Goal: Task Accomplishment & Management: Complete application form

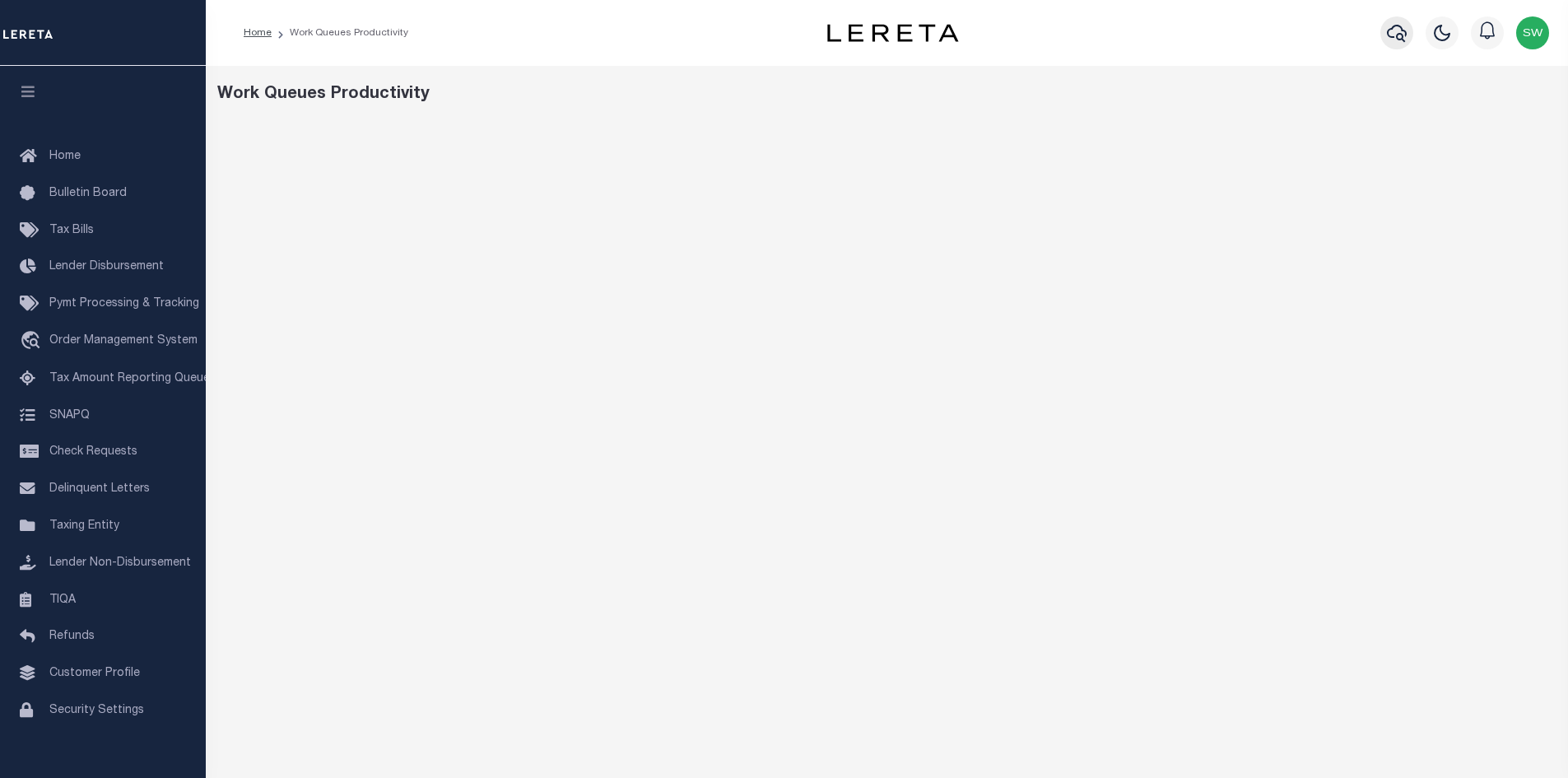
click at [1406, 37] on icon "button" at bounding box center [1397, 33] width 20 height 17
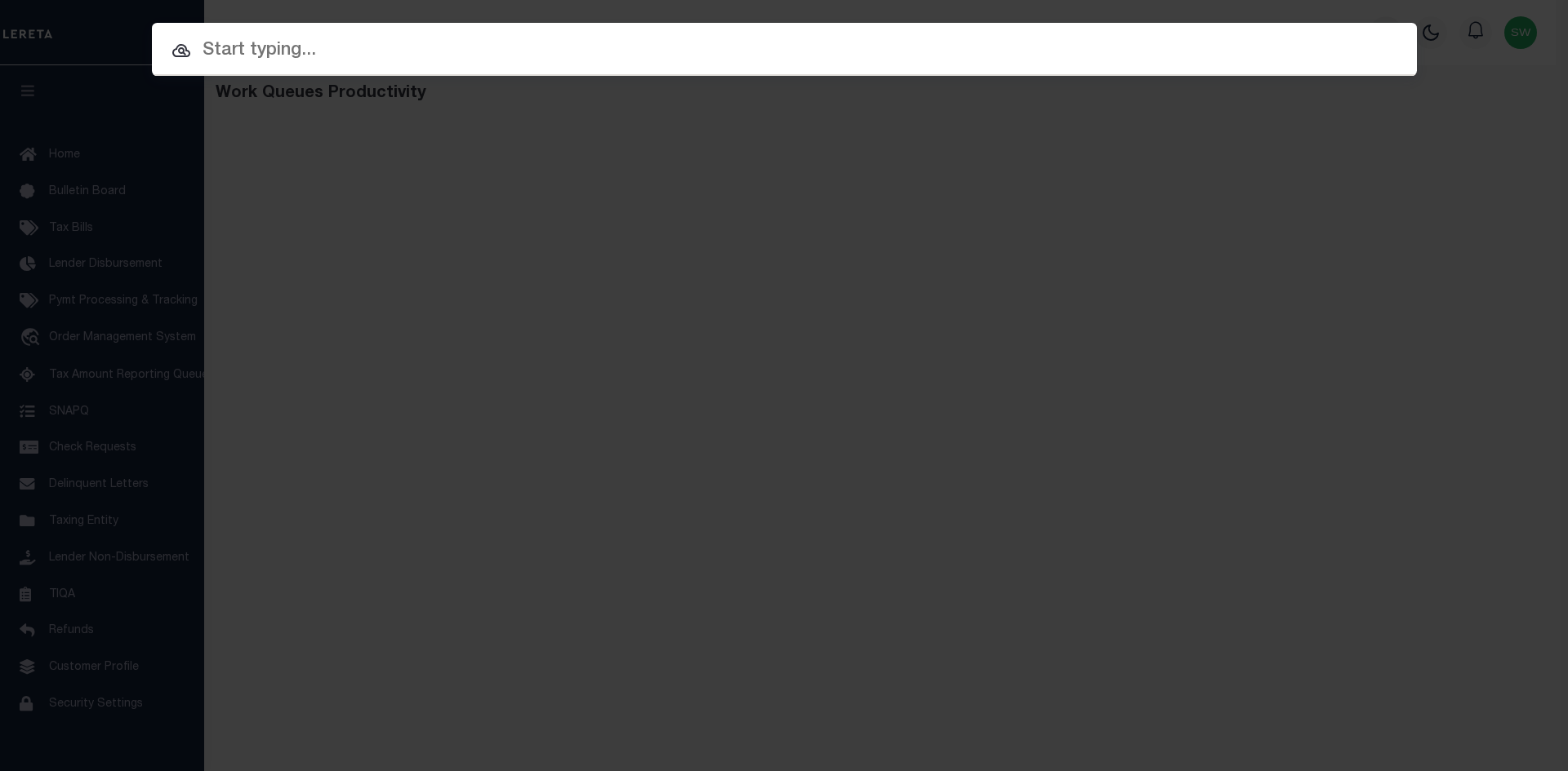
click at [290, 54] on input "text" at bounding box center [784, 50] width 1265 height 28
paste input "14240"
type input "14240"
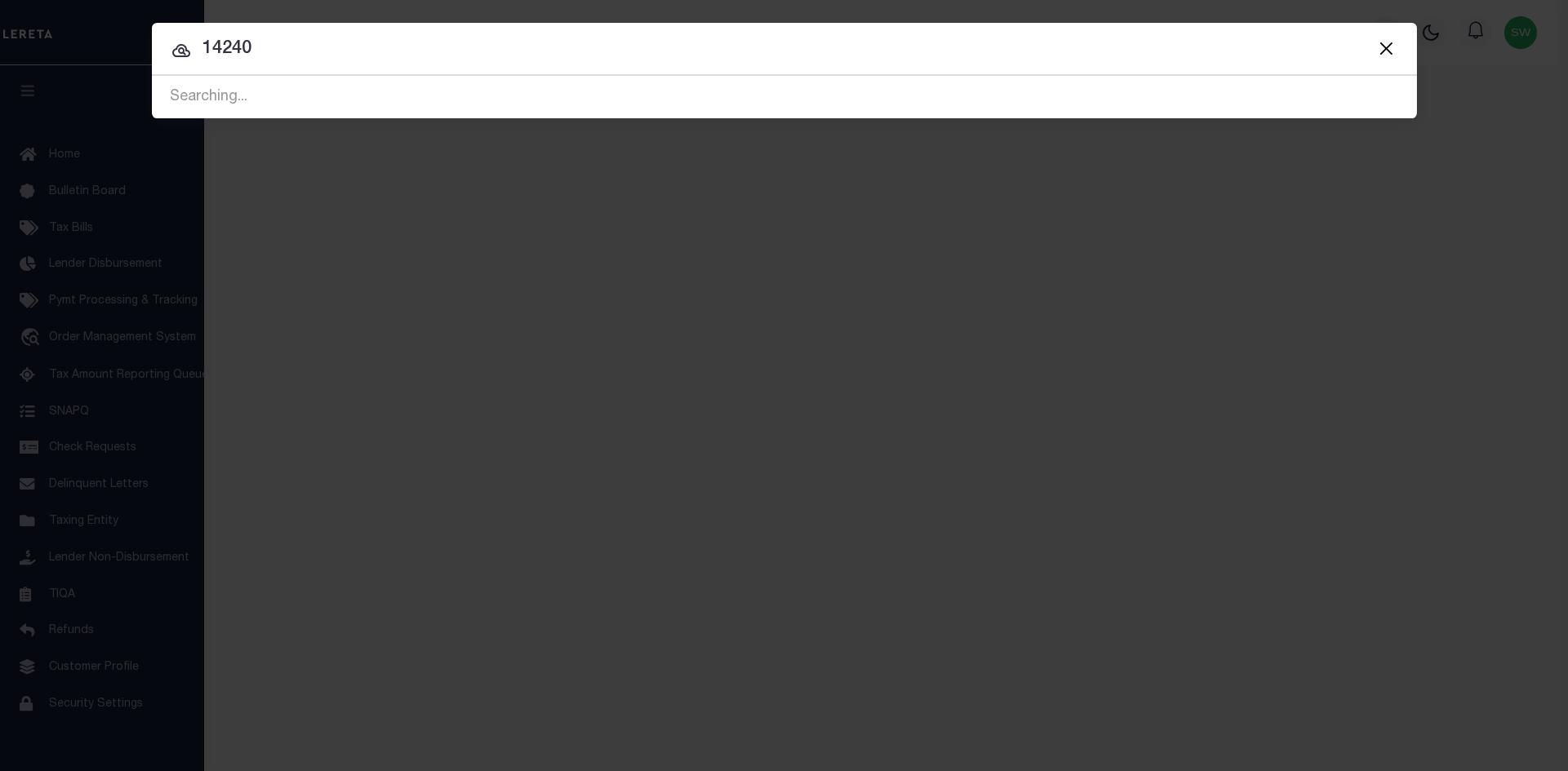
click at [304, 60] on input "14240" at bounding box center [784, 49] width 1265 height 28
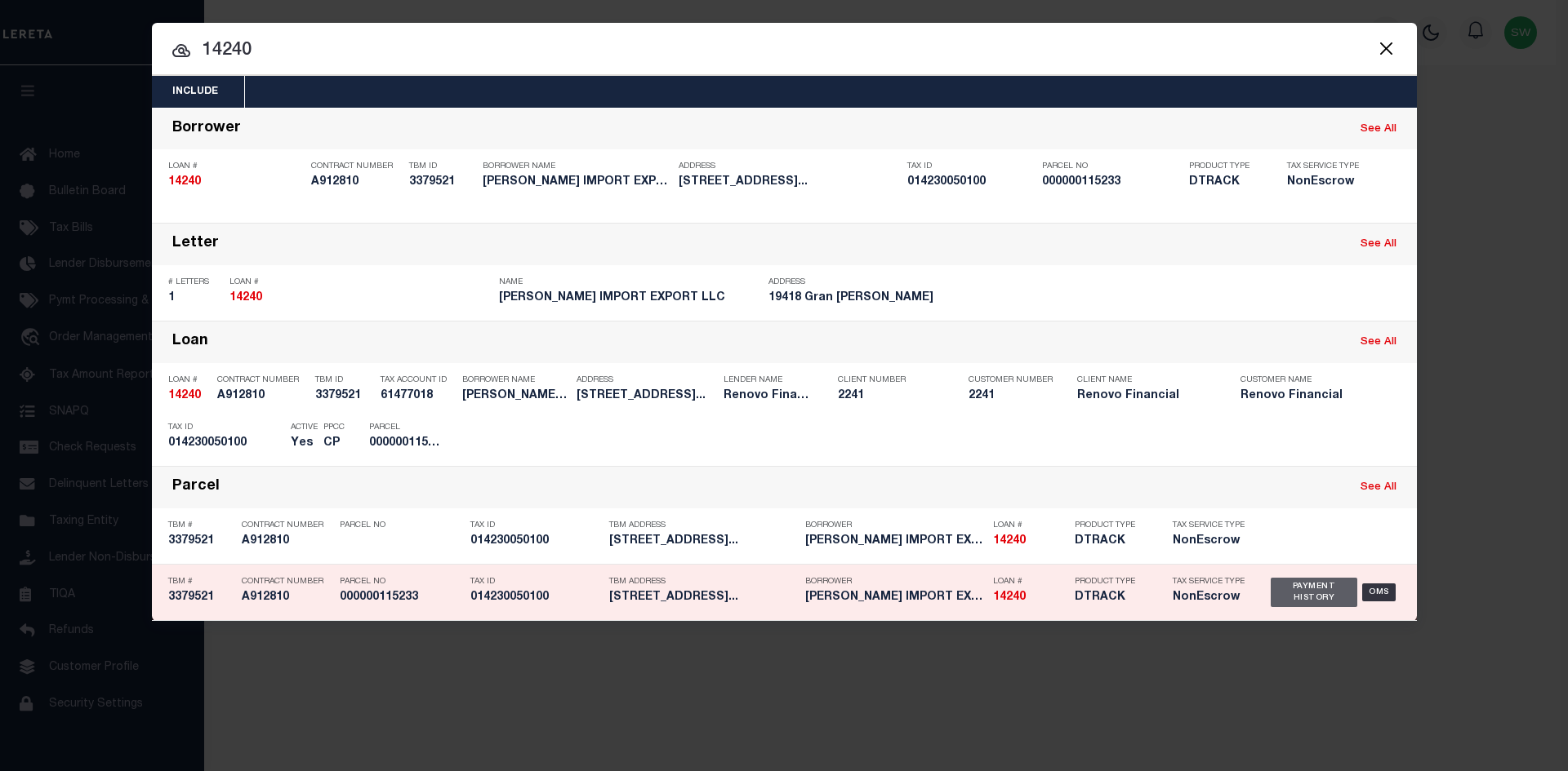
click at [1298, 600] on div "Payment History" at bounding box center [1314, 593] width 87 height 29
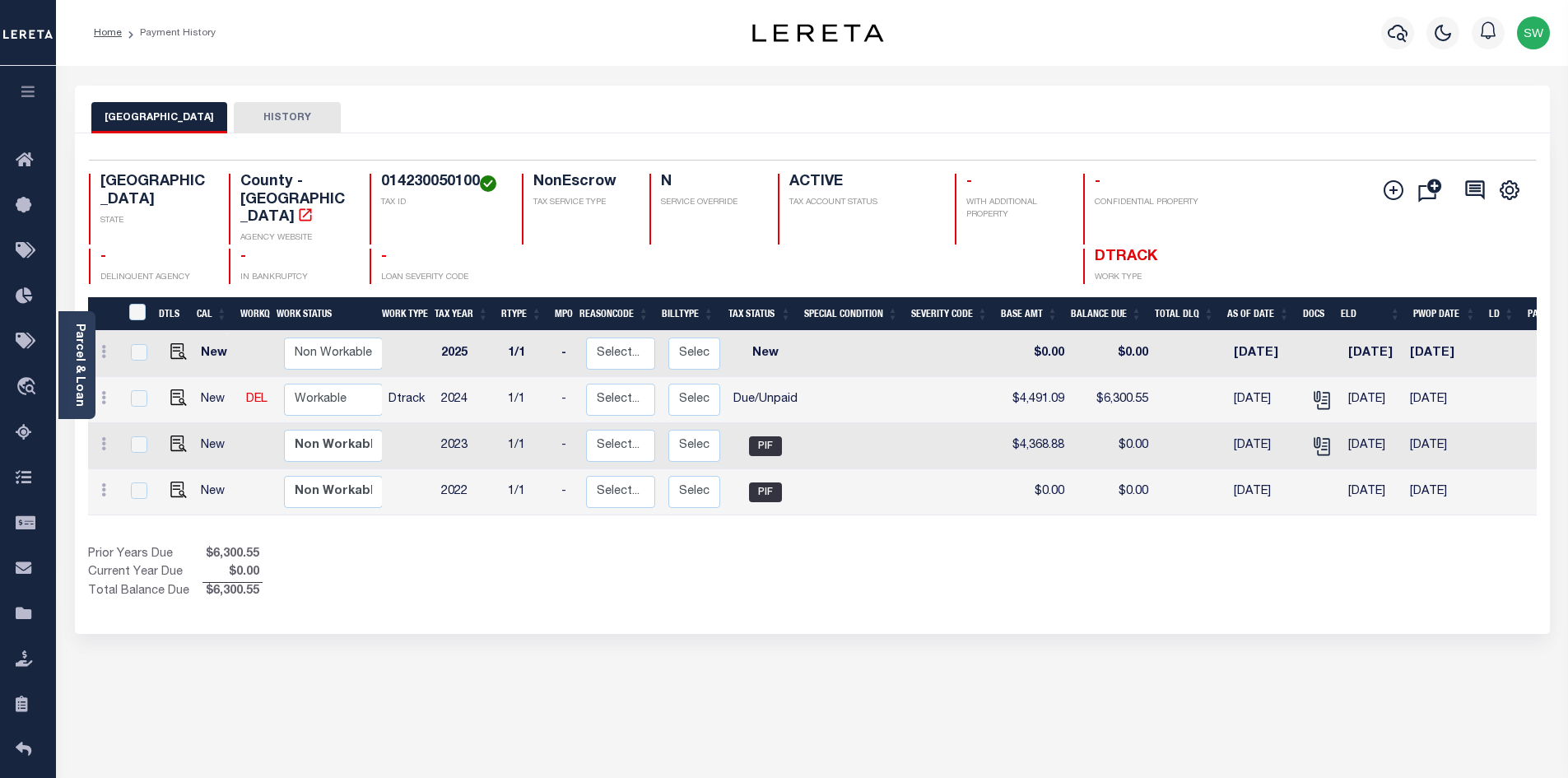
drag, startPoint x: 817, startPoint y: 569, endPoint x: 816, endPoint y: 555, distance: 14.0
click at [817, 568] on div "Show Tax Lines before Bill Release Date Prior Years Due $6,300.55 Current Year …" at bounding box center [812, 573] width 1449 height 55
click at [709, 546] on div "Prior Years Due $6,300.55 Current Year Due $0.00 Total Balance Due $6,300.55" at bounding box center [450, 573] width 724 height 55
click at [176, 389] on img "" at bounding box center [178, 397] width 17 height 17
checkbox input "true"
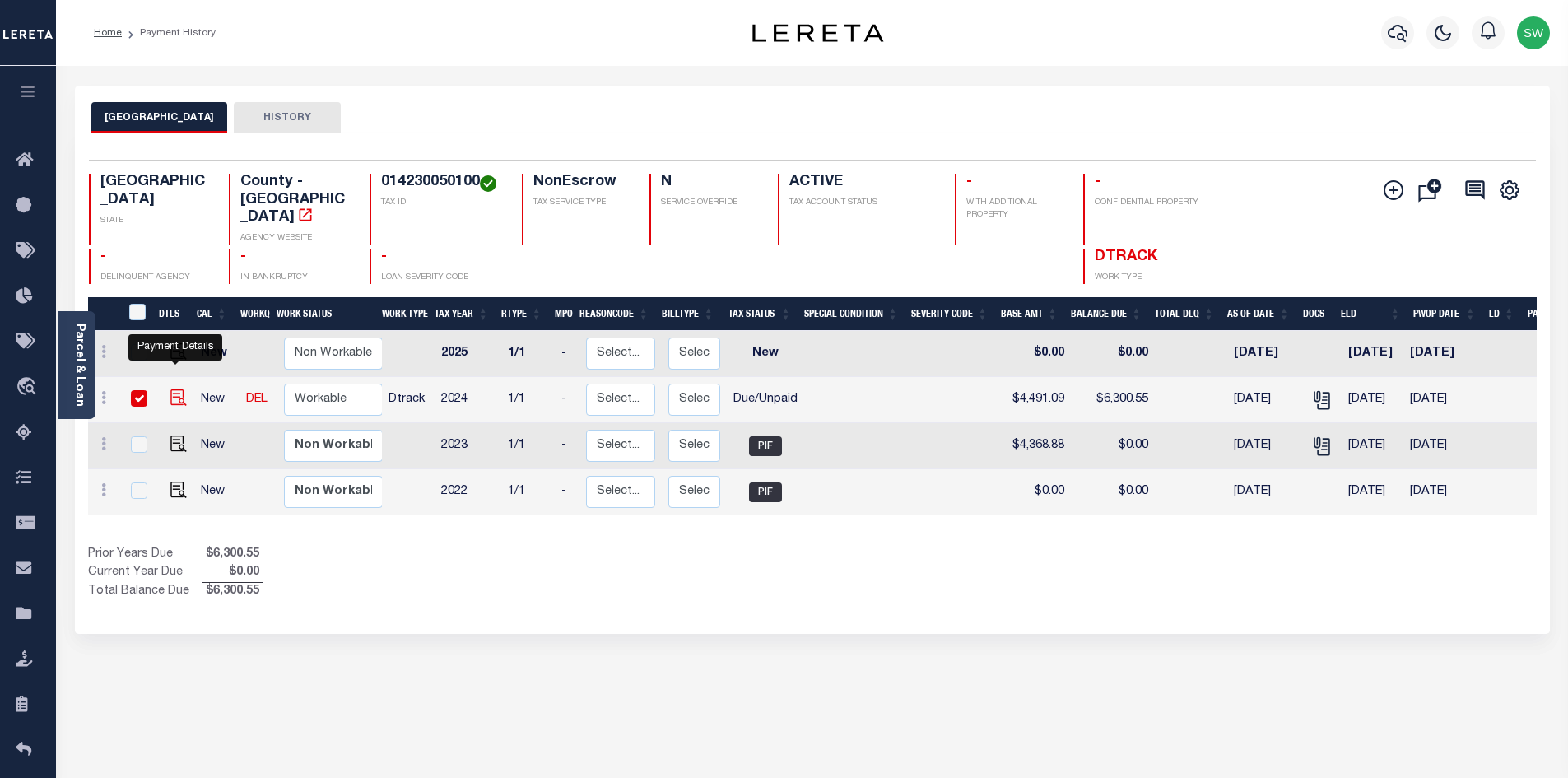
checkbox input "true"
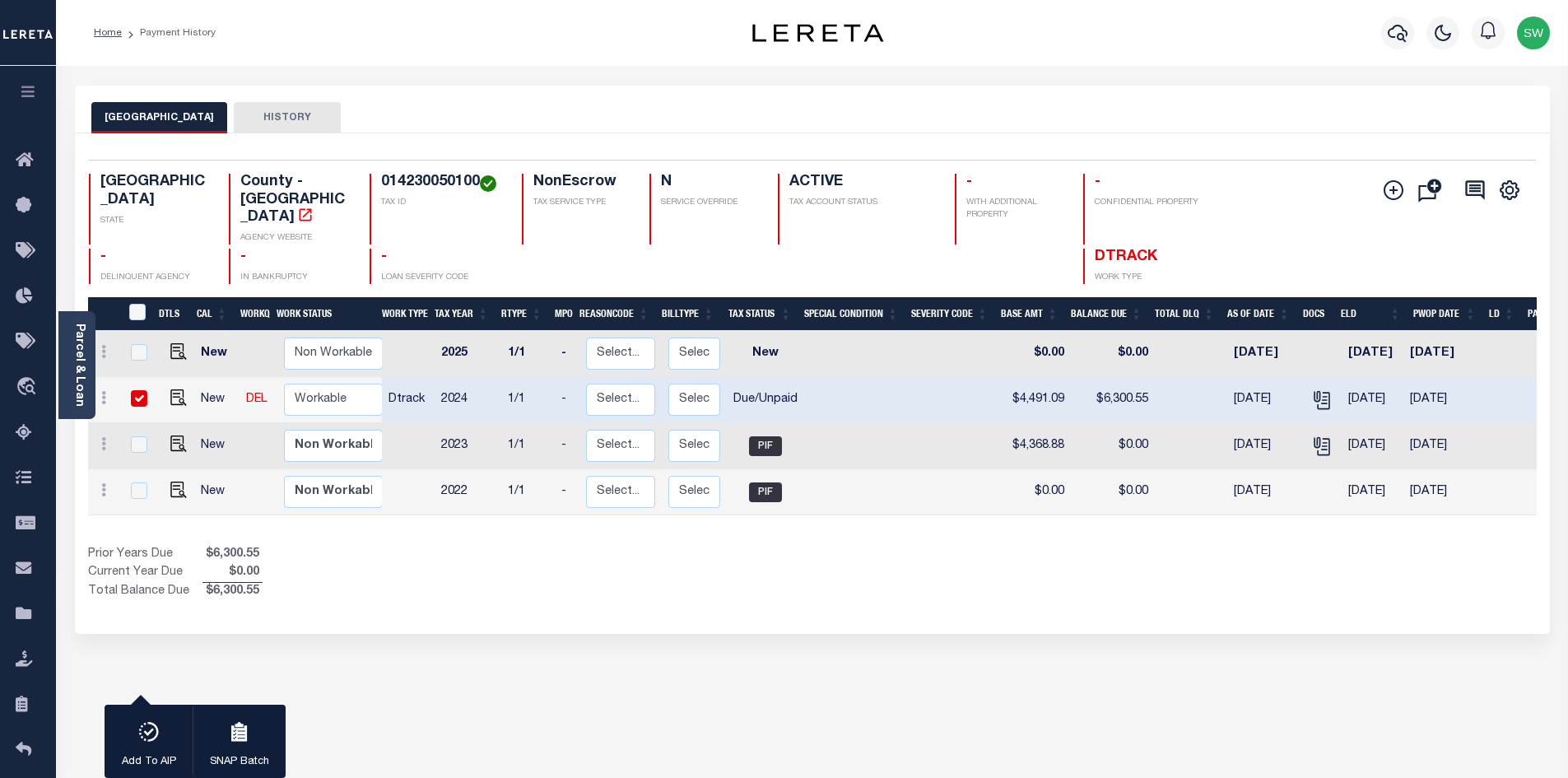
click at [1050, 558] on div "Show Tax Lines before Bill Release Date Prior Years Due $6,300.55 Current Year …" at bounding box center [812, 573] width 1449 height 55
click at [172, 389] on img "" at bounding box center [178, 397] width 17 height 17
checkbox input "false"
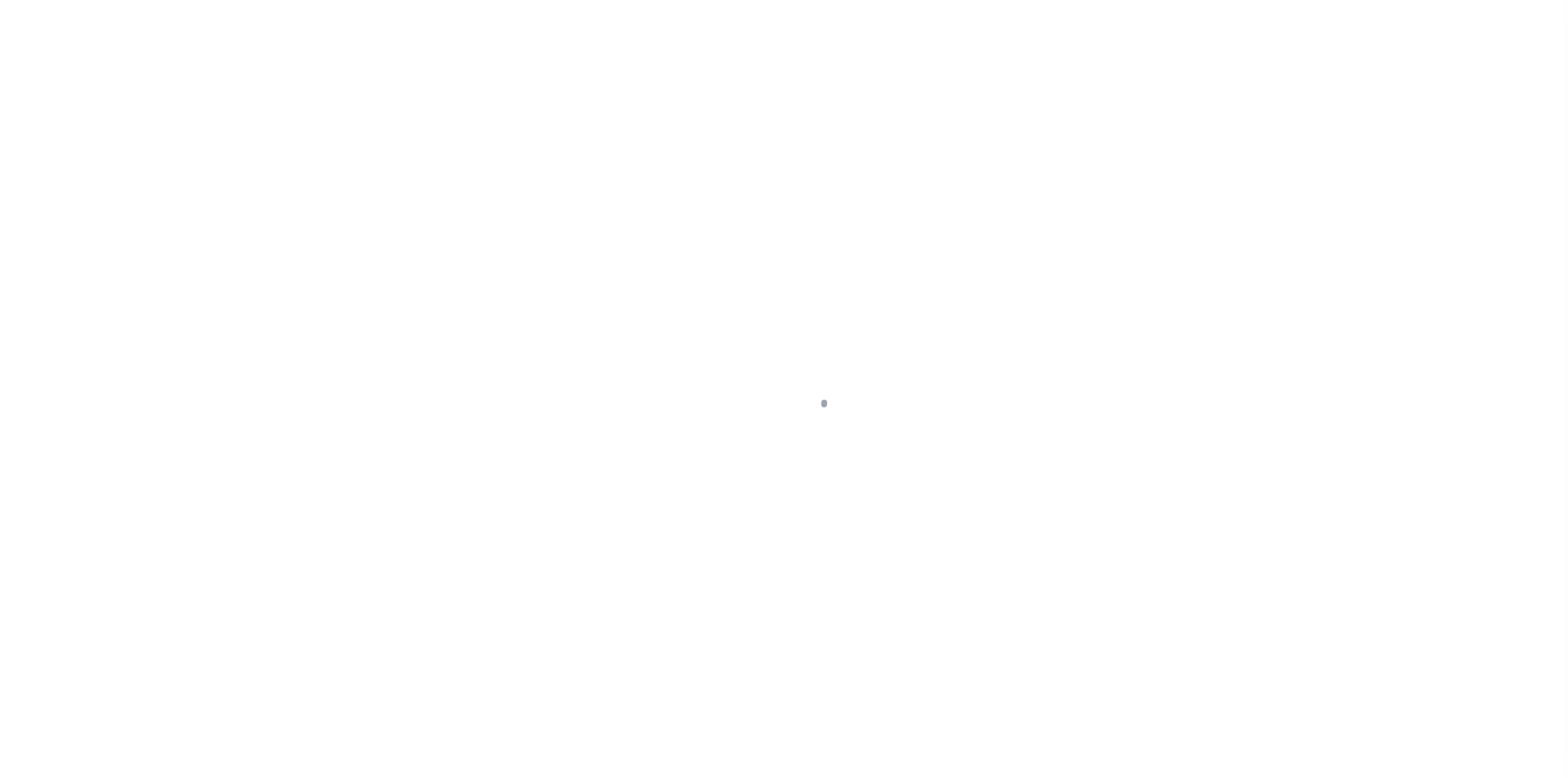
select select "DUE"
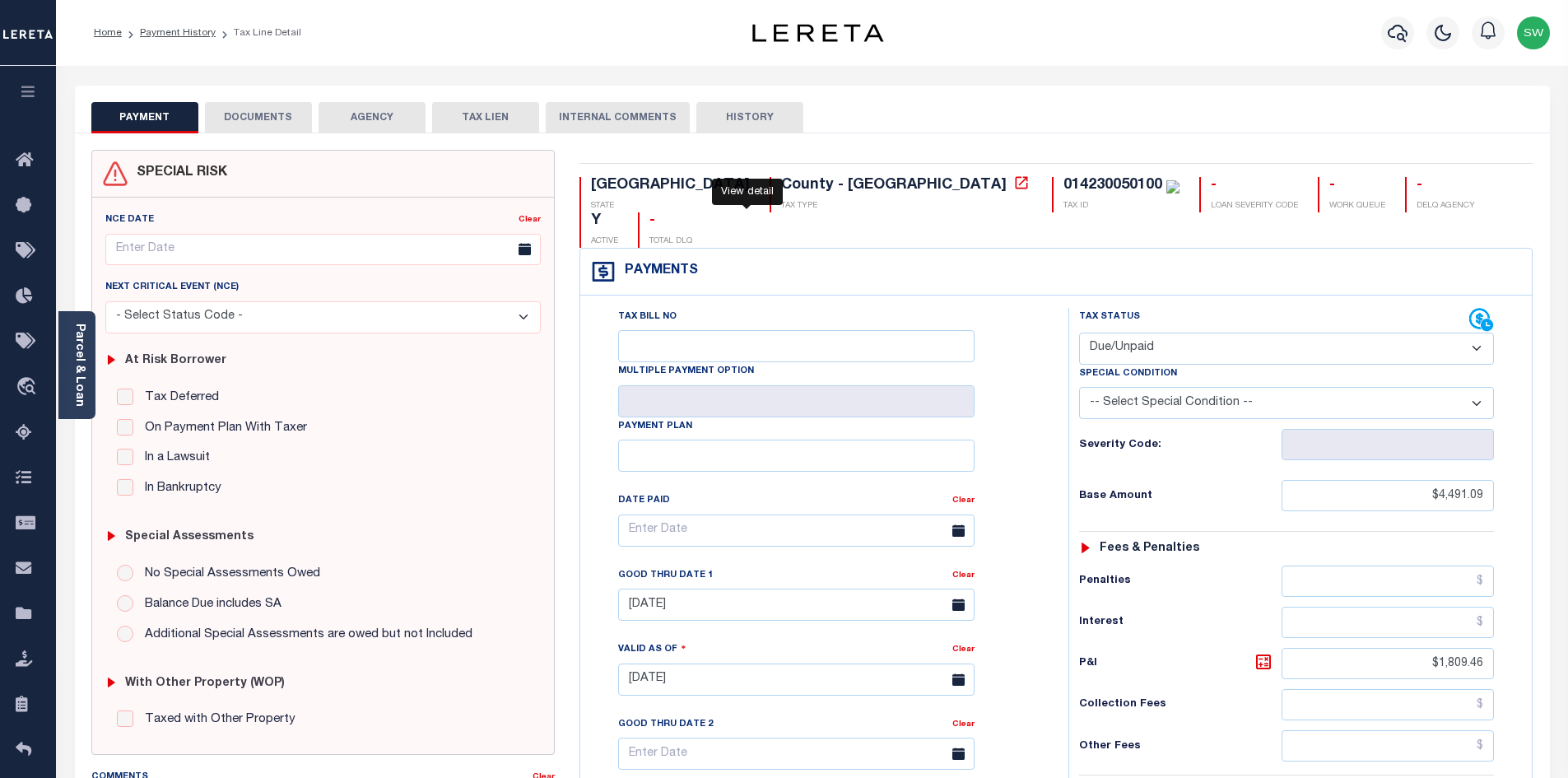
click at [1016, 185] on icon at bounding box center [1022, 182] width 12 height 12
click at [1064, 210] on p "TAX ID" at bounding box center [1121, 206] width 116 height 12
drag, startPoint x: 886, startPoint y: 184, endPoint x: 788, endPoint y: 183, distance: 98.0
click at [1064, 183] on div "014230050100" at bounding box center [1114, 185] width 99 height 15
copy div "014230050100"
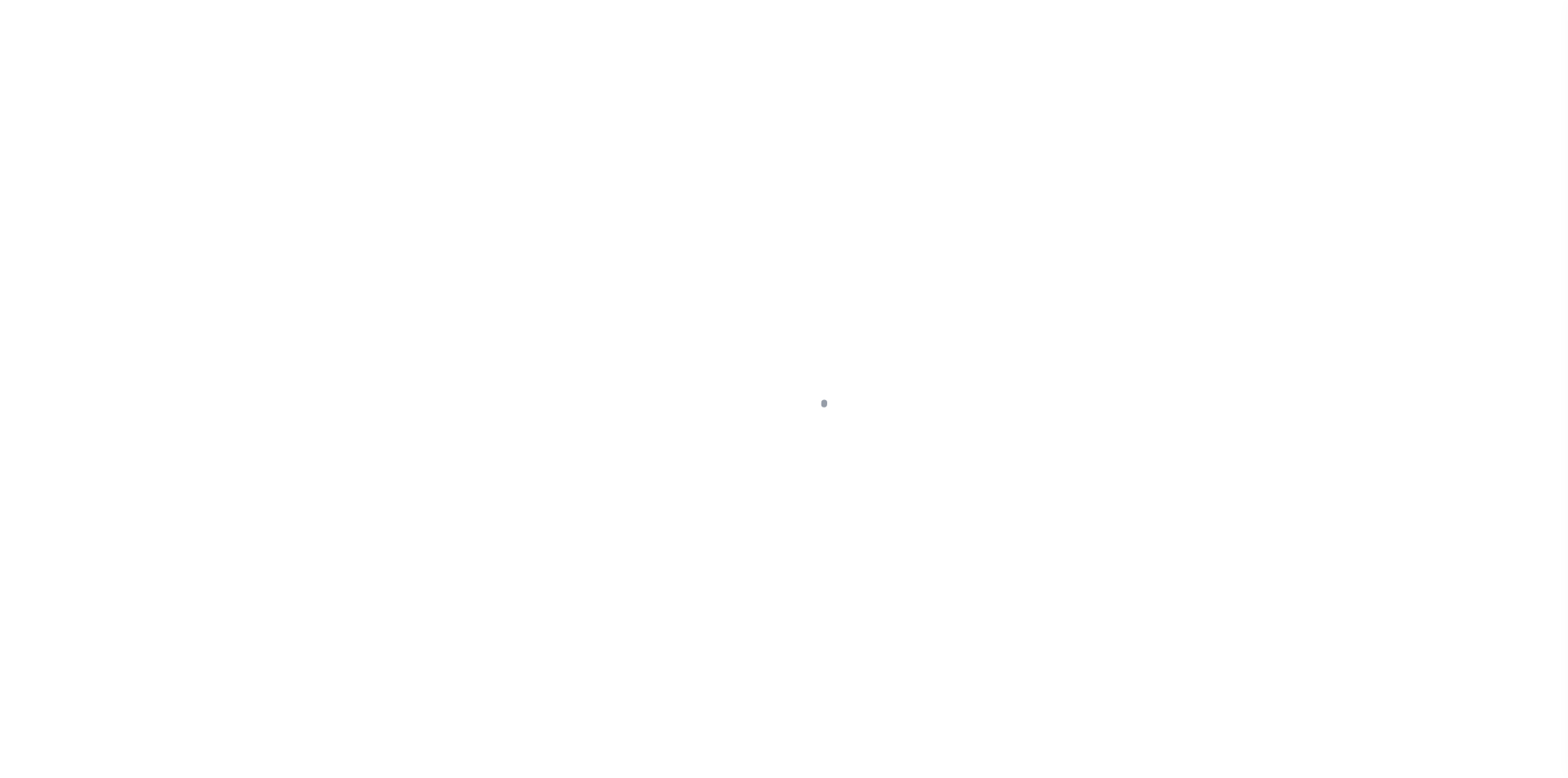
select select "DUE"
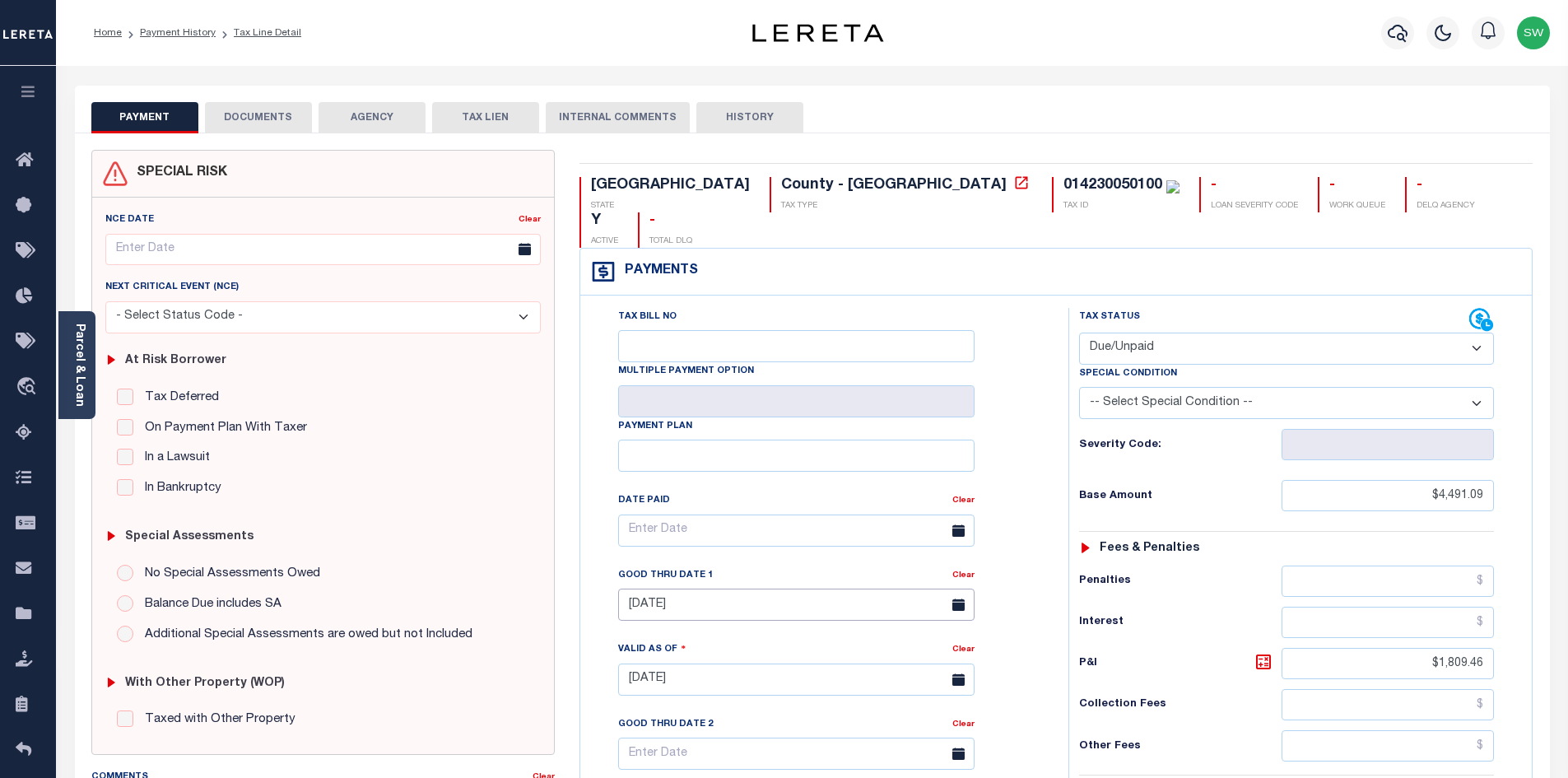
click at [661, 589] on input "07/31/2025" at bounding box center [796, 605] width 357 height 32
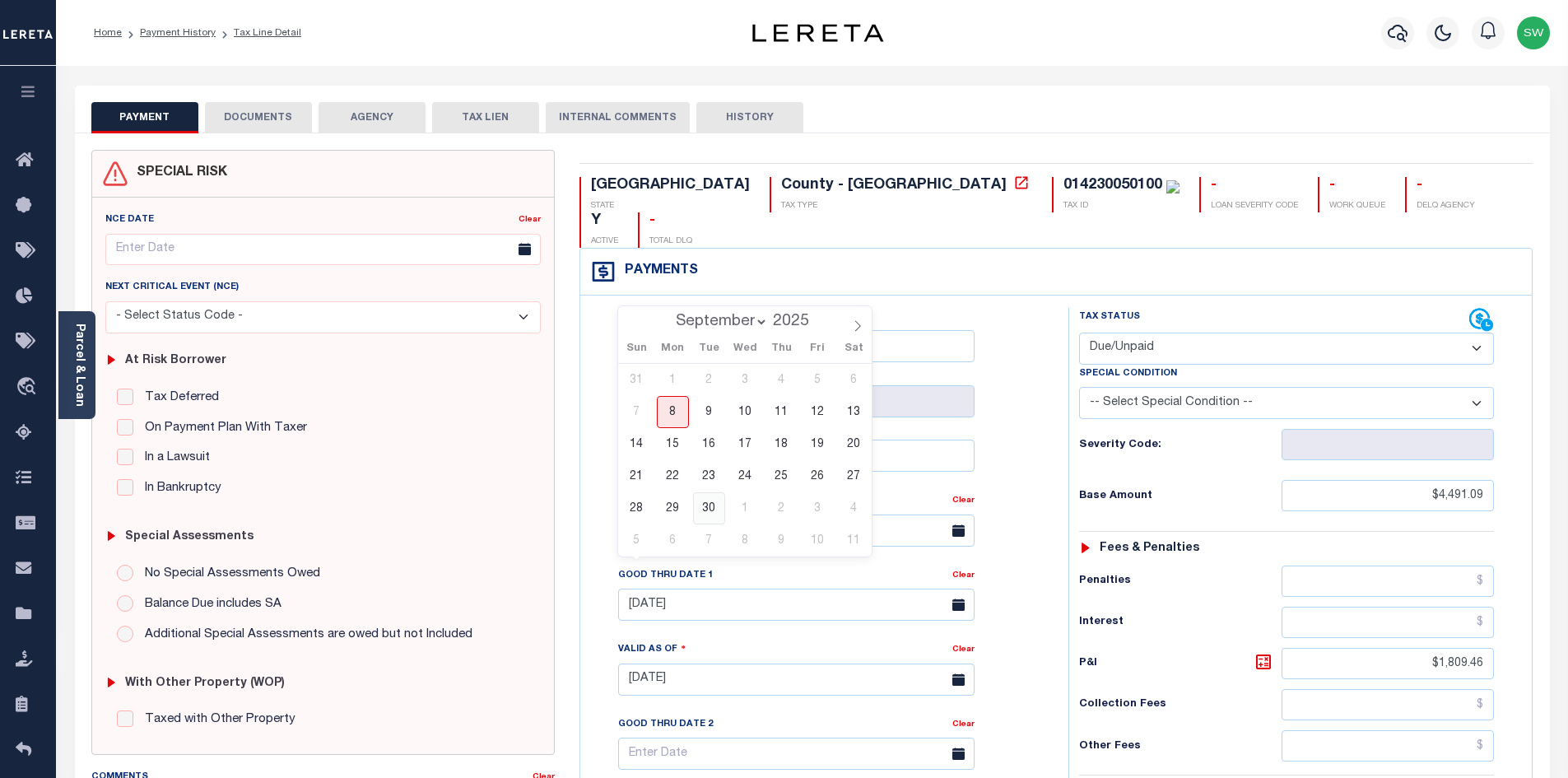
click at [713, 509] on span "30" at bounding box center [709, 508] width 32 height 32
type input "09/30/2025"
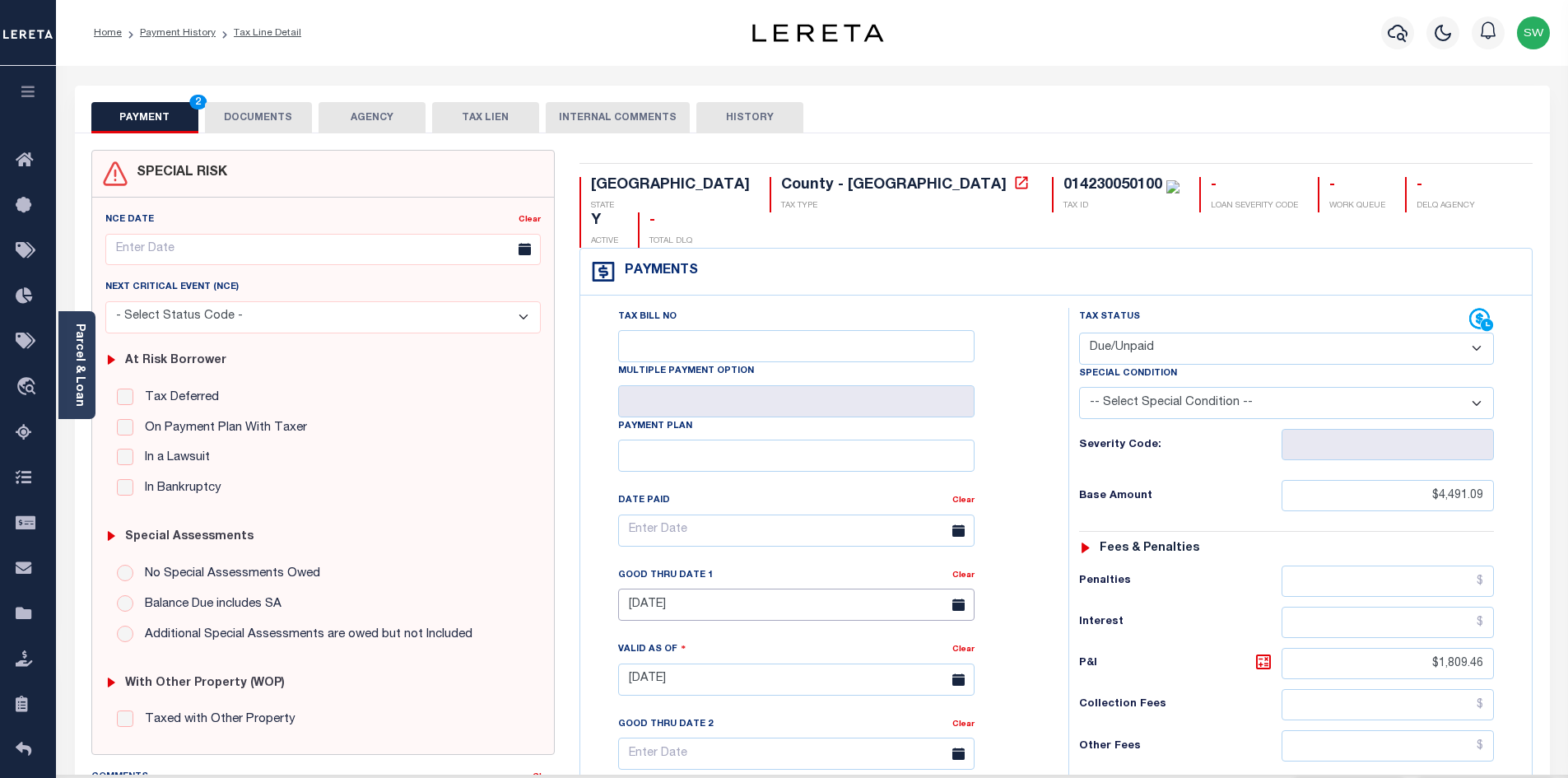
type input "09/08/2025"
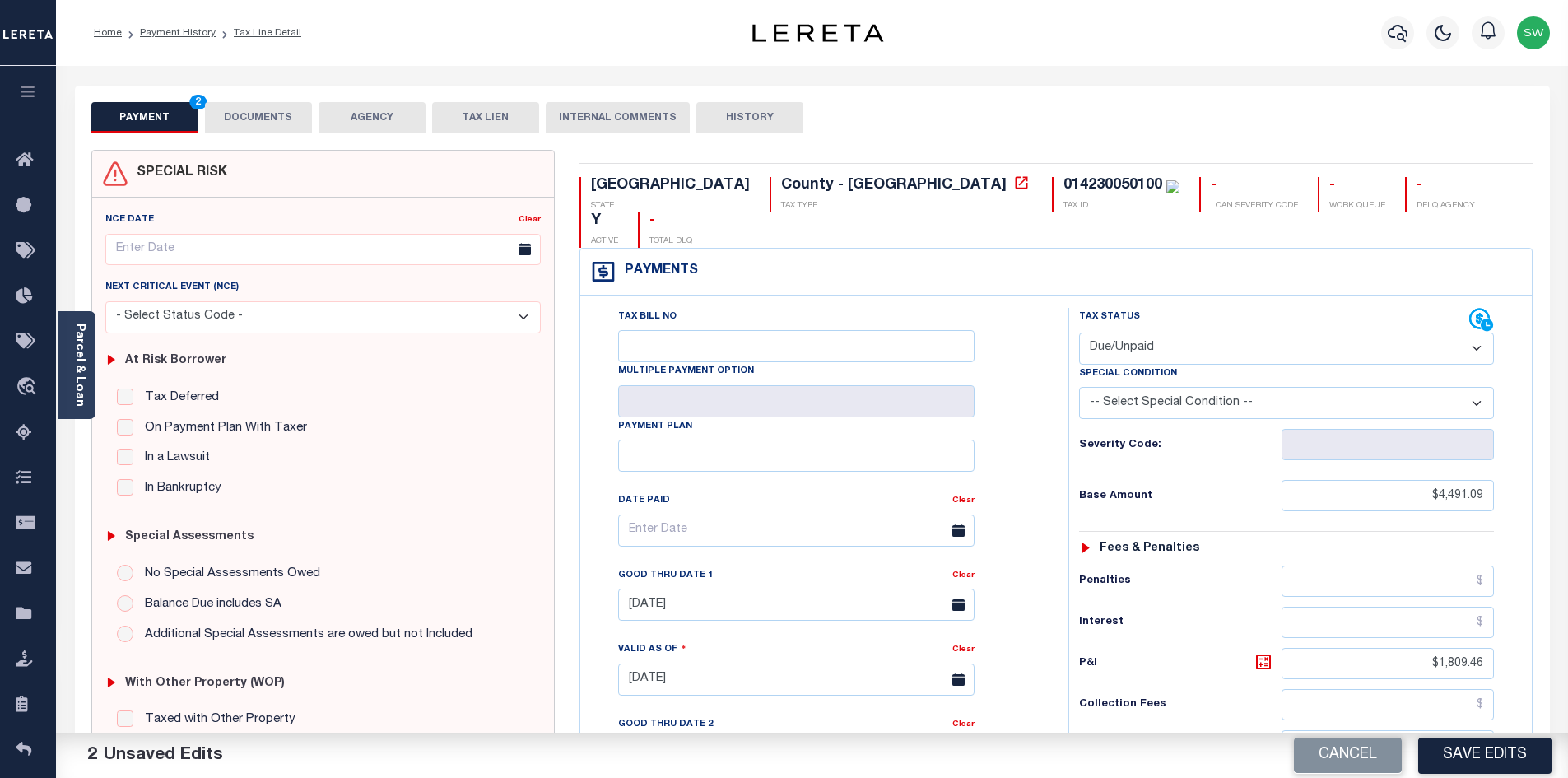
click at [1030, 308] on div "Tax Bill No Multiple Payment Option Payment Plan Clear" at bounding box center [820, 539] width 447 height 462
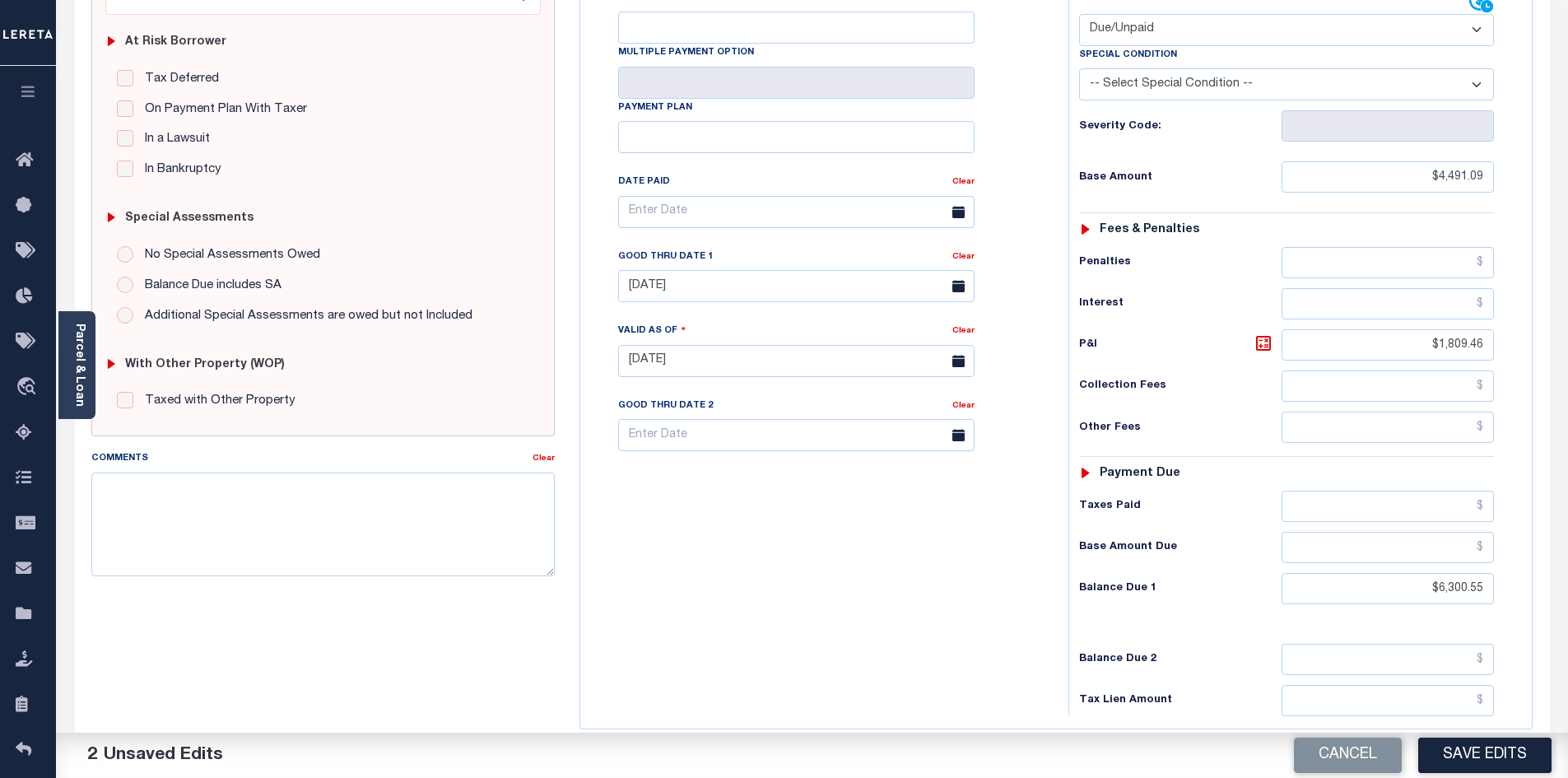
scroll to position [325, 0]
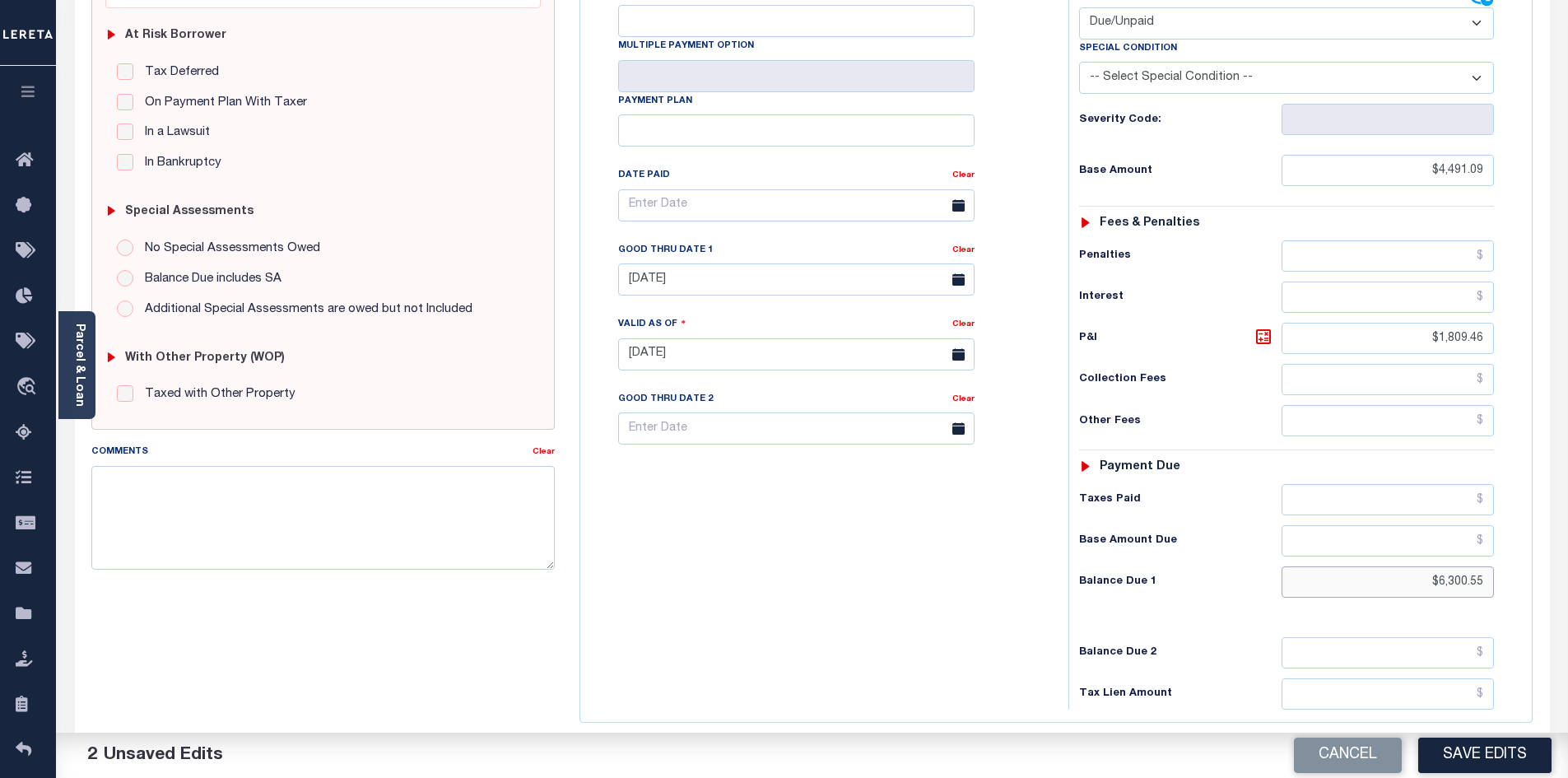
drag, startPoint x: 1421, startPoint y: 533, endPoint x: 1511, endPoint y: 541, distance: 90.4
click at [1511, 541] on div "Tax Status Status - Select Status Code -" at bounding box center [1292, 347] width 447 height 728
type input "$6,407.35"
click at [1264, 327] on icon at bounding box center [1264, 337] width 20 height 20
type input "$1,916.26"
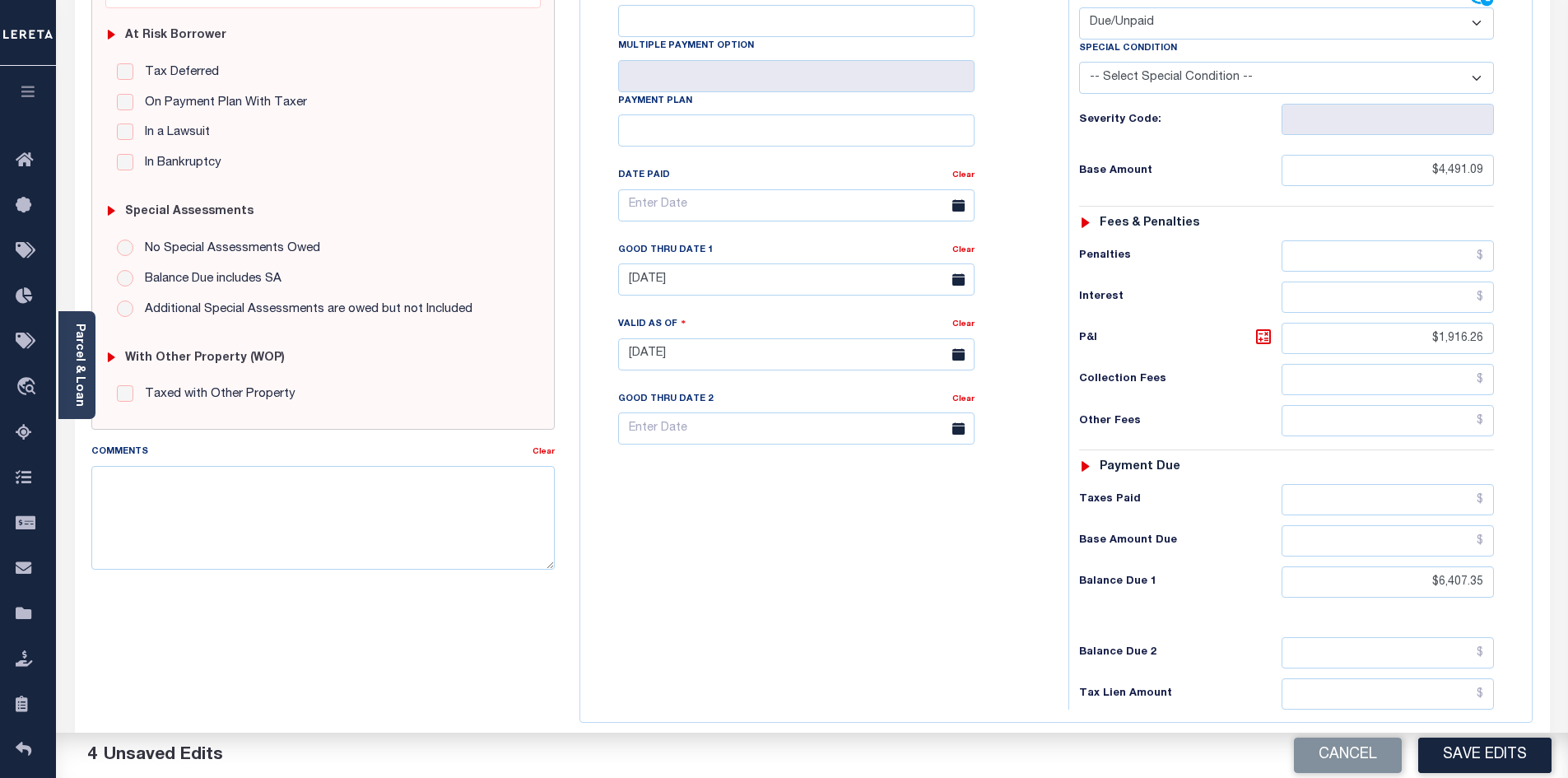
drag, startPoint x: 872, startPoint y: 505, endPoint x: 1190, endPoint y: 440, distance: 324.6
click at [872, 505] on div "Tax Bill No Multiple Payment Option Payment Plan Clear" at bounding box center [820, 347] width 471 height 728
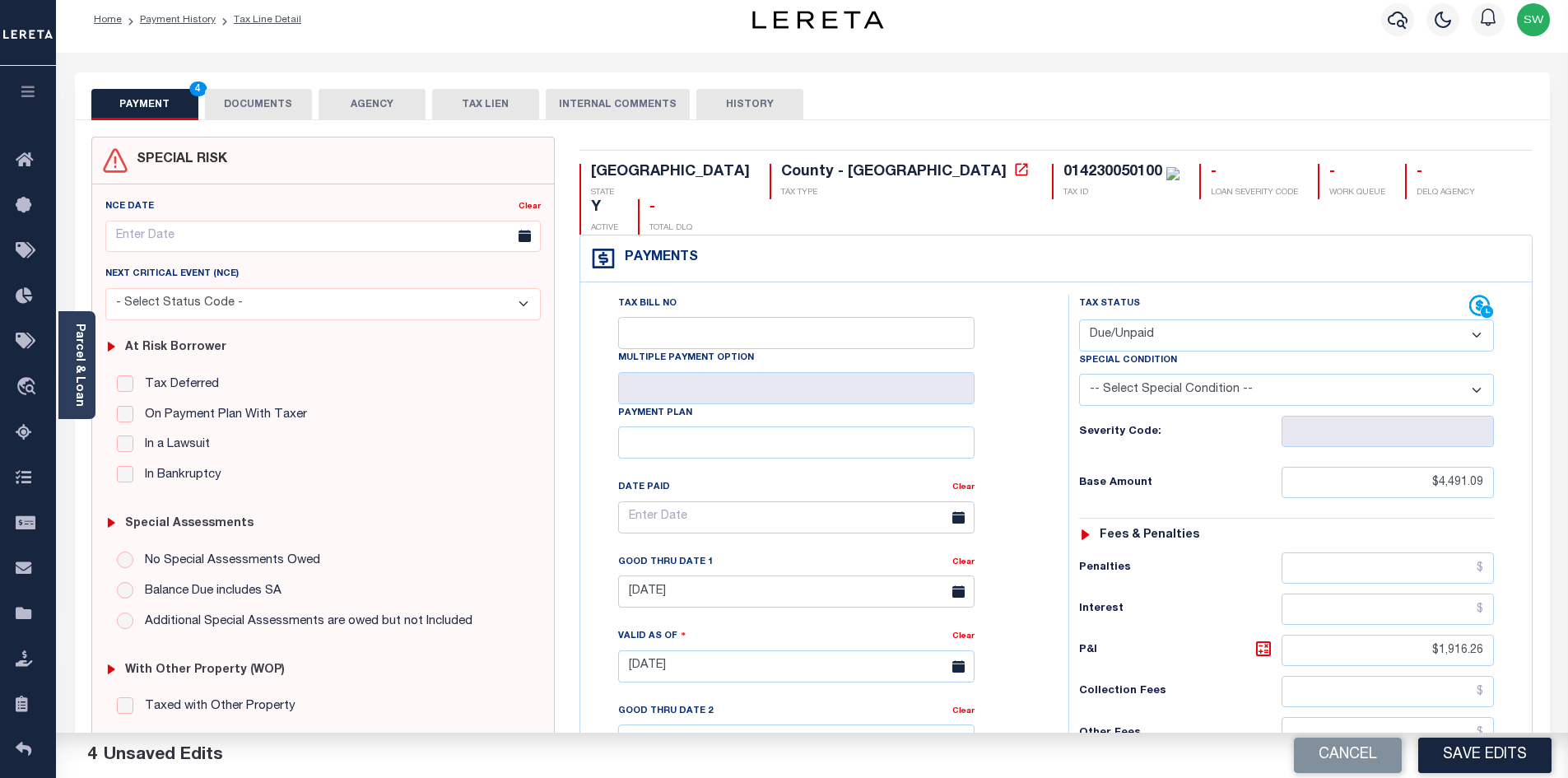
scroll to position [0, 0]
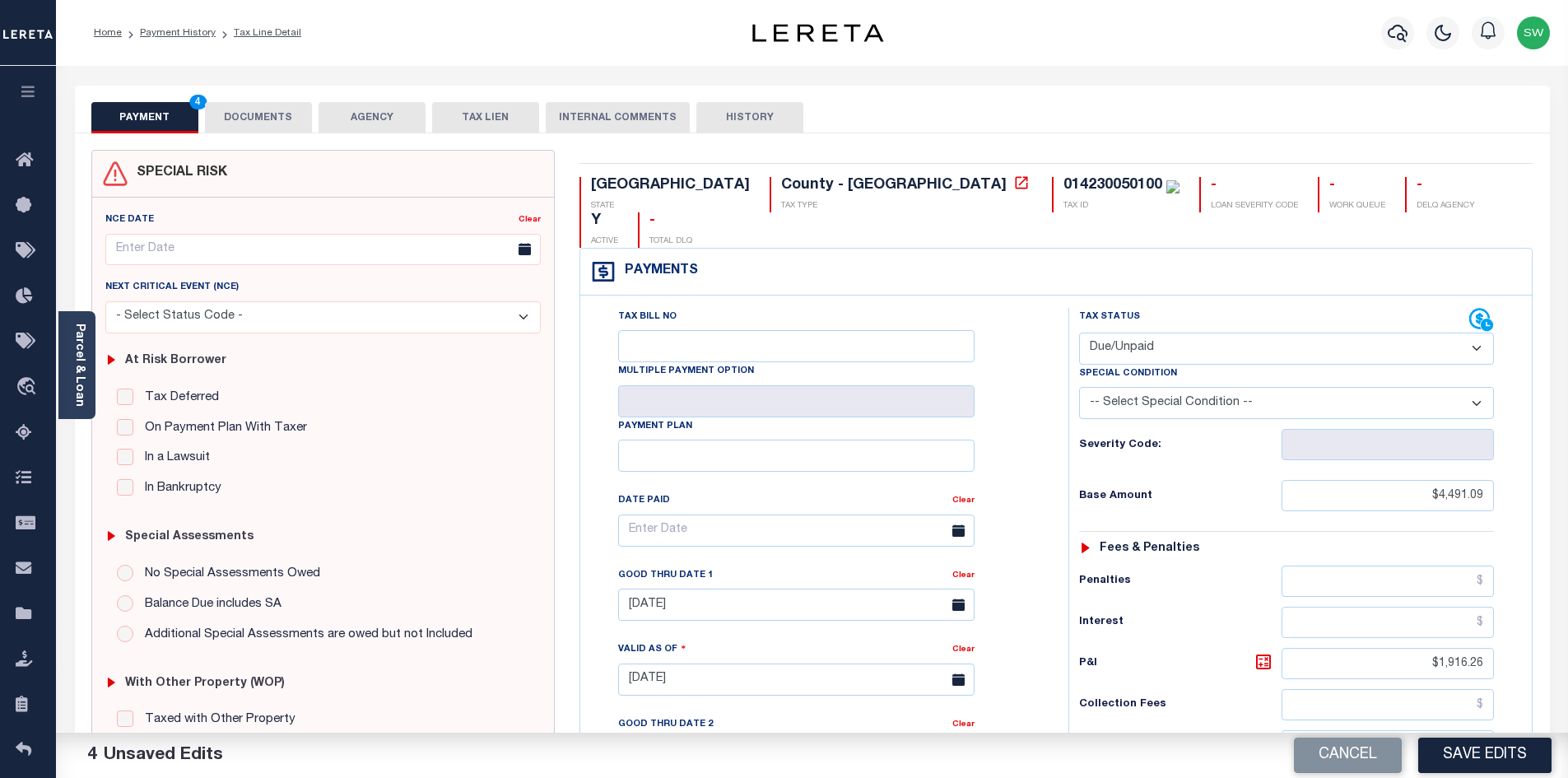
click at [282, 127] on button "DOCUMENTS" at bounding box center [258, 118] width 107 height 32
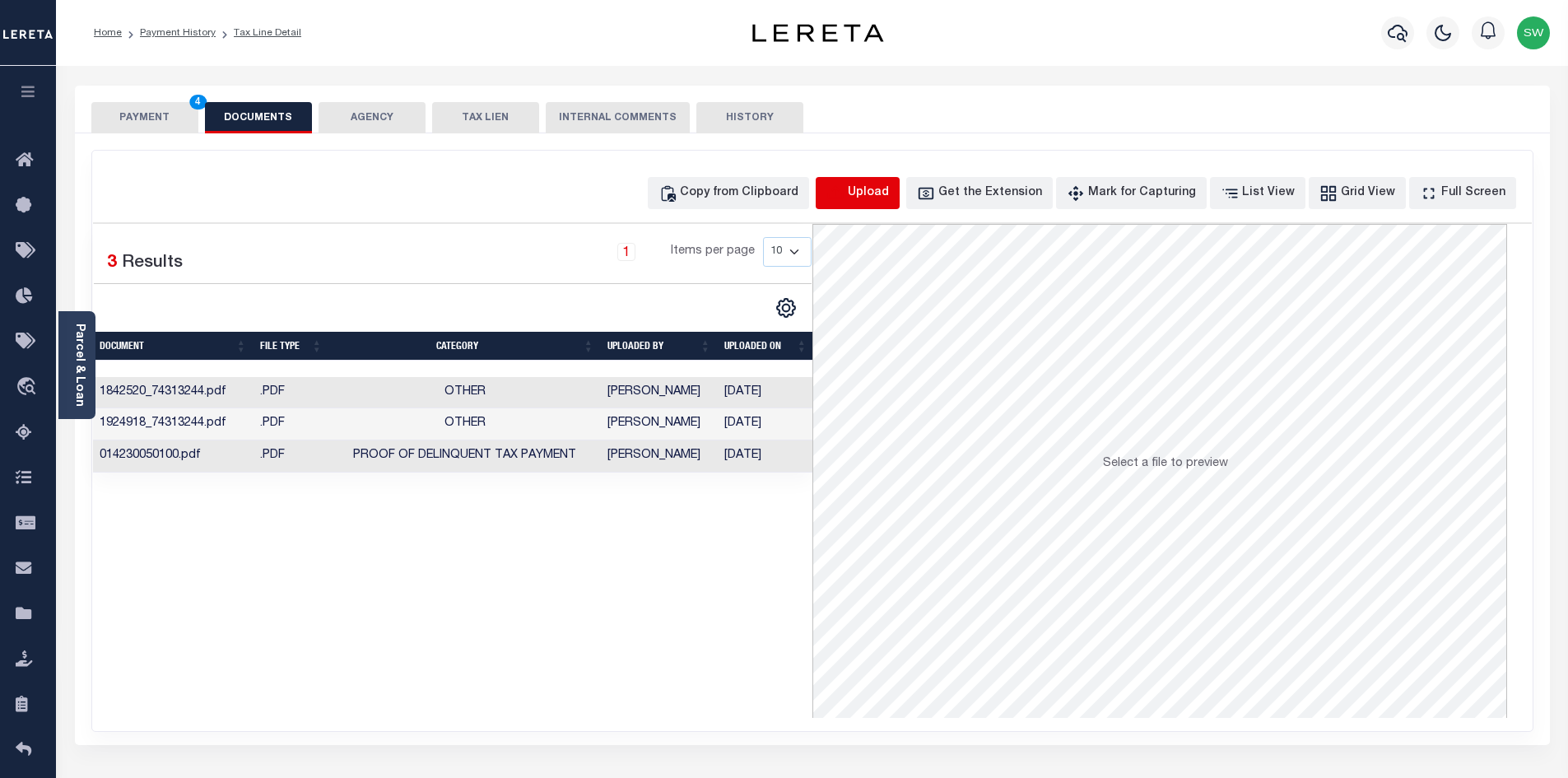
click at [845, 189] on icon "button" at bounding box center [836, 194] width 18 height 18
select select "POP"
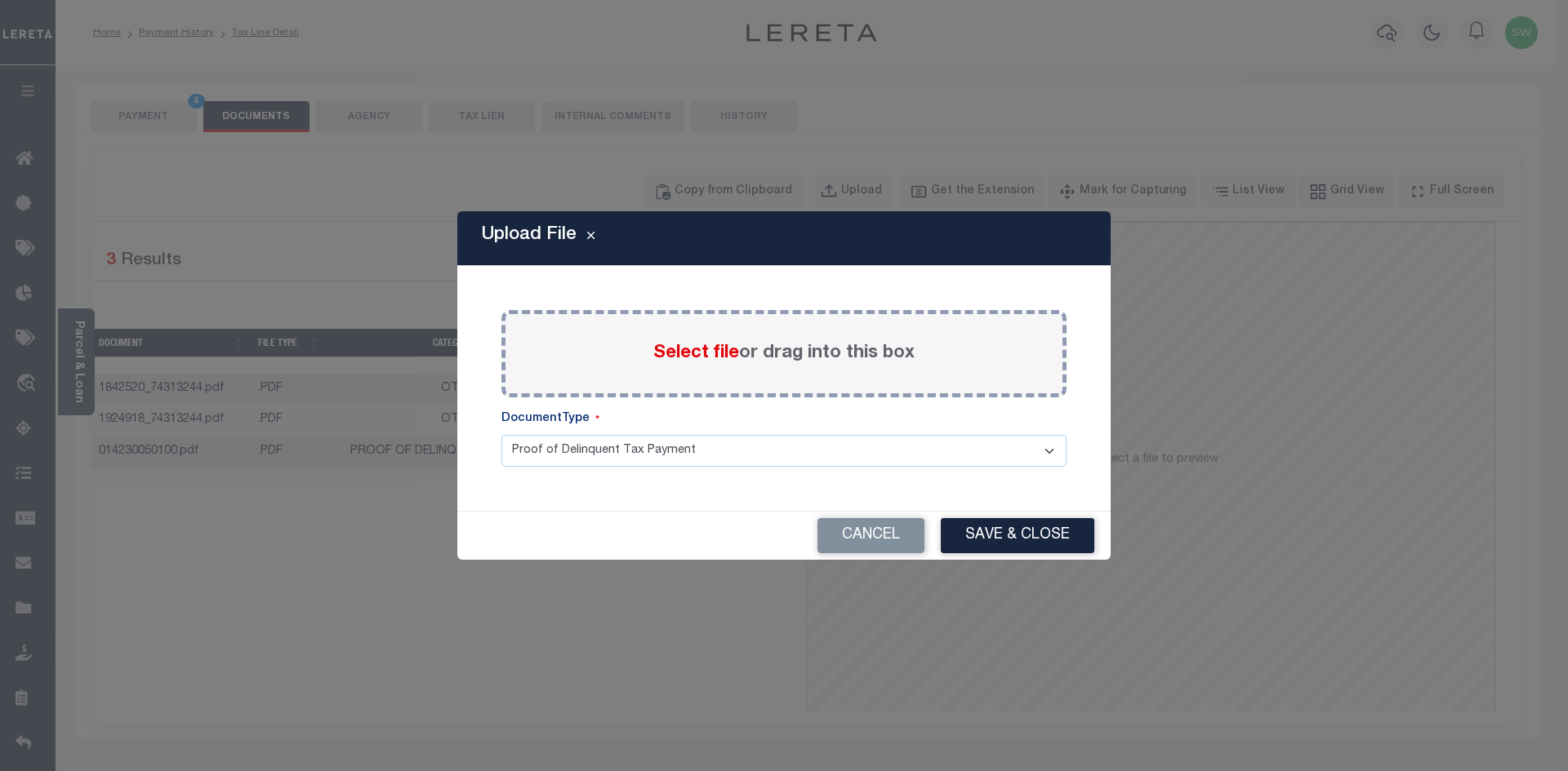
click at [668, 330] on div "Select file or drag into this box" at bounding box center [784, 354] width 565 height 87
click at [665, 367] on label "Select file or drag into this box" at bounding box center [784, 353] width 262 height 26
click at [0, 0] on input "Select file or drag into this box" at bounding box center [0, 0] width 0 height 0
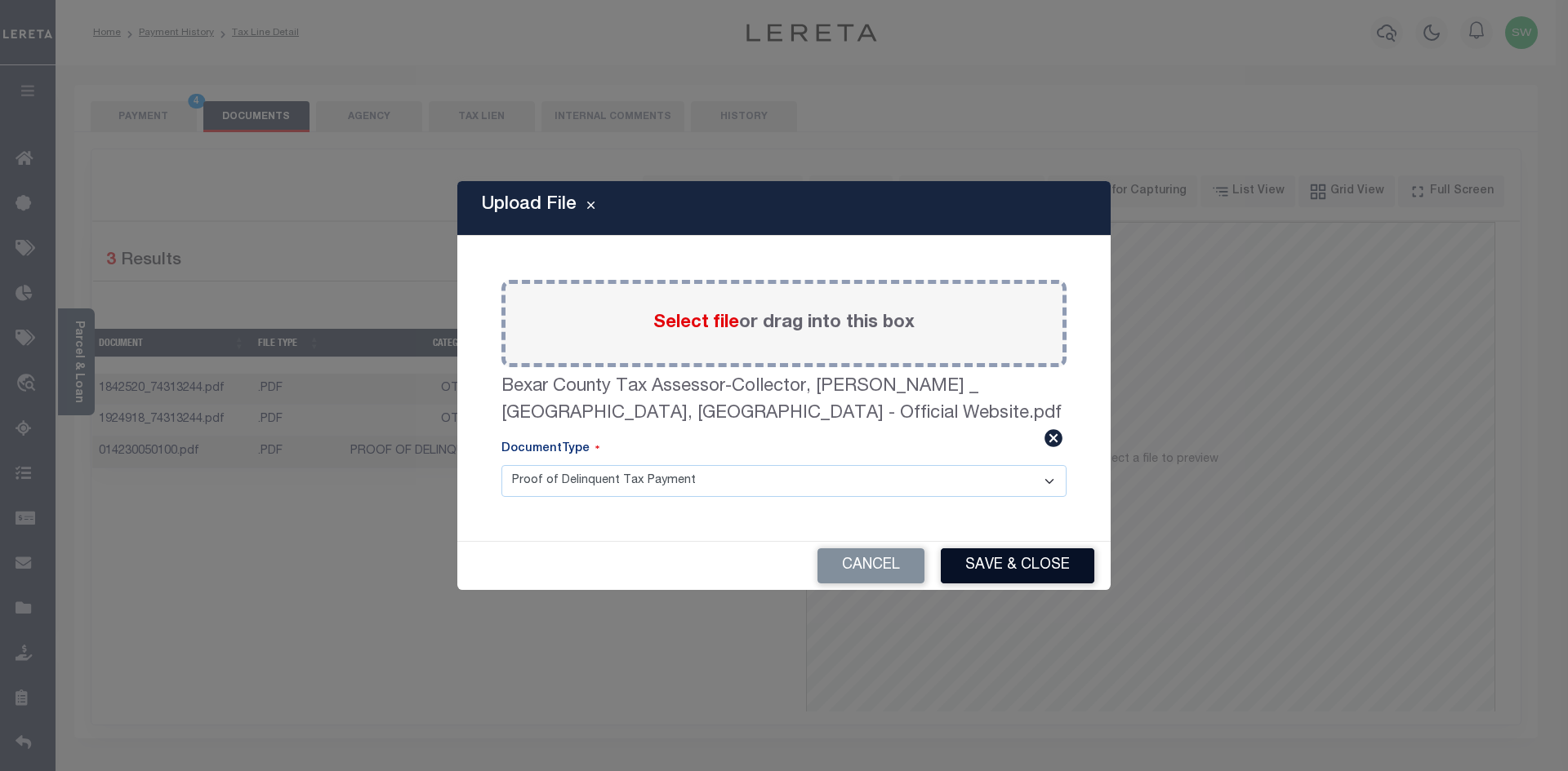
click at [1007, 562] on button "Save & Close" at bounding box center [1017, 566] width 154 height 35
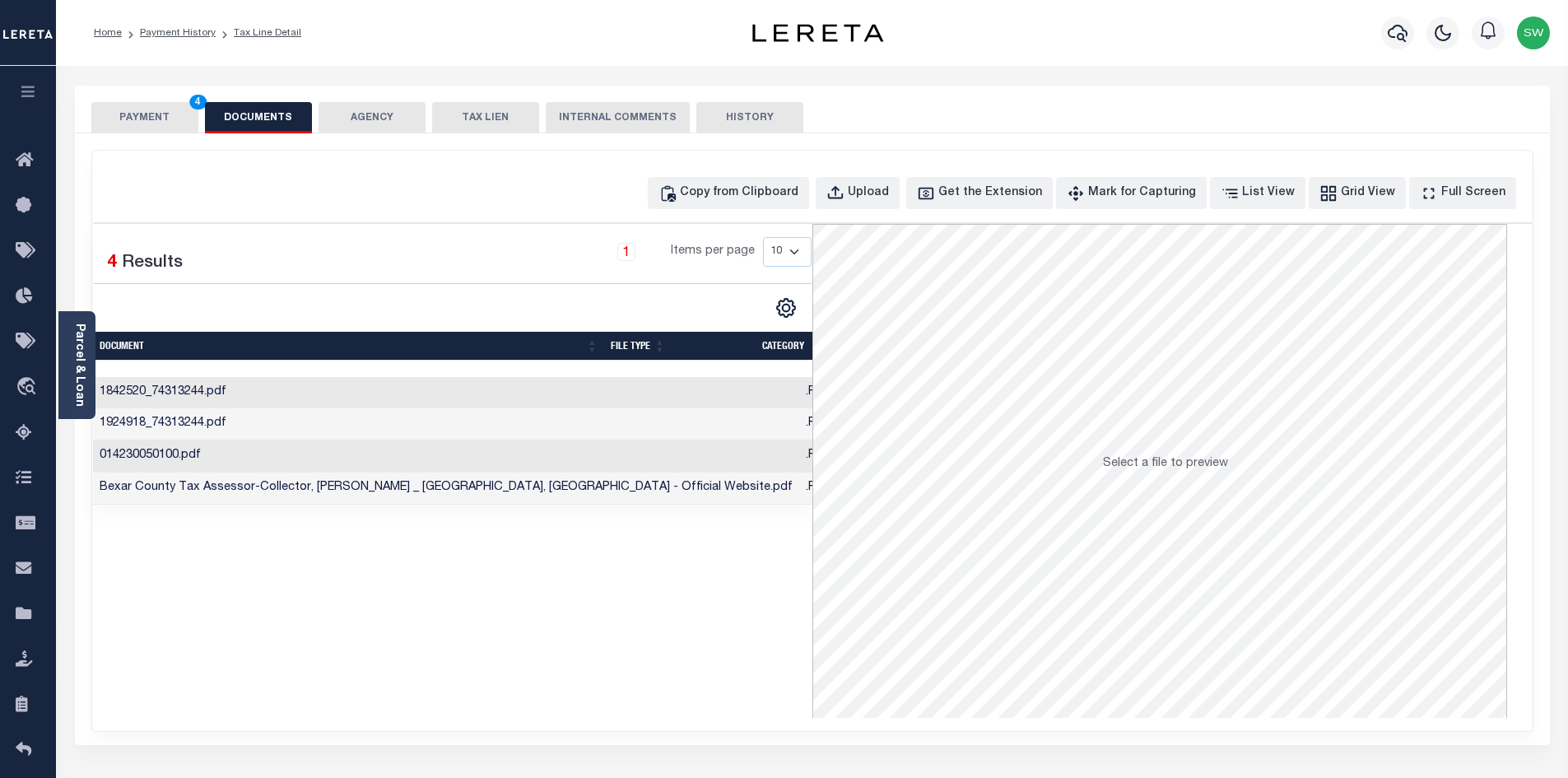
click at [654, 594] on div "Selected 4 Results 1 Items per page 10 25 50 100" at bounding box center [453, 472] width 719 height 494
click at [165, 121] on button "PAYMENT 4" at bounding box center [144, 118] width 107 height 32
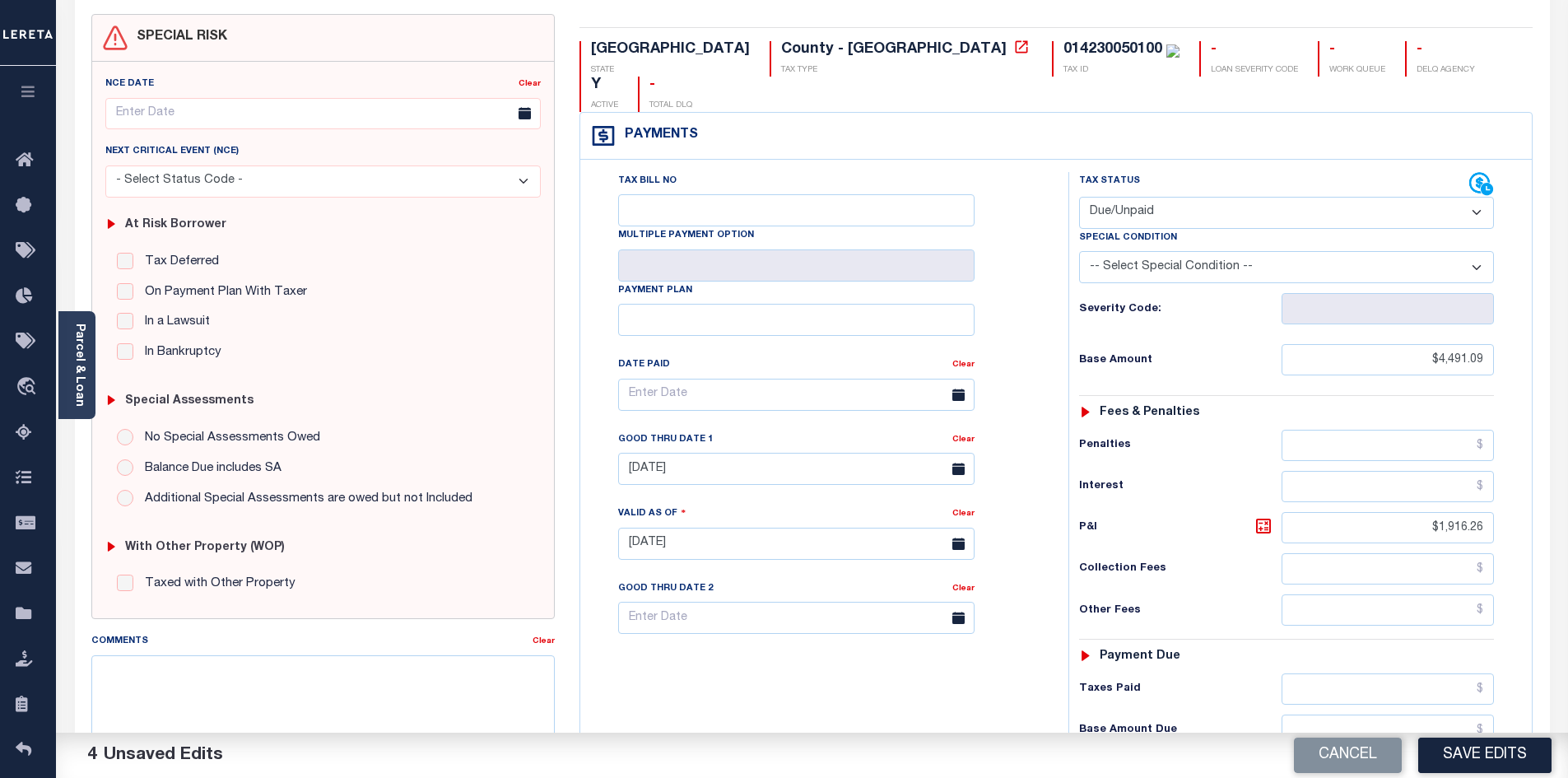
scroll to position [142, 0]
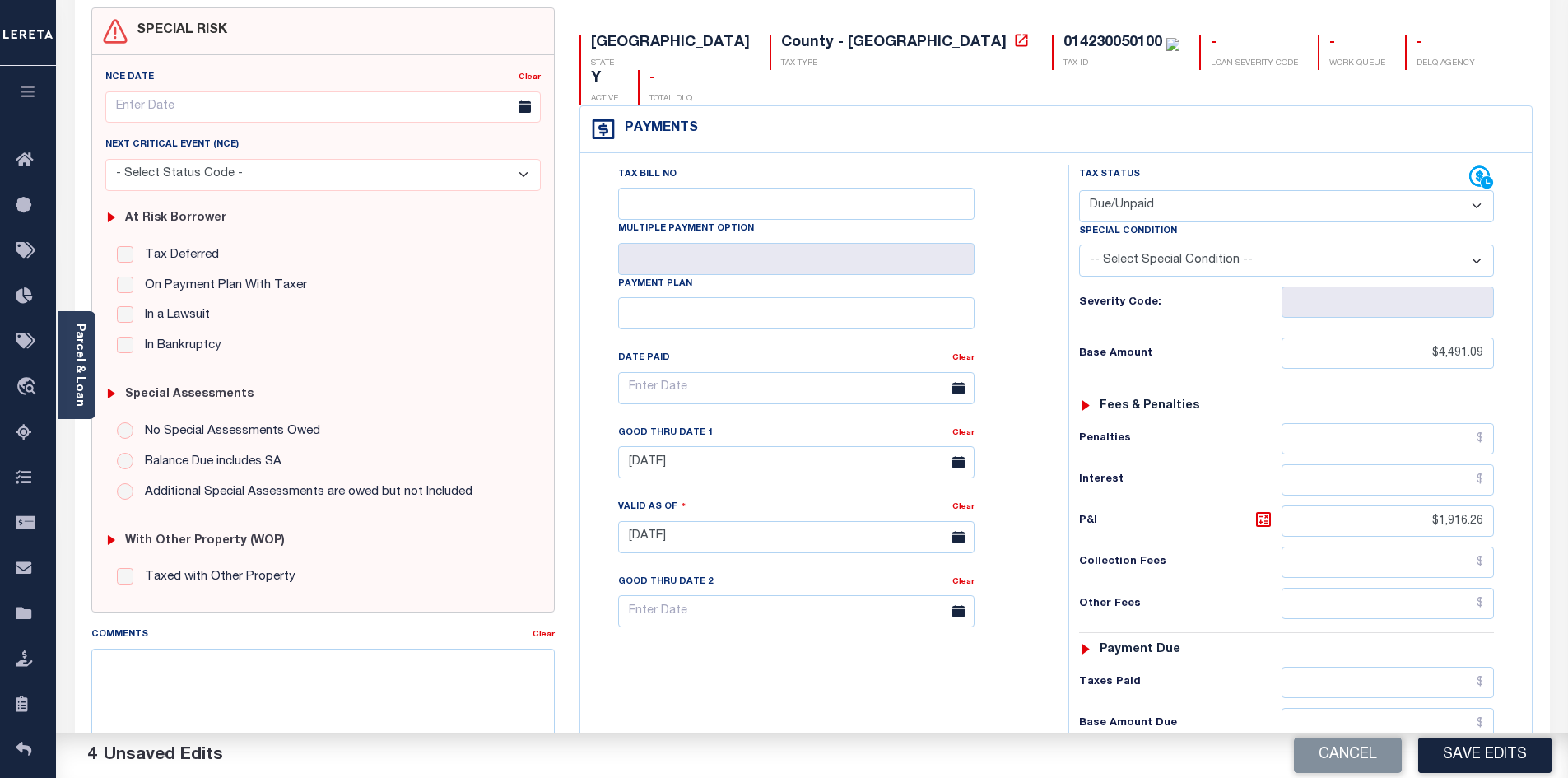
drag, startPoint x: 1463, startPoint y: 748, endPoint x: 1474, endPoint y: 743, distance: 12.1
click at [1464, 748] on button "Save Edits" at bounding box center [1485, 756] width 133 height 36
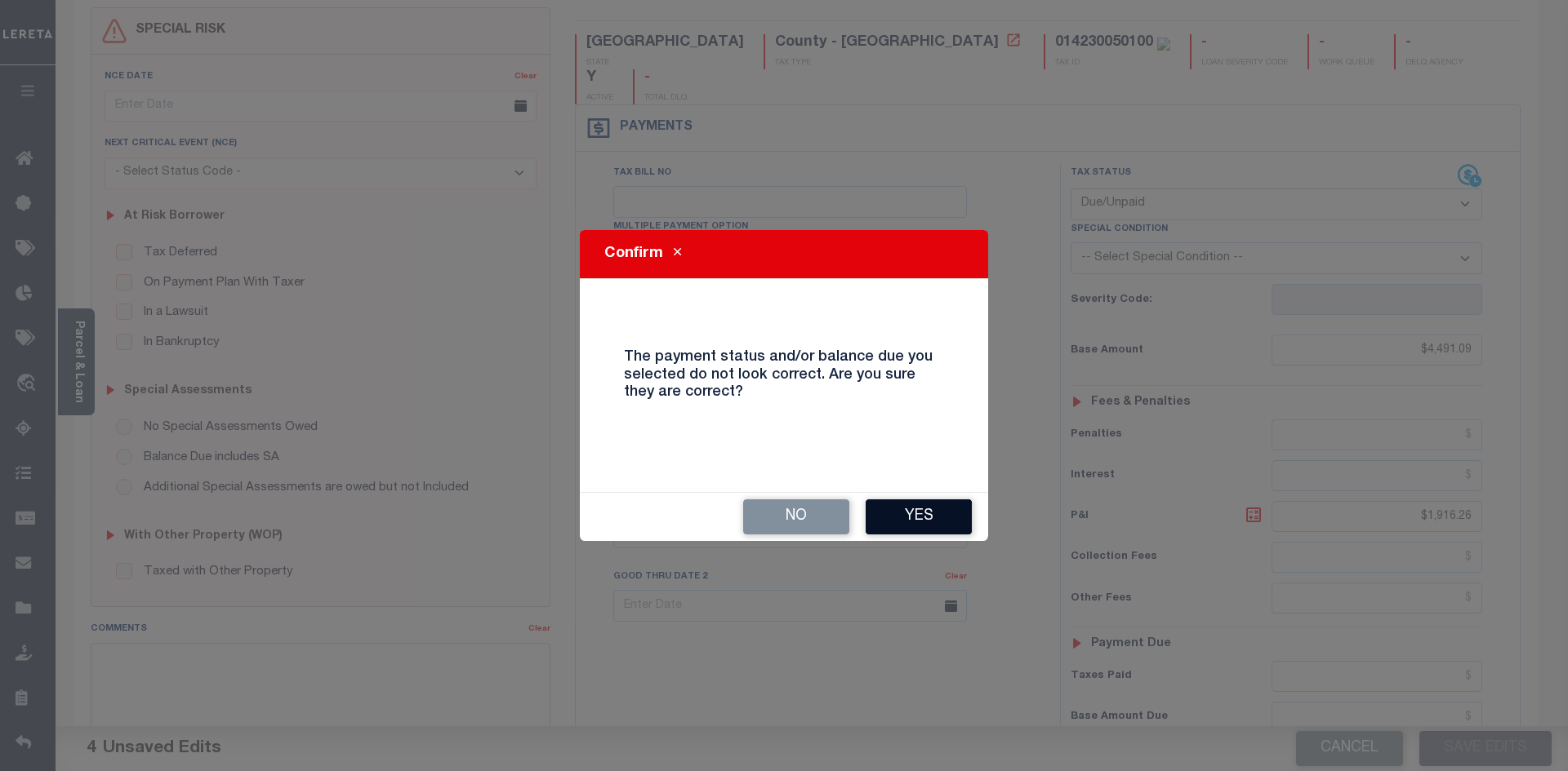
click at [908, 520] on button "Yes" at bounding box center [918, 517] width 106 height 35
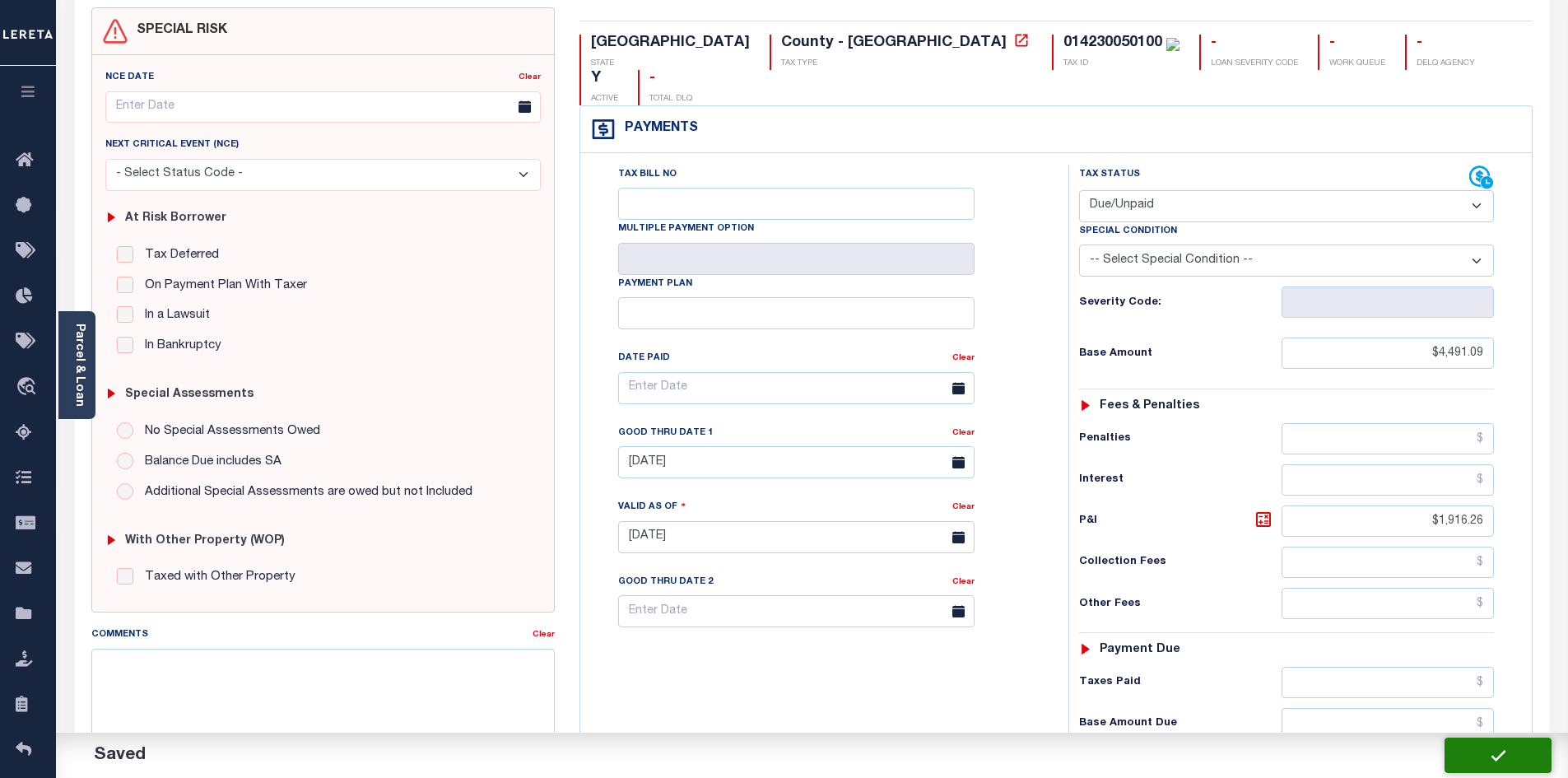
checkbox input "false"
type input "$4,491.09"
type input "$1,916.26"
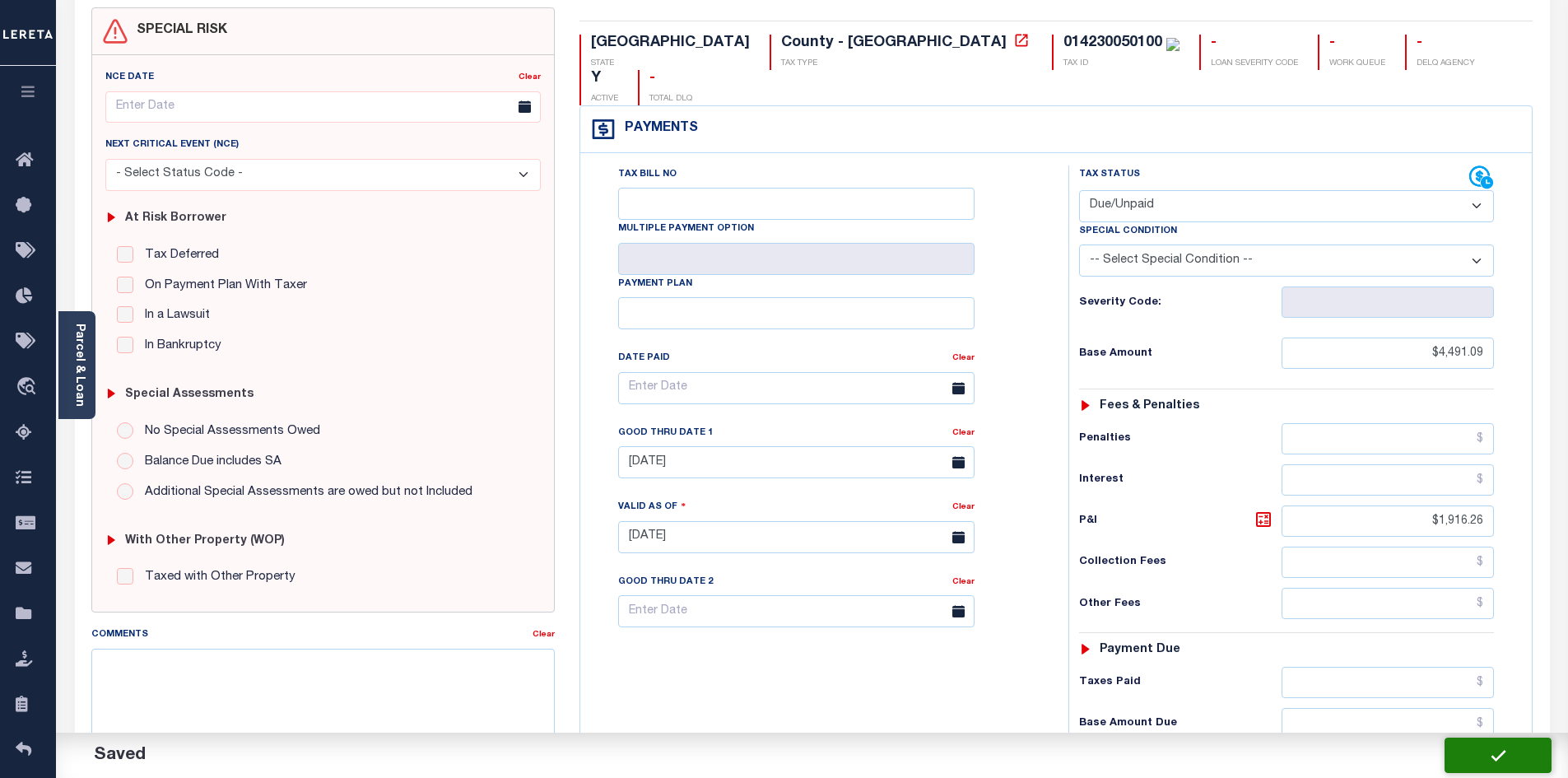
type input "$6,407.35"
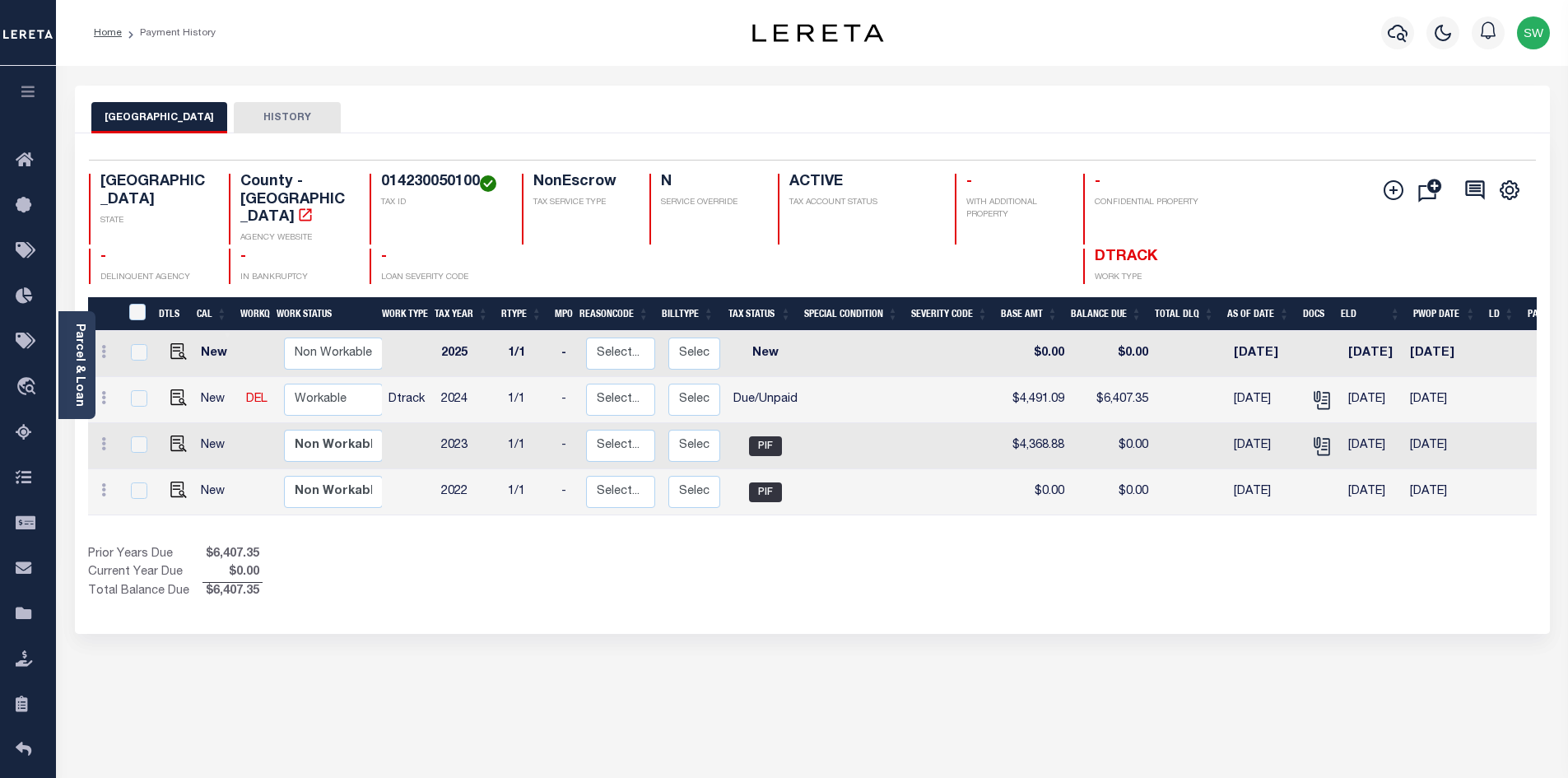
drag, startPoint x: 845, startPoint y: 551, endPoint x: 790, endPoint y: 442, distance: 122.1
click at [837, 546] on div "Show Tax Lines before Bill Release Date Prior Years Due $6,407.35 Current Year …" at bounding box center [812, 573] width 1449 height 55
click at [764, 550] on div "Prior Years Due $6,407.35 Current Year Due $0.00 Total Balance Due $6,407.35" at bounding box center [450, 573] width 724 height 55
click at [328, 384] on select "Non Workable Workable" at bounding box center [333, 399] width 99 height 32
checkbox input "true"
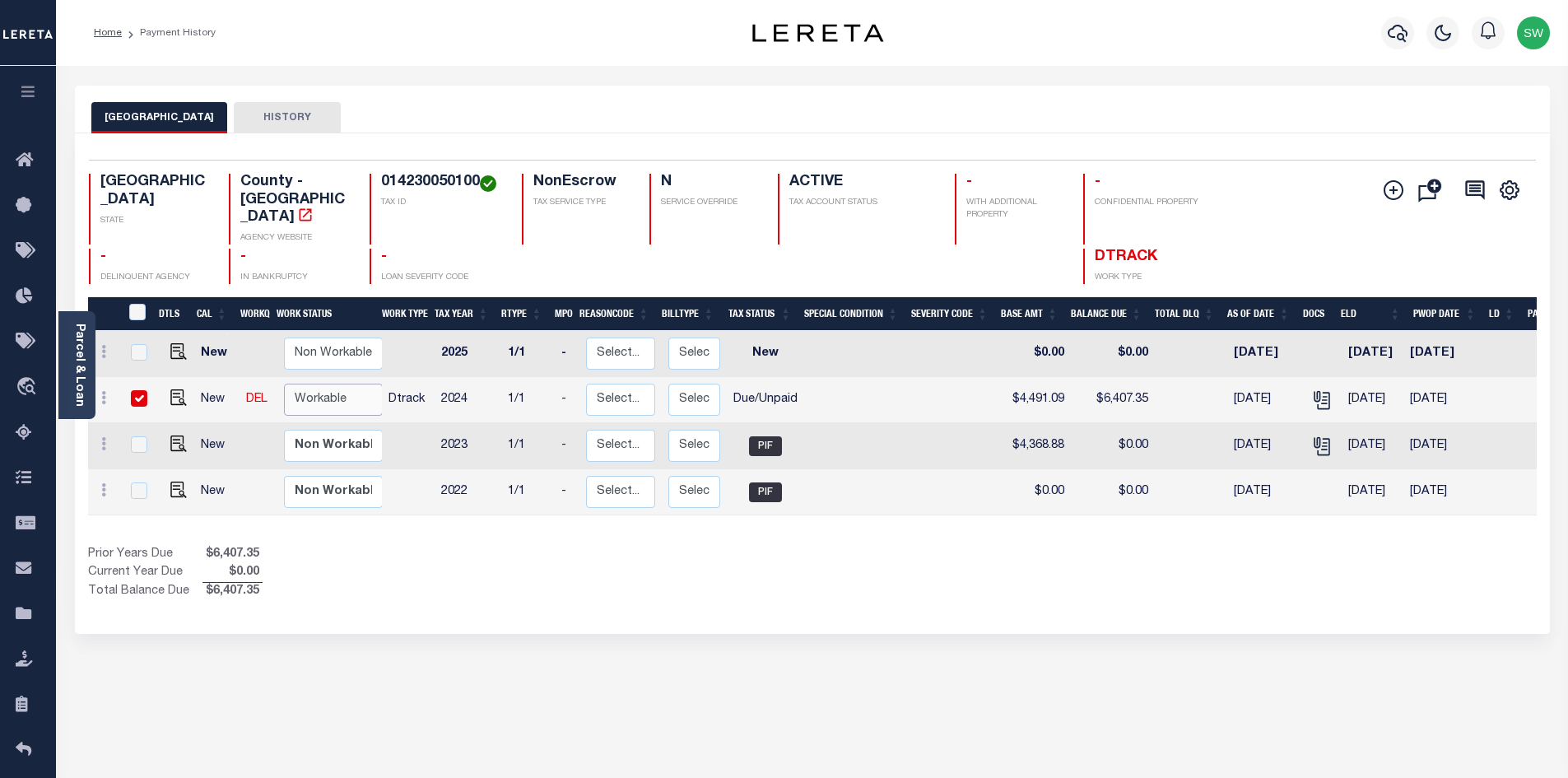
checkbox input "true"
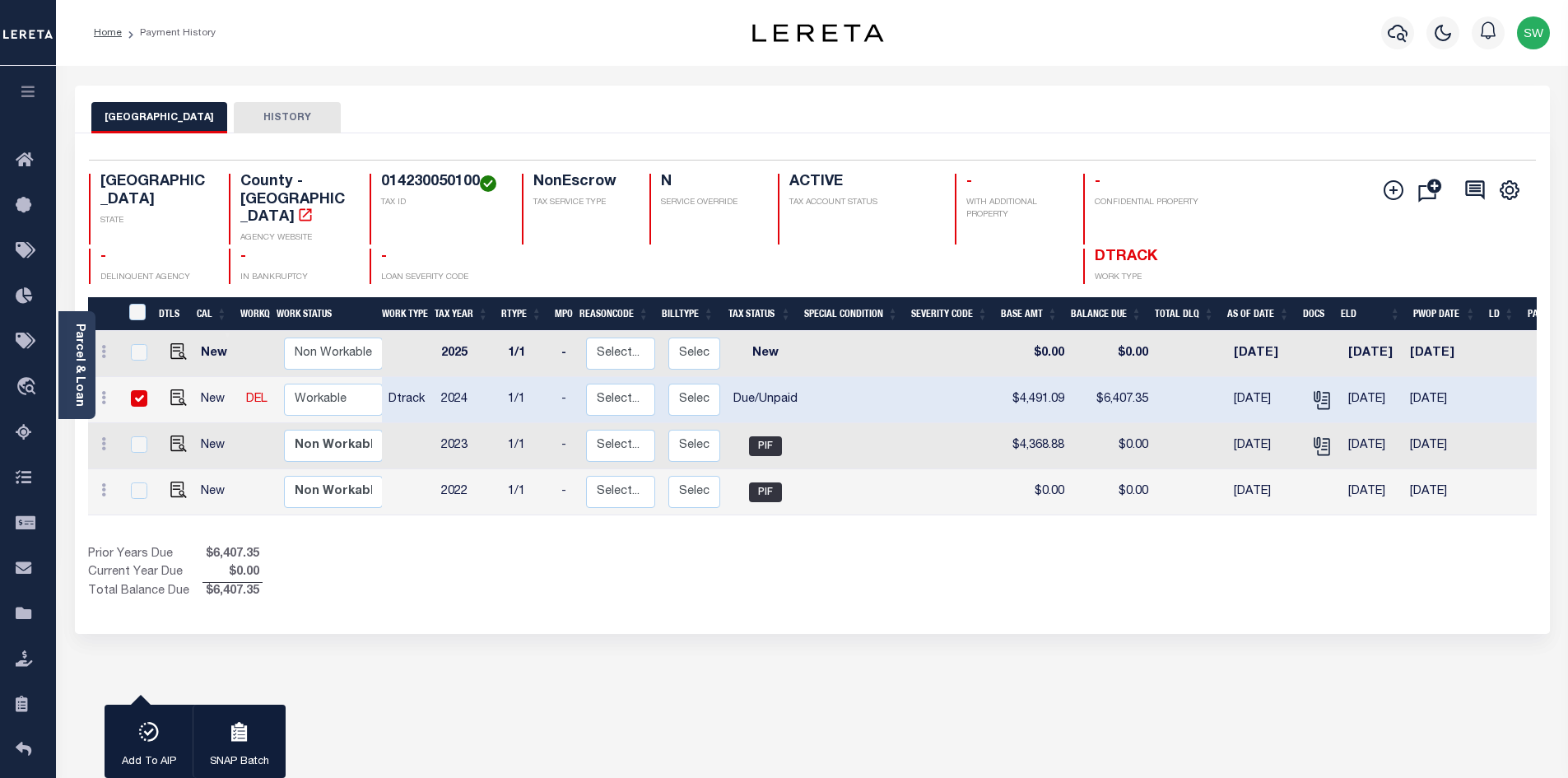
drag, startPoint x: 476, startPoint y: 553, endPoint x: 399, endPoint y: 458, distance: 122.3
click at [476, 551] on div "Prior Years Due $6,407.35 Current Year Due $0.00 Total Balance Due $6,407.35" at bounding box center [450, 573] width 724 height 55
click at [337, 384] on select "Non Workable Workable" at bounding box center [333, 399] width 99 height 32
checkbox input "false"
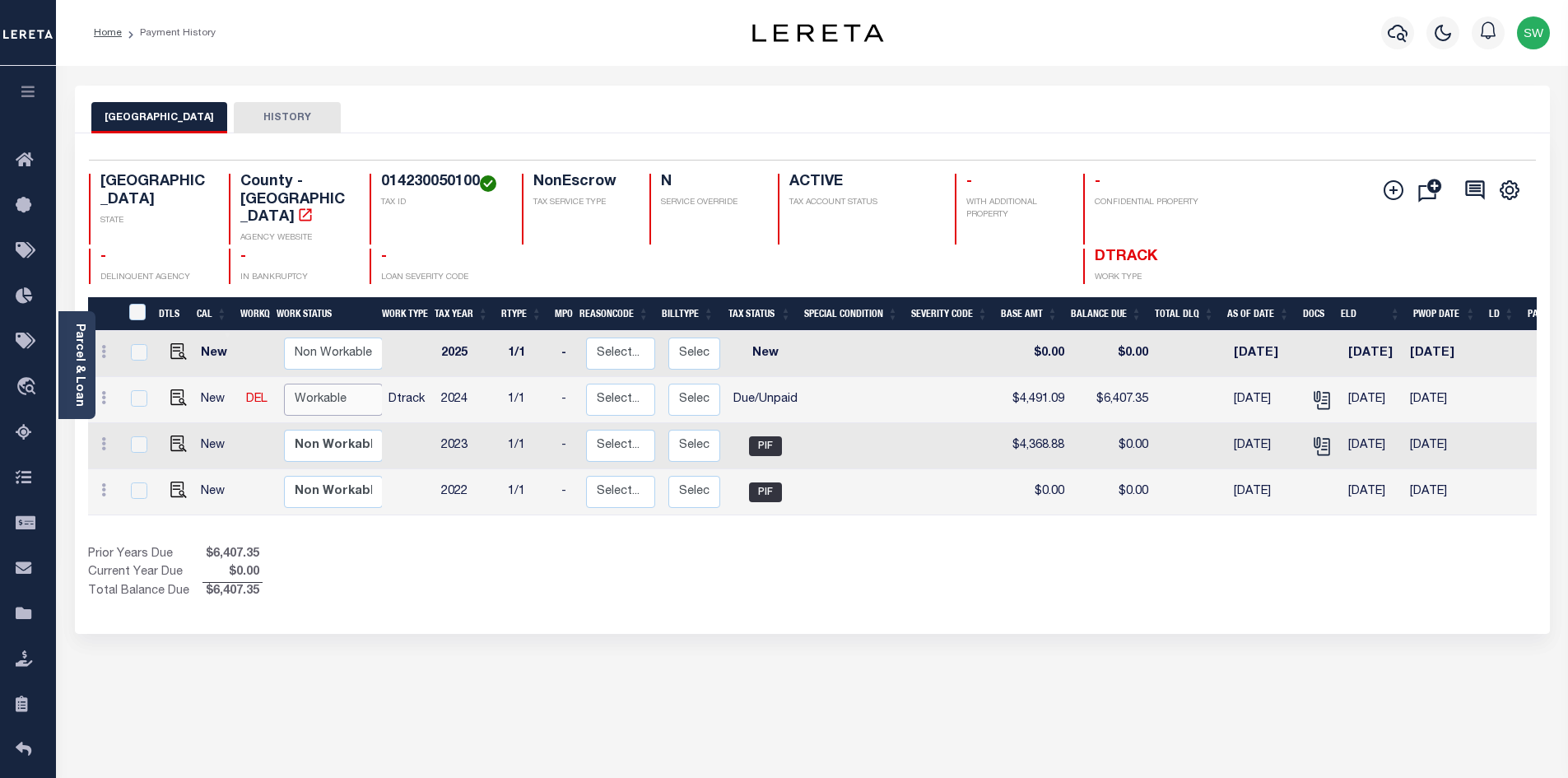
select select "true"
click at [284, 384] on select "Non Workable Workable" at bounding box center [333, 399] width 99 height 32
checkbox input "true"
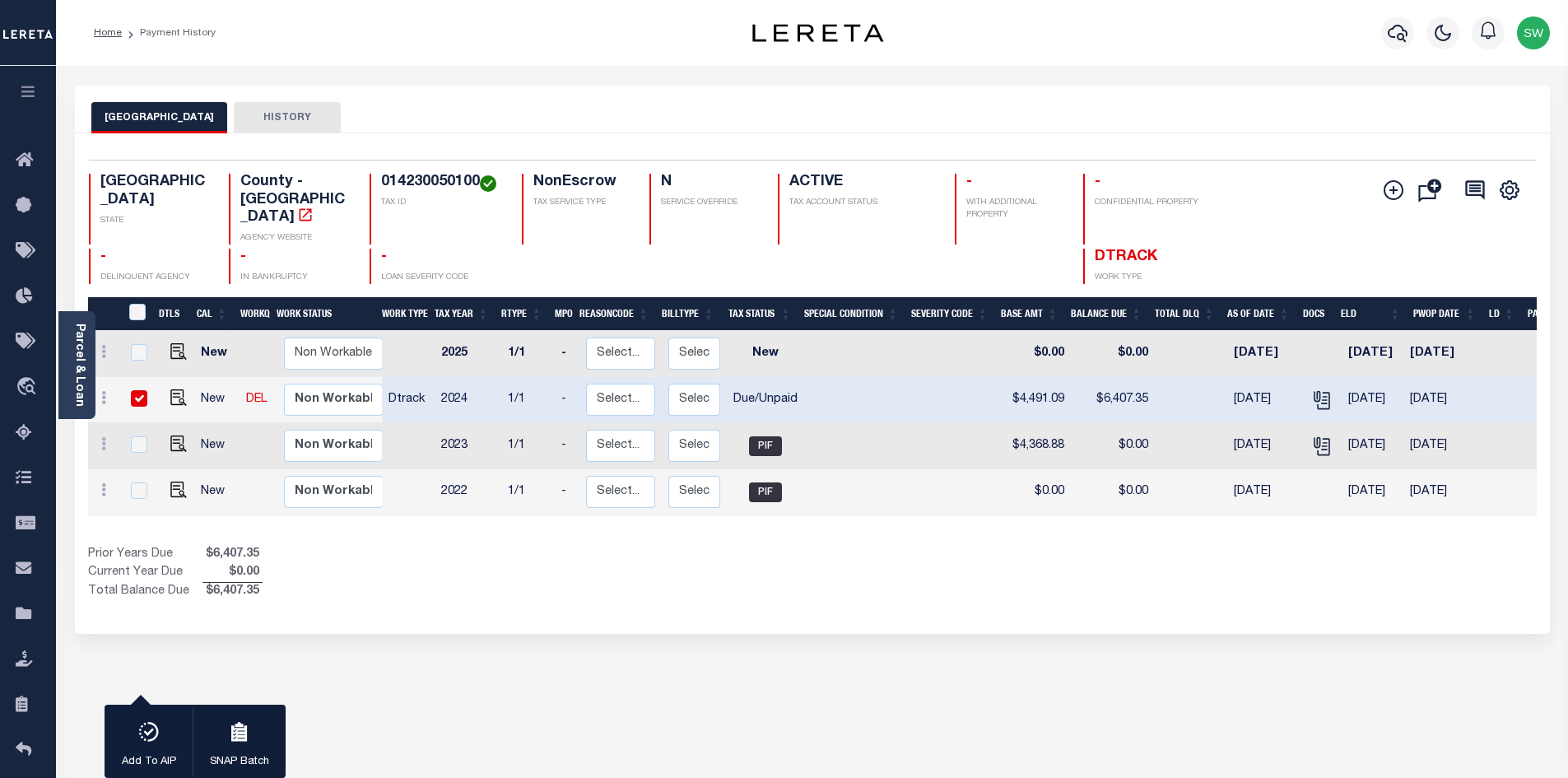
click at [464, 561] on div "Prior Years Due $6,407.35 Current Year Due $0.00 Total Balance Due $6,407.35" at bounding box center [450, 573] width 724 height 55
click at [631, 586] on div "1 Selected 4 Results 1 Items per page 25 50 100 TX STATE TAX ID" at bounding box center [812, 384] width 1475 height 501
click at [994, 111] on div "BEXAR COUNTY HISTORY" at bounding box center [812, 117] width 1443 height 31
click at [1401, 33] on icon "button" at bounding box center [1398, 33] width 20 height 20
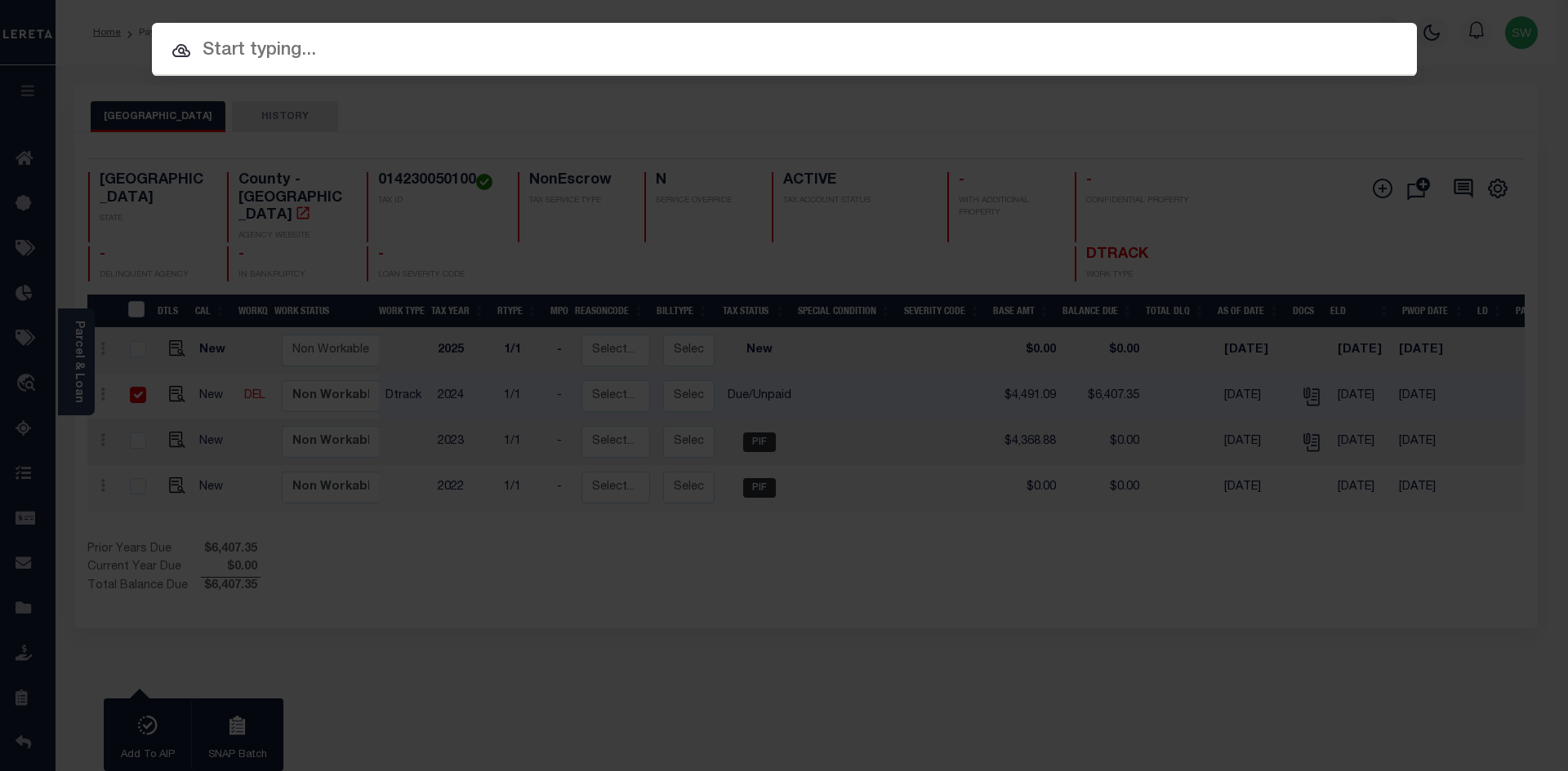
click at [276, 54] on input "text" at bounding box center [784, 50] width 1265 height 28
paste input "11294"
type input "11294"
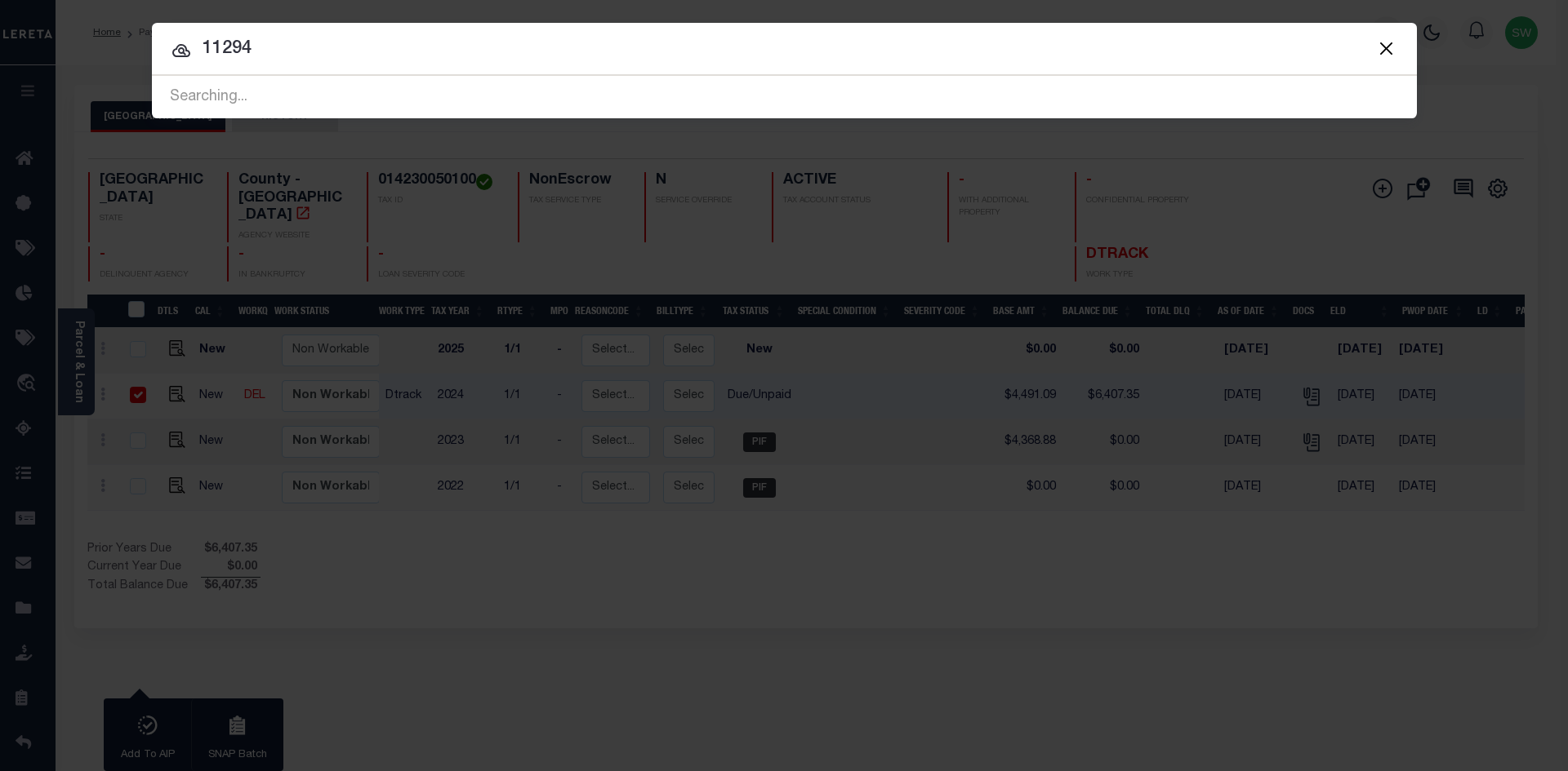
click at [284, 51] on input "11294" at bounding box center [784, 49] width 1265 height 28
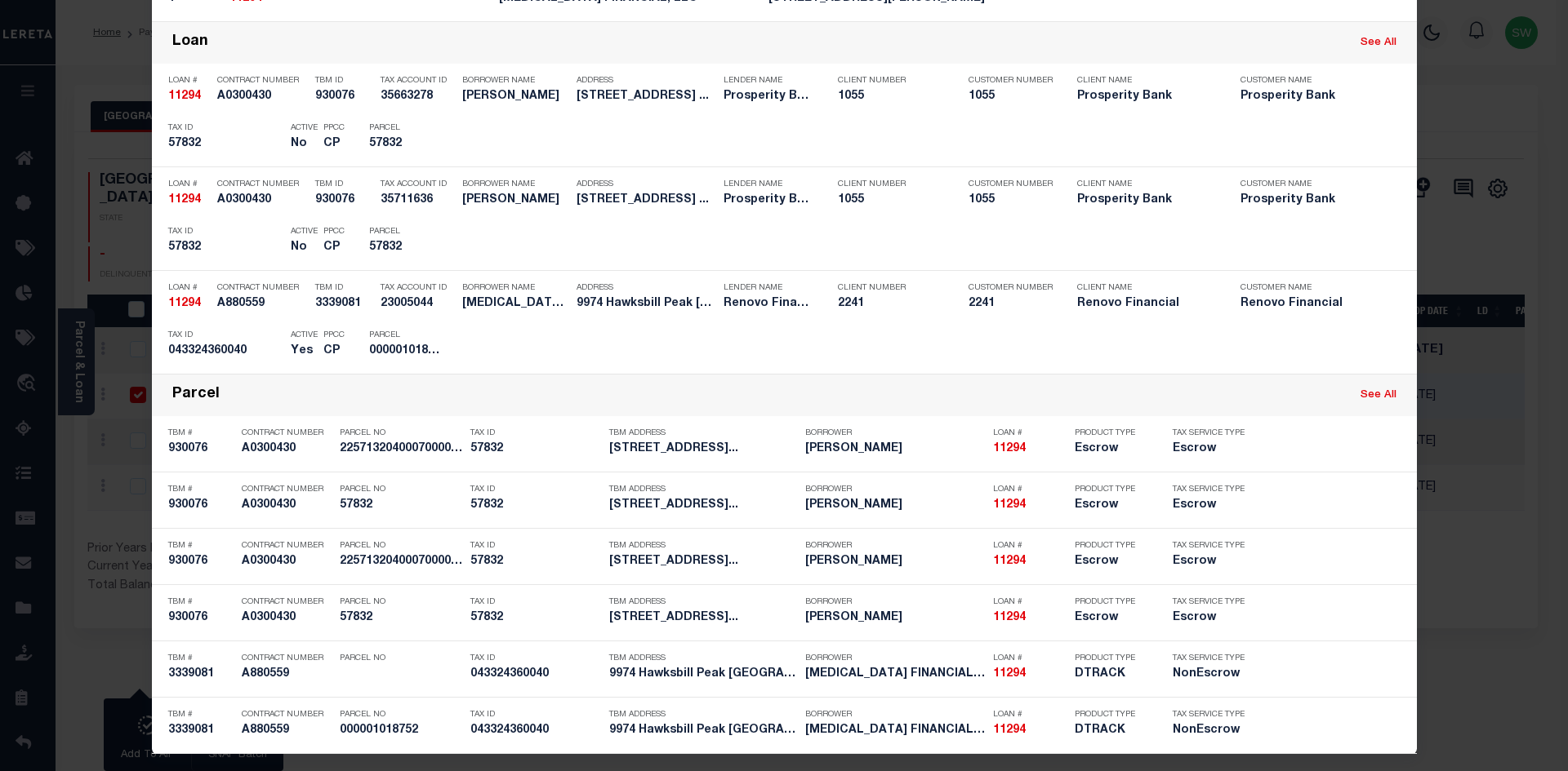
scroll to position [383, 0]
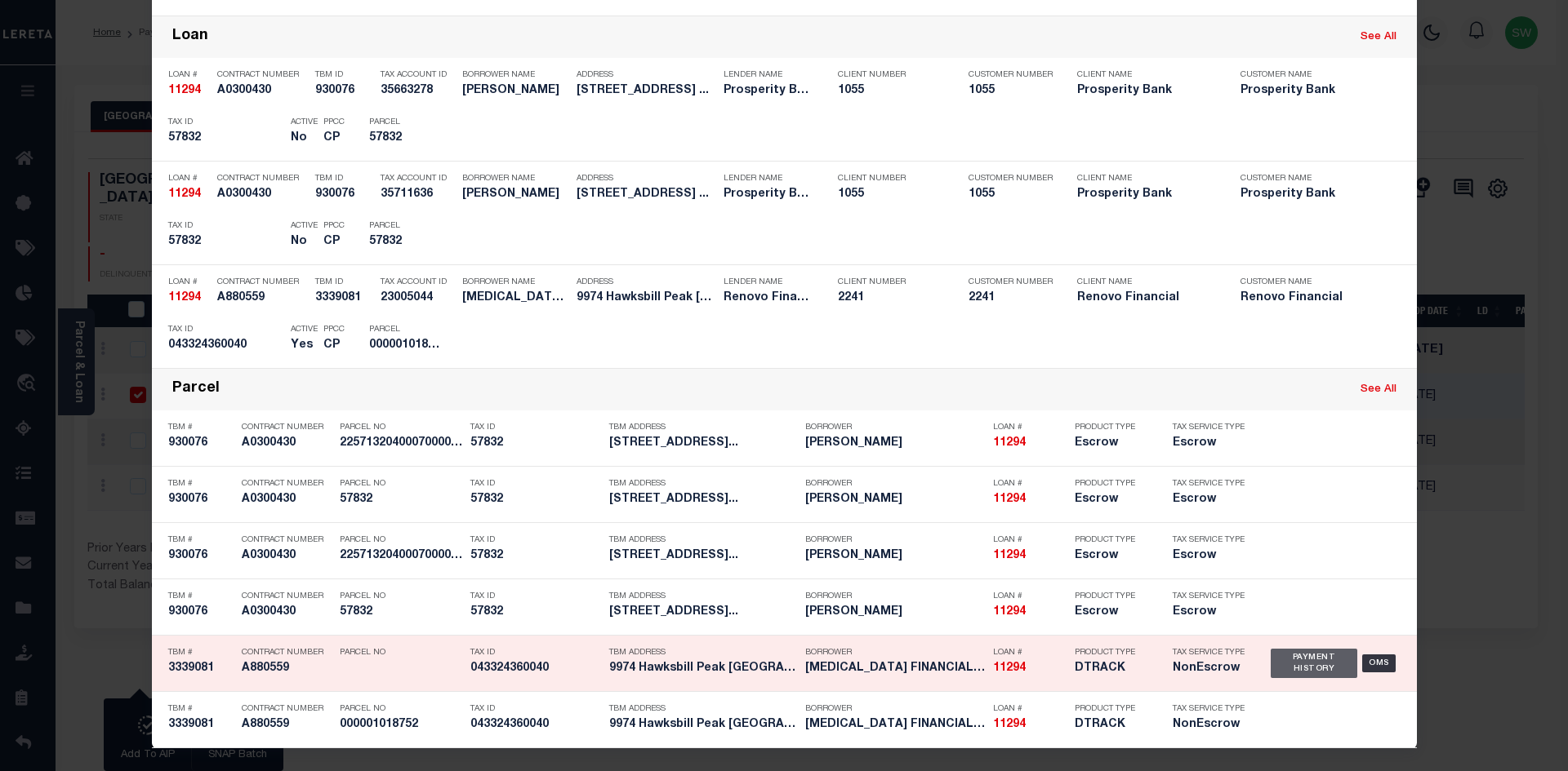
click at [1294, 661] on div "Payment History" at bounding box center [1314, 663] width 87 height 29
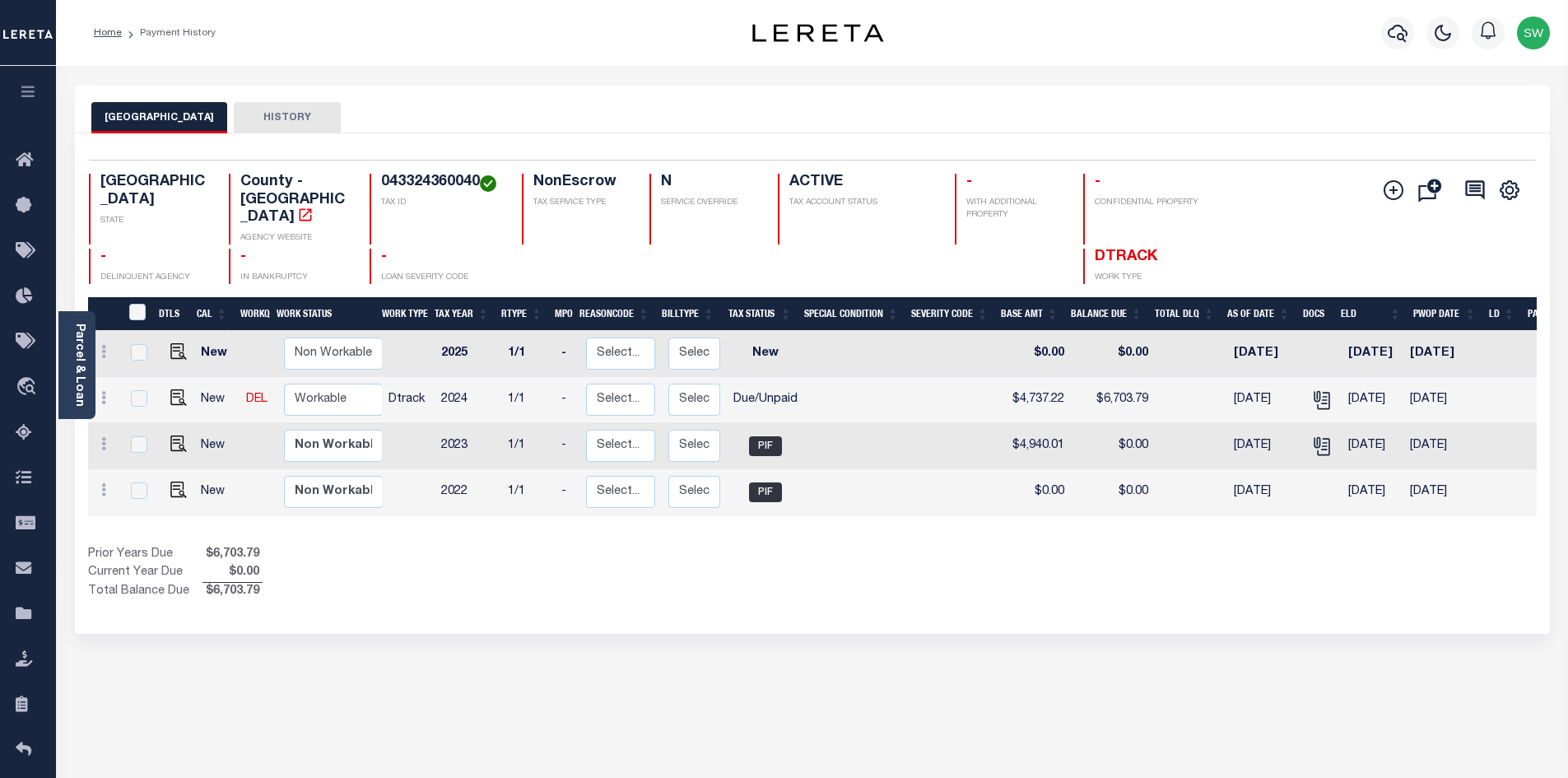
drag, startPoint x: 839, startPoint y: 536, endPoint x: 794, endPoint y: 493, distance: 62.2
click at [837, 546] on div "Show Tax Lines before Bill Release Date Prior Years Due $6,703.79 Current Year …" at bounding box center [812, 573] width 1449 height 55
click at [475, 179] on h4 "043324360040" at bounding box center [442, 183] width 121 height 18
drag, startPoint x: 477, startPoint y: 180, endPoint x: 373, endPoint y: 175, distance: 104.1
click at [373, 175] on div "043324360040 TAX ID" at bounding box center [436, 210] width 132 height 71
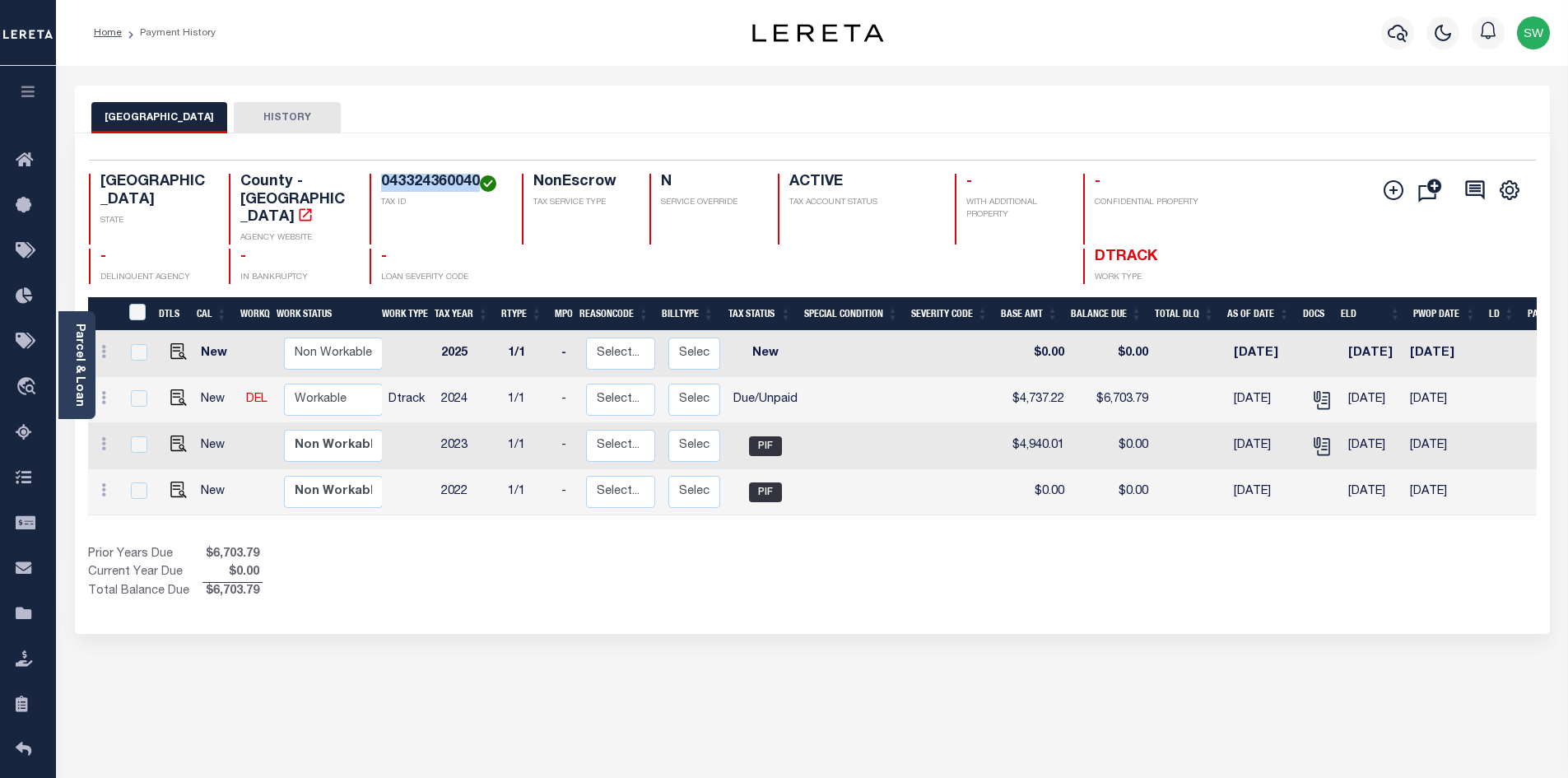
copy h4 "043324360040"
click at [854, 576] on div "Show Tax Lines before Bill Release Date Prior Years Due $6,703.79 Current Year …" at bounding box center [812, 573] width 1449 height 55
click at [175, 389] on img "" at bounding box center [178, 397] width 17 height 17
checkbox input "true"
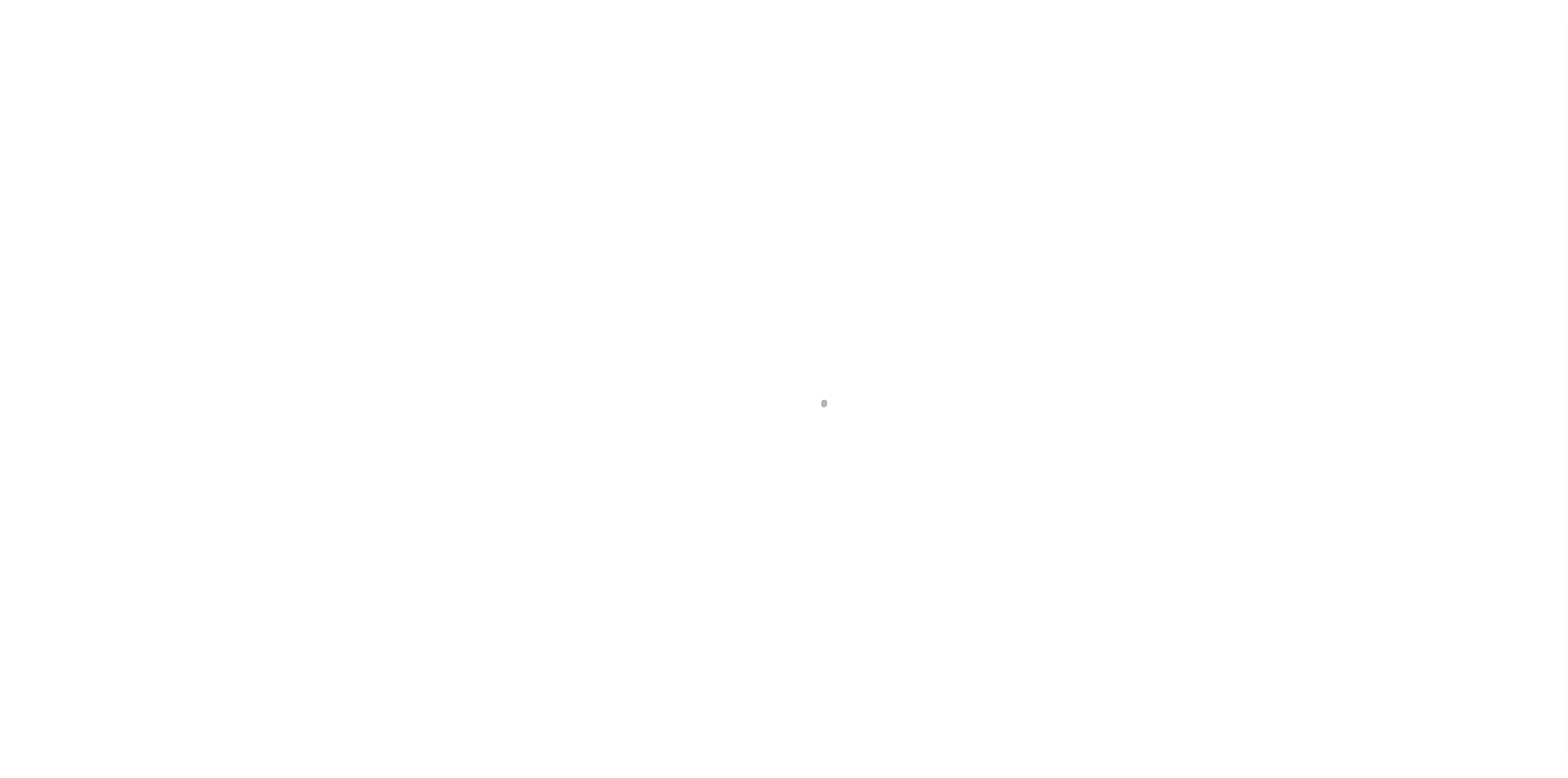
select select "DUE"
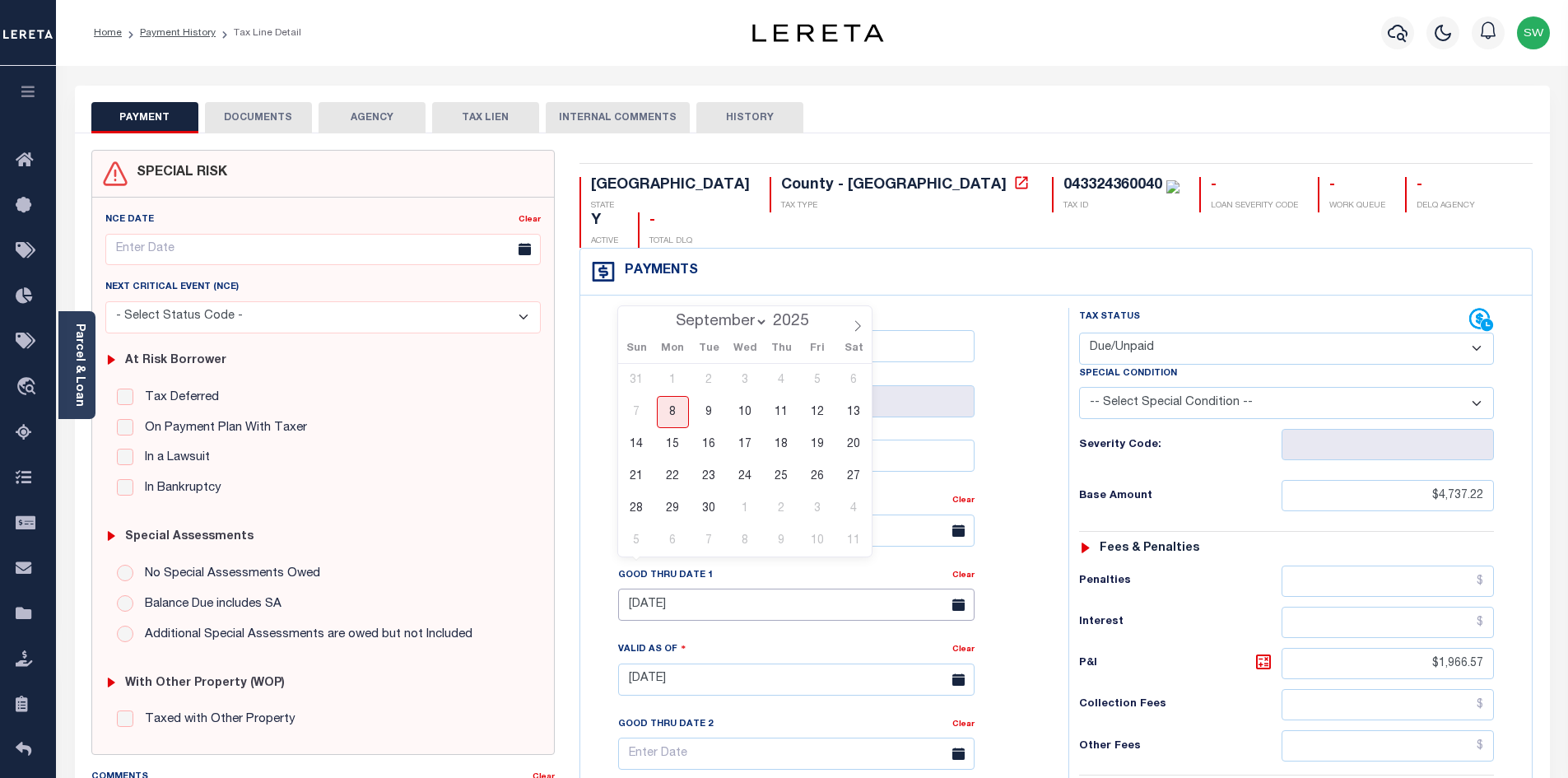
click at [688, 589] on input "[DATE]" at bounding box center [796, 605] width 357 height 32
click at [713, 509] on span "30" at bounding box center [709, 508] width 32 height 32
type input "09/30/2025"
type input "[DATE]"
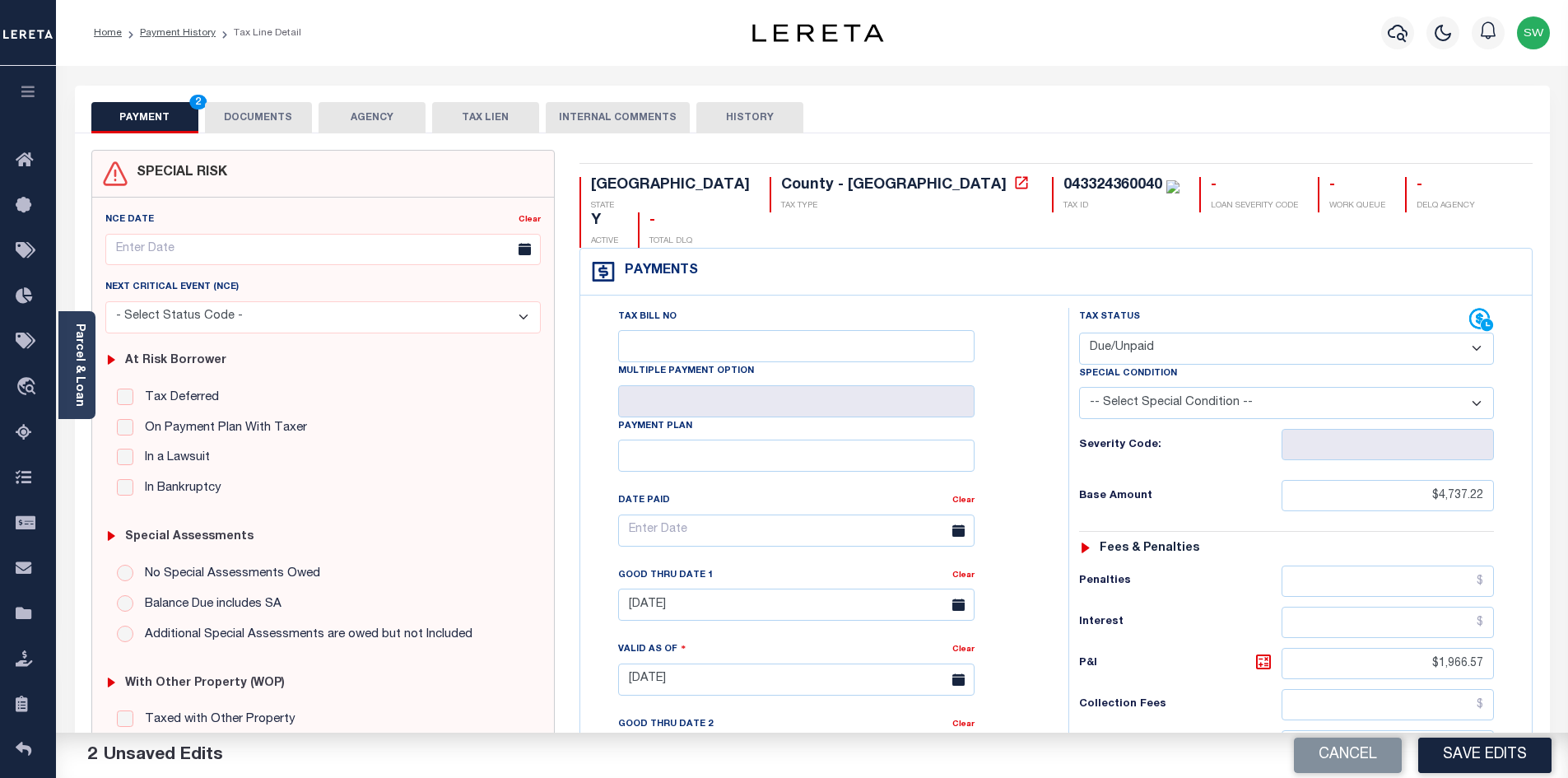
click at [1031, 350] on div "Tax Bill No Multiple Payment Option Payment Plan Clear" at bounding box center [820, 539] width 447 height 462
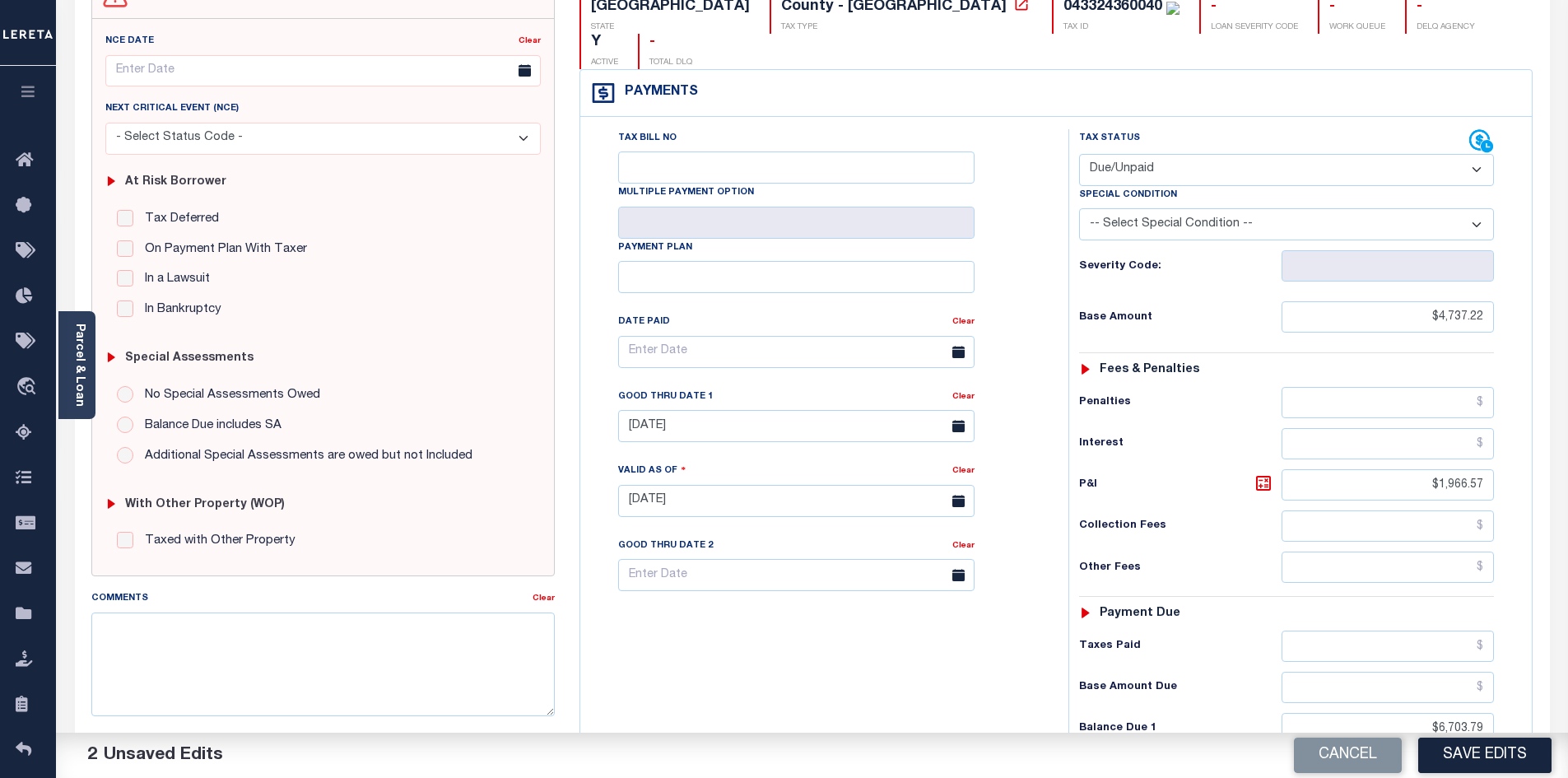
scroll to position [280, 0]
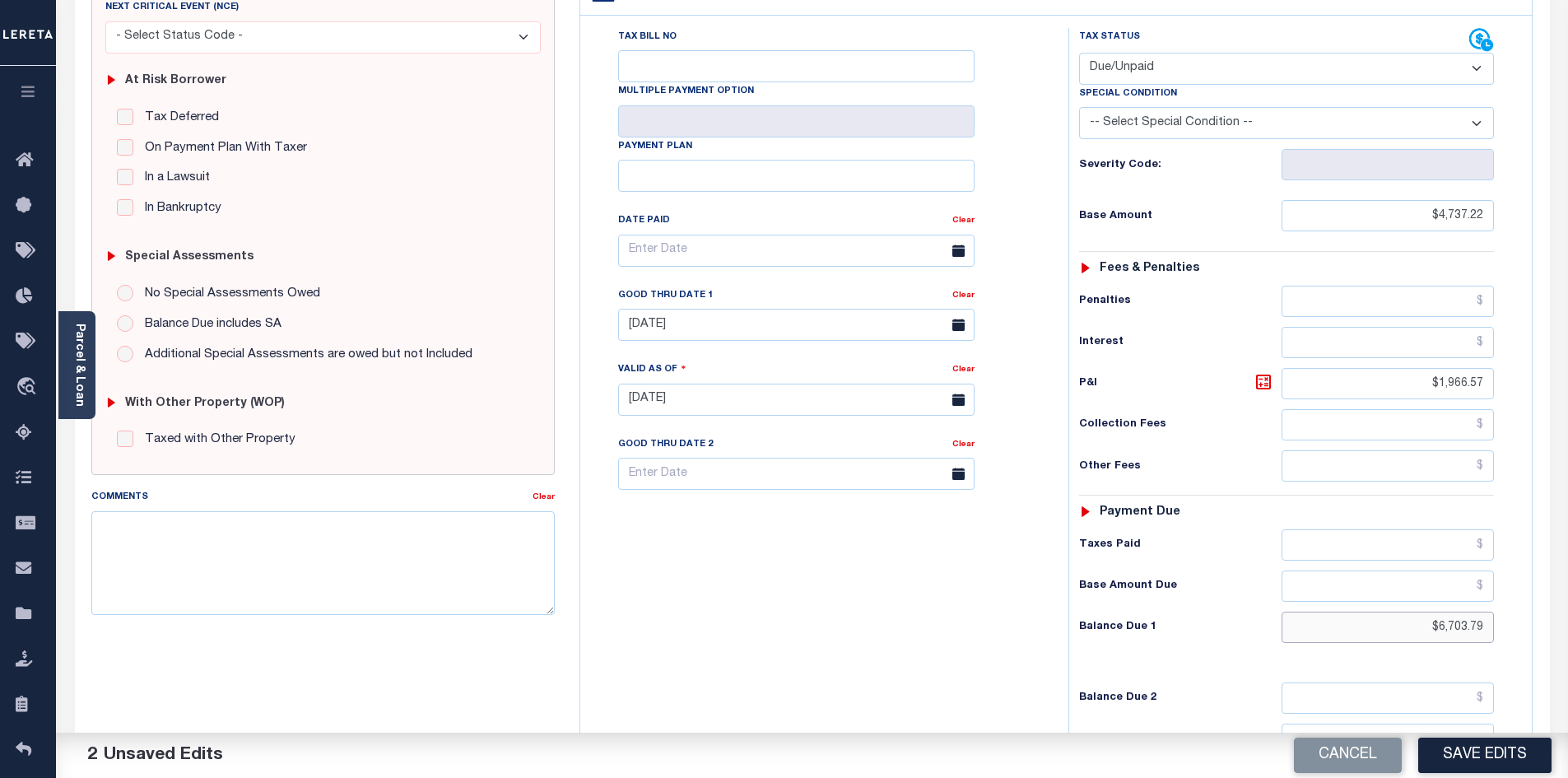
click at [1439, 612] on input "$6,703.79" at bounding box center [1388, 628] width 213 height 32
drag, startPoint x: 1440, startPoint y: 592, endPoint x: 1504, endPoint y: 598, distance: 64.3
click at [1504, 598] on div "Tax Status Status - Select Status Code -" at bounding box center [1292, 391] width 447 height 728
click at [1480, 612] on input "$6,703.79" at bounding box center [1388, 628] width 213 height 32
drag, startPoint x: 1486, startPoint y: 595, endPoint x: 1427, endPoint y: 605, distance: 59.8
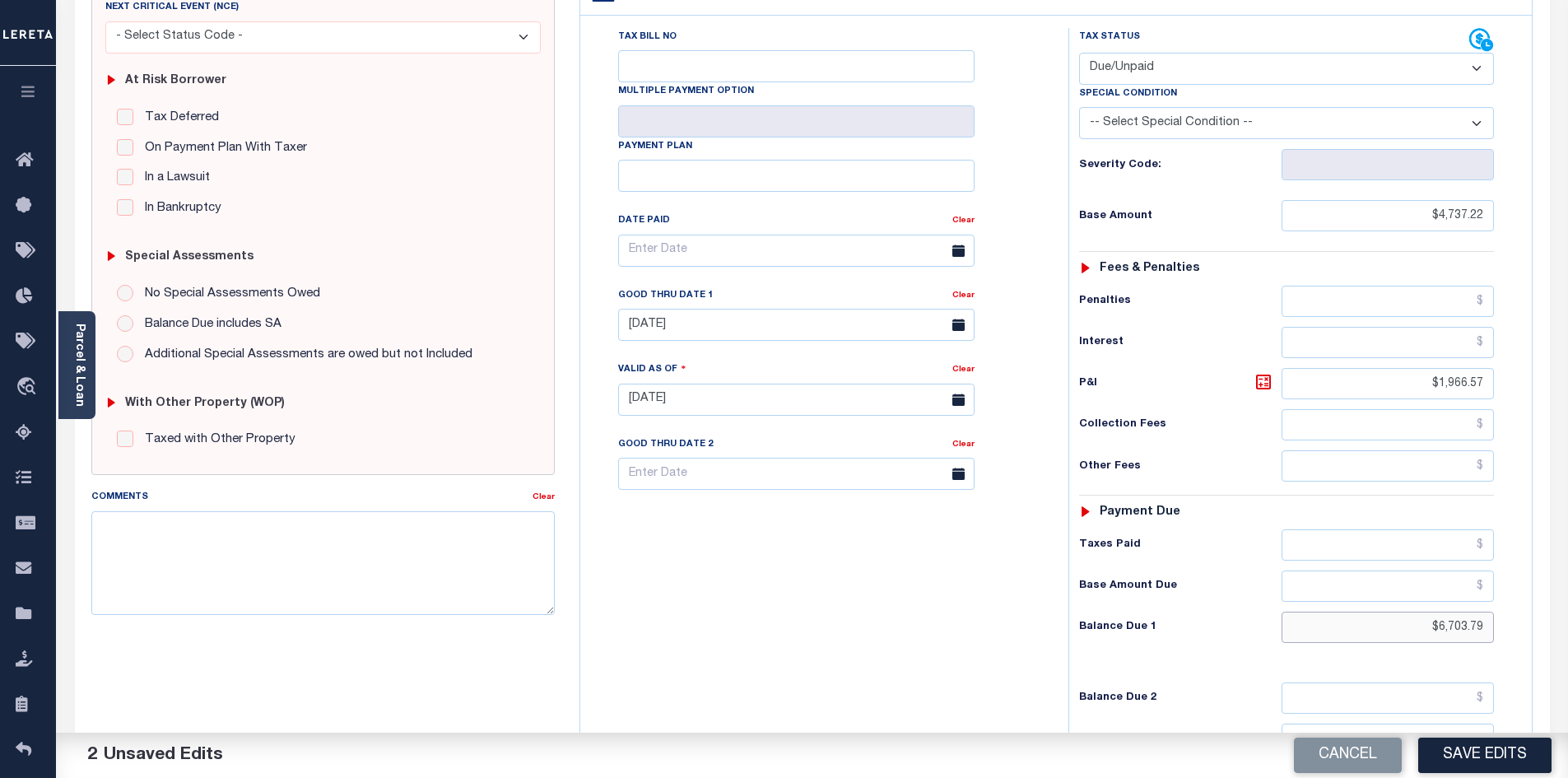
click at [1427, 612] on input "$6,703.79" at bounding box center [1388, 628] width 213 height 32
type input "$6,817.22"
click at [1266, 378] on icon at bounding box center [1264, 383] width 10 height 10
type input "$2,080.00"
click at [962, 552] on div "Tax Bill No Multiple Payment Option Payment Plan Clear" at bounding box center [820, 391] width 471 height 728
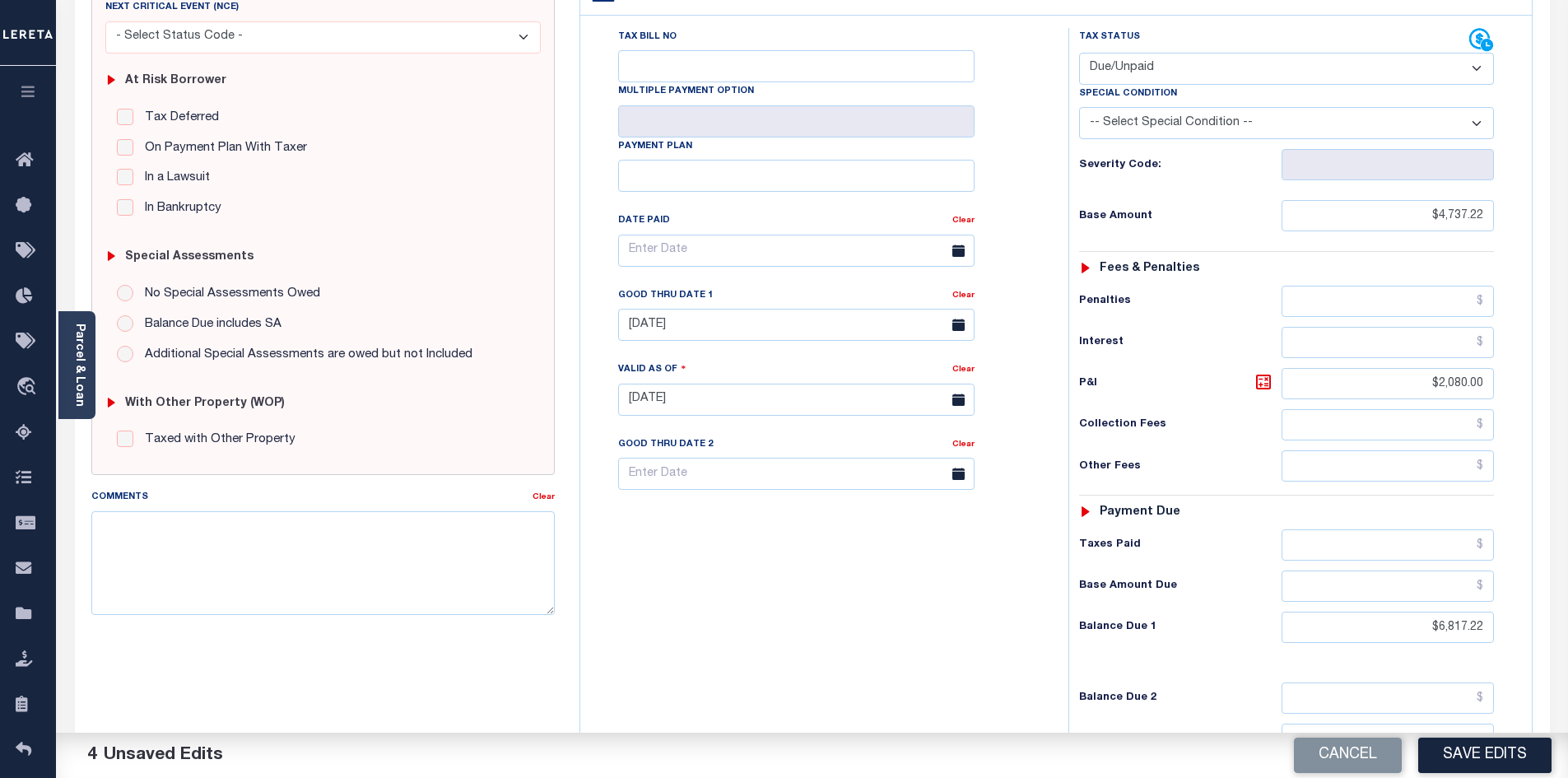
drag, startPoint x: 801, startPoint y: 572, endPoint x: 859, endPoint y: 537, distance: 67.7
click at [801, 568] on div "Tax Bill No Multiple Payment Option Payment Plan Clear" at bounding box center [820, 391] width 471 height 728
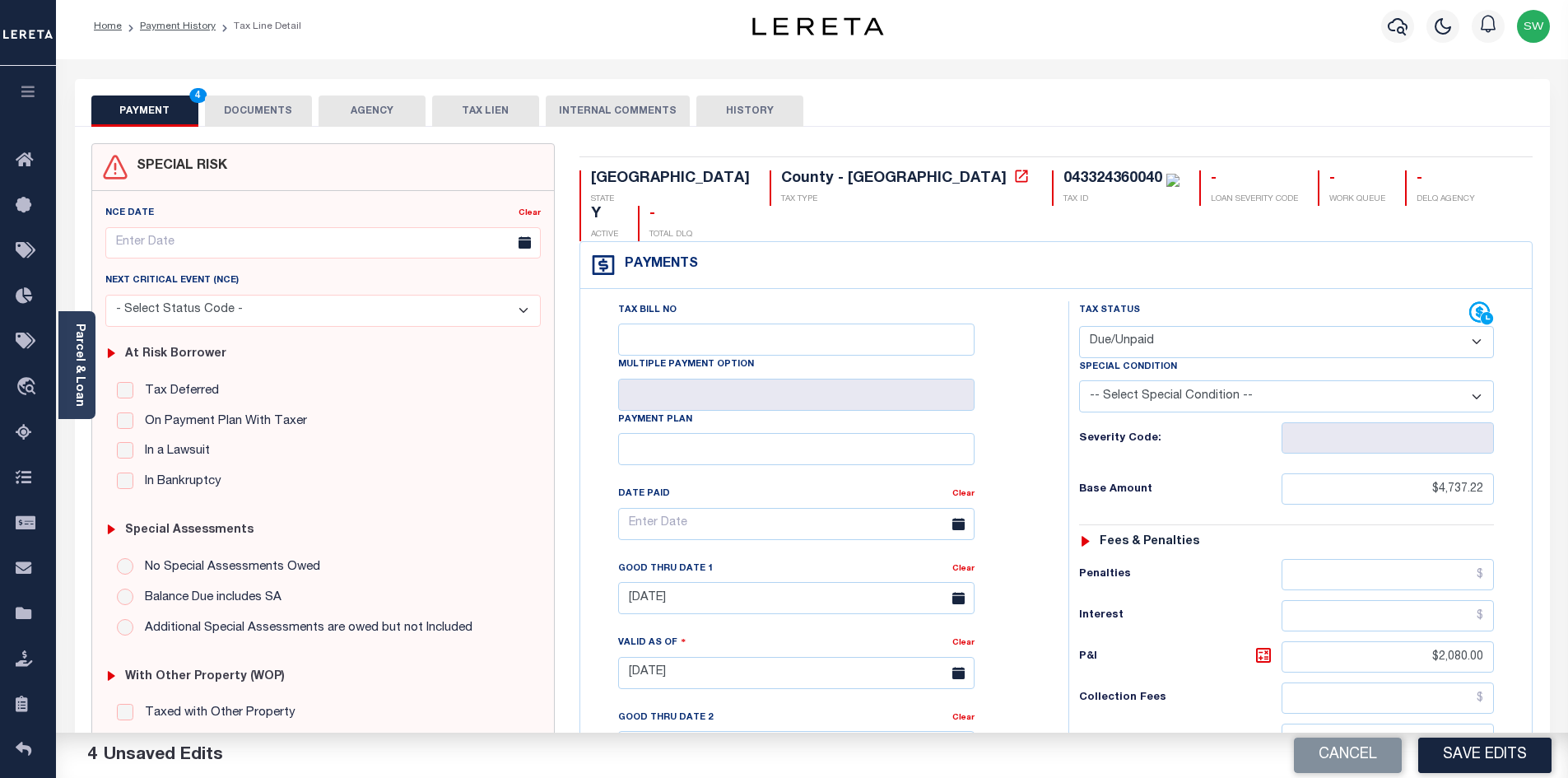
scroll to position [0, 0]
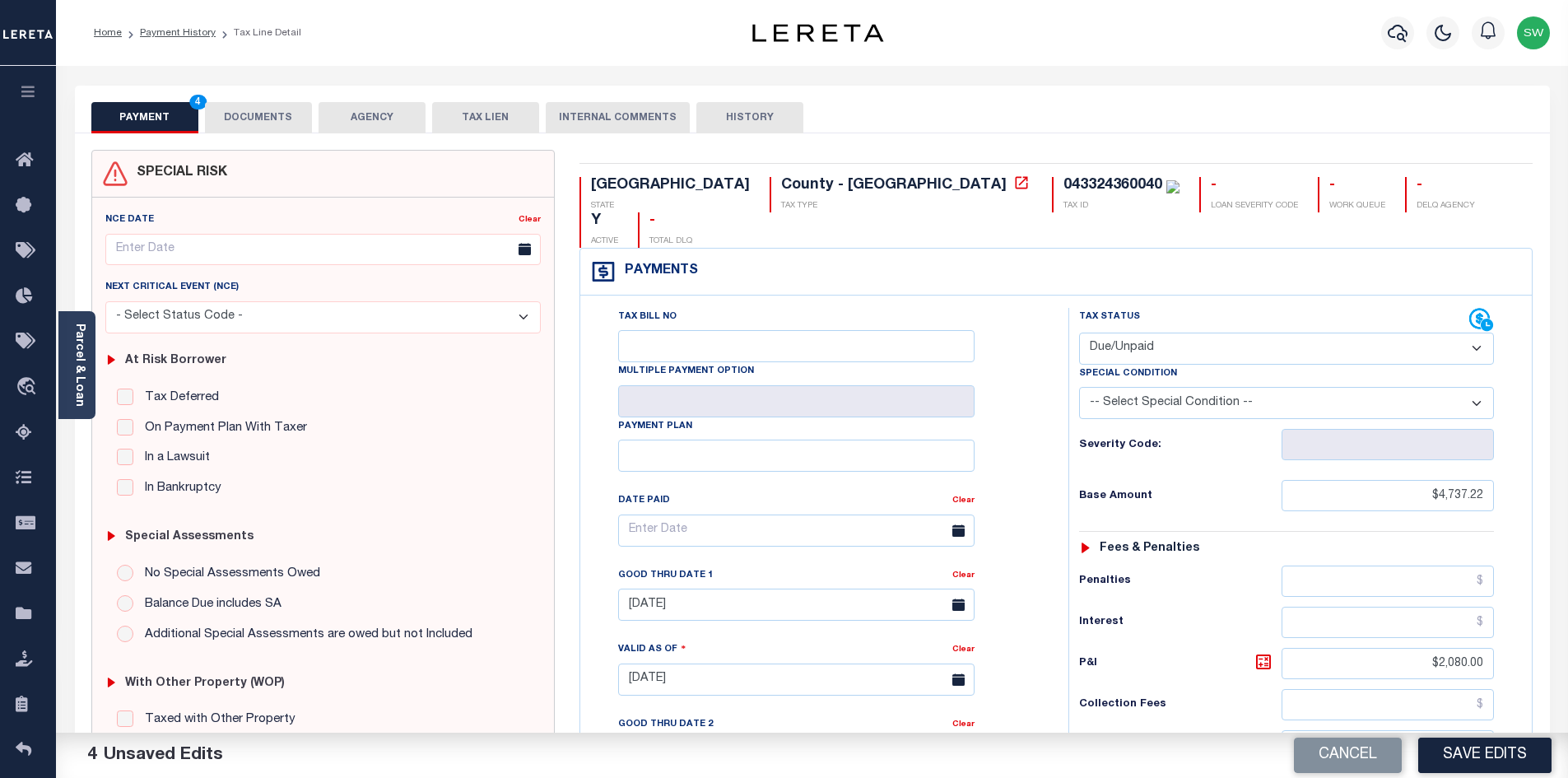
click at [261, 108] on button "DOCUMENTS" at bounding box center [258, 118] width 107 height 32
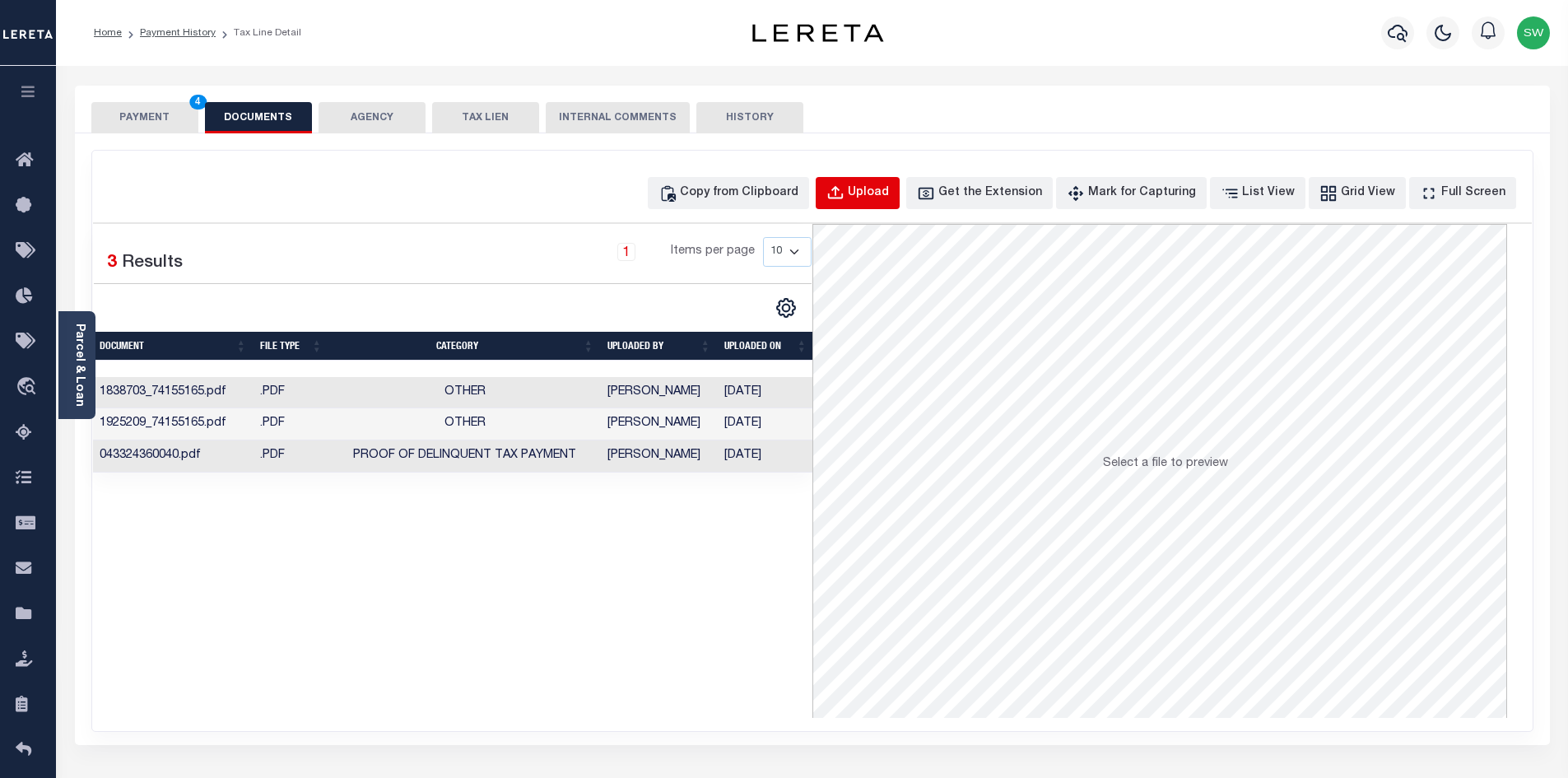
click at [889, 191] on div "Upload" at bounding box center [868, 194] width 41 height 18
select select "POP"
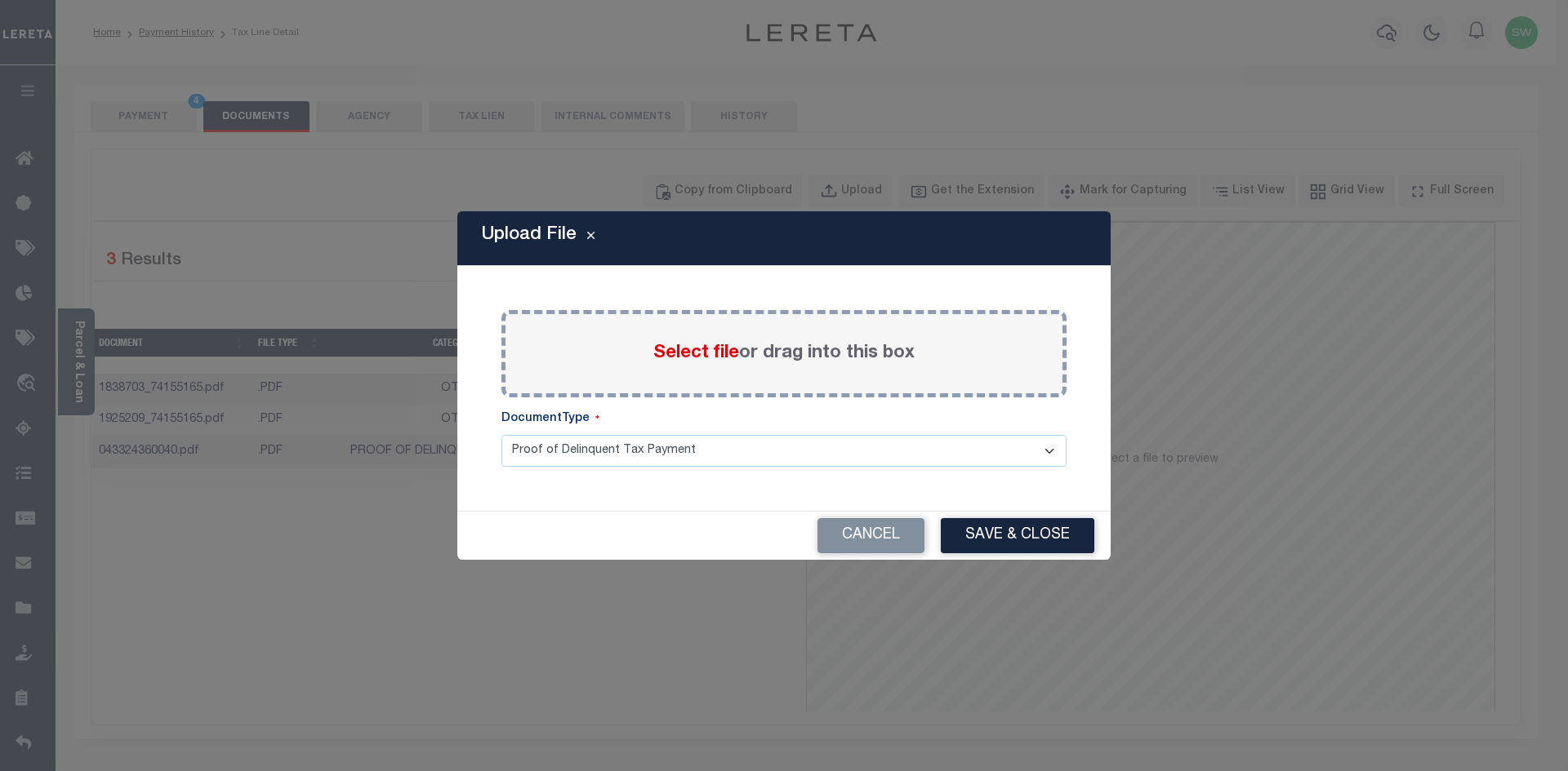
click at [660, 365] on label "Select file or drag into this box" at bounding box center [784, 353] width 262 height 26
click at [0, 0] on input "Select file or drag into this box" at bounding box center [0, 0] width 0 height 0
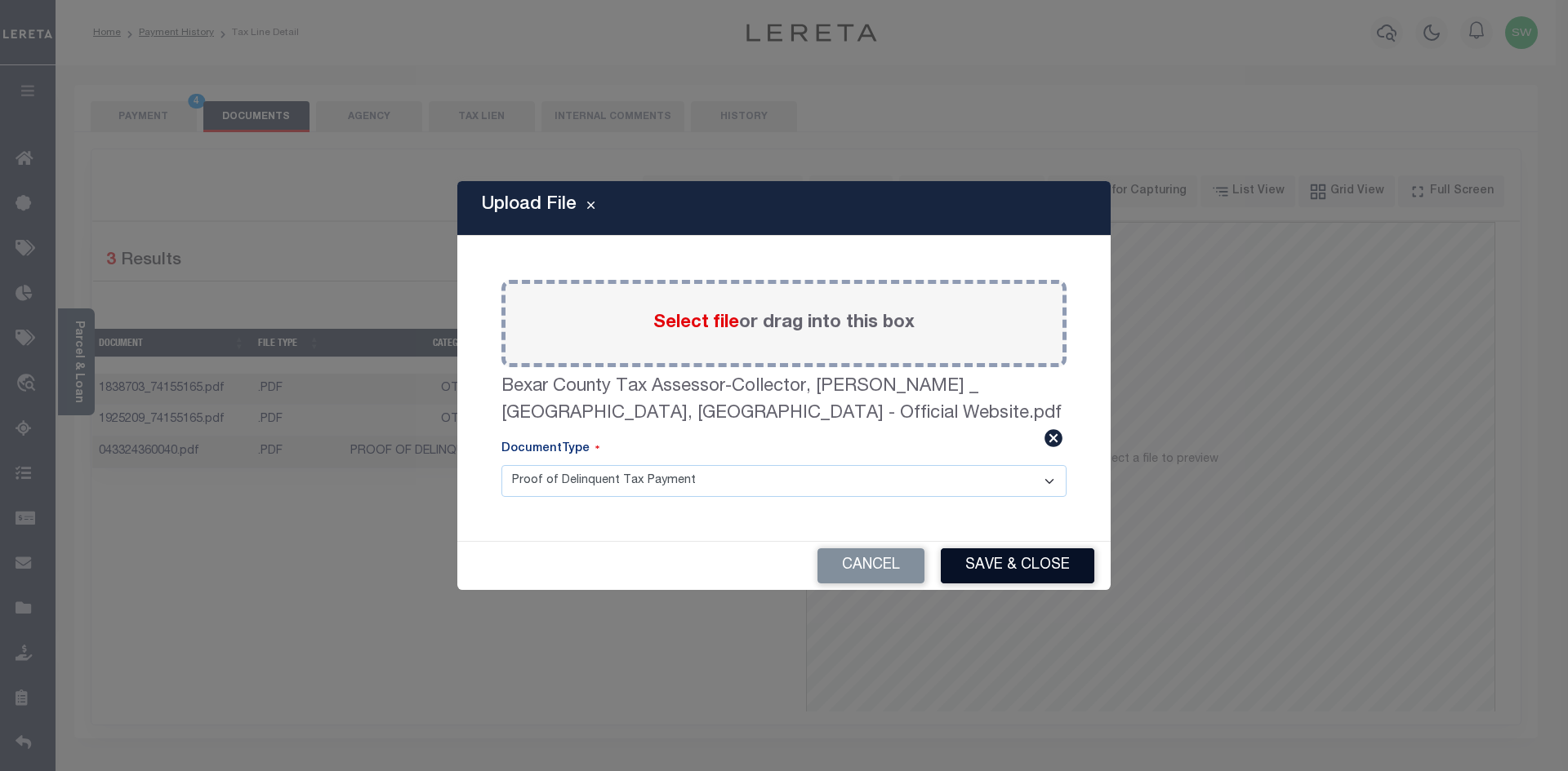
click at [1036, 570] on button "Save & Close" at bounding box center [1017, 566] width 154 height 35
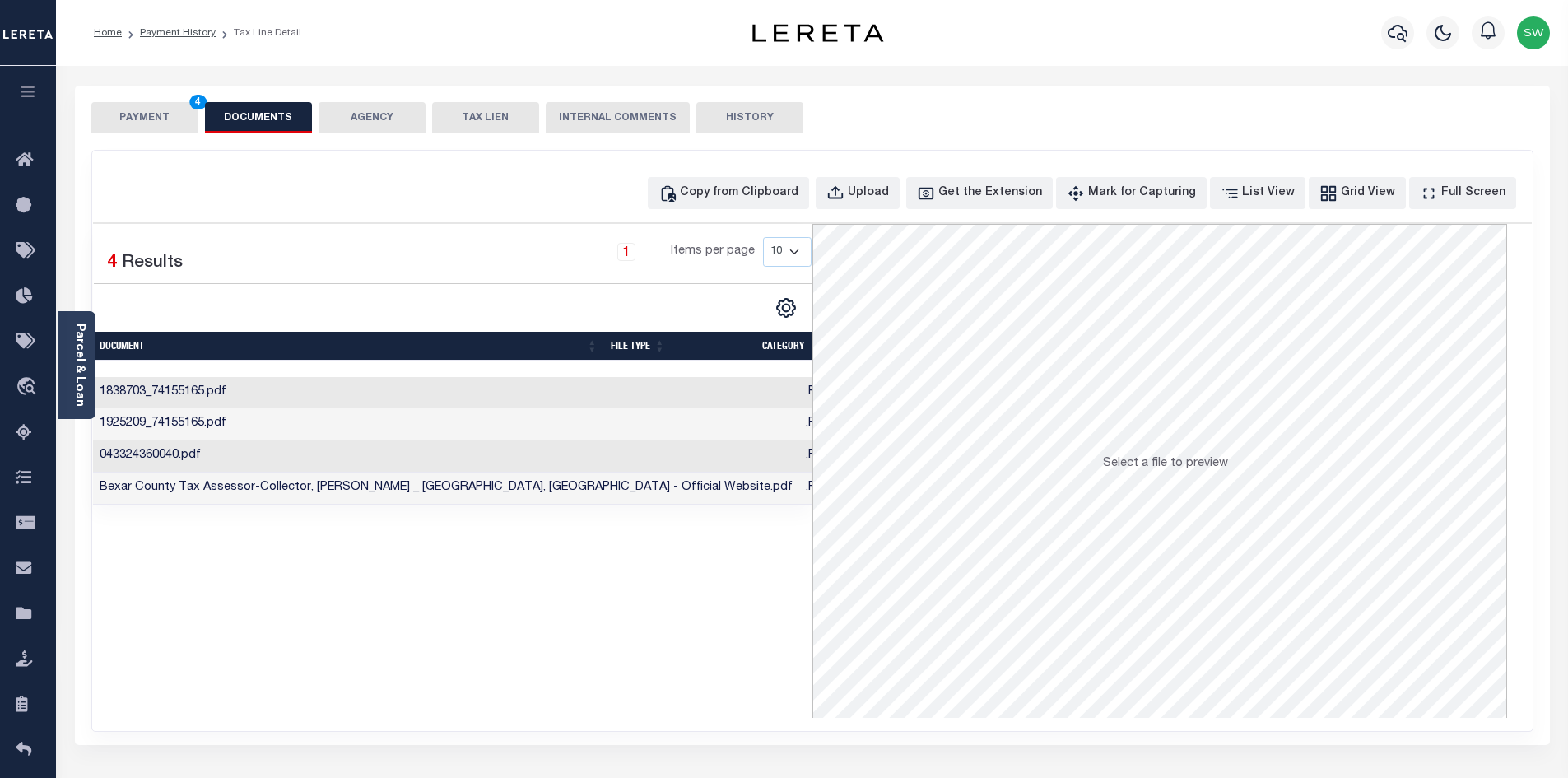
click at [124, 128] on button "PAYMENT 4" at bounding box center [144, 118] width 107 height 32
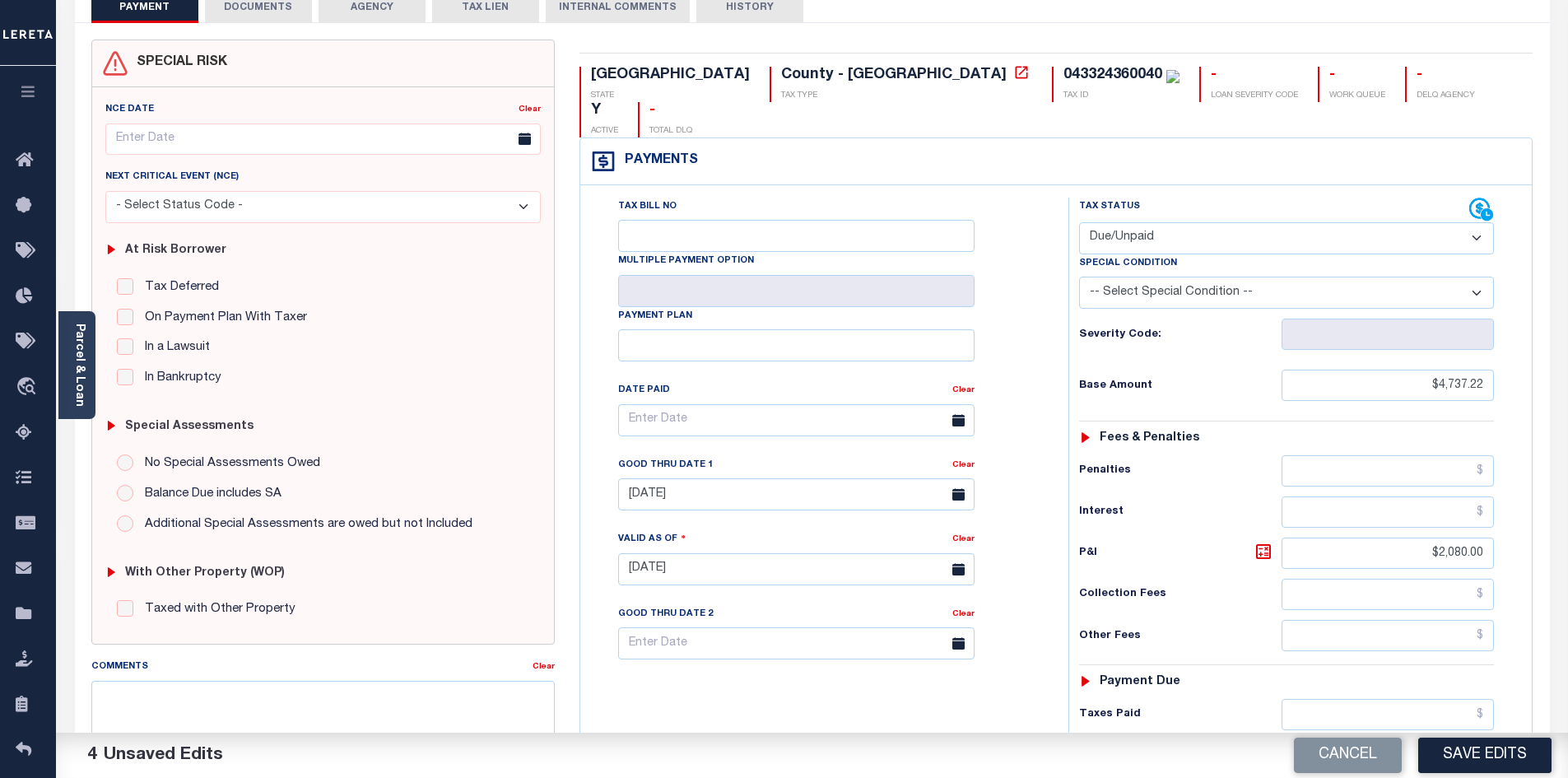
scroll to position [127, 0]
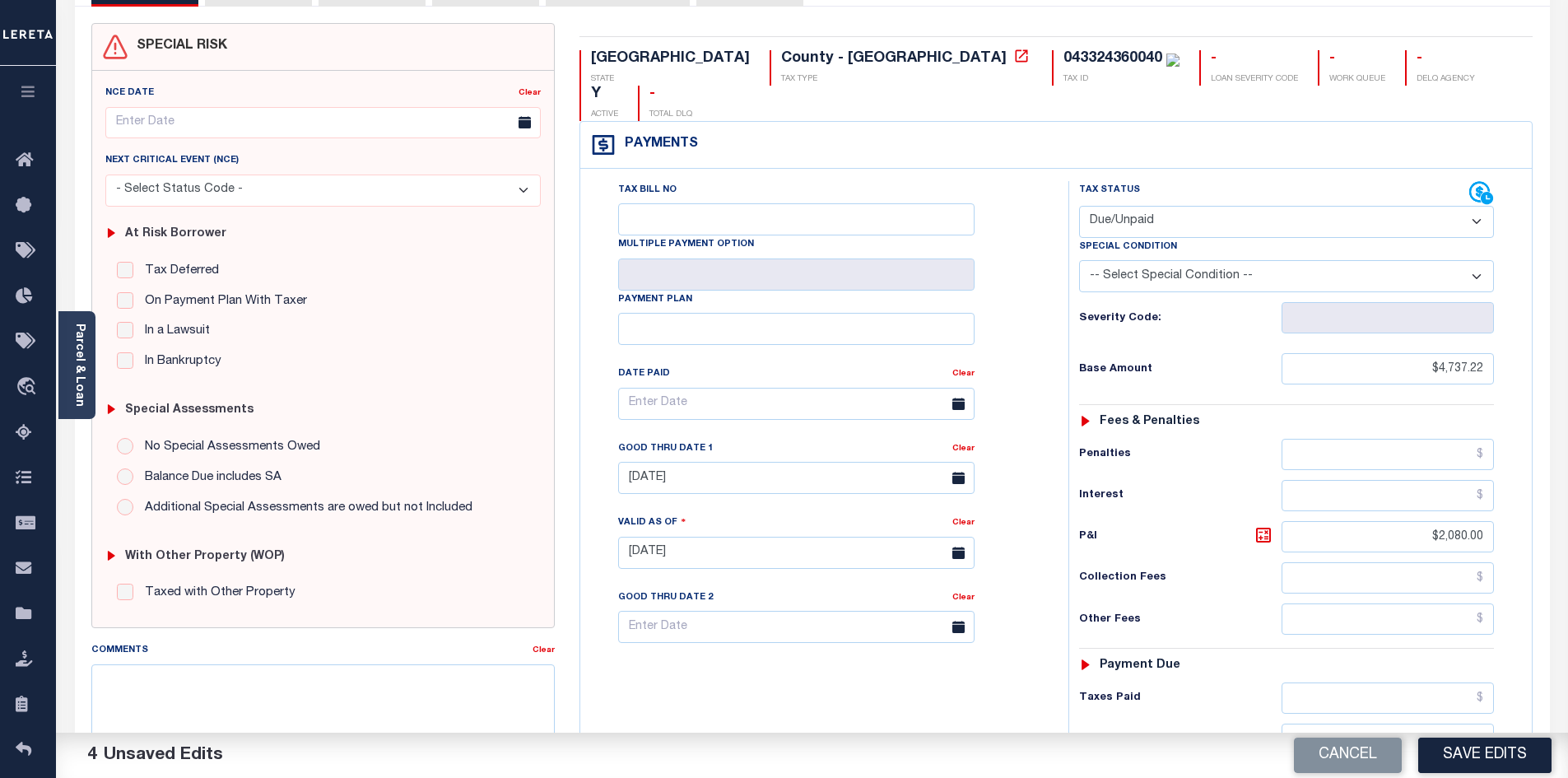
click at [1489, 759] on button "Save Edits" at bounding box center [1485, 756] width 133 height 36
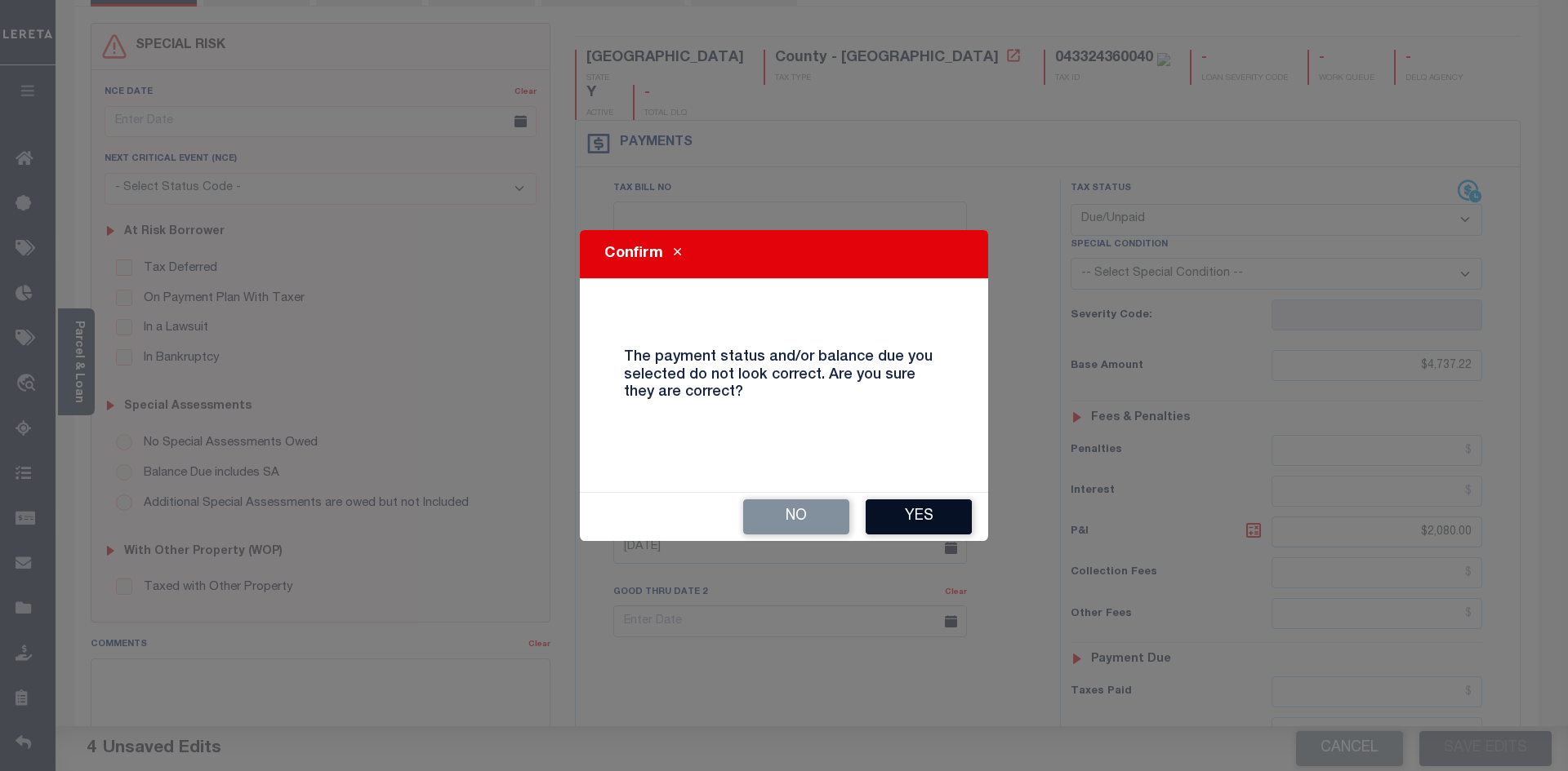
click at [908, 521] on button "Yes" at bounding box center [918, 517] width 106 height 35
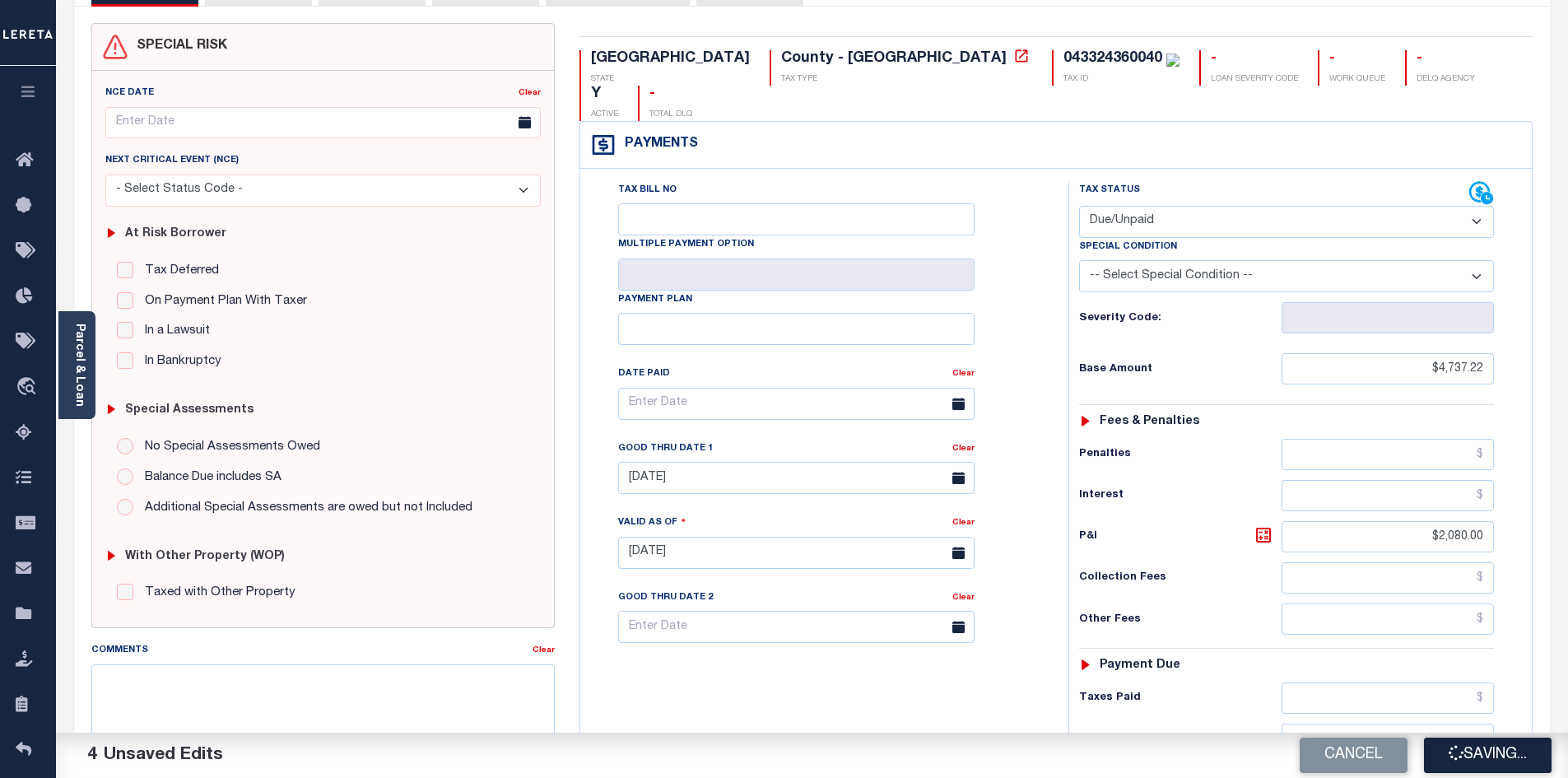
checkbox input "false"
type input "$4,737.22"
type input "$2,080"
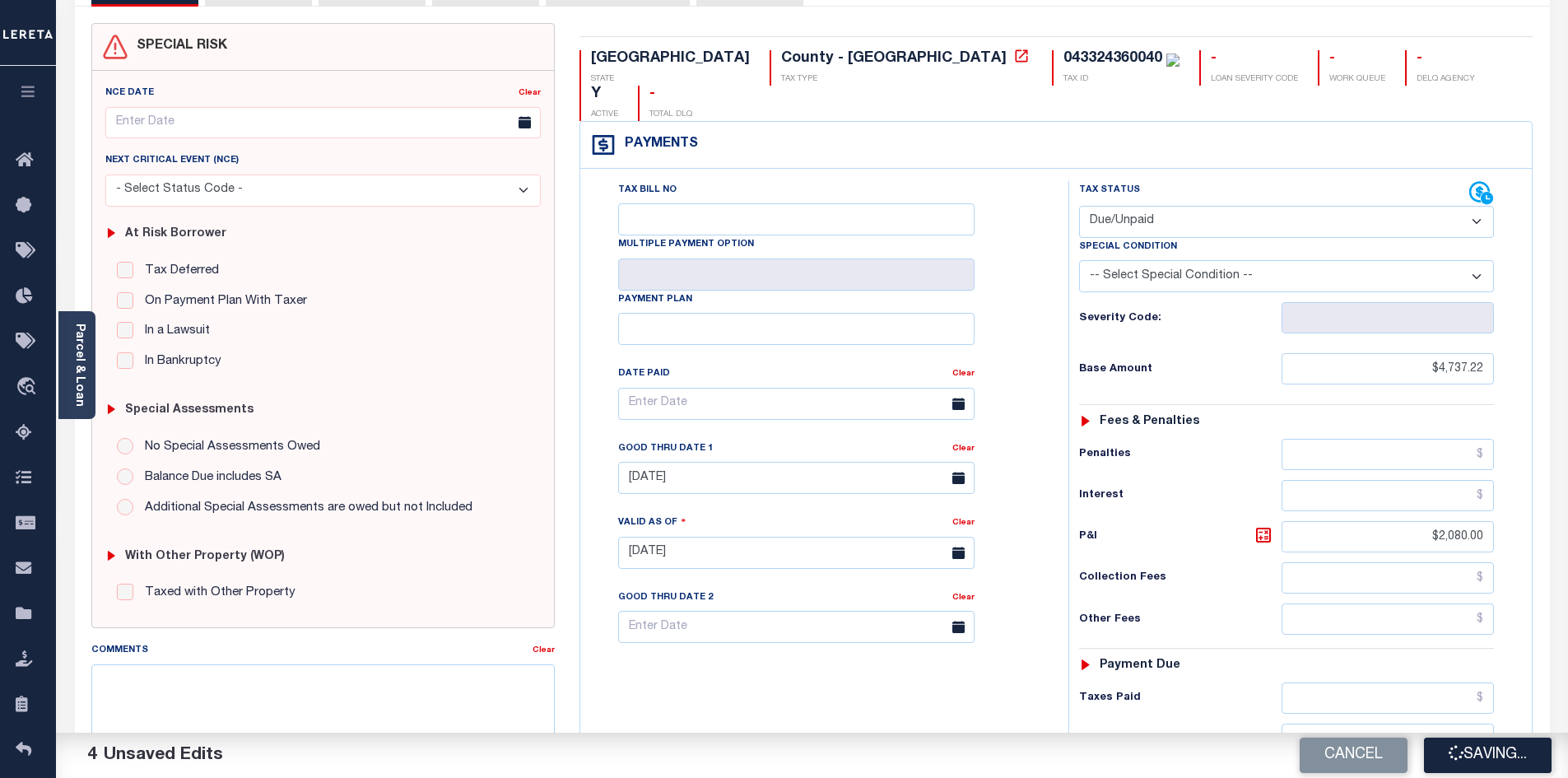
type input "$6,817.22"
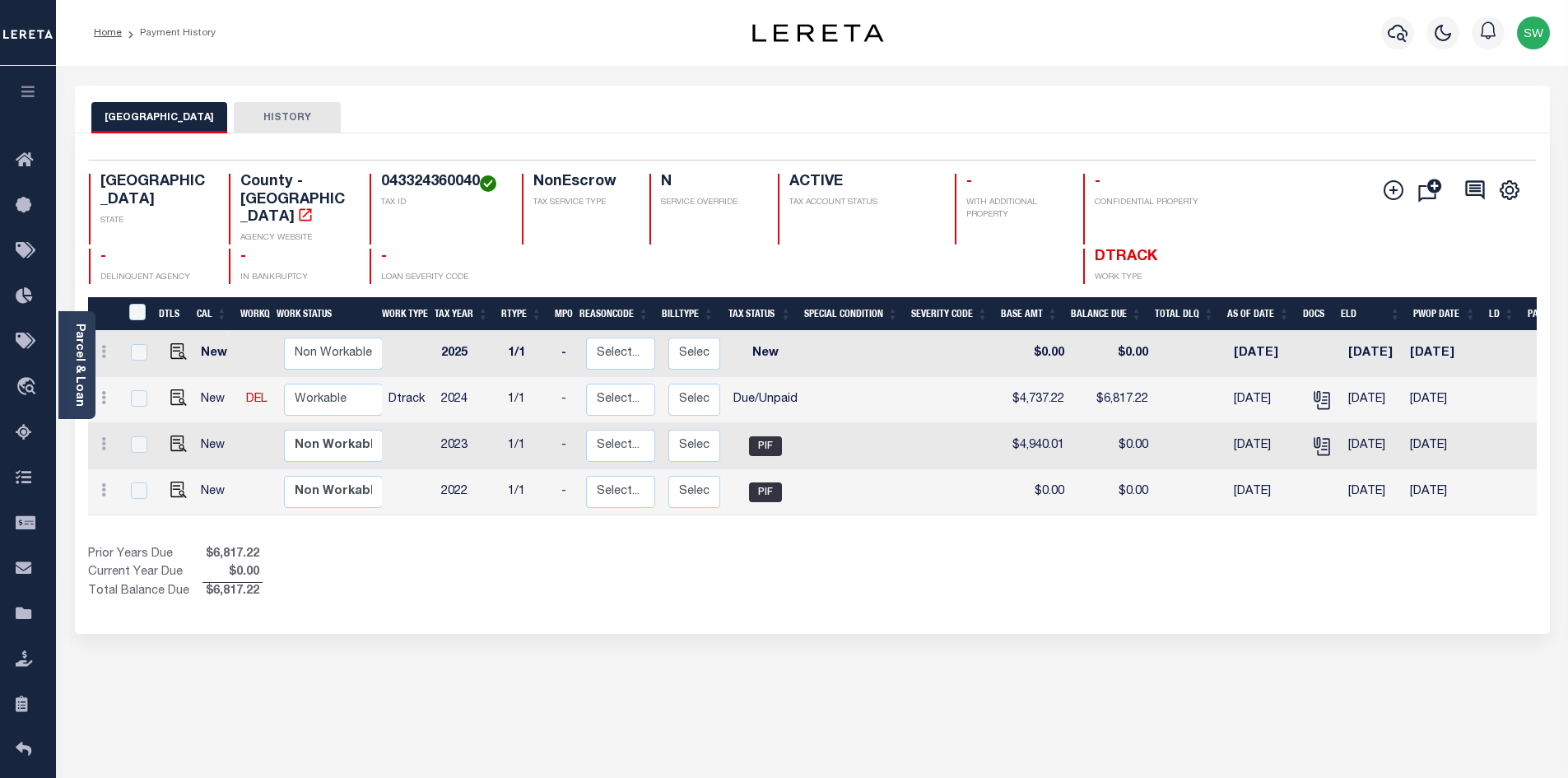
click at [737, 604] on div "Selected 4 Results 1 Items per page 25 50 100 TX STATE TAX ID N" at bounding box center [812, 384] width 1475 height 501
click at [1395, 31] on icon "button" at bounding box center [1398, 33] width 20 height 20
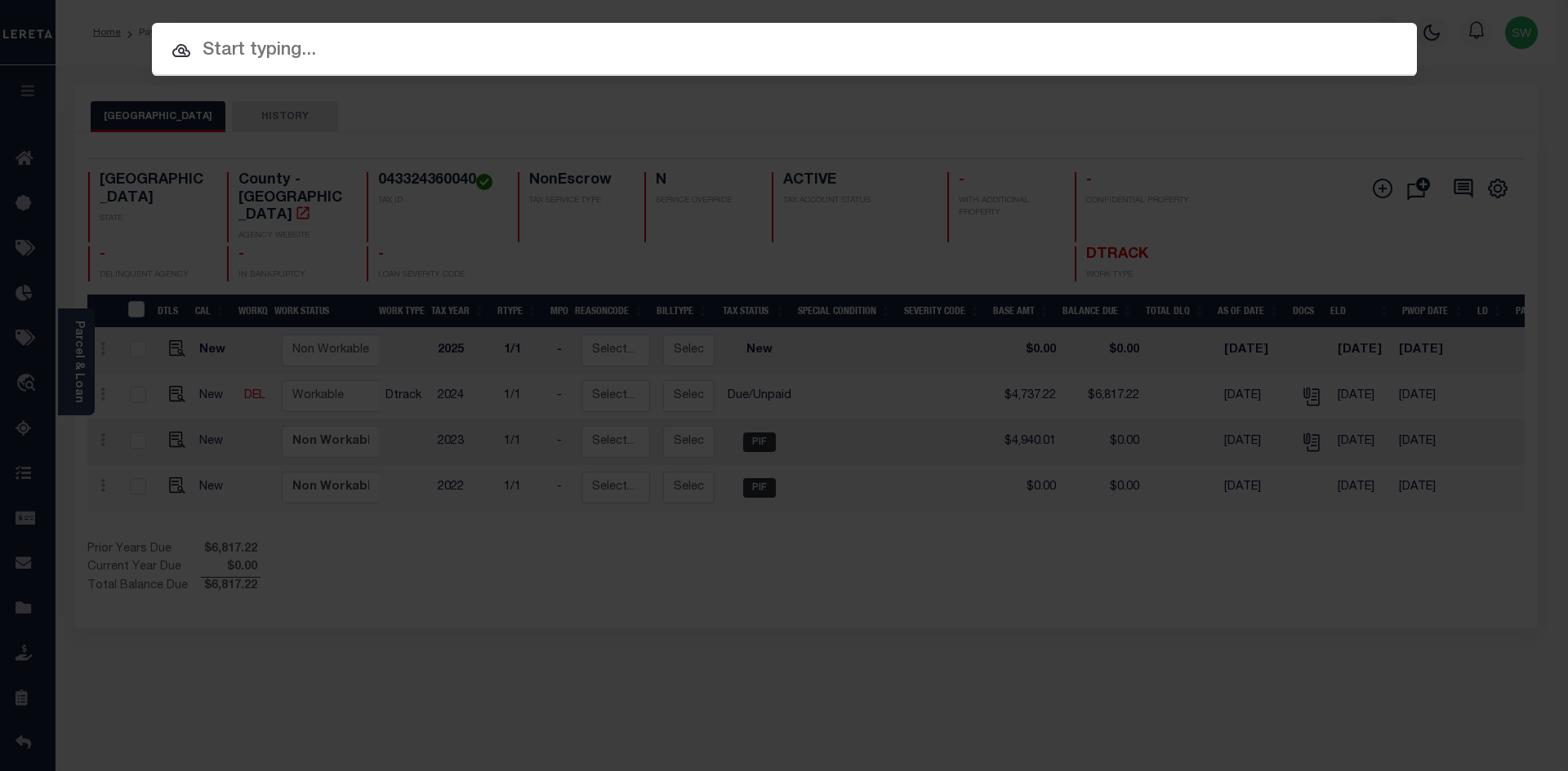
click at [224, 48] on input "text" at bounding box center [784, 50] width 1265 height 28
paste input "7279"
type input "7279"
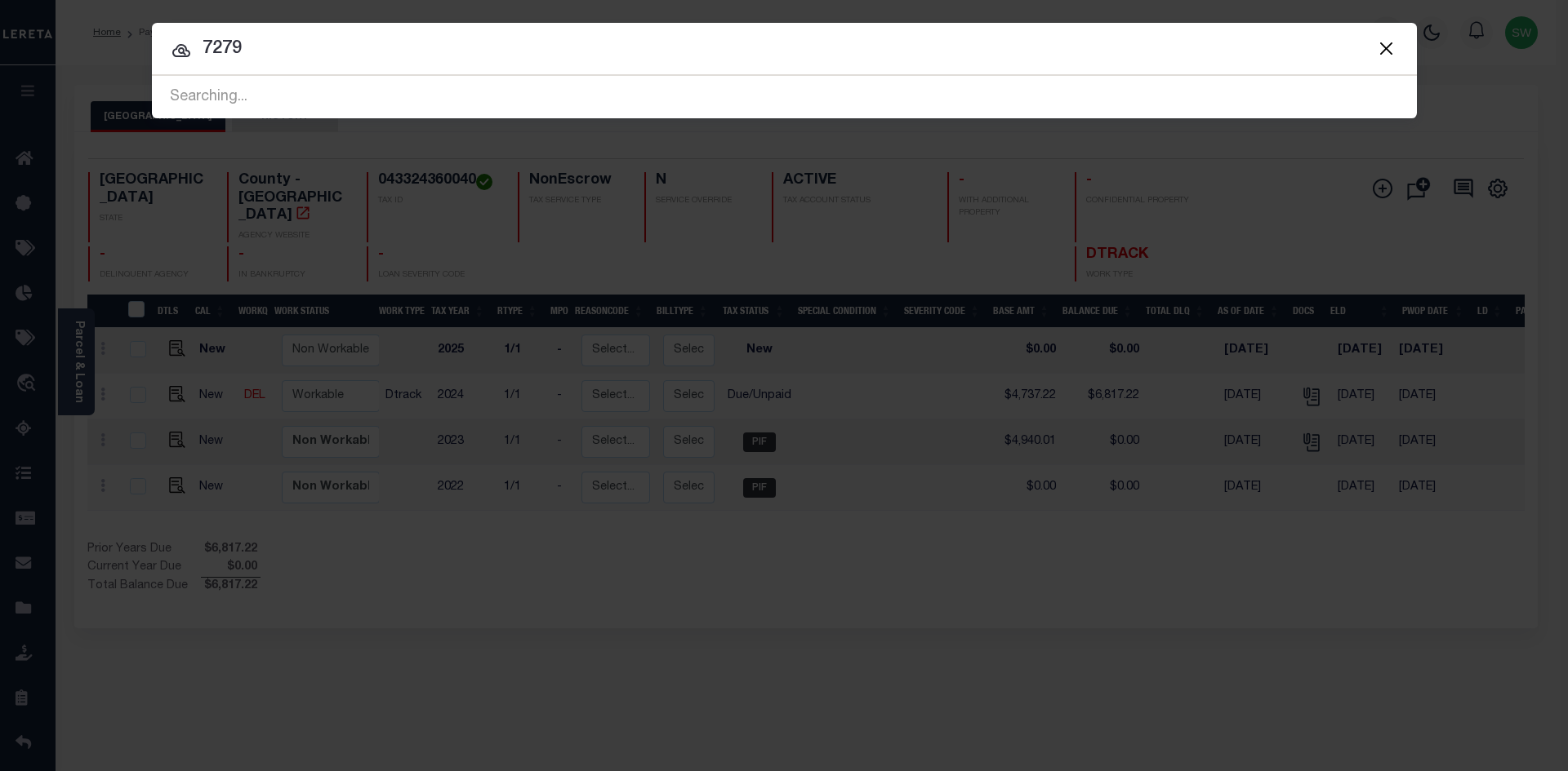
click at [328, 44] on input "7279" at bounding box center [784, 49] width 1265 height 28
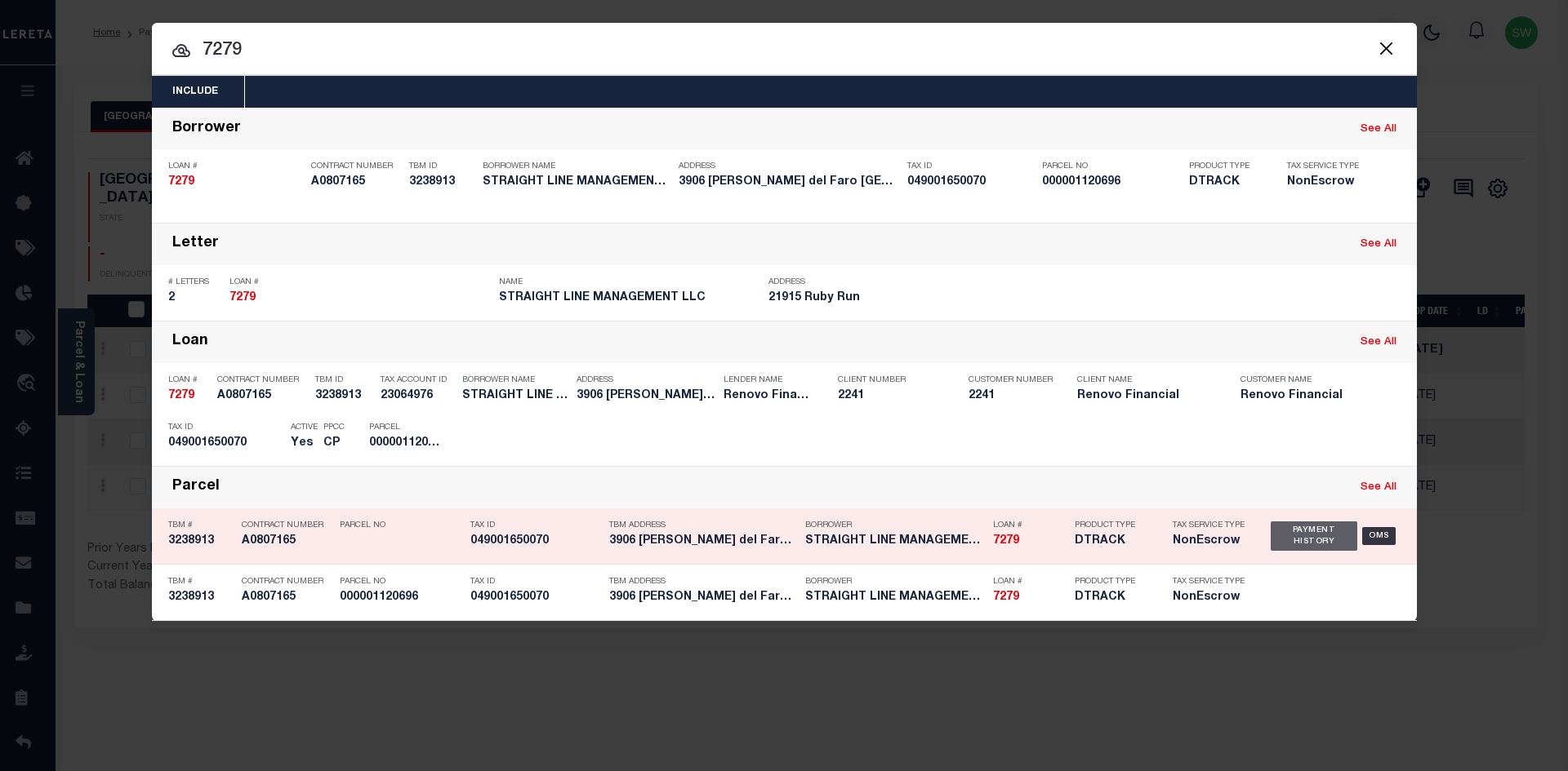
click at [1315, 551] on div "Payment History" at bounding box center [1314, 536] width 87 height 29
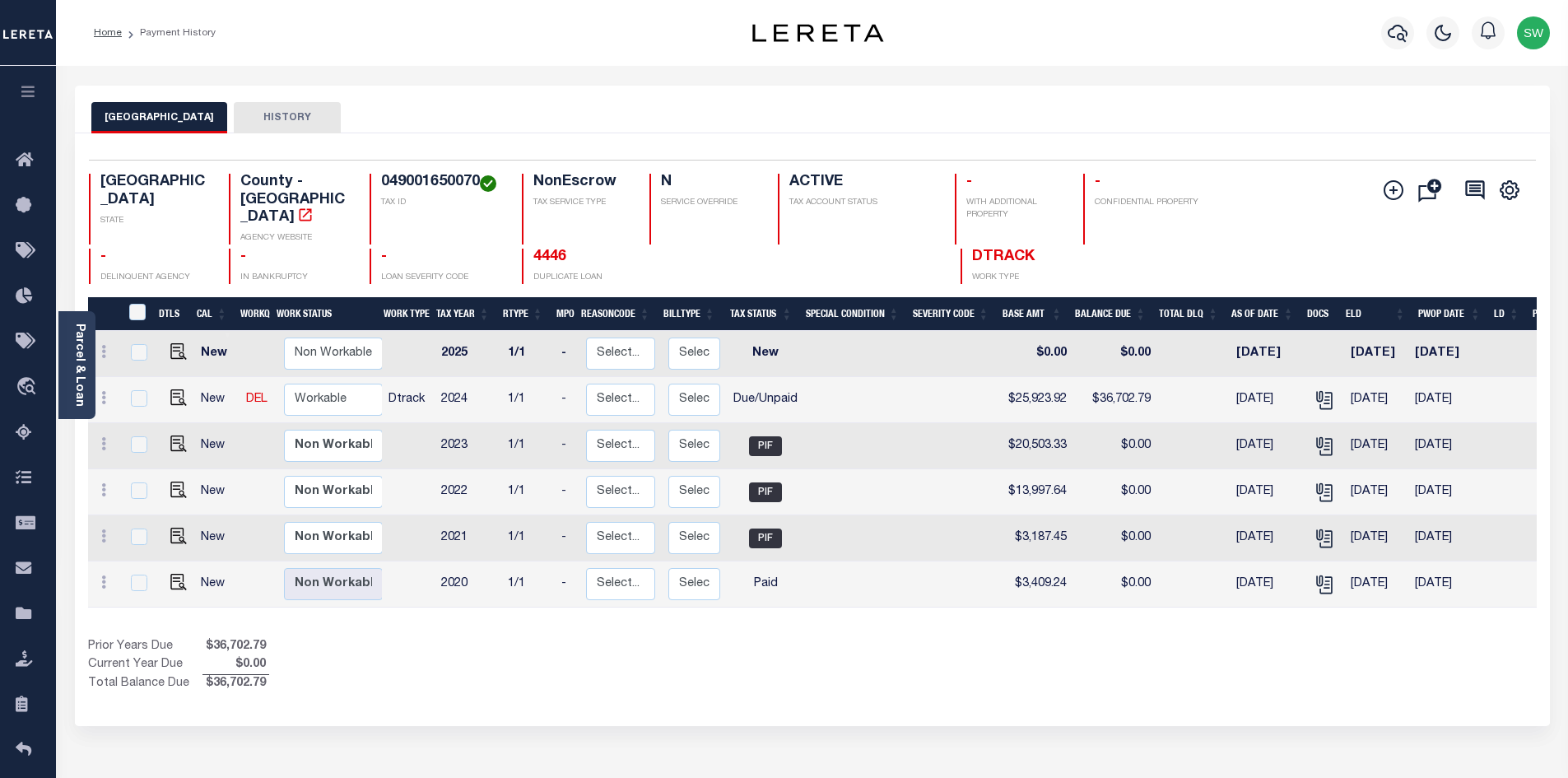
click at [476, 222] on div "TX STATE County - TX AGENCY WEBSITE 049001650070 TAX ID NonEscrow TAX SERVICE T…" at bounding box center [692, 229] width 1206 height 111
drag, startPoint x: 478, startPoint y: 184, endPoint x: 381, endPoint y: 177, distance: 97.3
click at [381, 177] on h4 "049001650070" at bounding box center [442, 183] width 121 height 18
copy h4 "049001650070"
click at [173, 389] on img "" at bounding box center [178, 397] width 17 height 17
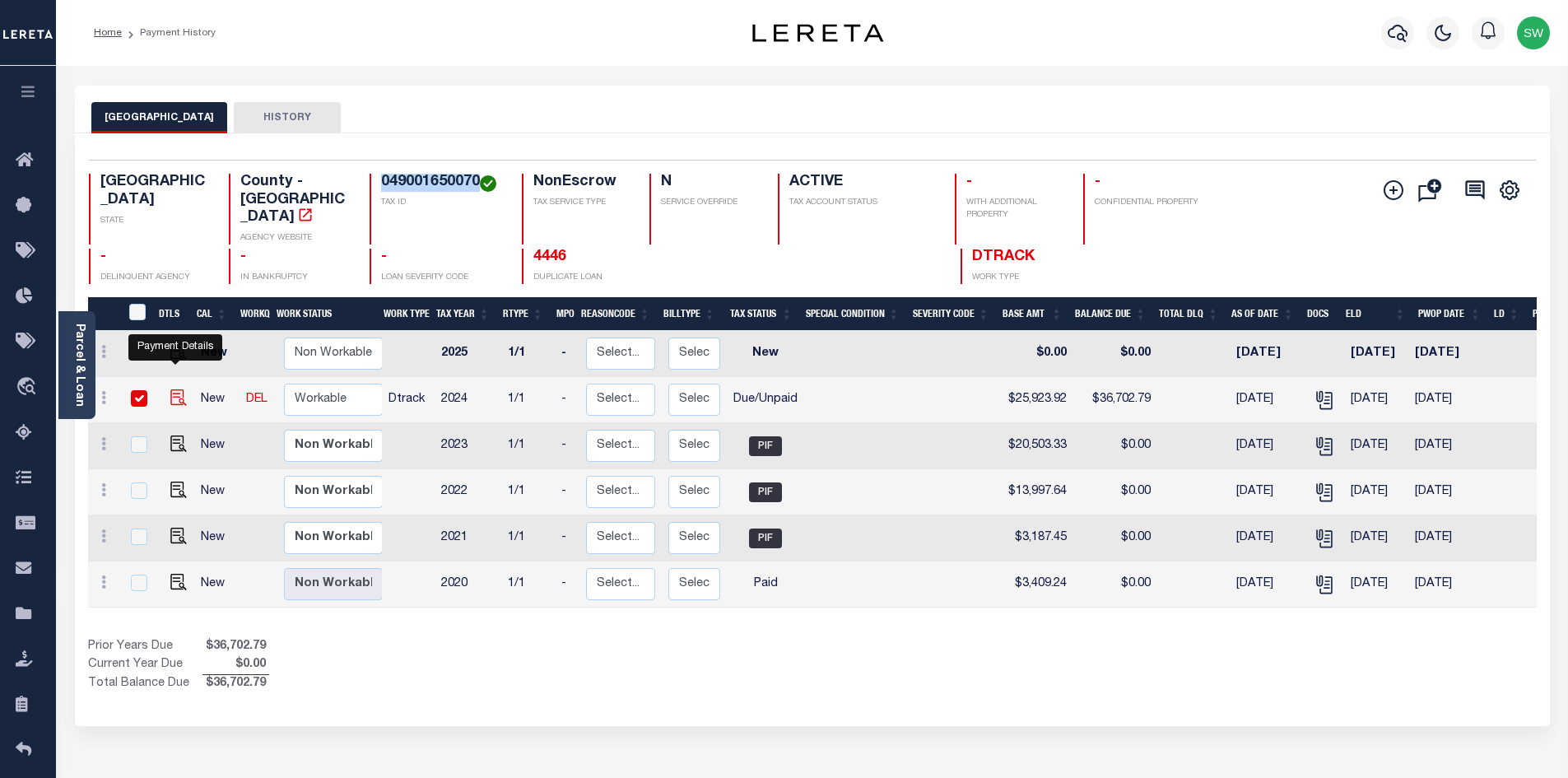
checkbox input "true"
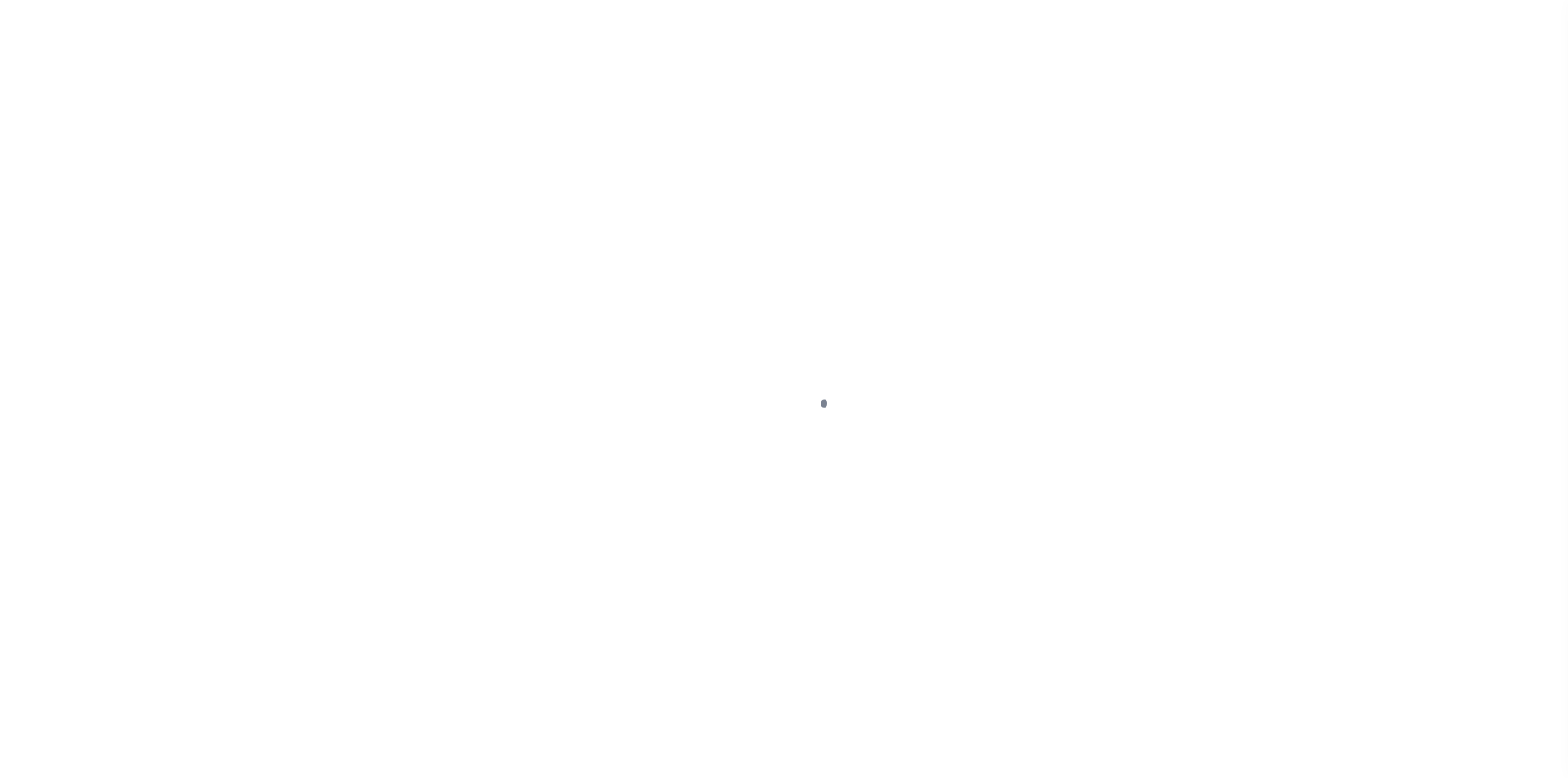
select select "DUE"
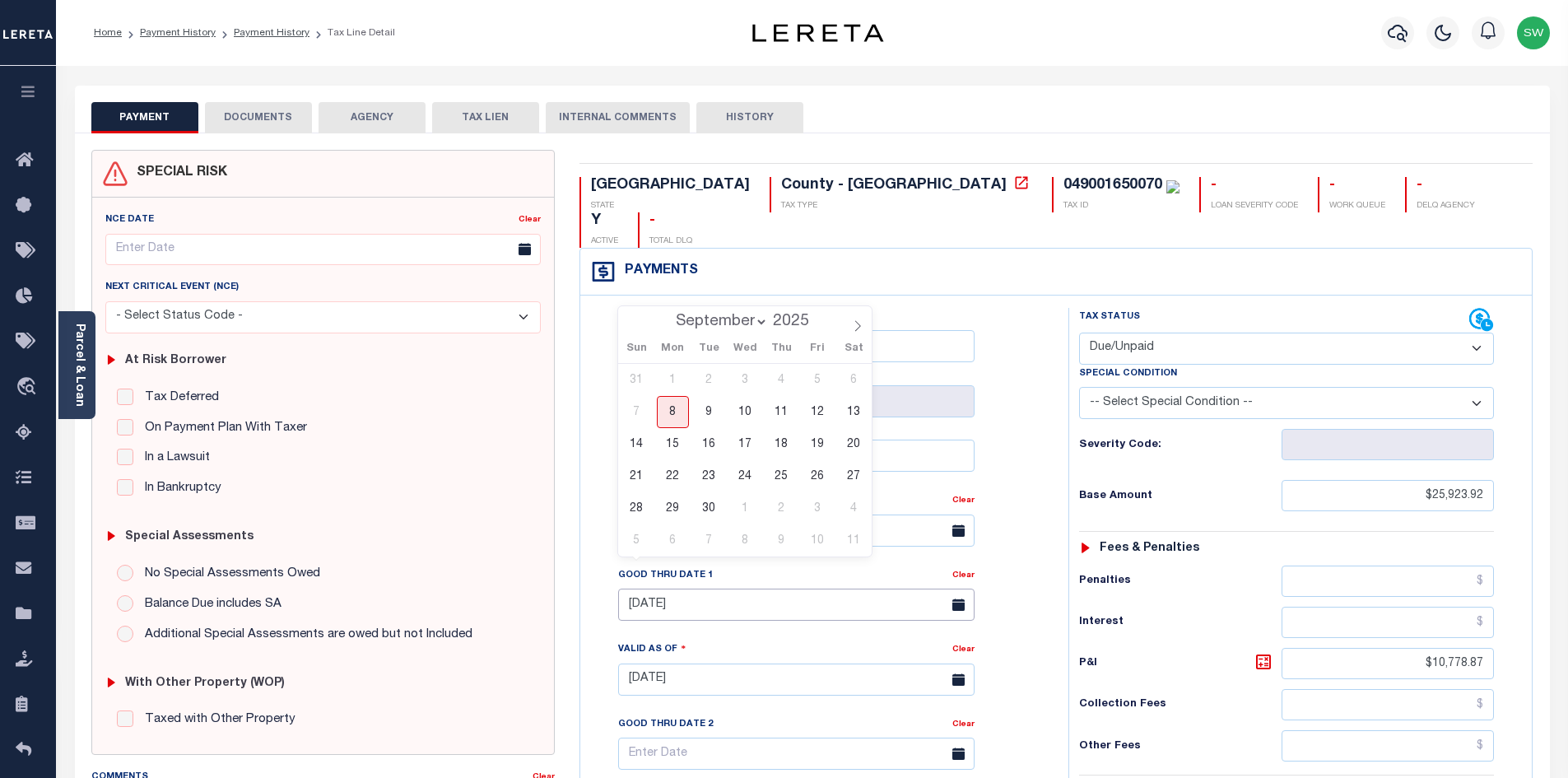
click at [685, 589] on input "[DATE]" at bounding box center [796, 605] width 357 height 32
click at [710, 508] on span "30" at bounding box center [709, 508] width 32 height 32
type input "09/30/2025"
type input "[DATE]"
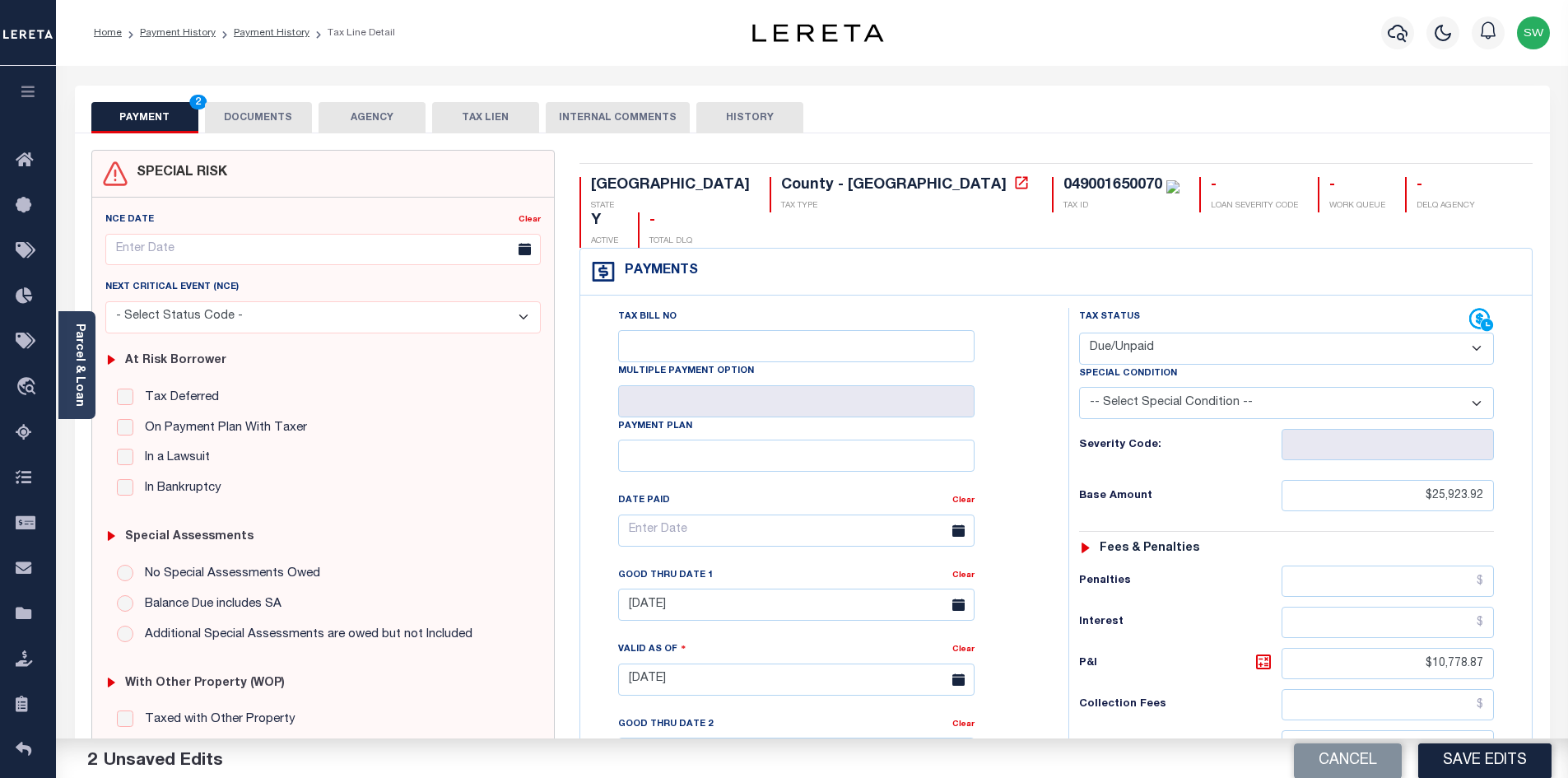
click at [1069, 419] on div "Severity Code:" at bounding box center [1286, 440] width 440 height 42
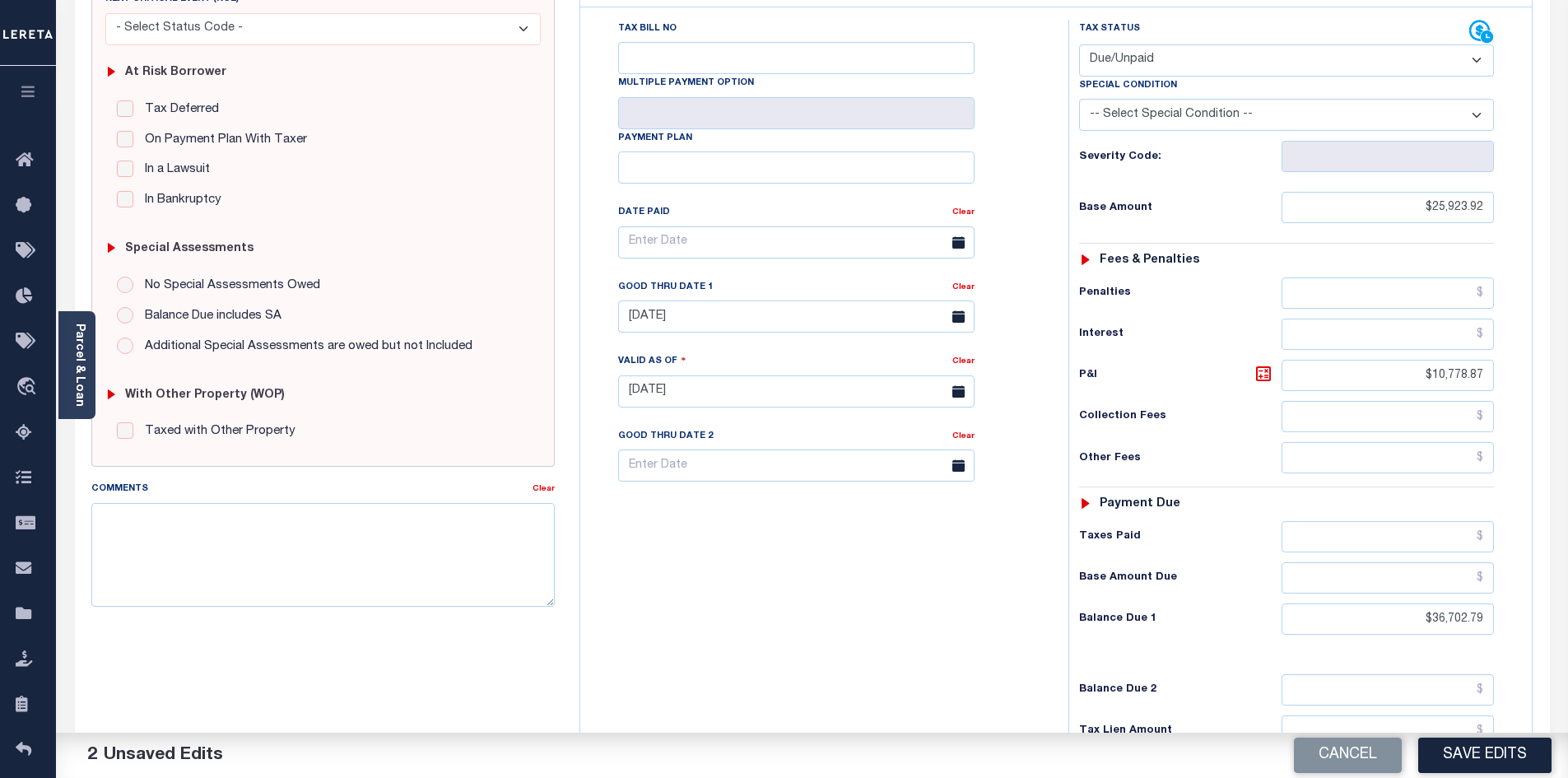
scroll to position [294, 0]
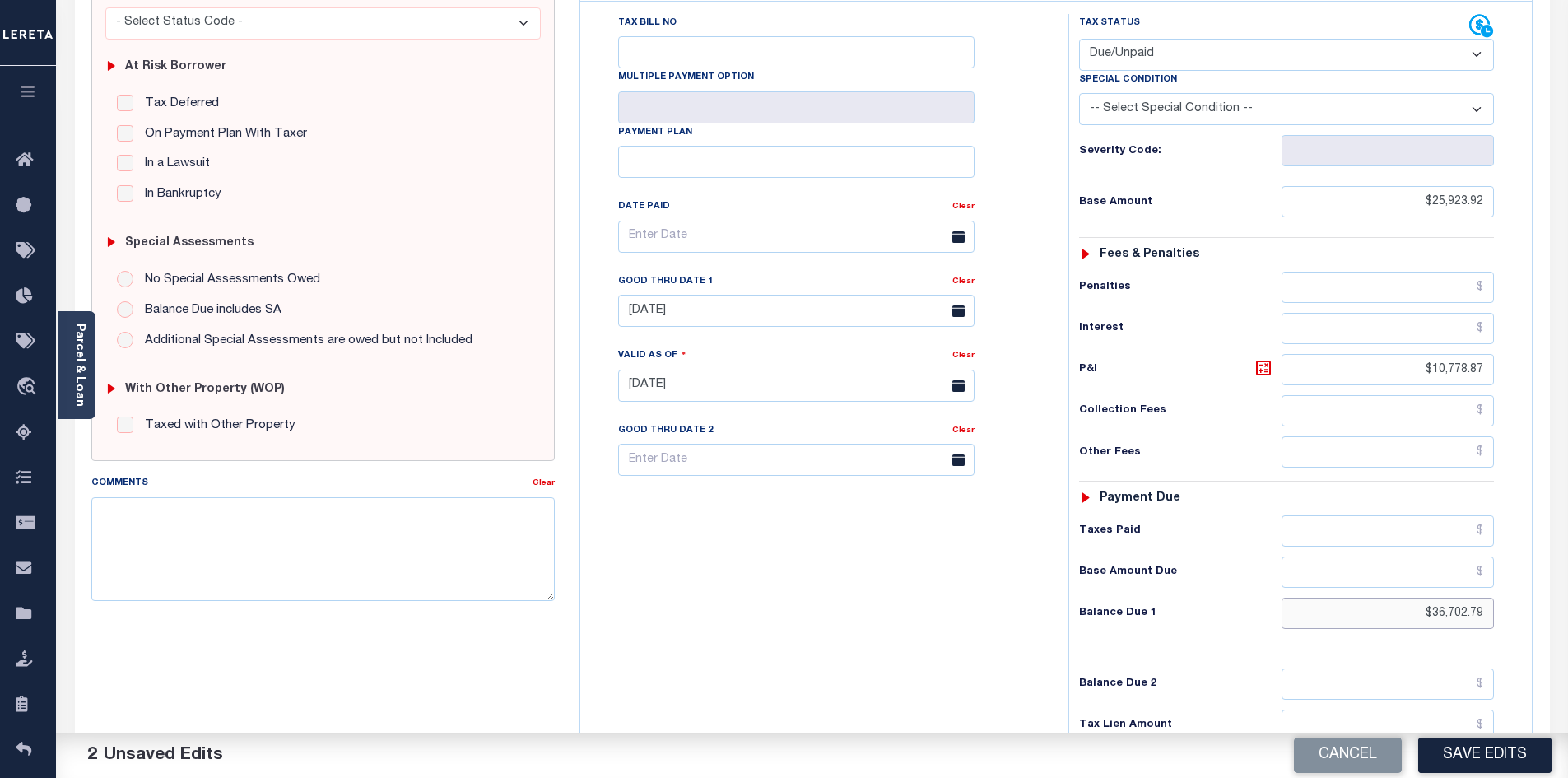
drag, startPoint x: 1430, startPoint y: 572, endPoint x: 1526, endPoint y: 592, distance: 98.1
click at [1526, 592] on div "Tax Status Status" at bounding box center [1291, 378] width 471 height 728
paste input "7,324.67"
type input "$37,324.67"
click at [1262, 363] on icon at bounding box center [1264, 368] width 10 height 10
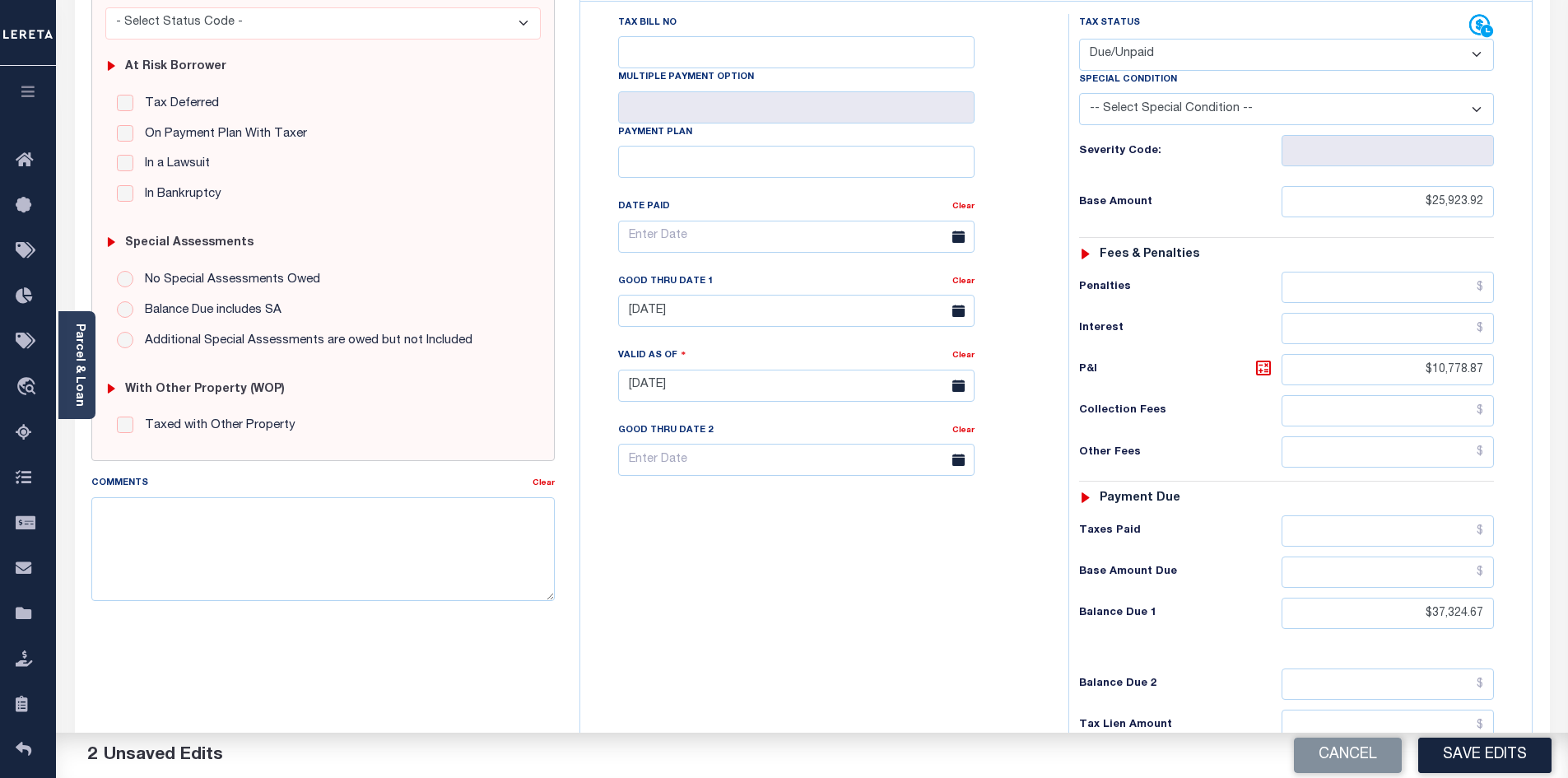
type input "$11,400.75"
click at [977, 542] on div "Tax Bill No Multiple Payment Option Payment Plan Clear" at bounding box center [820, 378] width 471 height 728
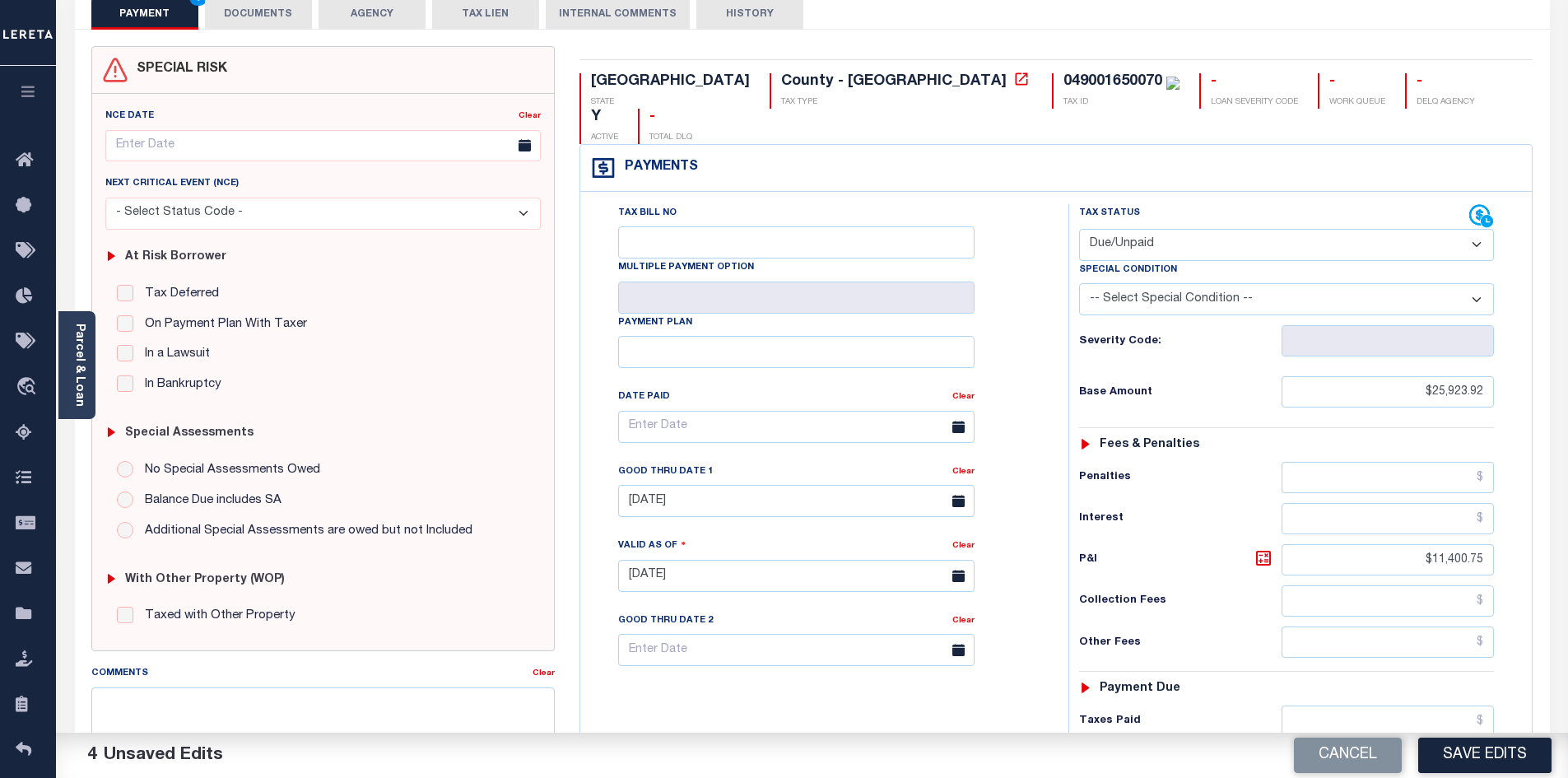
scroll to position [0, 0]
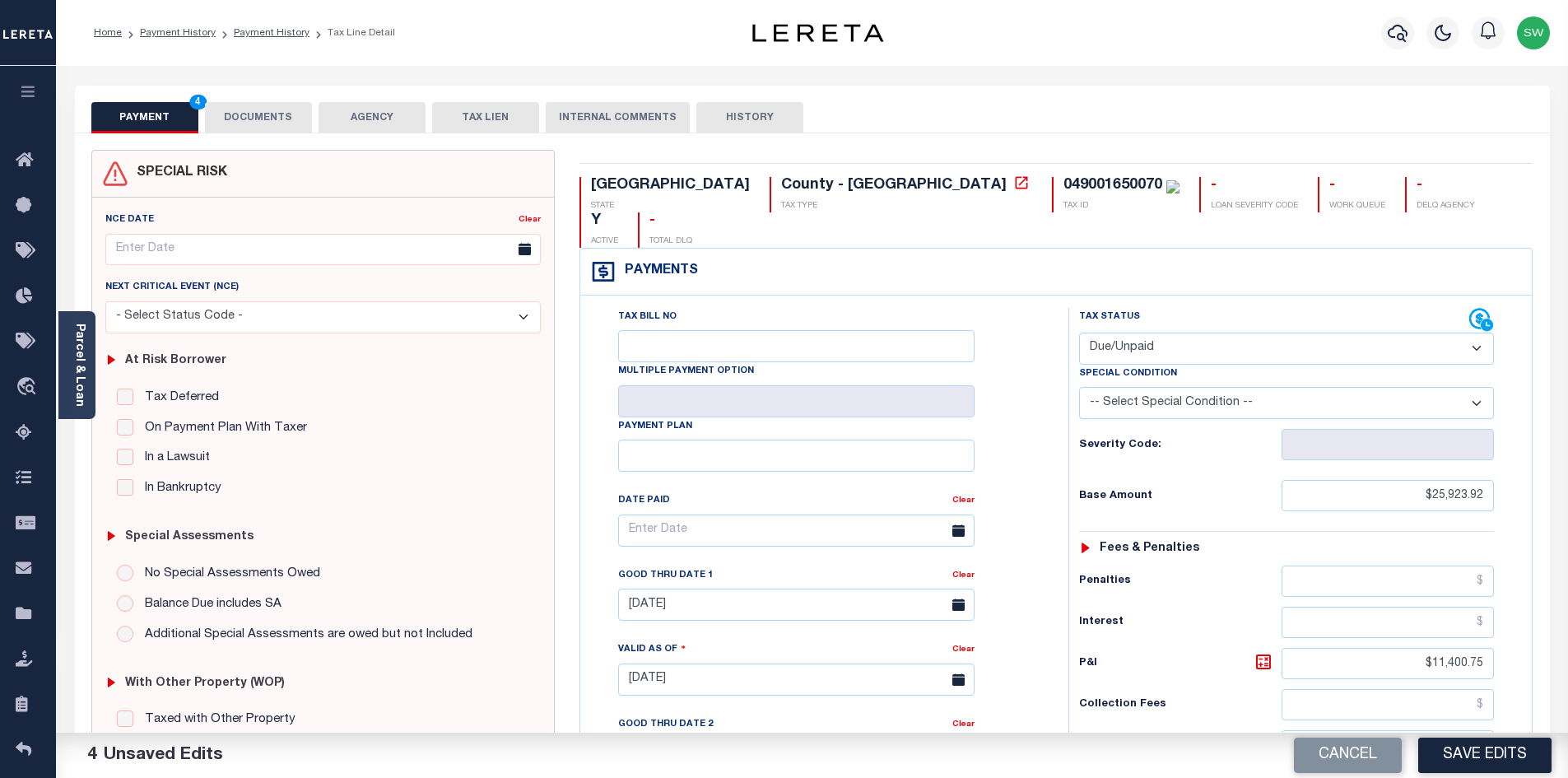
click at [286, 121] on button "DOCUMENTS" at bounding box center [258, 118] width 107 height 32
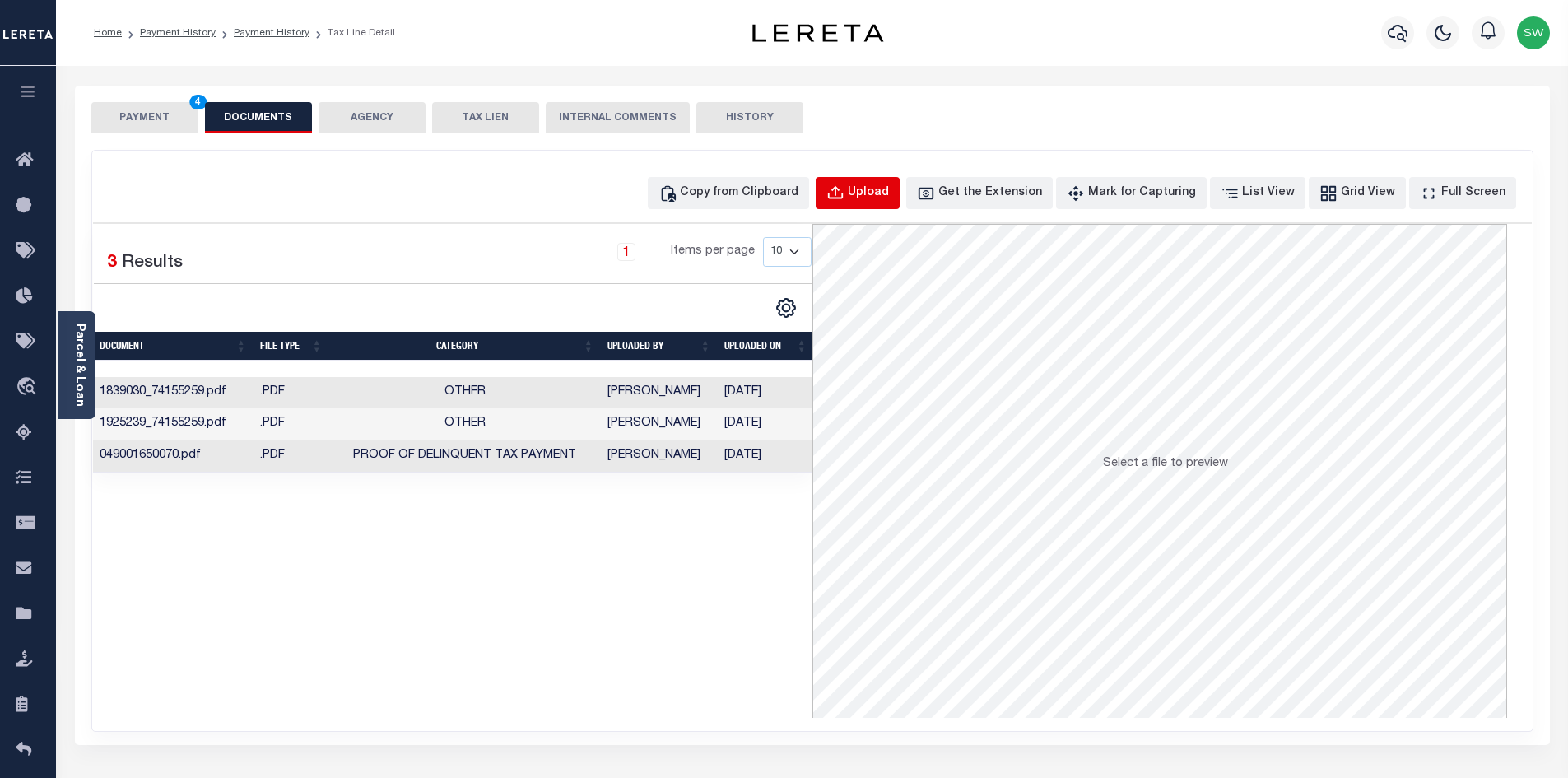
click at [889, 195] on div "Upload" at bounding box center [868, 194] width 41 height 18
select select "POP"
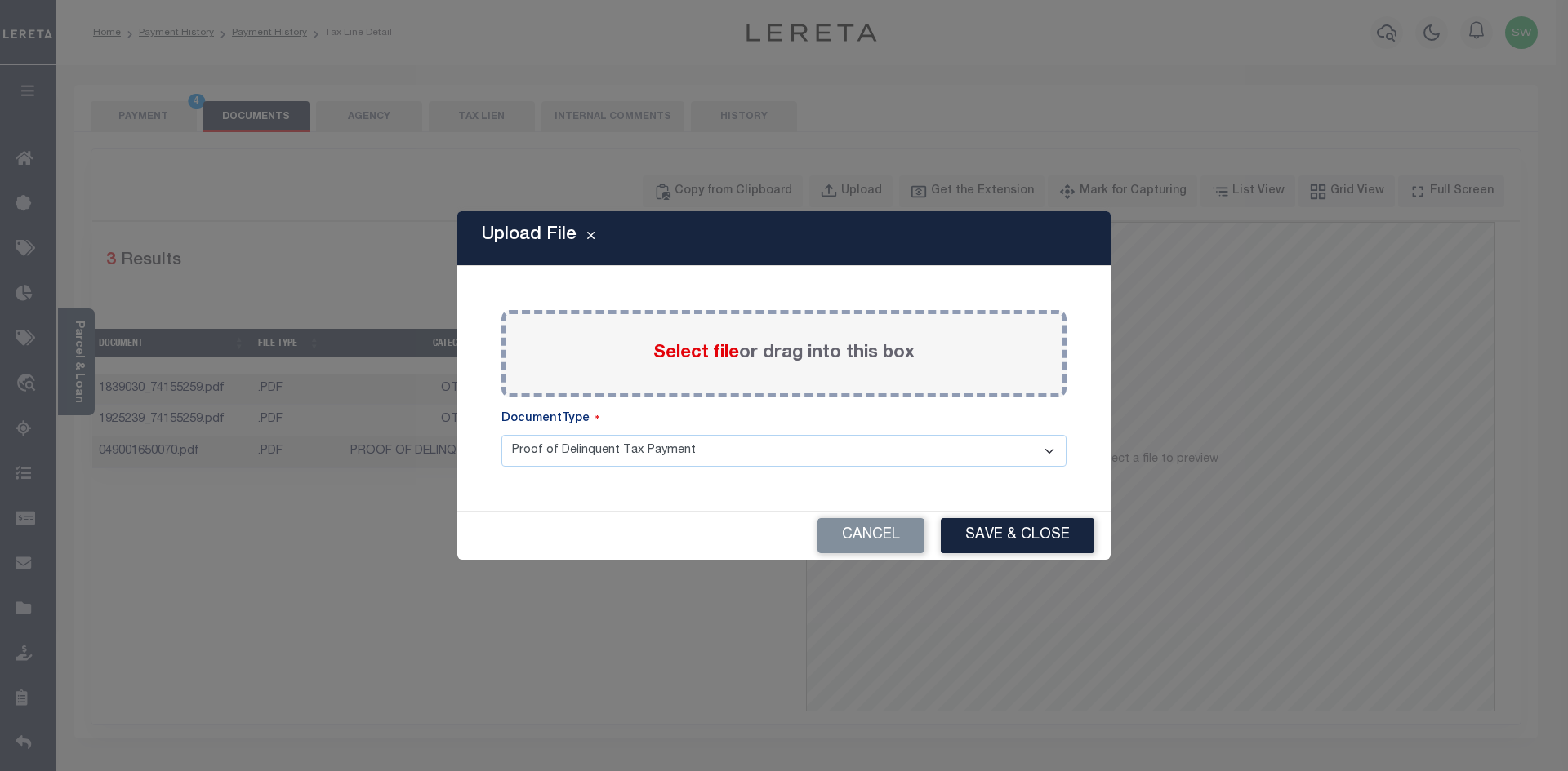
click at [678, 362] on span "Select file" at bounding box center [696, 354] width 85 height 18
click at [0, 0] on input "Select file or drag into this box" at bounding box center [0, 0] width 0 height 0
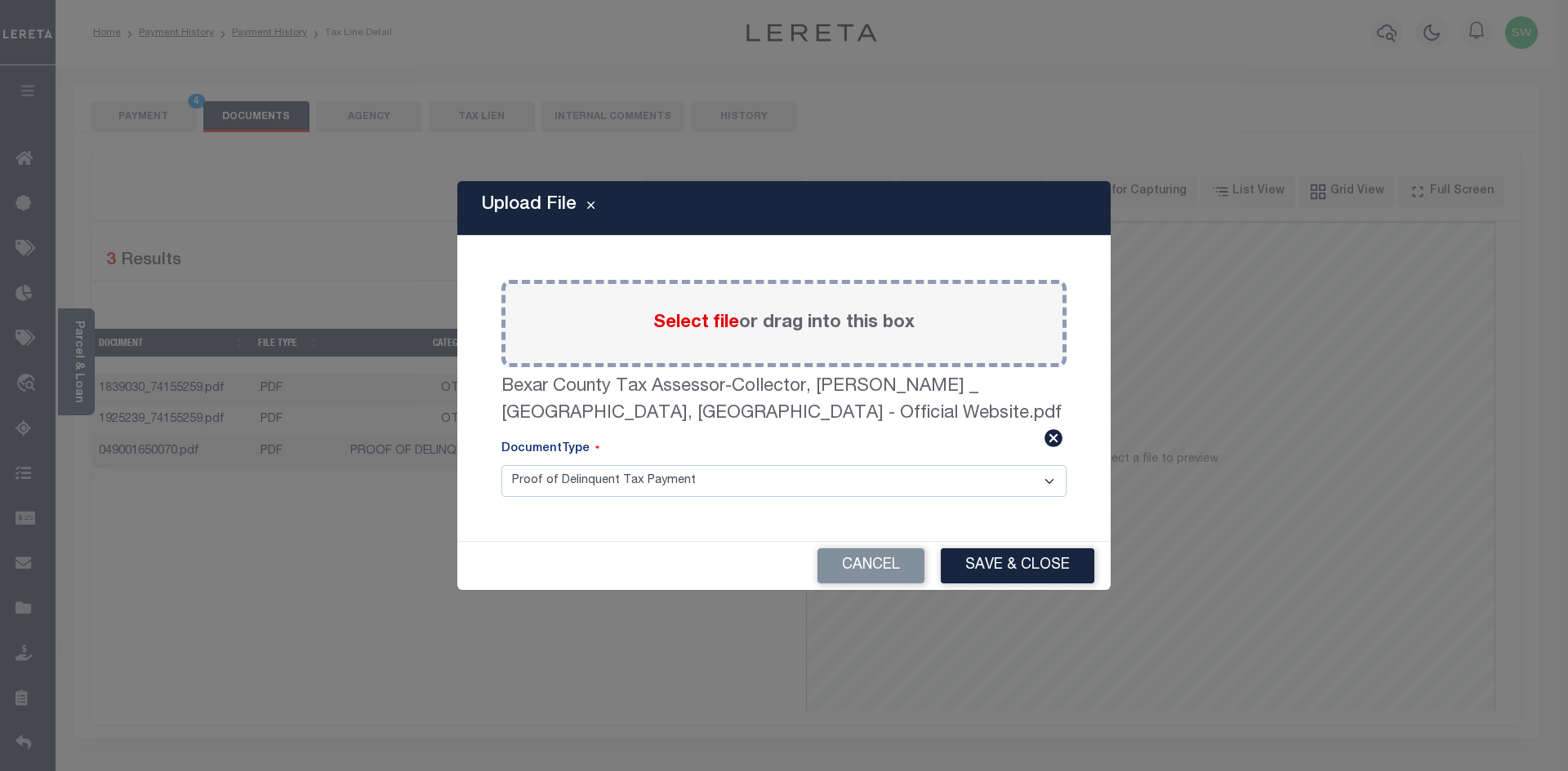
click at [1002, 565] on button "Save & Close" at bounding box center [1017, 566] width 154 height 35
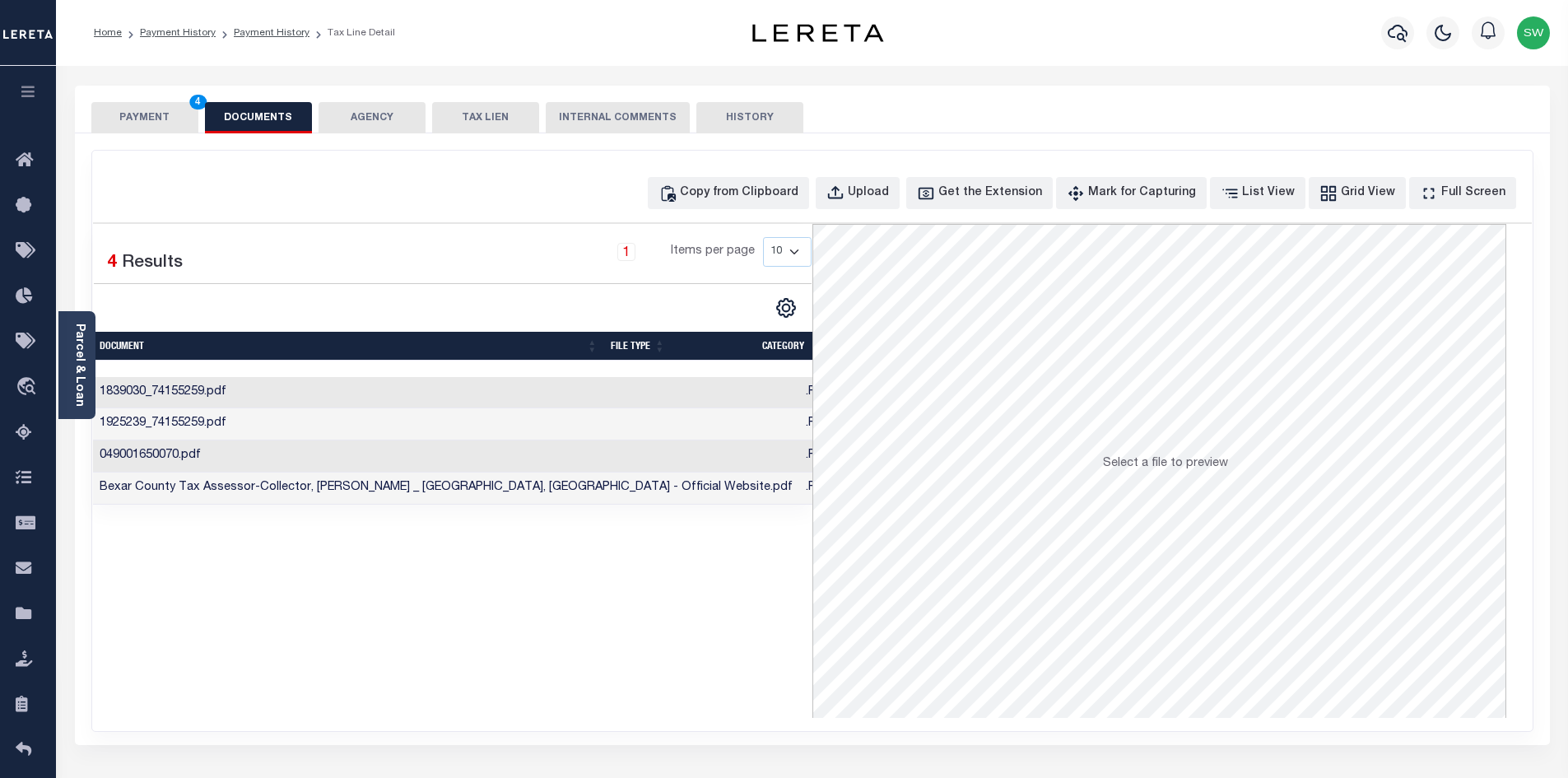
click at [790, 636] on div "Selected 4 Results 1 Items per page 10 25 50 100" at bounding box center [453, 472] width 719 height 494
drag, startPoint x: 703, startPoint y: 600, endPoint x: 647, endPoint y: 546, distance: 77.8
click at [701, 597] on div "Selected 4 Results 1 Items per page 10 25 50 100" at bounding box center [453, 472] width 719 height 494
click at [155, 120] on button "PAYMENT 4" at bounding box center [144, 118] width 107 height 32
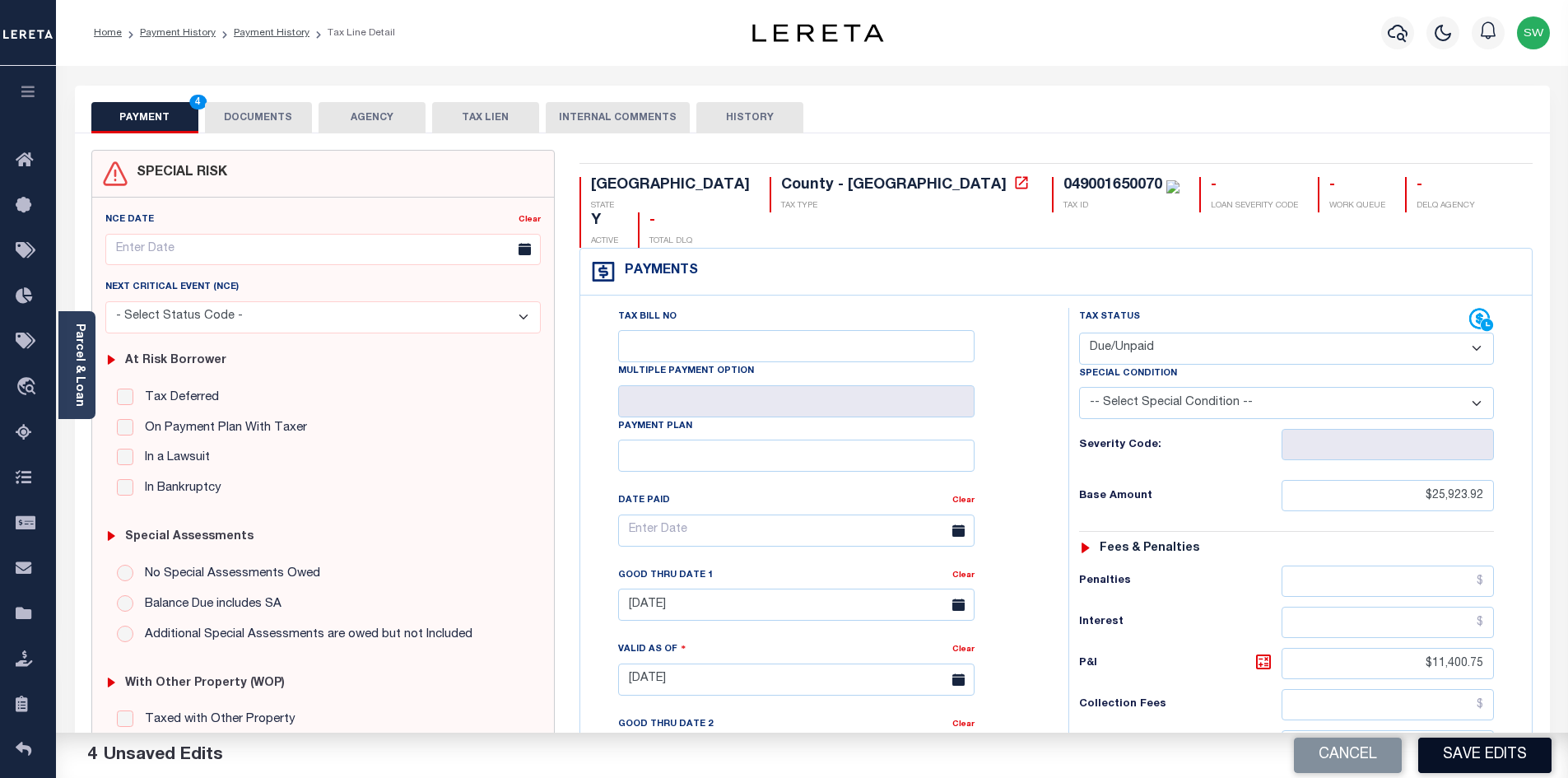
click at [1492, 761] on button "Save Edits" at bounding box center [1485, 756] width 133 height 36
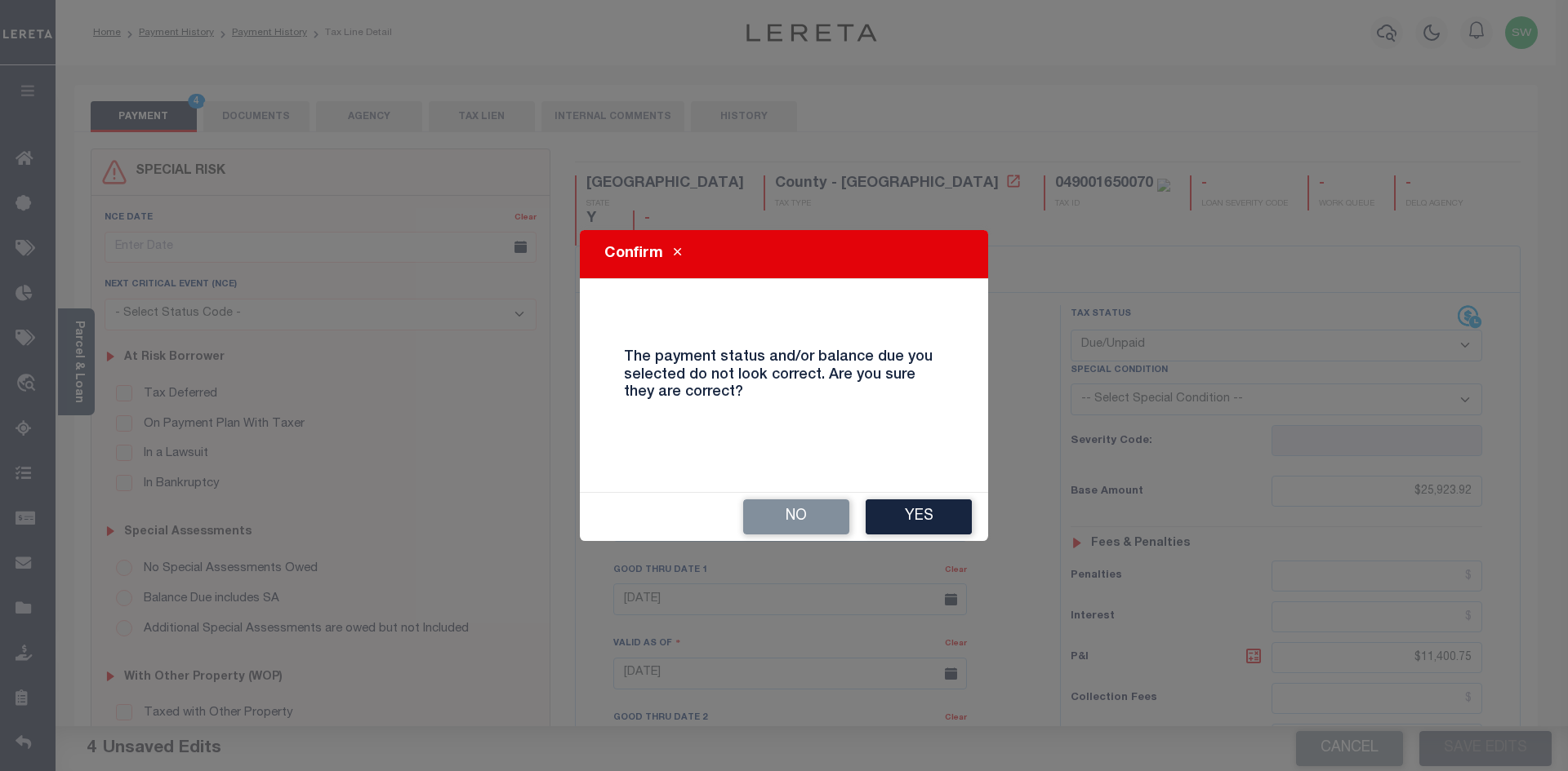
click at [952, 515] on button "Yes" at bounding box center [918, 517] width 106 height 35
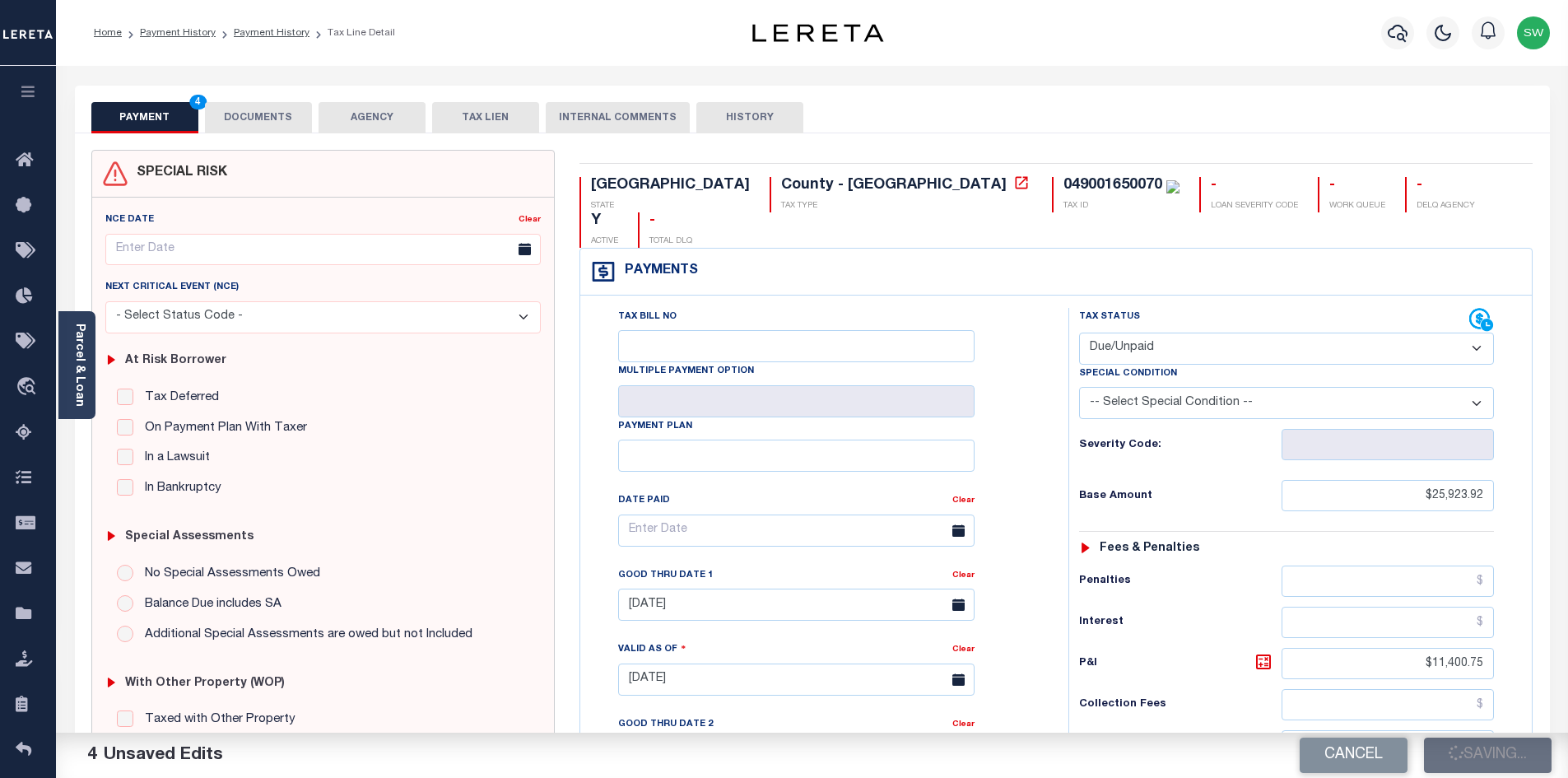
checkbox input "false"
type input "$25,923.92"
type input "$11,400.75"
type input "$37,324.67"
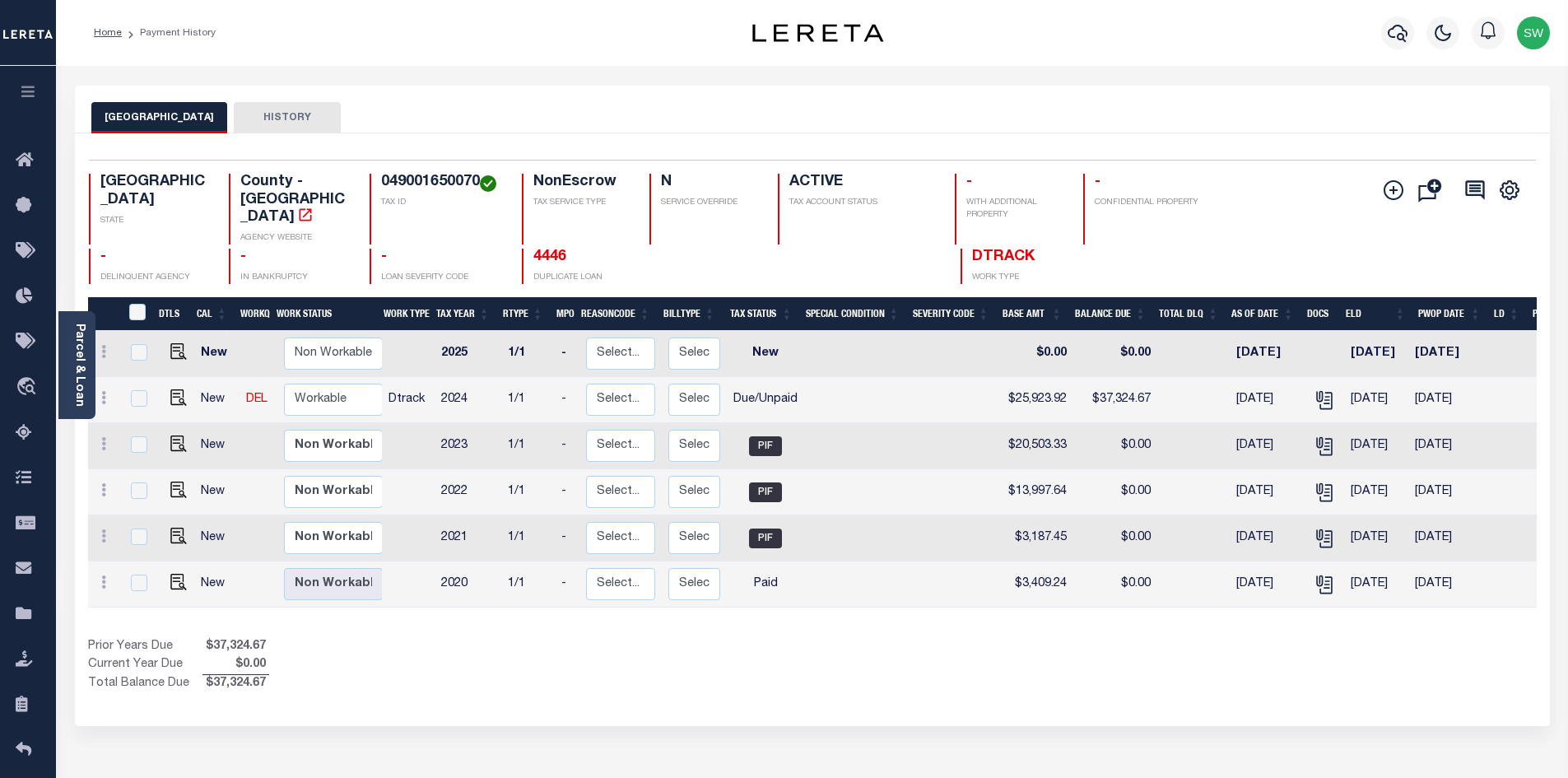
click at [852, 645] on div "Show Tax Lines before Bill Release Date Prior Years Due $37,324.67 Current Year…" at bounding box center [812, 666] width 1449 height 55
click at [1402, 37] on icon "button" at bounding box center [1398, 33] width 20 height 20
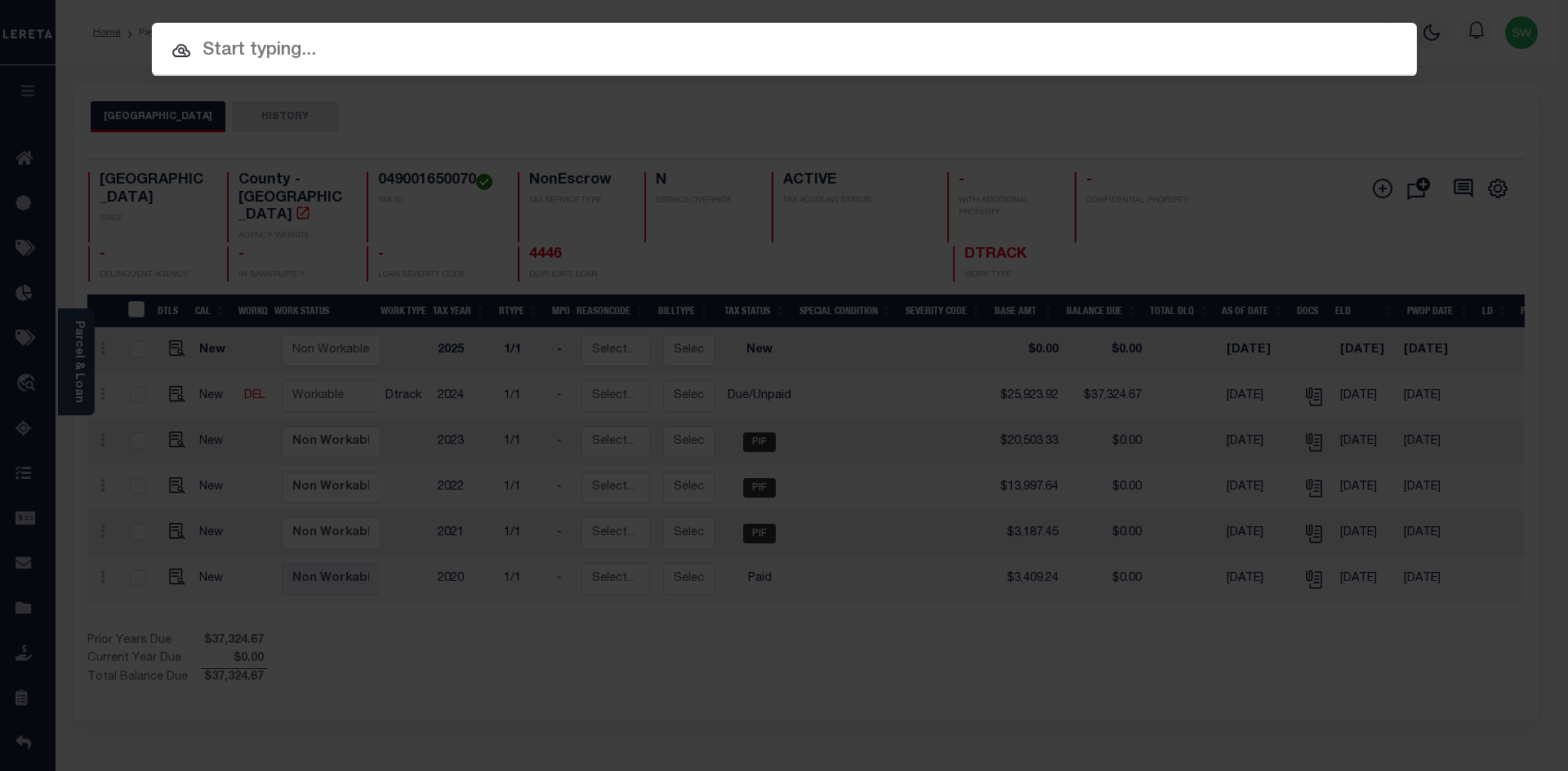
click at [270, 56] on input "text" at bounding box center [784, 50] width 1265 height 28
paste input "11290"
type input "11290"
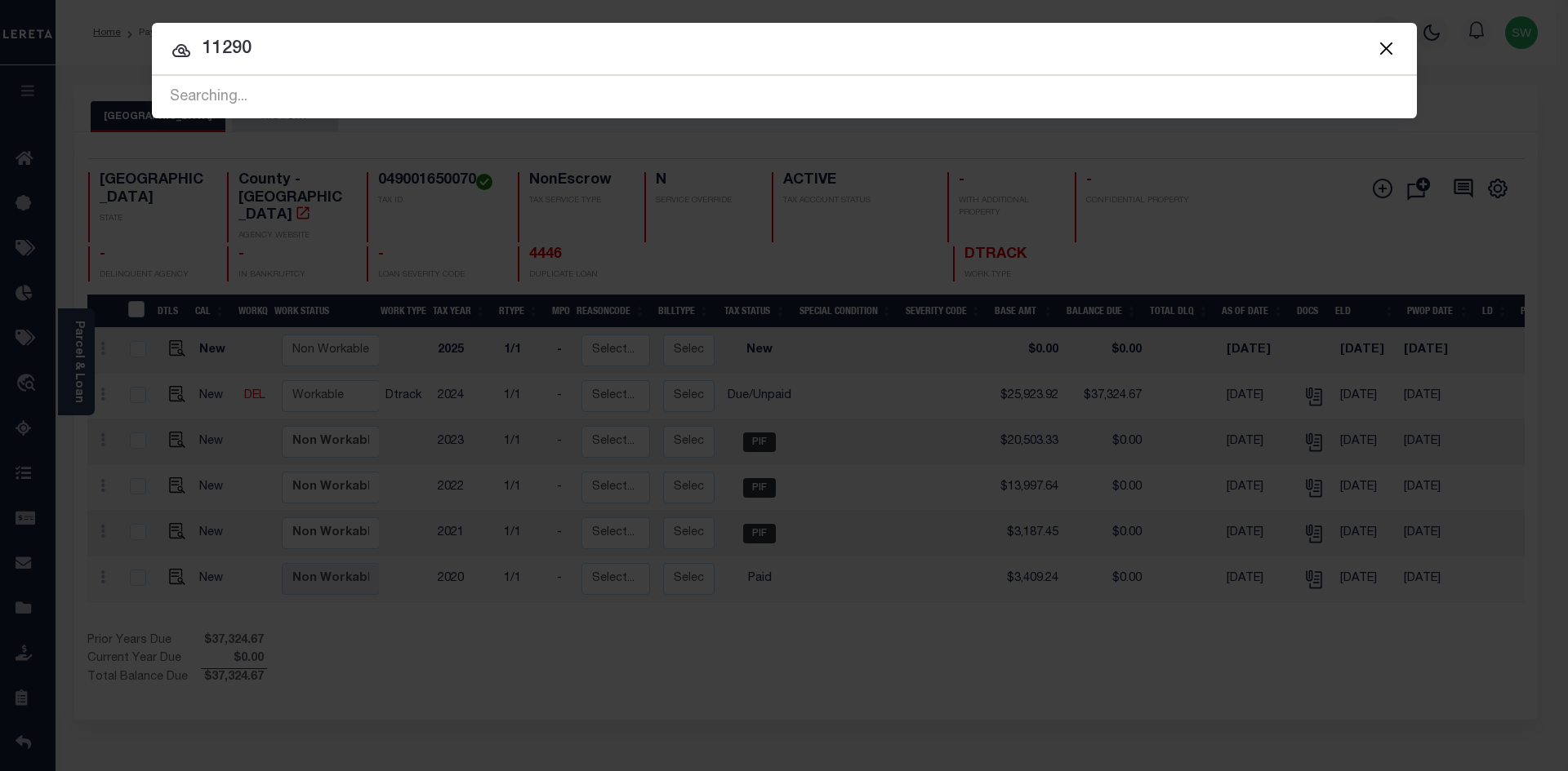
click at [390, 49] on input "11290" at bounding box center [784, 49] width 1265 height 28
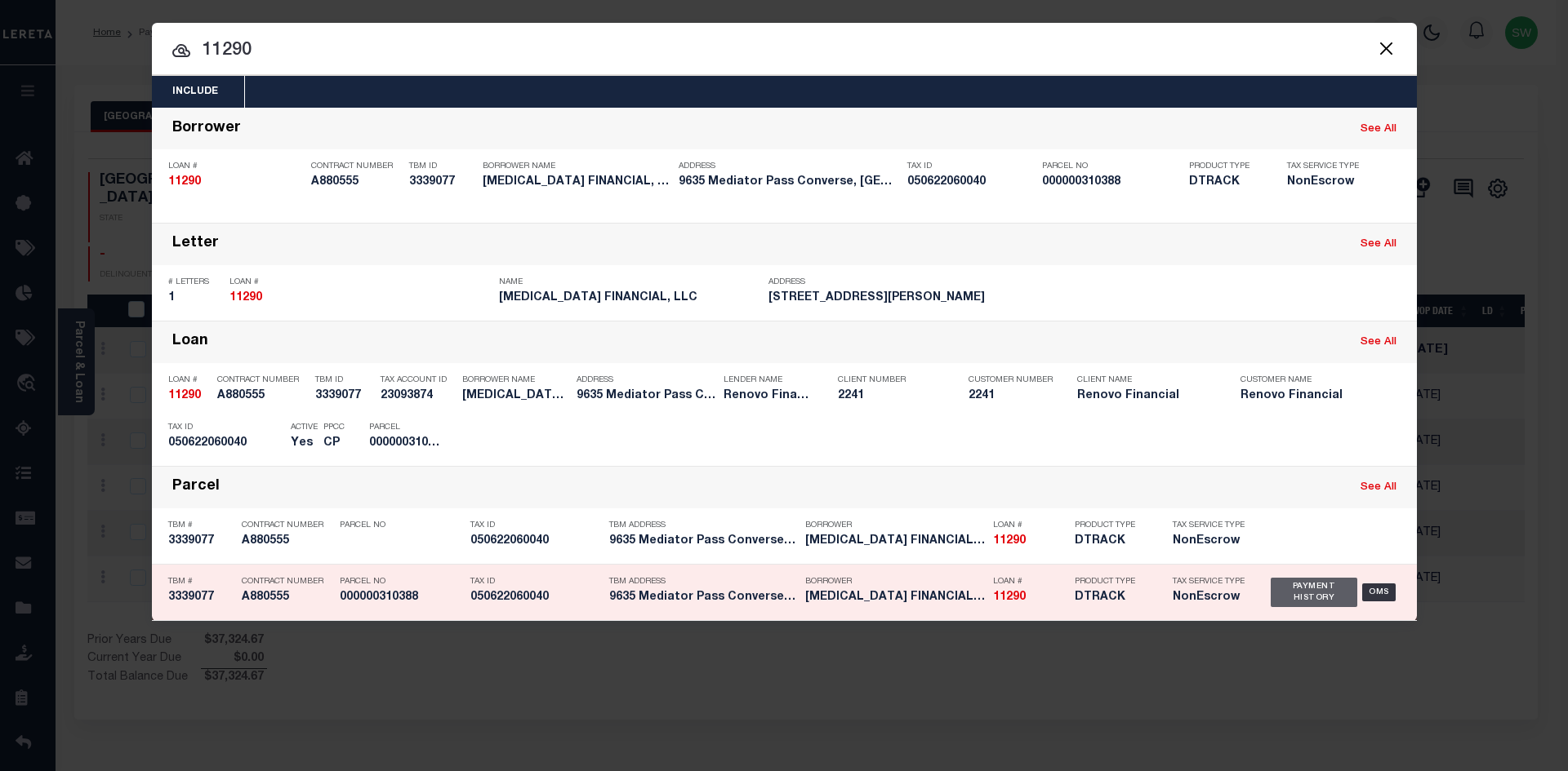
click at [1334, 596] on div "Payment History" at bounding box center [1314, 593] width 87 height 29
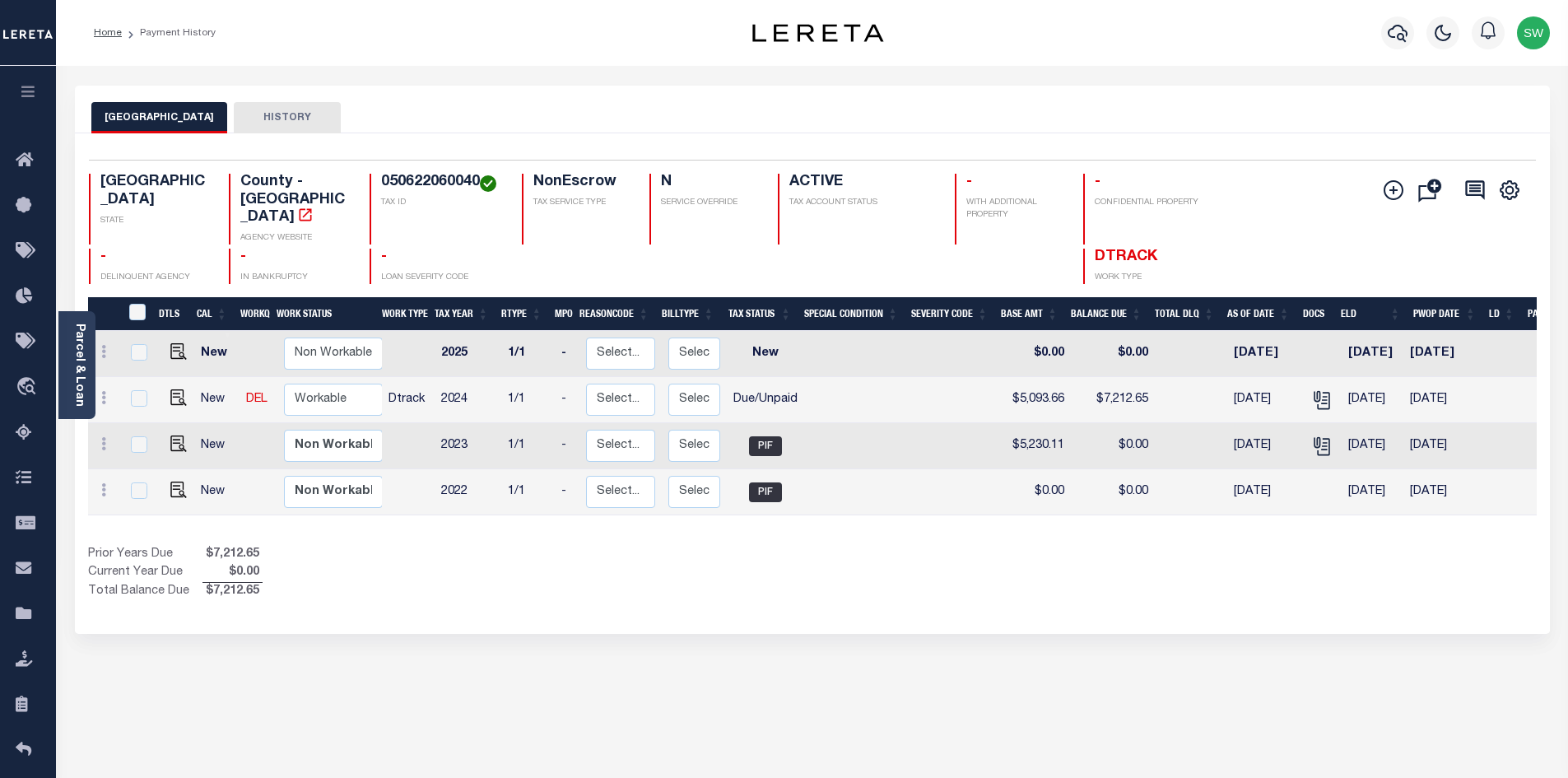
drag, startPoint x: 804, startPoint y: 561, endPoint x: 800, endPoint y: 552, distance: 9.8
click at [807, 561] on div "Prior Years Due $7,212.65 Current Year Due $0.00 Total Balance Due $7,212.65" at bounding box center [450, 573] width 724 height 55
click at [845, 546] on div "Show Tax Lines before Bill Release Date Prior Years Due $7,212.65 Current Year …" at bounding box center [812, 573] width 1449 height 55
click at [977, 546] on div "Show Tax Lines before Bill Release Date Prior Years Due $7,212.65 Current Year …" at bounding box center [812, 573] width 1449 height 55
drag, startPoint x: 1063, startPoint y: 533, endPoint x: 1069, endPoint y: 506, distance: 27.7
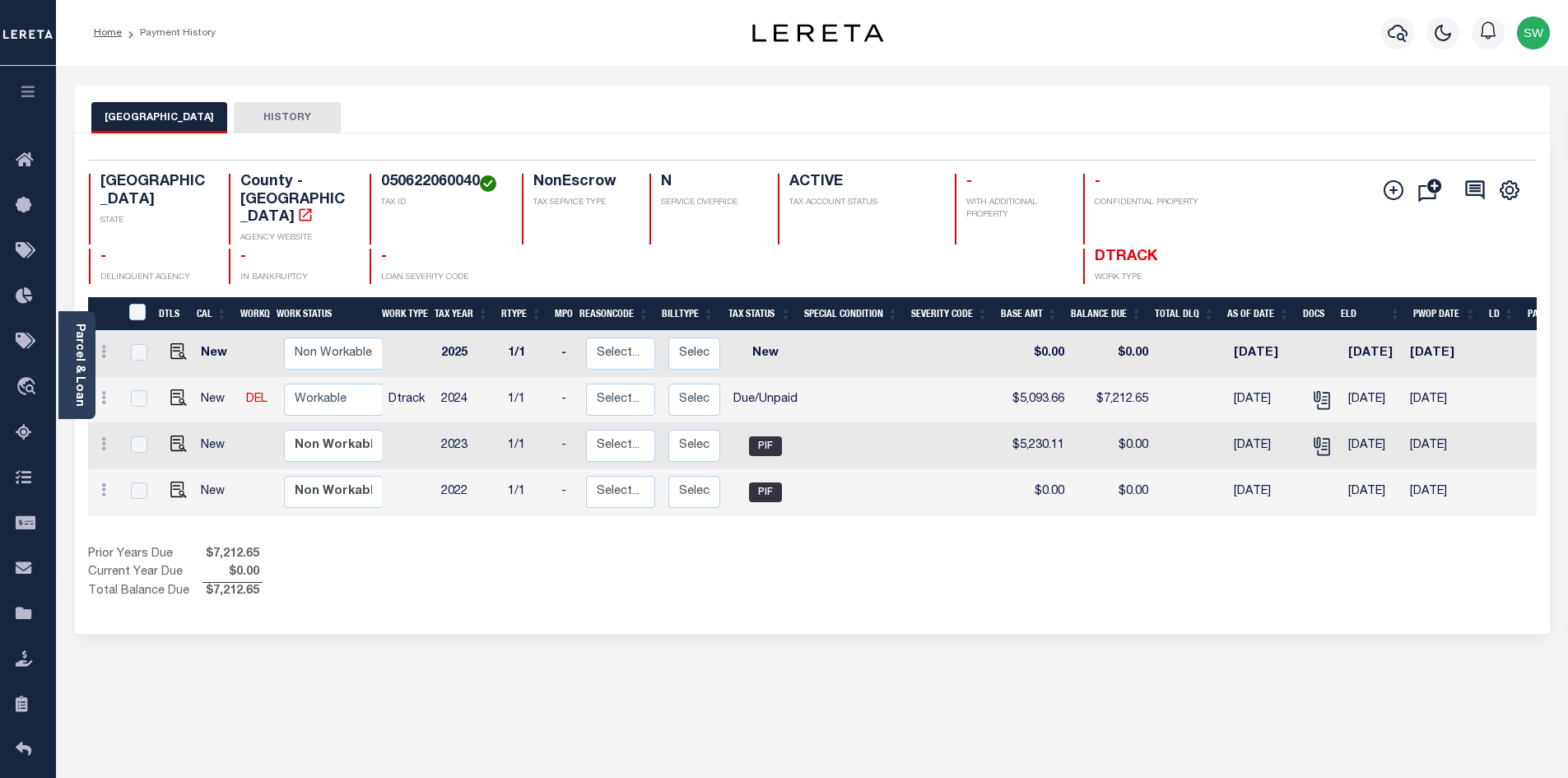
click at [1064, 546] on div "Show Tax Lines before Bill Release Date Prior Years Due $7,212.65 Current Year …" at bounding box center [812, 573] width 1449 height 55
drag, startPoint x: 480, startPoint y: 178, endPoint x: 384, endPoint y: 176, distance: 96.0
click at [384, 176] on h4 "050622060040" at bounding box center [442, 183] width 121 height 18
copy h4 "050622060040"
click at [887, 584] on div "Selected 4 Results 1 Items per page 25 50 100 TX STATE TAX ID N" at bounding box center [812, 384] width 1475 height 501
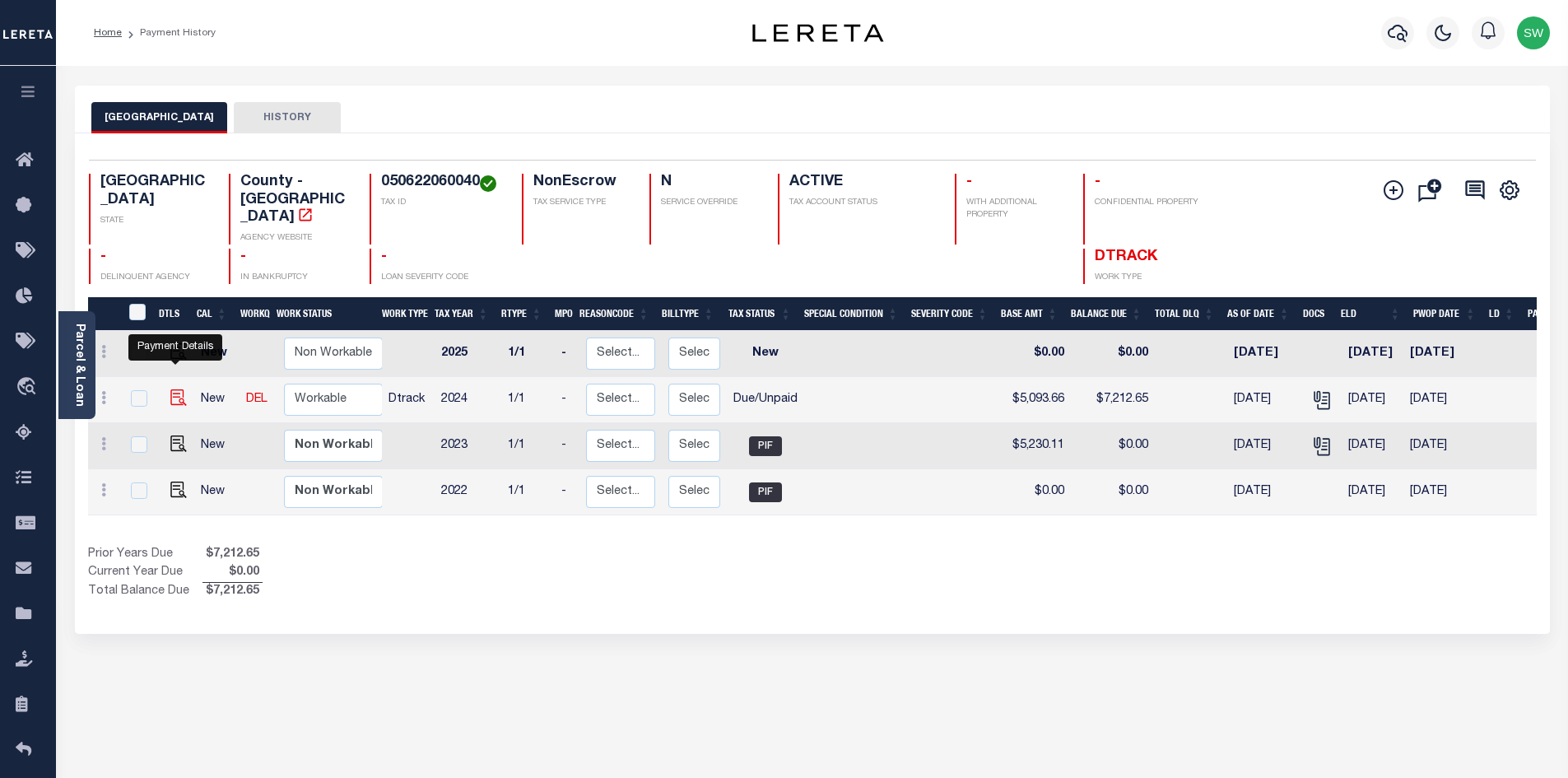
click at [176, 389] on img "" at bounding box center [178, 397] width 17 height 17
checkbox input "true"
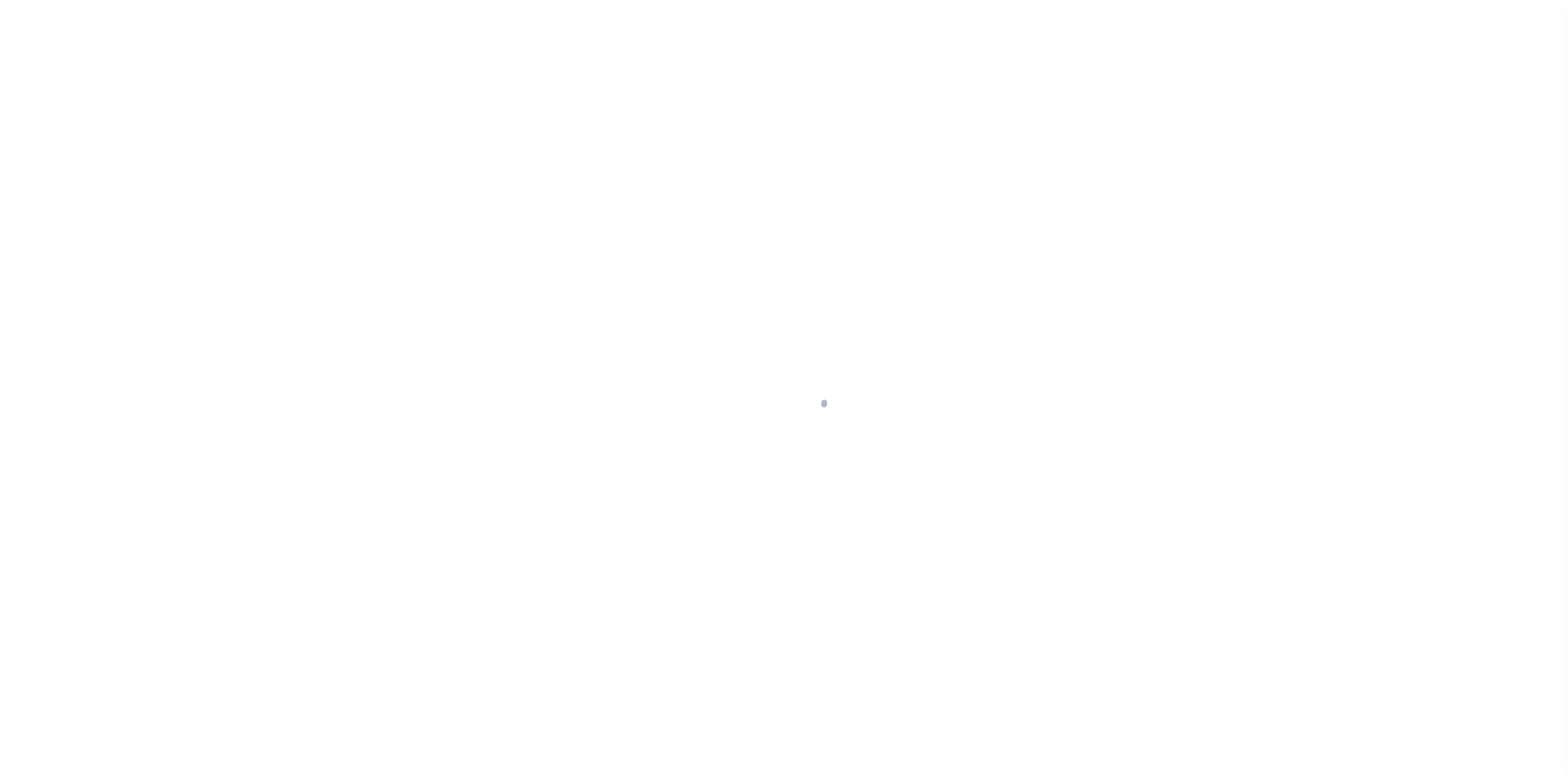
select select "DUE"
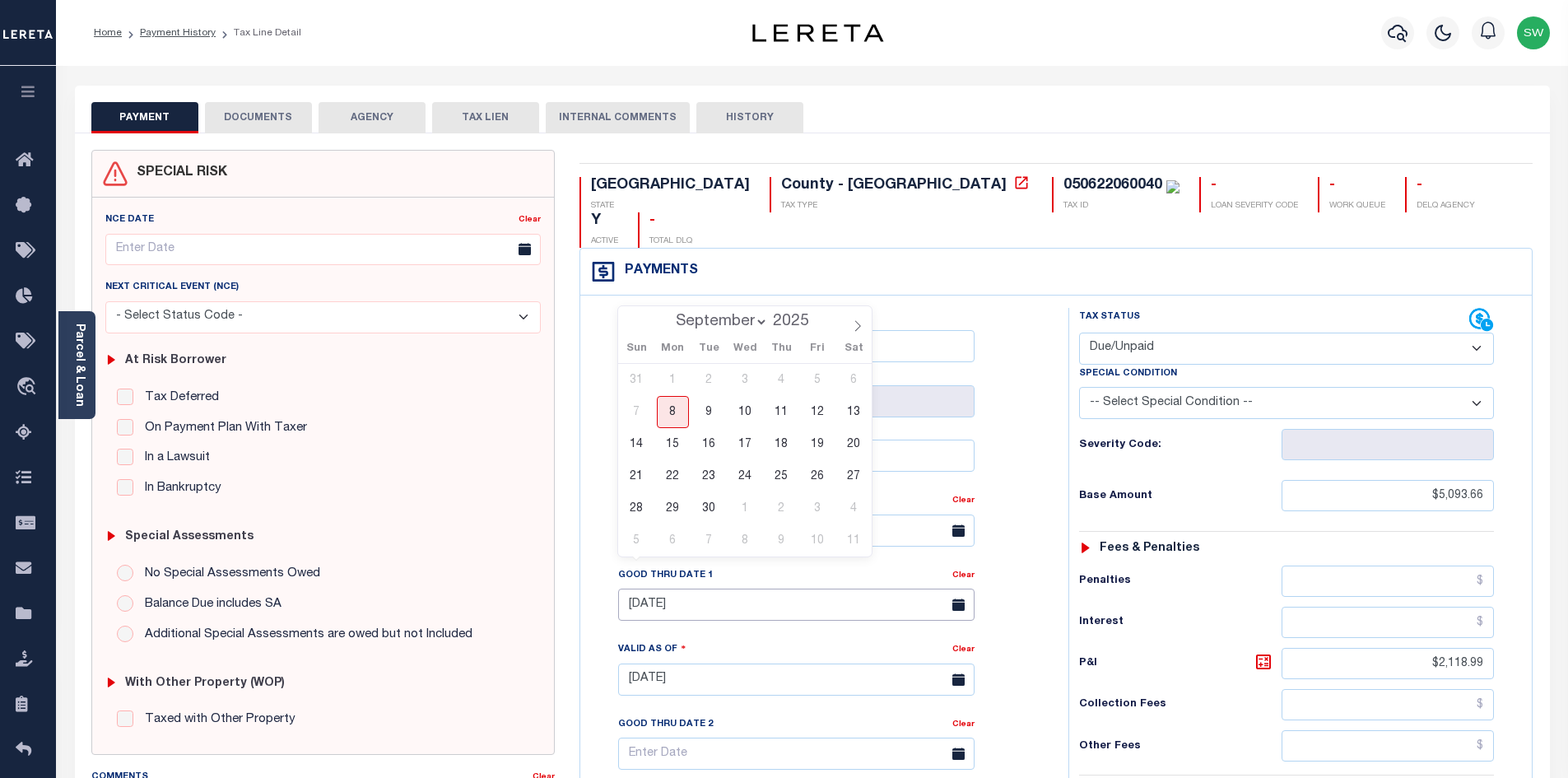
click at [673, 589] on input "[DATE]" at bounding box center [796, 605] width 357 height 32
click at [708, 506] on span "30" at bounding box center [709, 508] width 32 height 32
type input "09/30/2025"
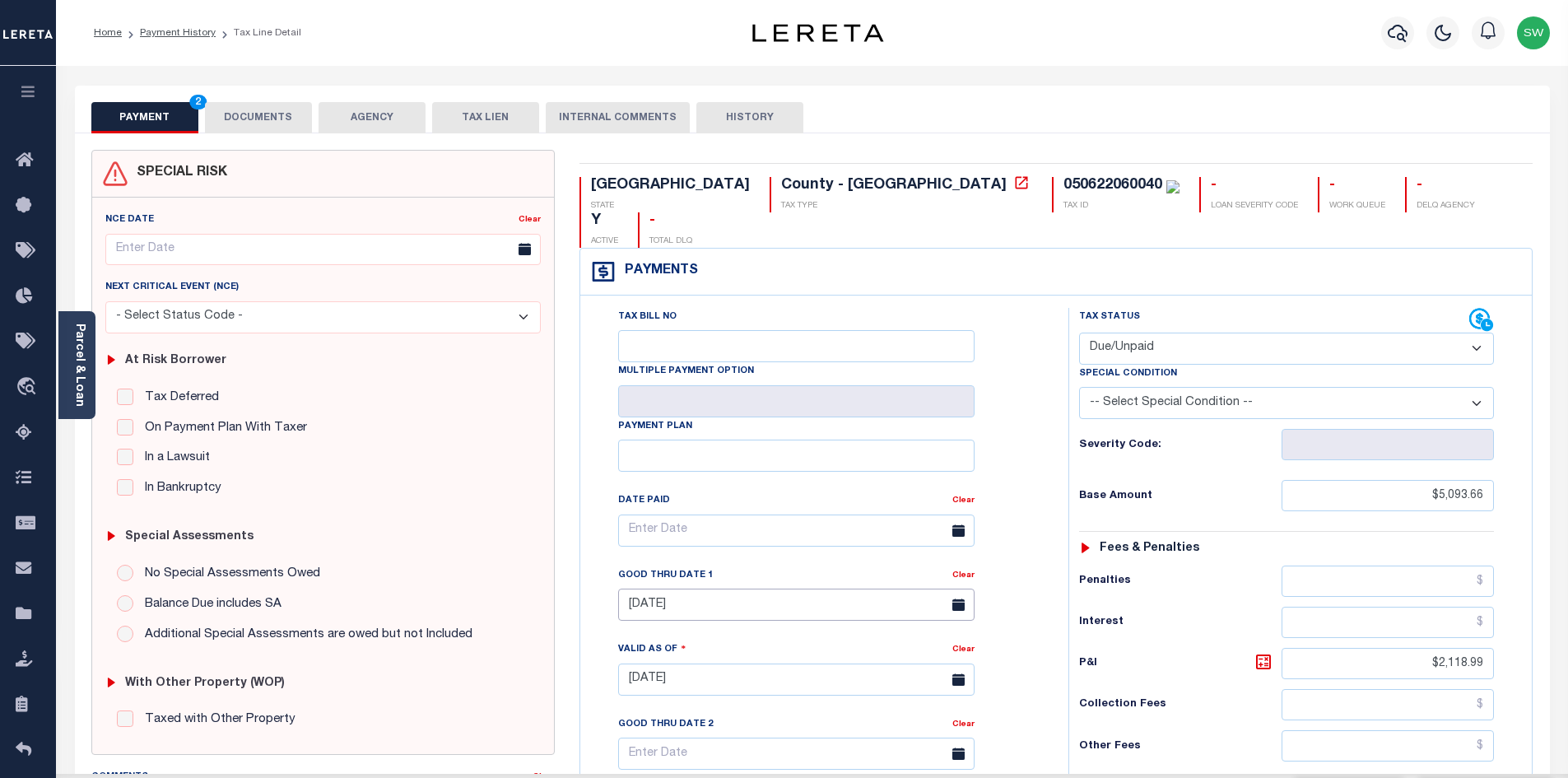
type input "09/08/2025"
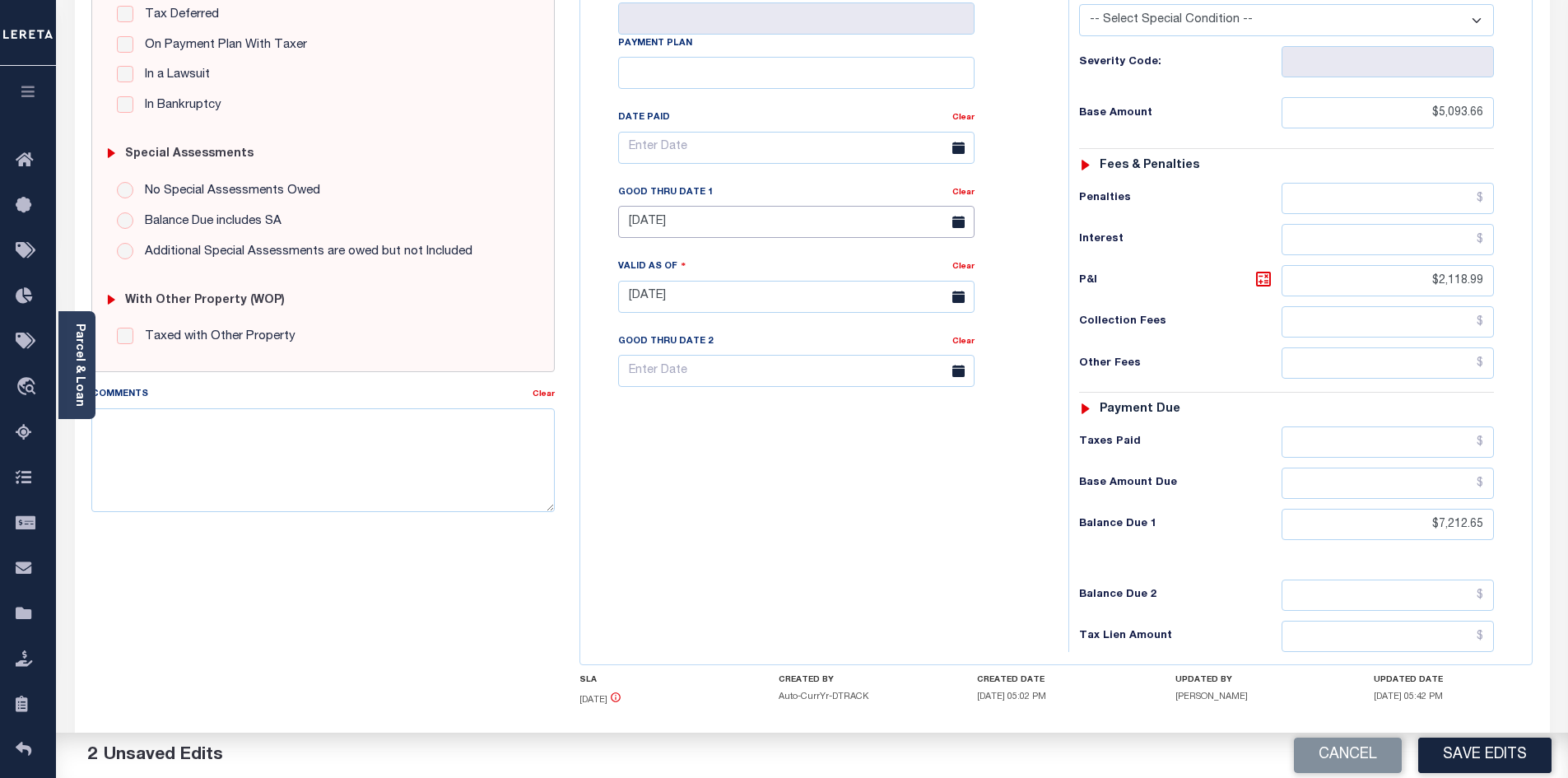
scroll to position [386, 0]
drag, startPoint x: 1439, startPoint y: 488, endPoint x: 1500, endPoint y: 494, distance: 61.3
click at [1500, 494] on div "Tax Status Status - Select Status Code -" at bounding box center [1292, 287] width 447 height 728
drag, startPoint x: 1440, startPoint y: 493, endPoint x: 1504, endPoint y: 501, distance: 64.5
click at [1504, 501] on div "Tax Status Status - Select Status Code -" at bounding box center [1292, 287] width 447 height 728
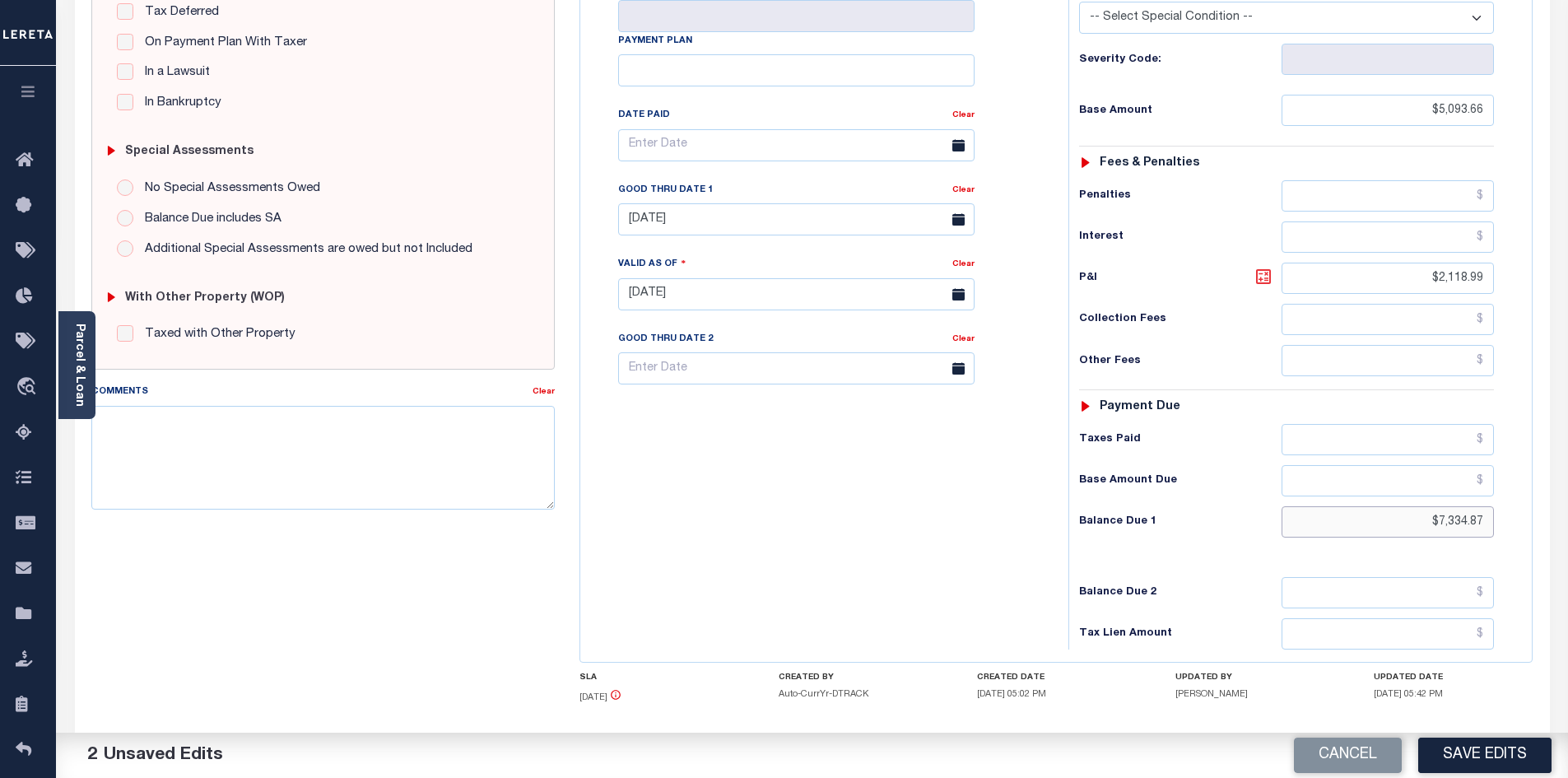
type input "$7,334.87"
click at [1266, 272] on icon at bounding box center [1264, 277] width 10 height 10
type input "$2,241.21"
click at [886, 528] on div "Tax Bill No Multiple Payment Option Payment Plan Clear" at bounding box center [820, 287] width 471 height 728
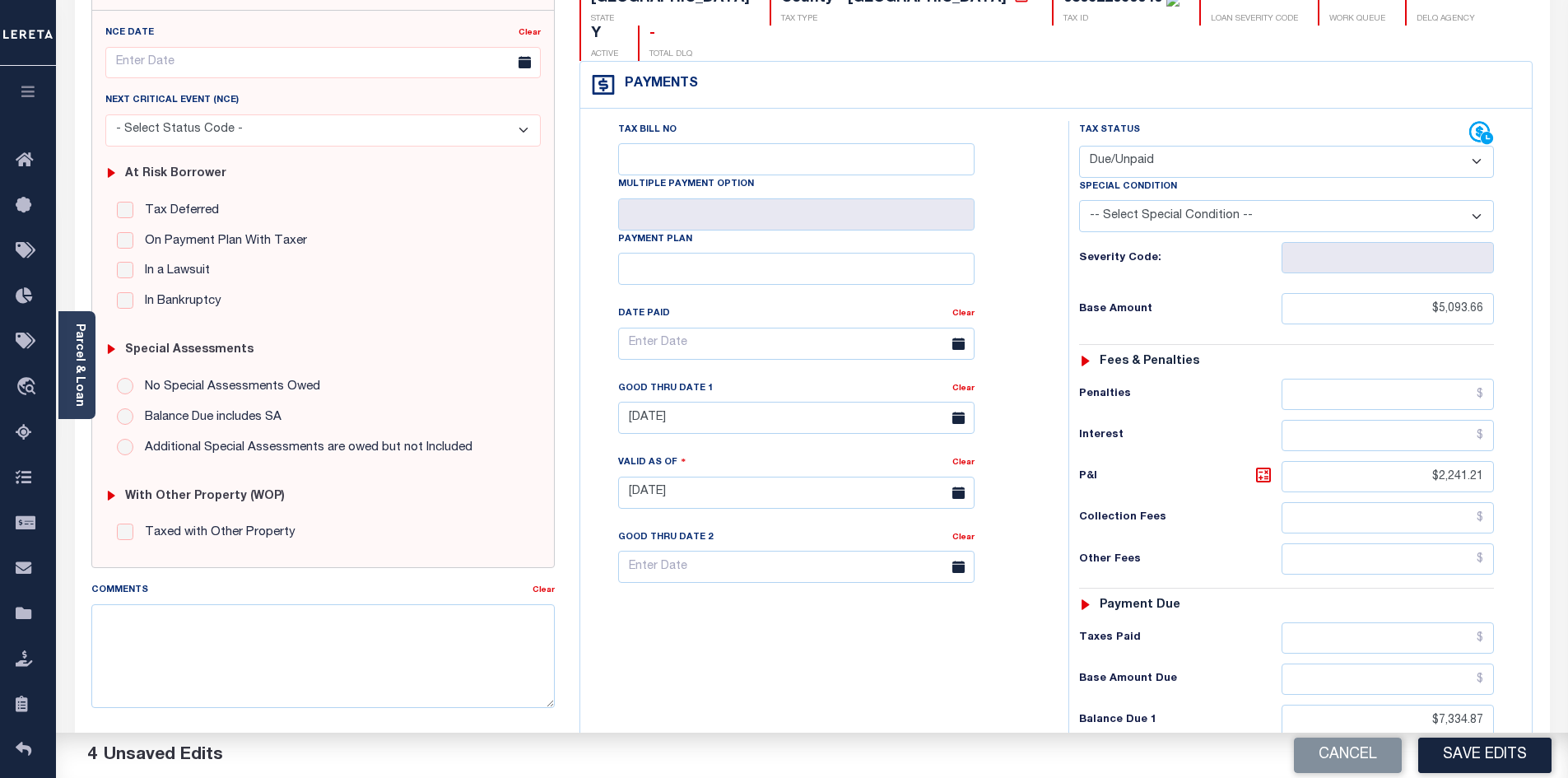
scroll to position [0, 0]
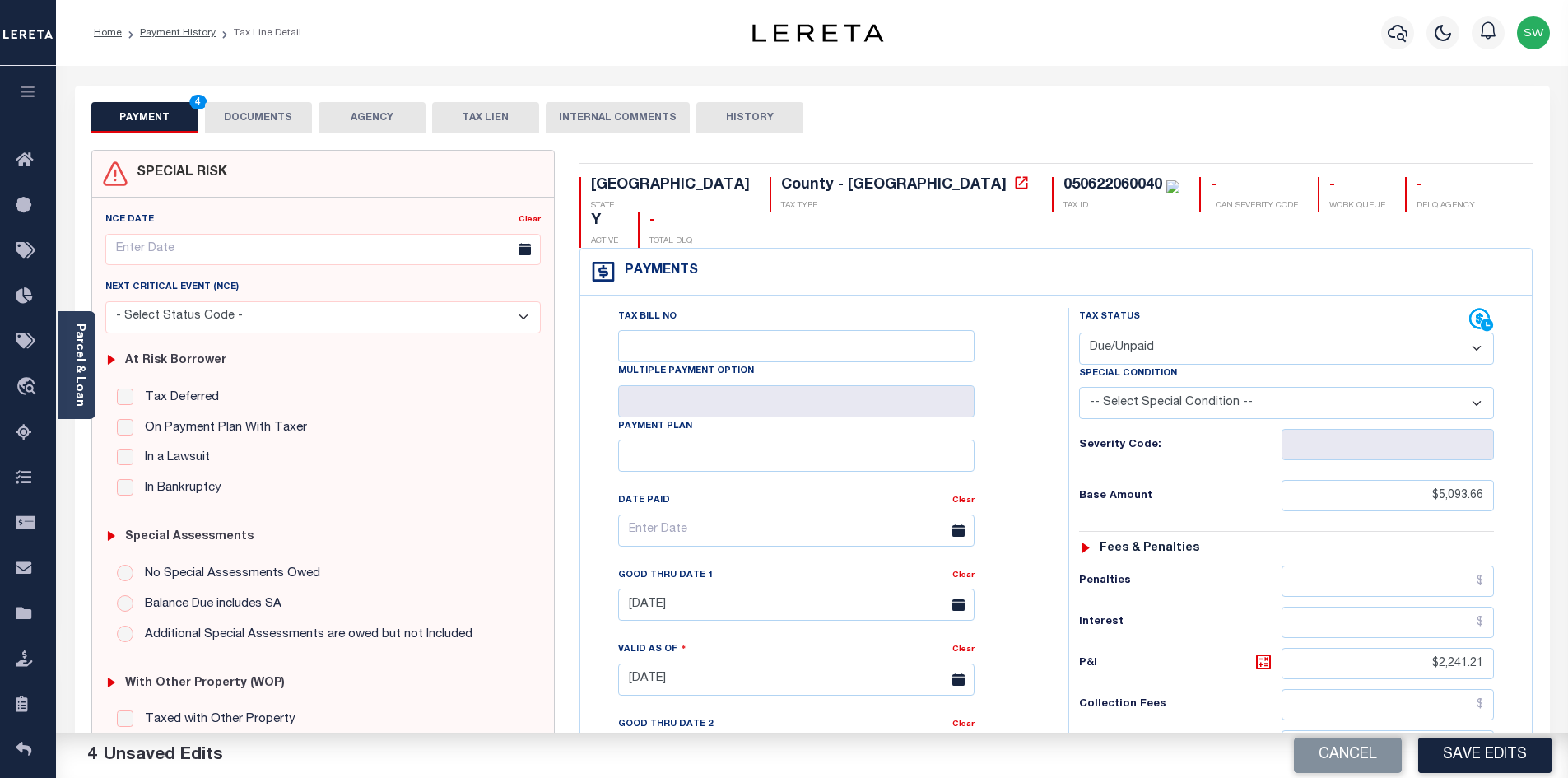
click at [251, 116] on button "DOCUMENTS" at bounding box center [258, 118] width 107 height 32
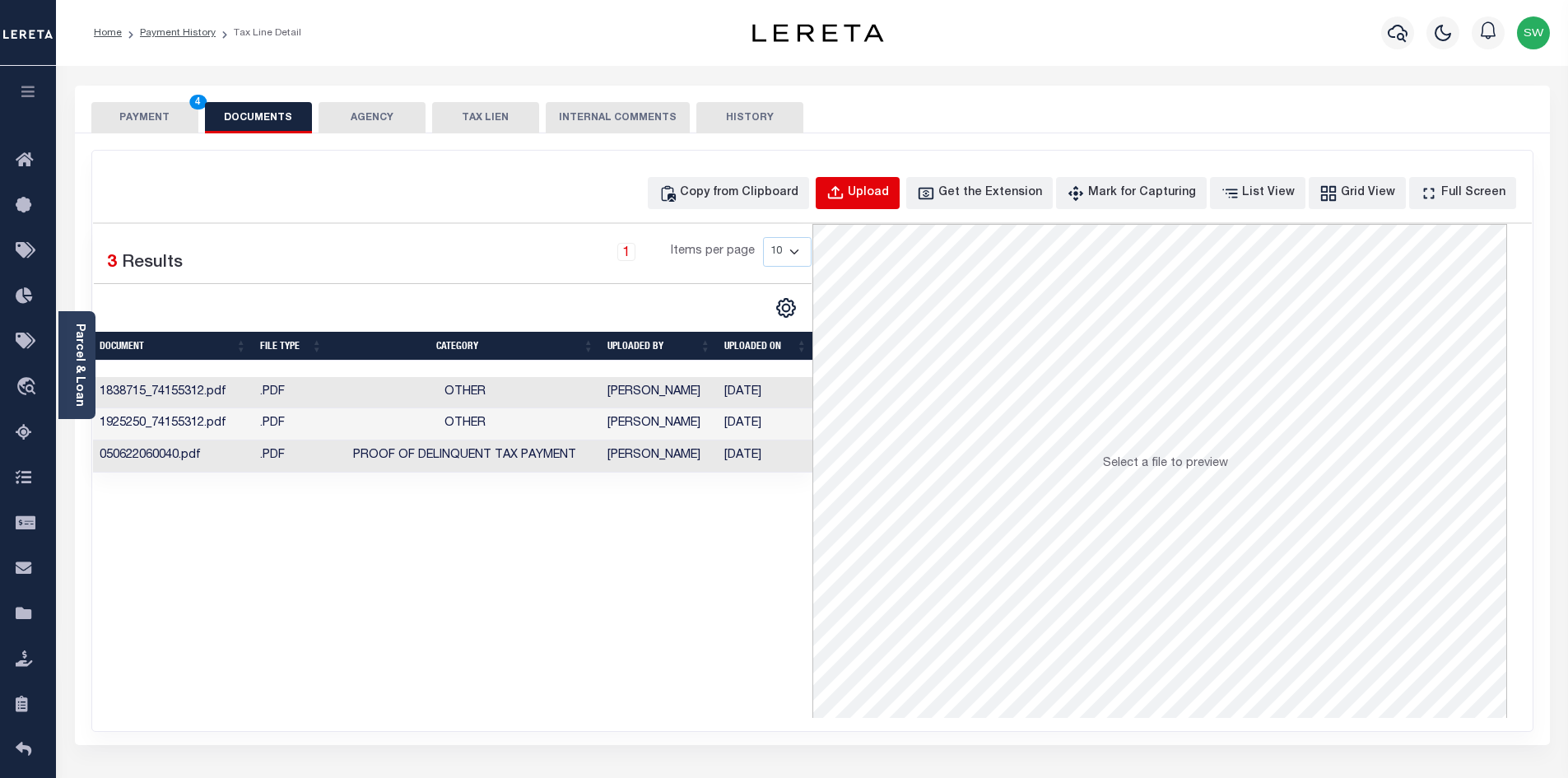
click at [889, 187] on div "Upload" at bounding box center [868, 194] width 41 height 18
select select "POP"
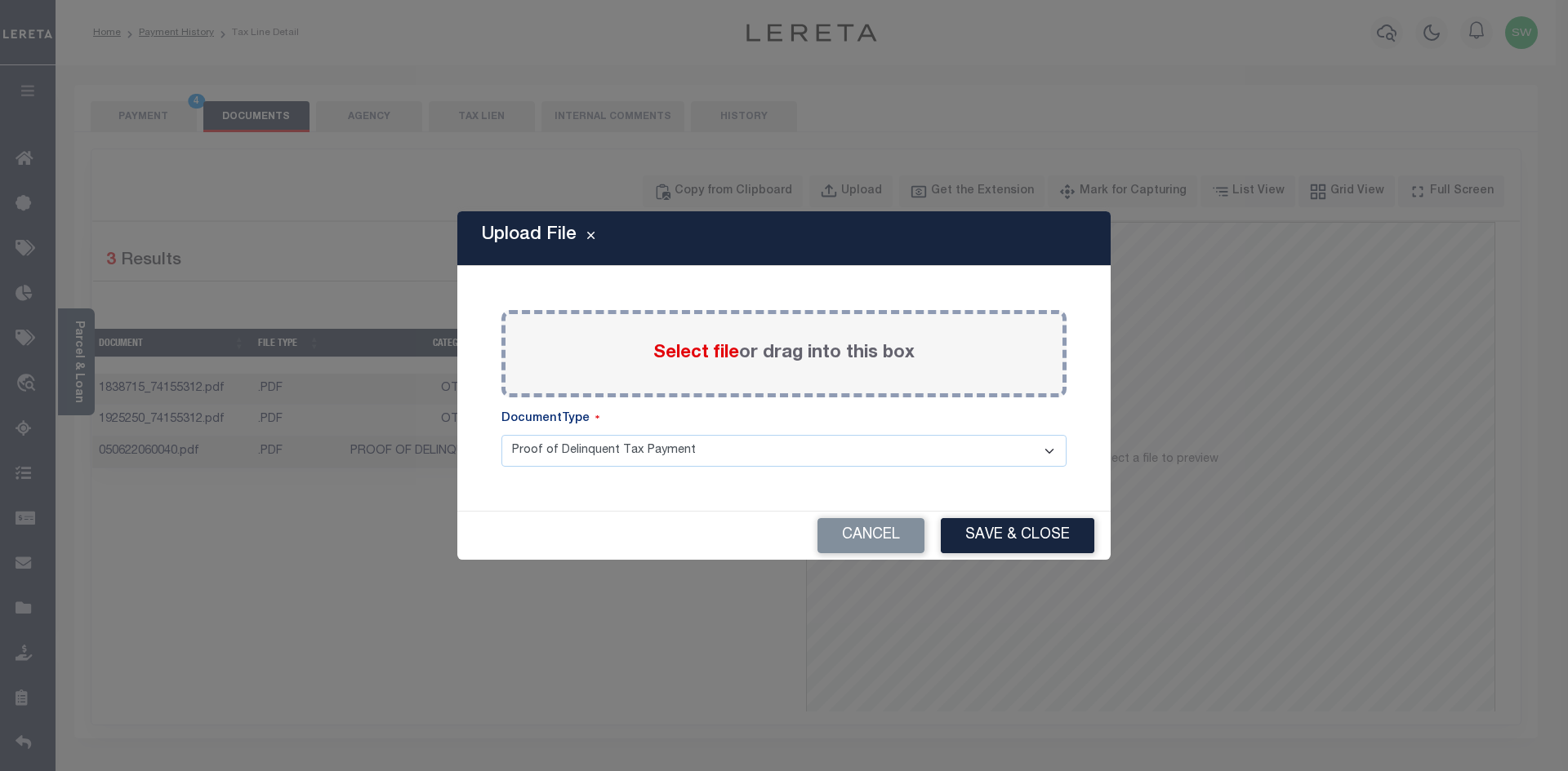
click at [715, 357] on span "Select file" at bounding box center [696, 354] width 85 height 18
click at [0, 0] on input "Select file or drag into this box" at bounding box center [0, 0] width 0 height 0
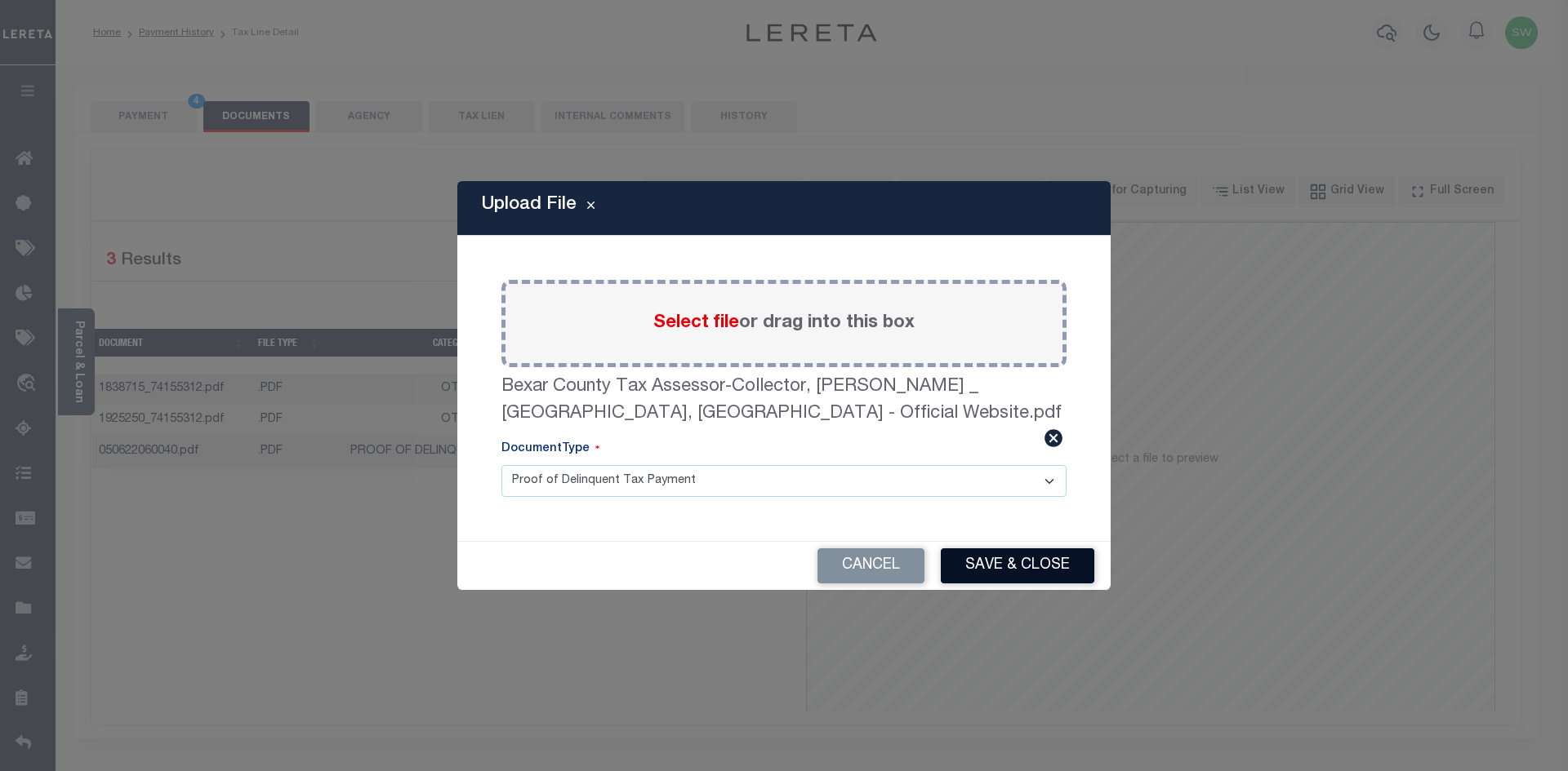
click at [1046, 566] on button "Save & Close" at bounding box center [1017, 566] width 154 height 35
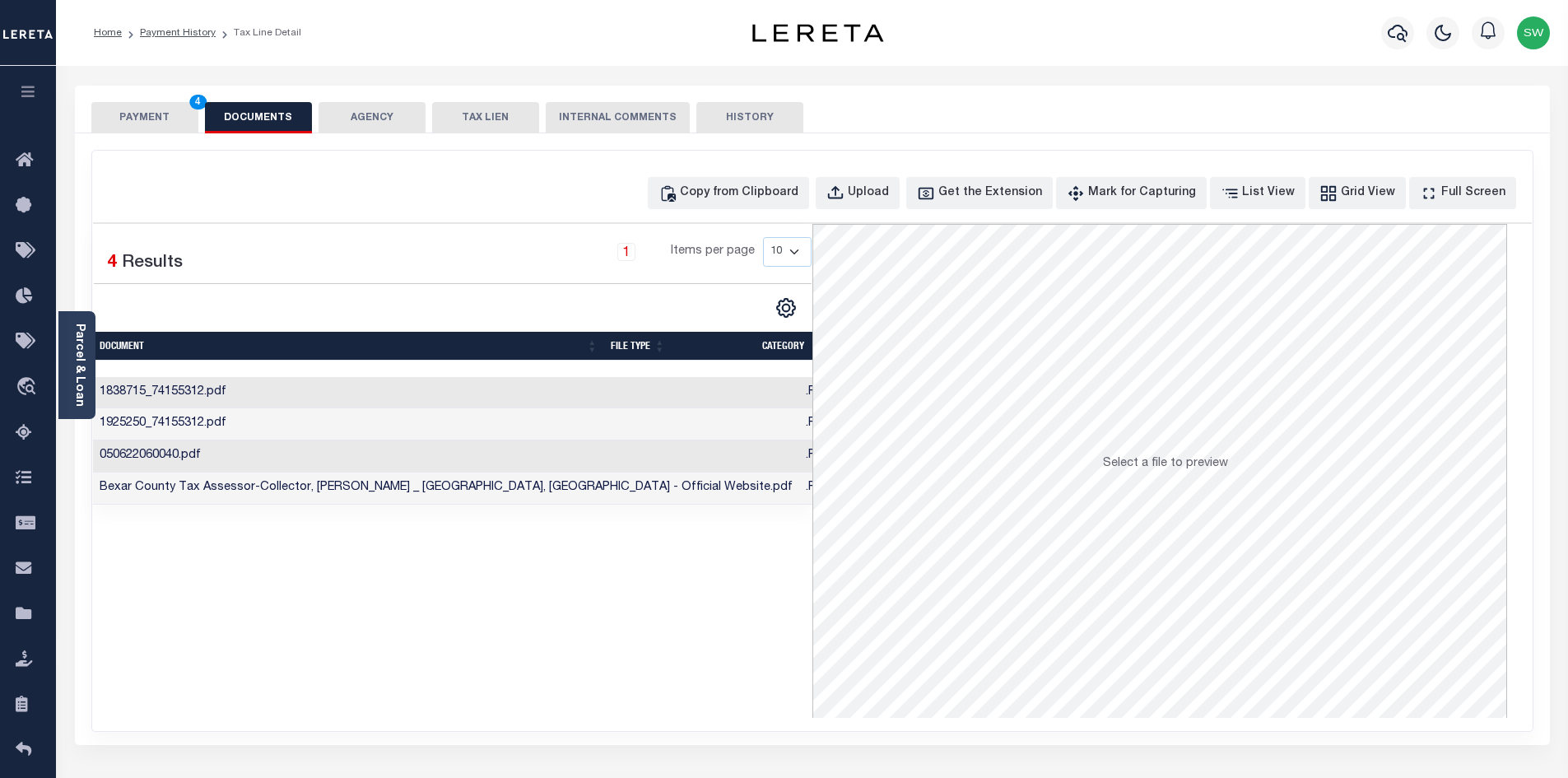
drag, startPoint x: 704, startPoint y: 615, endPoint x: 556, endPoint y: 439, distance: 230.0
click at [702, 606] on div "Selected 4 Results 1 Items per page 10 25 50 100" at bounding box center [453, 472] width 719 height 494
click at [173, 124] on button "PAYMENT 4" at bounding box center [144, 118] width 107 height 32
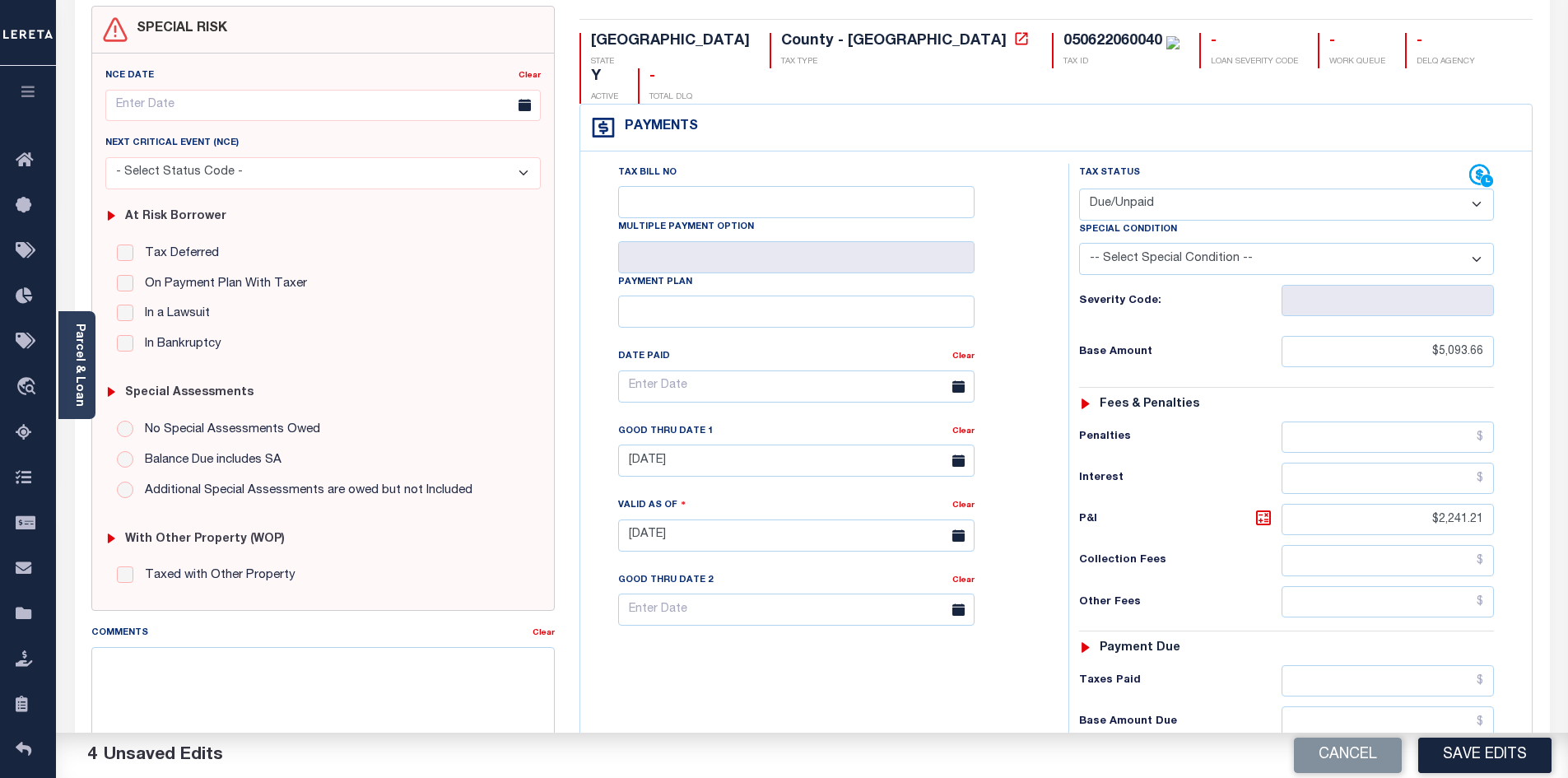
scroll to position [164, 0]
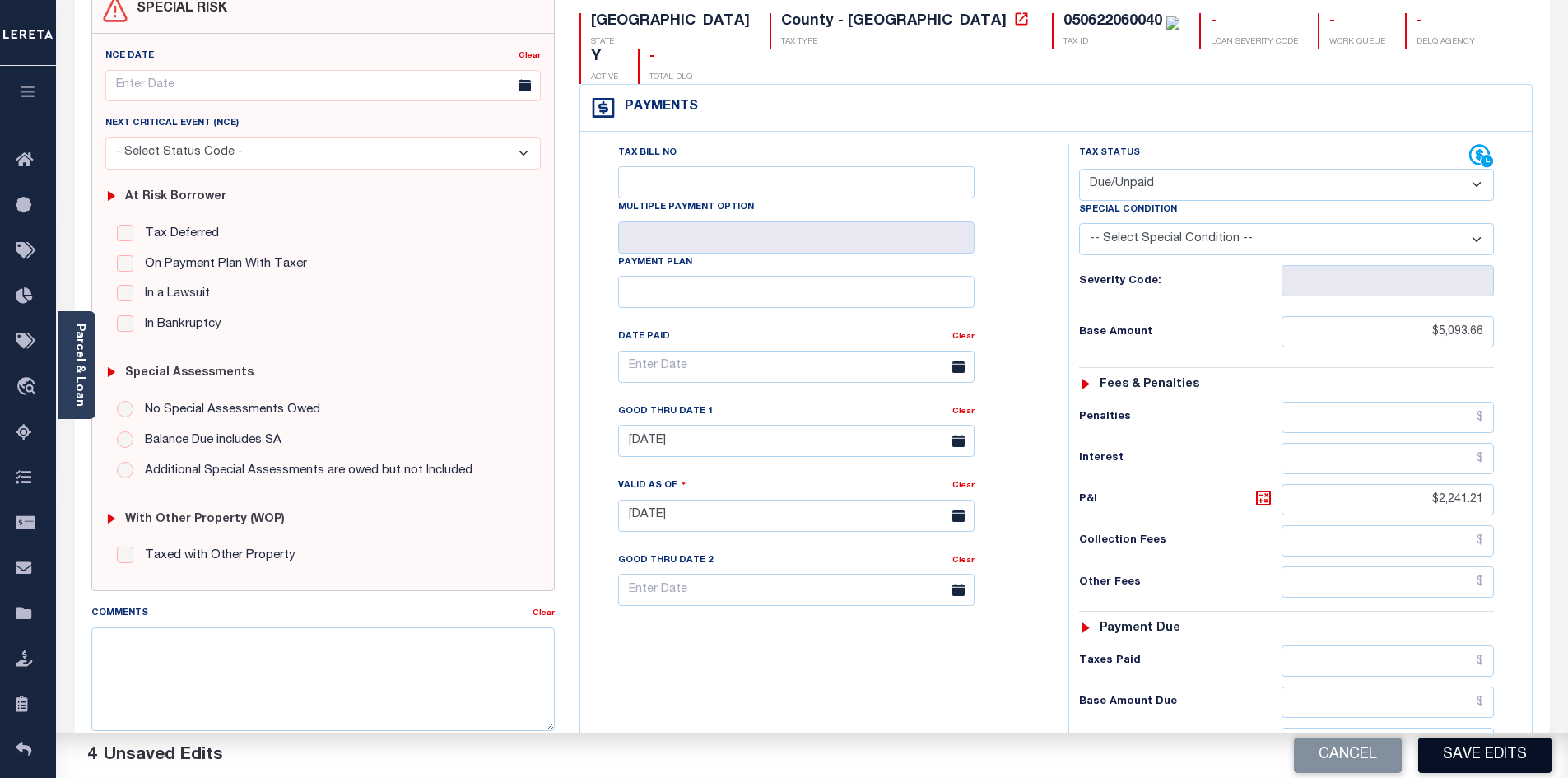
click at [1489, 748] on button "Save Edits" at bounding box center [1485, 756] width 133 height 36
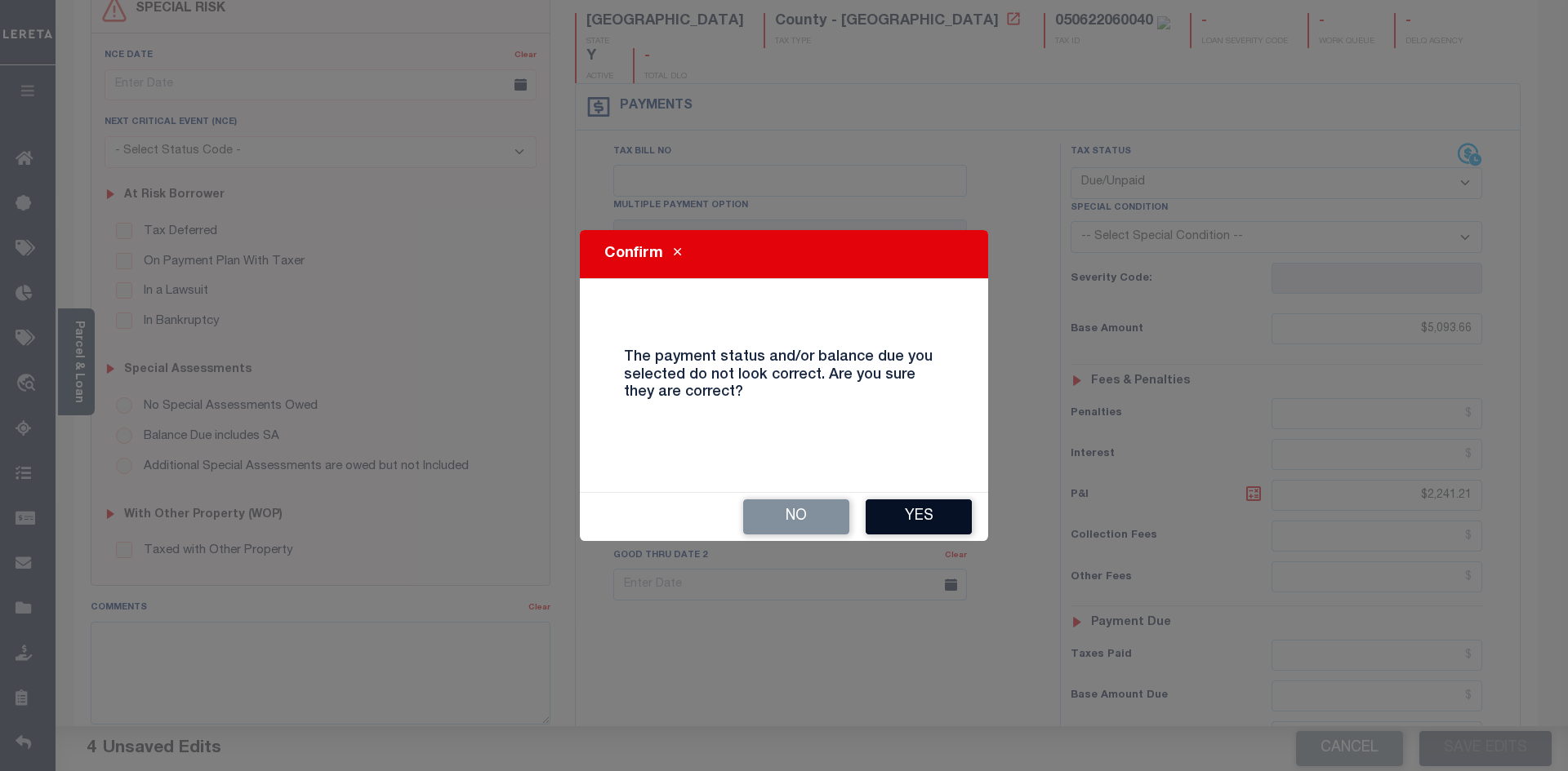
click at [943, 519] on button "Yes" at bounding box center [918, 517] width 106 height 35
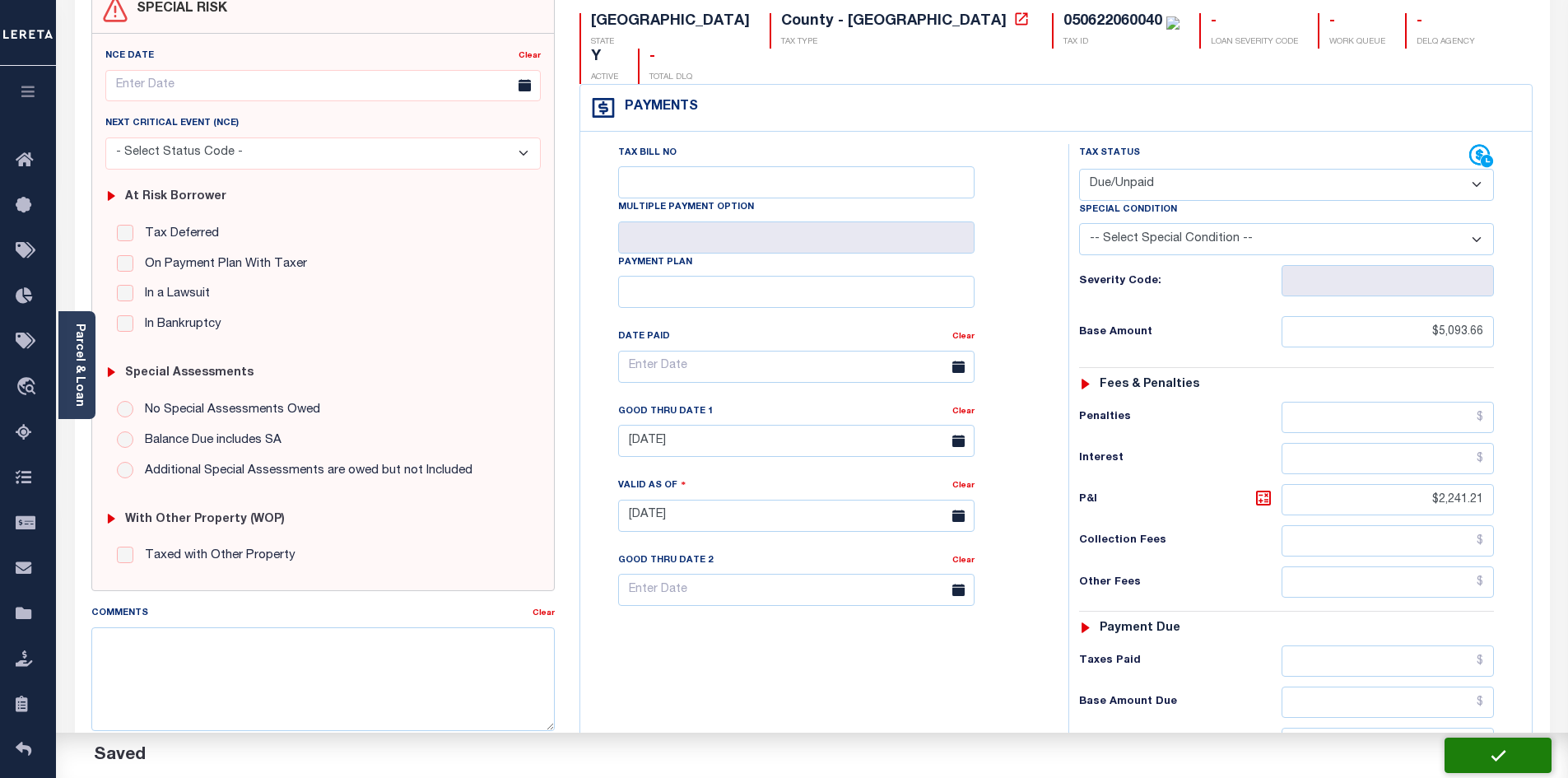
checkbox input "false"
type input "$5,093.66"
type input "$2,241.21"
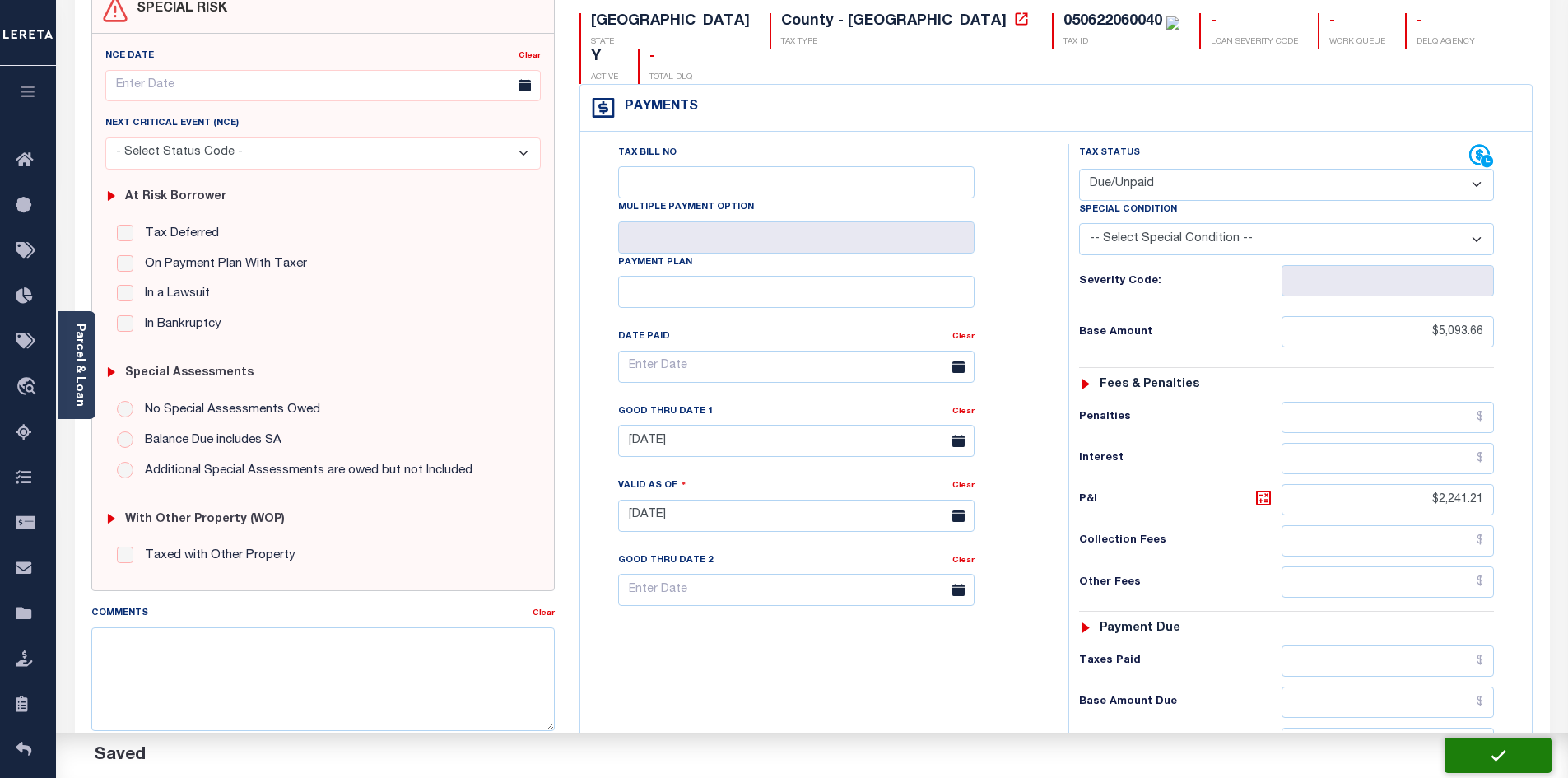
type input "$7,334.87"
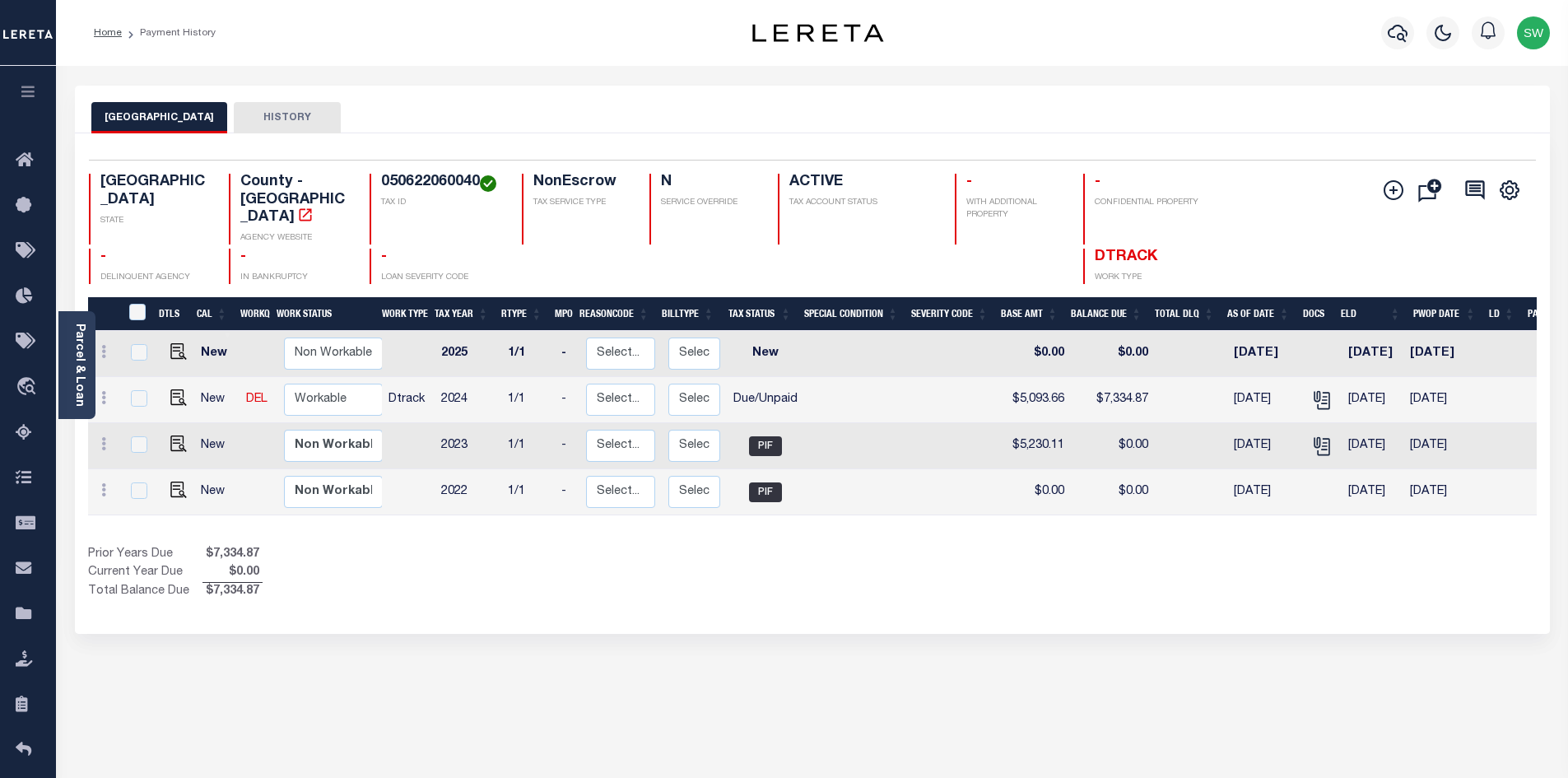
drag, startPoint x: 812, startPoint y: 566, endPoint x: 796, endPoint y: 436, distance: 131.0
click at [812, 563] on div "Prior Years Due $7,334.87 Current Year Due $0.00 Total Balance Due $7,334.87" at bounding box center [450, 573] width 724 height 55
click at [1395, 32] on icon "button" at bounding box center [1398, 33] width 20 height 20
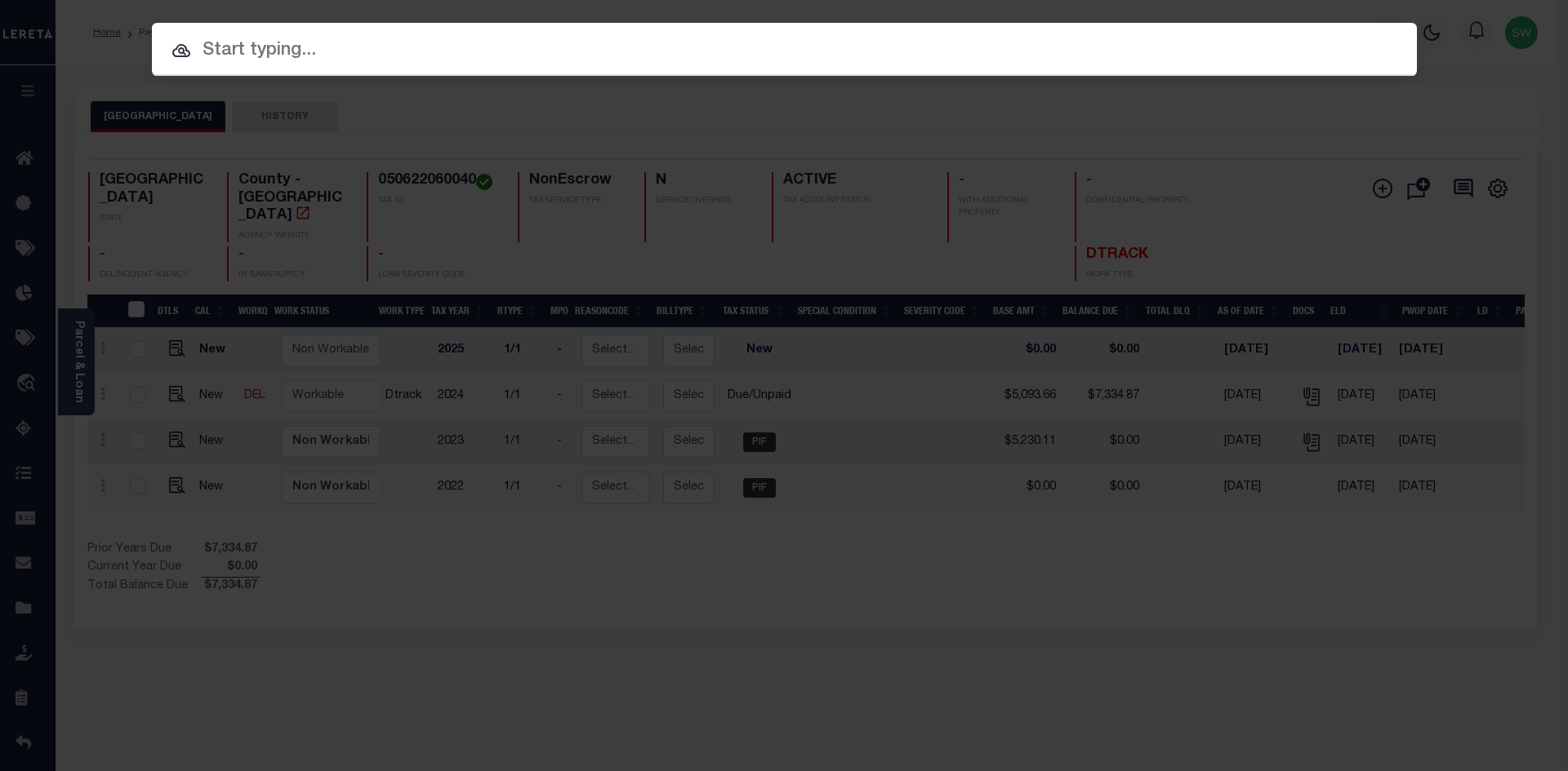
click at [323, 57] on input "text" at bounding box center [784, 50] width 1265 height 28
paste input "14379"
type input "14379"
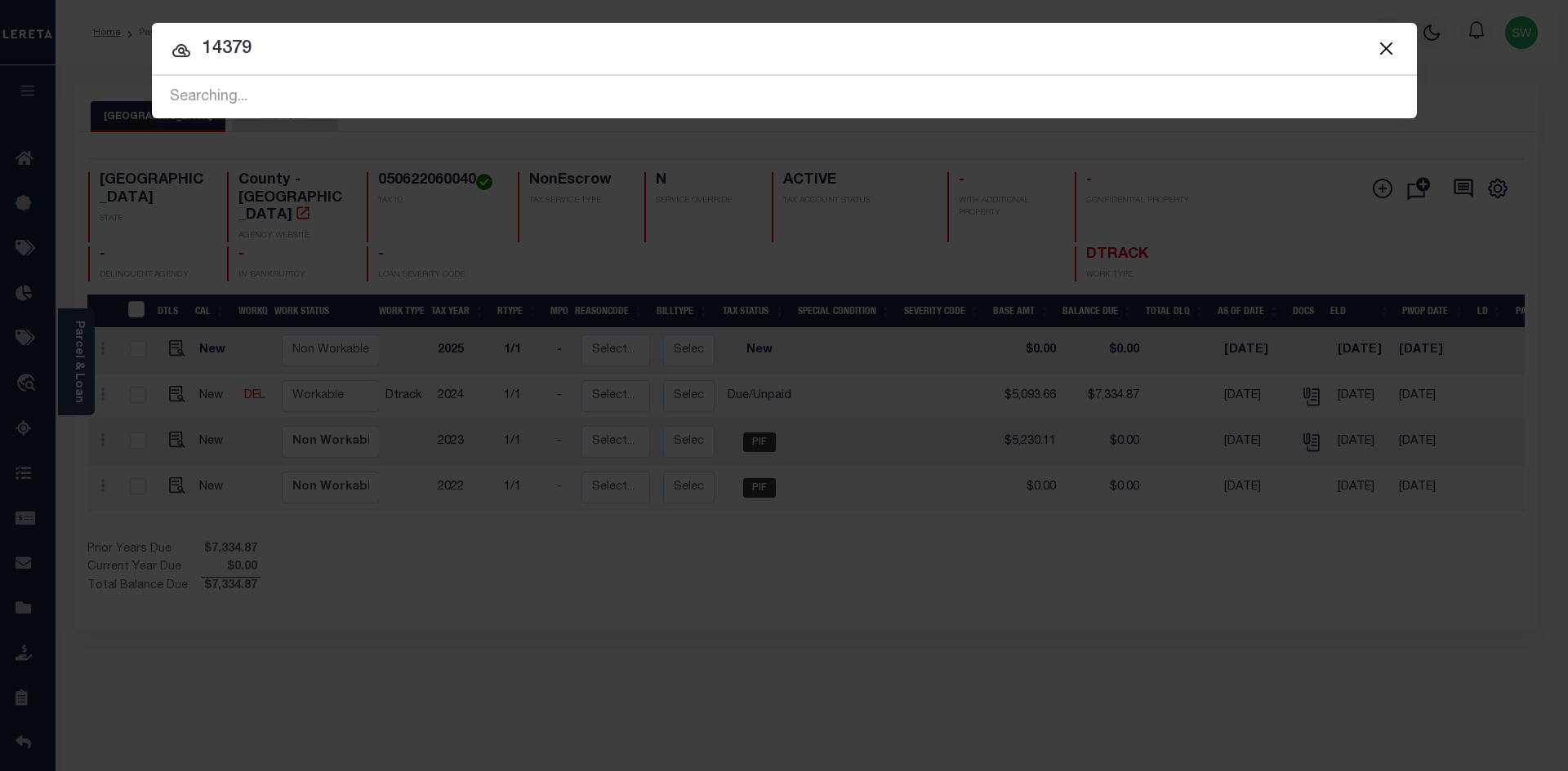
click at [402, 45] on input "14379" at bounding box center [784, 49] width 1265 height 28
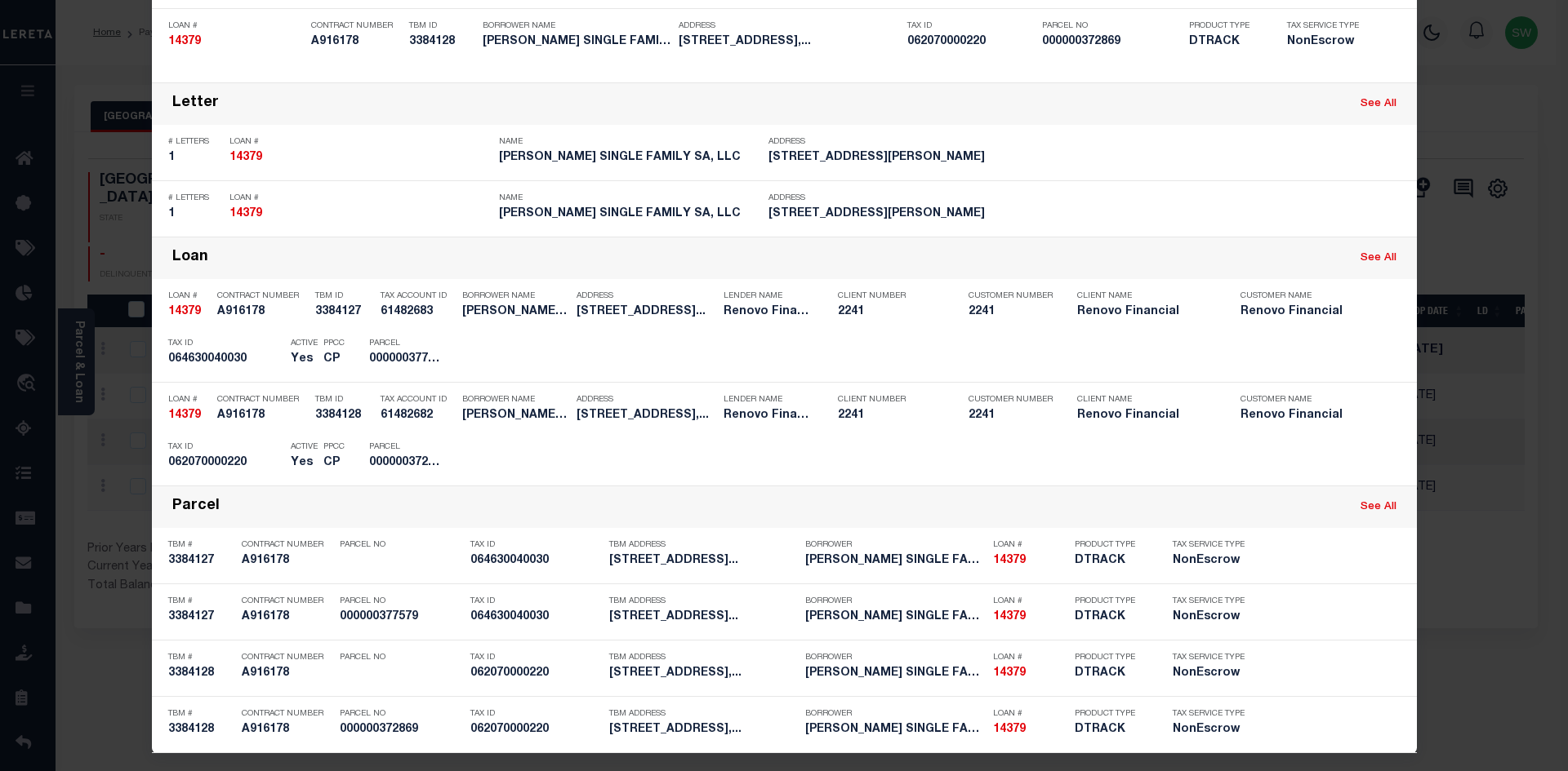
scroll to position [222, 0]
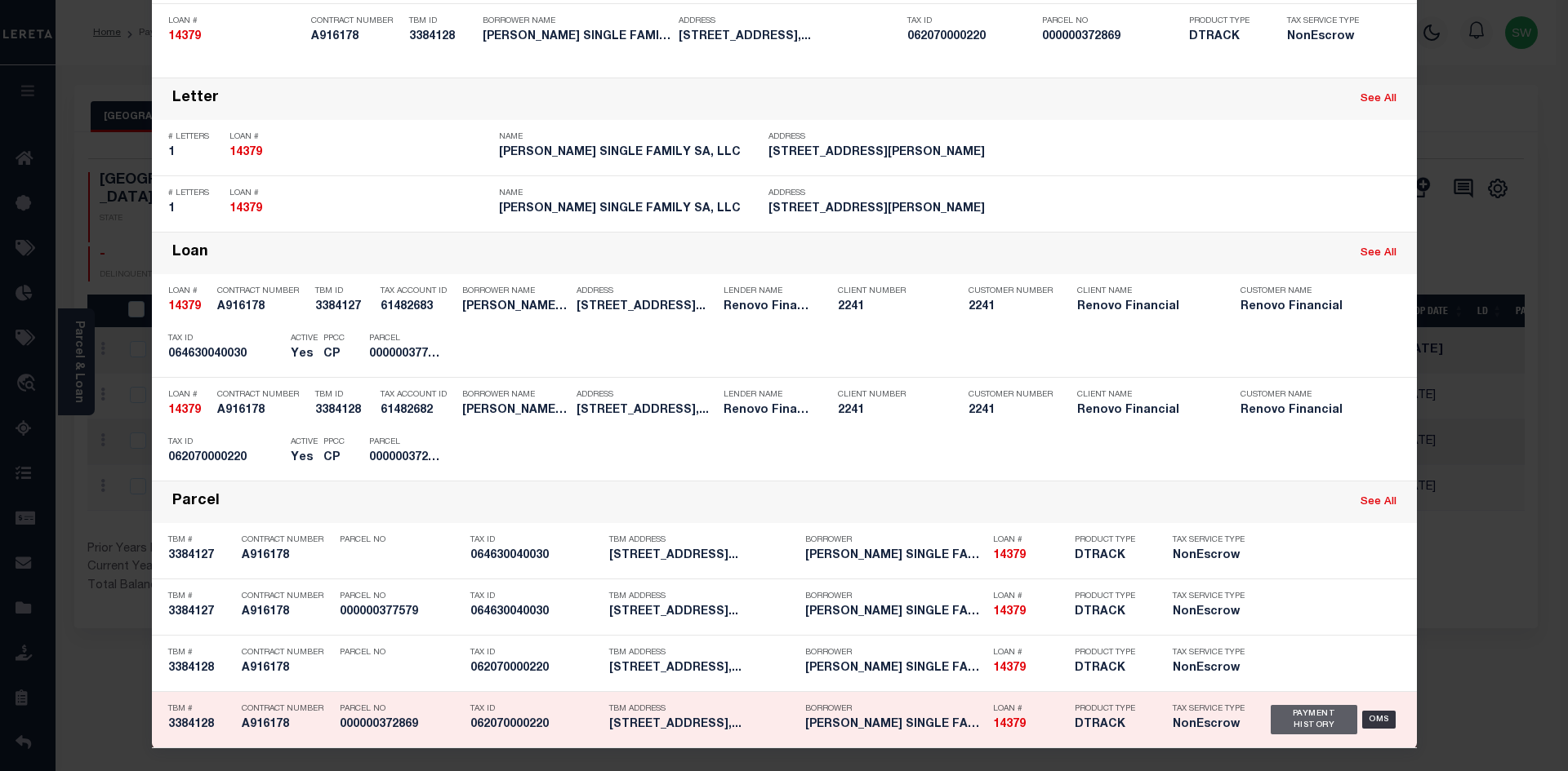
click at [1297, 723] on div "Payment History" at bounding box center [1314, 720] width 87 height 29
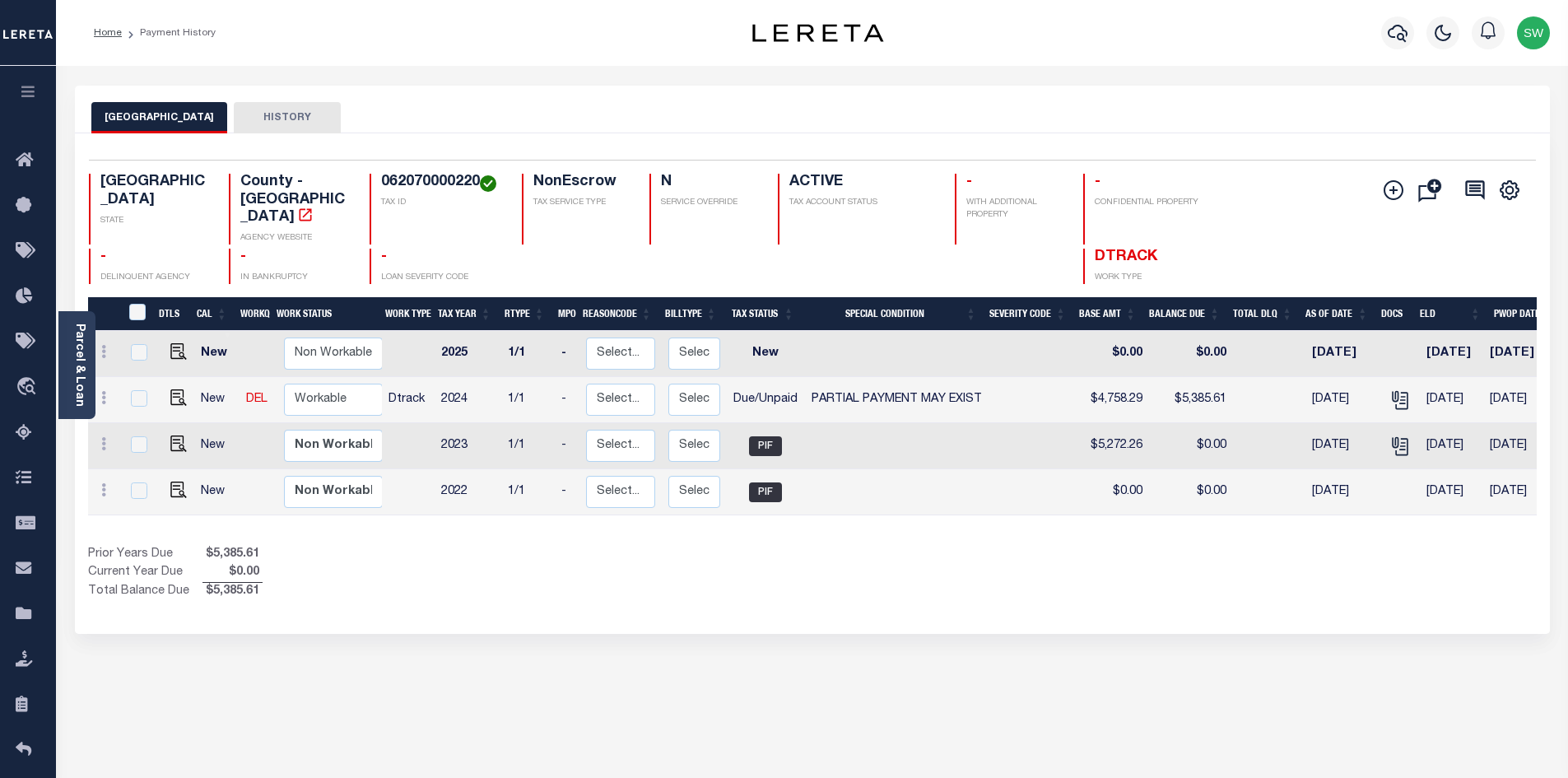
click at [784, 546] on div "Prior Years Due $5,385.61 Current Year Due $0.00 Total Balance Due $5,385.61" at bounding box center [450, 573] width 724 height 55
click at [462, 208] on p "TAX ID" at bounding box center [442, 203] width 121 height 12
drag, startPoint x: 476, startPoint y: 180, endPoint x: 368, endPoint y: 182, distance: 108.0
click at [368, 182] on div "TX STATE County - TX AGENCY WEBSITE 062070000220 TAX ID NonEscrow TAX SERVICE T…" at bounding box center [692, 210] width 1206 height 71
copy h4 "062070000220"
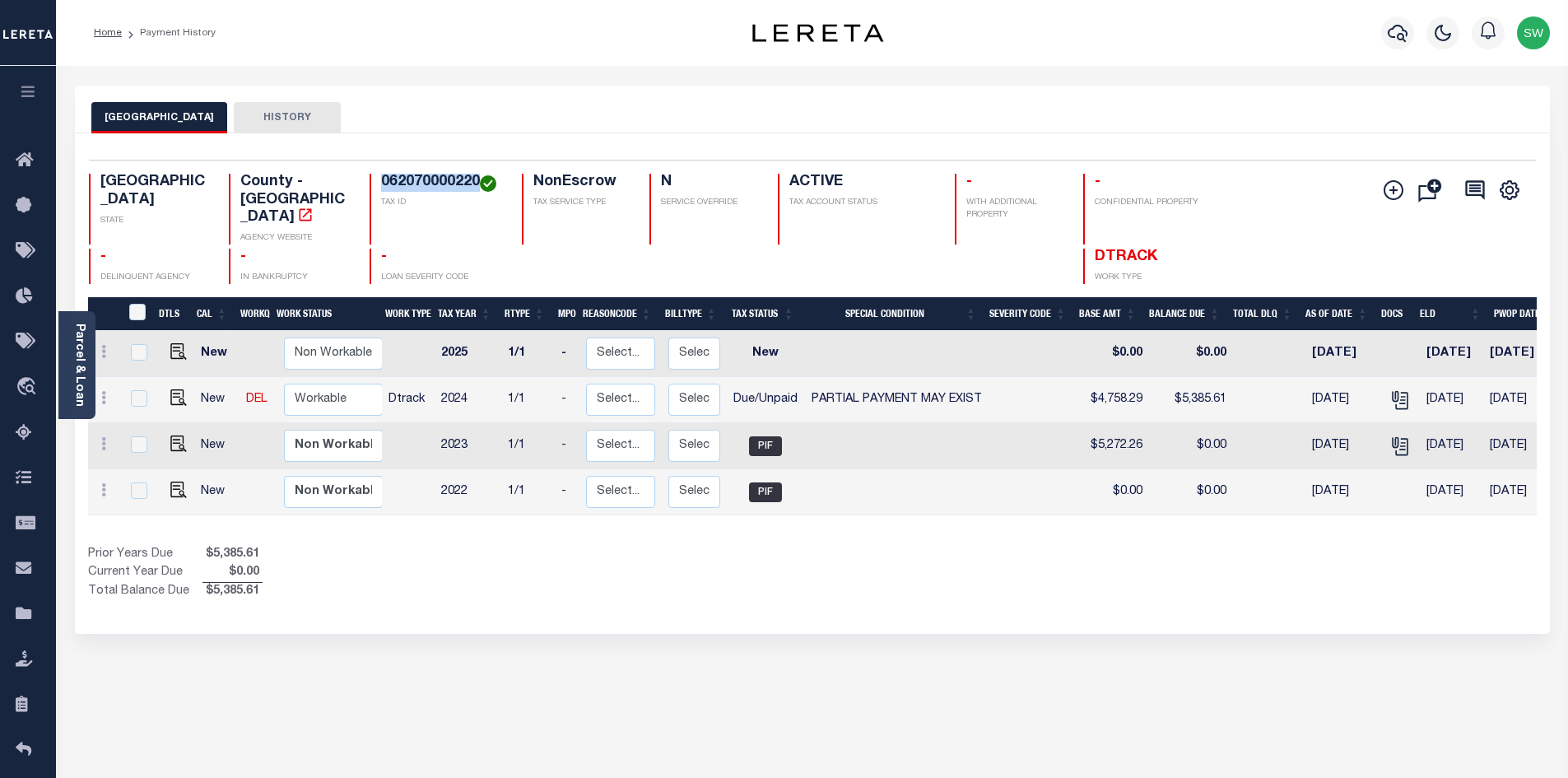
click at [876, 512] on div "DTLS CAL WorkQ Work Status Work Type Tax Year RType MPO ReasonCode BillType Tax…" at bounding box center [812, 449] width 1449 height 303
click at [175, 389] on img "" at bounding box center [178, 397] width 17 height 17
checkbox input "true"
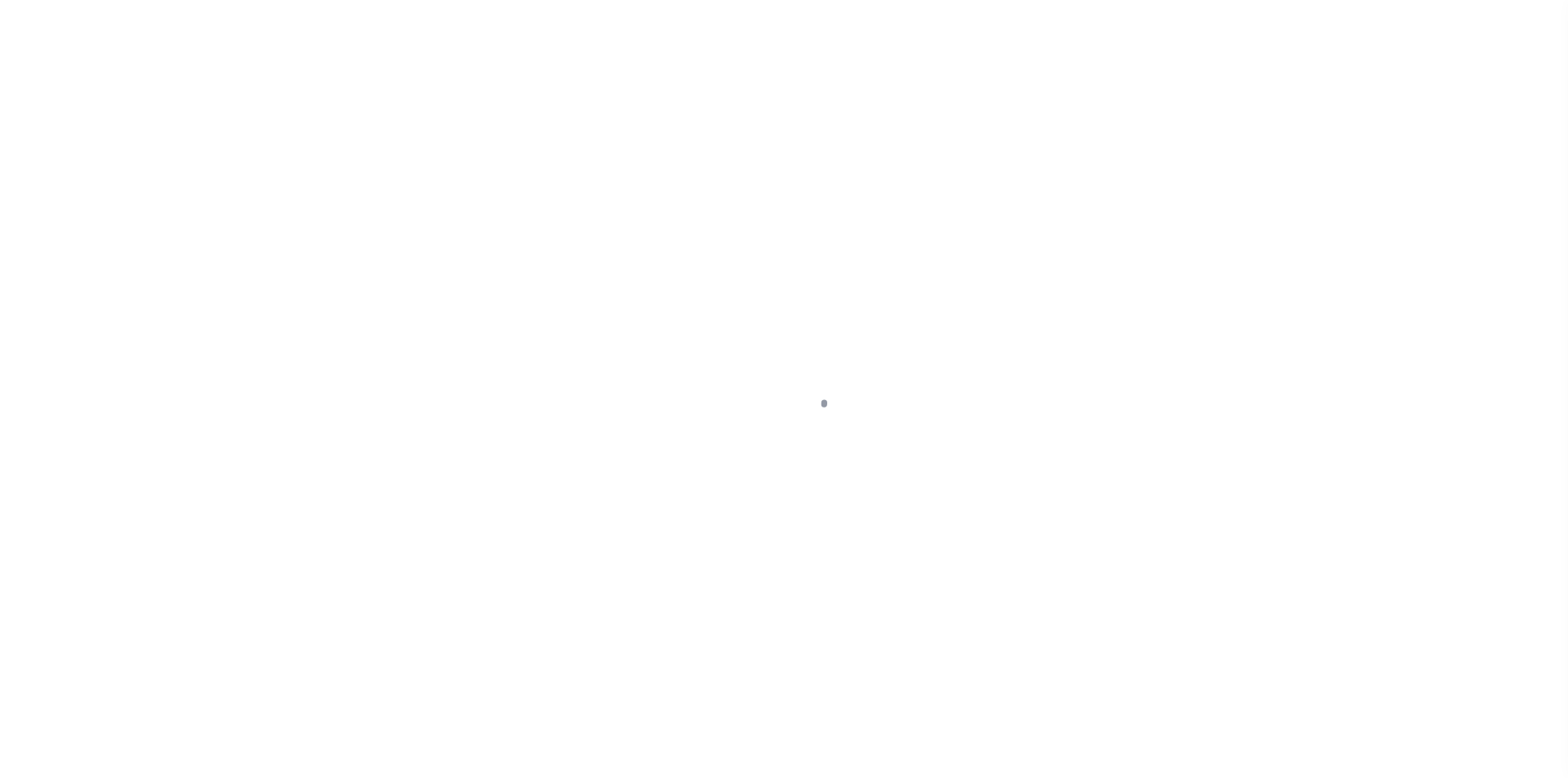
select select "DUE"
select select "15"
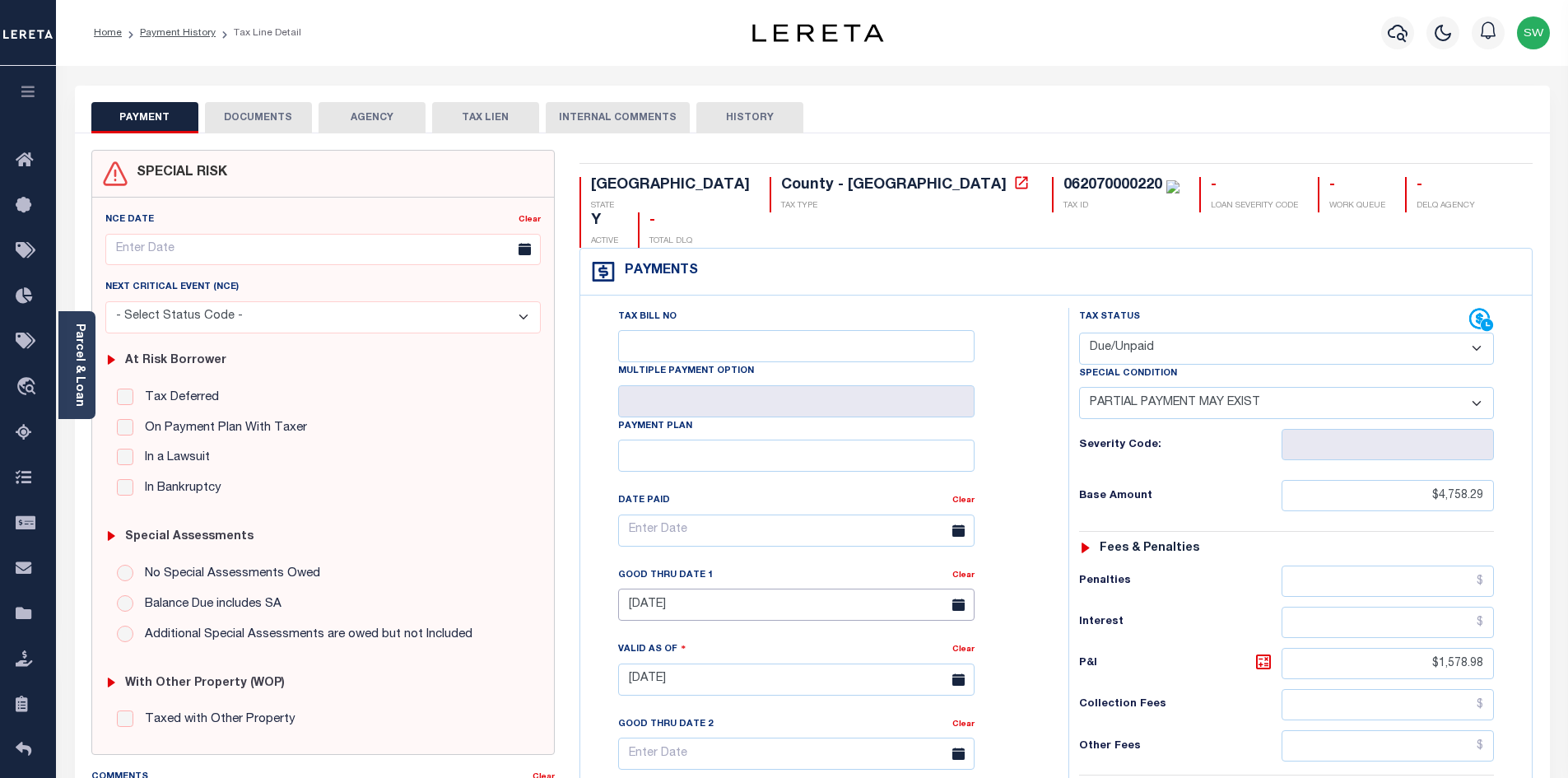
click at [684, 589] on input "08/31/2025" at bounding box center [796, 605] width 357 height 32
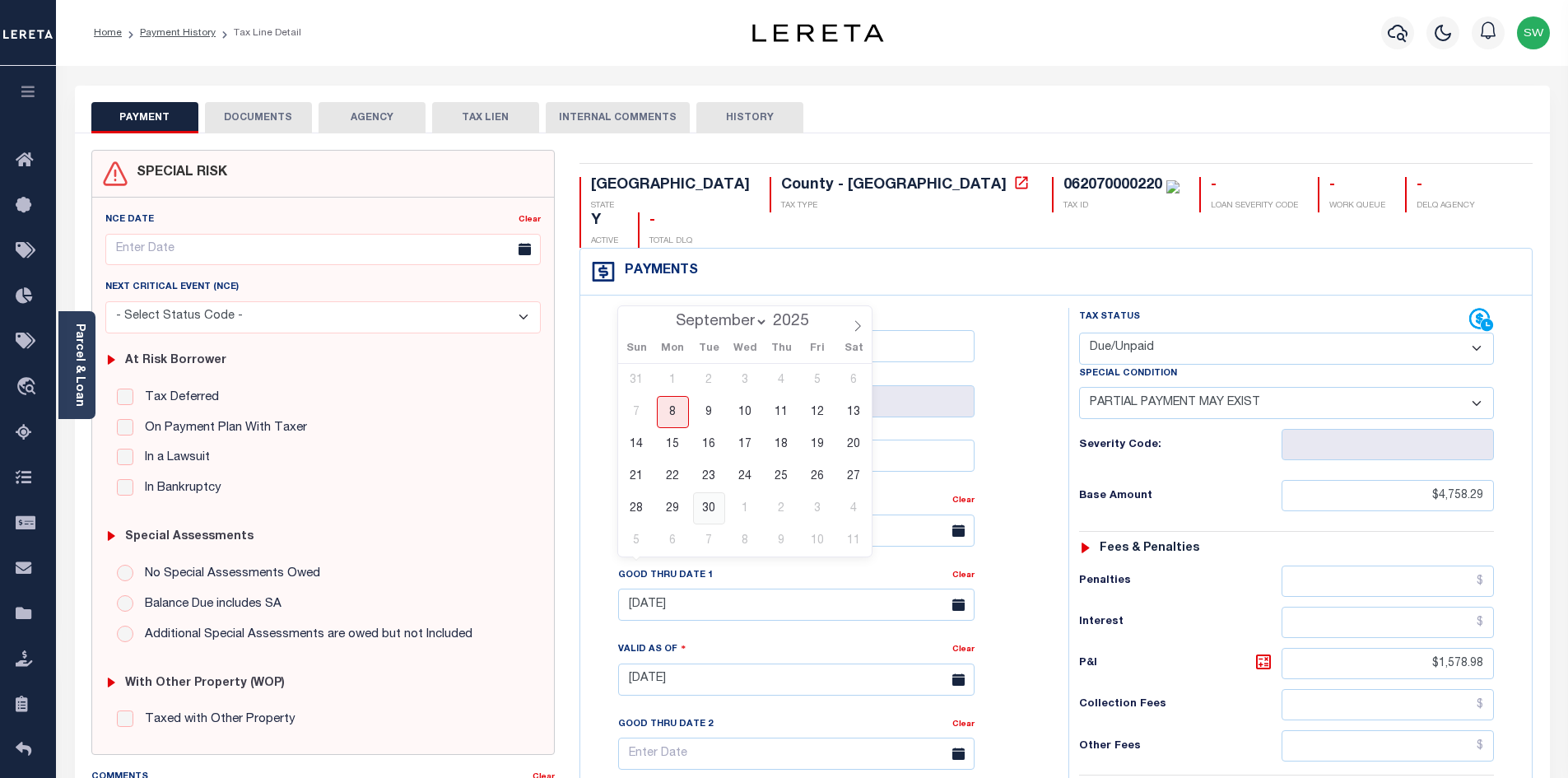
click at [713, 506] on span "30" at bounding box center [709, 508] width 32 height 32
type input "09/30/2025"
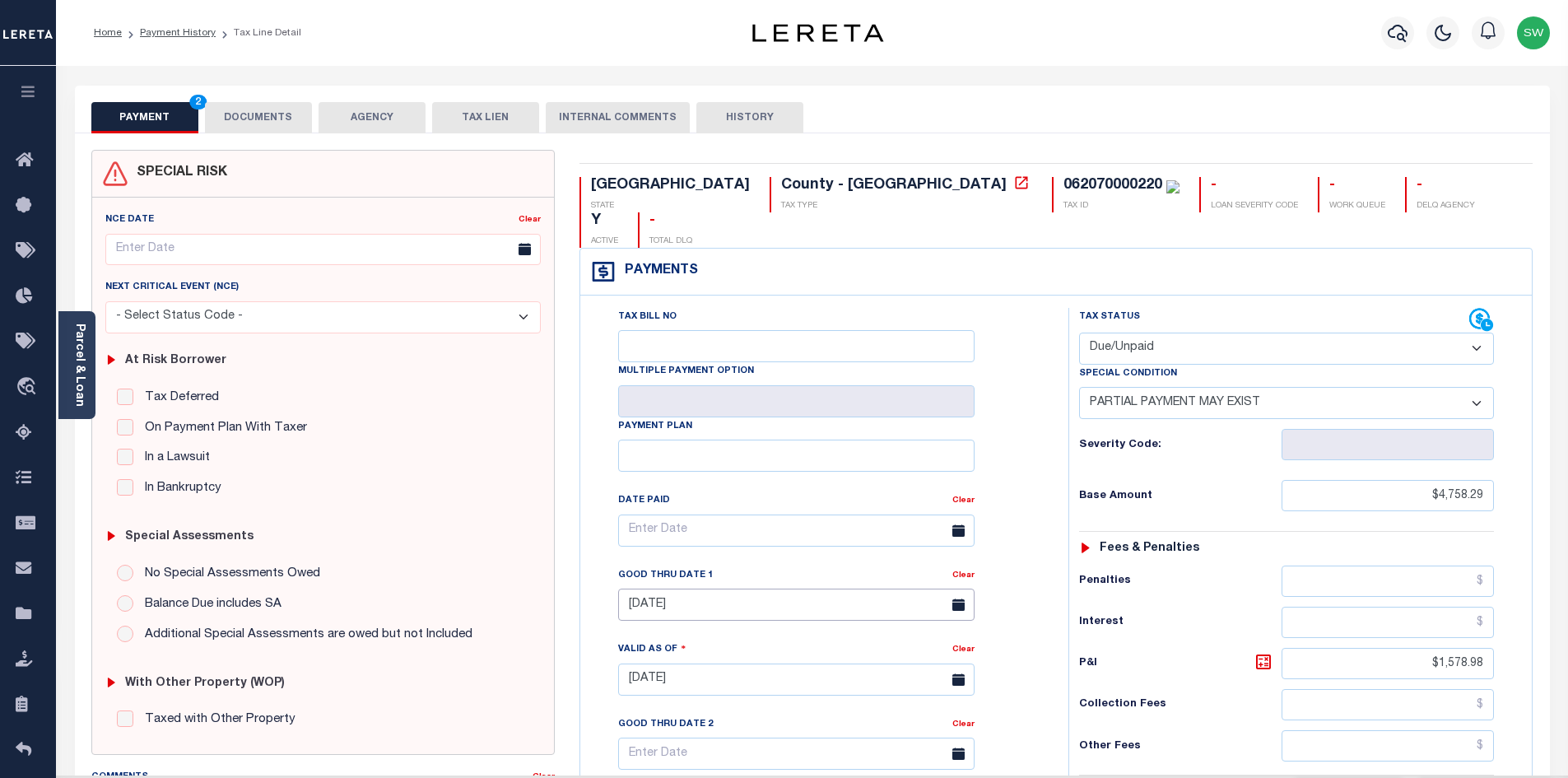
type input "[DATE]"
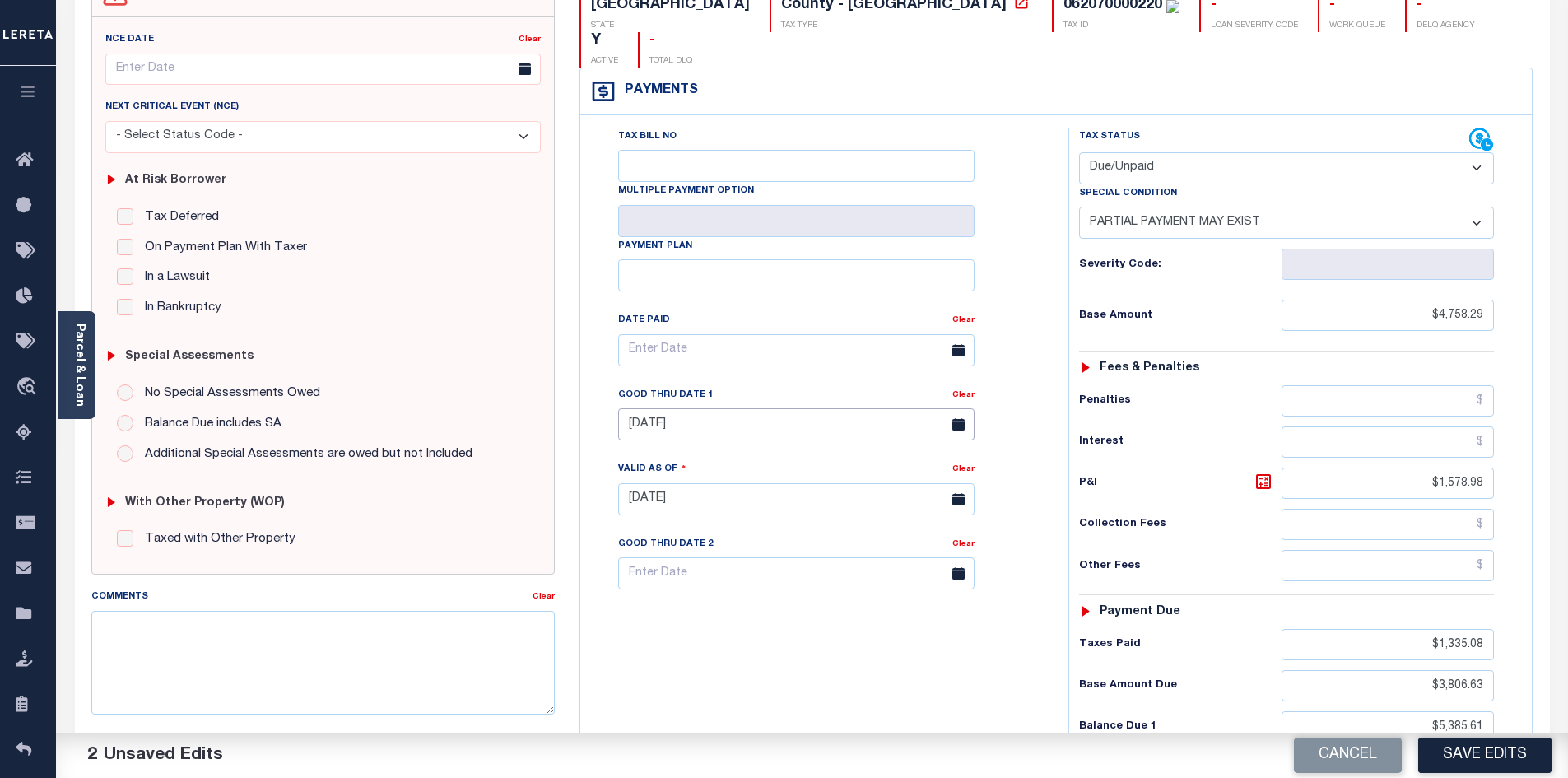
scroll to position [191, 0]
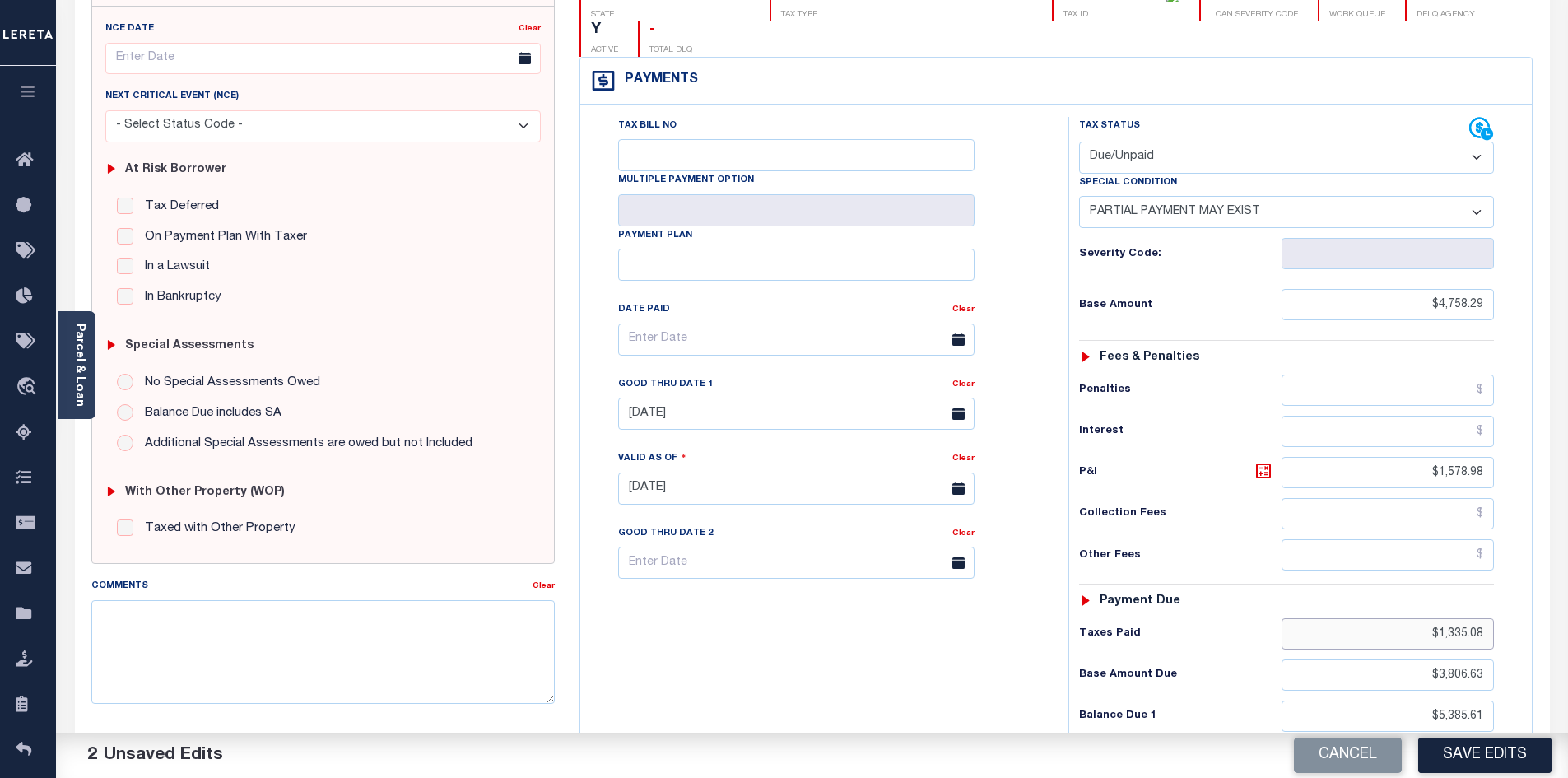
drag, startPoint x: 1435, startPoint y: 598, endPoint x: 1503, endPoint y: 591, distance: 68.4
click at [1503, 591] on div "Tax Status Status - Select Status Code -" at bounding box center [1292, 480] width 447 height 728
type input "$1,804.62"
drag, startPoint x: 1438, startPoint y: 684, endPoint x: 1586, endPoint y: 689, distance: 148.1
click at [1568, 689] on html "Home Payment History Tax Line Detail" at bounding box center [784, 432] width 1568 height 1246
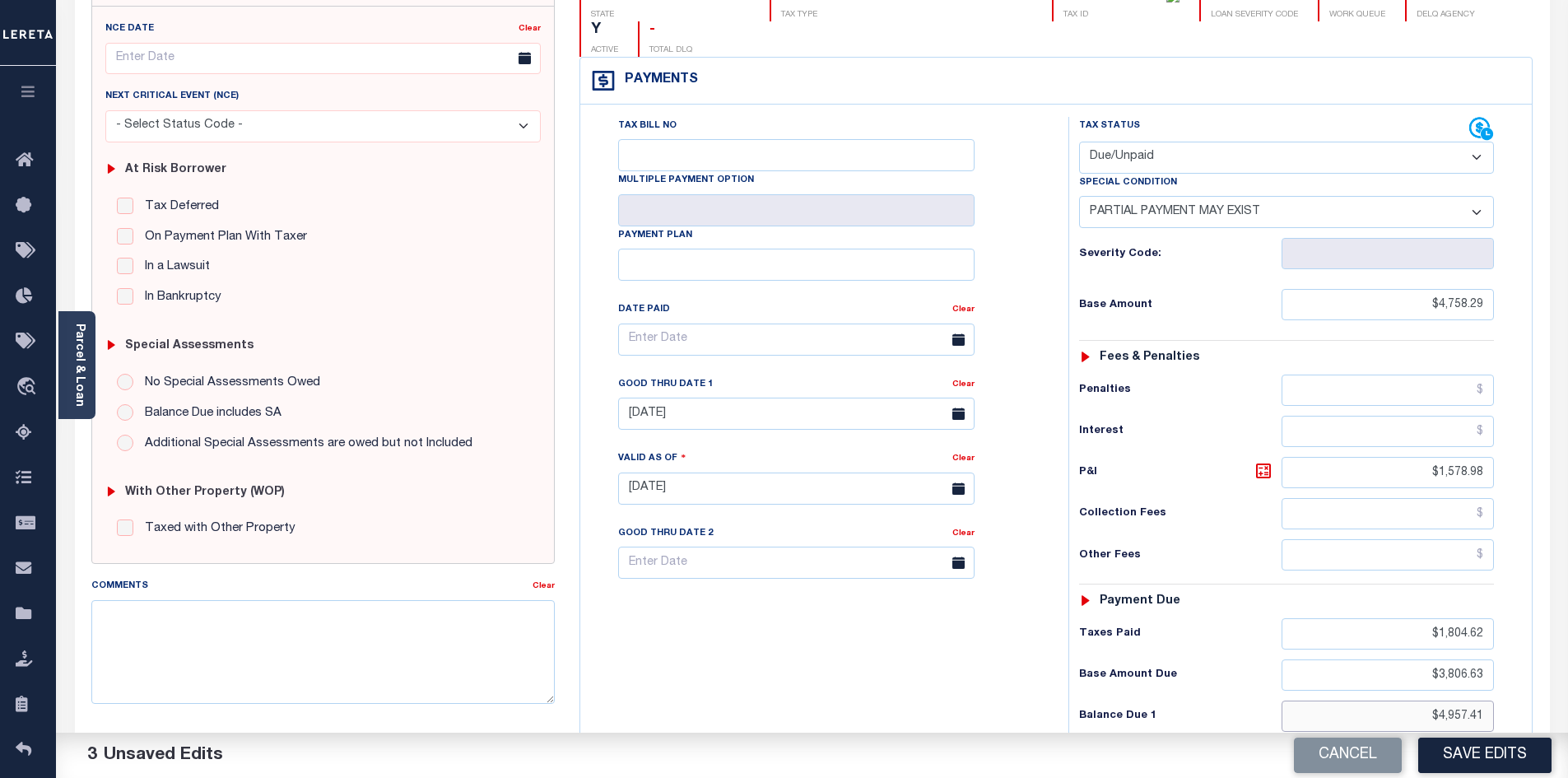
type input "$4,957.41"
drag, startPoint x: 1440, startPoint y: 641, endPoint x: 1505, endPoint y: 646, distance: 65.2
click at [1505, 646] on div "Tax Status Status - Select Status Code -" at bounding box center [1292, 480] width 447 height 728
drag, startPoint x: 1442, startPoint y: 440, endPoint x: 1494, endPoint y: 442, distance: 52.0
click at [1494, 457] on input "$1,578.98" at bounding box center [1388, 473] width 213 height 32
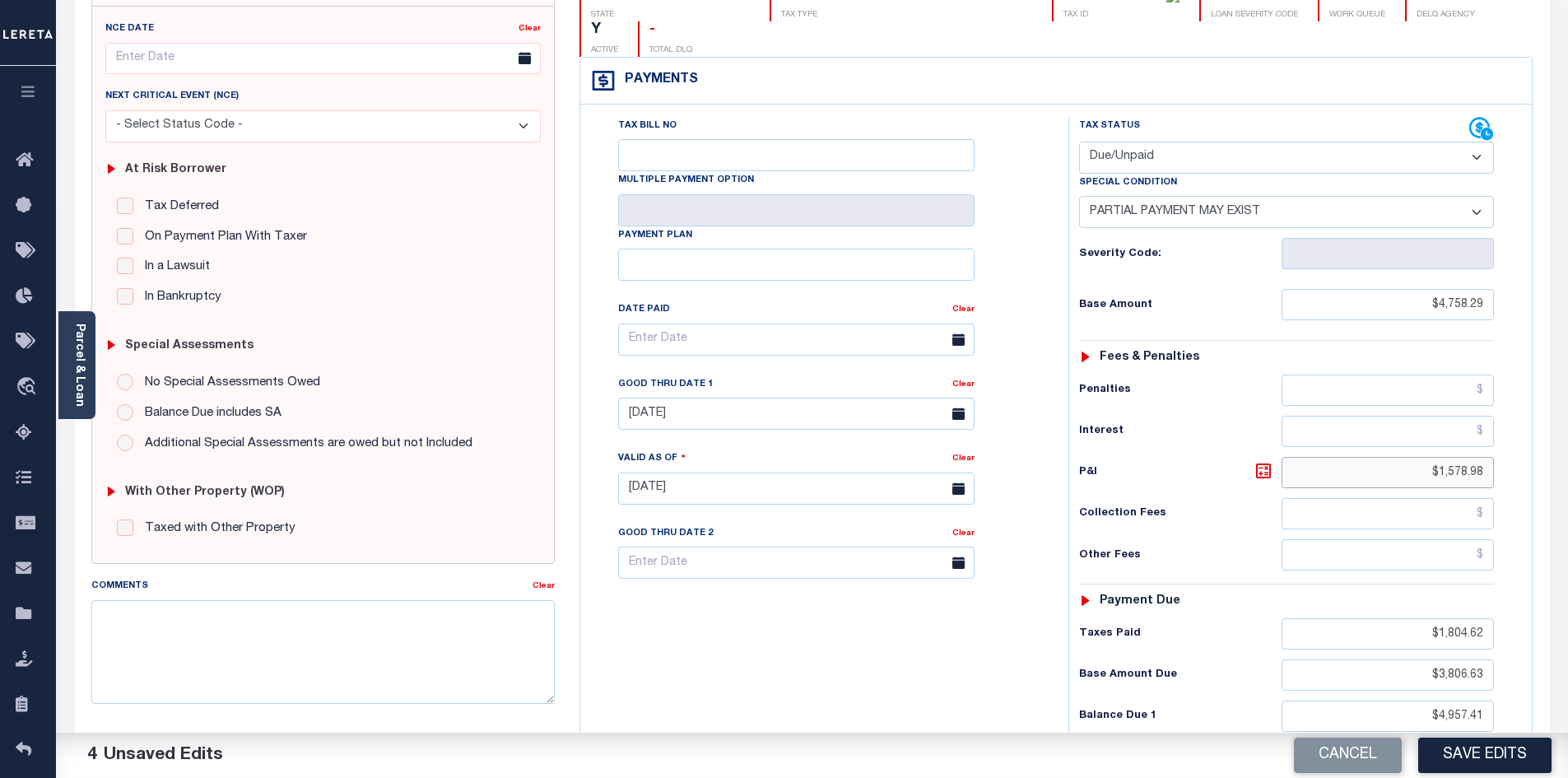
click at [1424, 457] on input "$1,578.98" at bounding box center [1388, 473] width 213 height 32
drag, startPoint x: 1442, startPoint y: 436, endPoint x: 1504, endPoint y: 443, distance: 62.4
click at [1504, 443] on div "Tax Status Status - Select Status Code -" at bounding box center [1292, 480] width 447 height 728
drag, startPoint x: 1440, startPoint y: 435, endPoint x: 1515, endPoint y: 436, distance: 75.0
click at [1515, 436] on div "Tax Status Status - Select Status Code -" at bounding box center [1292, 480] width 447 height 728
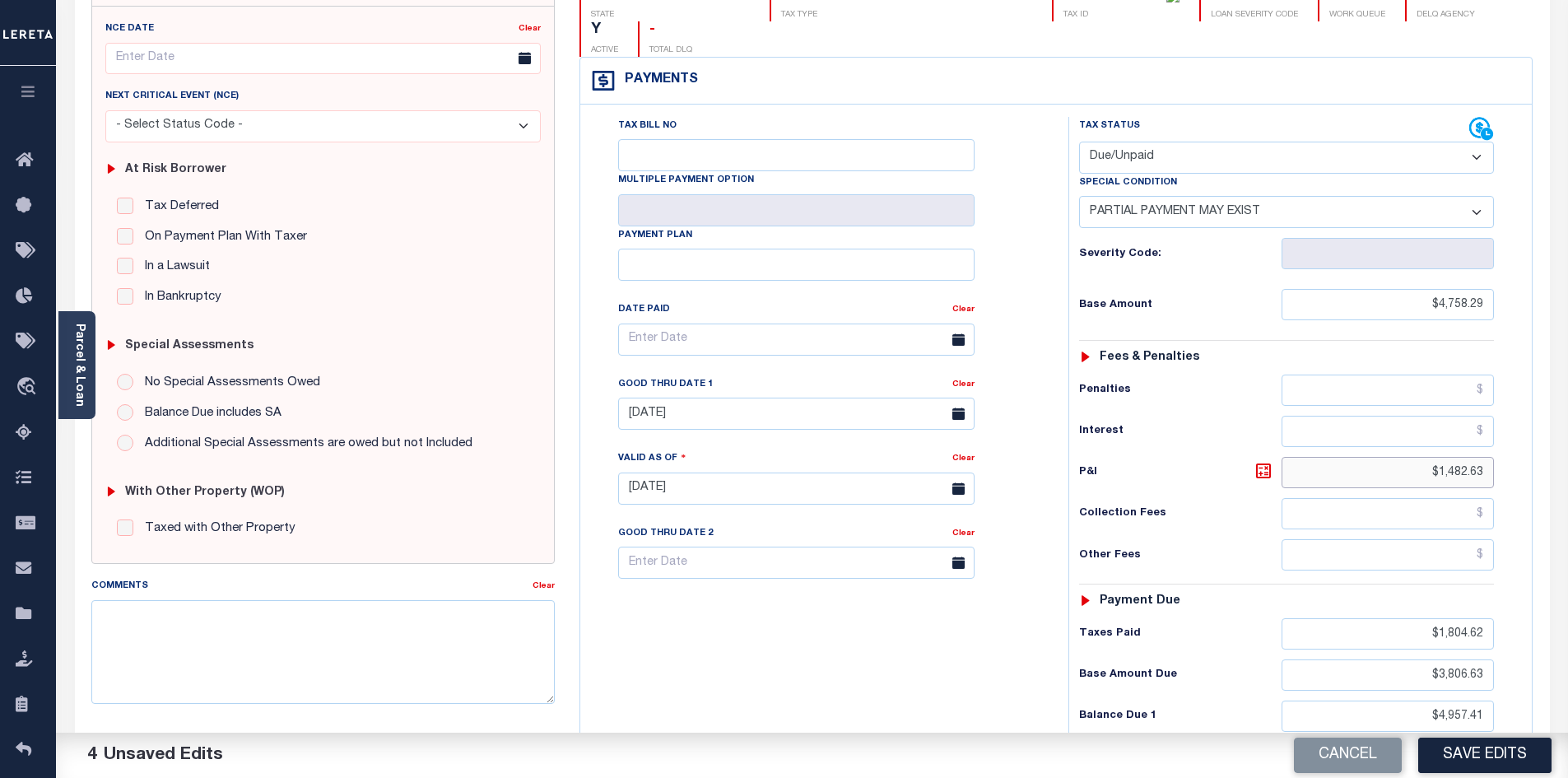
type input "$1,482.63"
drag, startPoint x: 1441, startPoint y: 640, endPoint x: 1503, endPoint y: 642, distance: 62.0
click at [1503, 642] on div "Tax Status Status - Select Status Code -" at bounding box center [1292, 480] width 447 height 728
type input "$3,474.78"
click at [1229, 701] on div "Balance Due 1 $4,957.41" at bounding box center [1286, 717] width 415 height 32
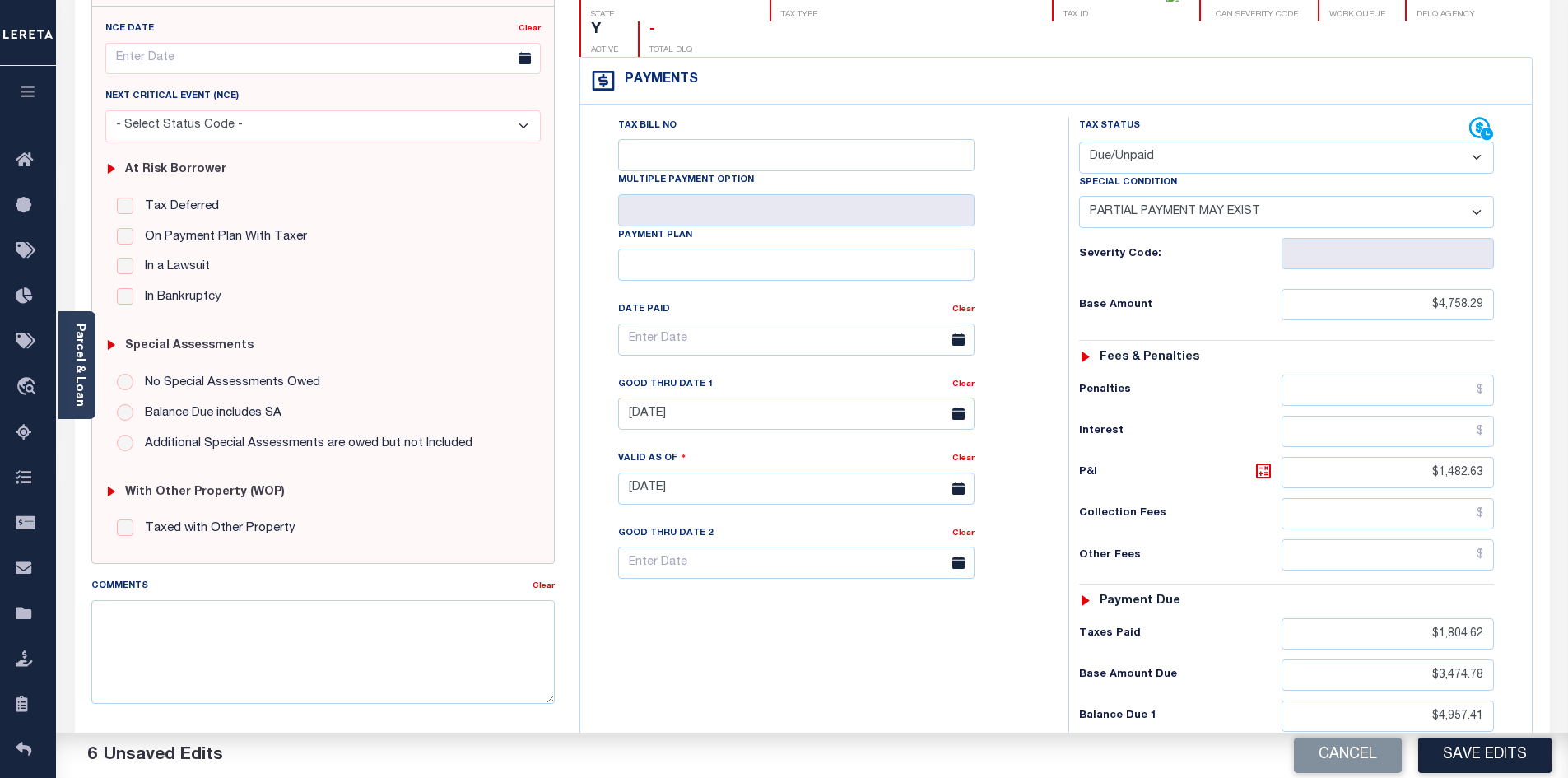
click at [727, 615] on div "Tax Bill No Multiple Payment Option Payment Plan Clear" at bounding box center [820, 480] width 471 height 728
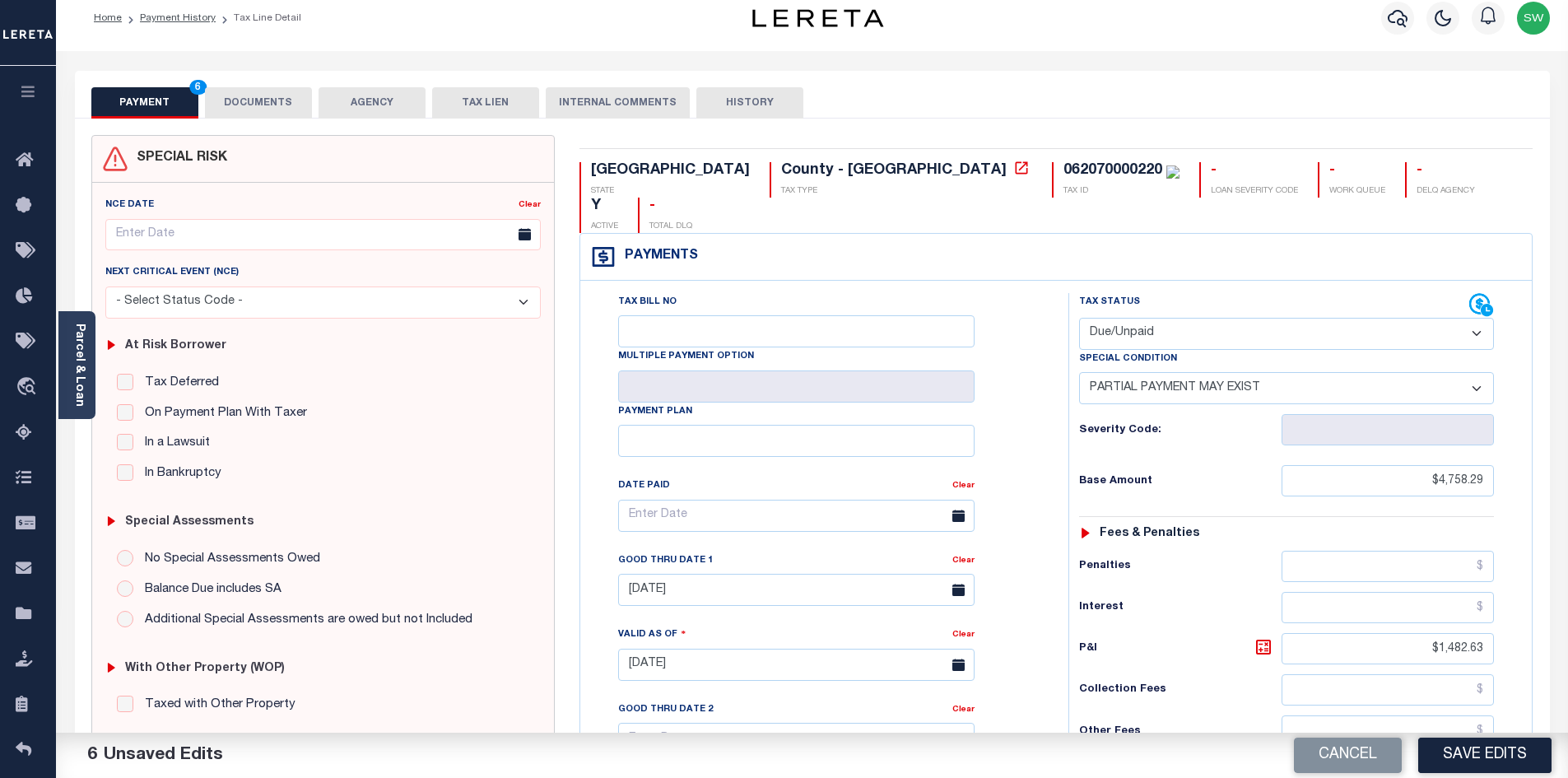
scroll to position [0, 0]
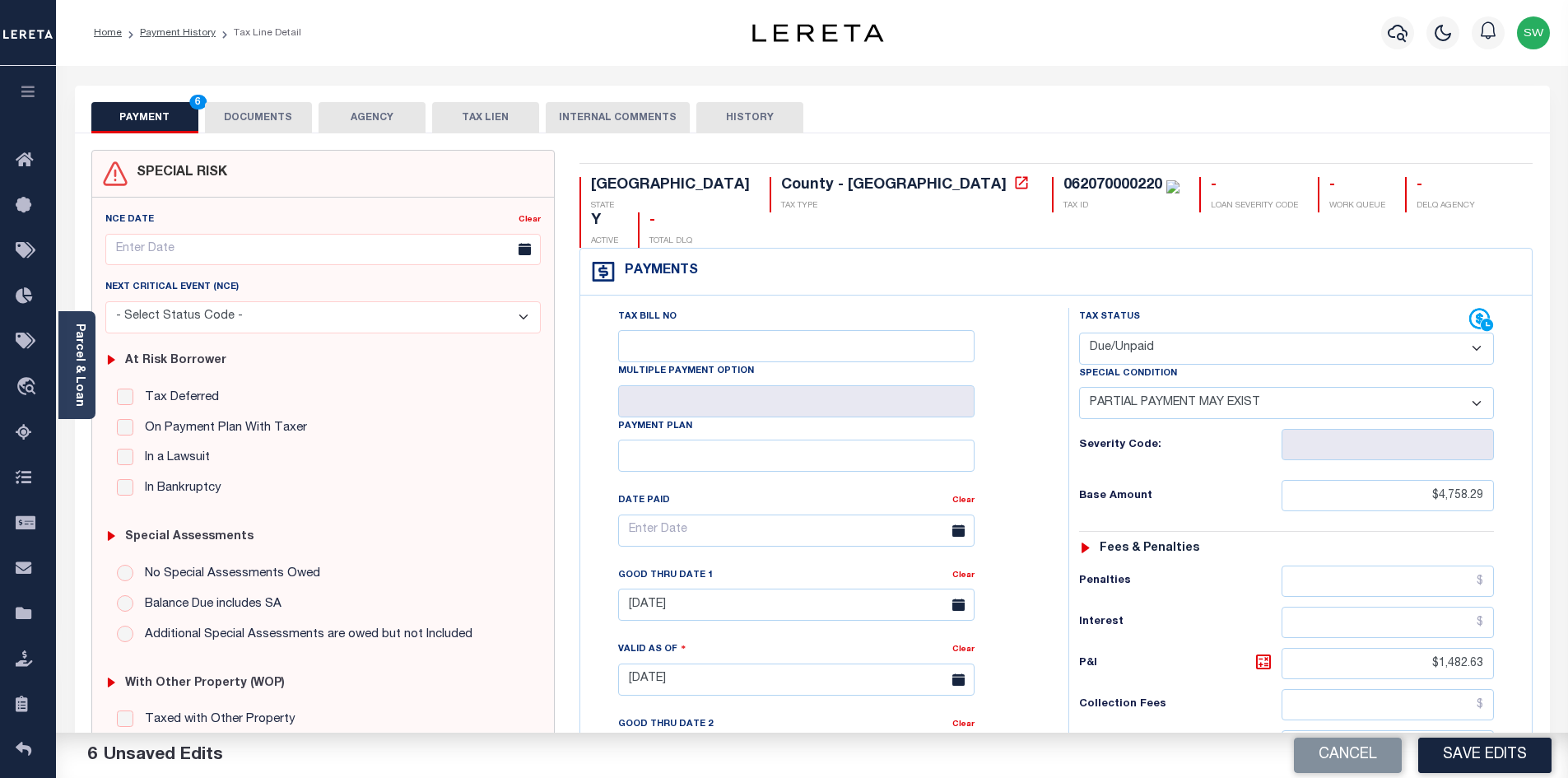
click at [256, 121] on button "DOCUMENTS" at bounding box center [258, 118] width 107 height 32
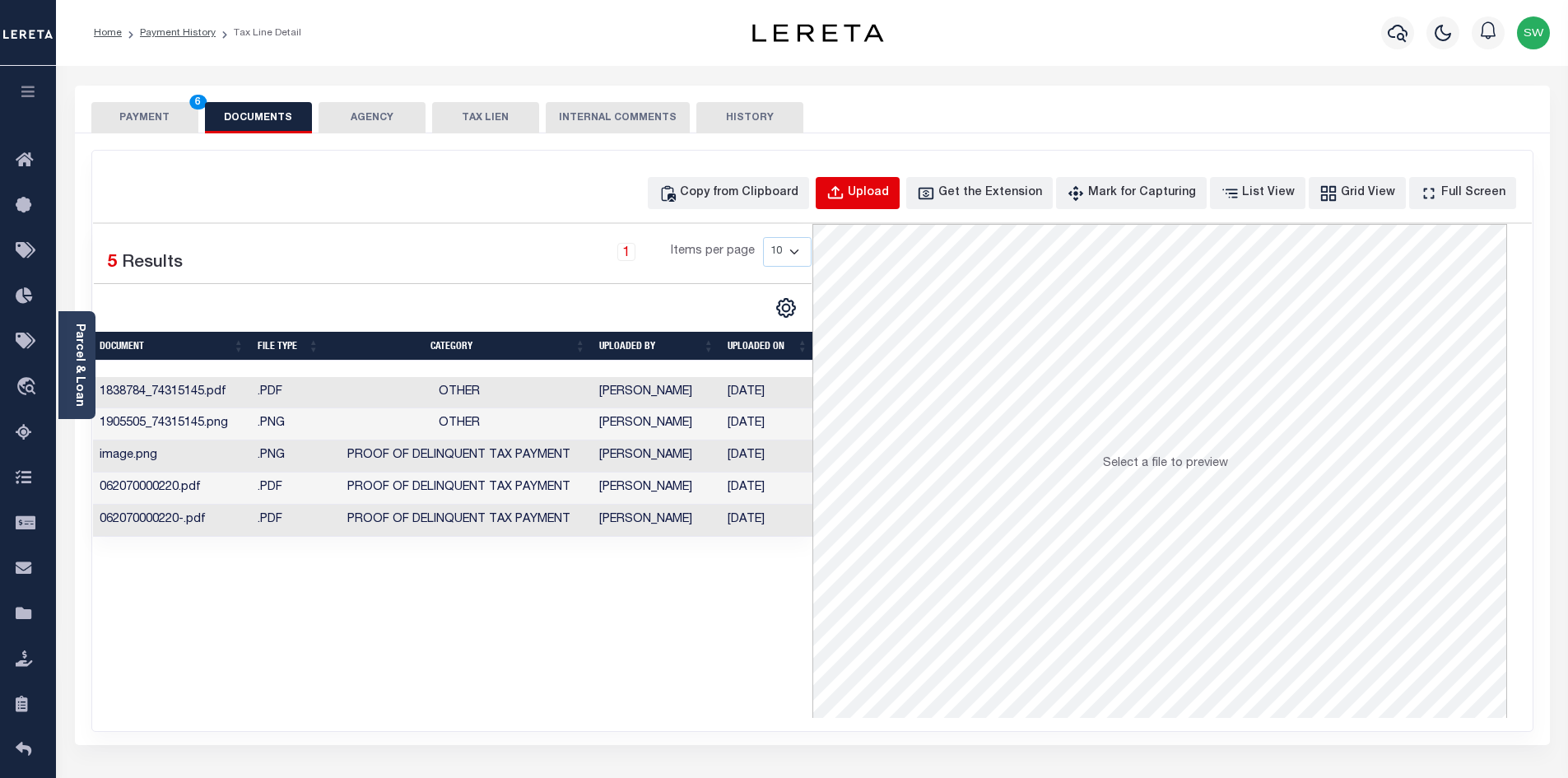
click at [889, 194] on div "Upload" at bounding box center [868, 194] width 41 height 18
select select "POP"
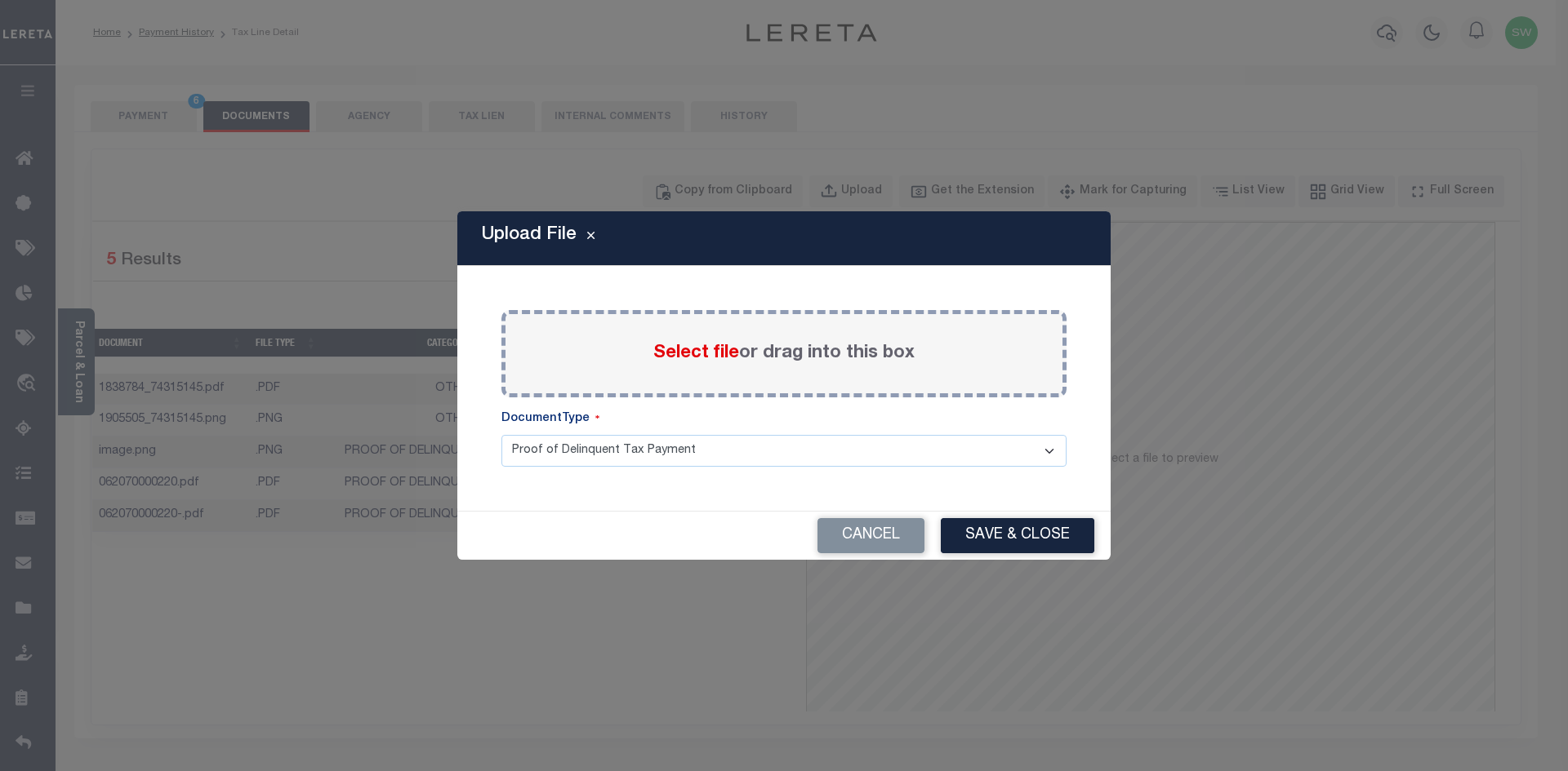
click at [726, 361] on span "Select file" at bounding box center [696, 354] width 85 height 18
click at [0, 0] on input "Select file or drag into this box" at bounding box center [0, 0] width 0 height 0
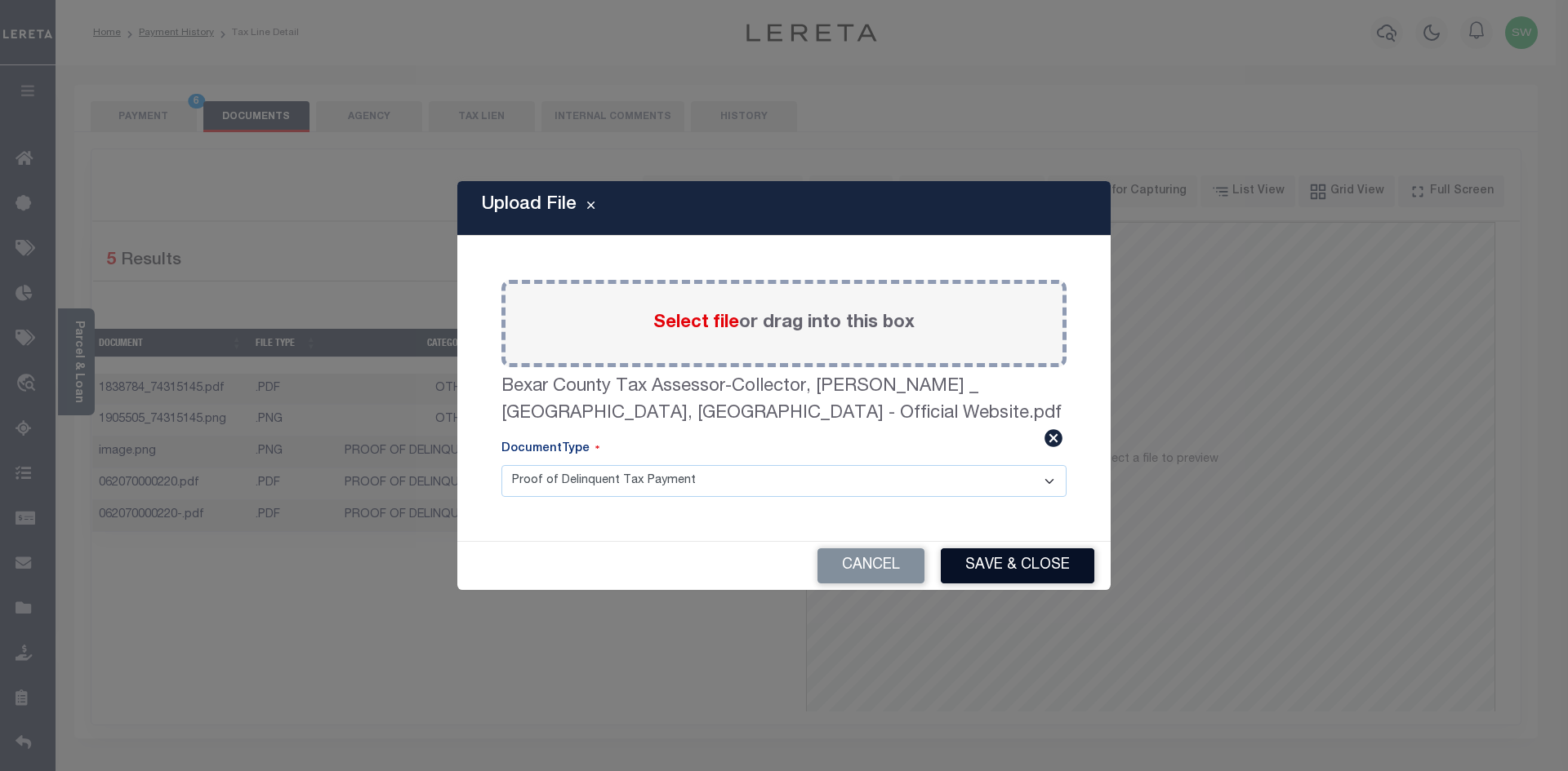
click at [1013, 561] on button "Save & Close" at bounding box center [1017, 566] width 154 height 35
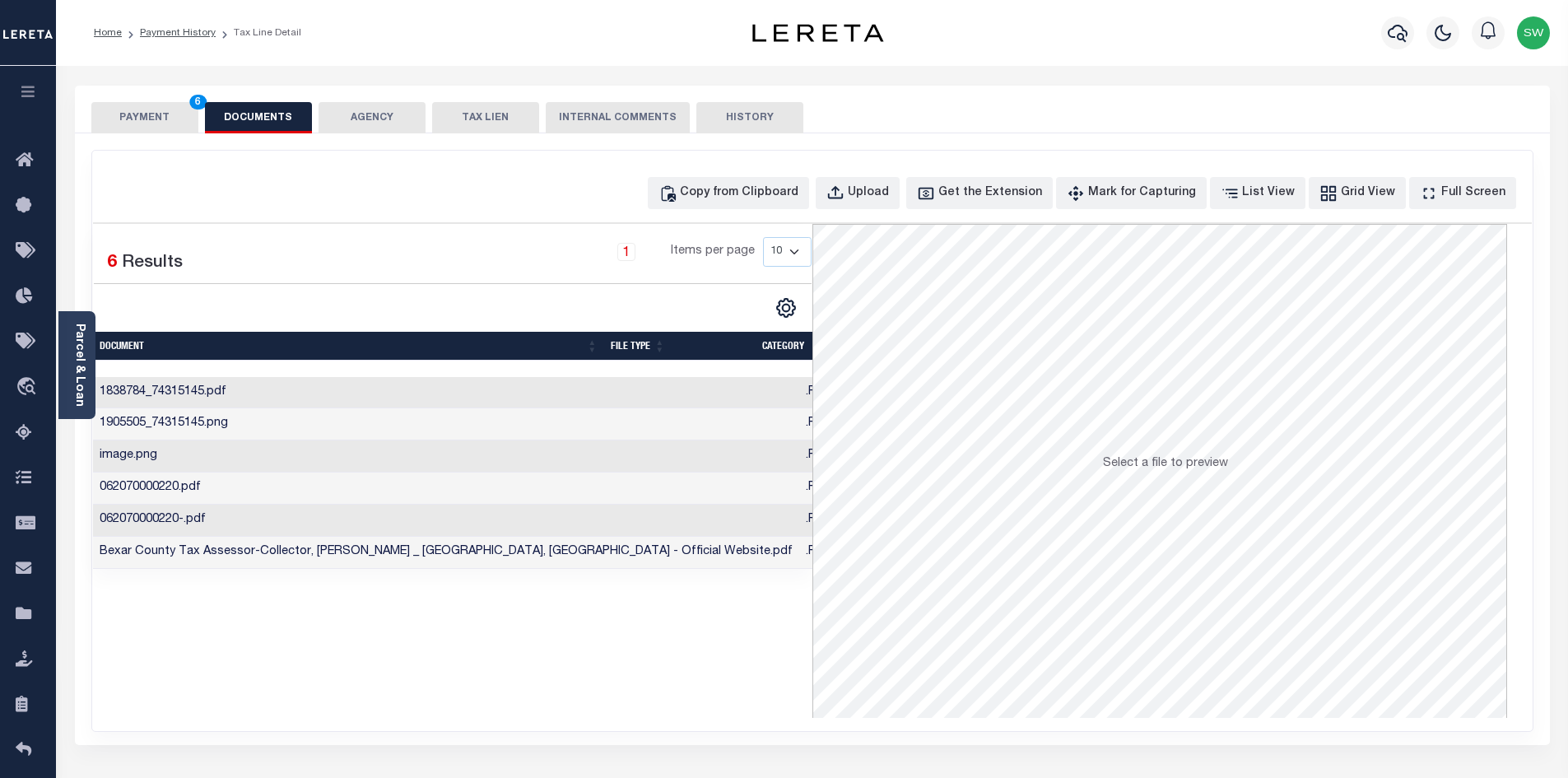
drag, startPoint x: 636, startPoint y: 645, endPoint x: 626, endPoint y: 633, distance: 15.6
click at [636, 645] on div "Selected 6 Results 1 Items per page 10 25 50 100" at bounding box center [453, 472] width 719 height 494
click at [167, 118] on button "PAYMENT 6" at bounding box center [144, 118] width 107 height 32
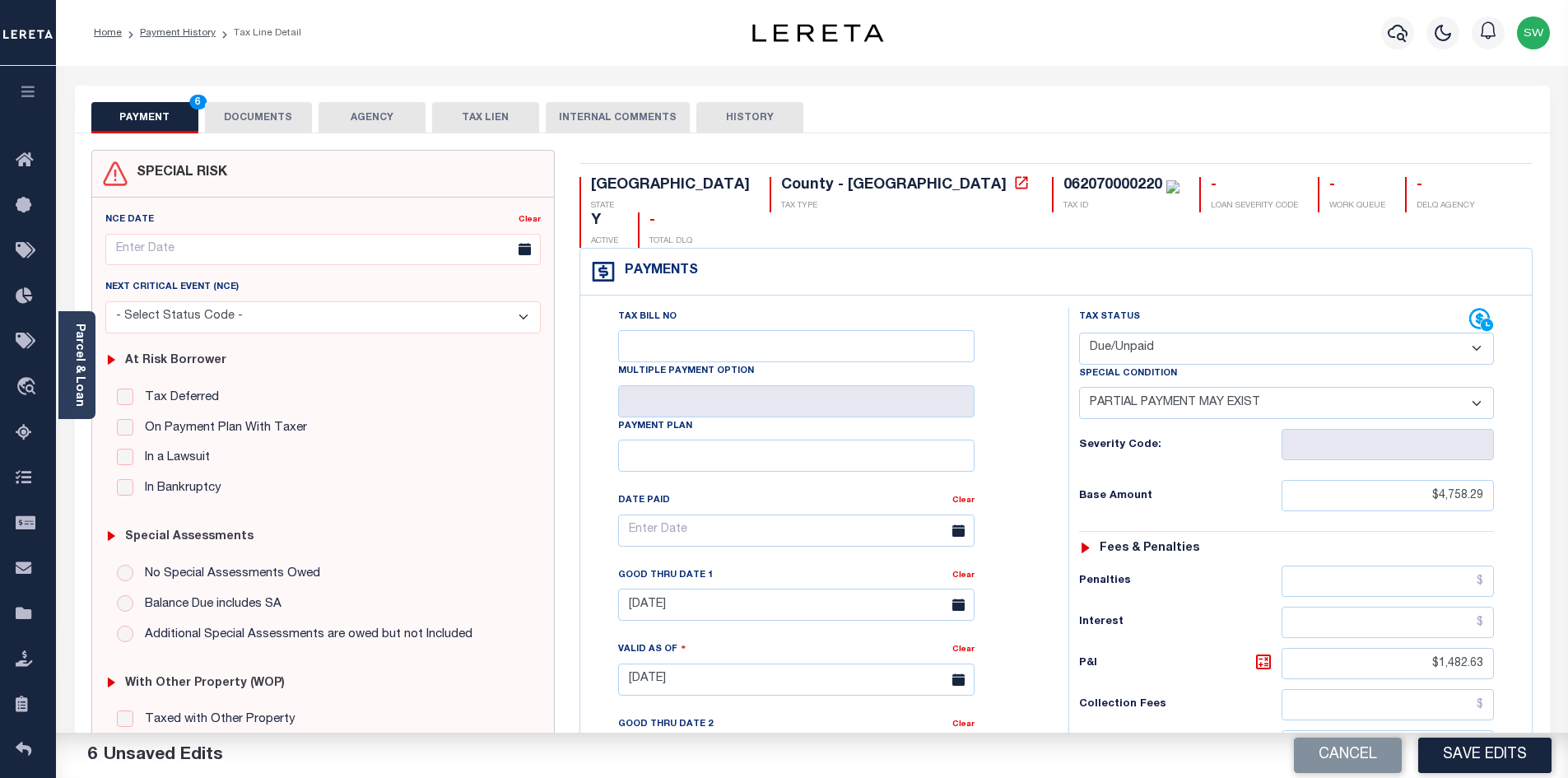
click at [1478, 760] on button "Save Edits" at bounding box center [1485, 756] width 133 height 36
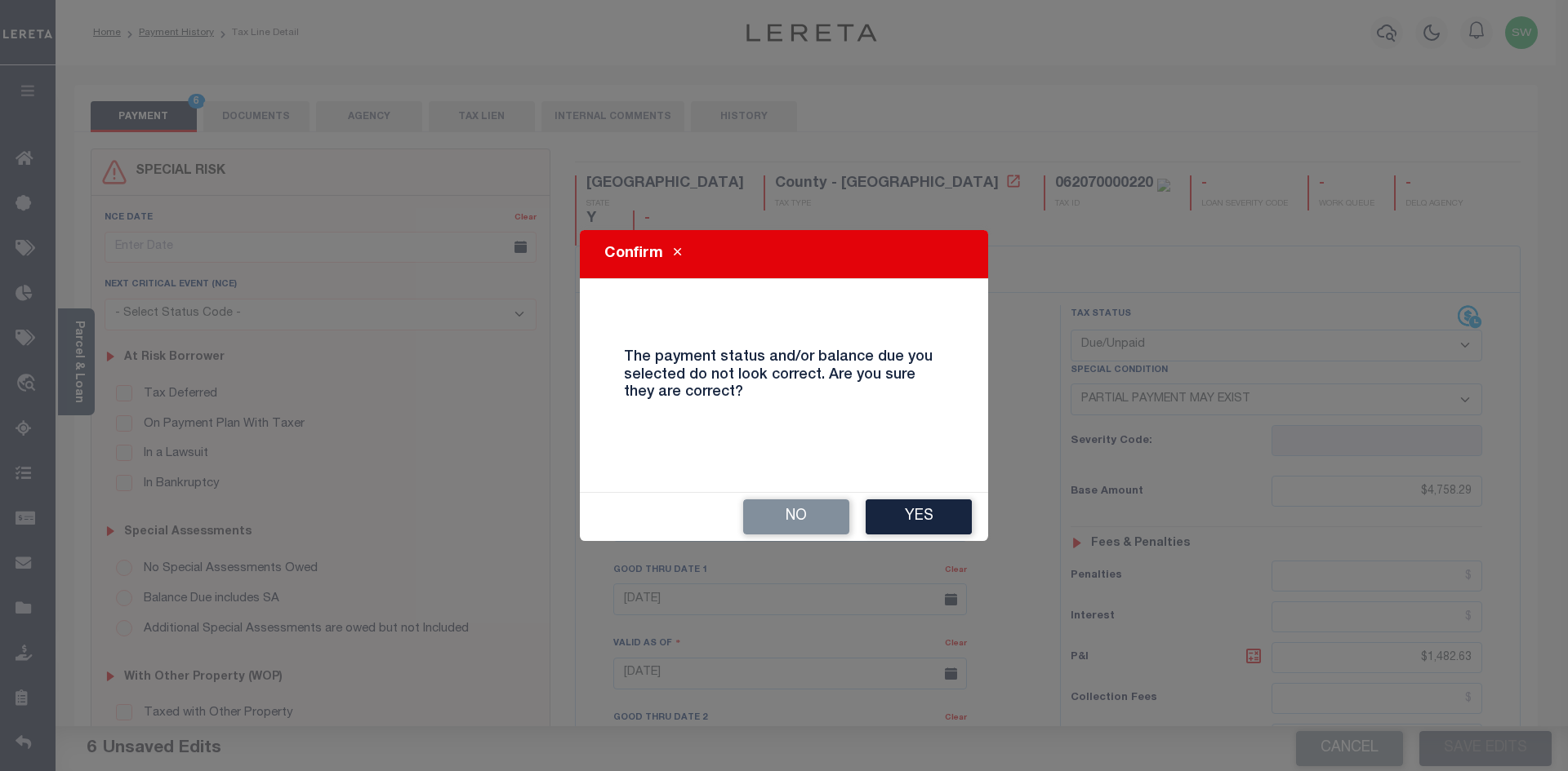
drag, startPoint x: 909, startPoint y: 509, endPoint x: 1042, endPoint y: 555, distance: 140.7
click at [910, 510] on button "Yes" at bounding box center [918, 517] width 106 height 35
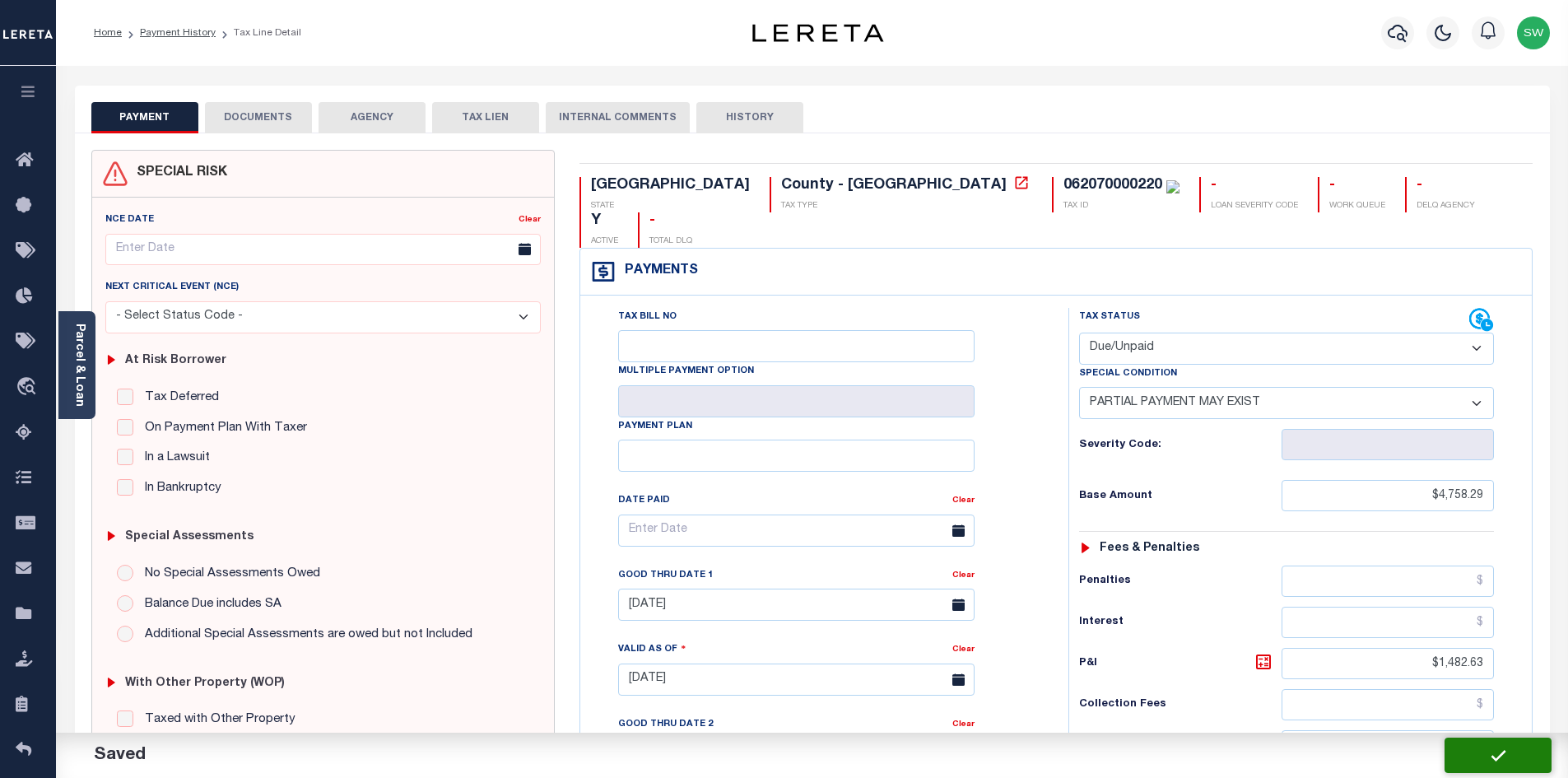
checkbox input "false"
type input "$4,758.29"
type input "$1,482.63"
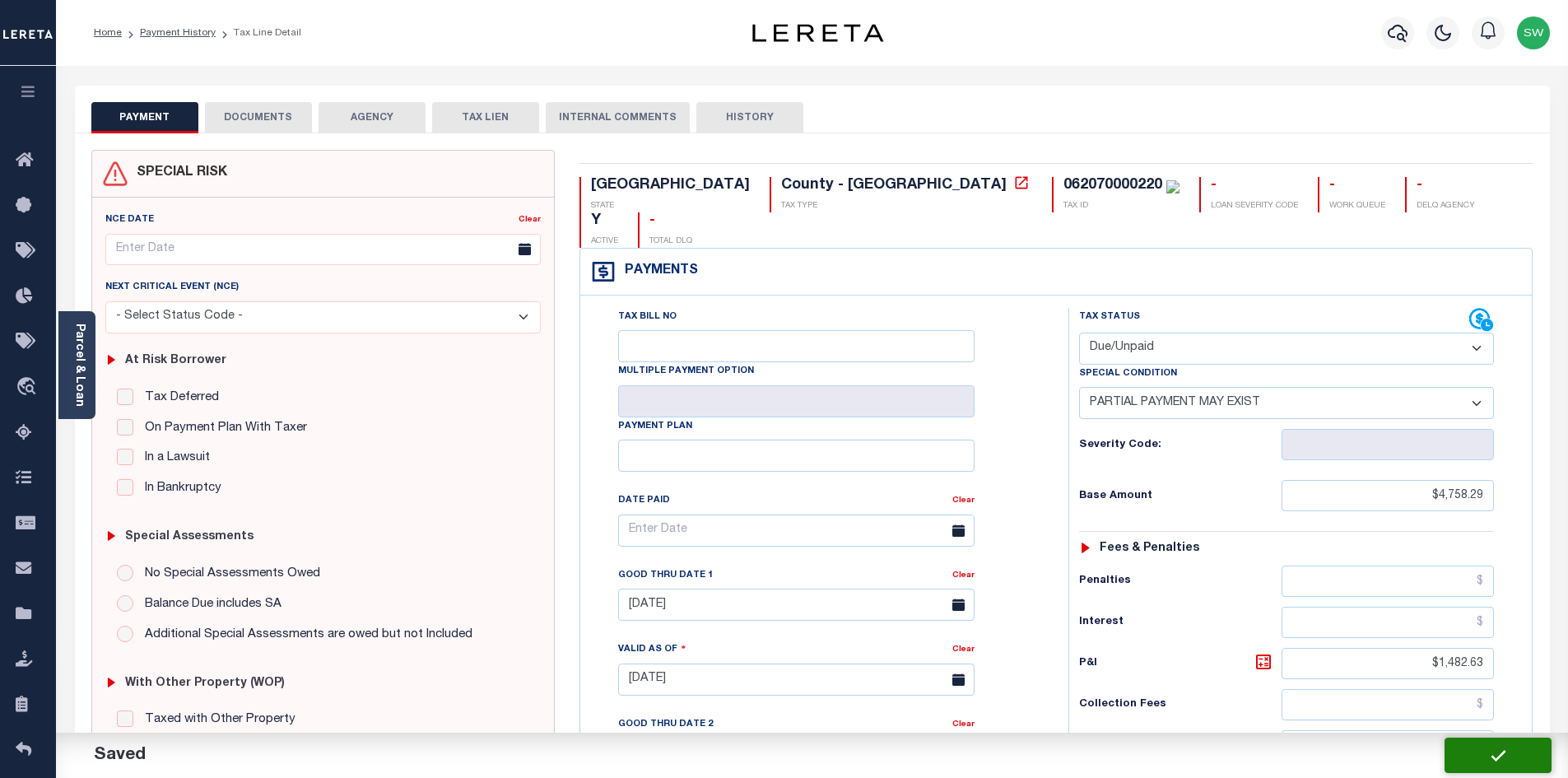
type input "$1,804.62"
type input "$3,474.78"
type input "$4,957.41"
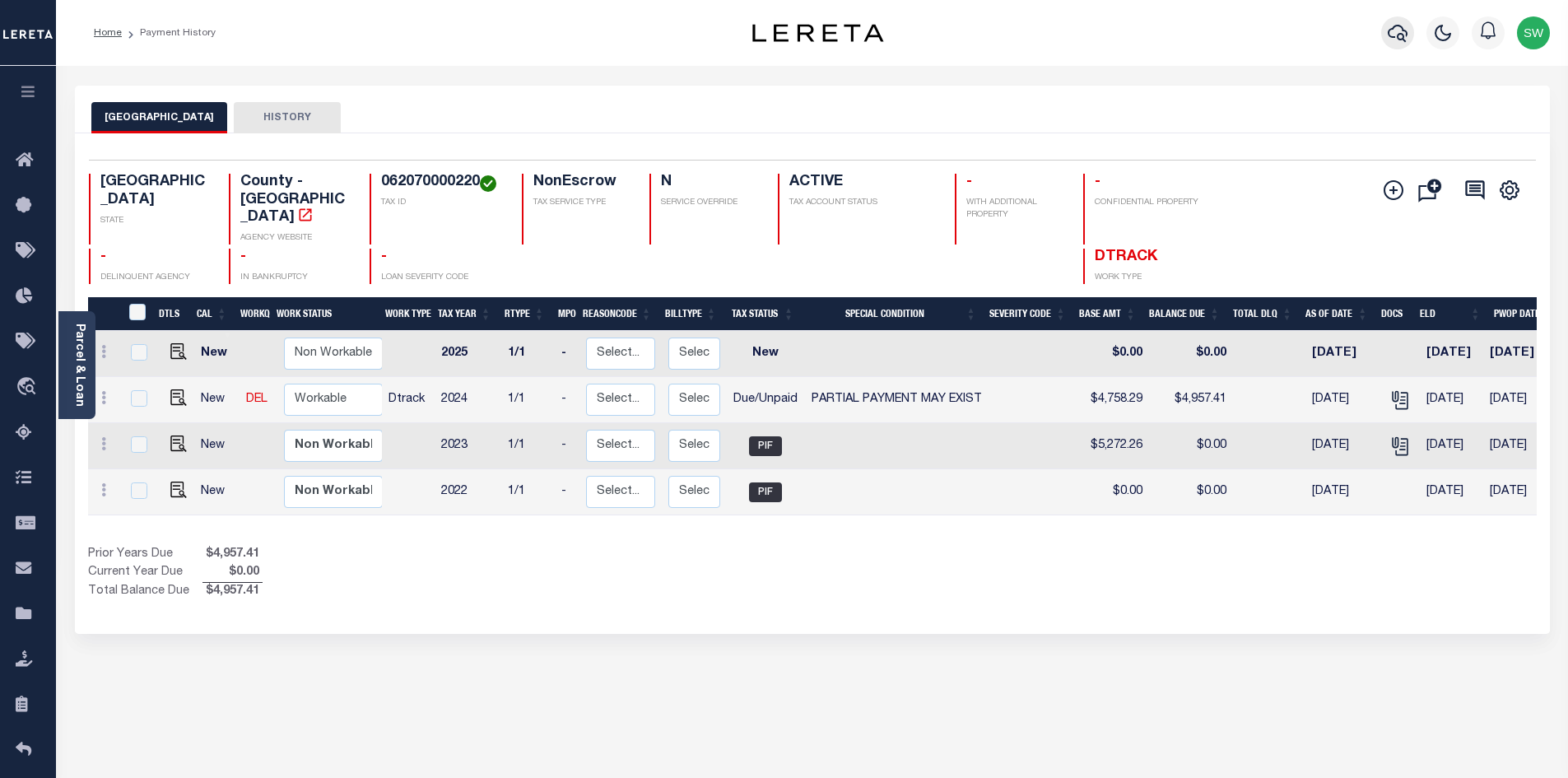
click at [1401, 34] on icon "button" at bounding box center [1398, 33] width 20 height 20
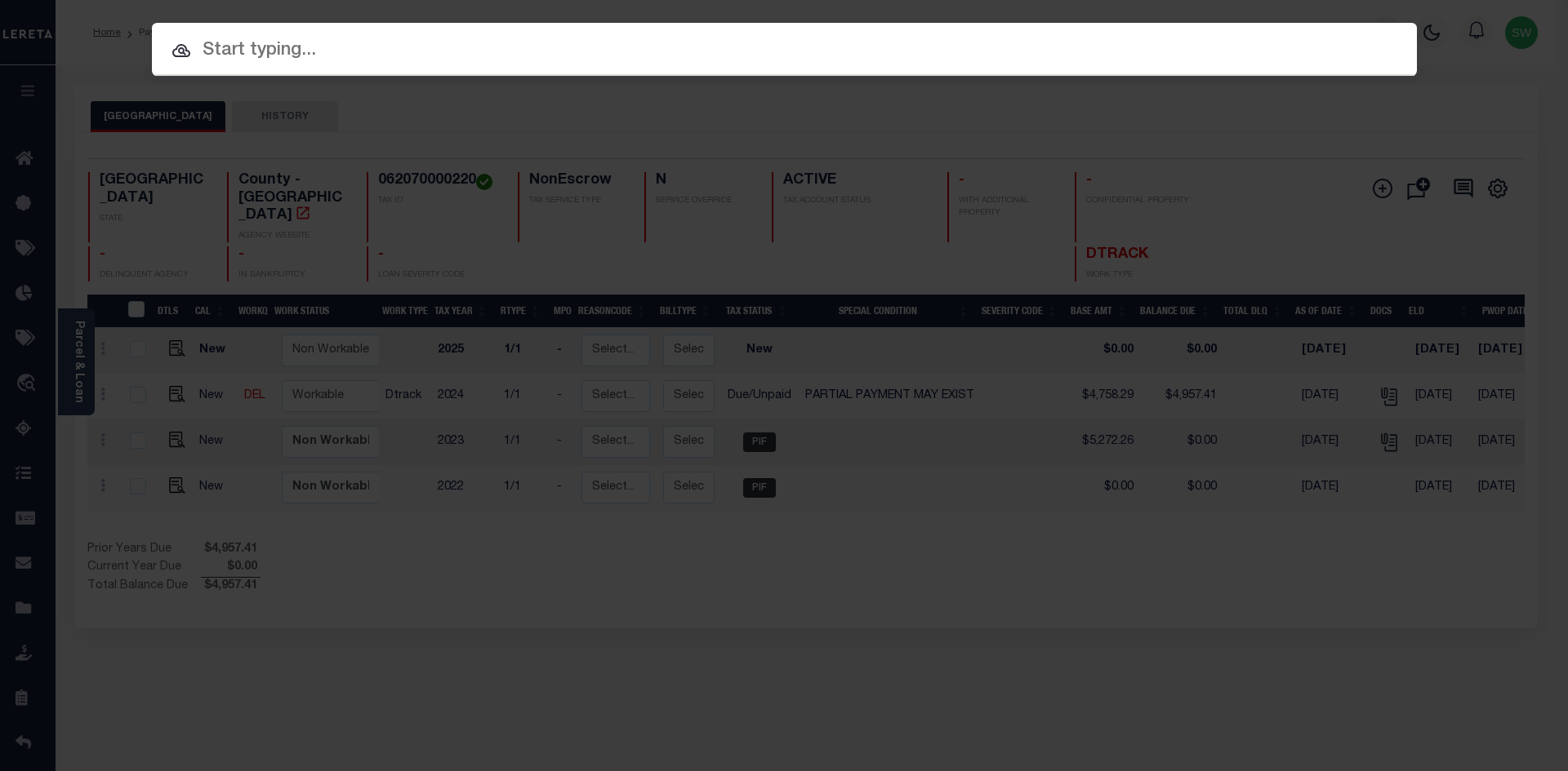
click at [325, 55] on input "text" at bounding box center [784, 50] width 1265 height 28
paste input "13770"
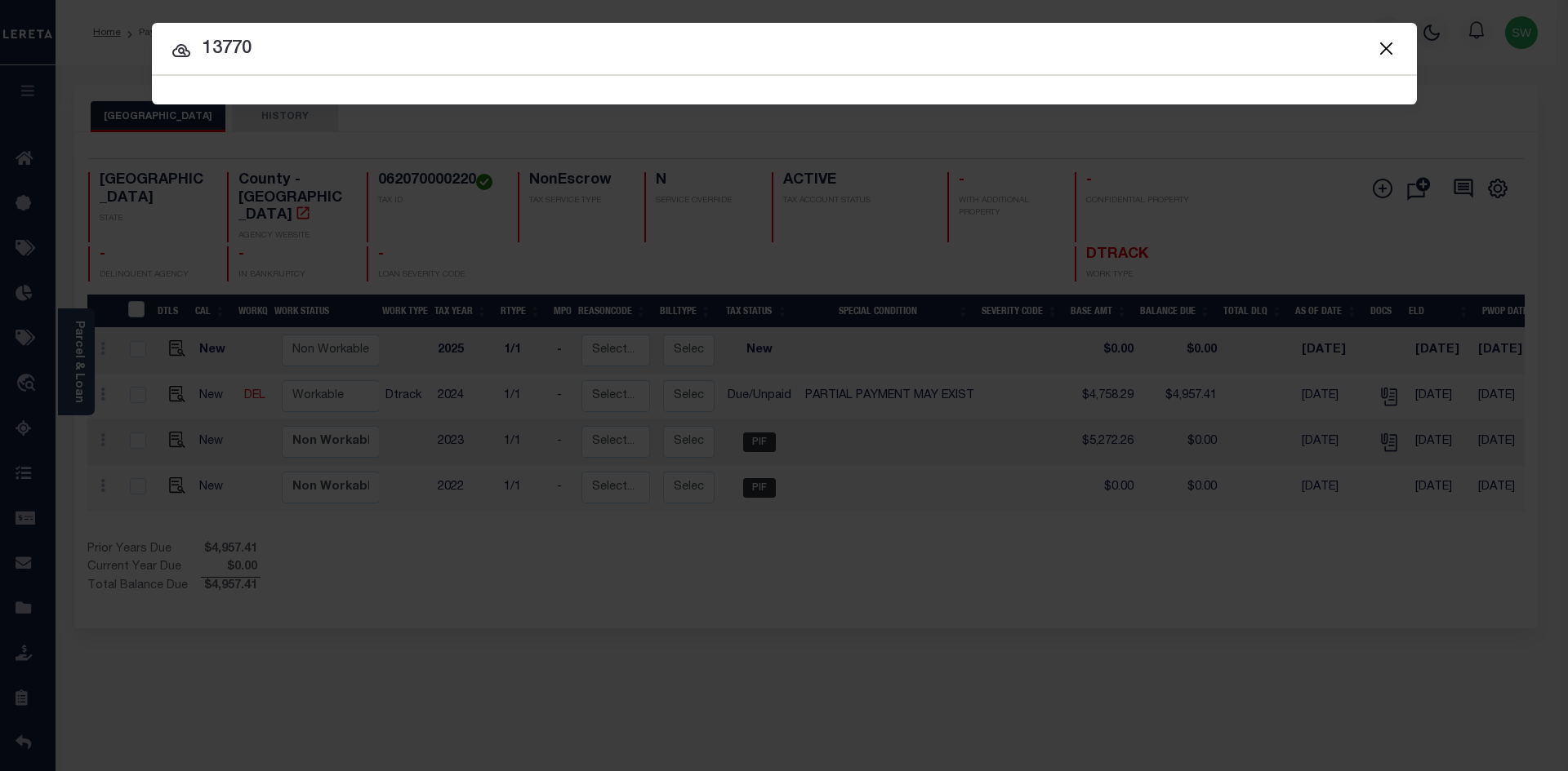
click at [349, 52] on input "13770" at bounding box center [784, 49] width 1265 height 28
type input "13770"
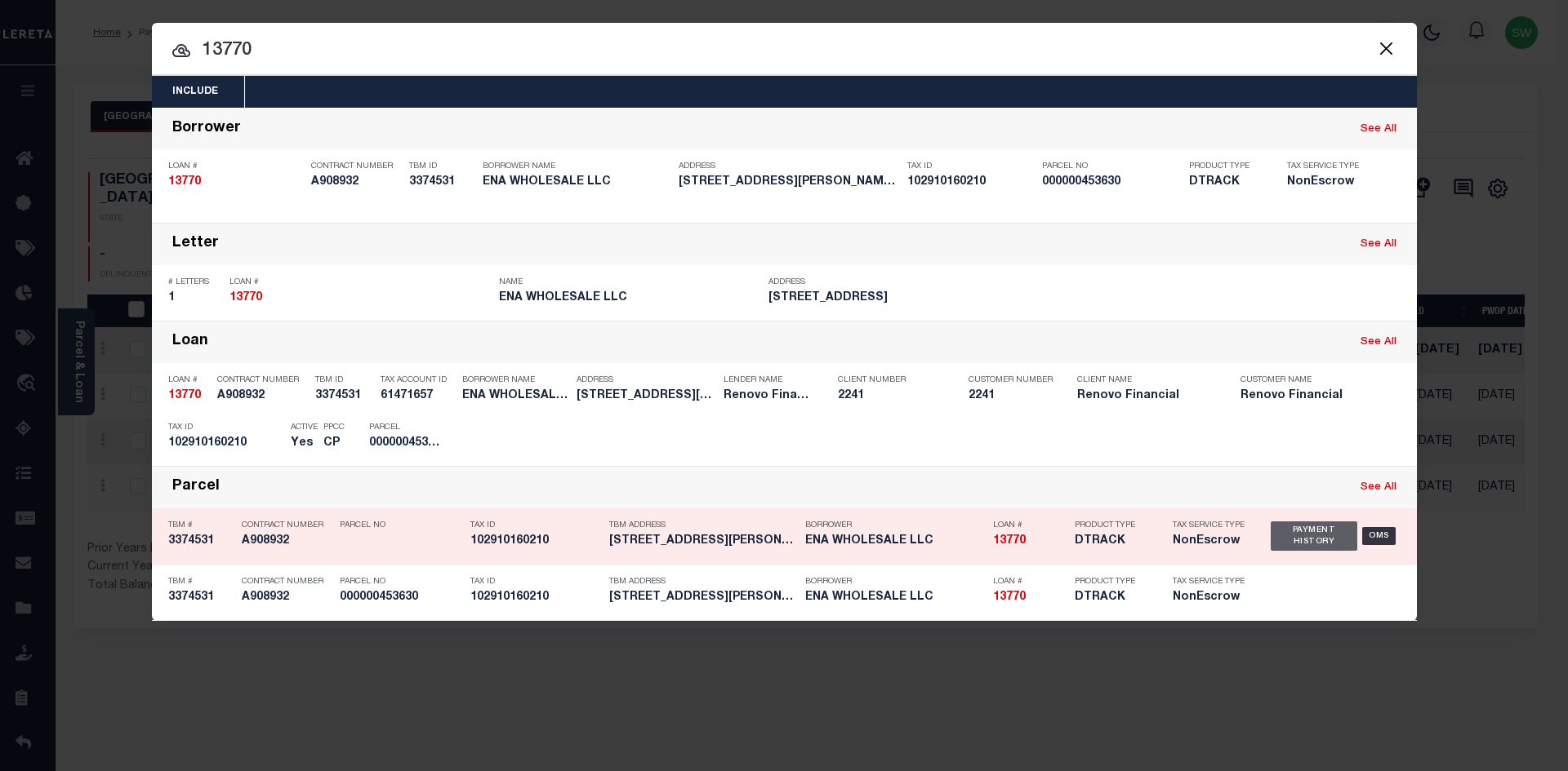
click at [1309, 547] on div "Payment History" at bounding box center [1314, 536] width 87 height 29
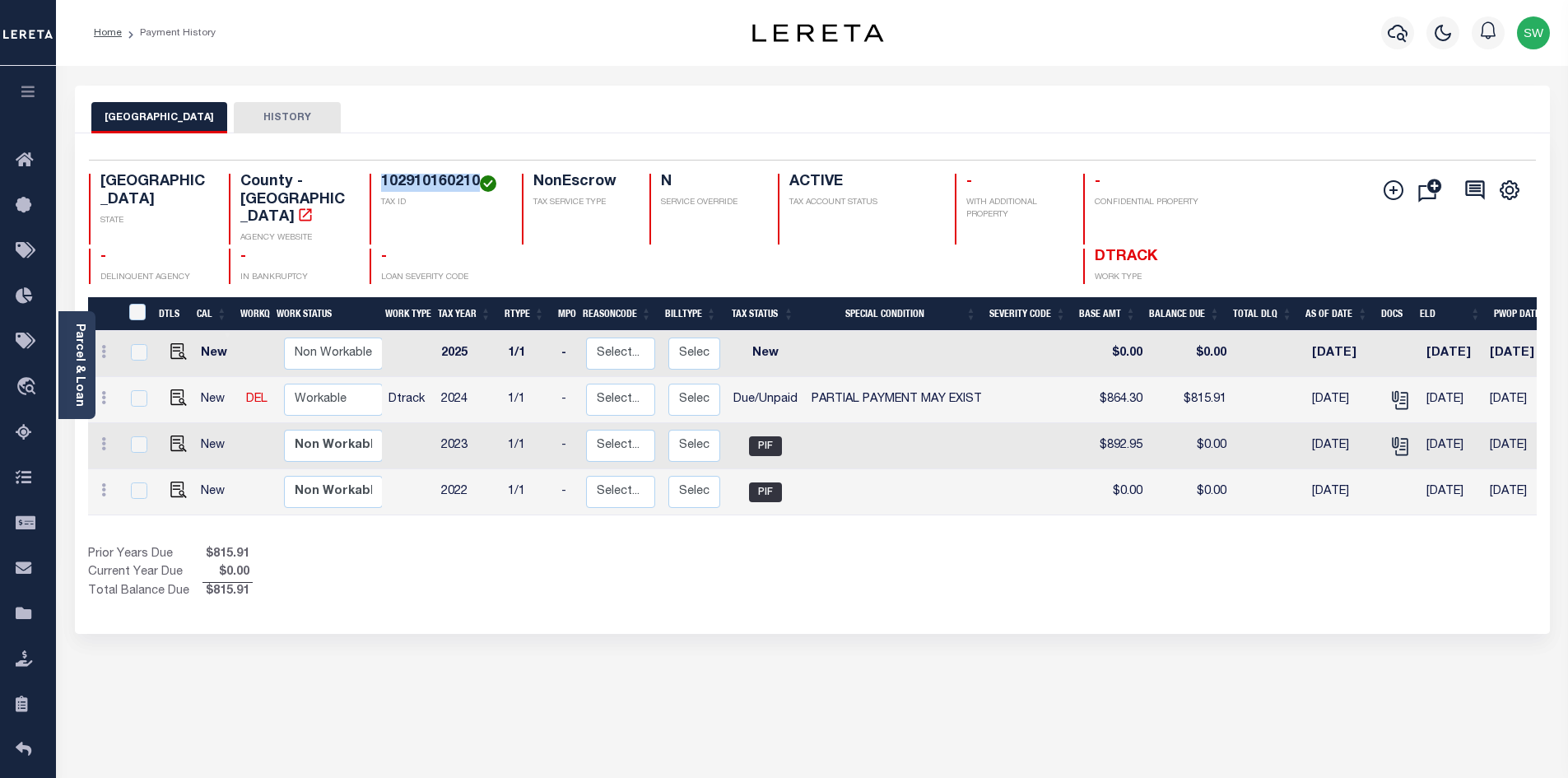
drag, startPoint x: 478, startPoint y: 182, endPoint x: 384, endPoint y: 179, distance: 94.0
click at [384, 179] on h4 "102910160210" at bounding box center [442, 183] width 121 height 18
copy h4 "102910160210"
click at [837, 546] on div "Show Tax Lines before Bill Release Date Prior Years Due $815.91 Current Year Du…" at bounding box center [812, 573] width 1449 height 55
click at [177, 389] on img "" at bounding box center [178, 397] width 17 height 17
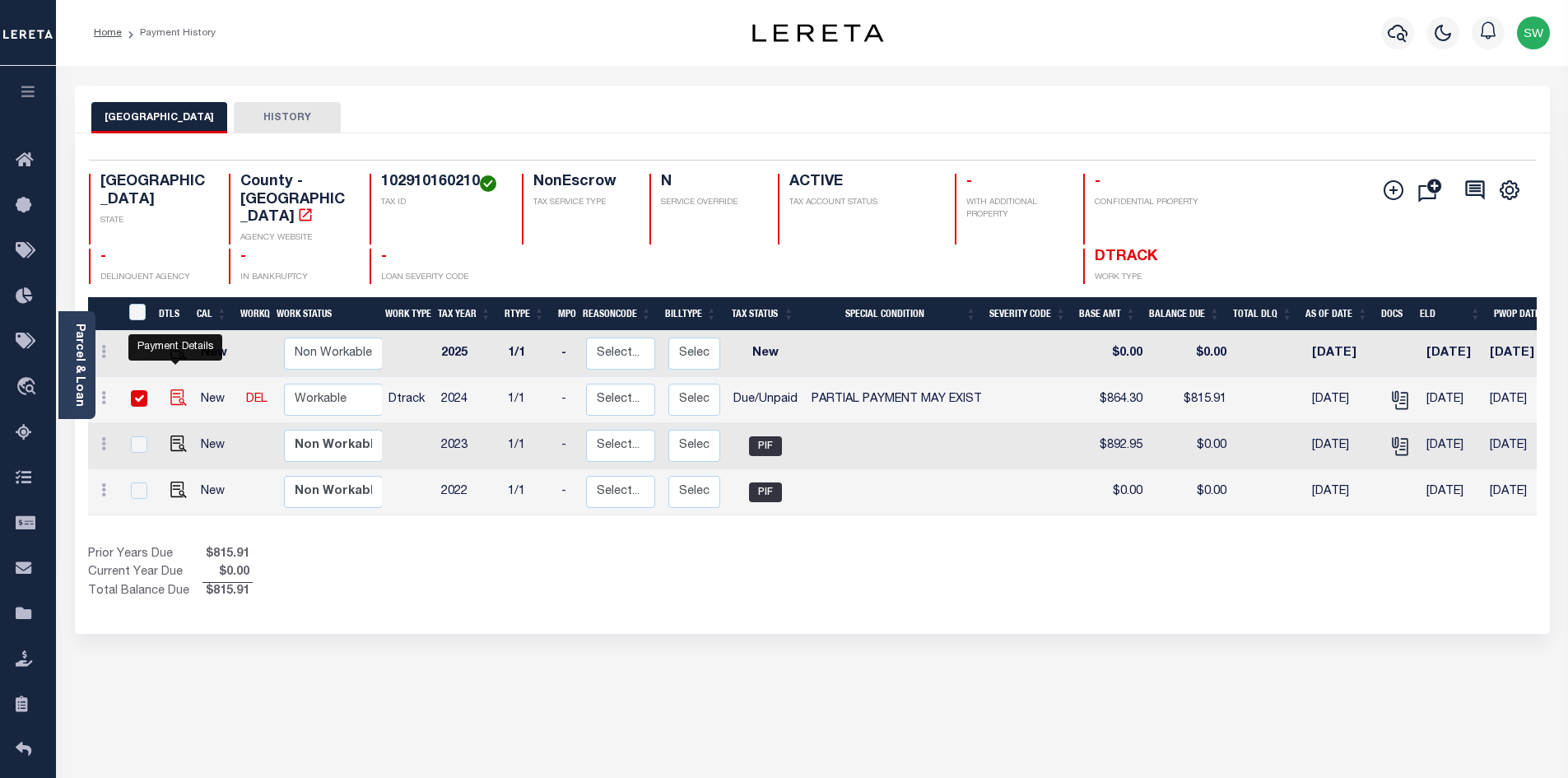
checkbox input "true"
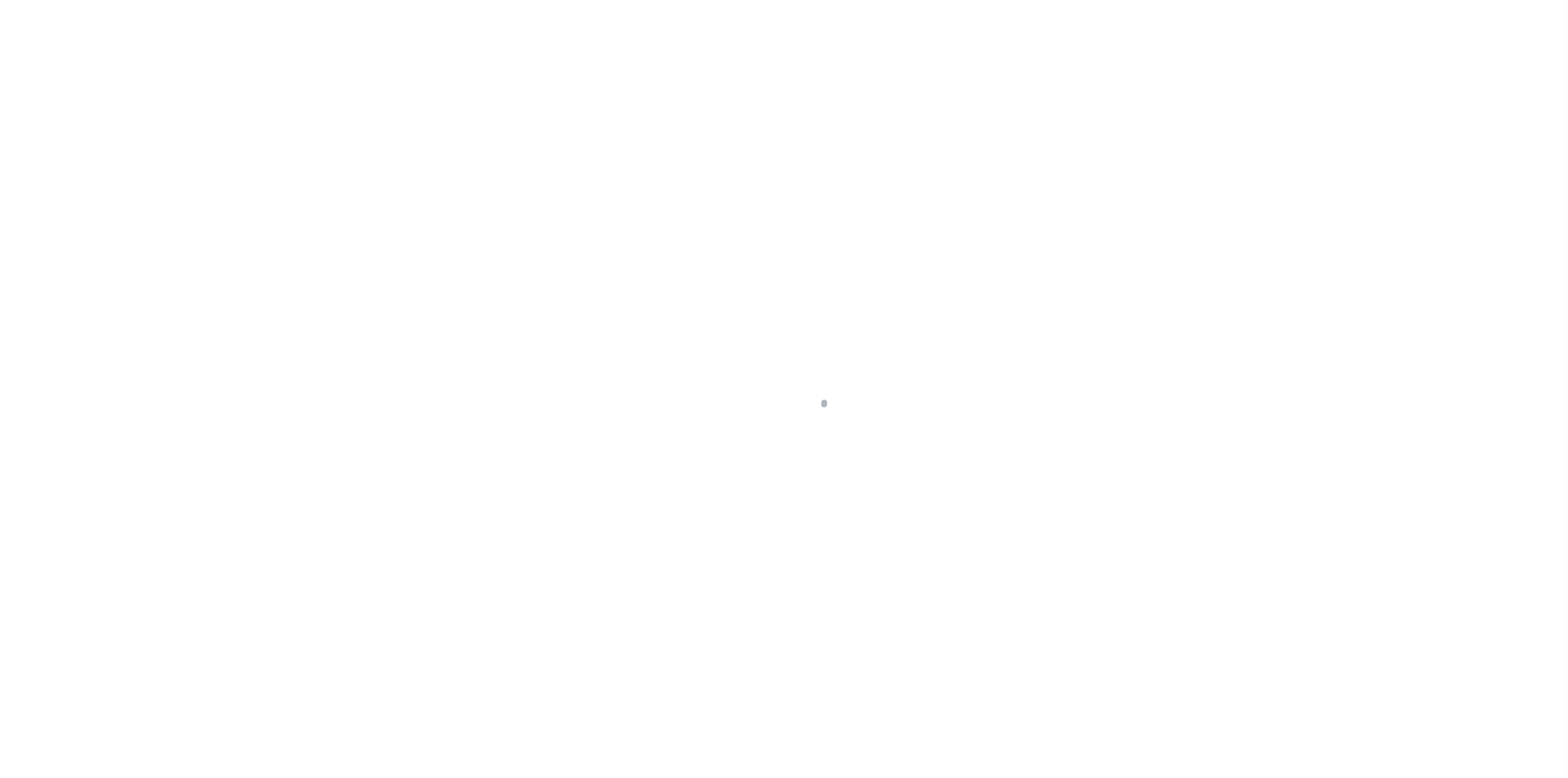
select select "DUE"
select select "15"
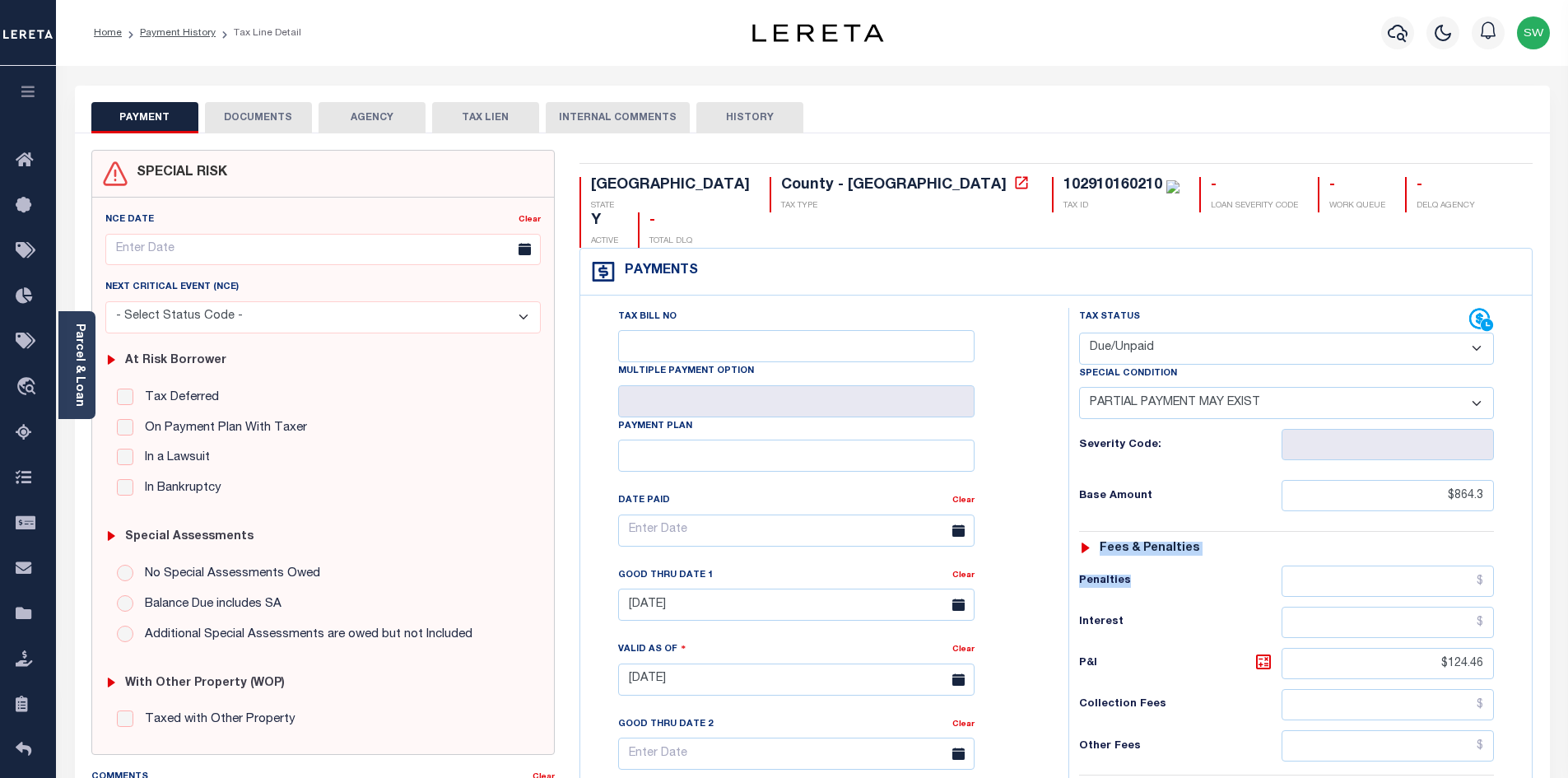
drag, startPoint x: 1568, startPoint y: 481, endPoint x: 1559, endPoint y: 537, distance: 56.7
click at [1559, 537] on div "Parcel & Loan Tax Bill Details 102910160210 TAX ID" at bounding box center [812, 657] width 1513 height 1183
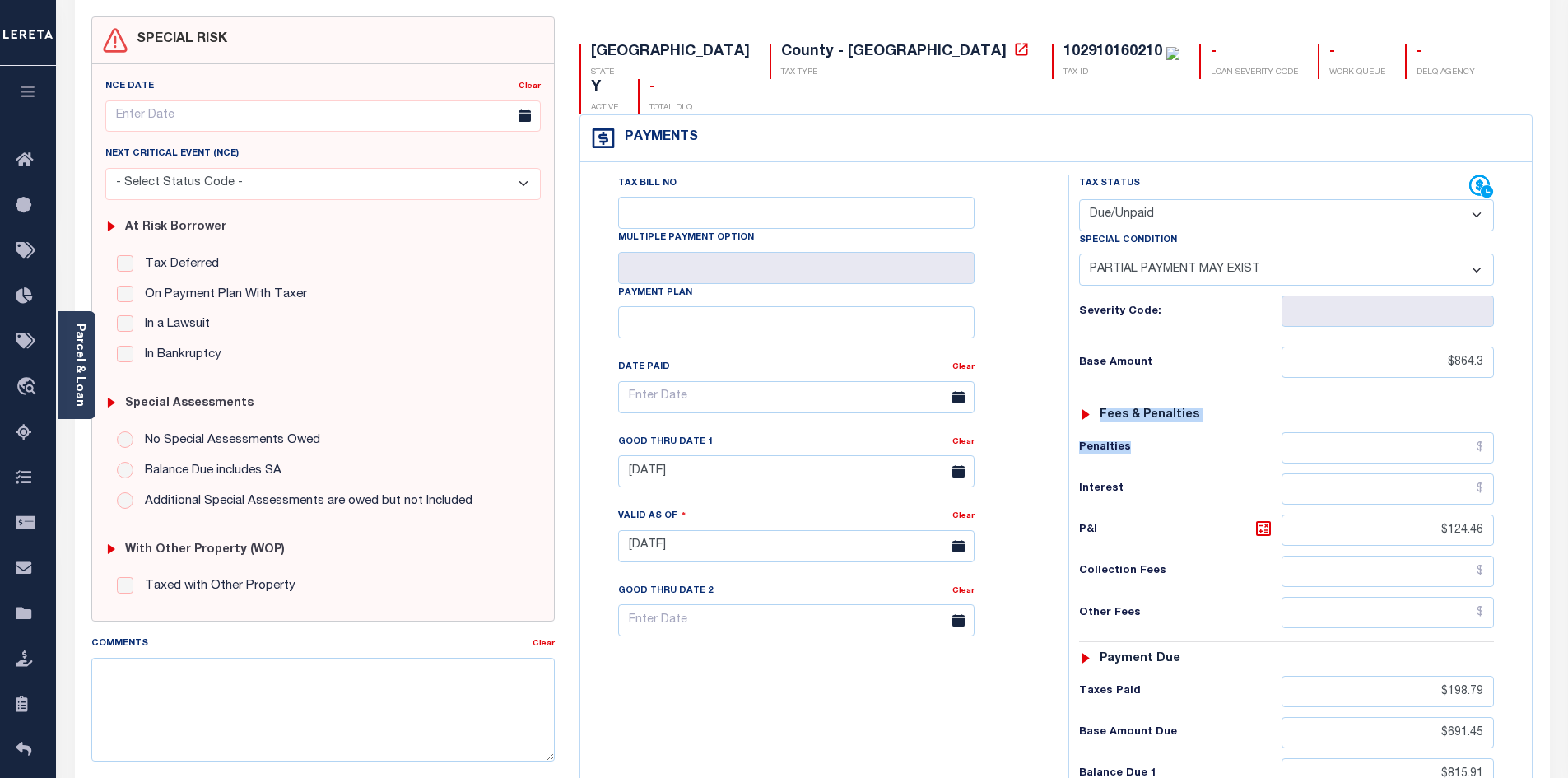
scroll to position [145, 0]
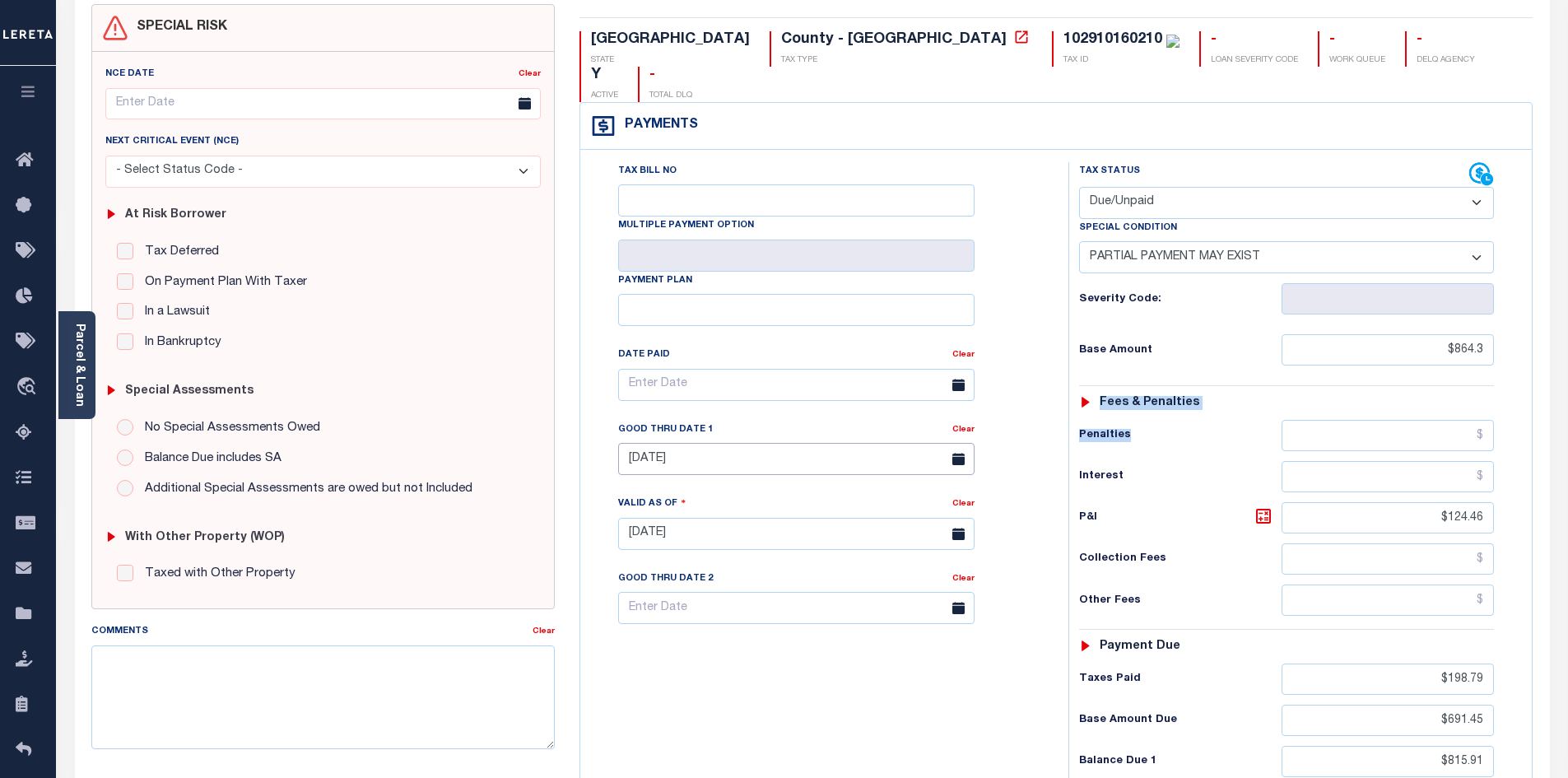
click at [663, 443] on input "07/31/2025" at bounding box center [796, 459] width 357 height 32
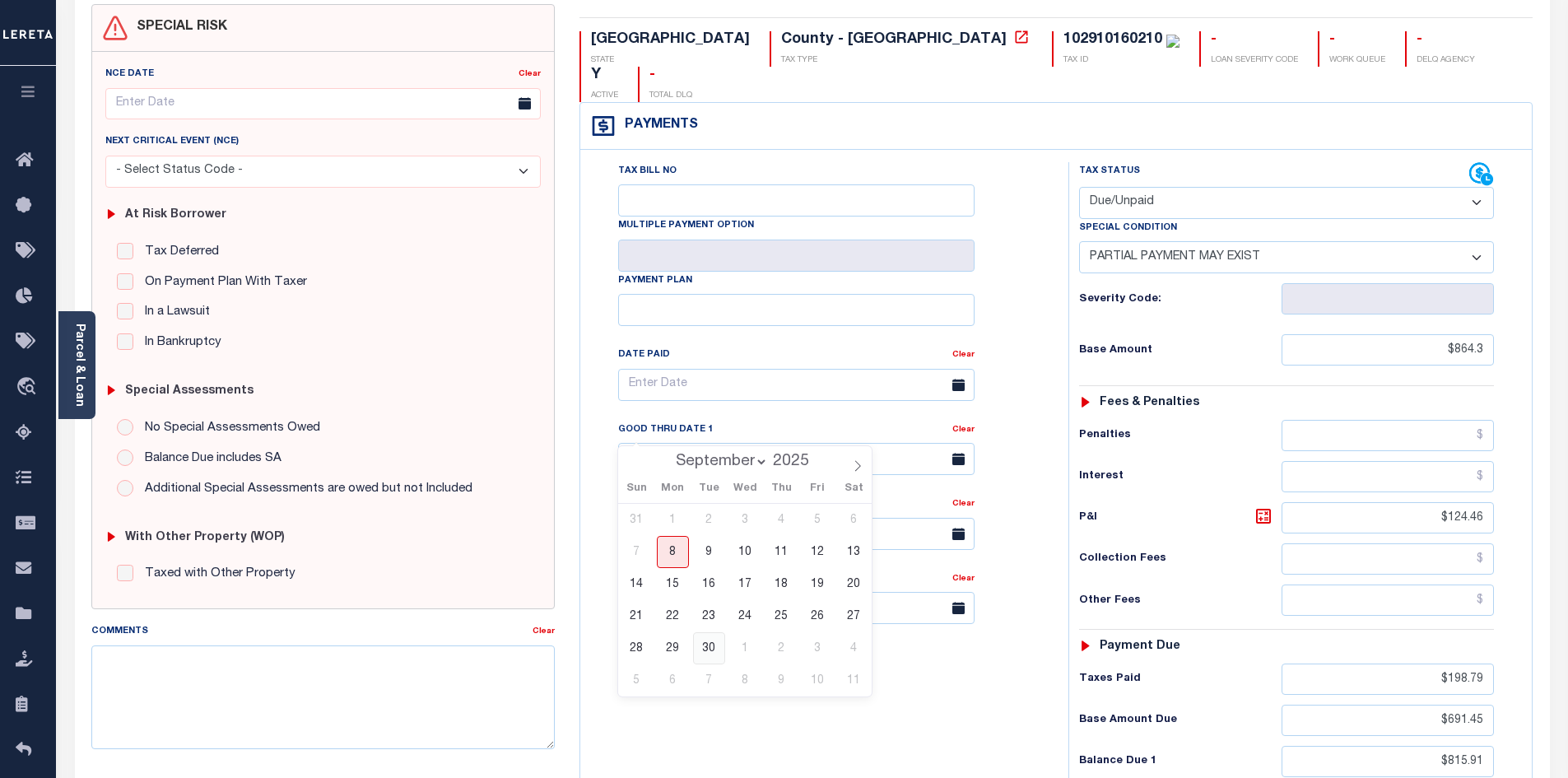
click at [713, 651] on span "30" at bounding box center [709, 648] width 32 height 32
type input "09/30/2025"
type input "09/08/2025"
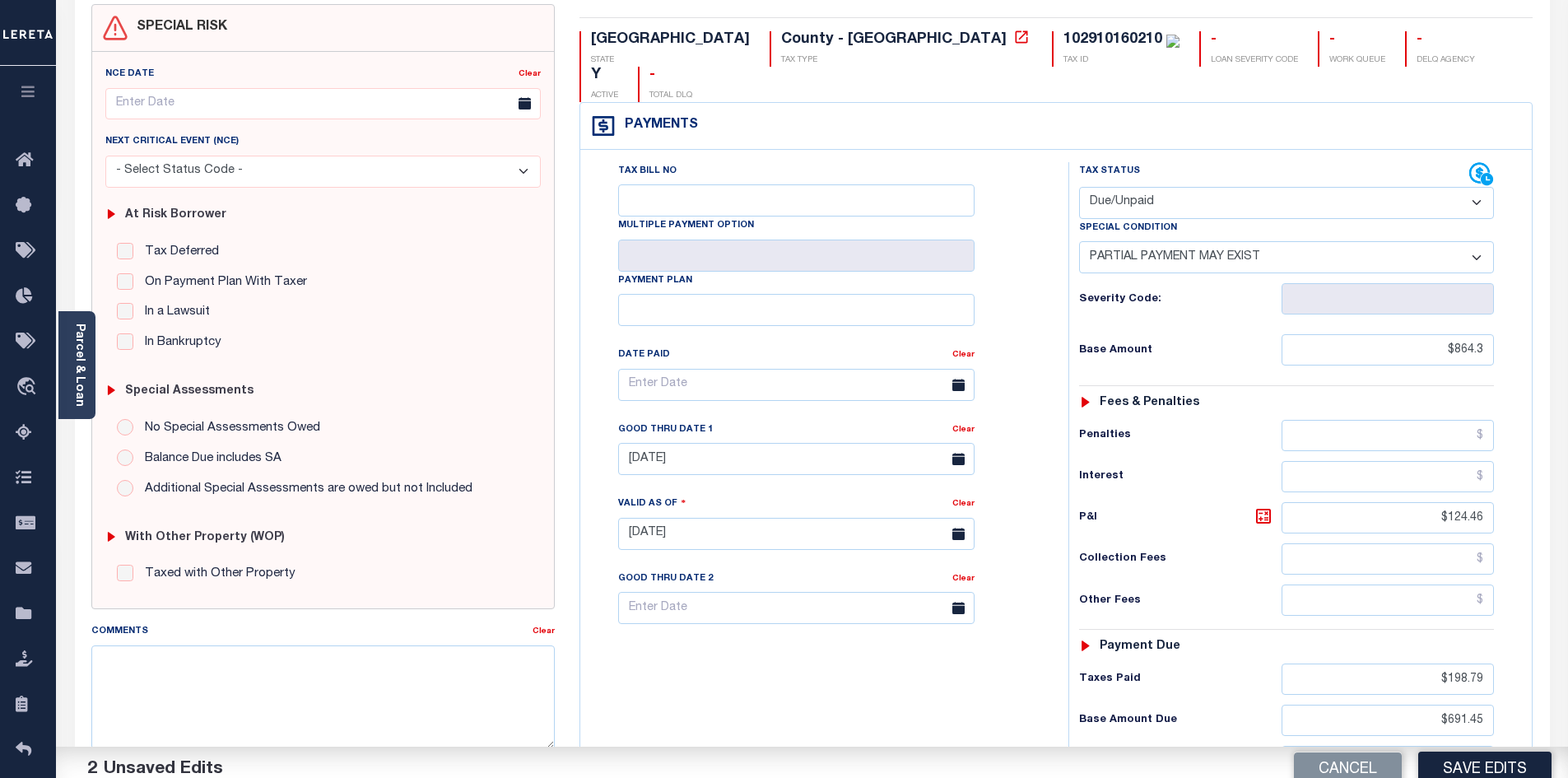
click at [805, 689] on div "Tax Bill No Multiple Payment Option Payment Plan Clear" at bounding box center [820, 526] width 471 height 728
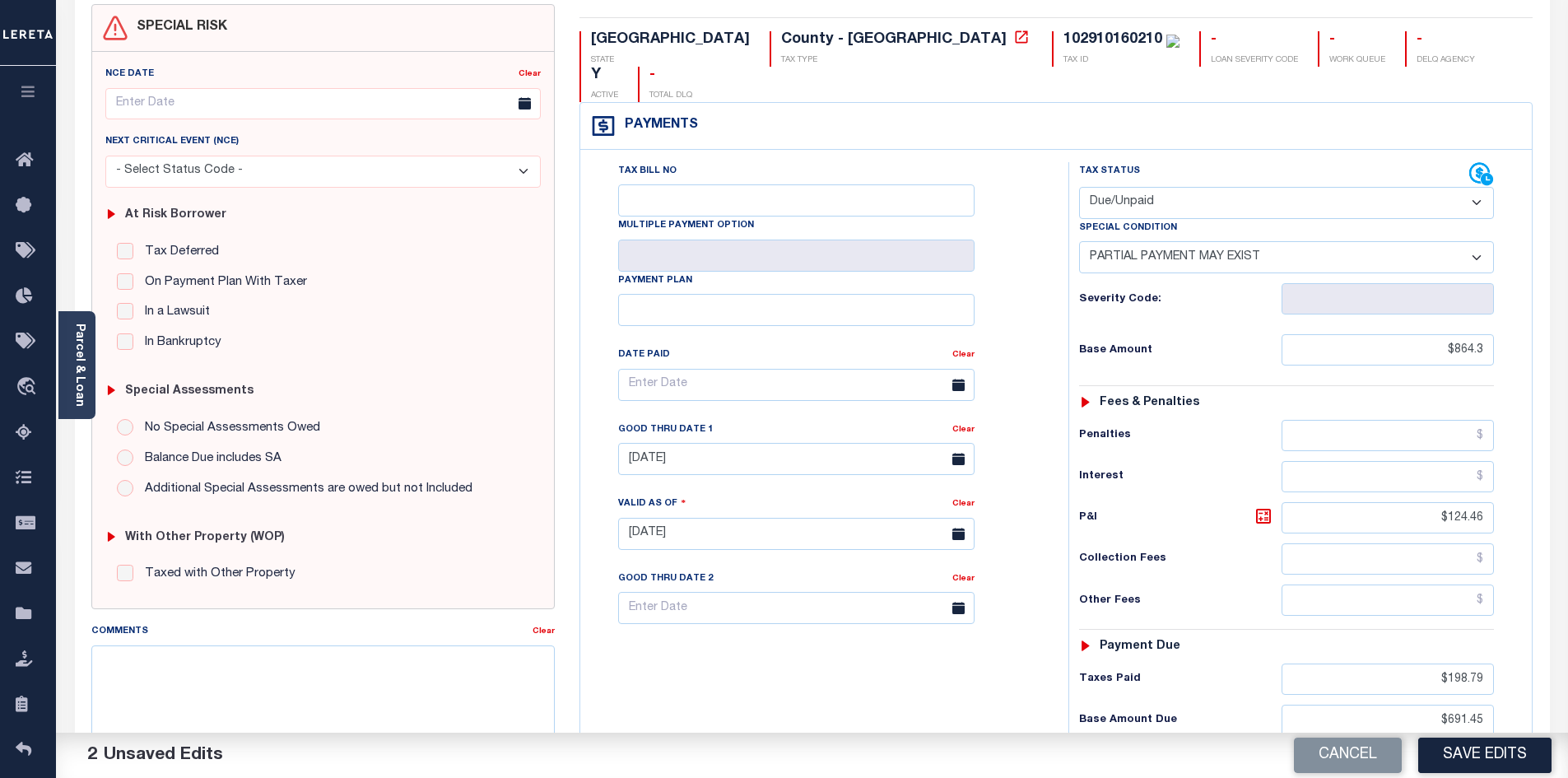
drag, startPoint x: 1439, startPoint y: 729, endPoint x: 1453, endPoint y: 729, distance: 14.0
click at [1453, 746] on input "$815.91" at bounding box center [1388, 762] width 213 height 32
drag, startPoint x: 1462, startPoint y: 728, endPoint x: 1520, endPoint y: 724, distance: 58.1
click at [1520, 724] on div "Tax Status Status" at bounding box center [1291, 526] width 471 height 728
type input "$829.73"
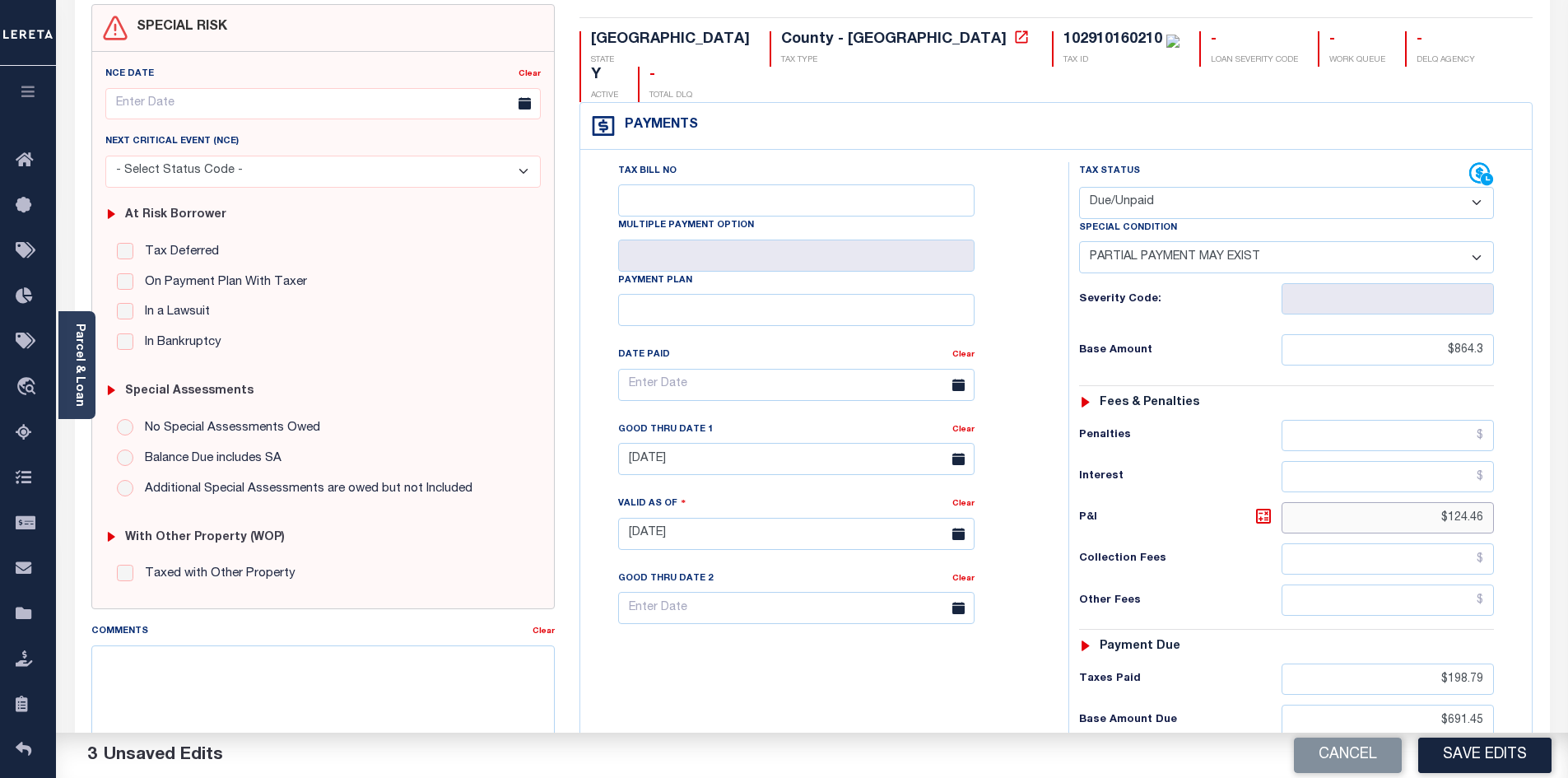
drag, startPoint x: 1471, startPoint y: 489, endPoint x: 1516, endPoint y: 494, distance: 45.3
click at [1516, 494] on div "Tax Status Status - Select Status Code -" at bounding box center [1292, 526] width 447 height 728
type input "$138.28"
click at [958, 638] on div "Tax Bill No Multiple Payment Option Payment Plan Clear" at bounding box center [820, 526] width 471 height 728
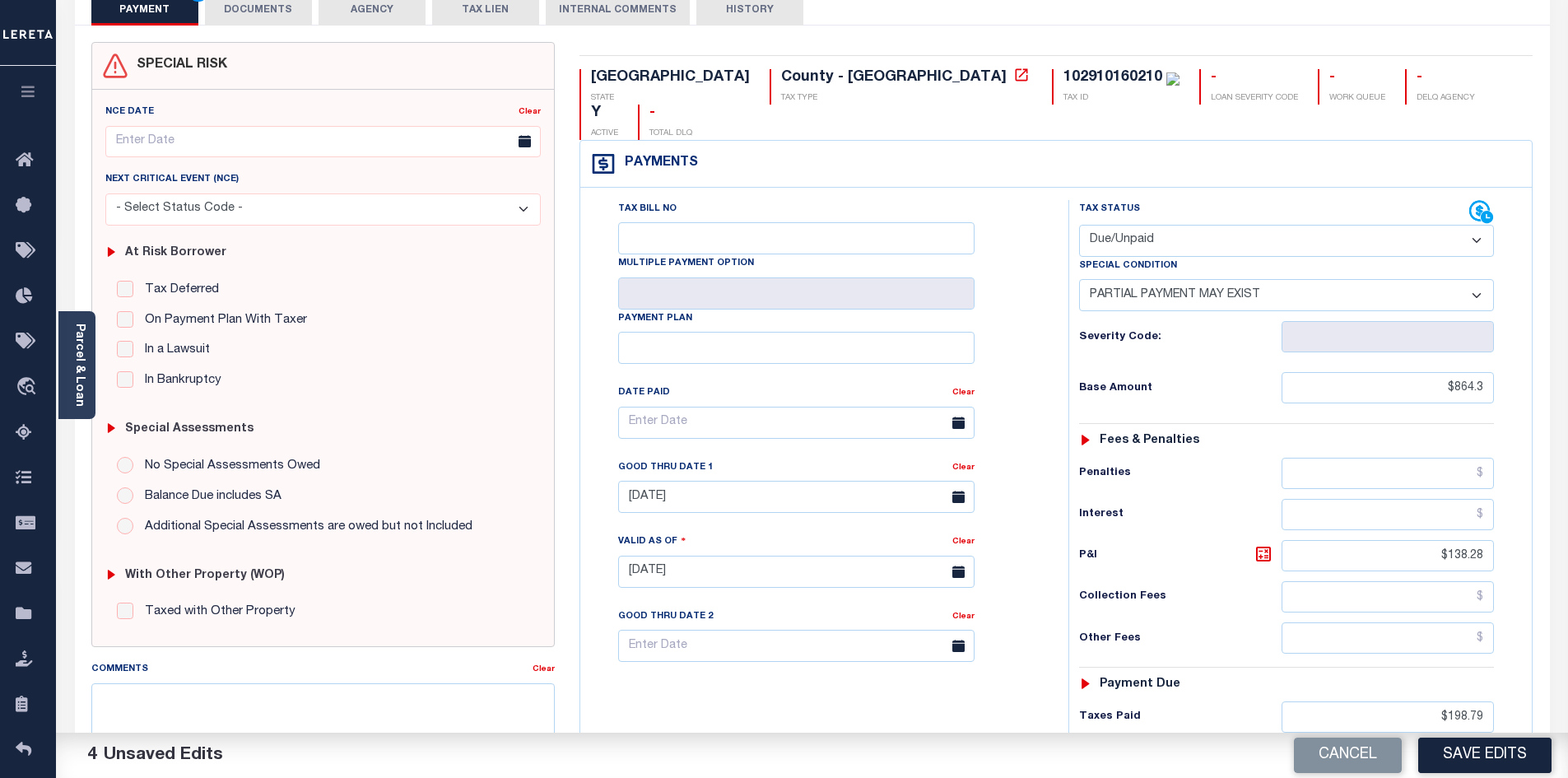
scroll to position [0, 0]
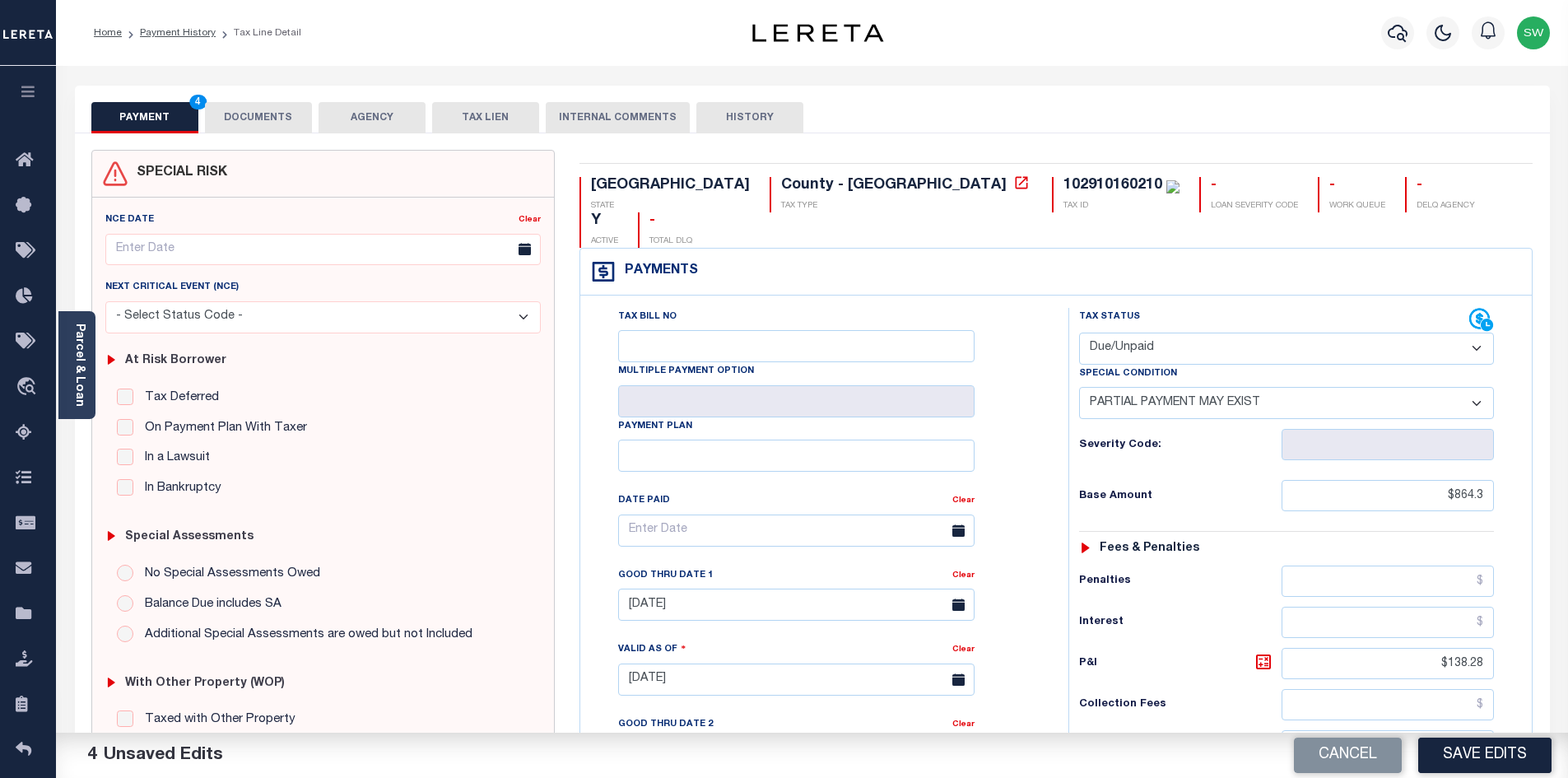
click at [299, 112] on button "DOCUMENTS" at bounding box center [258, 118] width 107 height 32
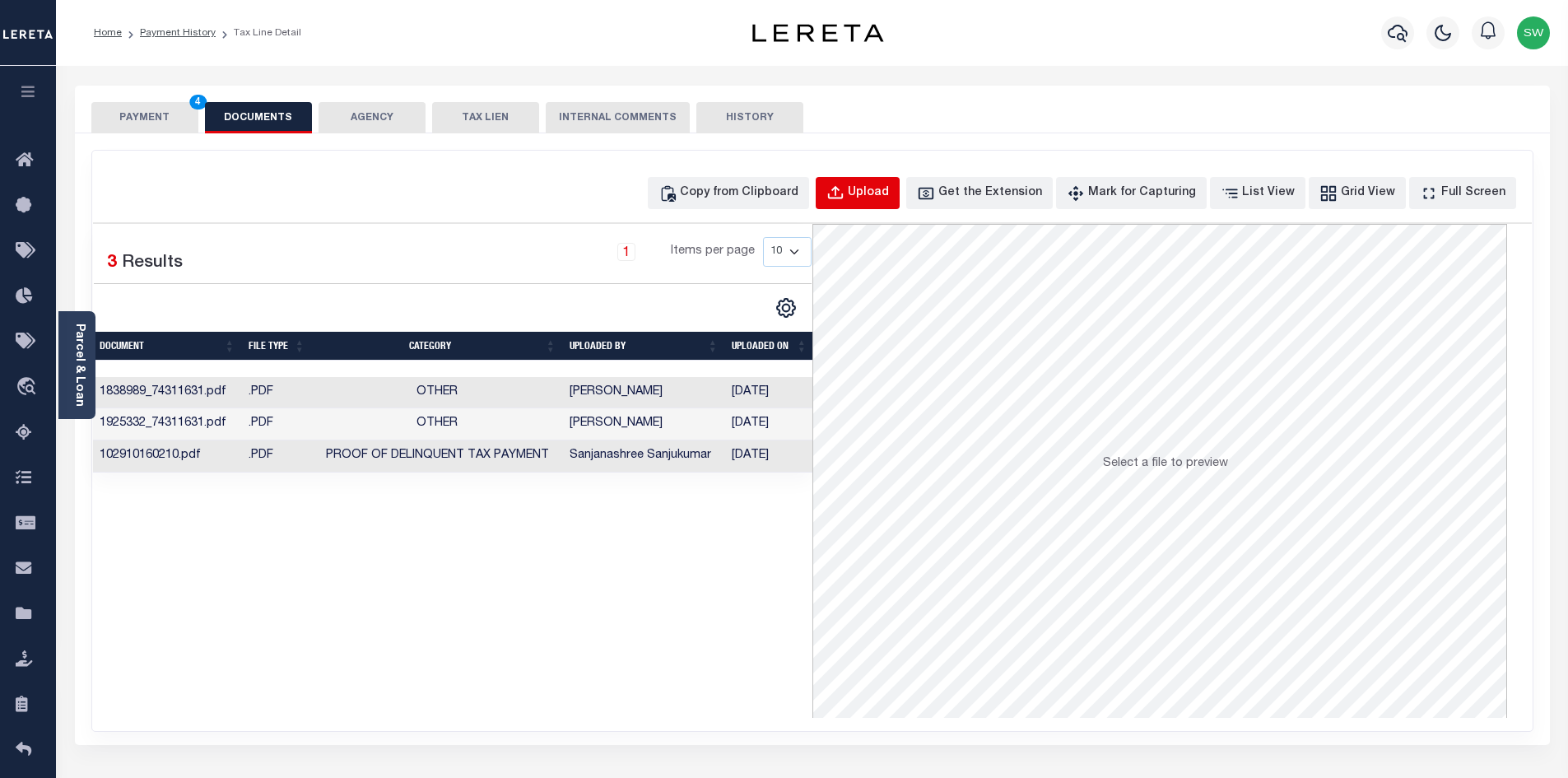
click at [877, 192] on button "Upload" at bounding box center [858, 193] width 84 height 32
select select "POP"
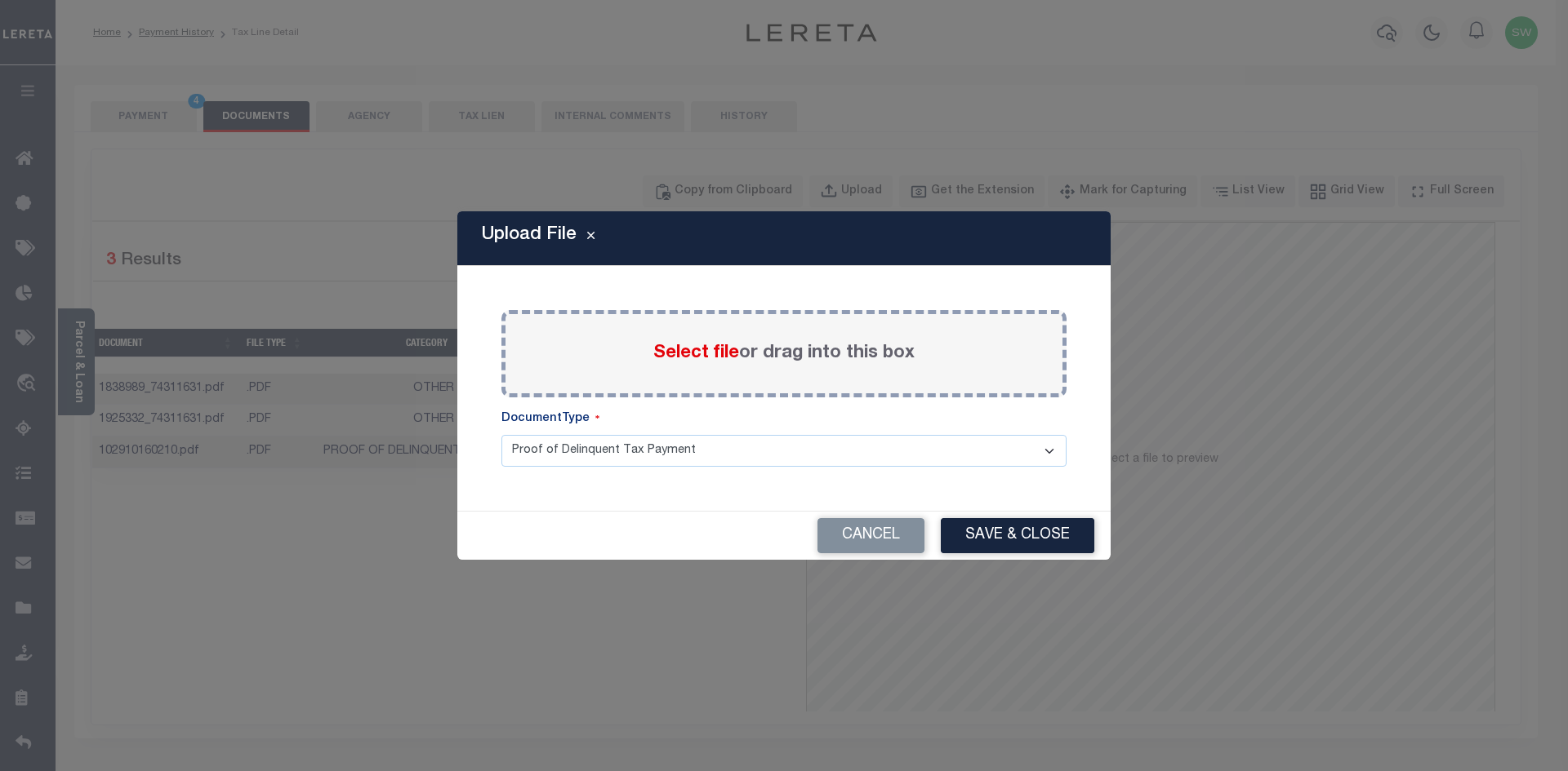
click at [703, 350] on span "Select file" at bounding box center [696, 354] width 85 height 18
click at [0, 0] on input "Select file or drag into this box" at bounding box center [0, 0] width 0 height 0
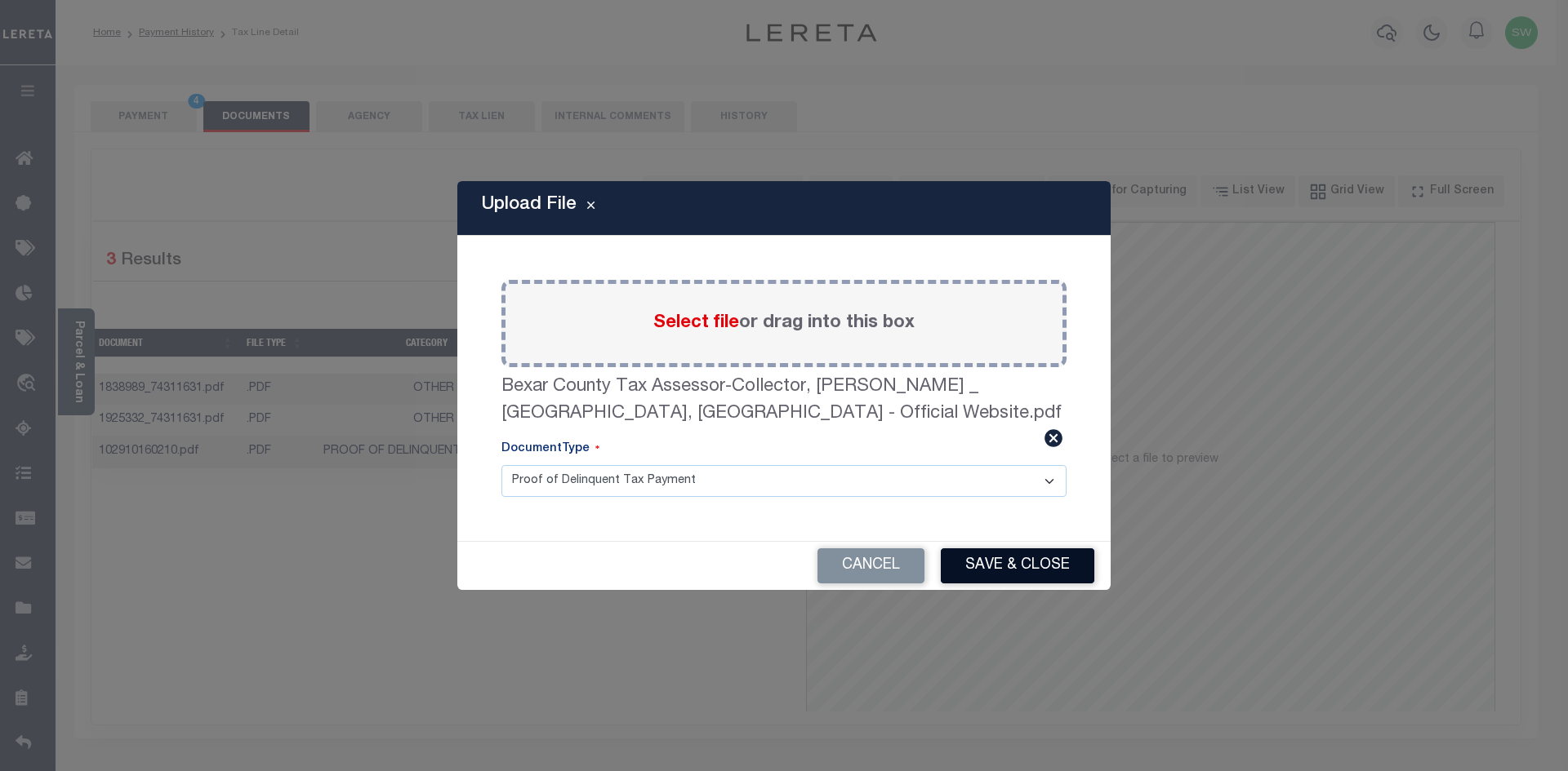
click at [996, 562] on button "Save & Close" at bounding box center [1017, 566] width 154 height 35
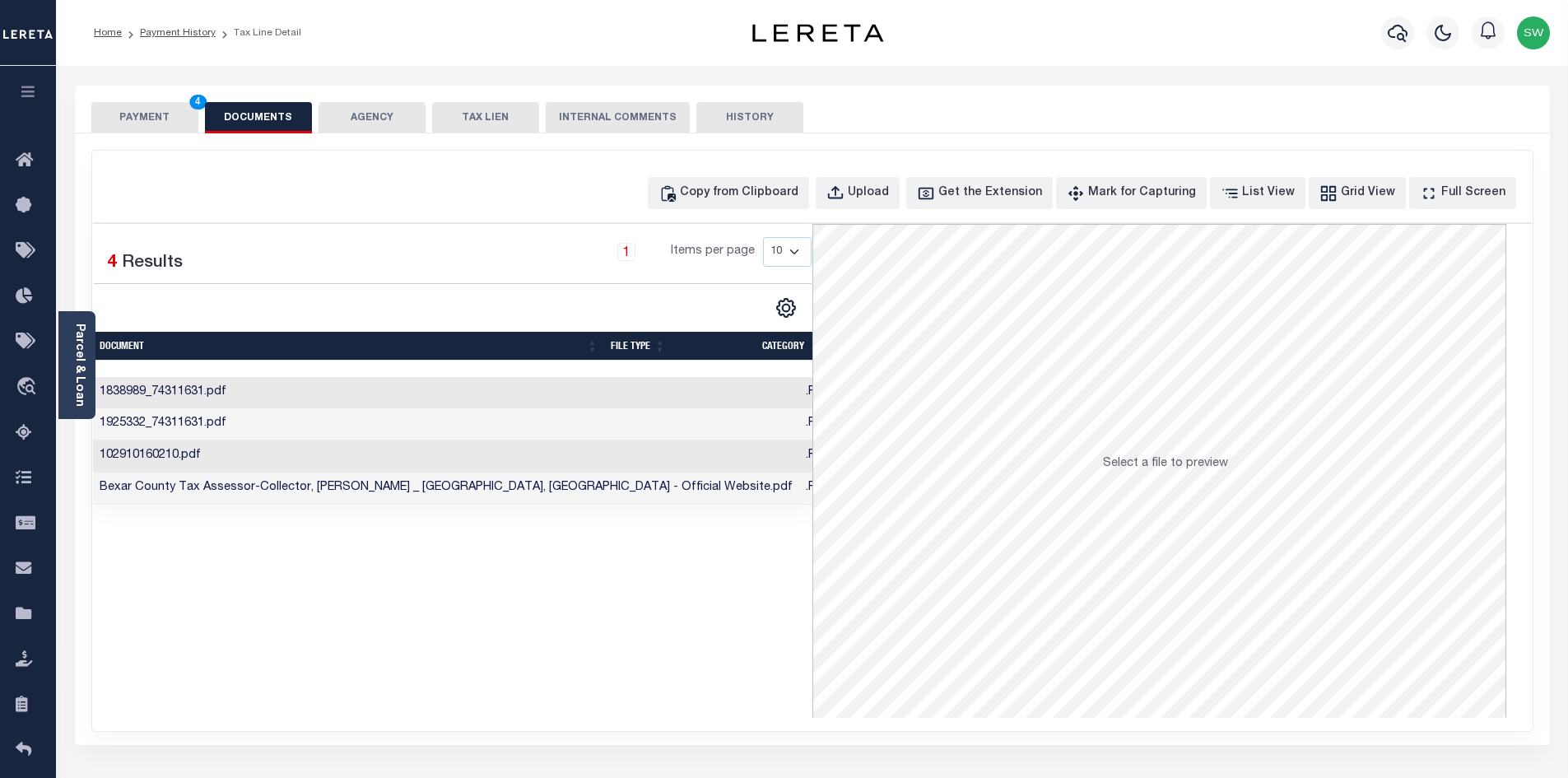
click at [699, 608] on div "Selected 4 Results 1 Items per page 10 25 50 100" at bounding box center [453, 472] width 719 height 494
click at [163, 121] on button "PAYMENT 4" at bounding box center [144, 118] width 107 height 32
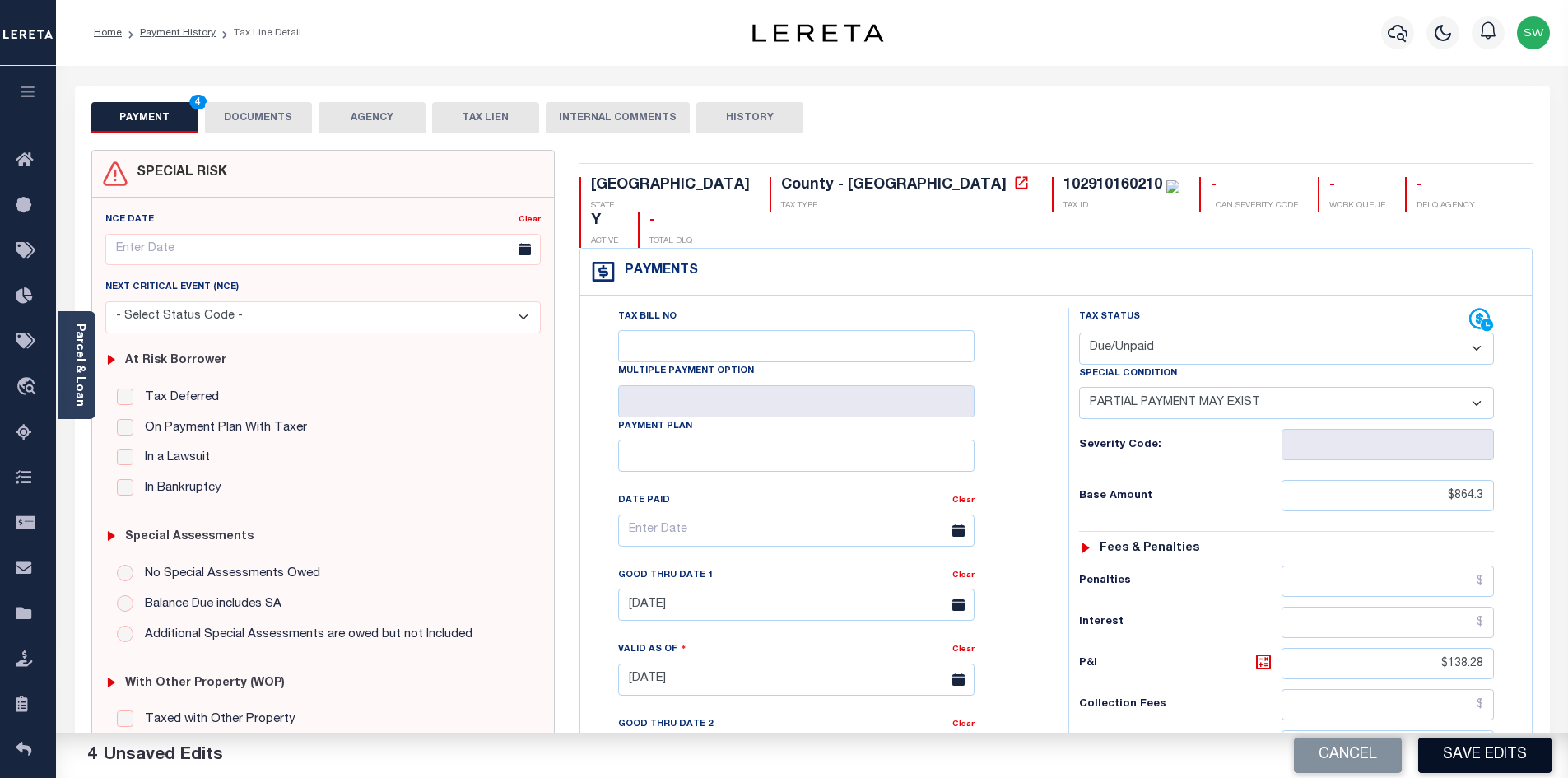
click at [1493, 751] on button "Save Edits" at bounding box center [1485, 756] width 133 height 36
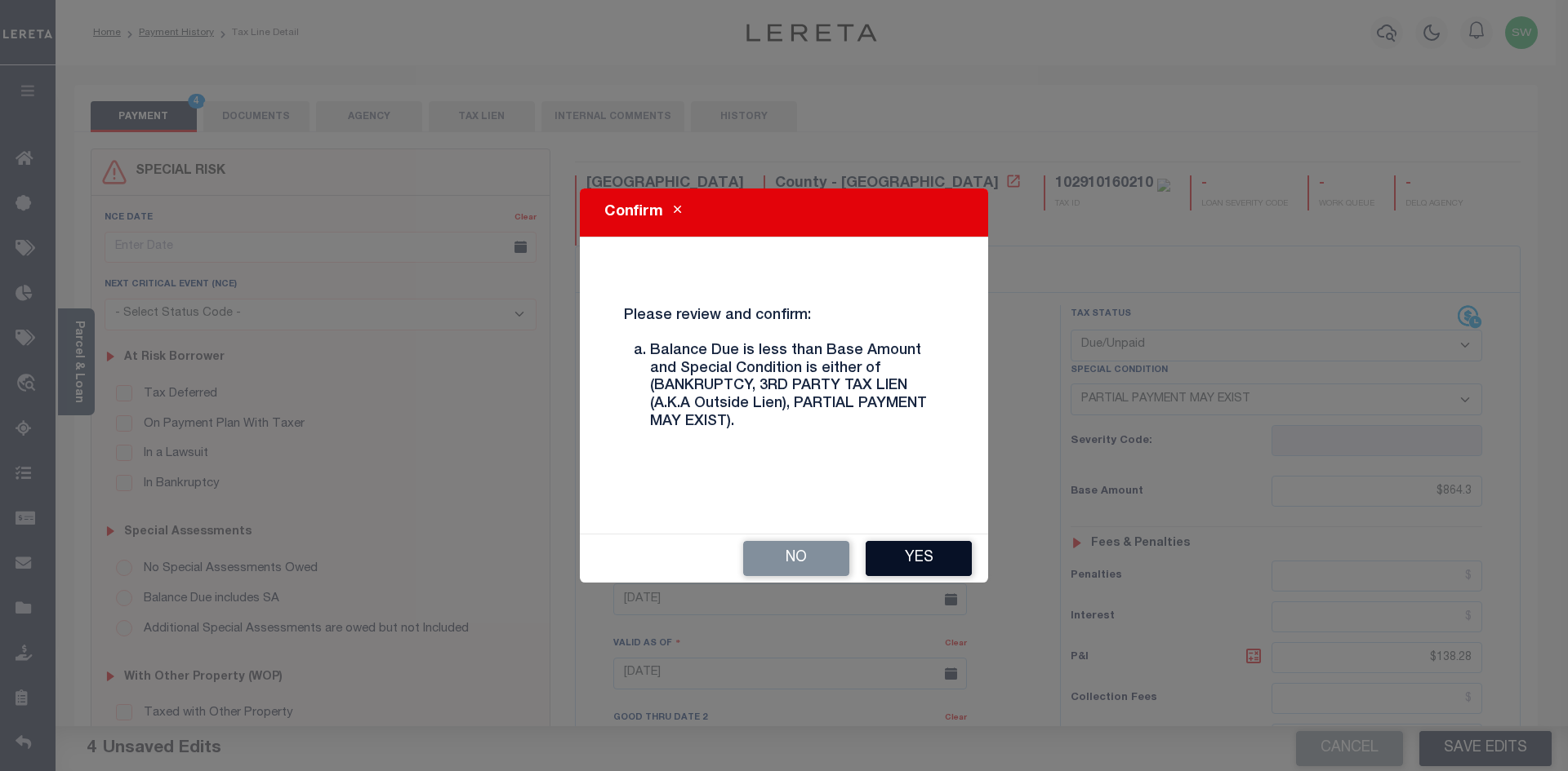
click at [935, 560] on button "Yes" at bounding box center [918, 558] width 106 height 35
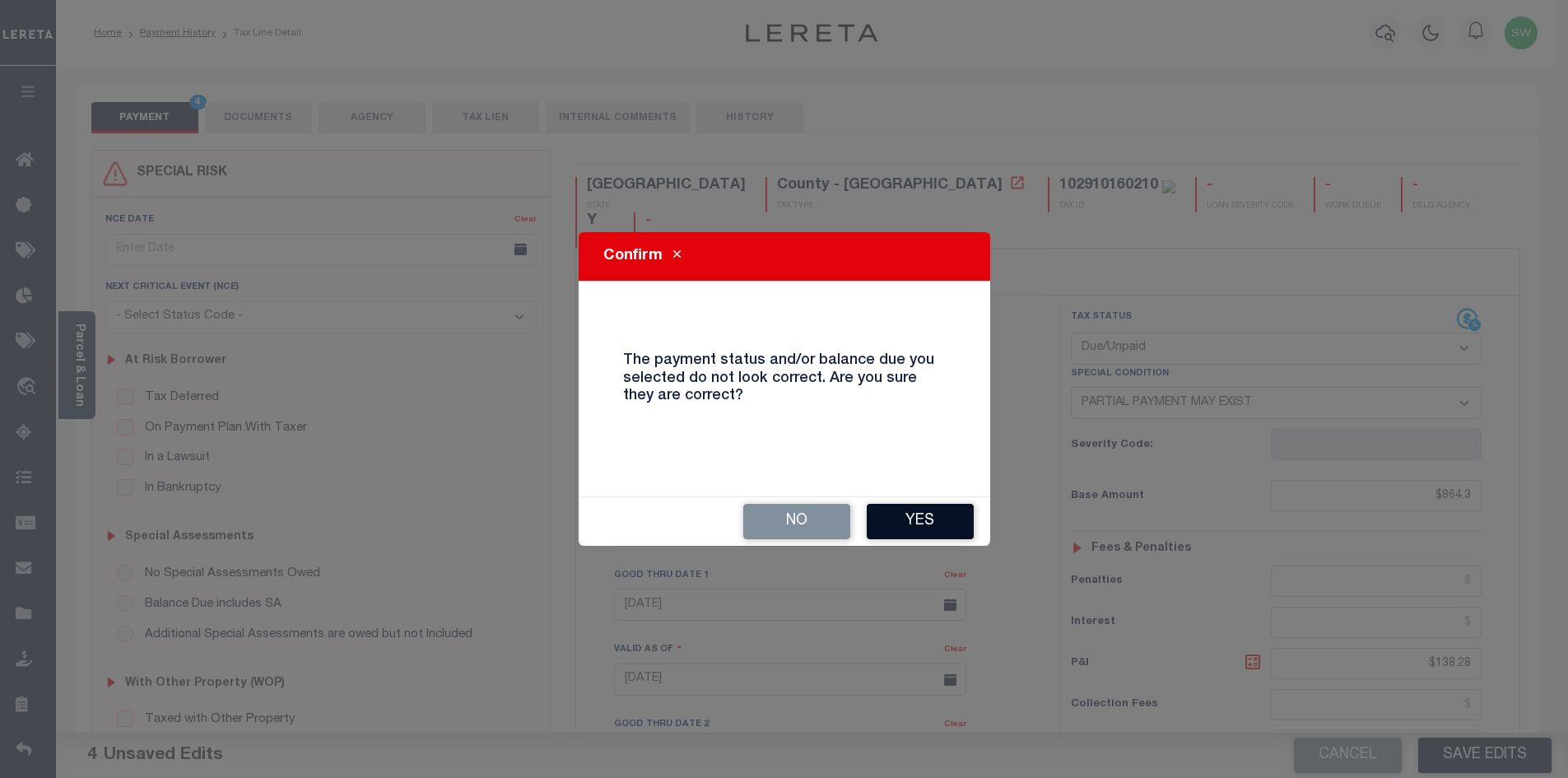
click at [917, 516] on button "Yes" at bounding box center [920, 522] width 107 height 36
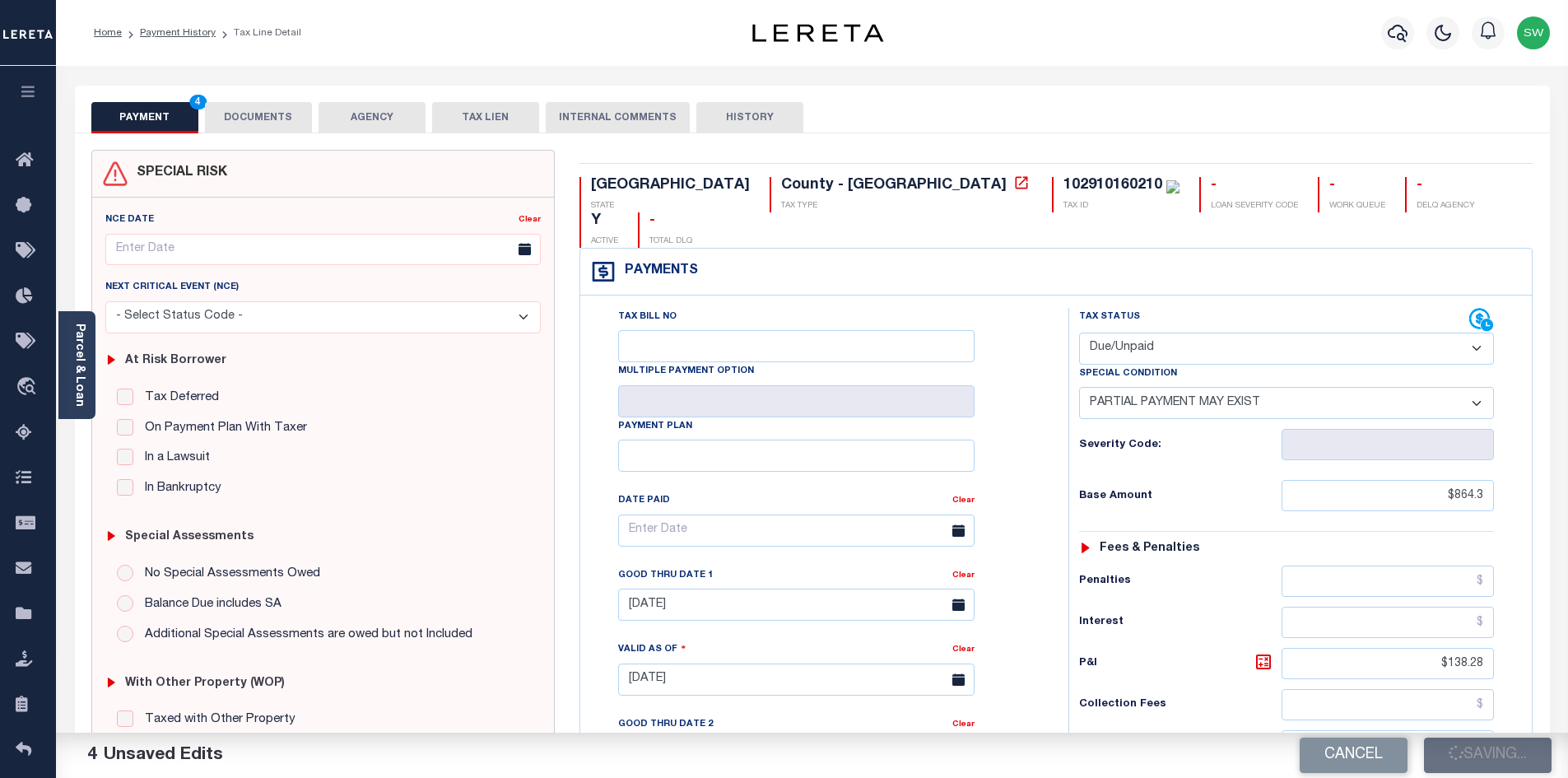
checkbox input "false"
type input "$864.3"
type input "$138.28"
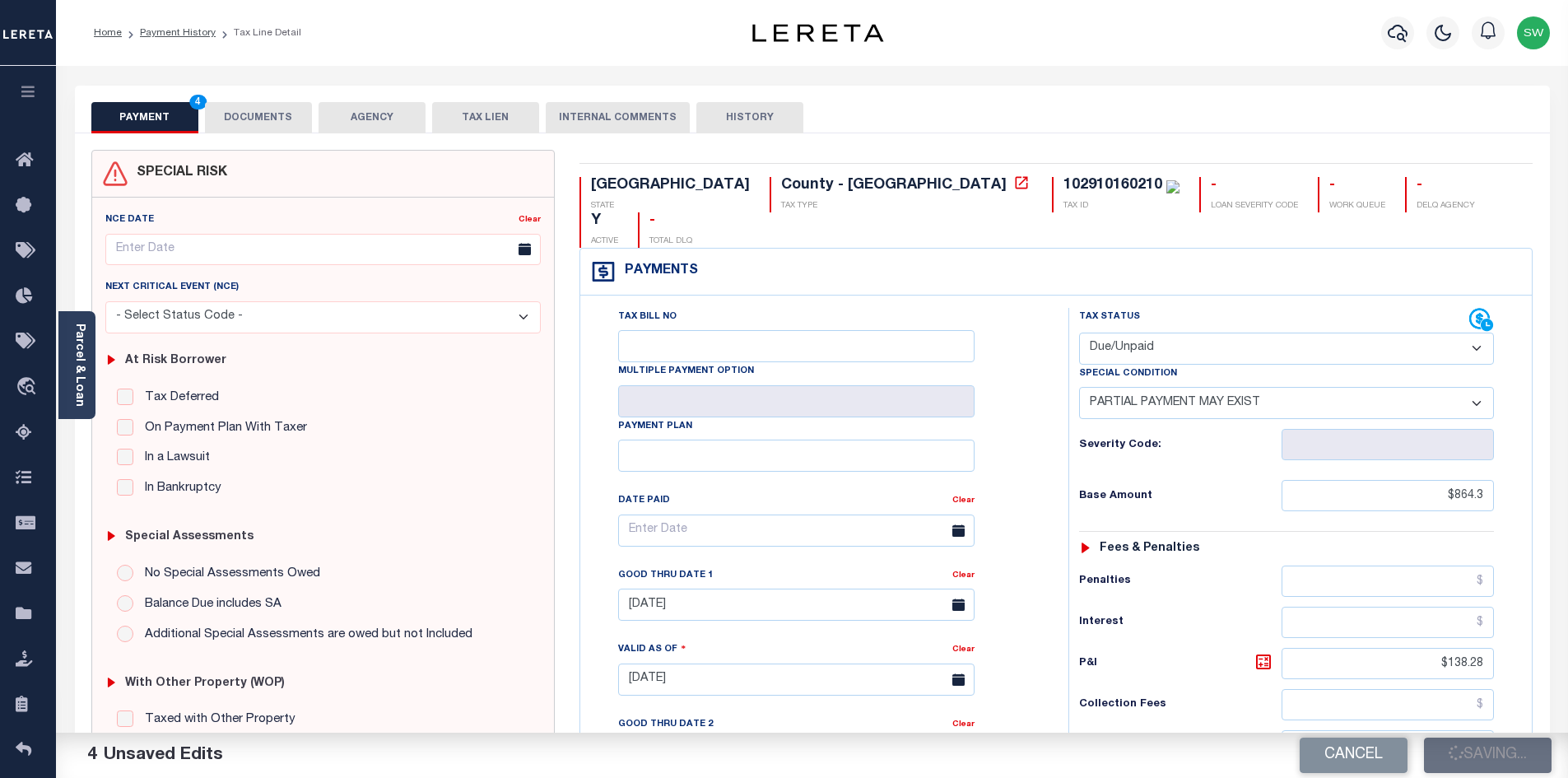
type input "$198.79"
type input "$691.45"
type input "$829.73"
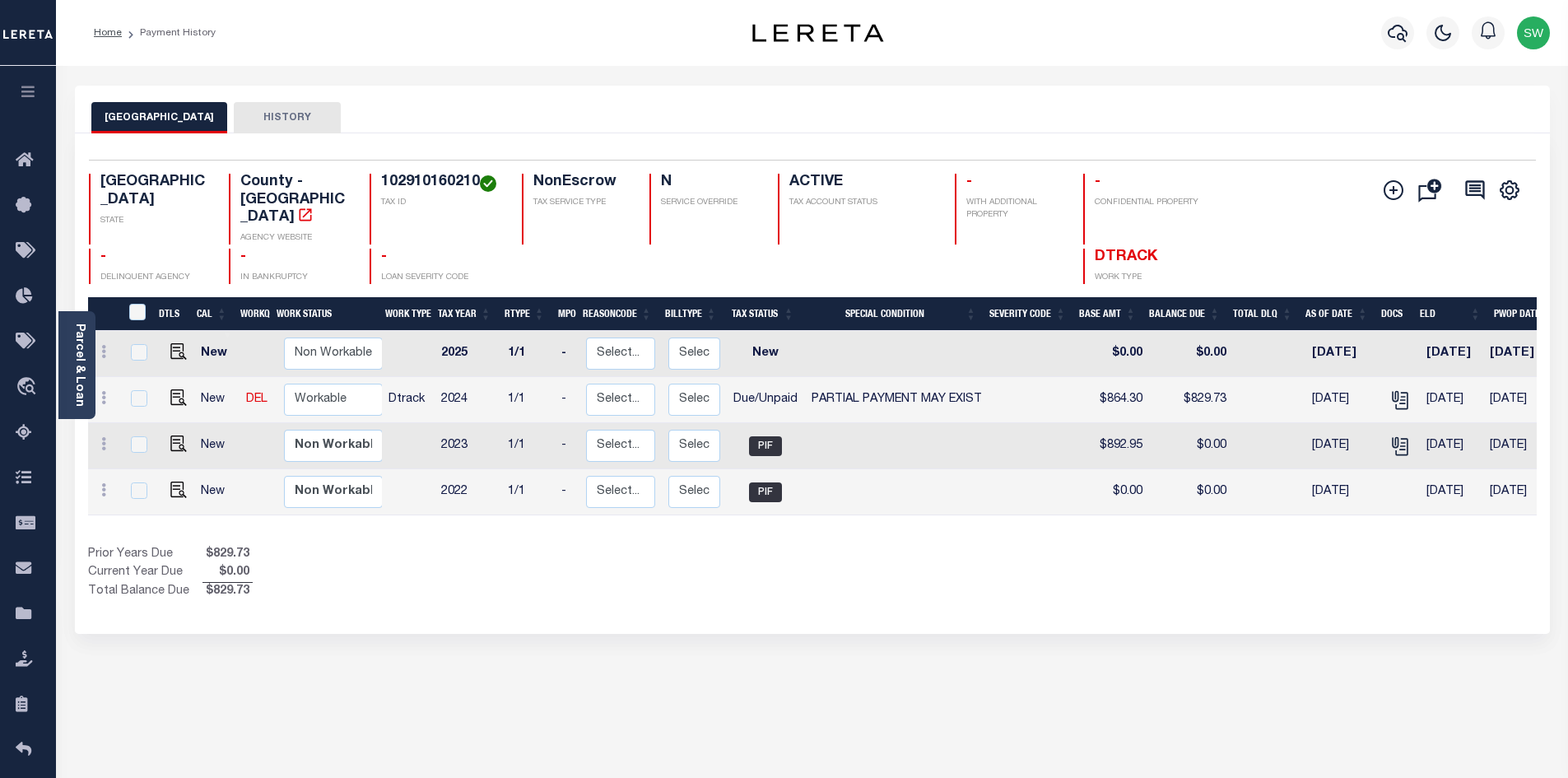
click at [742, 546] on div "Prior Years Due $829.73 Current Year Due $0.00 Total Balance Due $829.73" at bounding box center [450, 573] width 724 height 55
click at [881, 575] on div "Show Tax Lines before Bill Release Date Prior Years Due $829.73 Current Year Du…" at bounding box center [812, 573] width 1449 height 55
click at [547, 590] on div "Selected 4 Results 1 Items per page 25 50 100 TX STATE TAX ID N" at bounding box center [812, 384] width 1475 height 501
drag, startPoint x: 545, startPoint y: 589, endPoint x: 422, endPoint y: 438, distance: 194.8
click at [540, 587] on div "Selected 4 Results 1 Items per page 25 50 100 TX STATE TAX ID N" at bounding box center [812, 384] width 1475 height 501
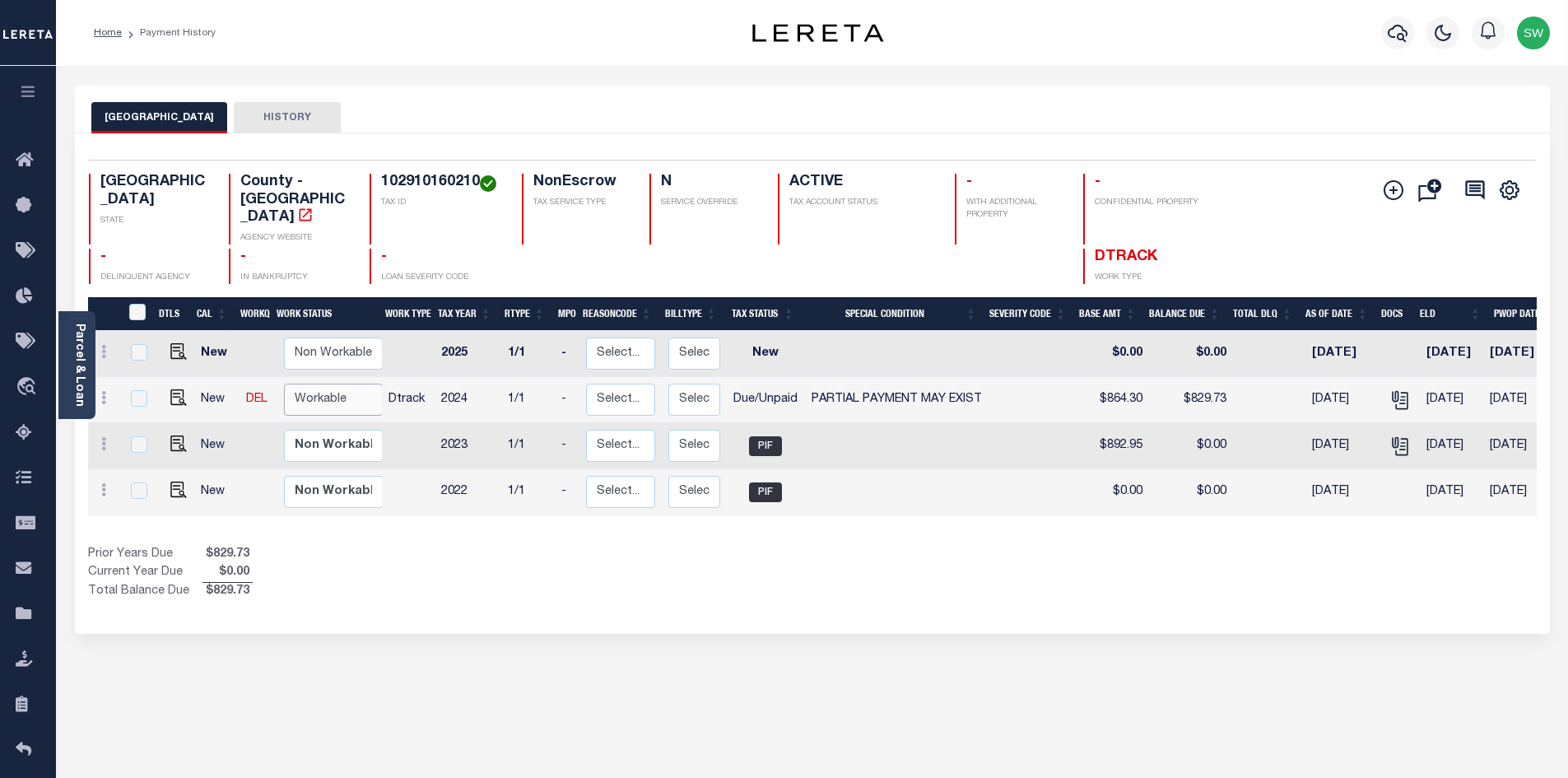
click at [358, 384] on select "Non Workable Workable" at bounding box center [333, 399] width 99 height 32
checkbox input "true"
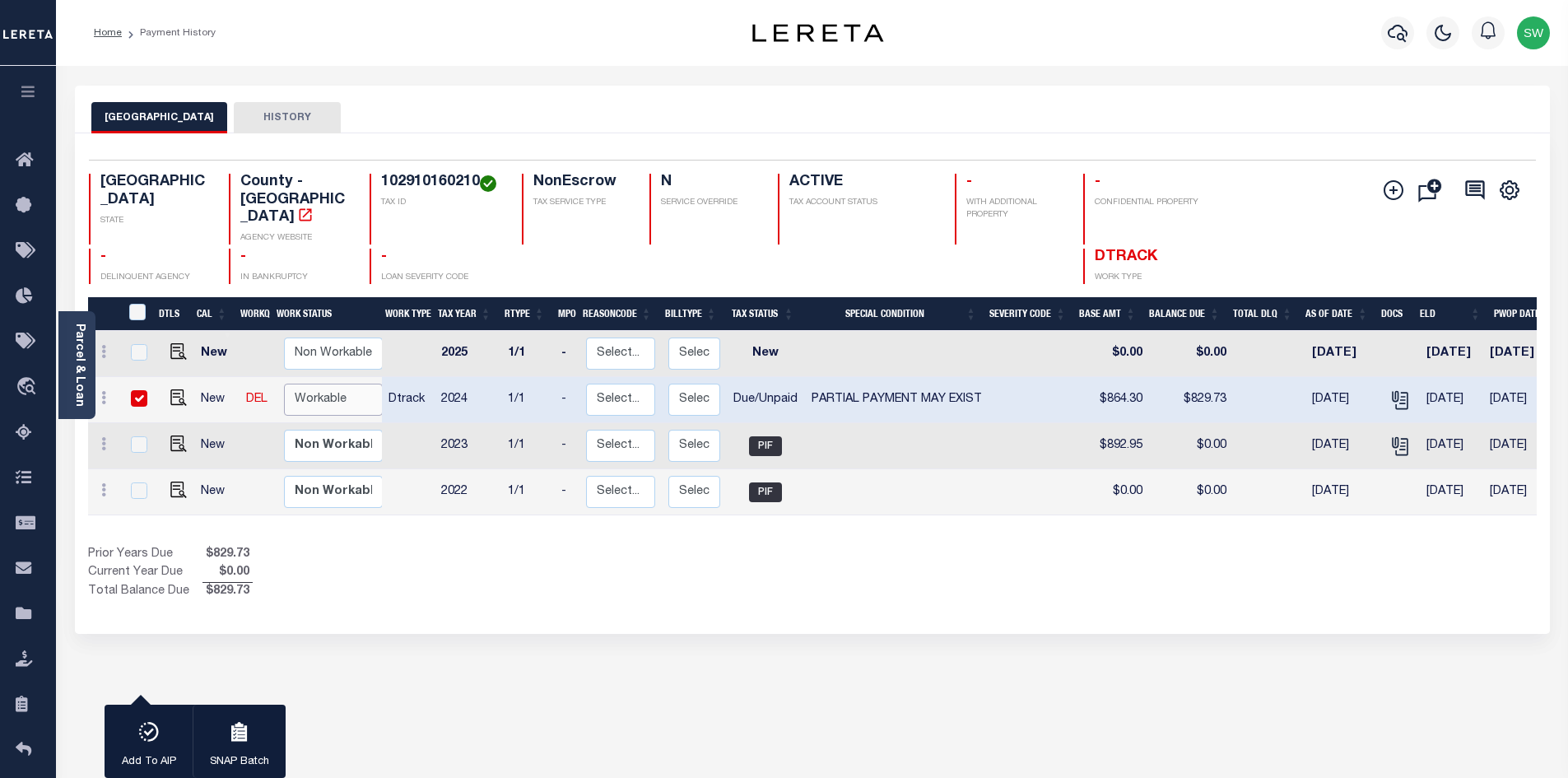
select select "true"
click at [284, 384] on select "Non Workable Workable" at bounding box center [333, 399] width 99 height 32
checkbox input "false"
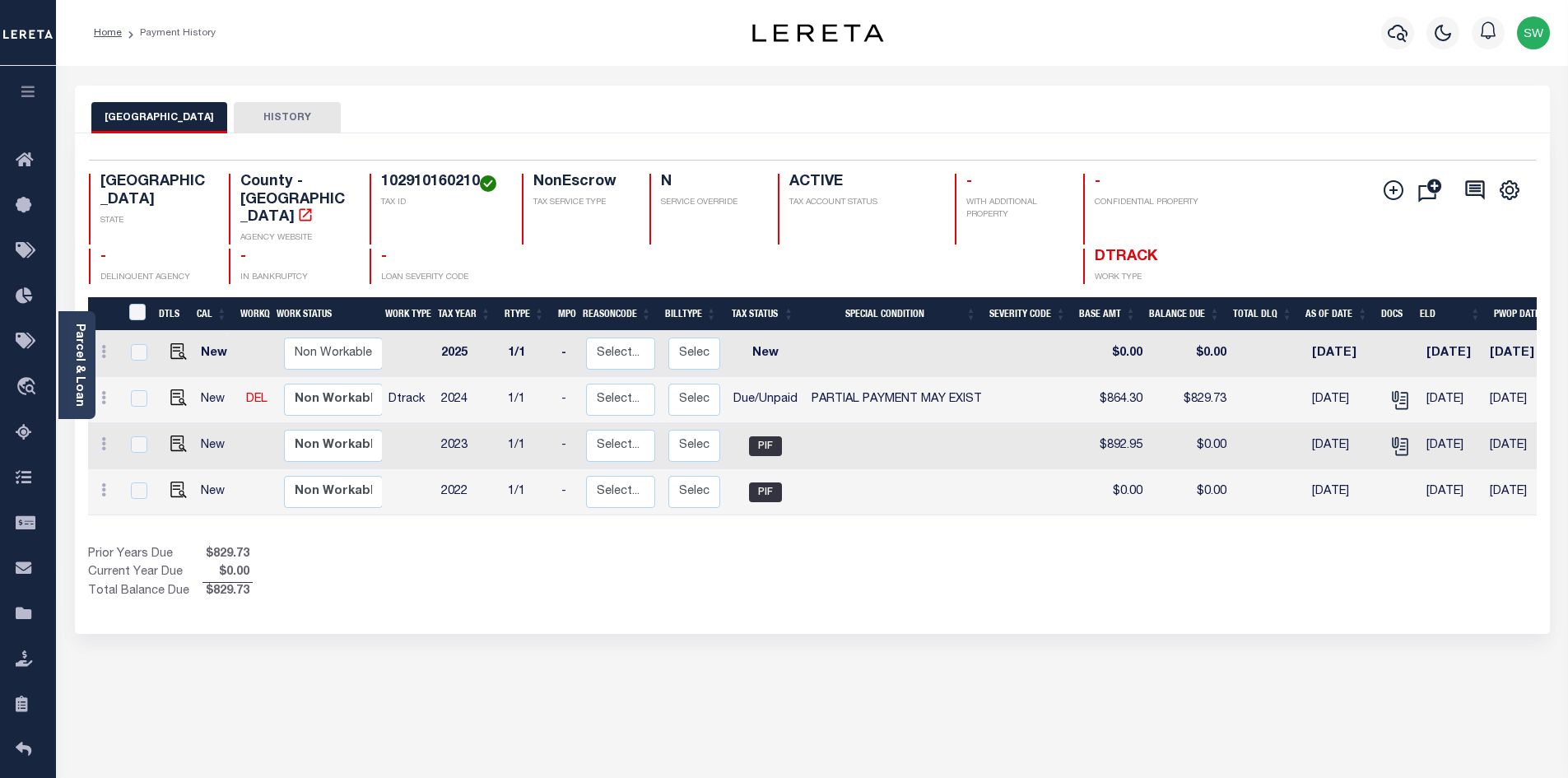
click at [541, 590] on div "1 Selected 4 Results 1 Items per page 25 50 100 TX STATE TAX ID" at bounding box center [812, 384] width 1475 height 501
click at [1400, 28] on icon "button" at bounding box center [1398, 33] width 20 height 17
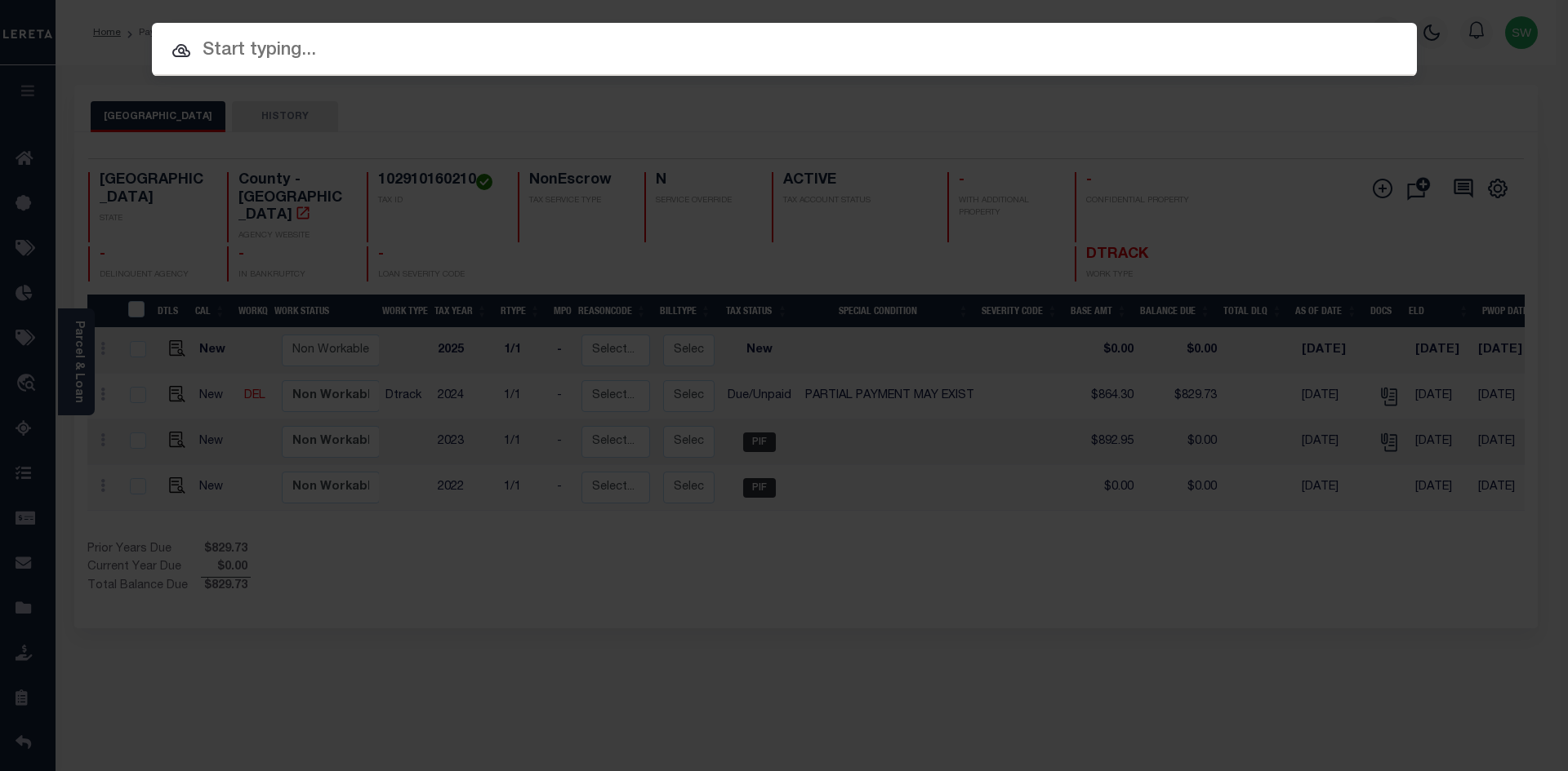
click at [330, 58] on input "text" at bounding box center [784, 50] width 1265 height 28
paste input "9201"
type input "9201"
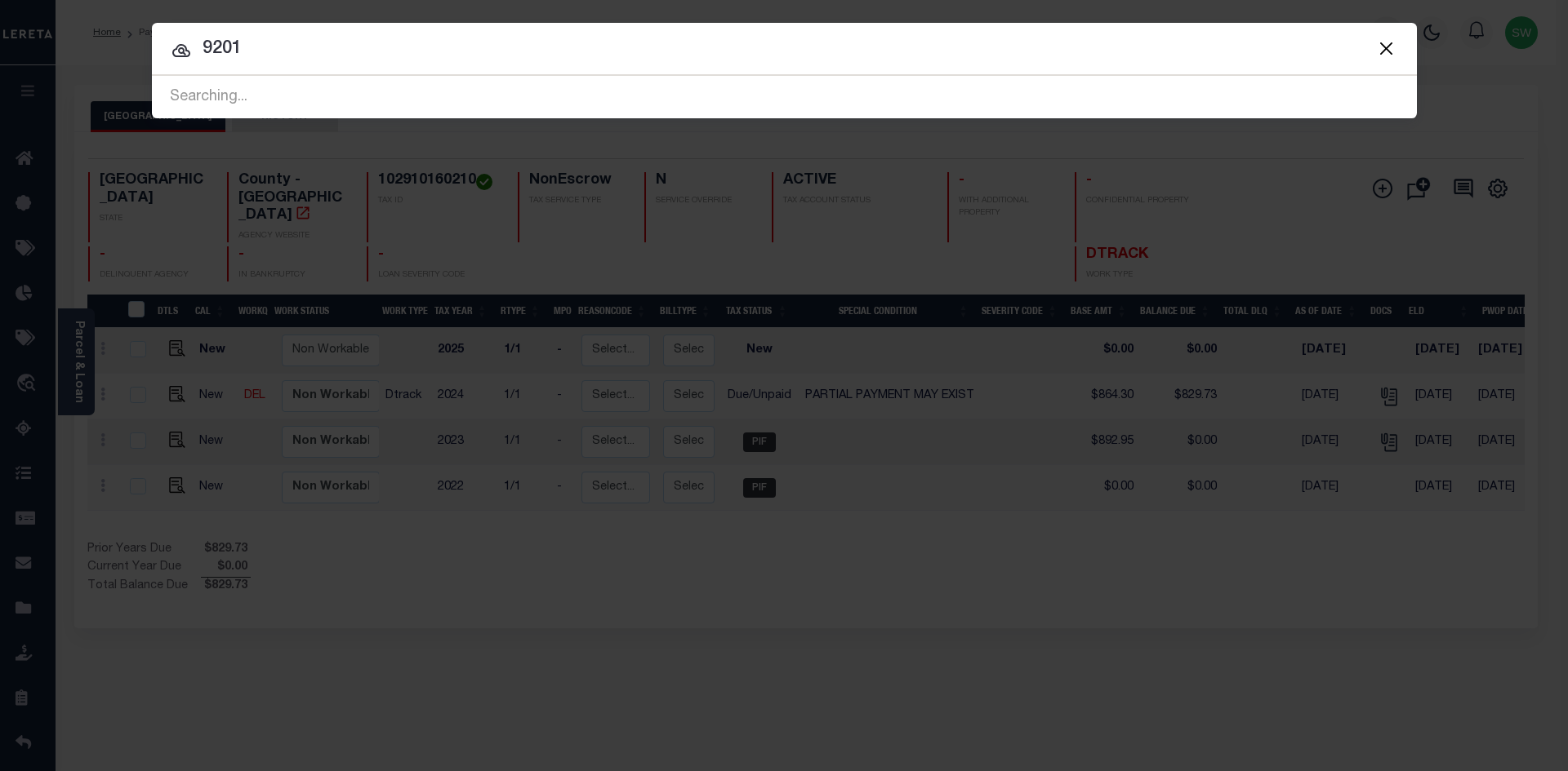
click at [377, 57] on input "9201" at bounding box center [784, 49] width 1265 height 28
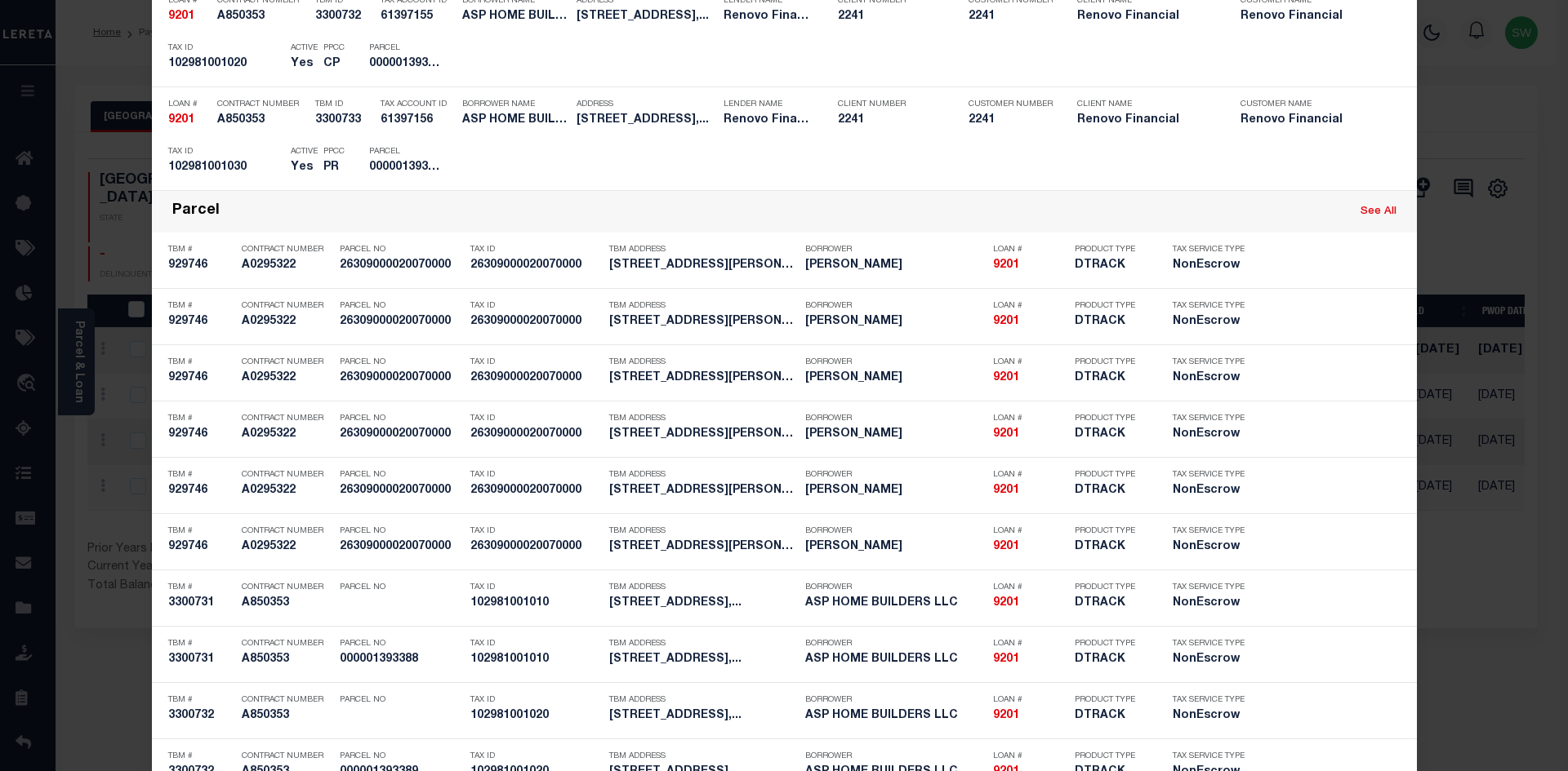
scroll to position [1176, 0]
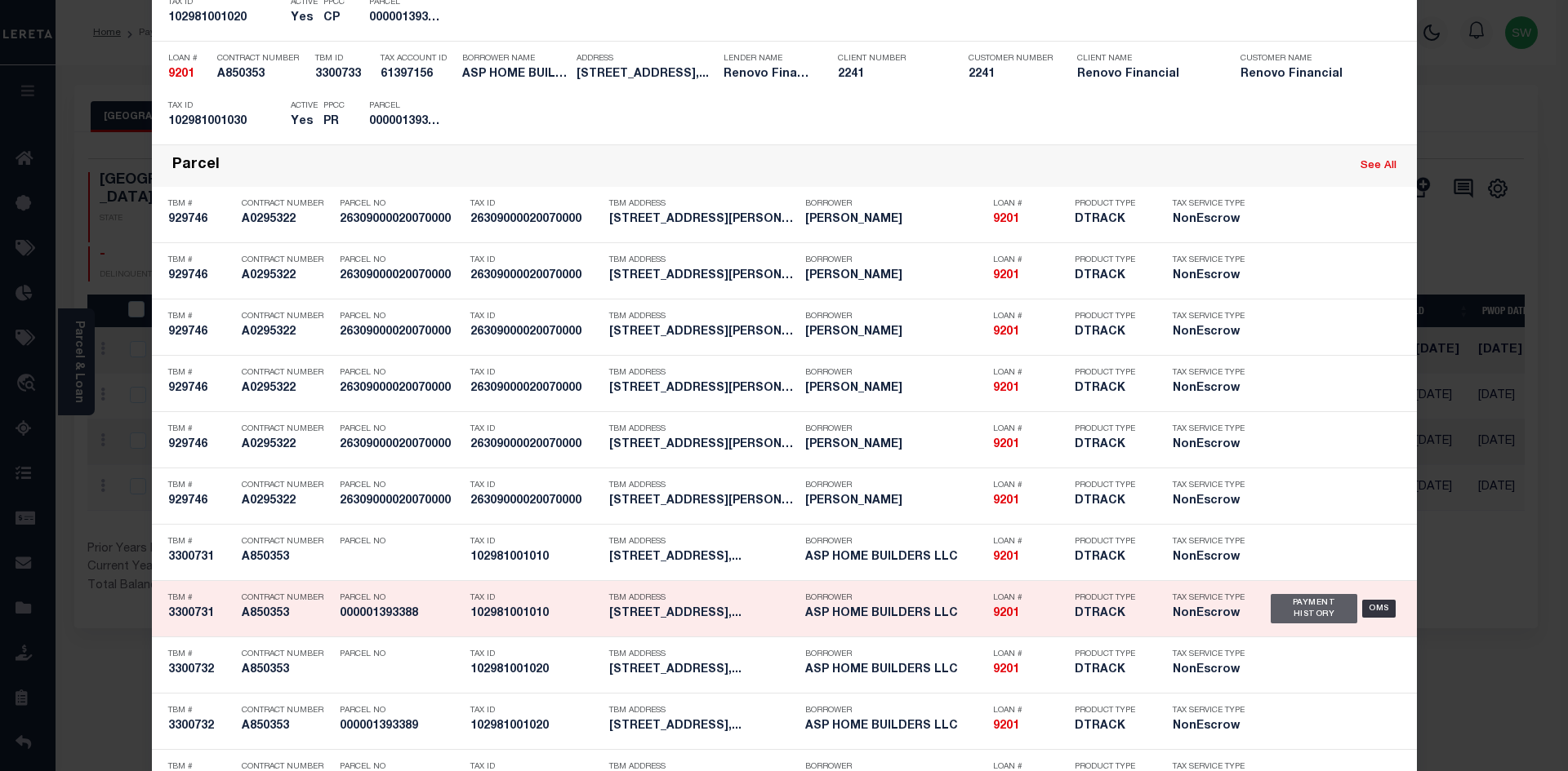
click at [1289, 614] on div "Payment History" at bounding box center [1314, 609] width 87 height 29
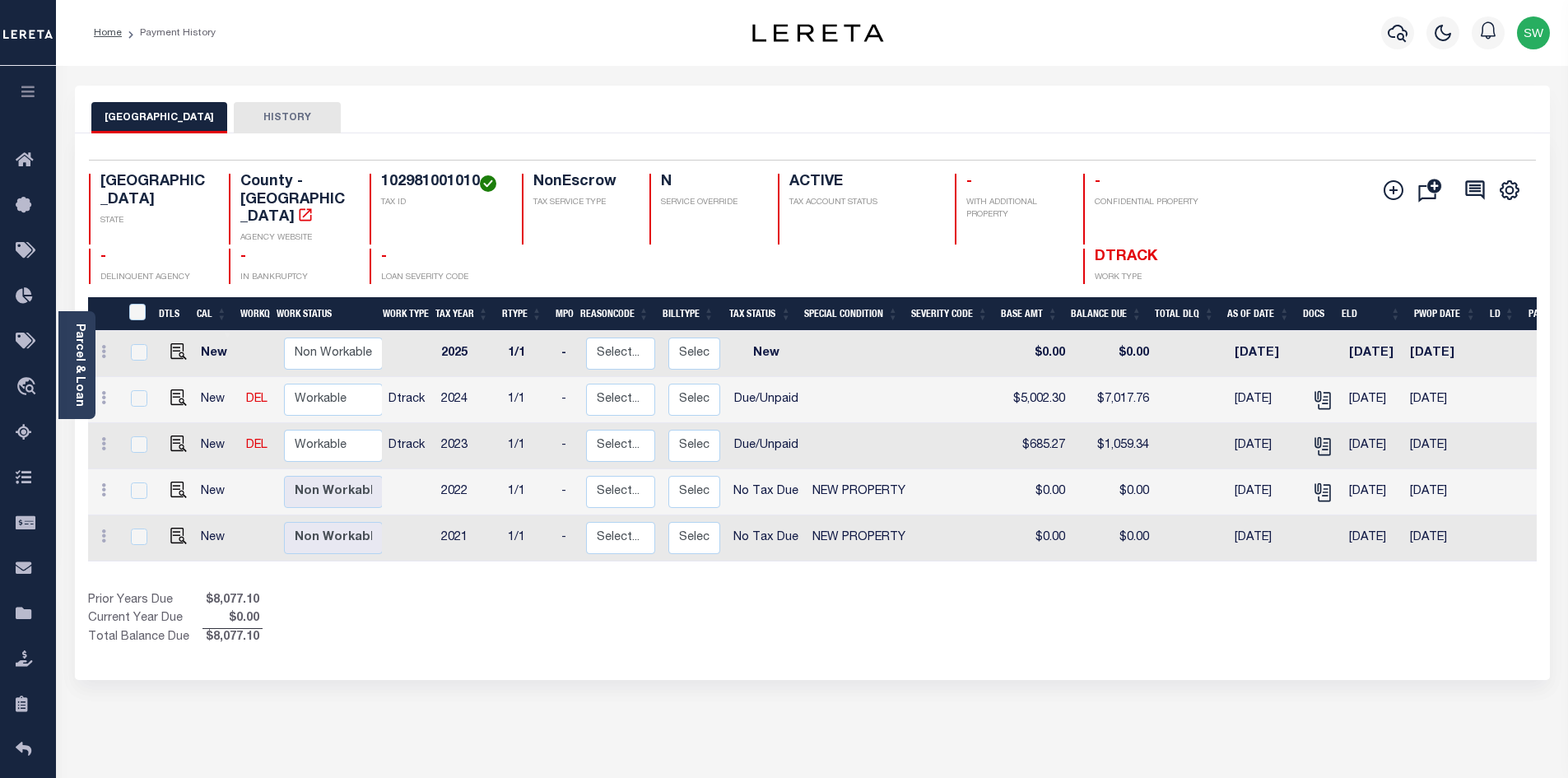
drag, startPoint x: 941, startPoint y: 581, endPoint x: 882, endPoint y: 526, distance: 80.7
click at [937, 592] on div "Show Tax Lines before Bill Release Date Prior Years Due $8,077.10 Current Year …" at bounding box center [812, 620] width 1449 height 55
drag, startPoint x: 480, startPoint y: 181, endPoint x: 384, endPoint y: 180, distance: 96.0
click at [384, 180] on h4 "102981001010" at bounding box center [442, 183] width 121 height 18
copy h4 "102981001010"
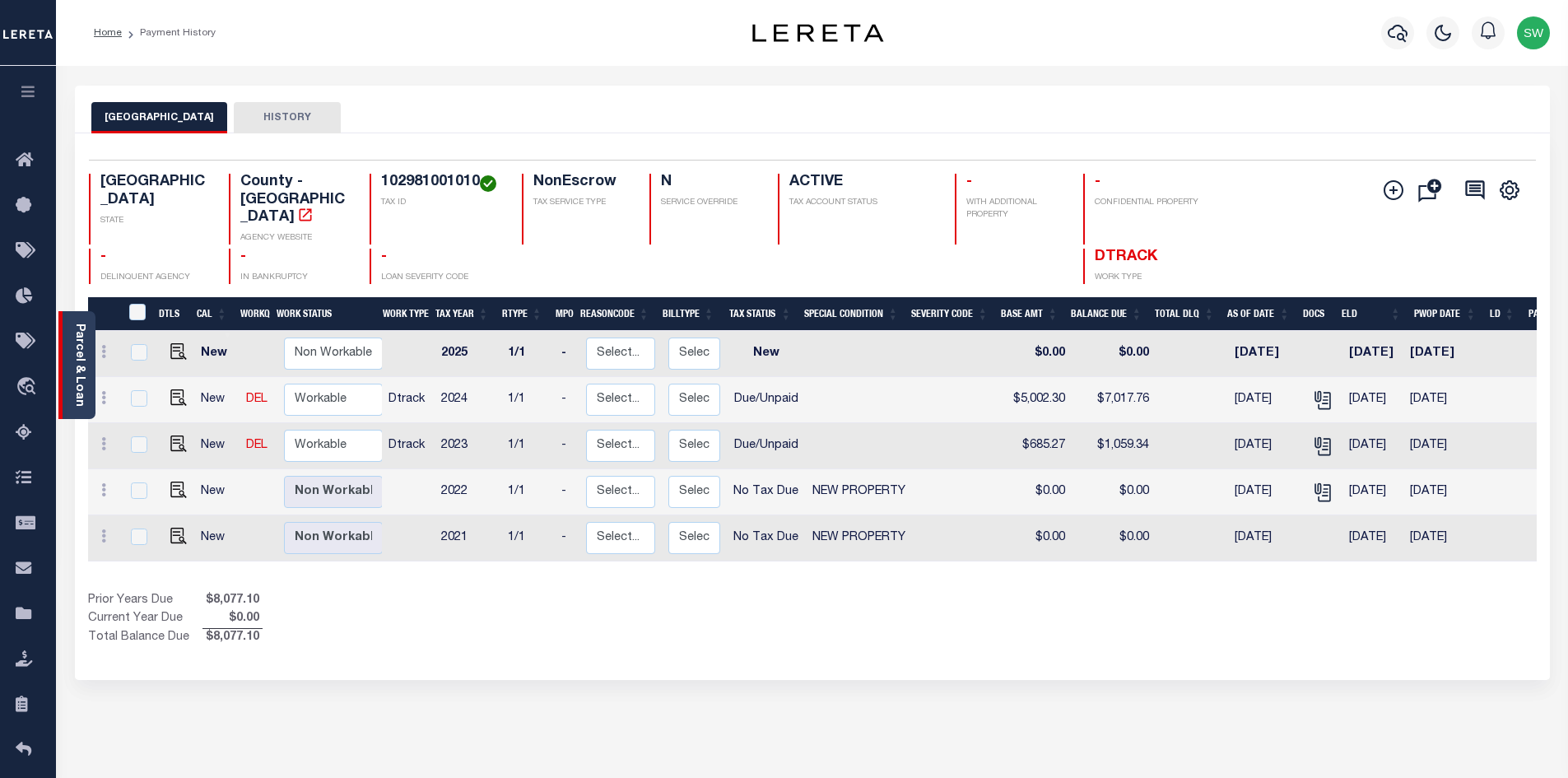
click at [86, 372] on div "Parcel & Loan" at bounding box center [76, 365] width 37 height 108
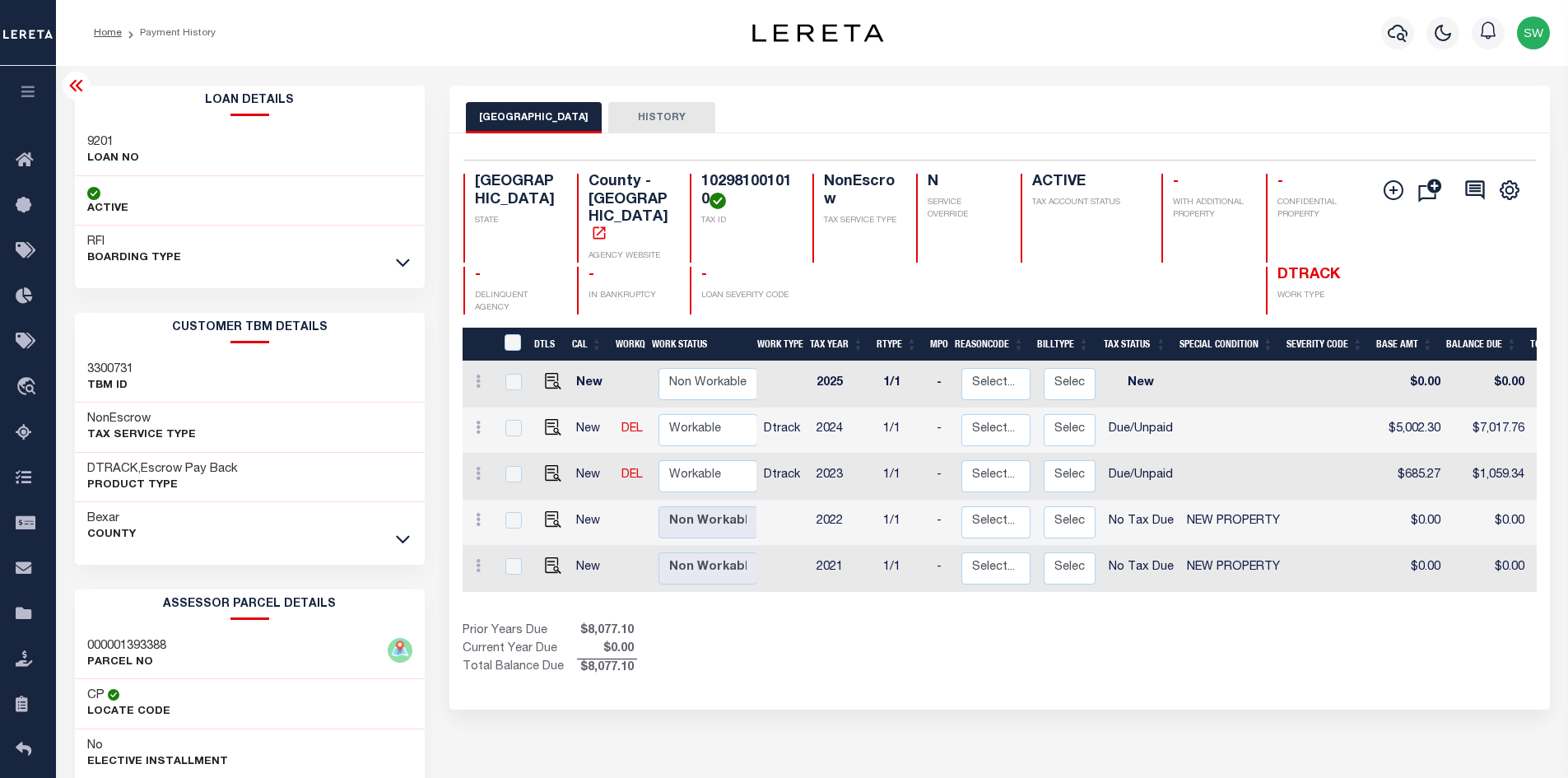
click at [909, 672] on div "Selected 5 Results 1 Items per page 25 50 100 TX STATE TAX ID N" at bounding box center [1000, 421] width 1101 height 576
click at [548, 466] on img "" at bounding box center [553, 474] width 17 height 17
checkbox input "true"
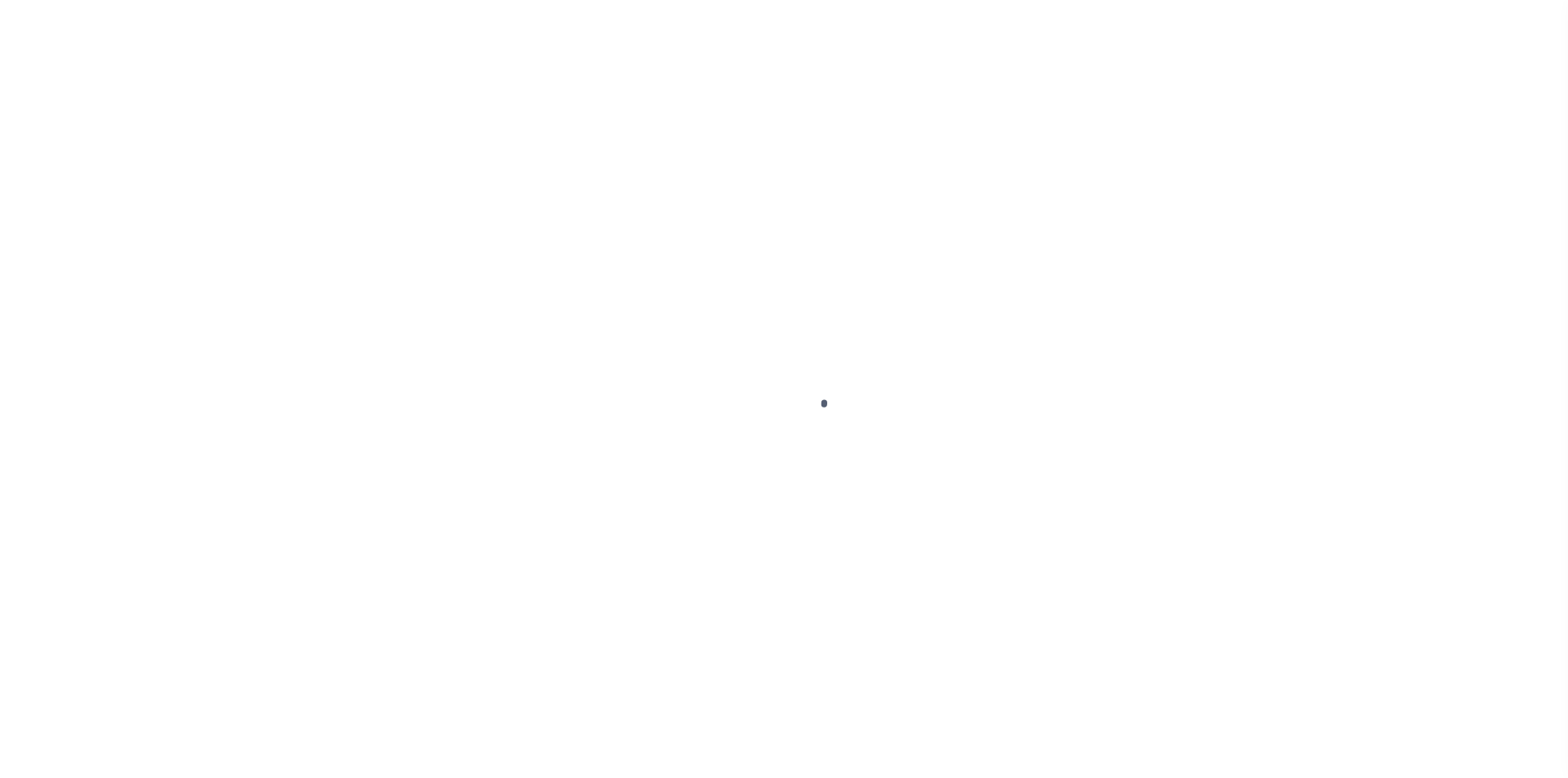
select select "DUE"
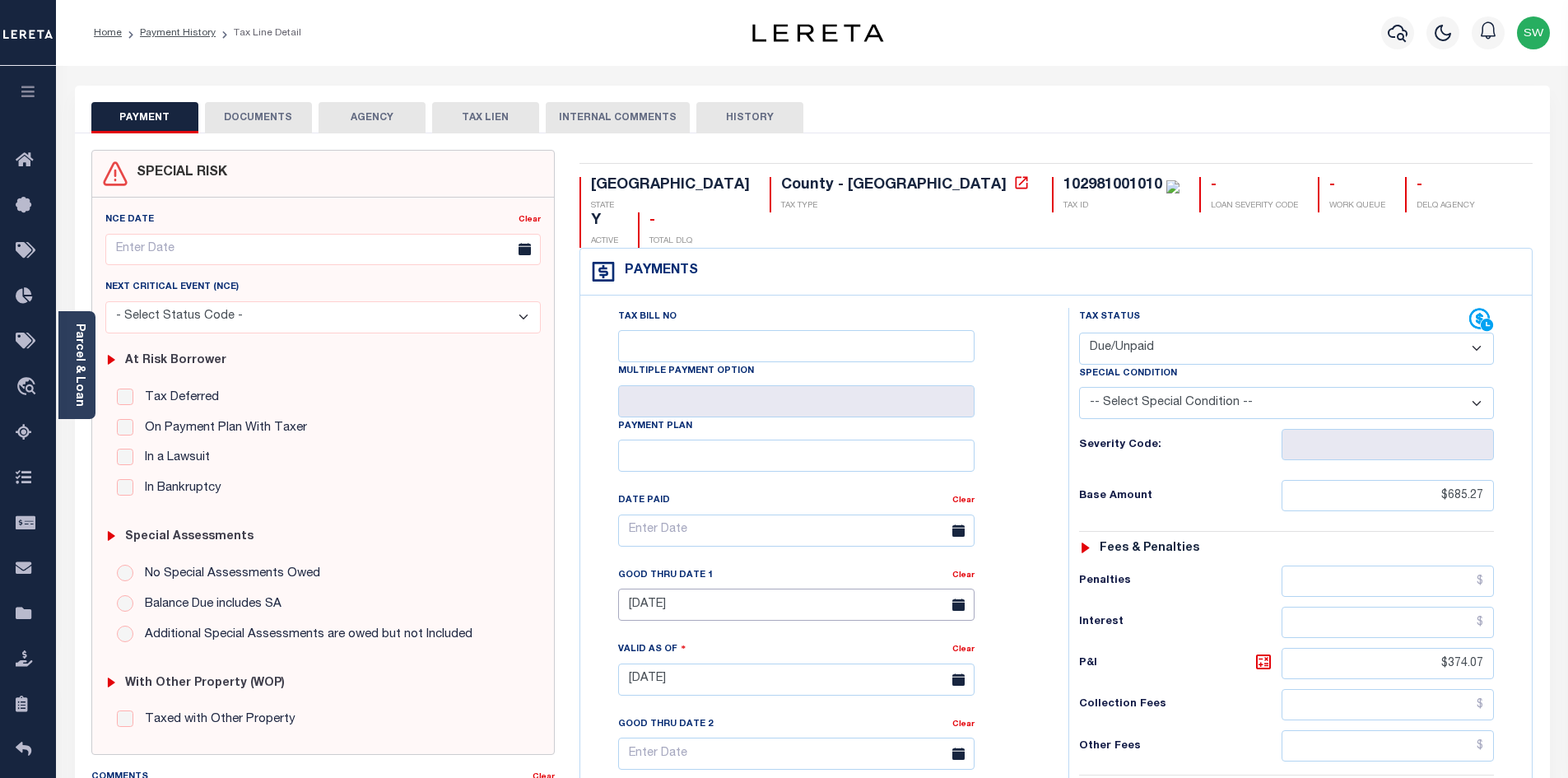
click at [656, 589] on input "[DATE]" at bounding box center [796, 605] width 357 height 32
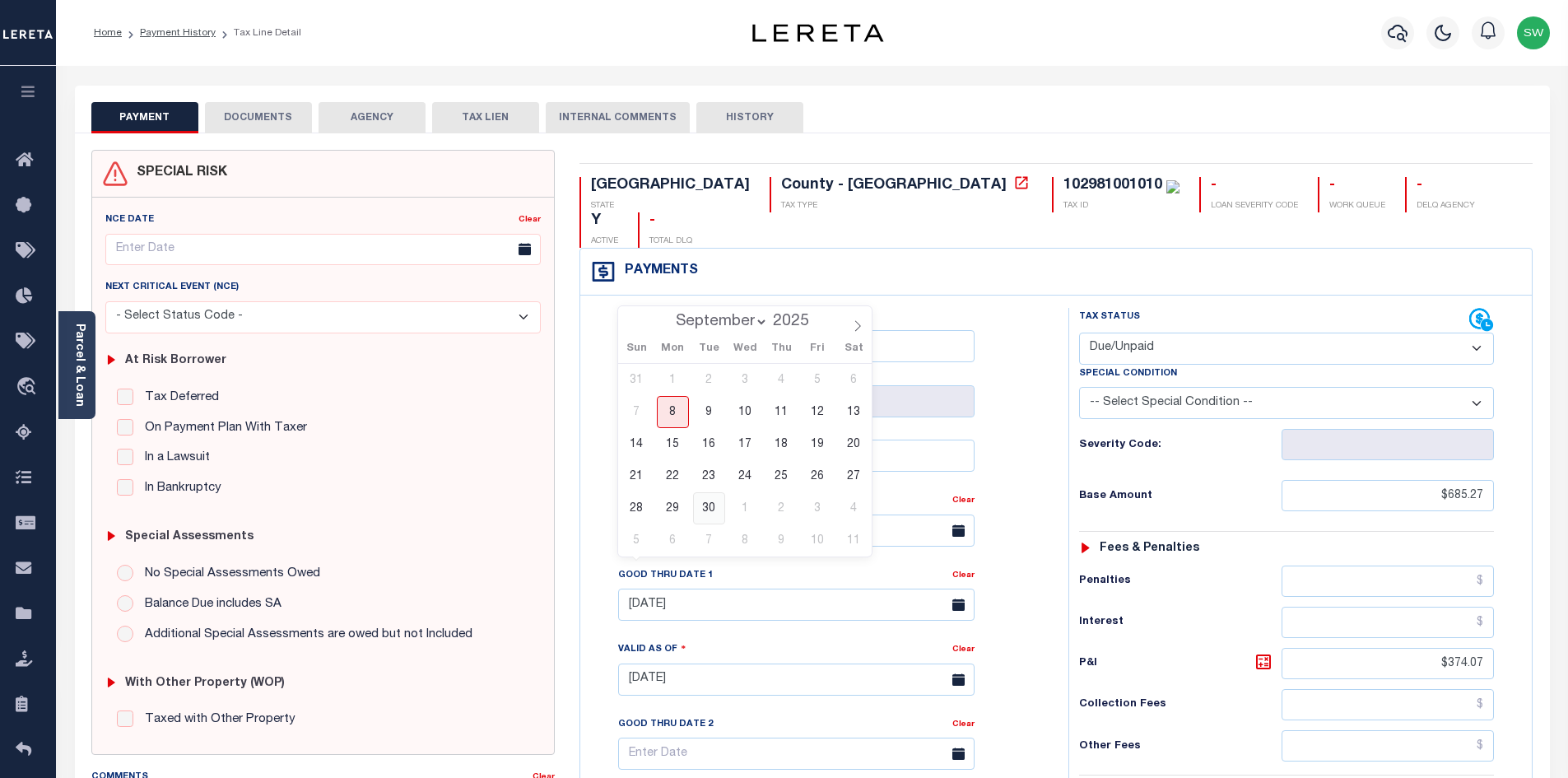
click at [714, 507] on span "30" at bounding box center [709, 508] width 32 height 32
type input "[DATE]"
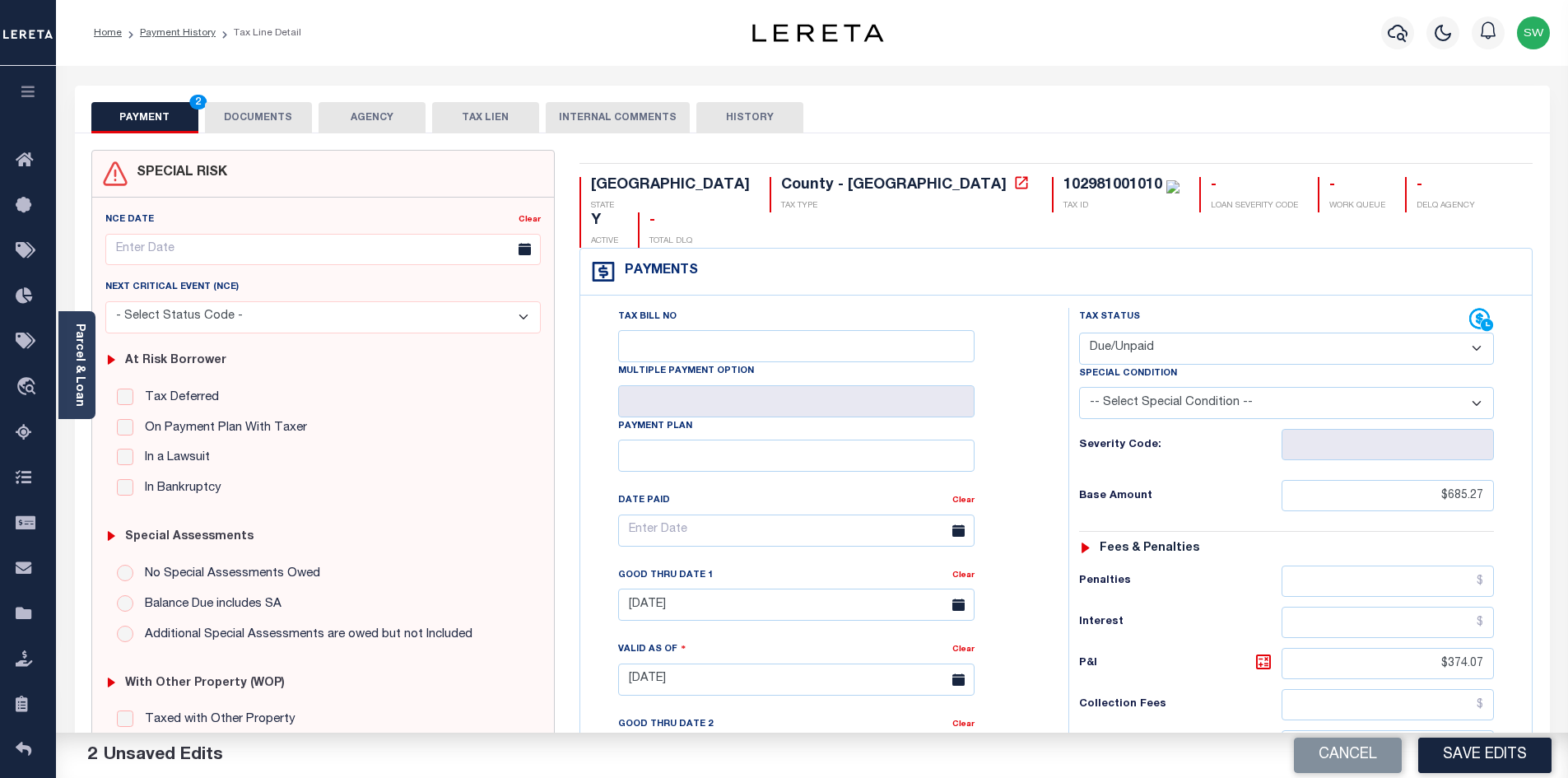
click at [1031, 401] on div "Tax Bill No Multiple Payment Option Payment Plan Clear" at bounding box center [820, 539] width 447 height 462
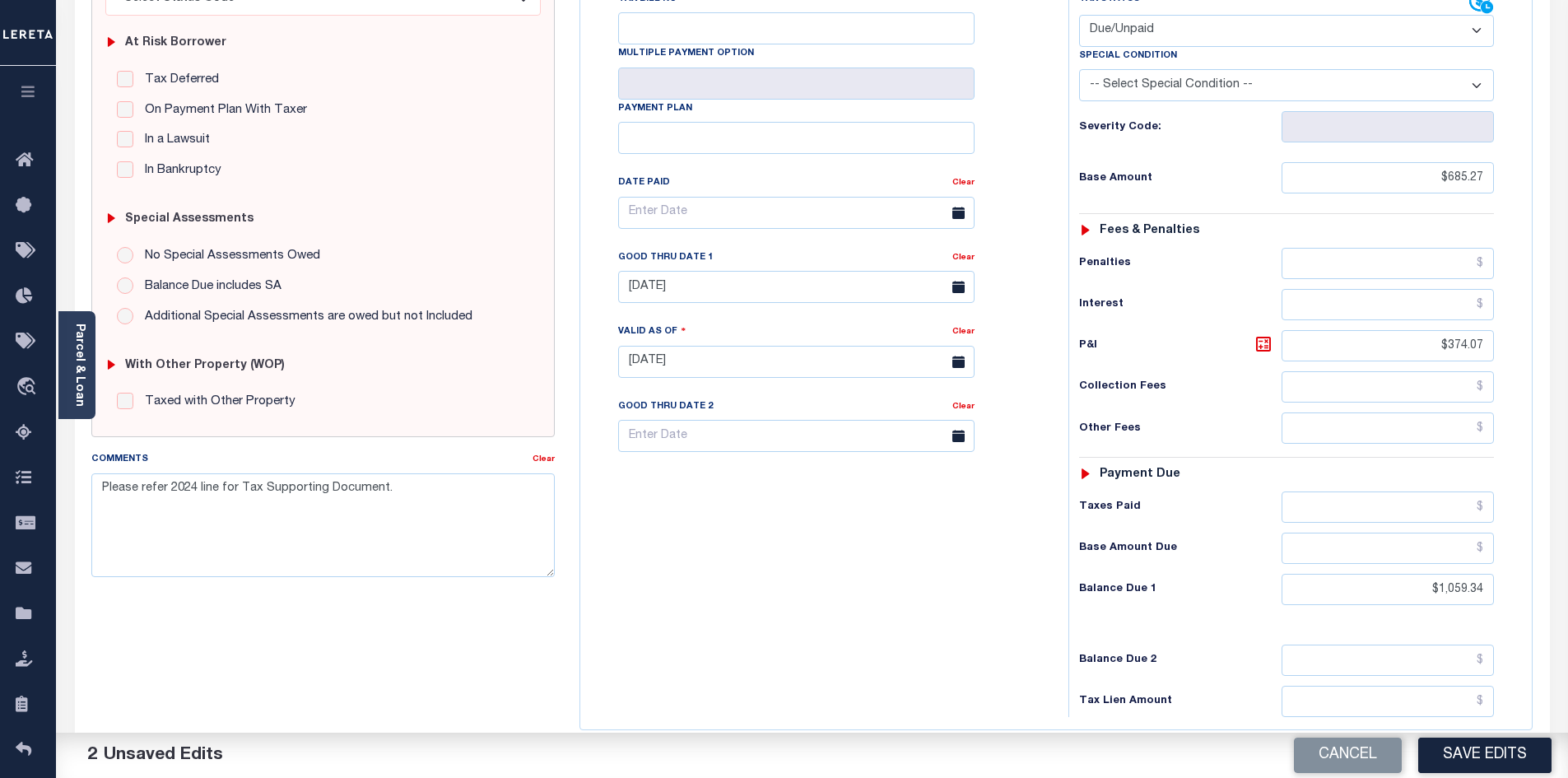
scroll to position [316, 0]
drag, startPoint x: 1396, startPoint y: 551, endPoint x: 1566, endPoint y: 556, distance: 170.1
click at [1566, 556] on div "Parcel & Loan Tax Bill Details 102981001010 TAX ID" at bounding box center [812, 341] width 1513 height 1183
type input "$1,075.64"
click at [1263, 336] on icon at bounding box center [1264, 346] width 20 height 20
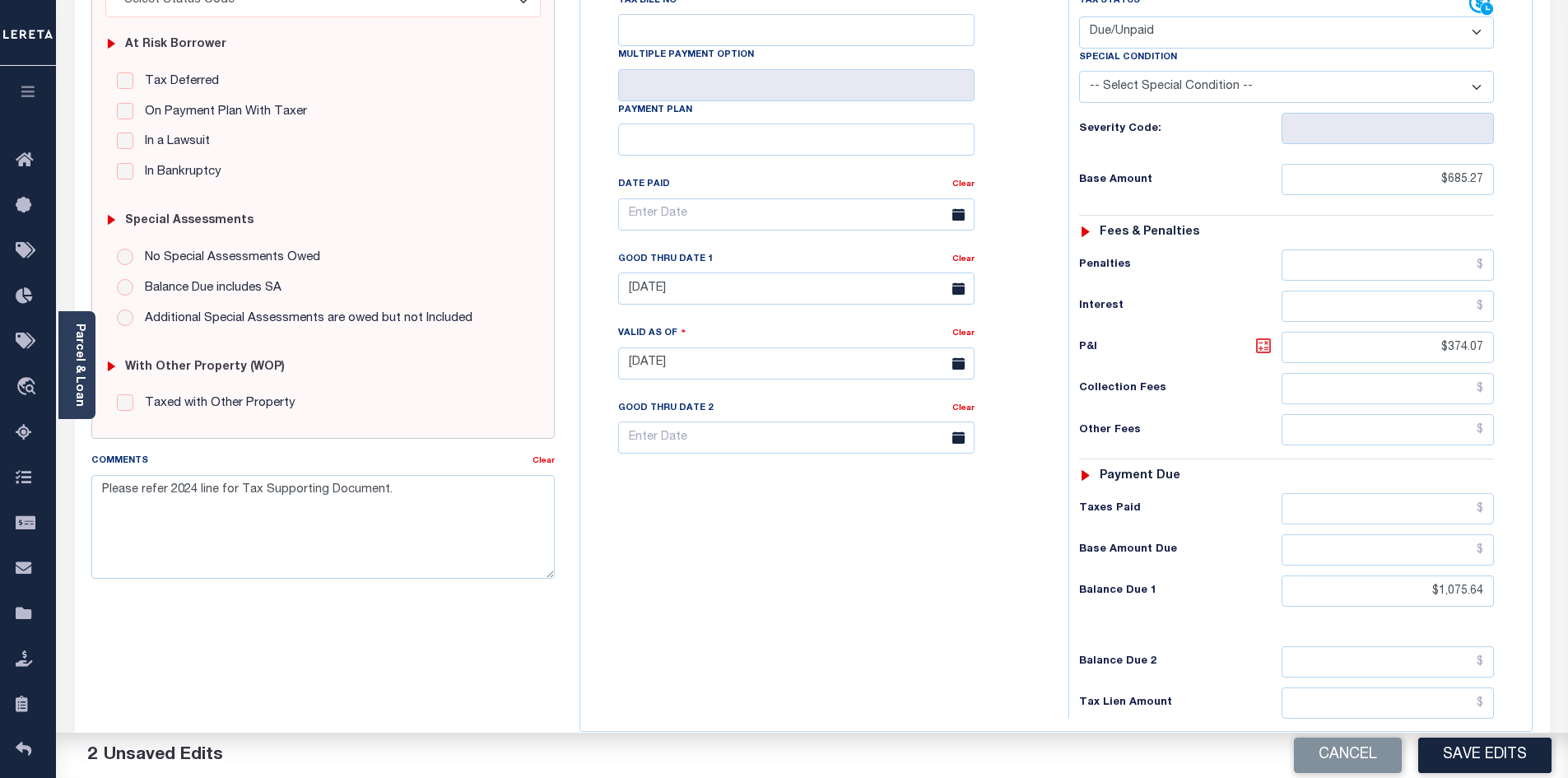
type input "$390.37"
click at [921, 551] on div "Tax Bill No Multiple Payment Option Payment Plan Clear" at bounding box center [820, 356] width 471 height 728
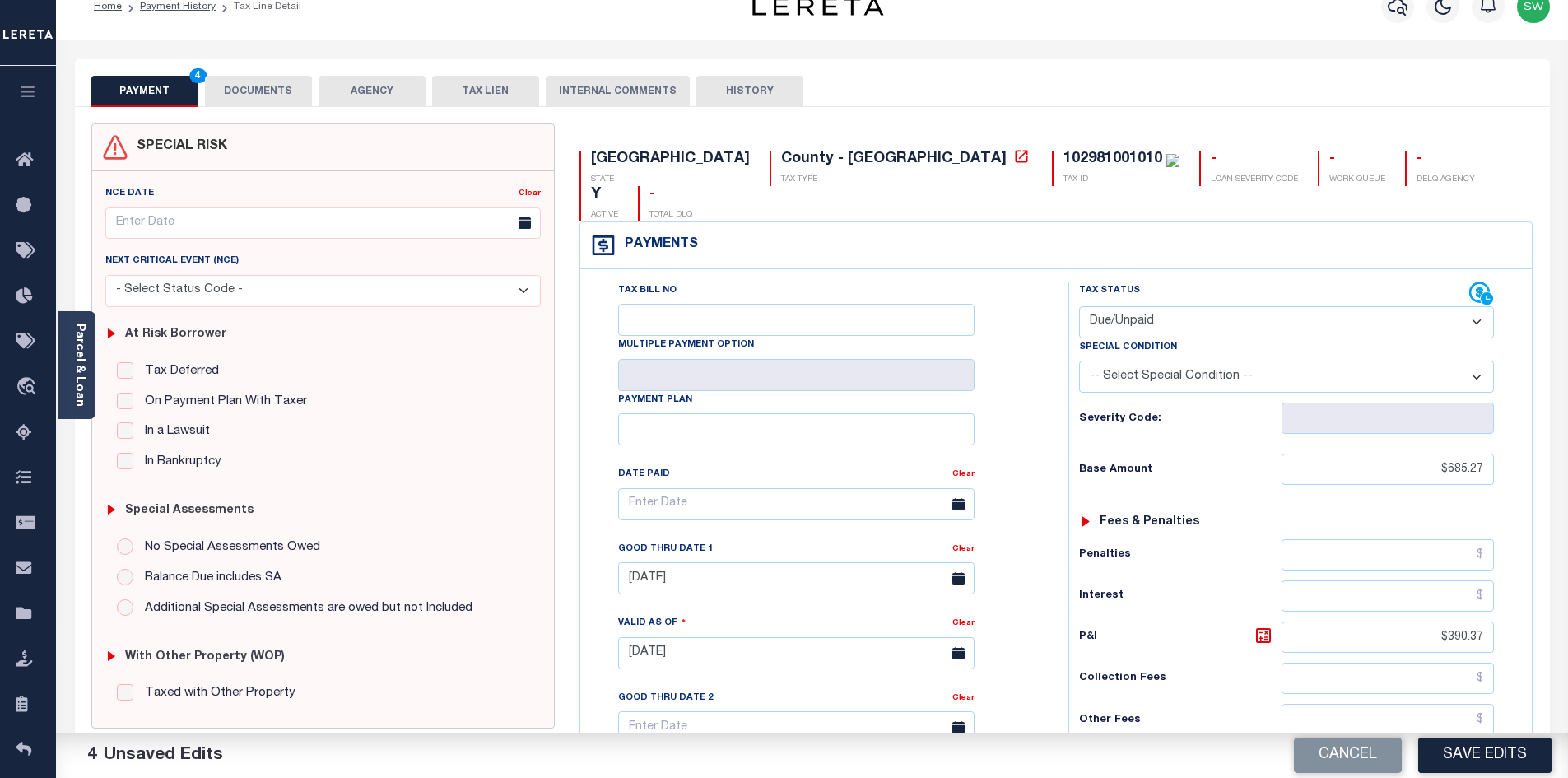
scroll to position [0, 0]
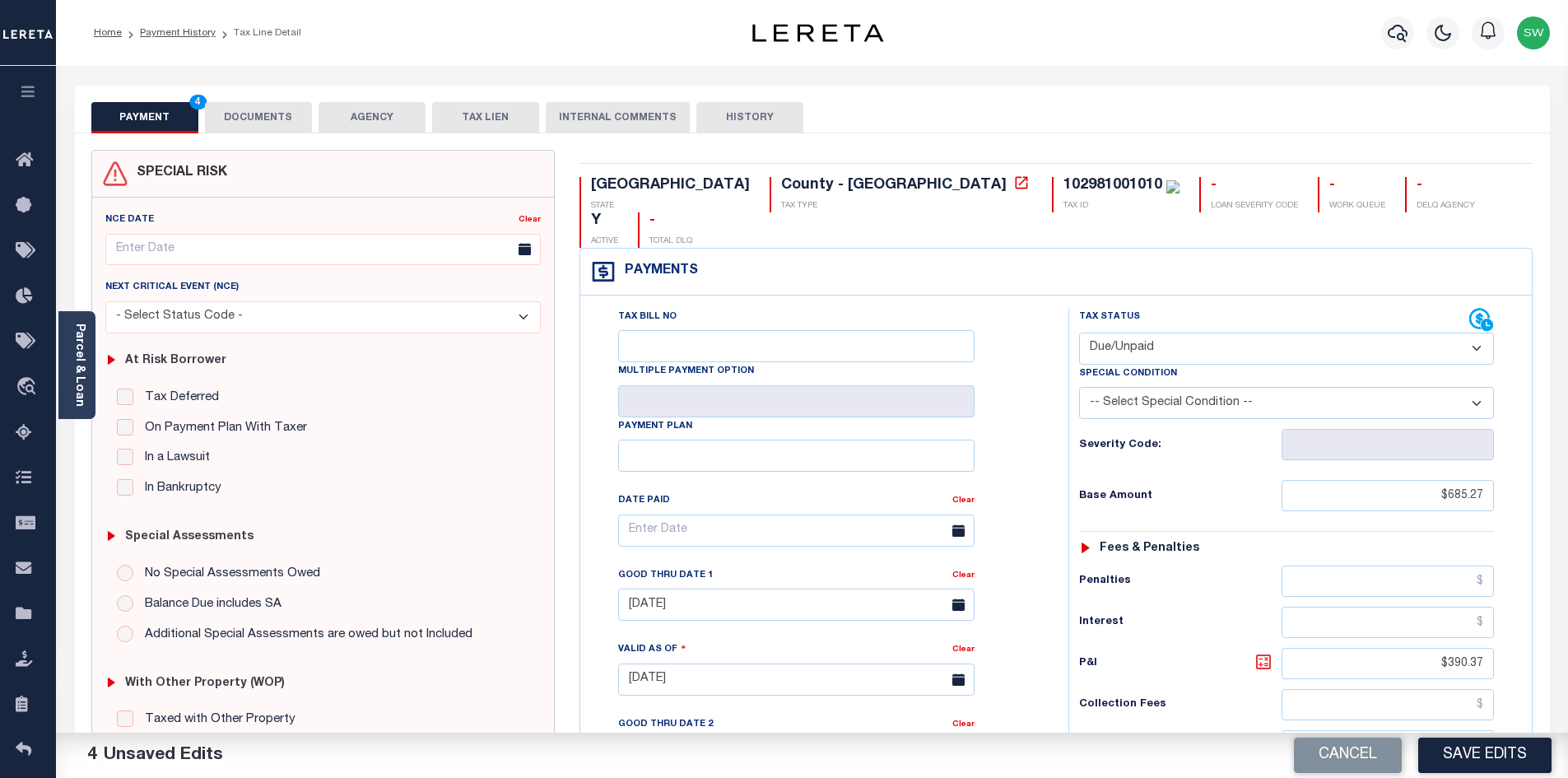
click at [1266, 652] on icon at bounding box center [1264, 662] width 20 height 20
click at [266, 126] on button "DOCUMENTS" at bounding box center [258, 118] width 107 height 32
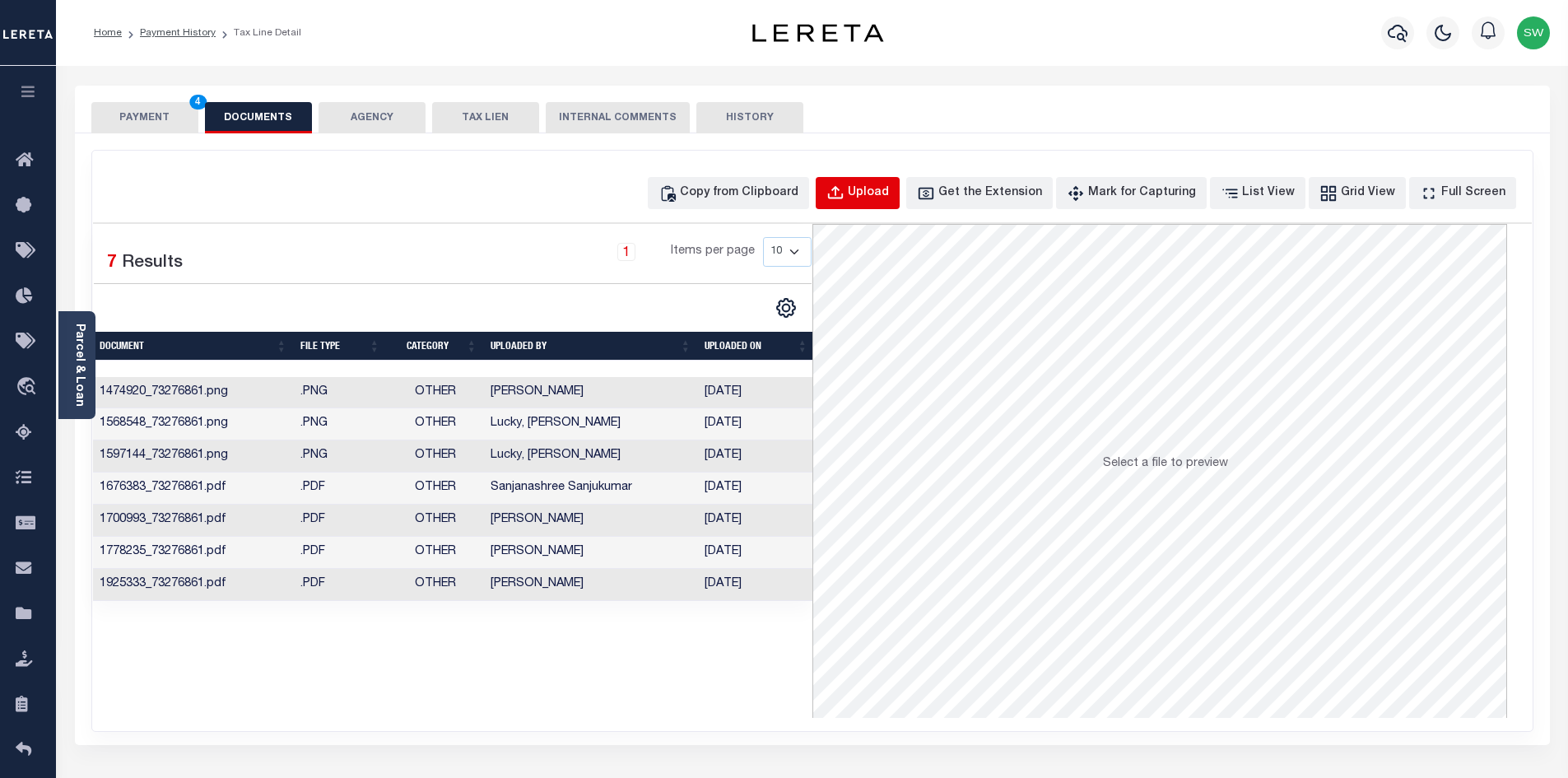
click at [889, 185] on div "Upload" at bounding box center [868, 194] width 41 height 18
select select "POP"
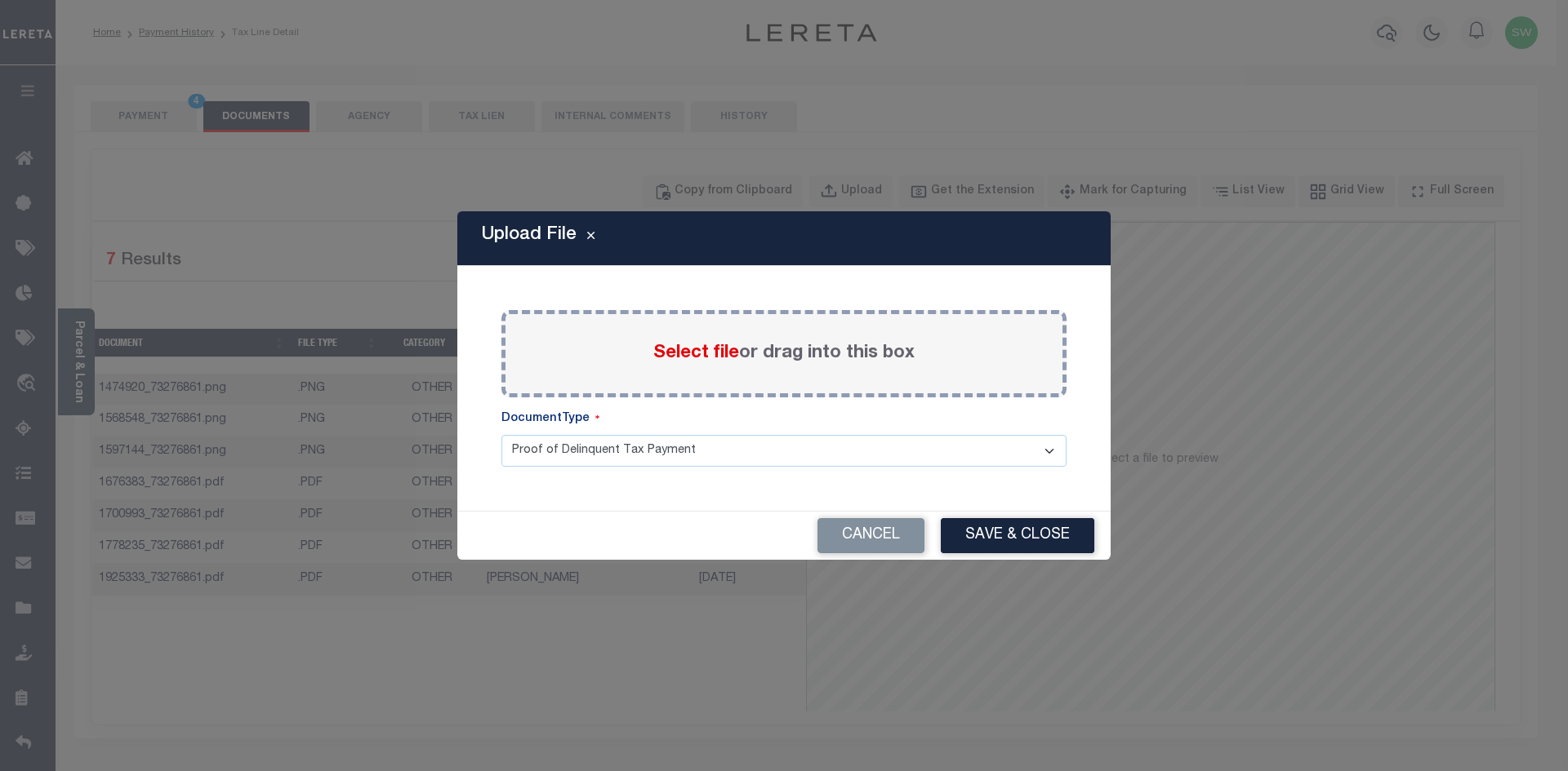
drag, startPoint x: 653, startPoint y: 374, endPoint x: 661, endPoint y: 370, distance: 8.9
click at [654, 374] on div "Select file or drag into this box" at bounding box center [784, 354] width 565 height 87
click at [642, 355] on div "Select file or drag into this box" at bounding box center [784, 354] width 565 height 87
click at [659, 355] on span "Select file" at bounding box center [696, 354] width 85 height 18
click at [0, 0] on input "Select file or drag into this box" at bounding box center [0, 0] width 0 height 0
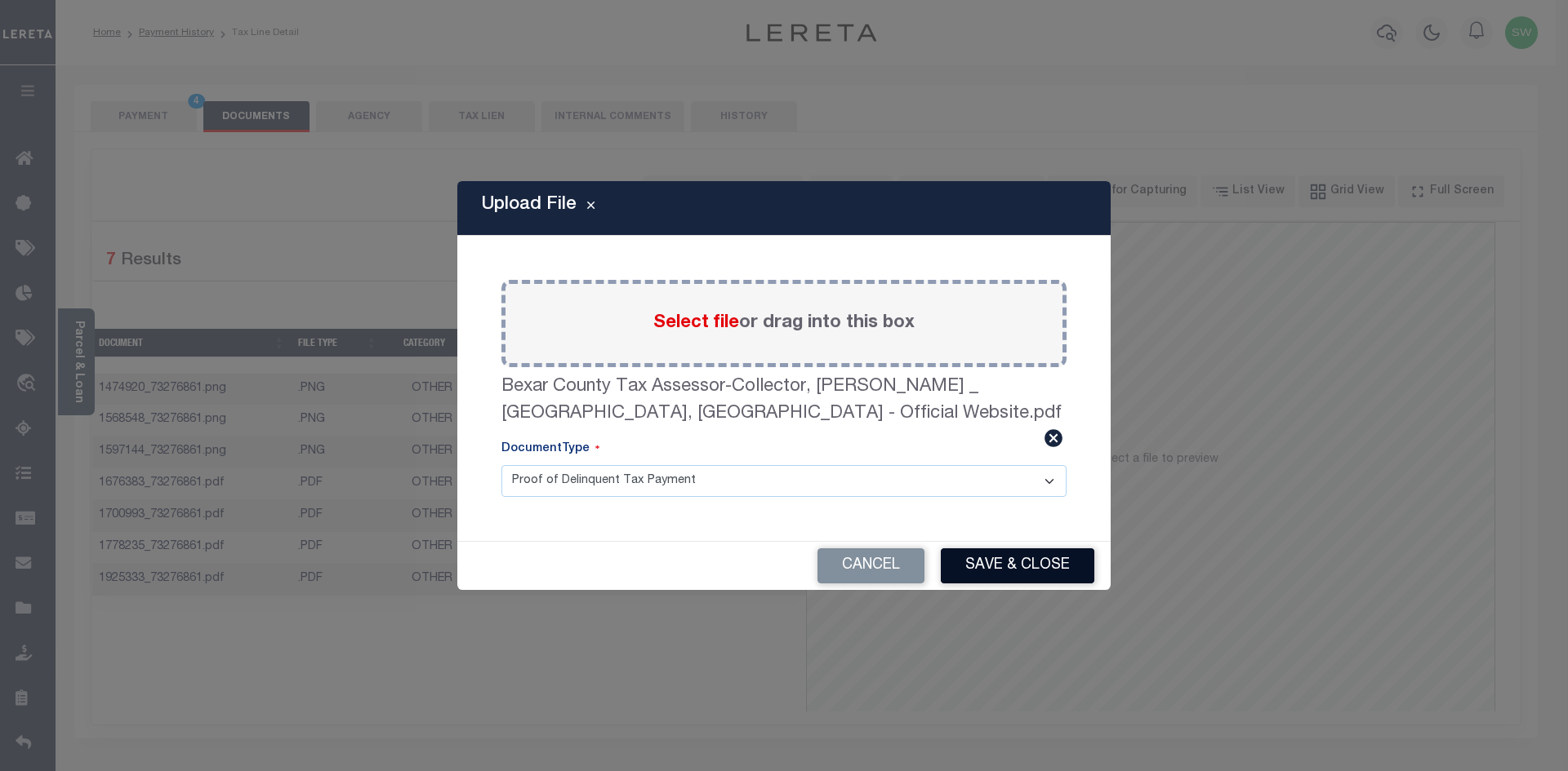
click at [1016, 560] on button "Save & Close" at bounding box center [1017, 566] width 154 height 35
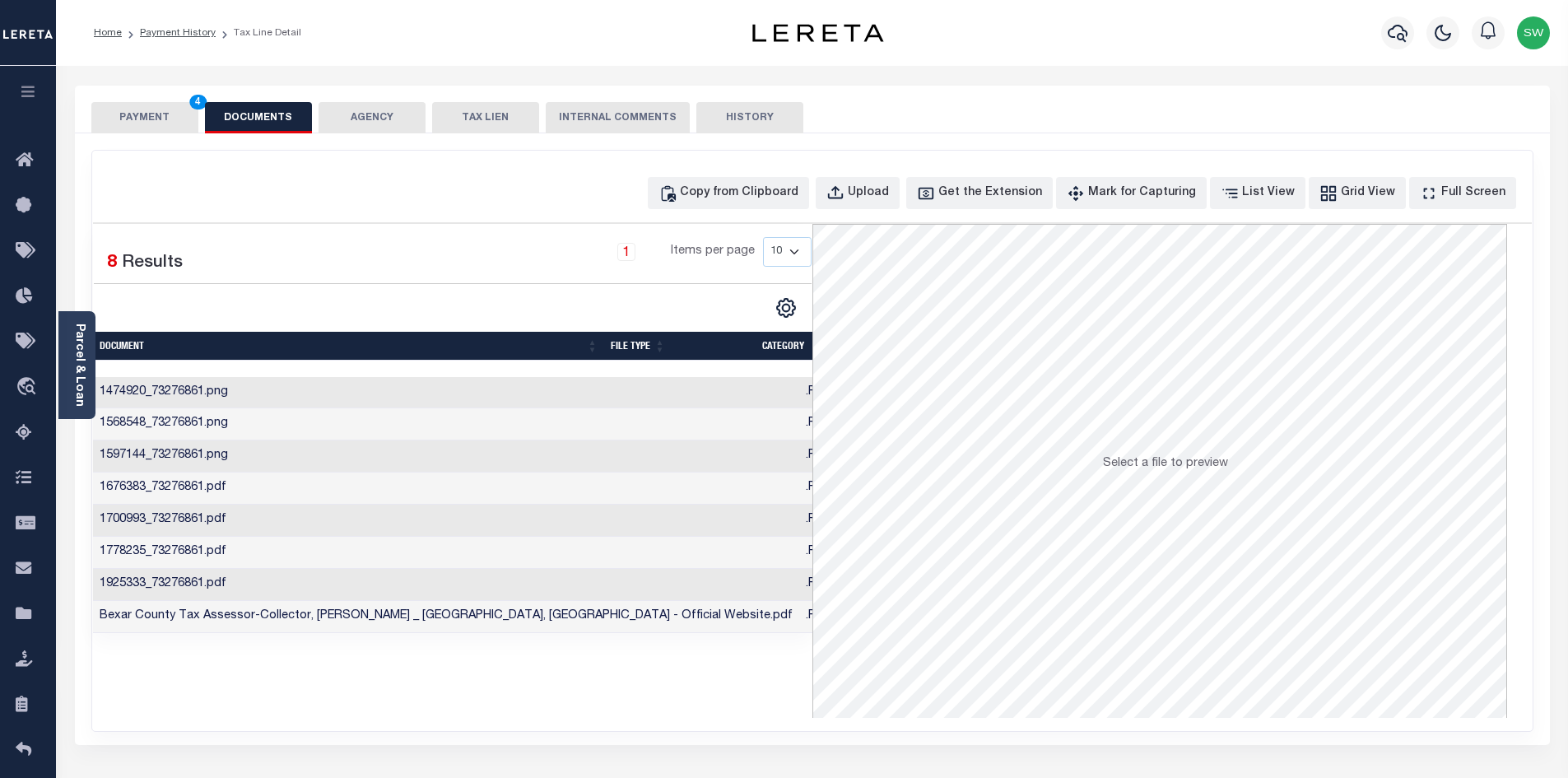
click at [165, 111] on button "PAYMENT 4" at bounding box center [144, 118] width 107 height 32
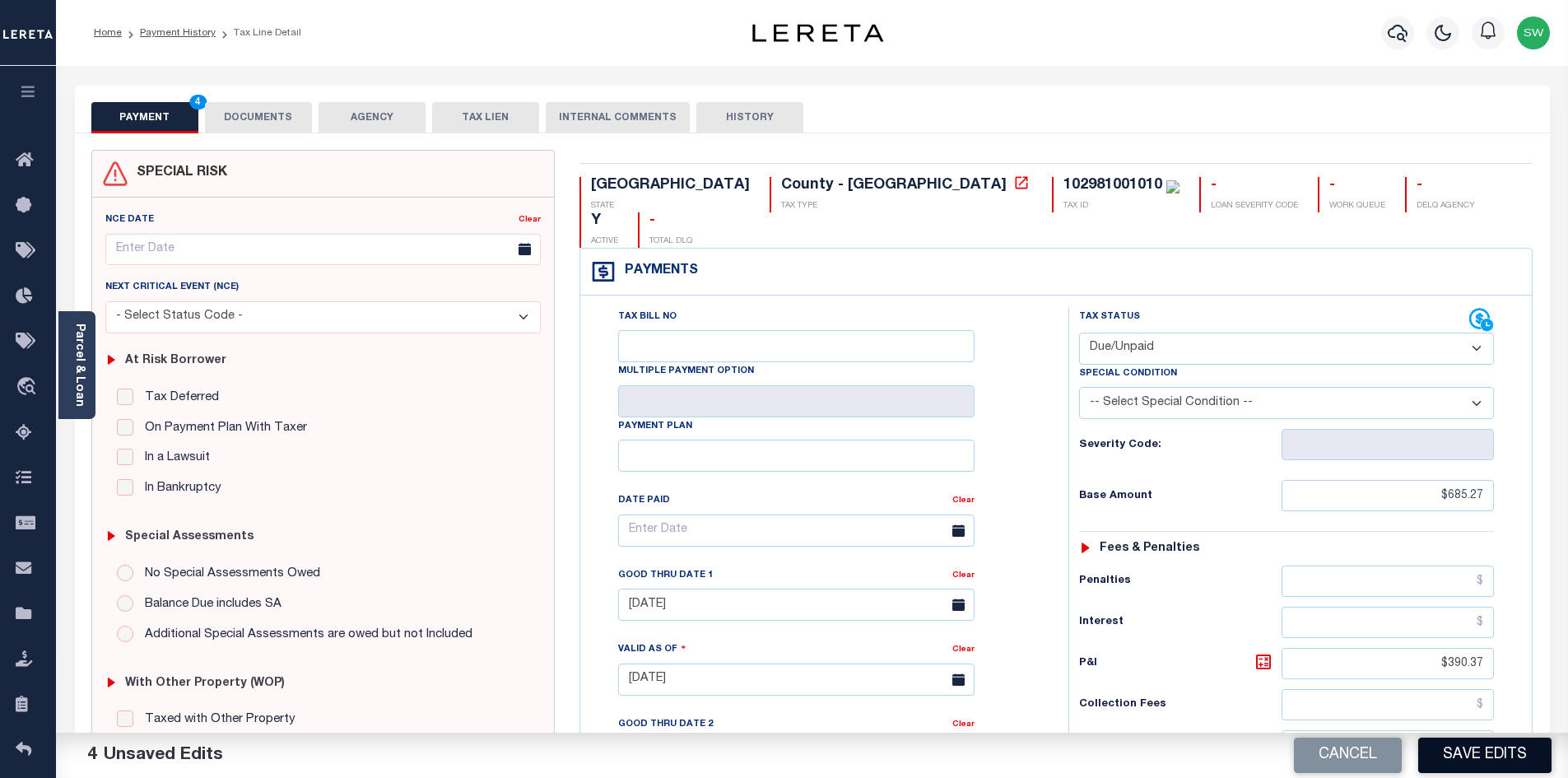
click at [1522, 748] on button "Save Edits" at bounding box center [1485, 756] width 133 height 36
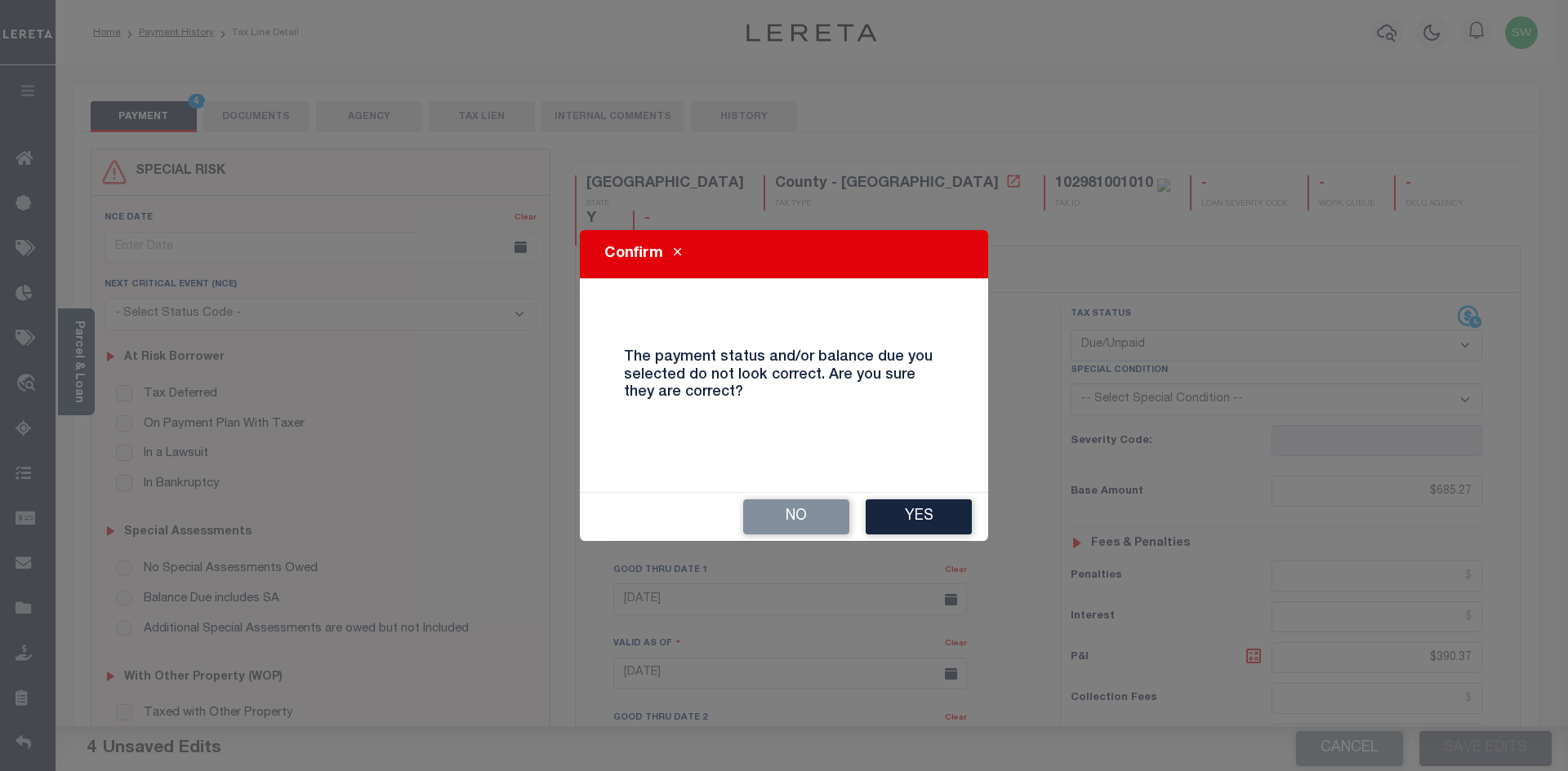
drag, startPoint x: 918, startPoint y: 521, endPoint x: 934, endPoint y: 516, distance: 16.8
click at [918, 520] on button "Yes" at bounding box center [918, 517] width 106 height 35
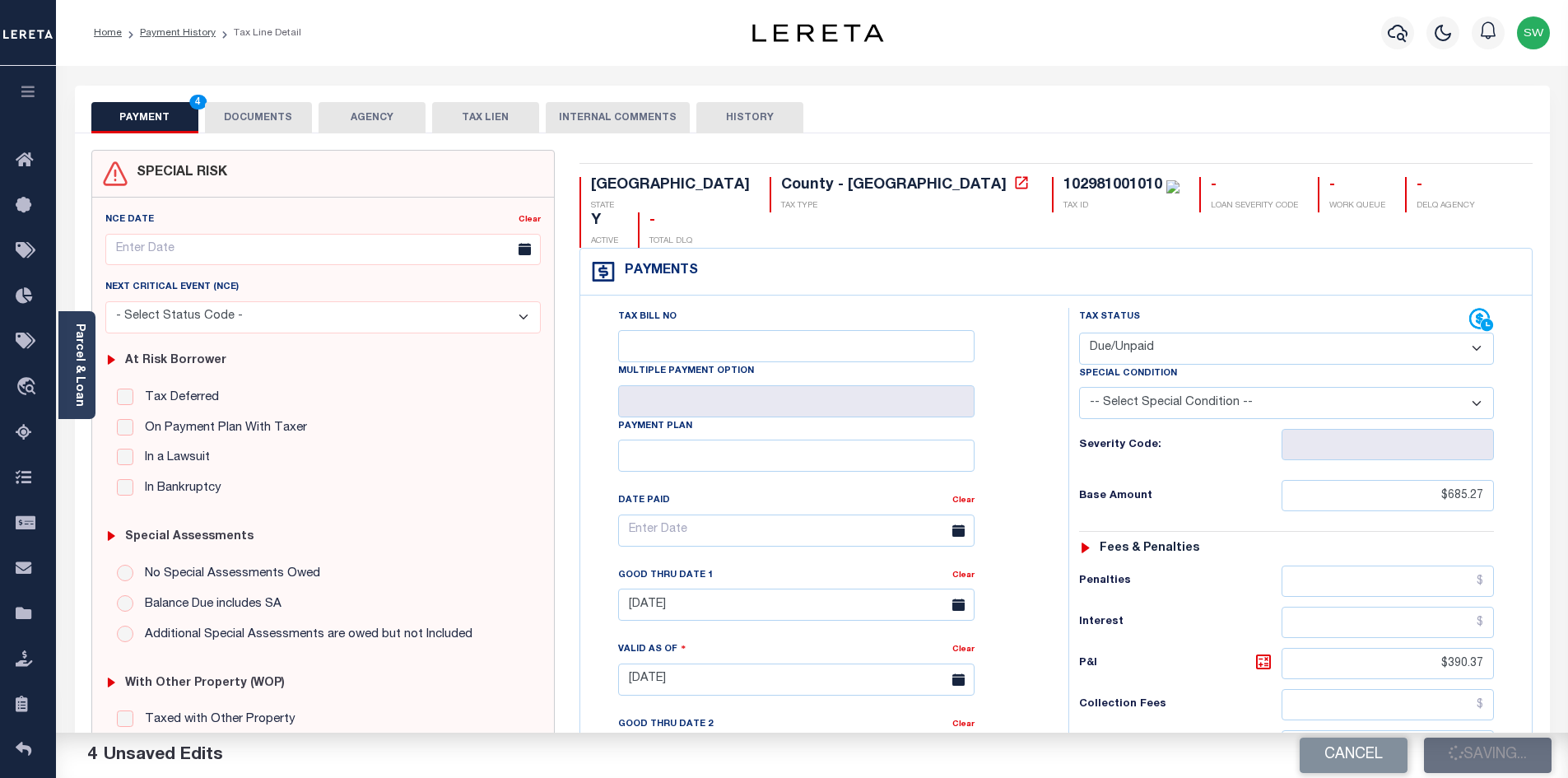
checkbox input "false"
type textarea "Please refer 2024 line for Tax Supporting Document."
type input "$685.27"
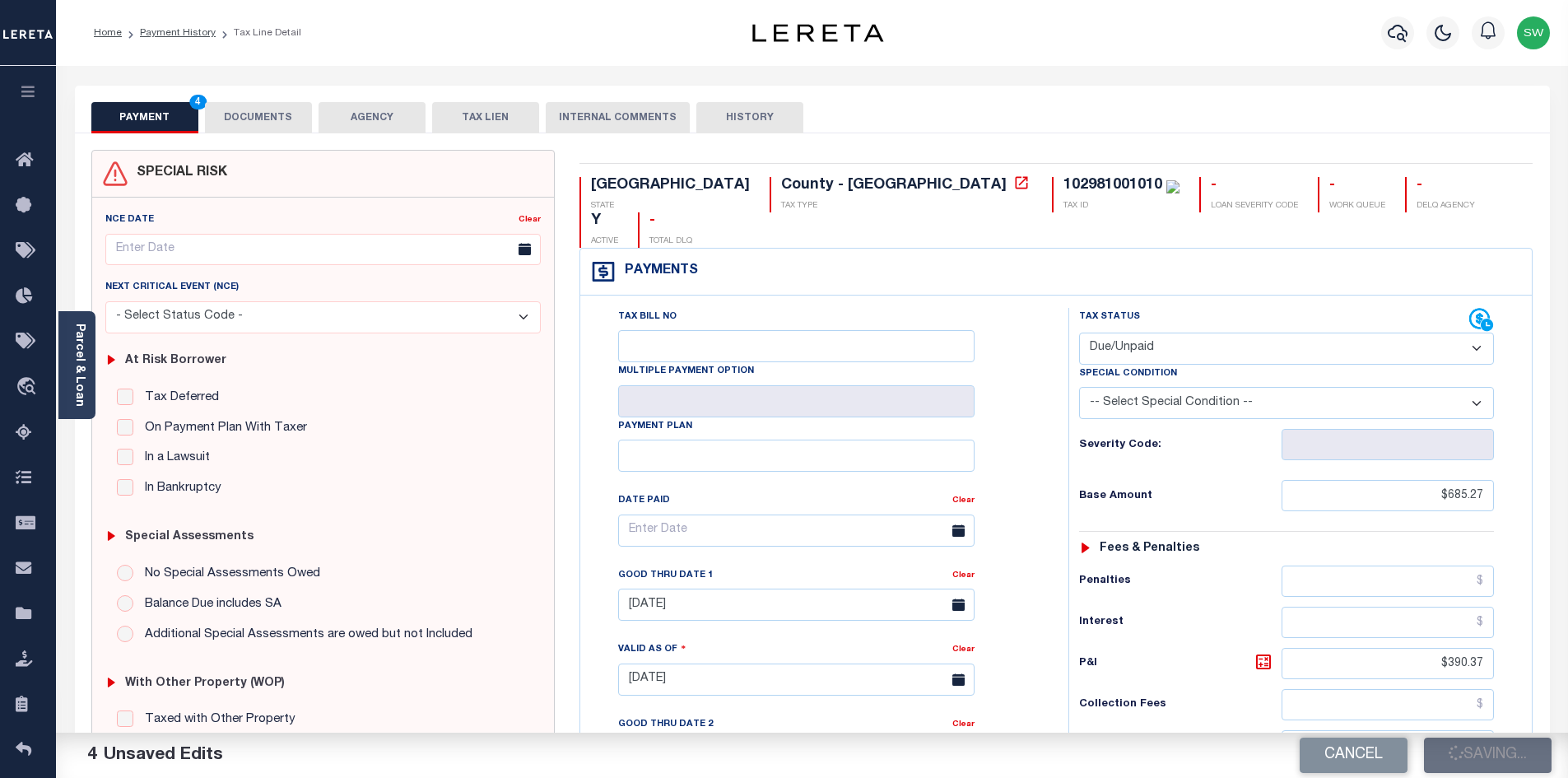
type input "$390.37"
type input "$1,075.64"
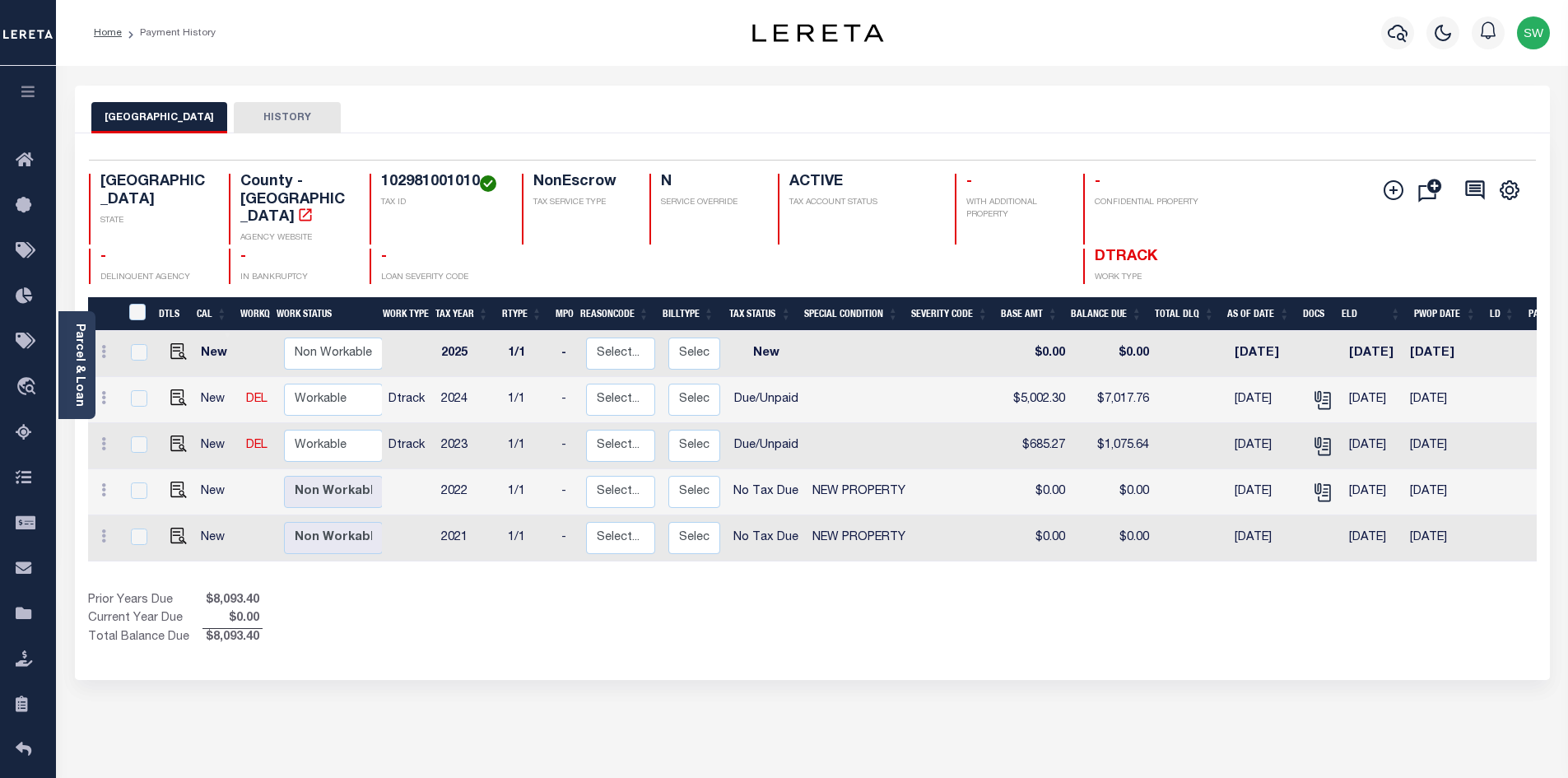
click at [915, 613] on div "Show Tax Lines before Bill Release Date Prior Years Due $8,093.40 Current Year …" at bounding box center [812, 620] width 1449 height 55
drag, startPoint x: 332, startPoint y: 379, endPoint x: 407, endPoint y: 372, distance: 75.3
click at [332, 384] on select "Non Workable Workable" at bounding box center [333, 399] width 99 height 32
checkbox input "true"
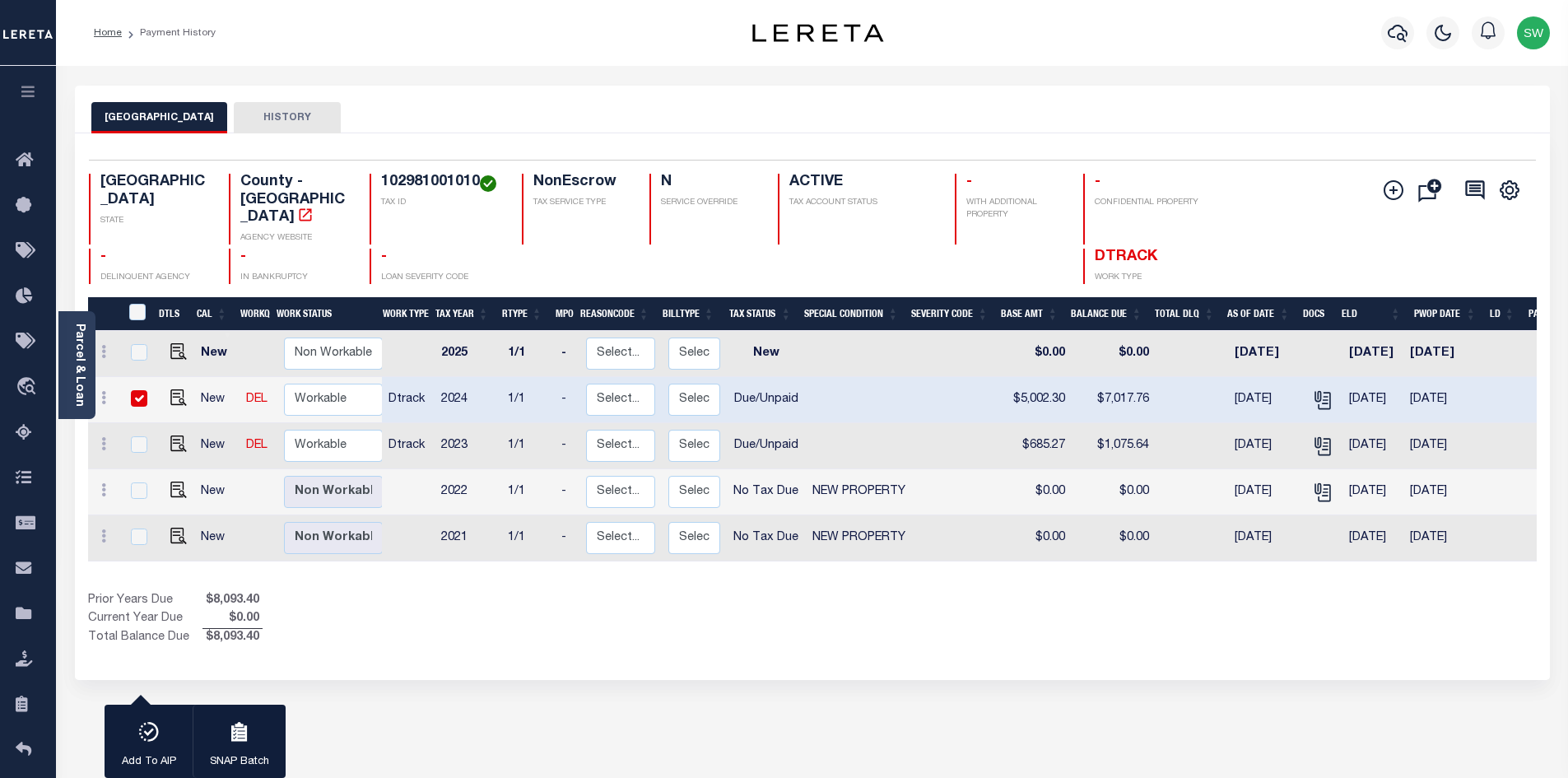
click at [426, 391] on td "Dtrack" at bounding box center [408, 400] width 52 height 46
checkbox input "false"
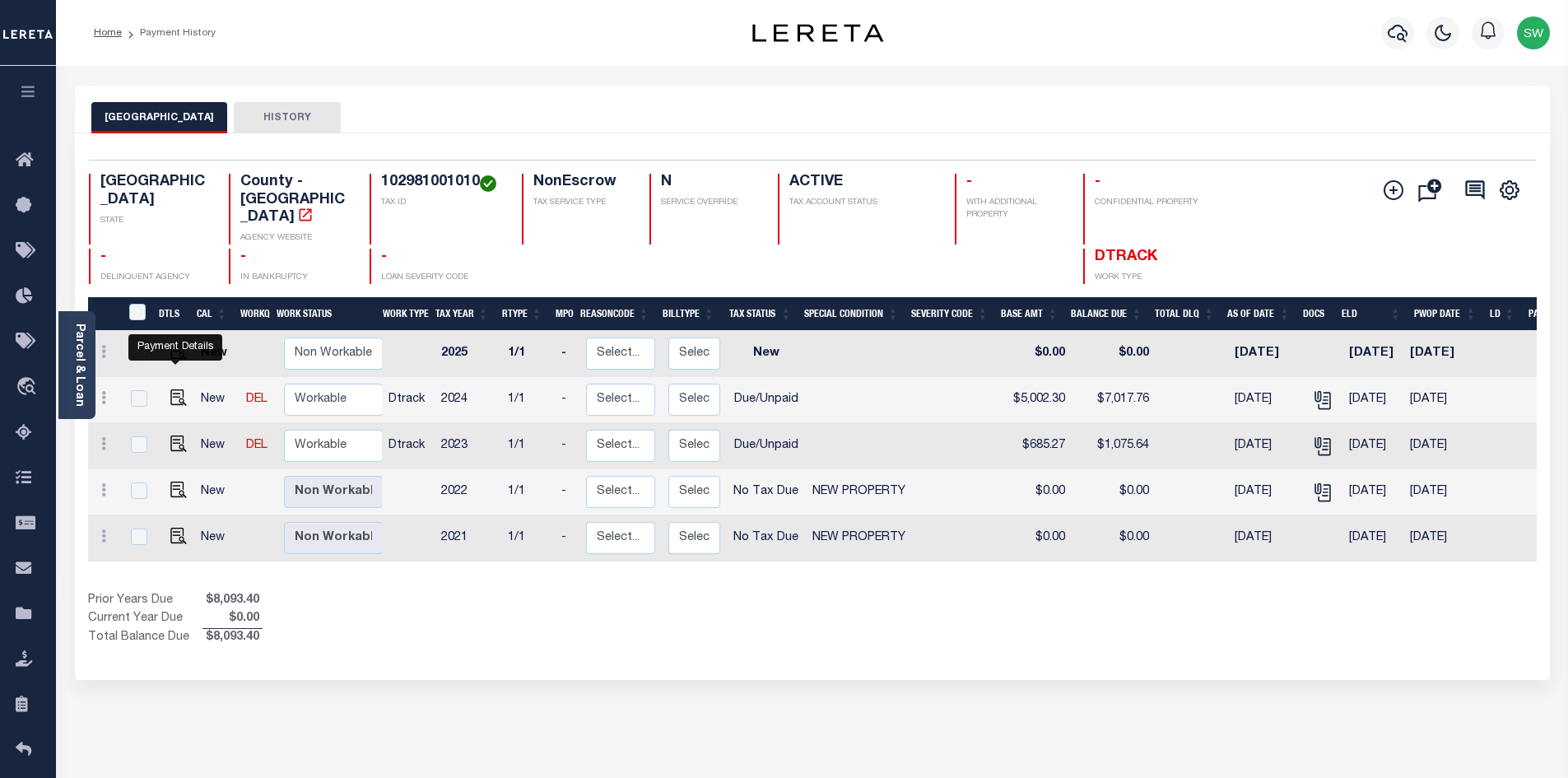
click at [182, 389] on img "" at bounding box center [178, 397] width 17 height 17
checkbox input "true"
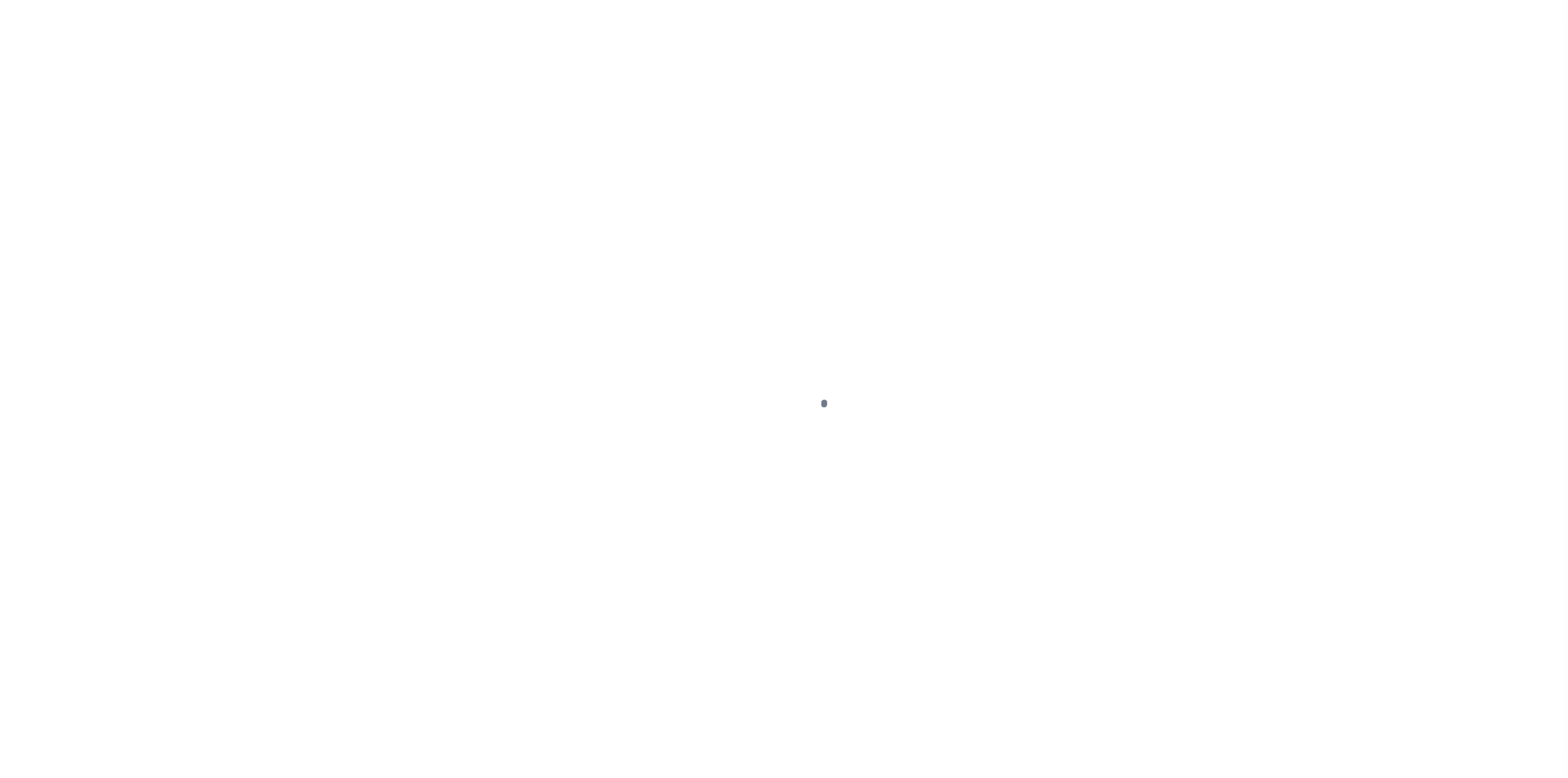
select select "DUE"
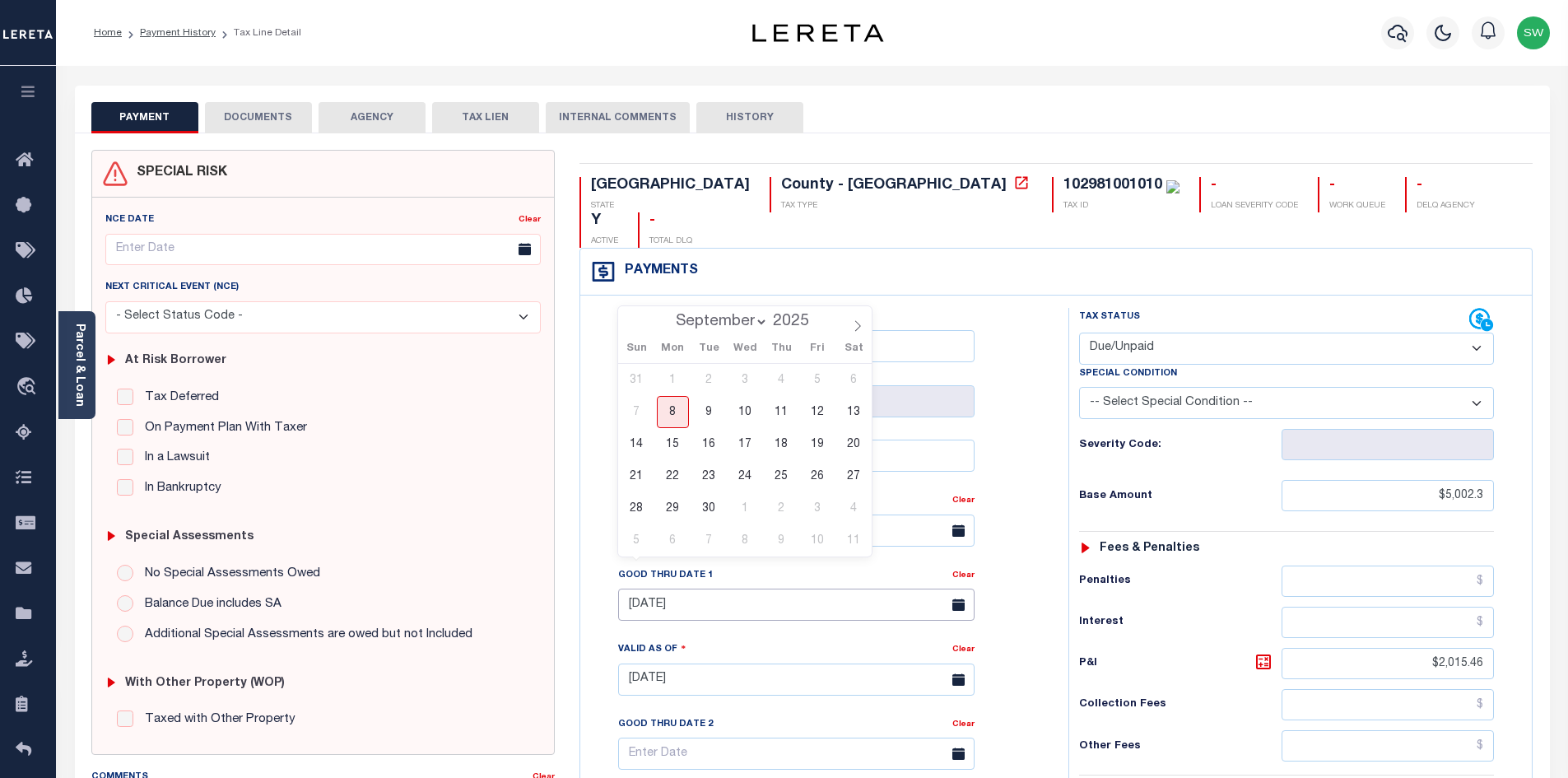
click at [692, 589] on input "07/31/2025" at bounding box center [796, 605] width 357 height 32
click at [717, 513] on span "30" at bounding box center [709, 508] width 32 height 32
type input "09/30/2025"
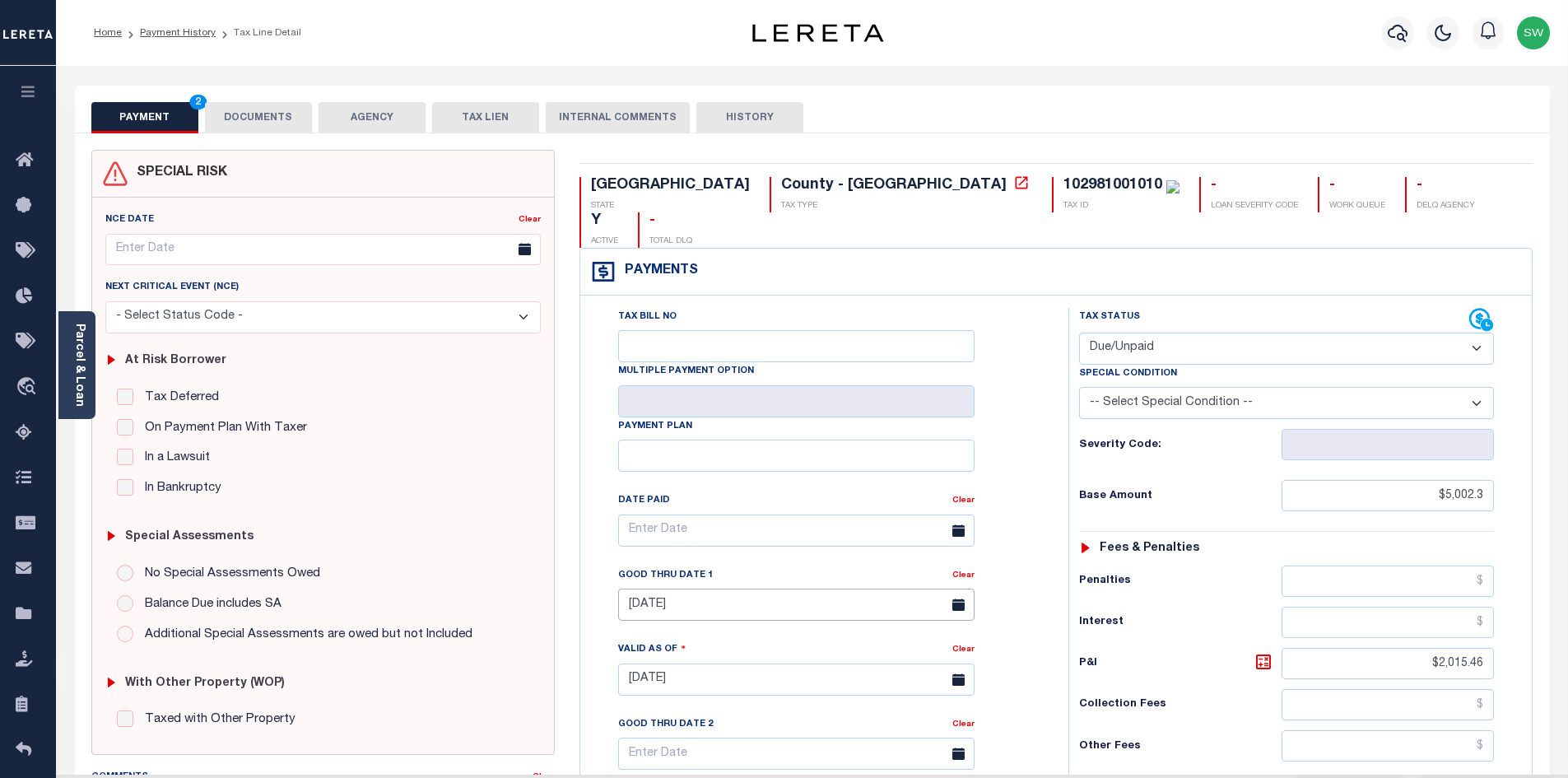
type input "09/08/2025"
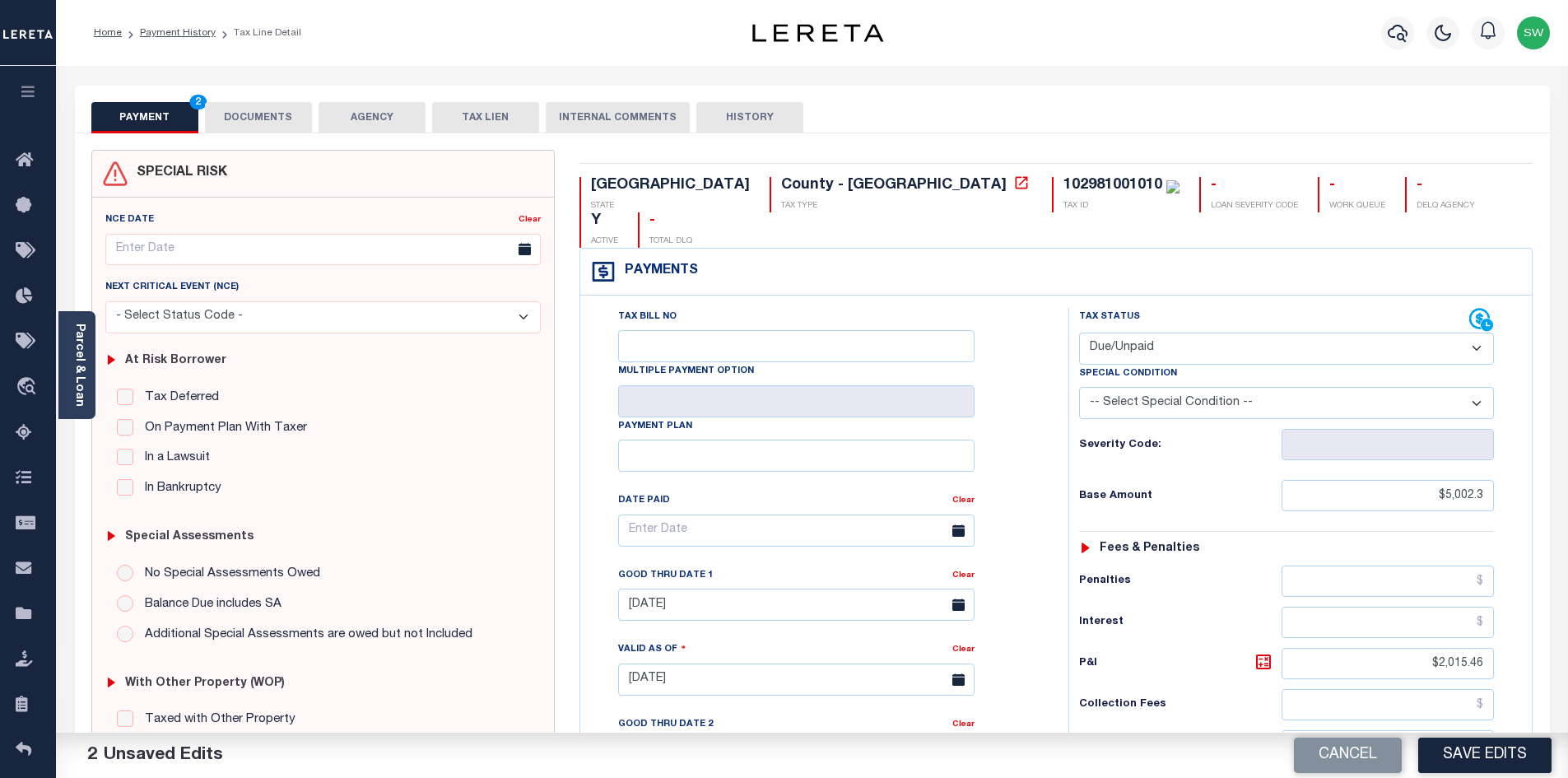
click at [280, 117] on button "DOCUMENTS" at bounding box center [258, 118] width 107 height 32
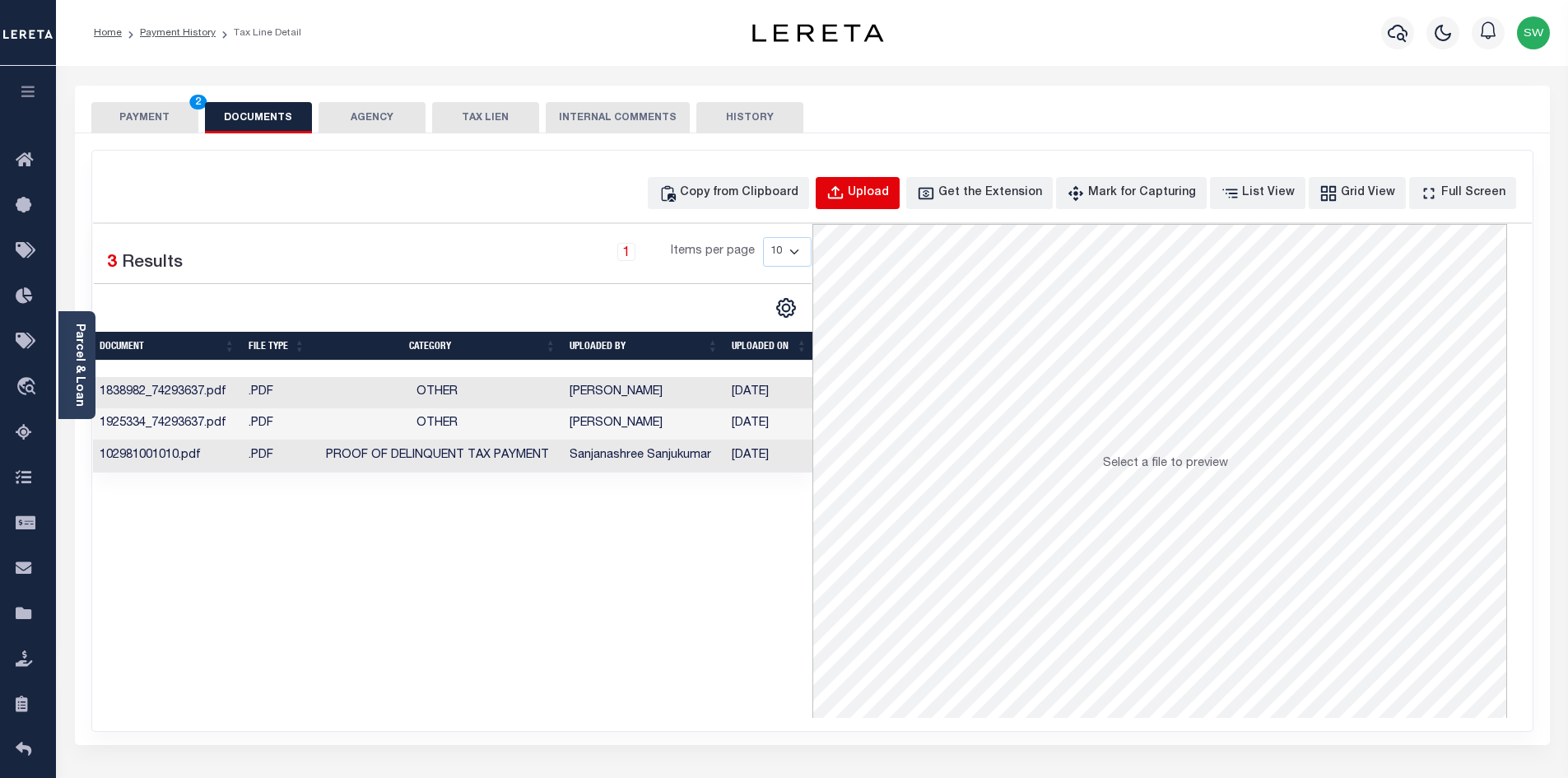
click at [889, 199] on div "Upload" at bounding box center [868, 194] width 41 height 18
select select "POP"
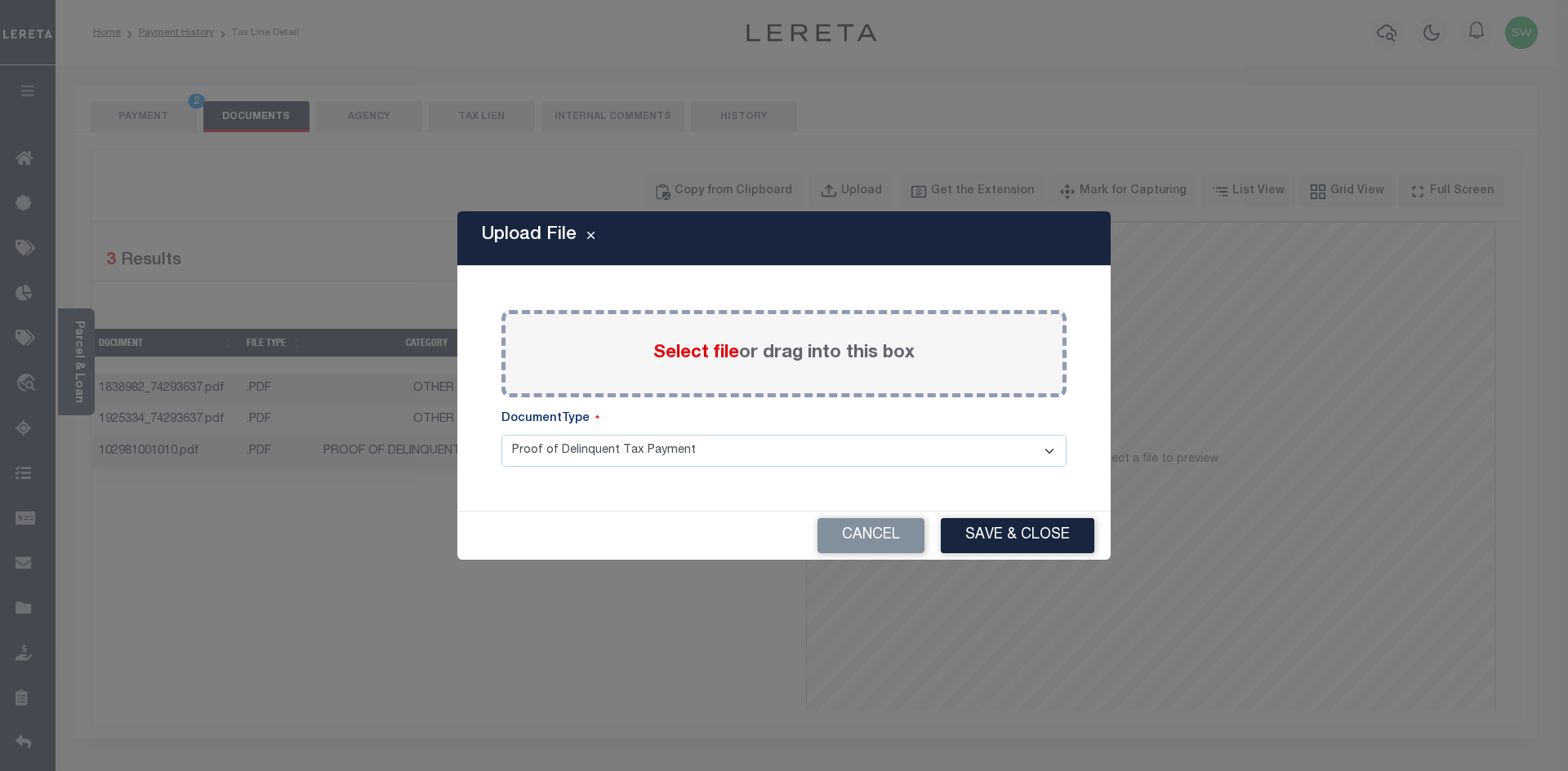
click at [716, 361] on span "Select file" at bounding box center [696, 354] width 85 height 18
click at [0, 0] on input "Select file or drag into this box" at bounding box center [0, 0] width 0 height 0
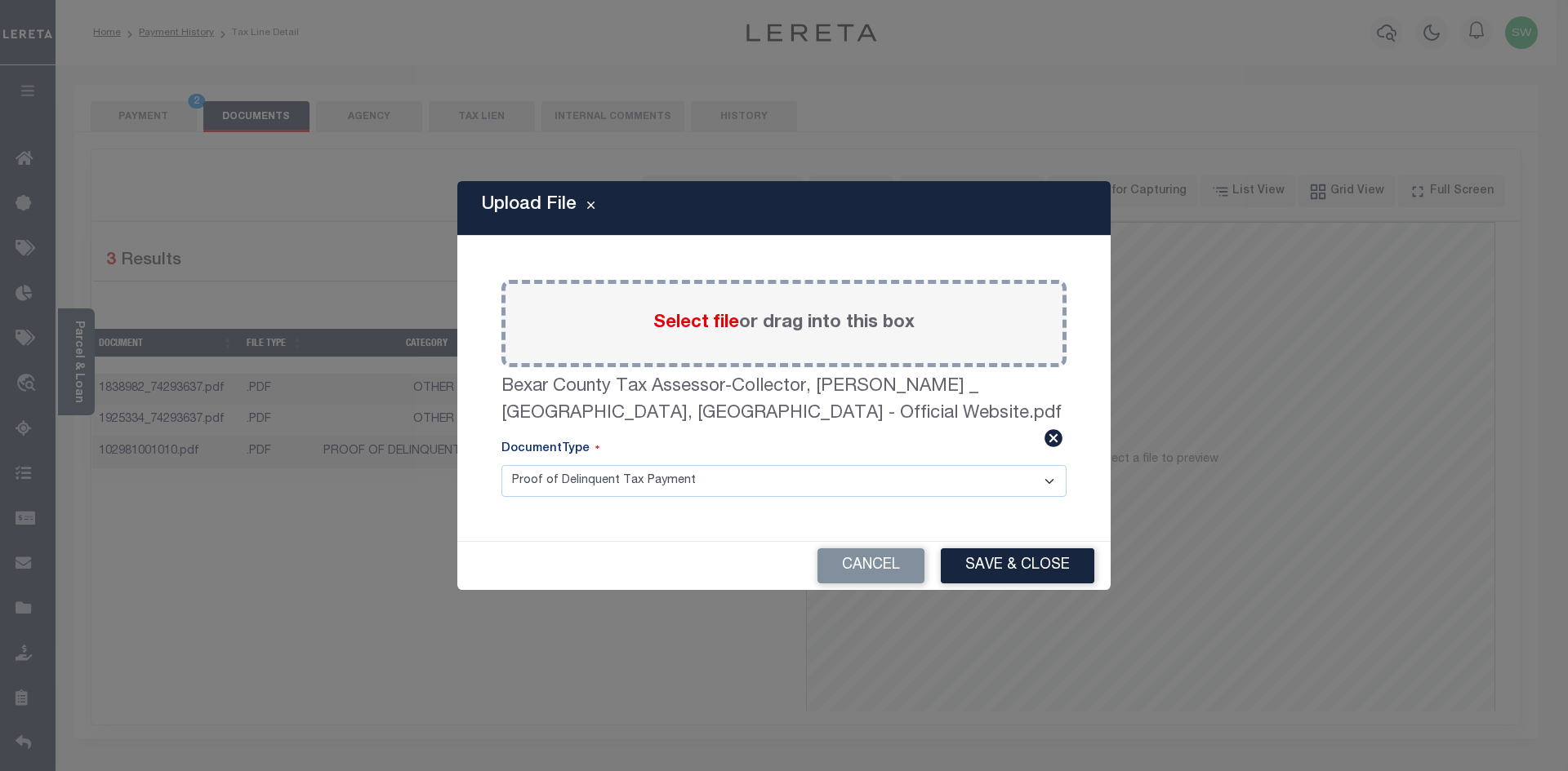
click at [1021, 572] on button "Save & Close" at bounding box center [1017, 566] width 154 height 35
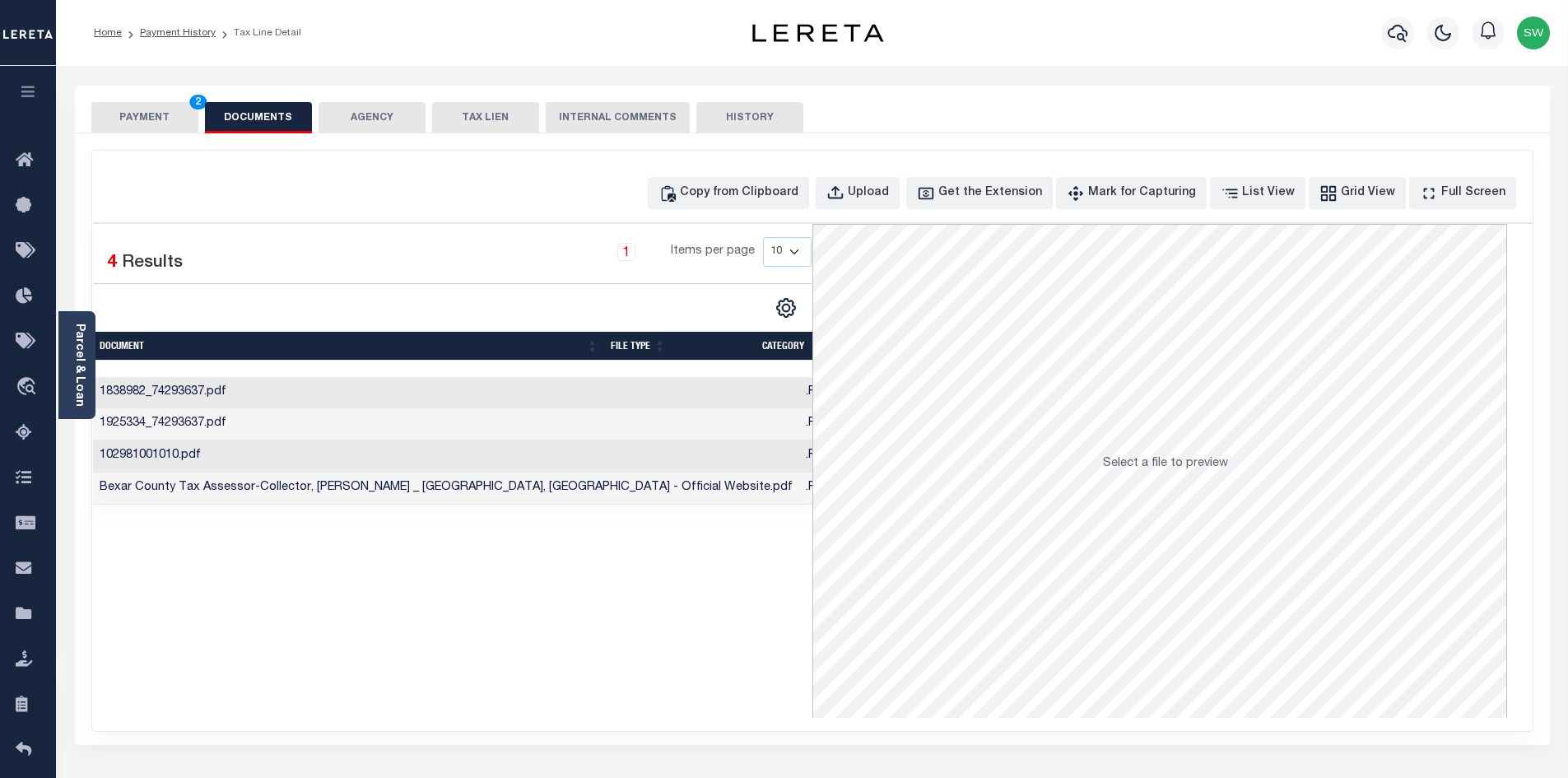
click at [160, 120] on button "PAYMENT 2" at bounding box center [144, 118] width 107 height 32
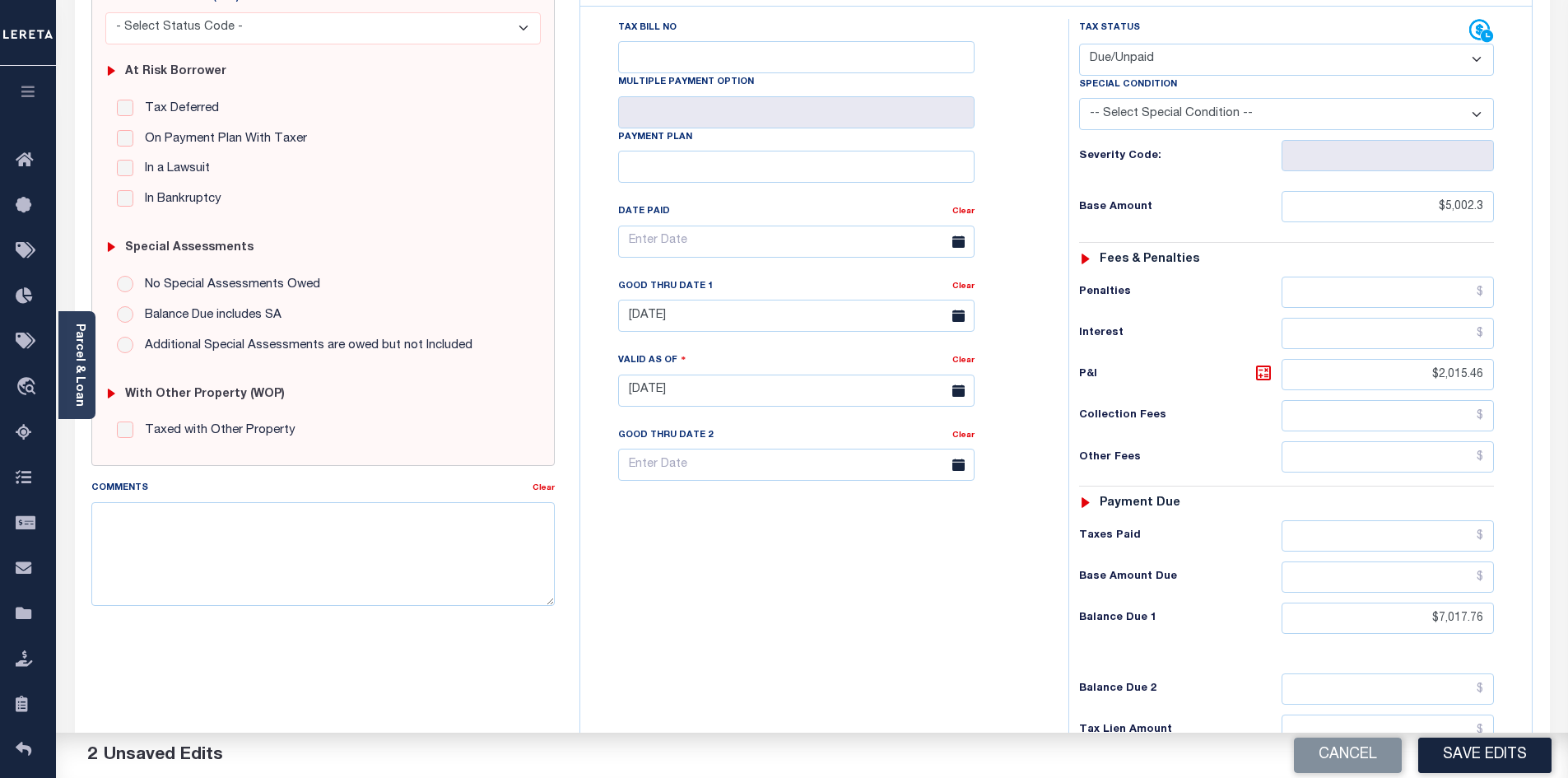
scroll to position [294, 0]
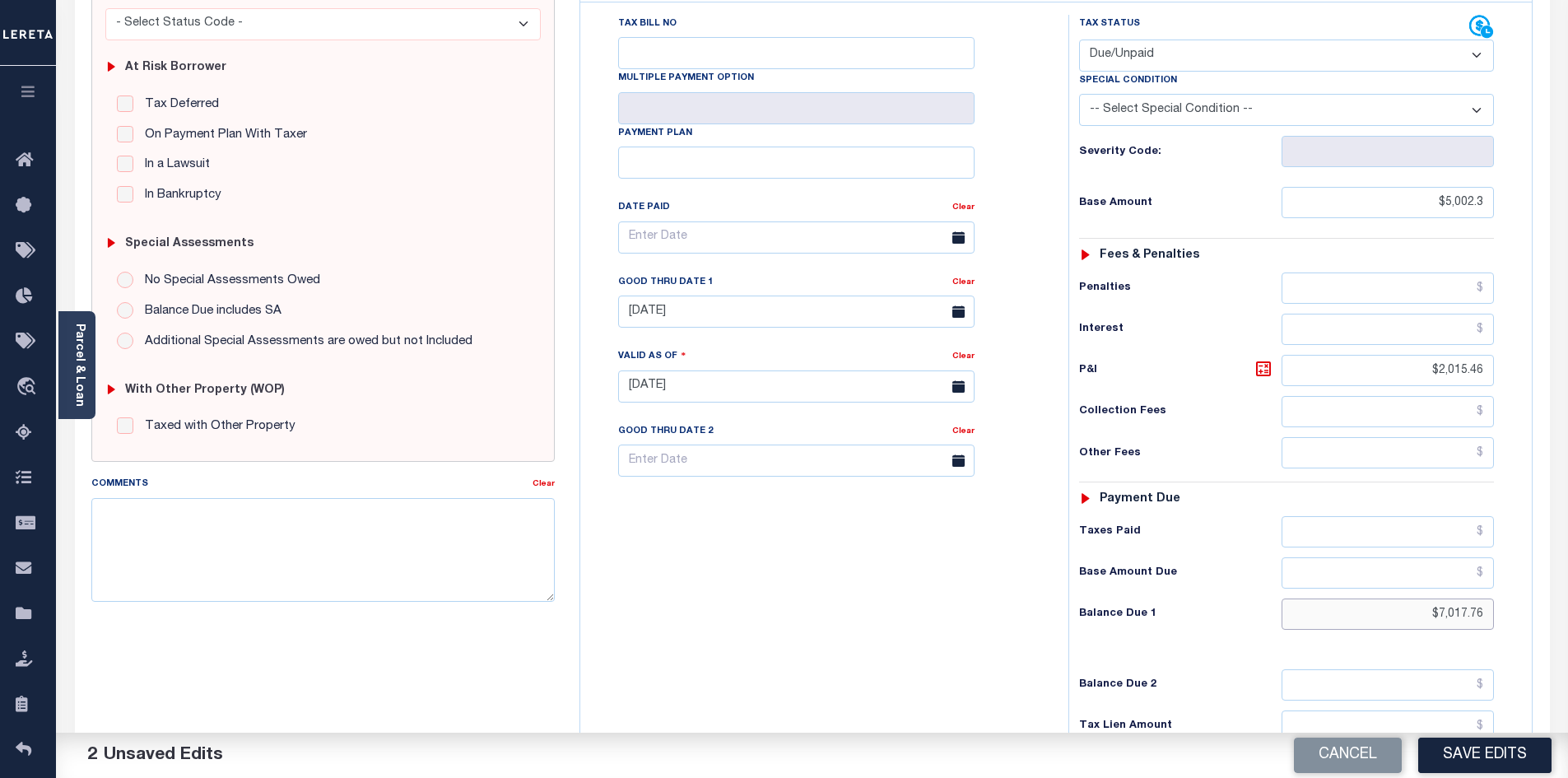
drag, startPoint x: 1440, startPoint y: 580, endPoint x: 1527, endPoint y: 576, distance: 87.1
click at [1504, 582] on div "Tax Status Status - Select Status Code -" at bounding box center [1292, 379] width 447 height 728
drag, startPoint x: 1440, startPoint y: 580, endPoint x: 1485, endPoint y: 584, distance: 45.2
click at [1485, 599] on input "$7,017.76" at bounding box center [1388, 615] width 213 height 32
paste input "7,017.76"
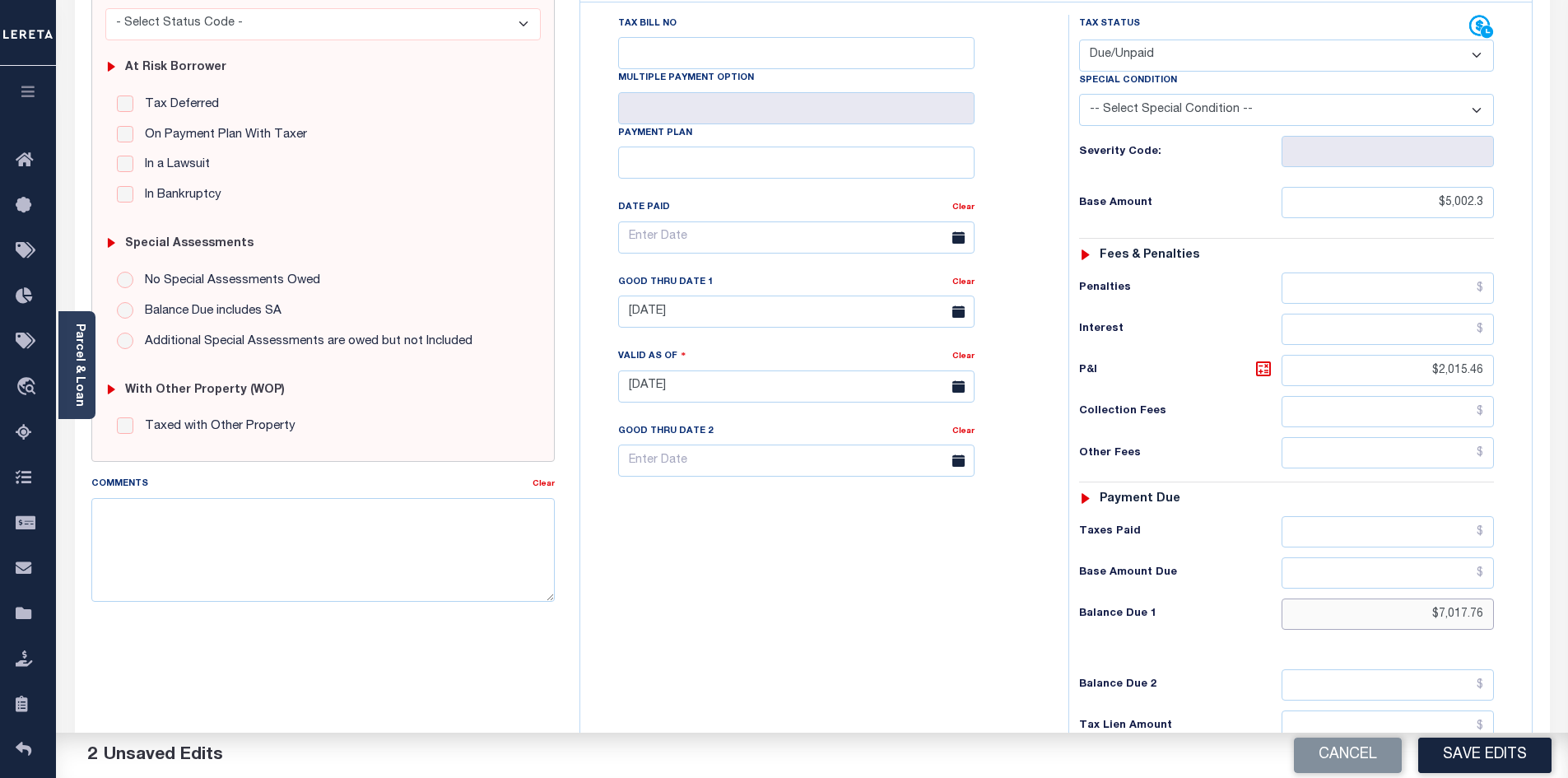
drag, startPoint x: 1442, startPoint y: 576, endPoint x: 1482, endPoint y: 585, distance: 41.0
click at [1482, 599] on input "$7,017.76" at bounding box center [1388, 615] width 213 height 32
drag, startPoint x: 1440, startPoint y: 588, endPoint x: 1499, endPoint y: 597, distance: 59.7
click at [1499, 597] on div "Tax Status Status - Select Status Code -" at bounding box center [1292, 379] width 447 height 728
type input "$7,136.70"
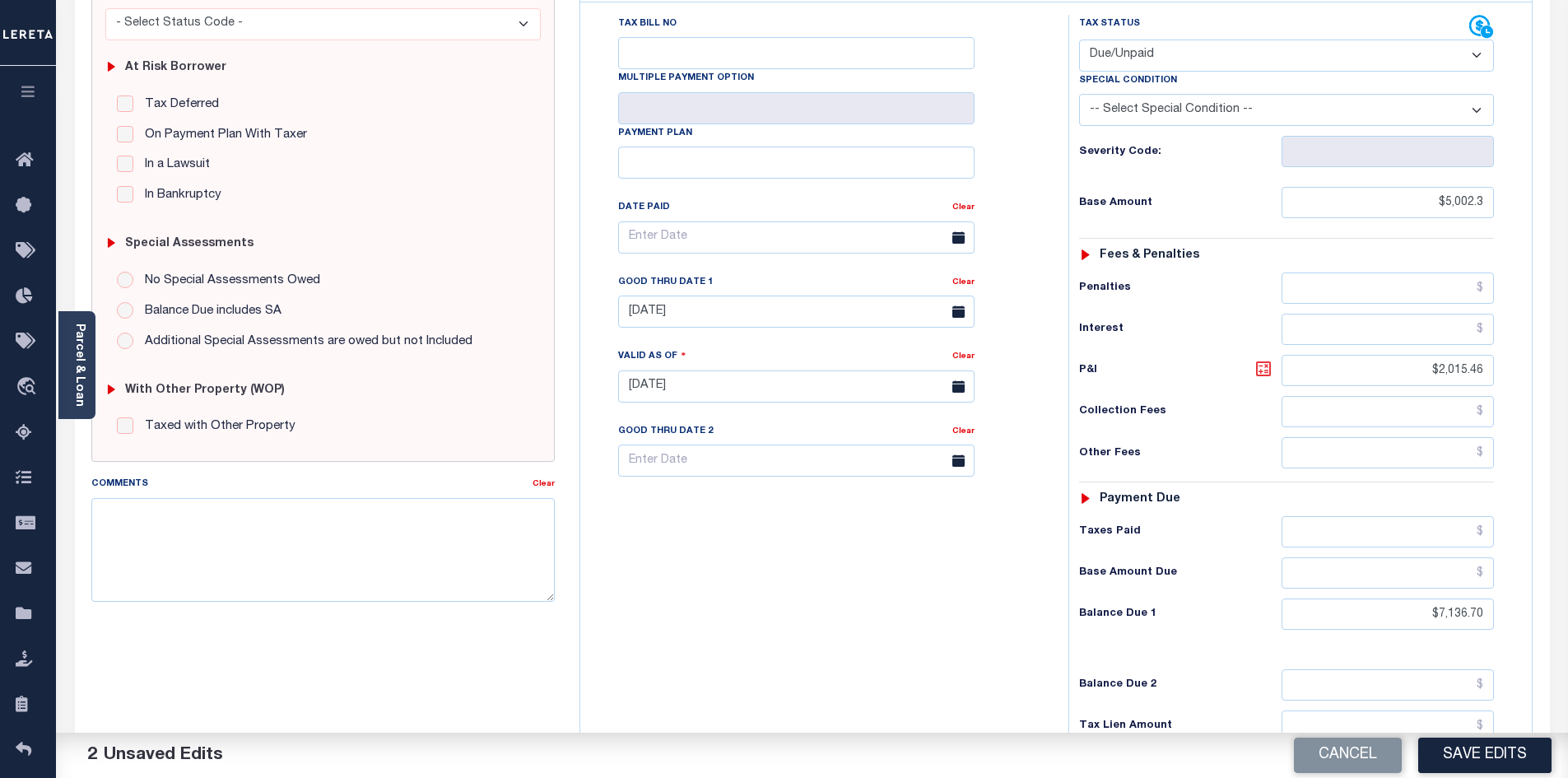
click at [1267, 359] on icon at bounding box center [1264, 369] width 20 height 20
type input "$2,134.40"
drag, startPoint x: 903, startPoint y: 622, endPoint x: 1032, endPoint y: 555, distance: 145.4
click at [903, 622] on div "Tax Bill No Multiple Payment Option Payment Plan Clear" at bounding box center [820, 379] width 471 height 728
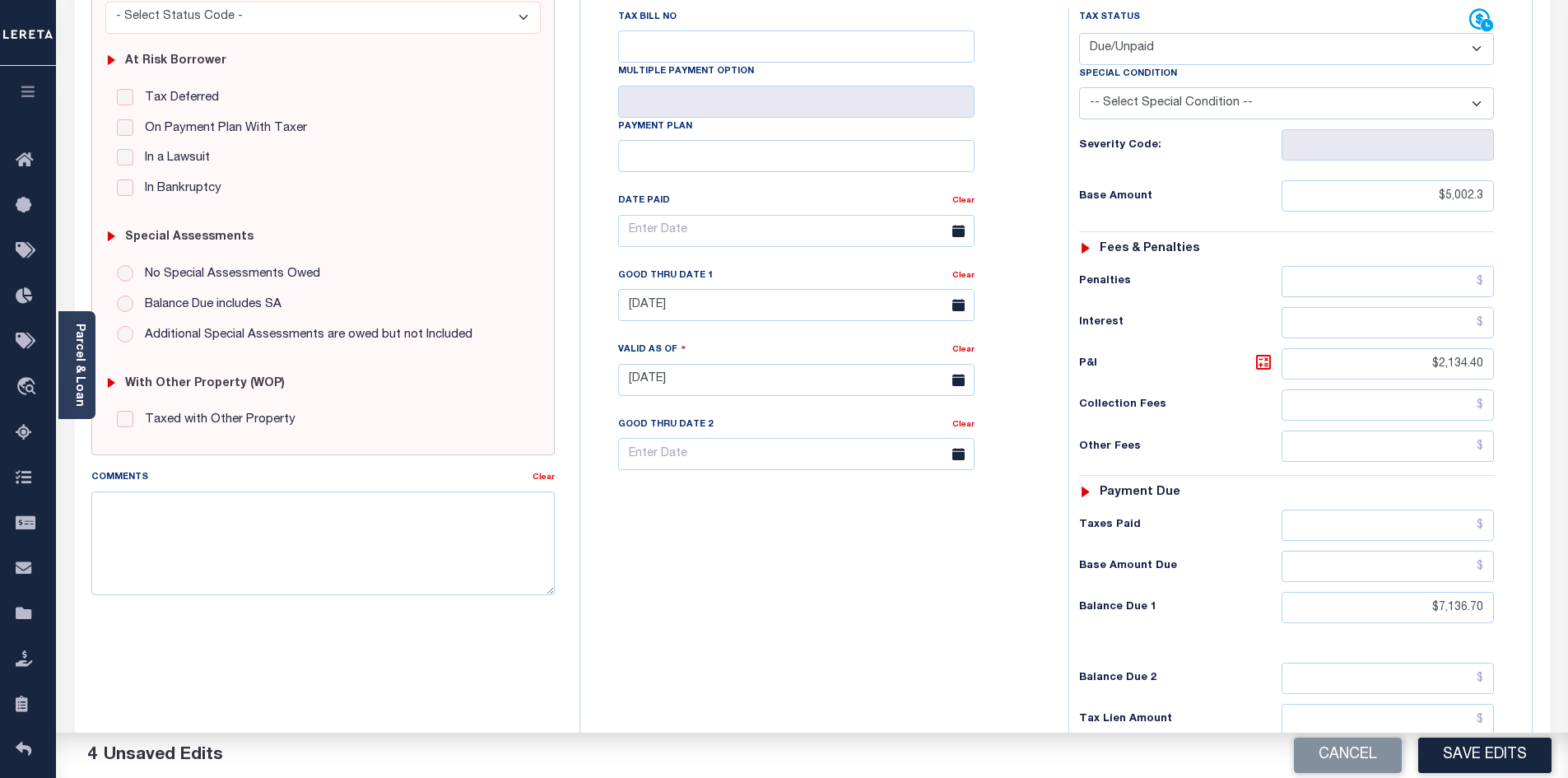
scroll to position [341, 0]
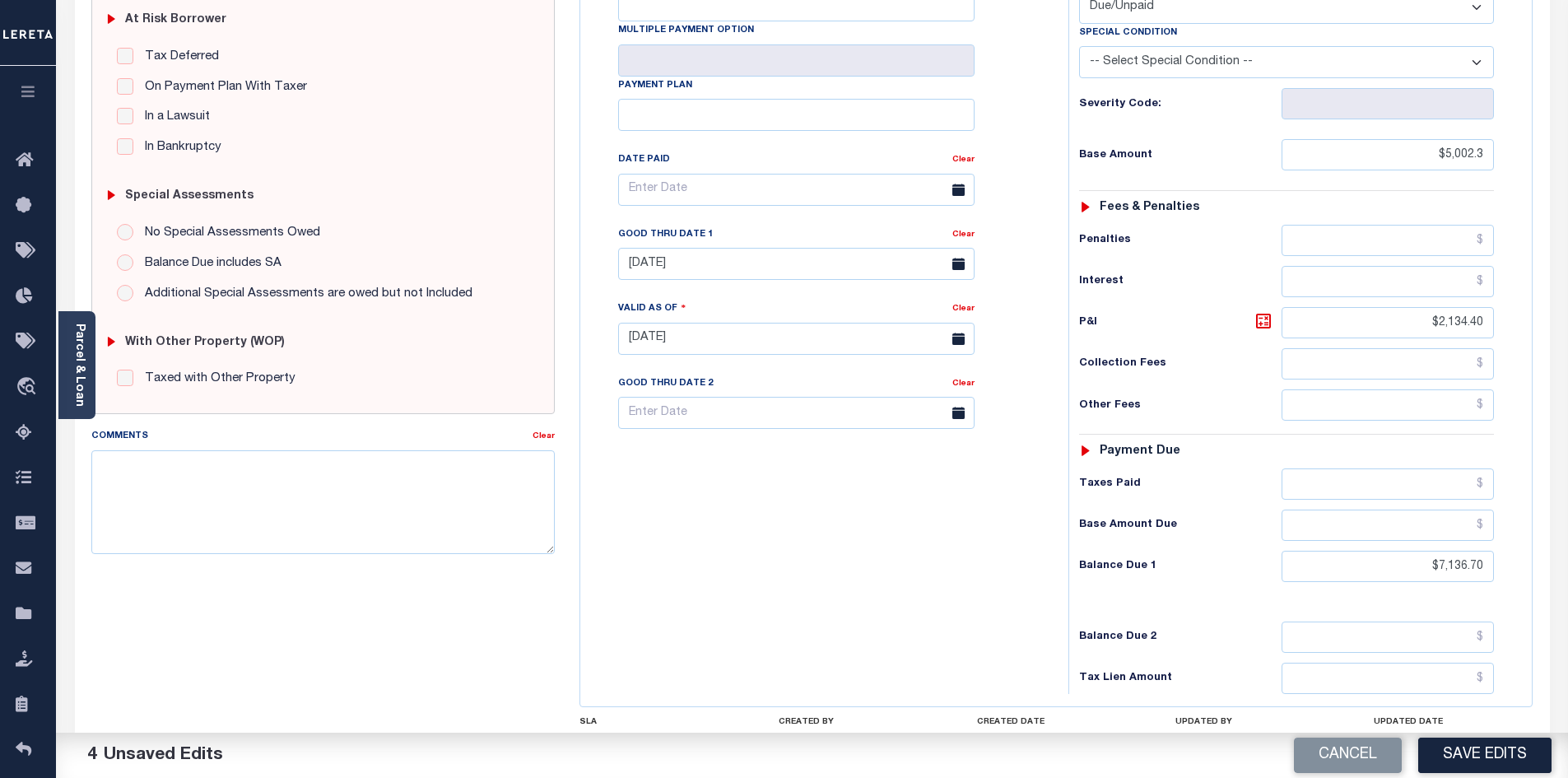
click at [837, 630] on div "Tax Bill No Multiple Payment Option Payment Plan Clear" at bounding box center [820, 331] width 471 height 728
click at [1474, 758] on button "Save Edits" at bounding box center [1485, 756] width 133 height 36
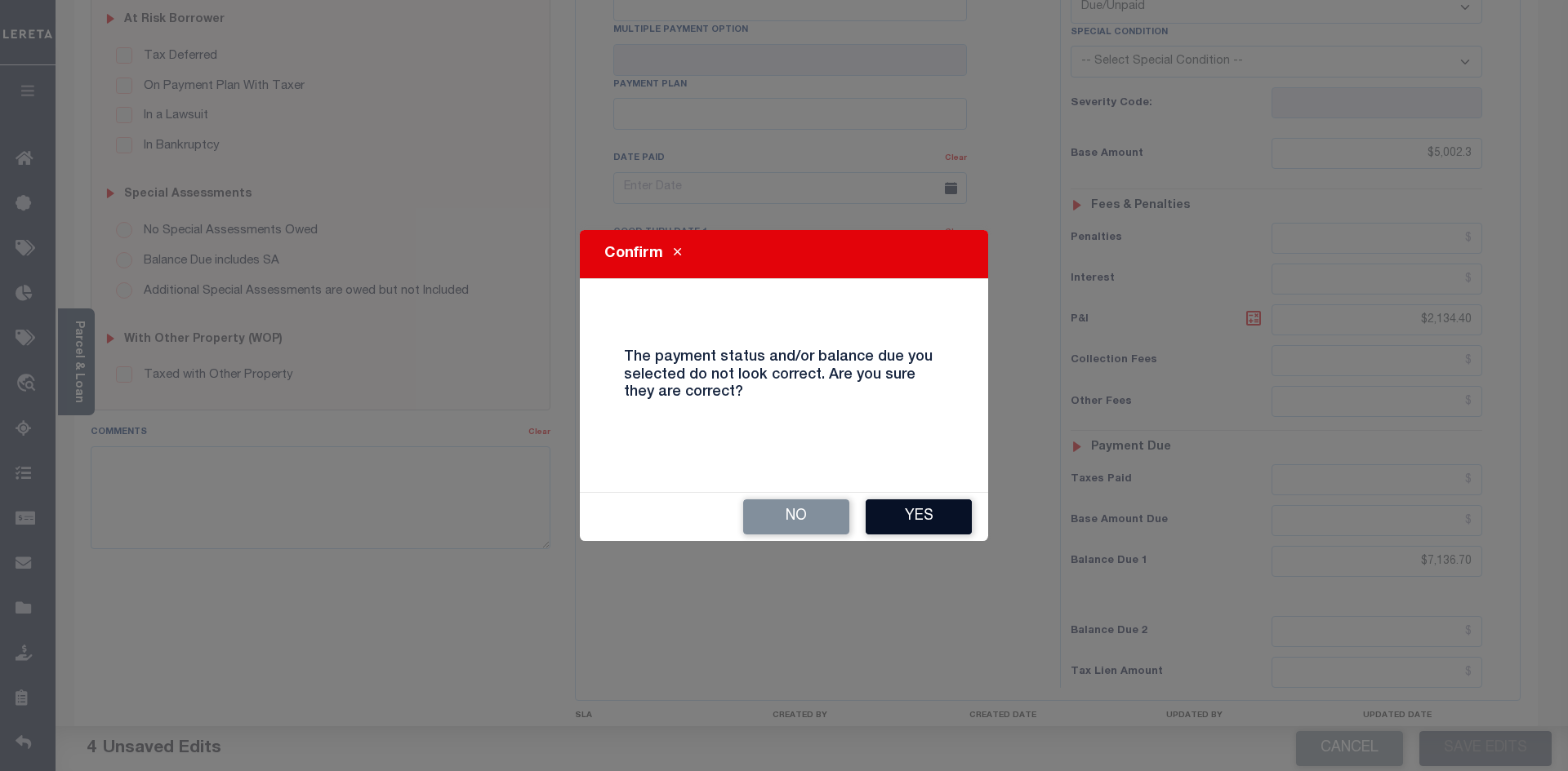
click at [941, 523] on button "Yes" at bounding box center [918, 517] width 106 height 35
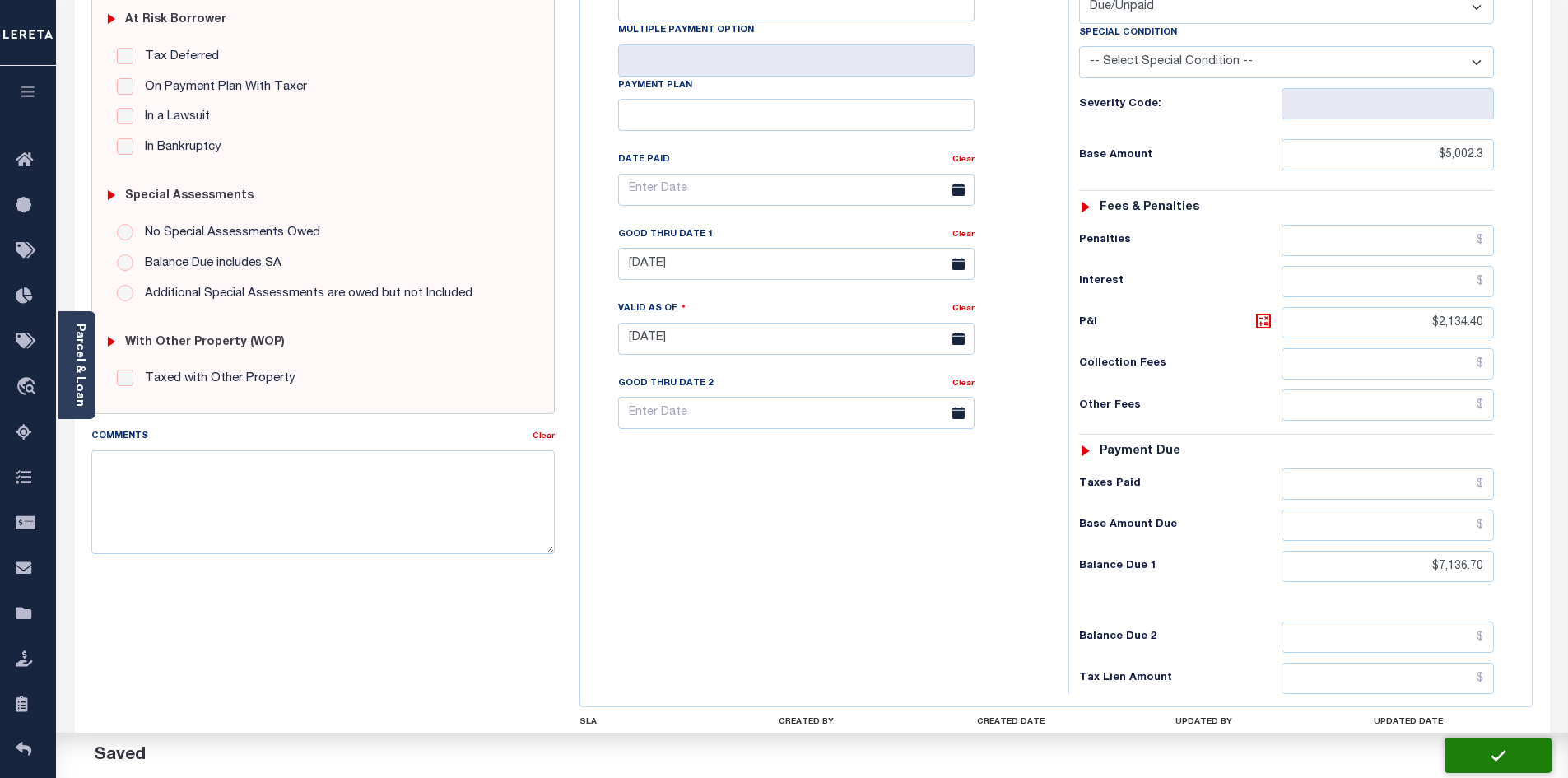
checkbox input "false"
type input "$5,002.3"
type input "$2,134.4"
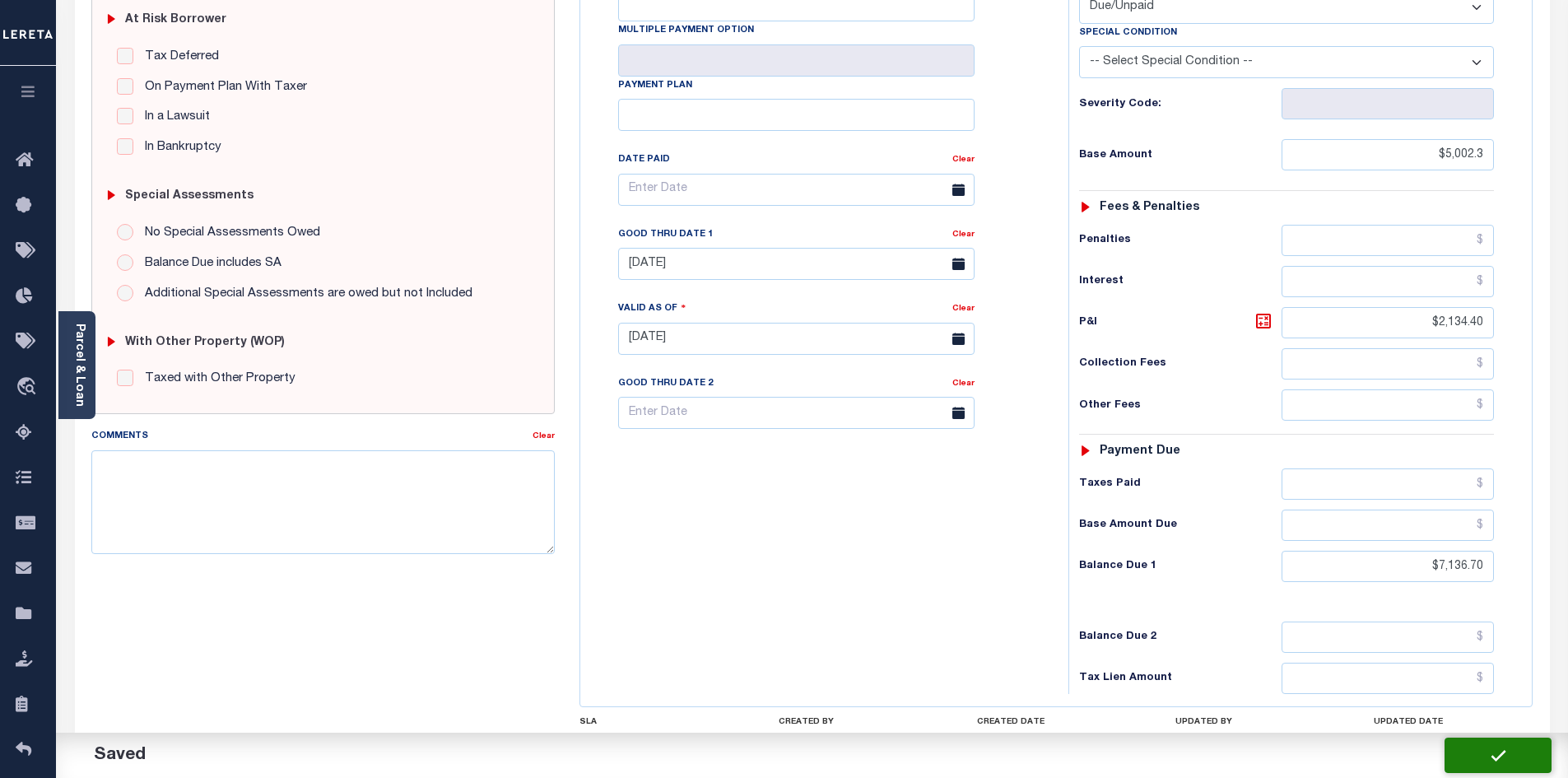
type input "$7,136.7"
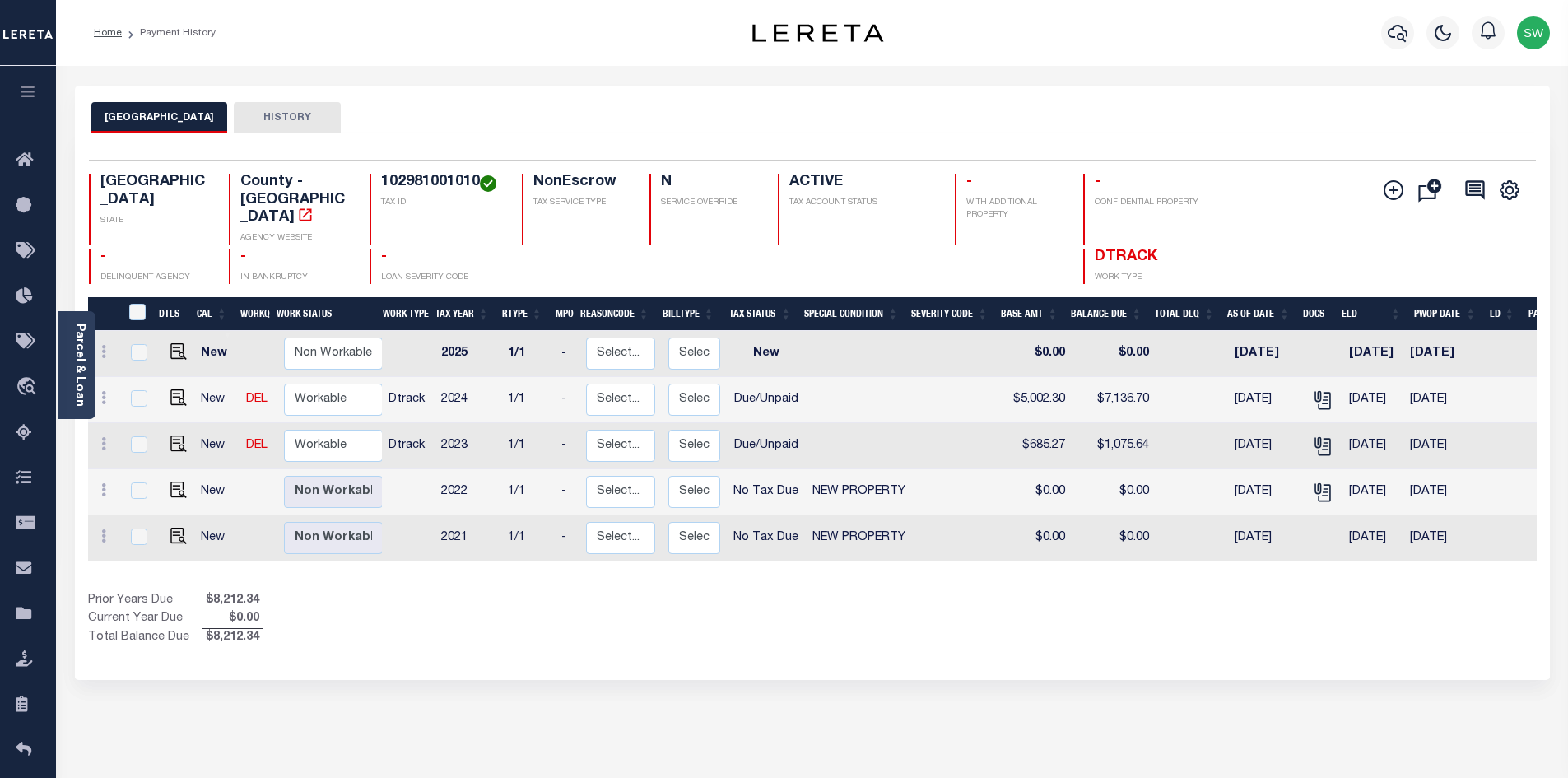
drag, startPoint x: 867, startPoint y: 605, endPoint x: 900, endPoint y: 584, distance: 39.1
click at [867, 604] on div "Show Tax Lines before Bill Release Date Prior Years Due $8,212.34 Current Year …" at bounding box center [812, 620] width 1449 height 55
click at [331, 430] on select "Non Workable Workable" at bounding box center [333, 446] width 99 height 32
checkbox input "true"
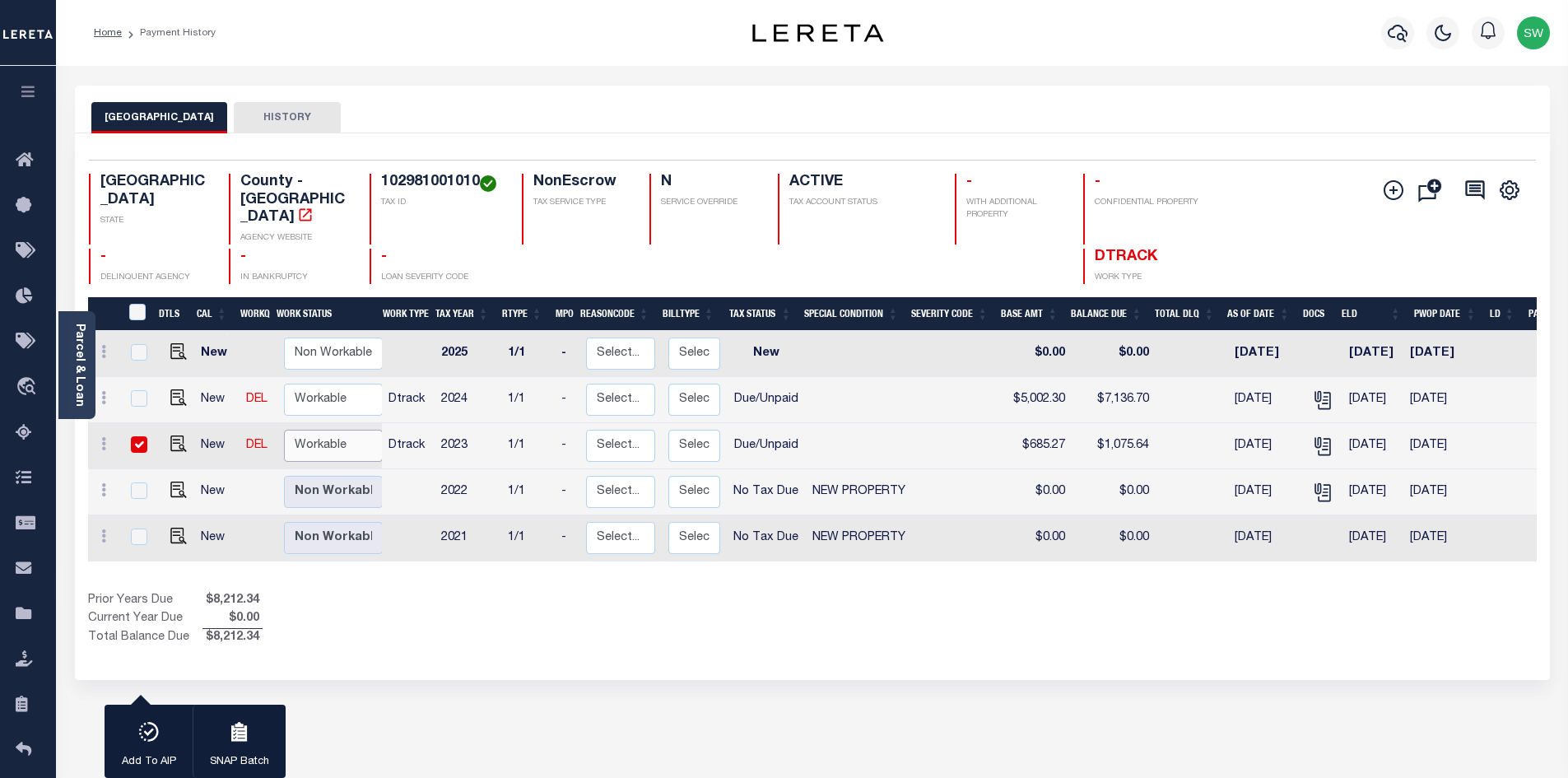
select select "true"
click at [284, 430] on select "Non Workable Workable" at bounding box center [333, 446] width 99 height 32
checkbox input "false"
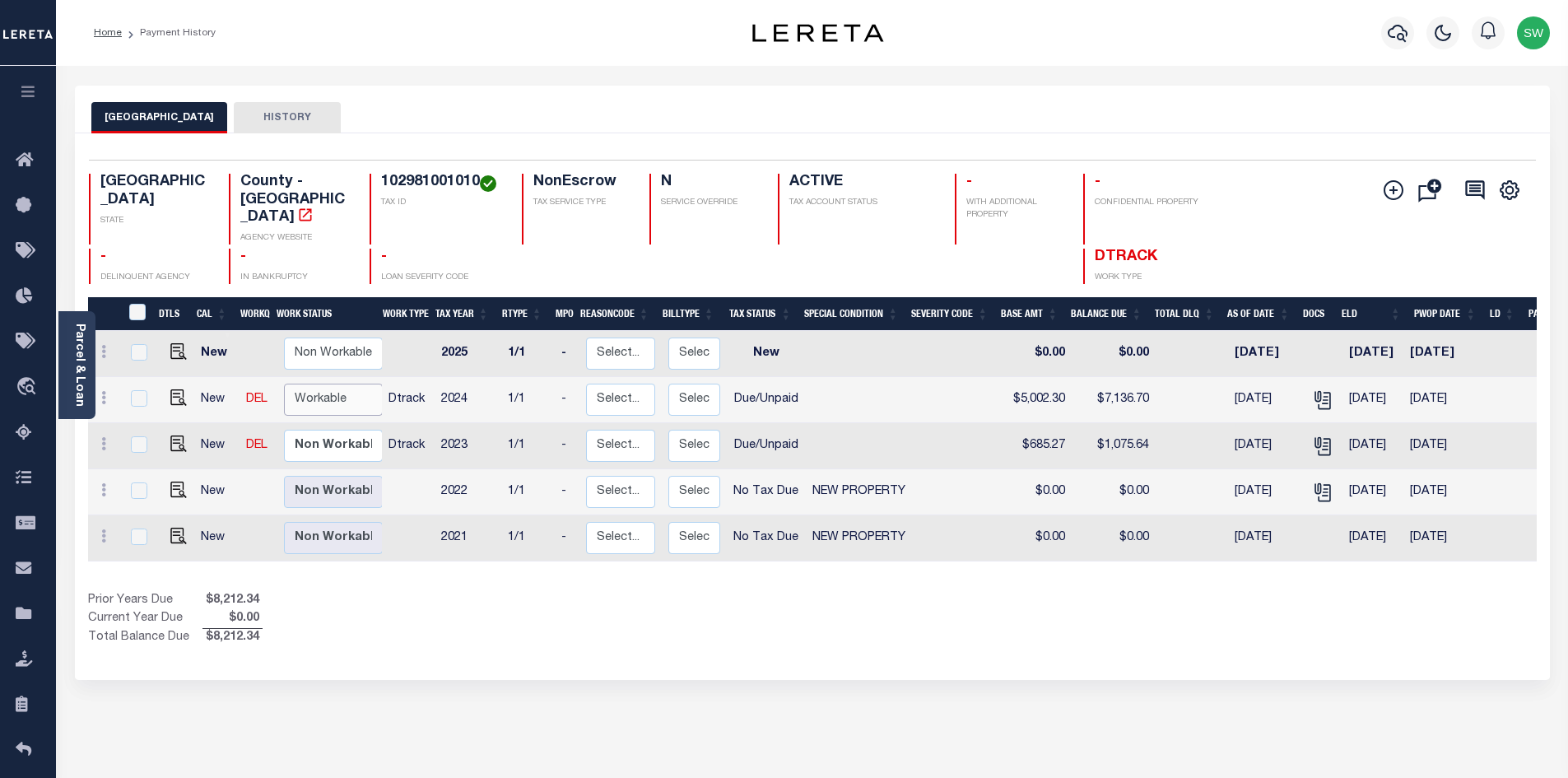
click at [343, 384] on select "Non Workable Workable" at bounding box center [333, 399] width 99 height 32
checkbox input "true"
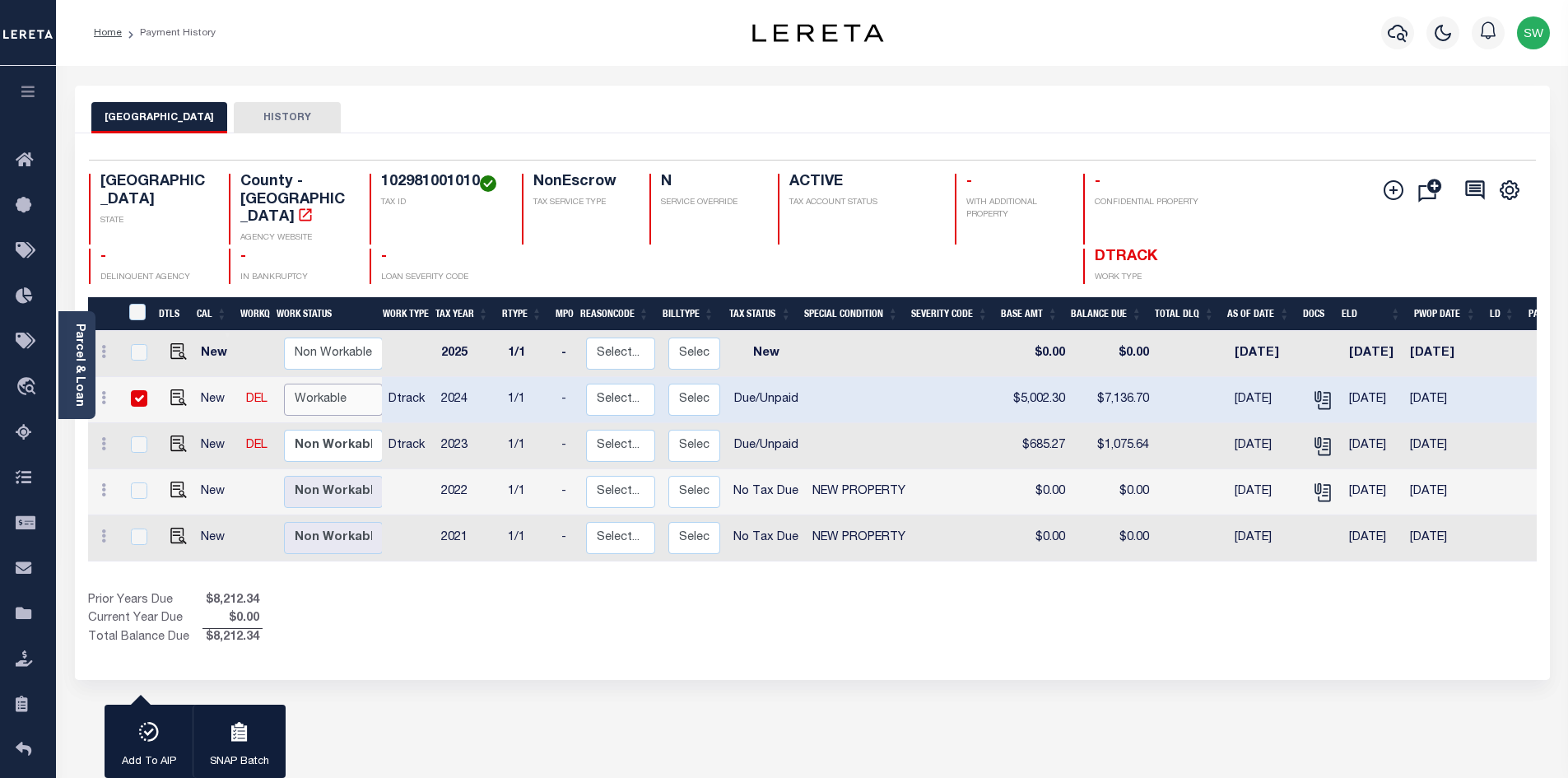
select select "true"
click at [284, 384] on select "Non Workable Workable" at bounding box center [333, 399] width 99 height 32
checkbox input "false"
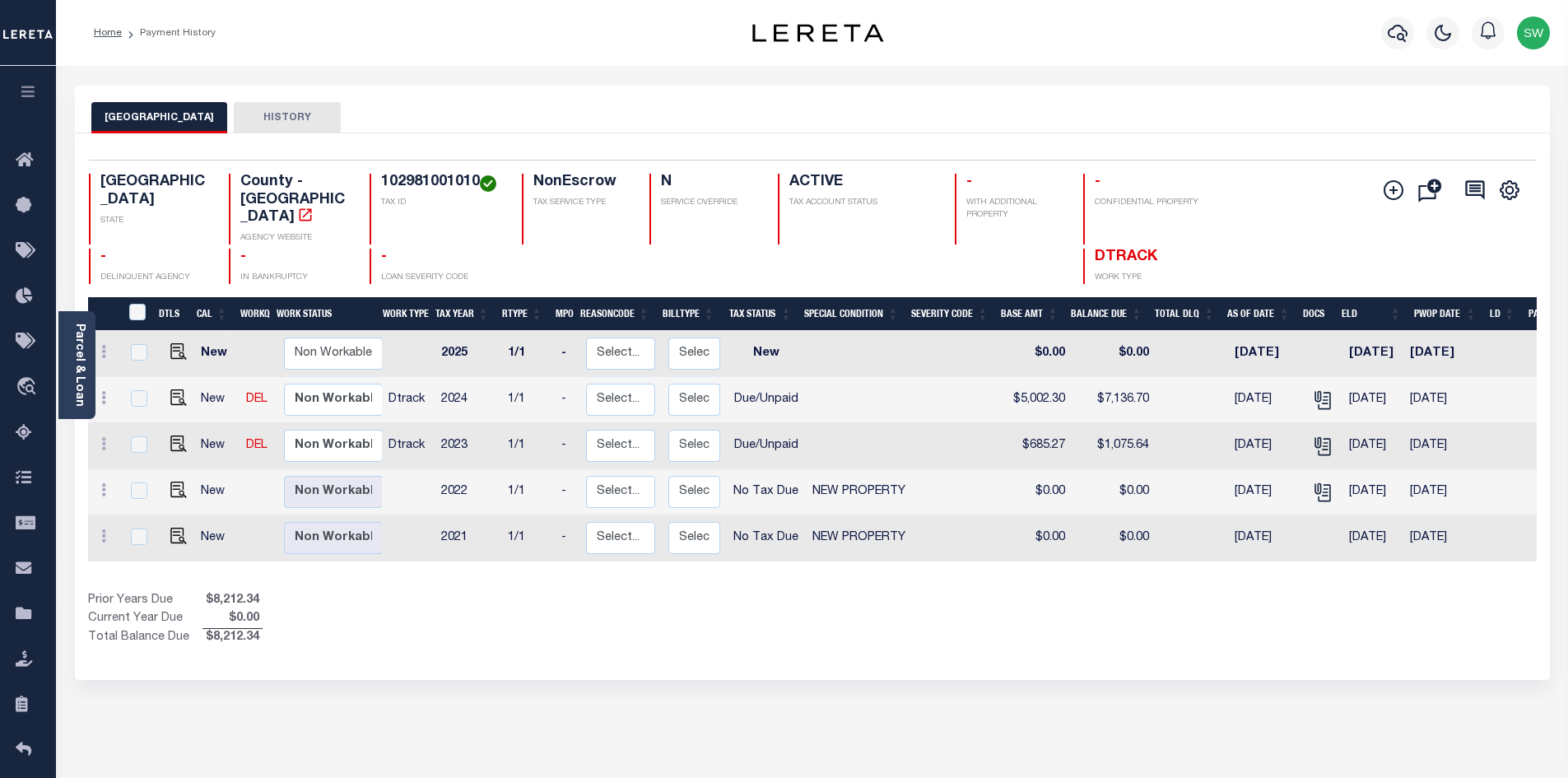
drag, startPoint x: 491, startPoint y: 640, endPoint x: 553, endPoint y: 582, distance: 84.9
click at [484, 635] on div "1 Selected 5 Results 1 Items per page 25 50 100 TX STATE TAX ID" at bounding box center [812, 406] width 1475 height 547
click at [487, 128] on div "BEXAR COUNTY HISTORY" at bounding box center [812, 117] width 1443 height 31
click at [502, 110] on div "BEXAR COUNTY HISTORY" at bounding box center [812, 117] width 1443 height 31
click at [1400, 37] on icon "button" at bounding box center [1398, 33] width 20 height 20
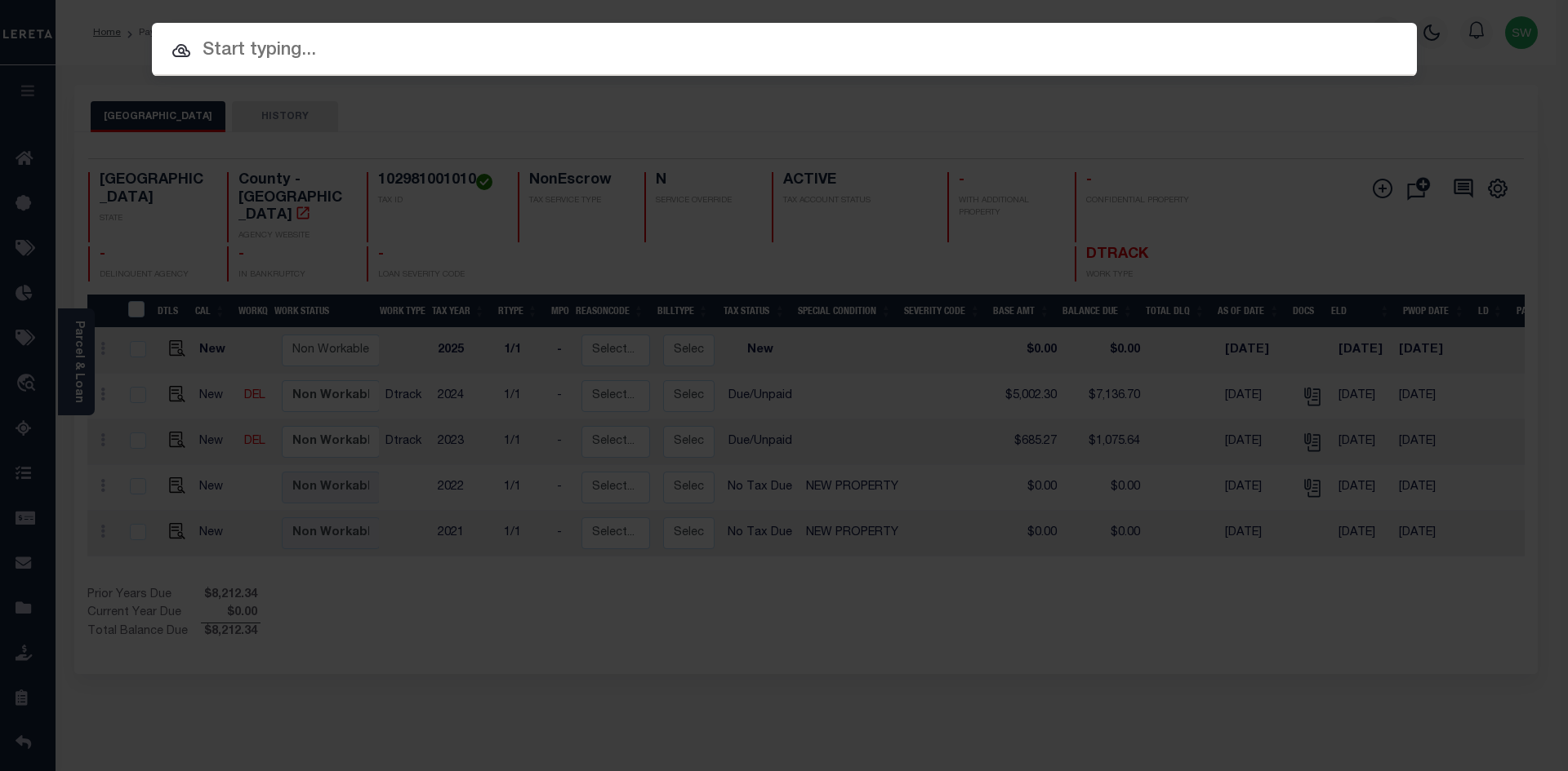
click at [281, 57] on input "text" at bounding box center [784, 50] width 1265 height 28
paste input "9201"
type input "9201"
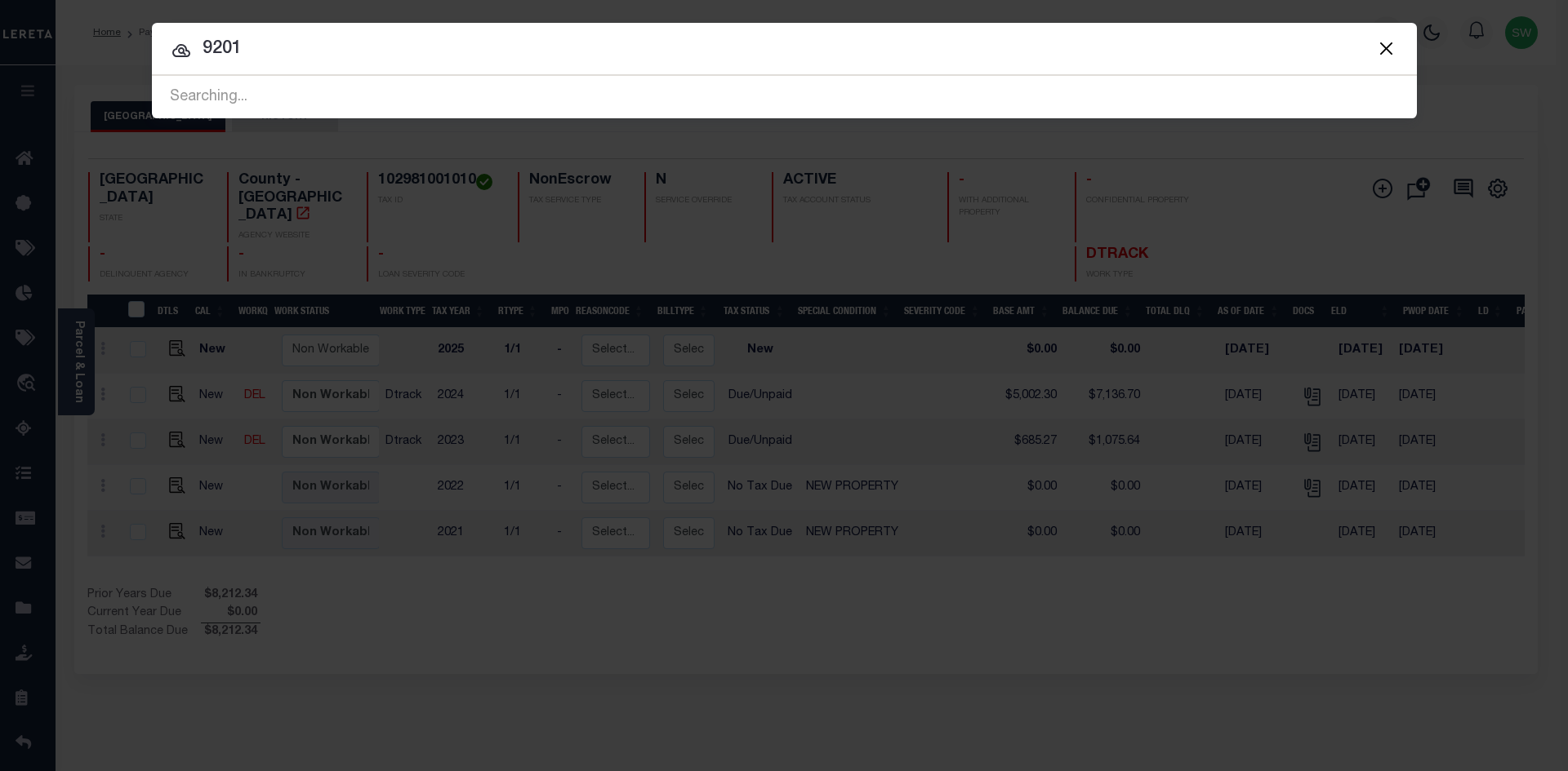
click at [323, 38] on input "9201" at bounding box center [784, 49] width 1265 height 28
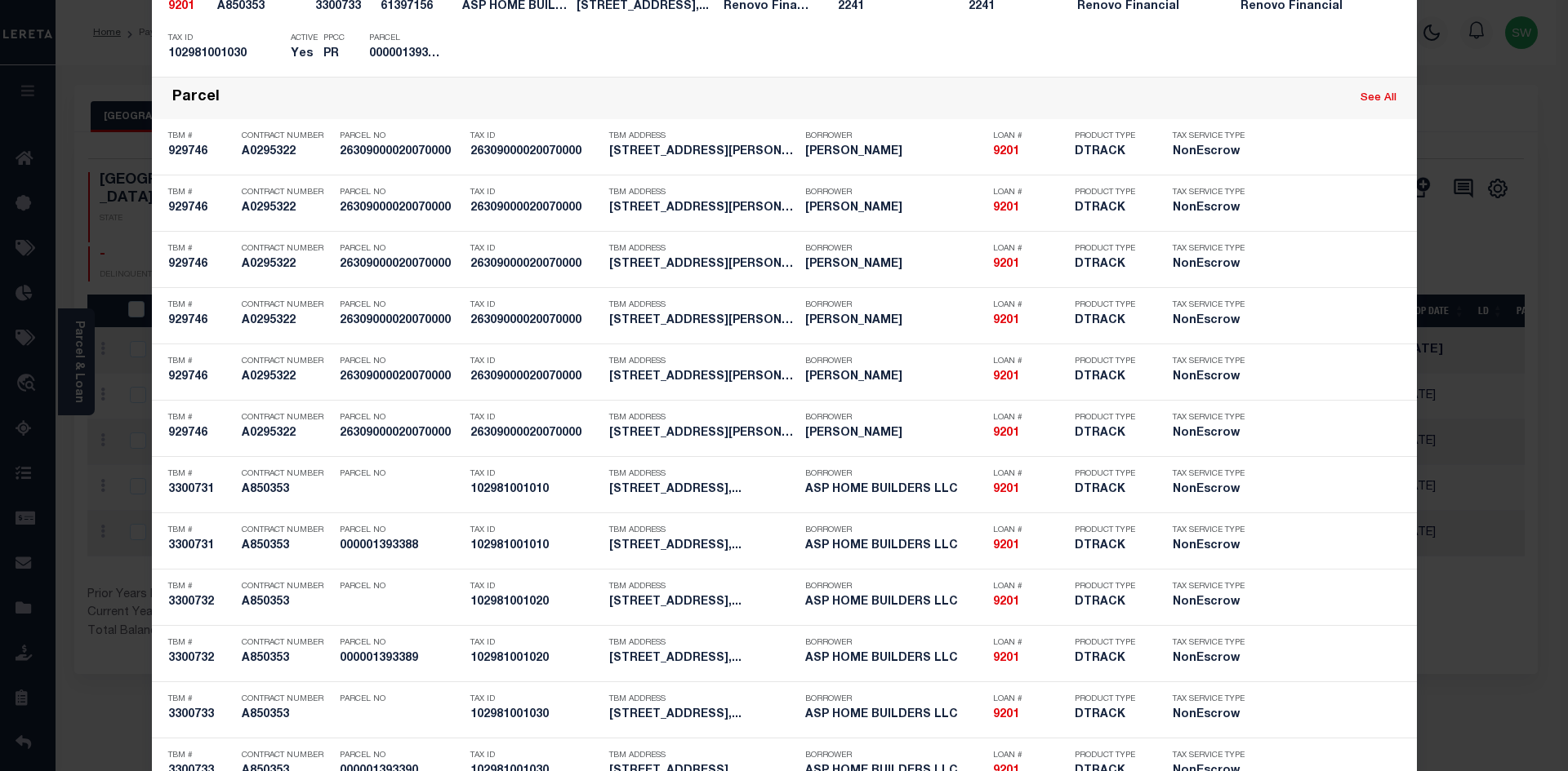
scroll to position [1245, 0]
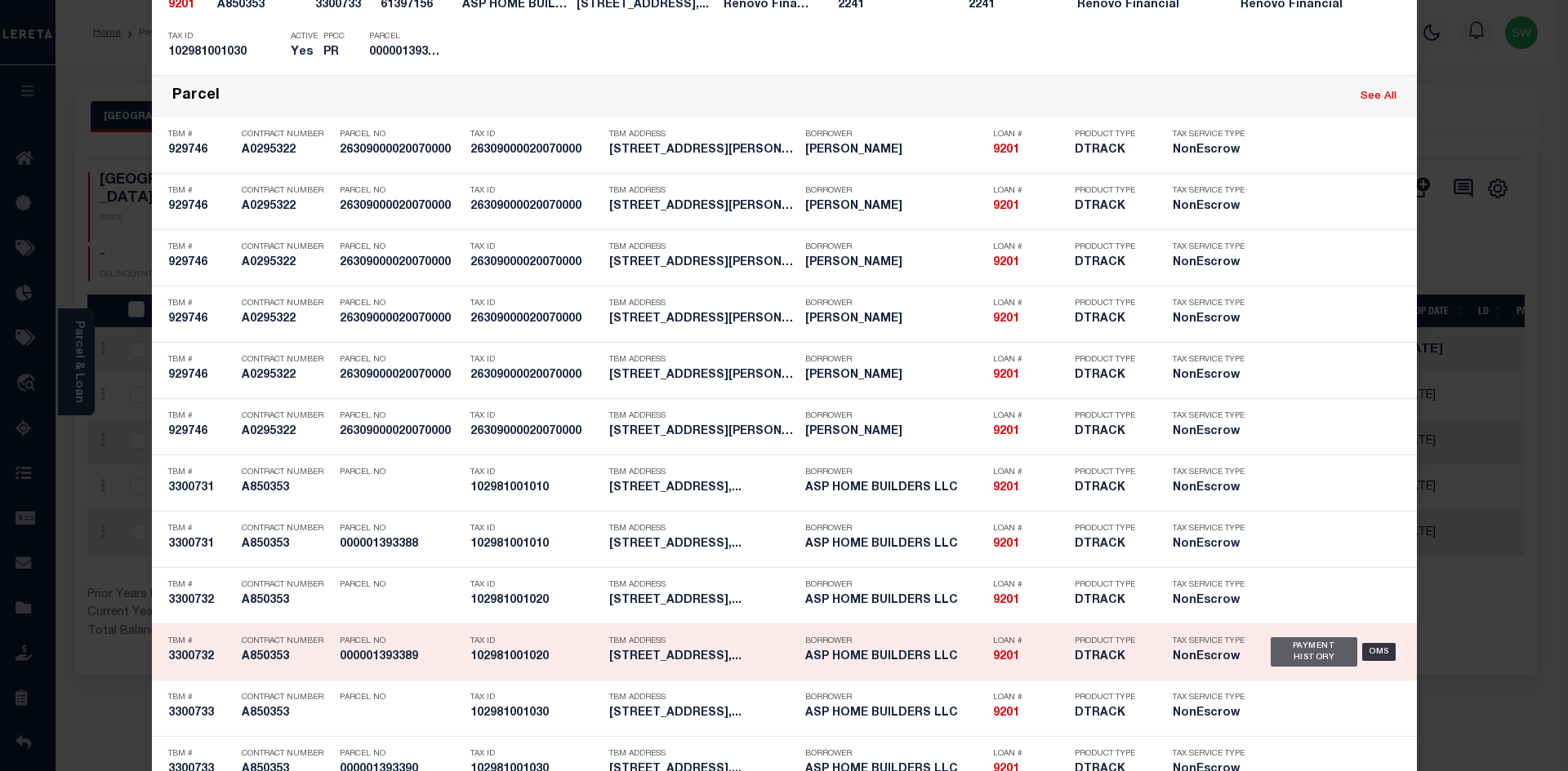
click at [1296, 650] on div "Payment History" at bounding box center [1314, 652] width 87 height 29
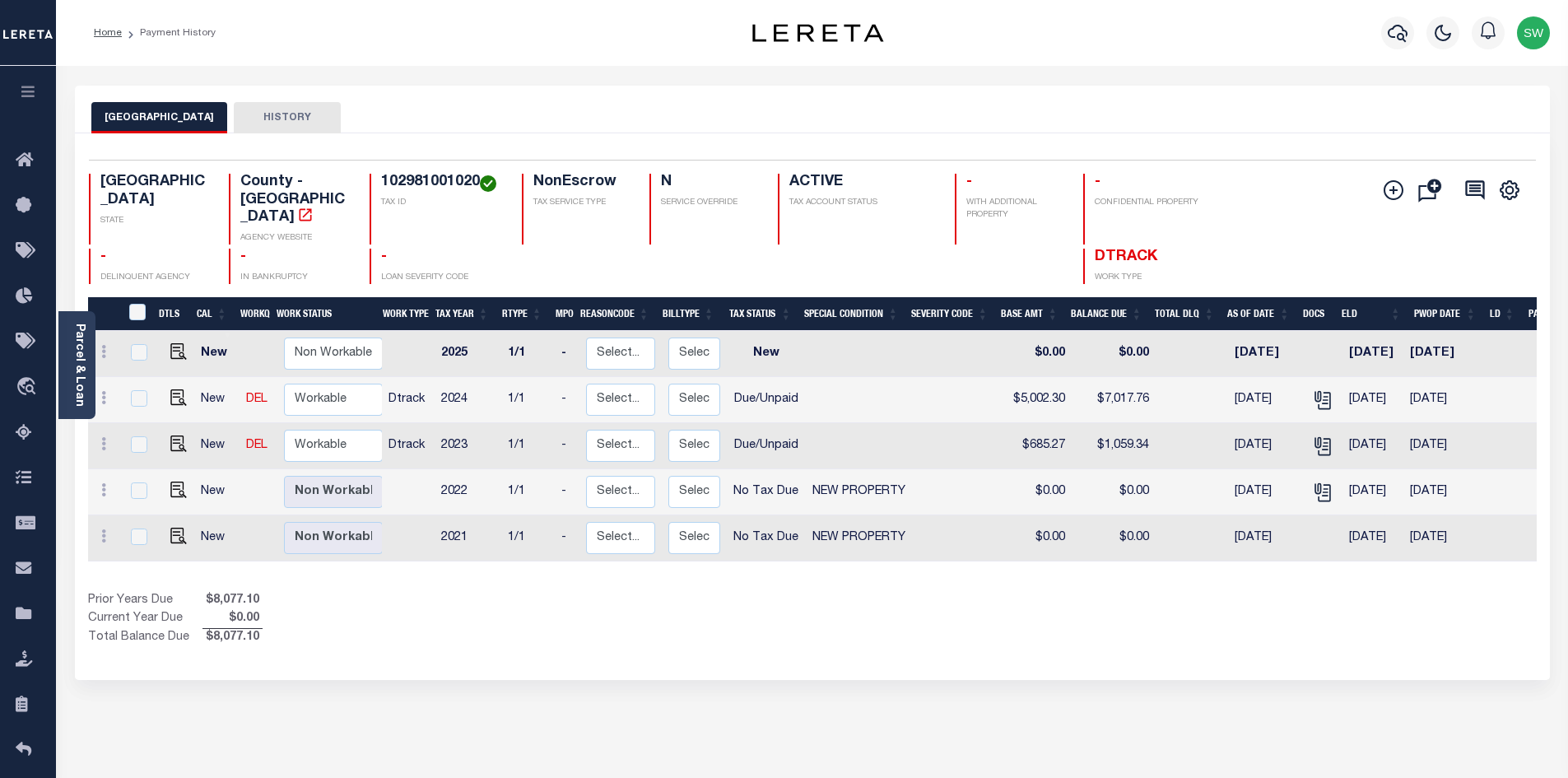
drag, startPoint x: 934, startPoint y: 585, endPoint x: 871, endPoint y: 543, distance: 75.7
click at [932, 592] on div "Show Tax Lines before Bill Release Date Prior Years Due $8,077.10 Current Year …" at bounding box center [812, 620] width 1449 height 55
drag, startPoint x: 480, startPoint y: 176, endPoint x: 380, endPoint y: 177, distance: 100.0
click at [381, 177] on h4 "102981001020" at bounding box center [442, 183] width 121 height 18
copy h4 "102981001020"
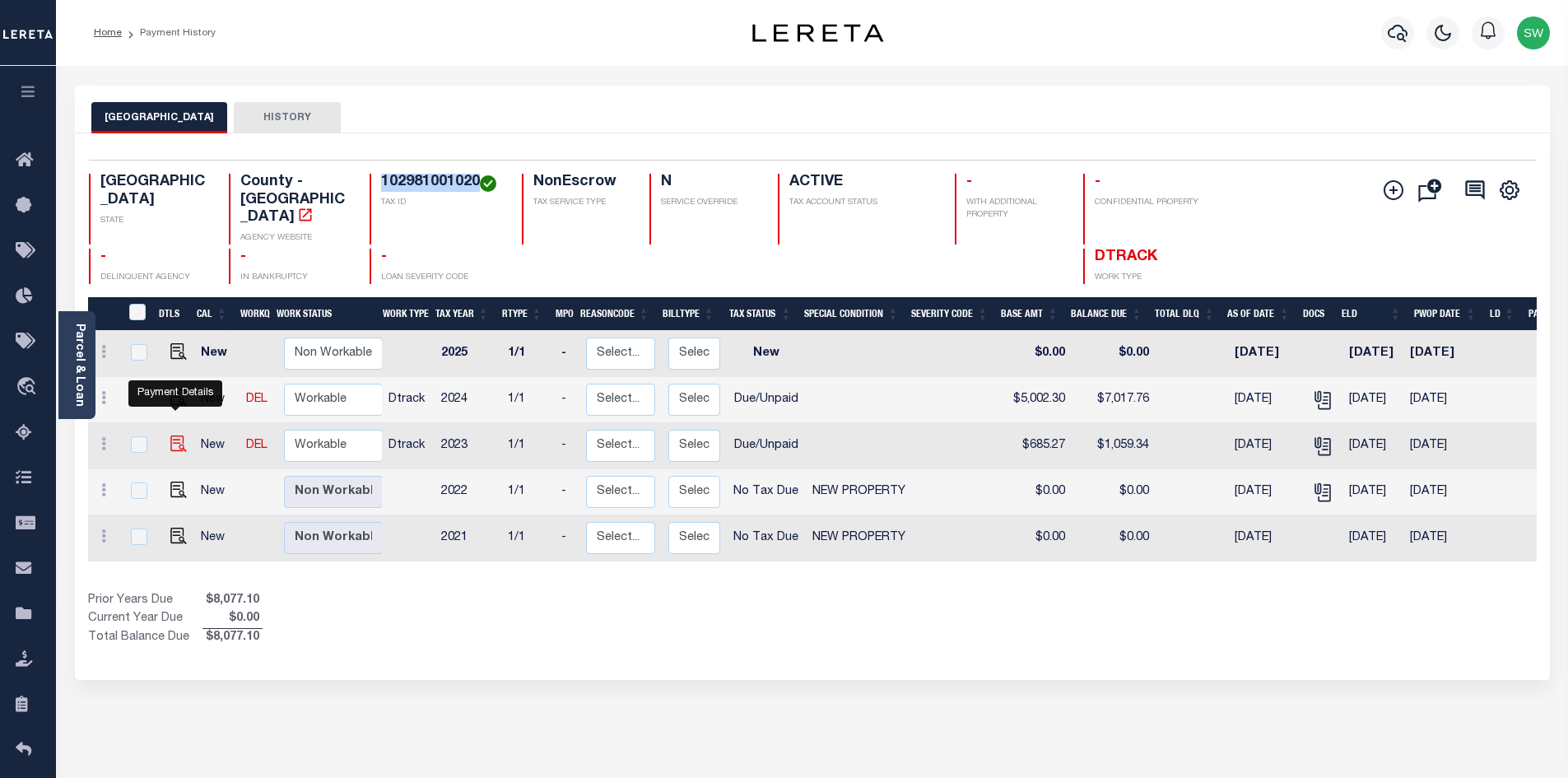
click at [170, 436] on img "" at bounding box center [178, 444] width 17 height 17
checkbox input "true"
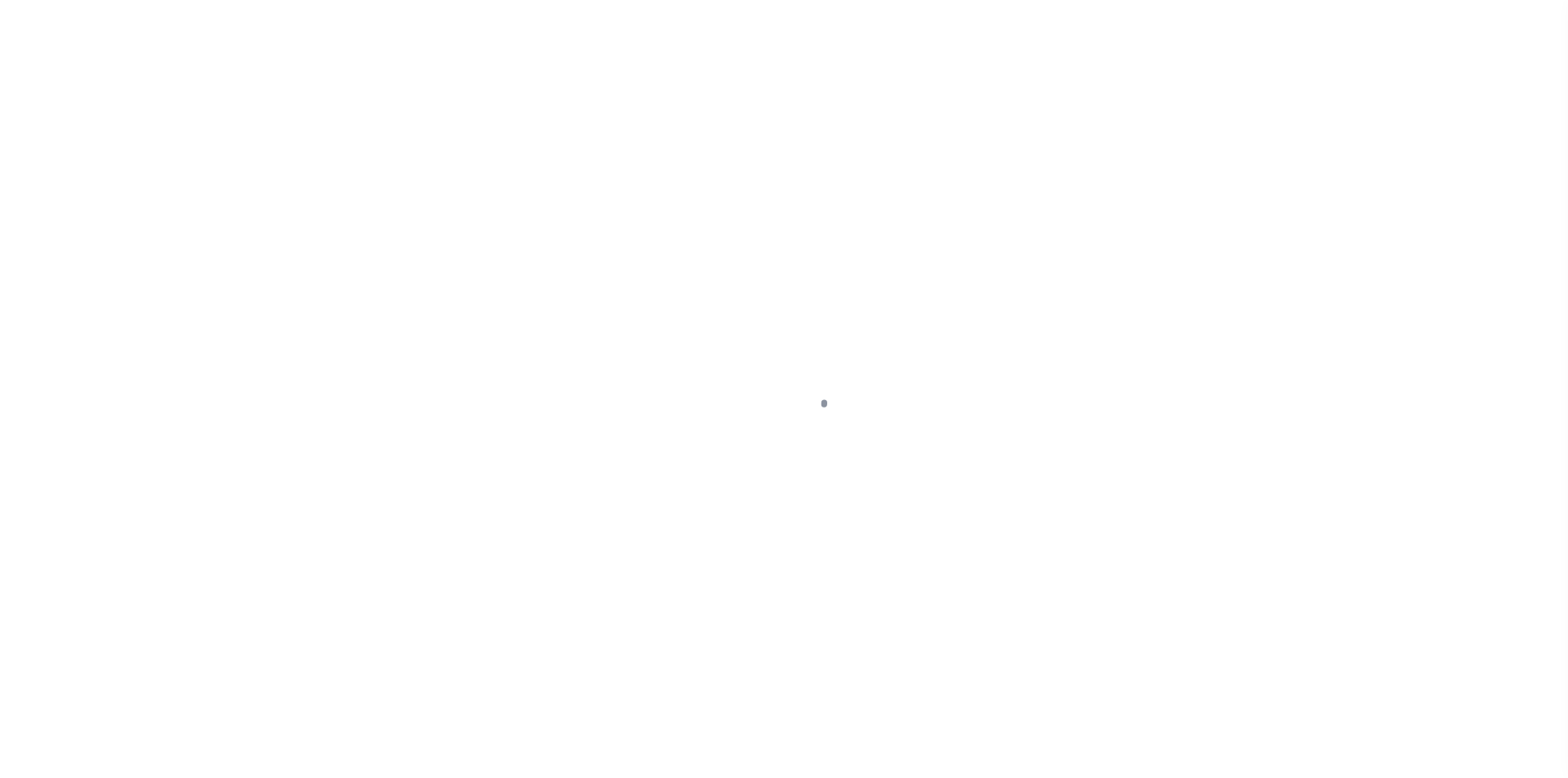
select select "DUE"
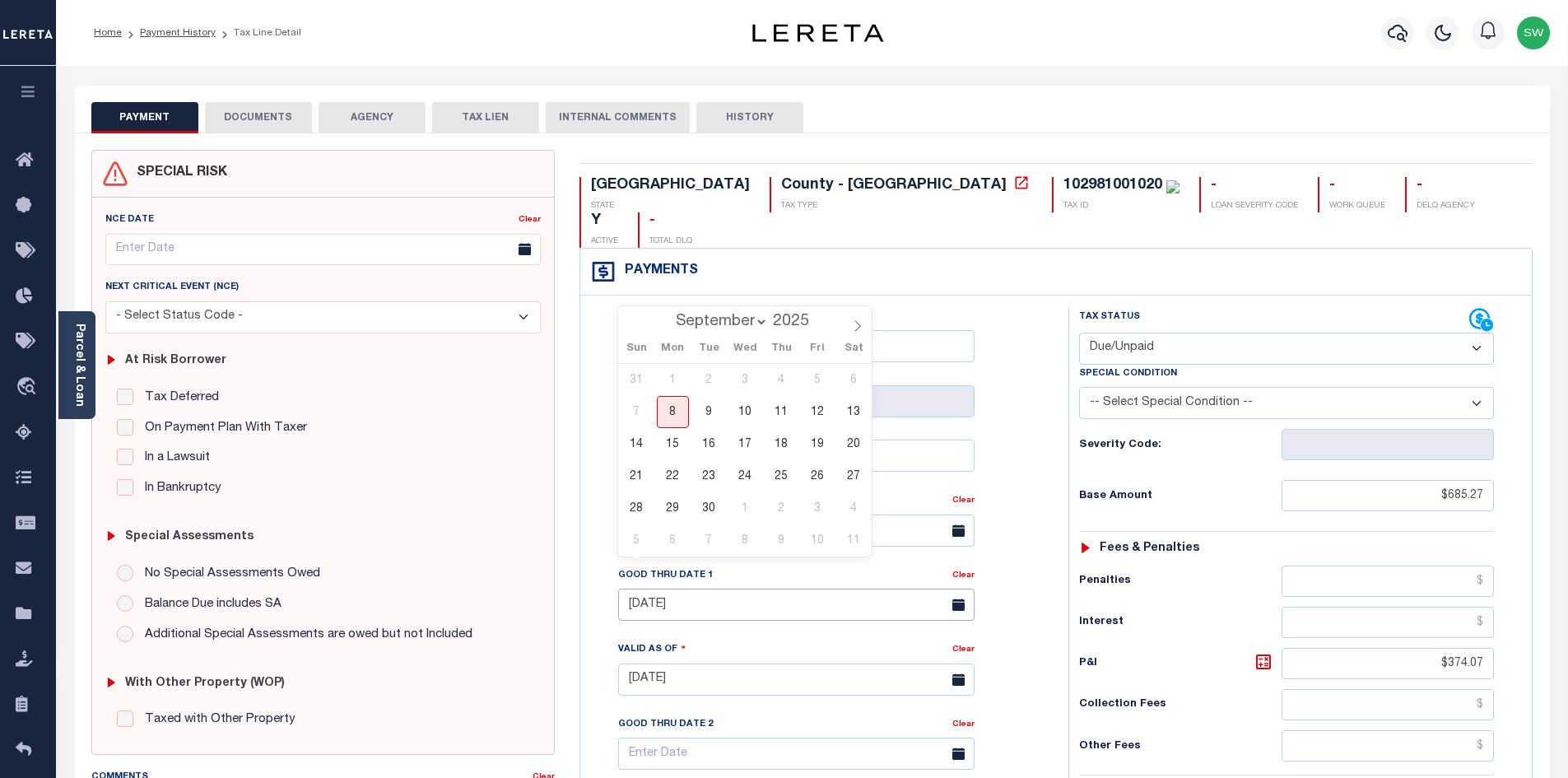
click at [668, 589] on input "[DATE]" at bounding box center [796, 605] width 357 height 32
click at [705, 505] on span "30" at bounding box center [709, 508] width 32 height 32
type input "09/30/2025"
type input "[DATE]"
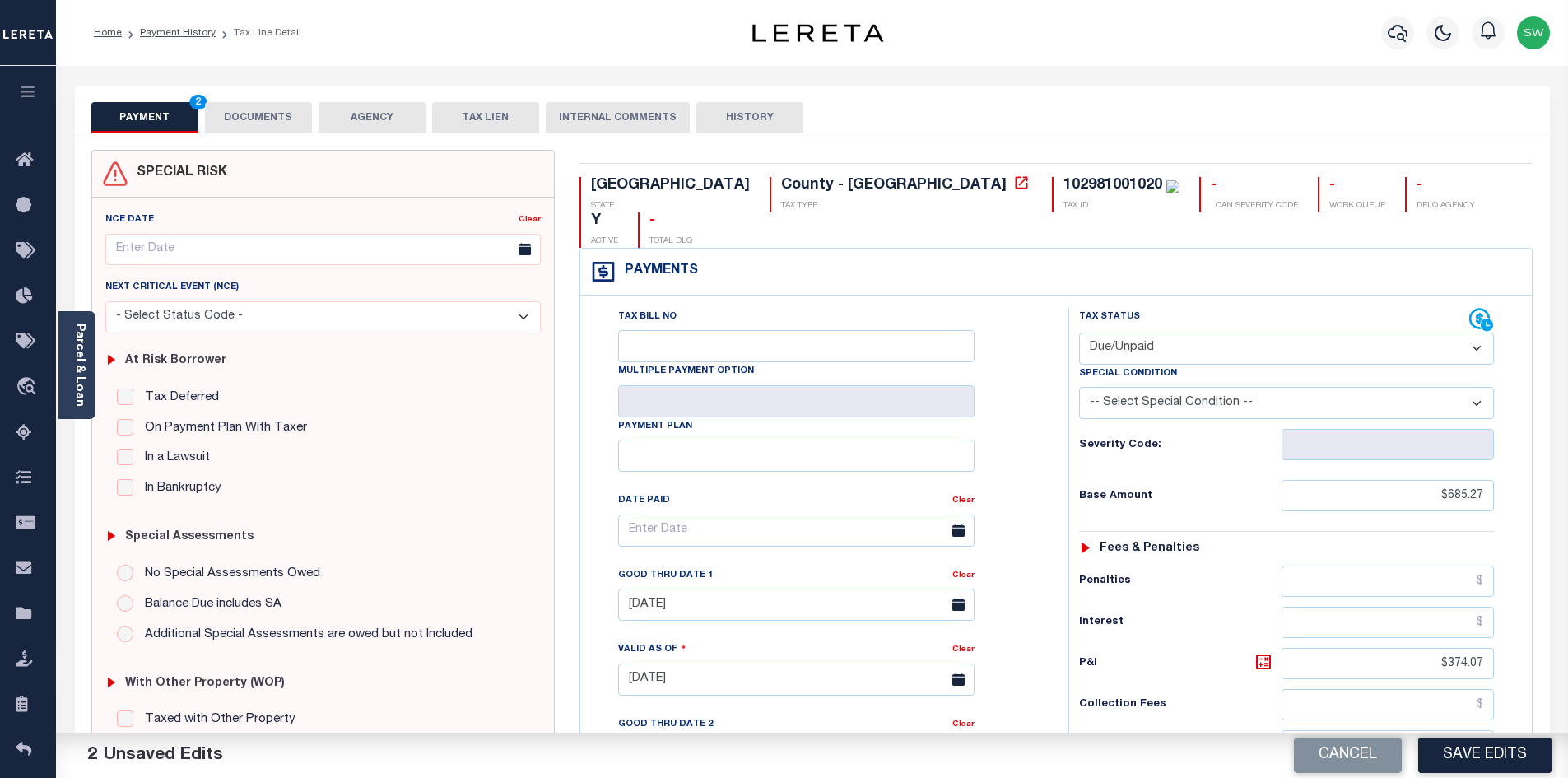
click at [1007, 370] on div "Tax Bill No Multiple Payment Option Payment Plan Clear" at bounding box center [820, 539] width 447 height 462
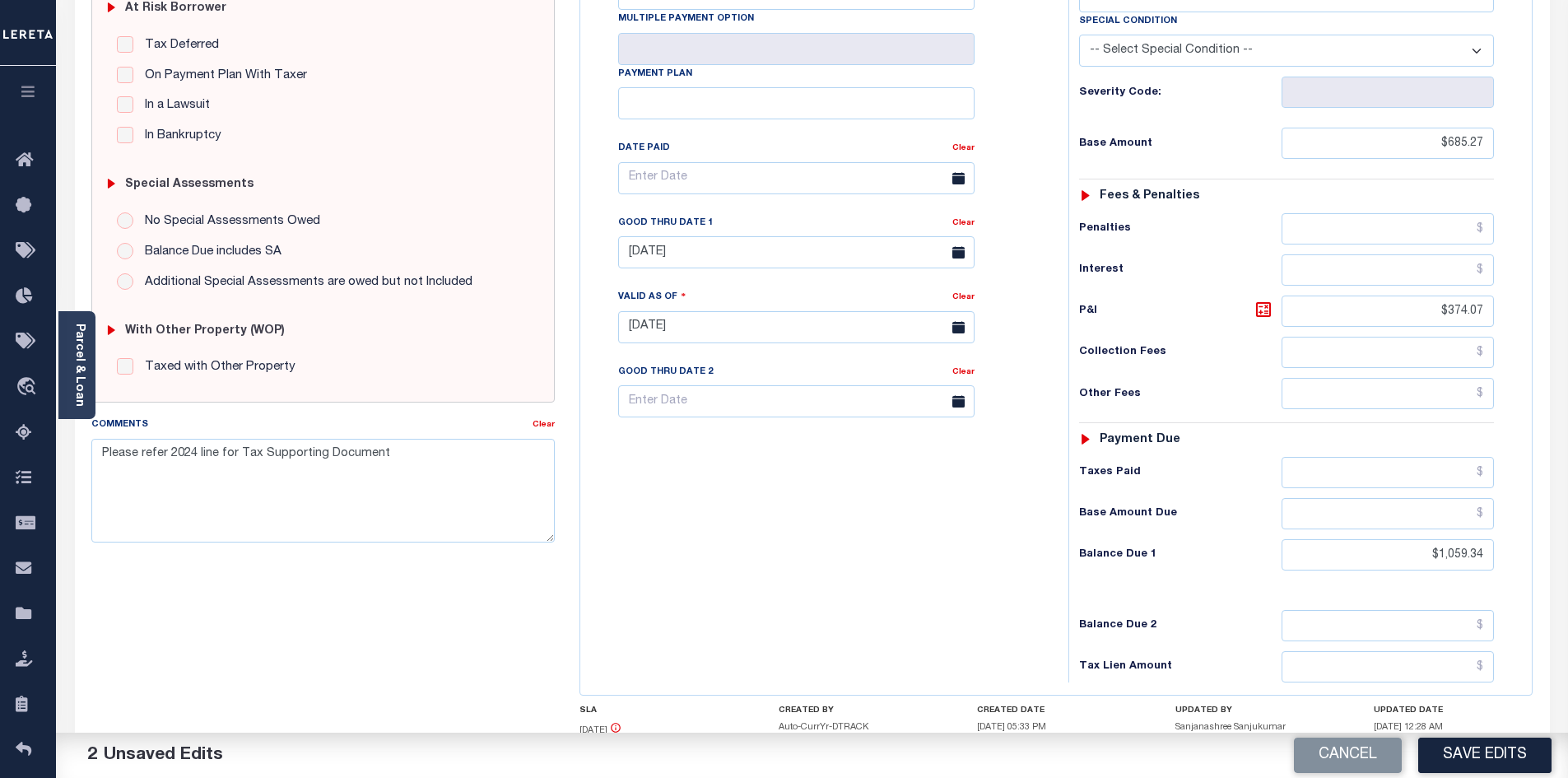
scroll to position [361, 0]
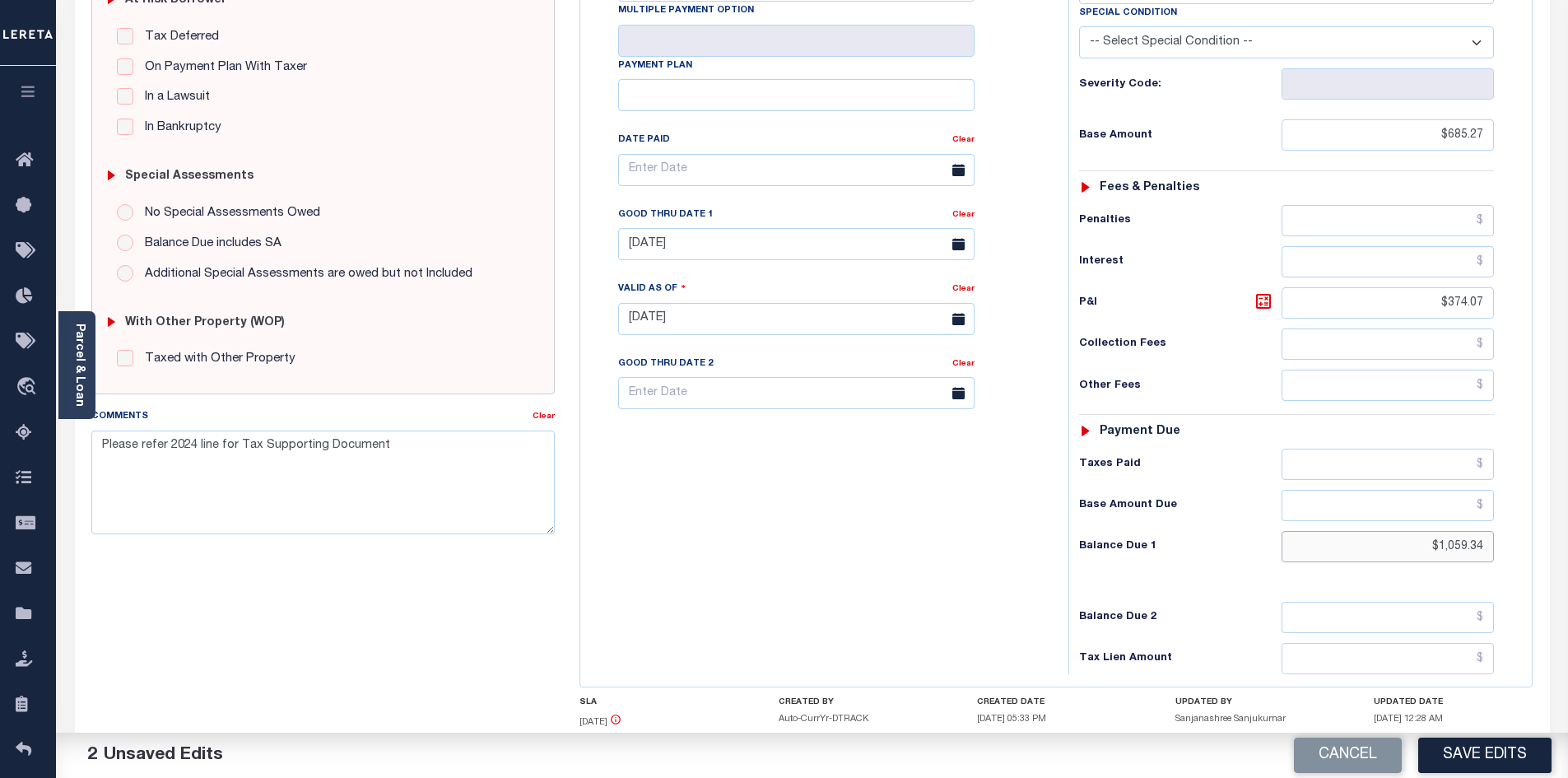
drag, startPoint x: 1444, startPoint y: 514, endPoint x: 1518, endPoint y: 522, distance: 74.4
click at [1518, 522] on div "Tax Status Status" at bounding box center [1291, 311] width 471 height 728
type input "$1,075.64"
click at [1268, 297] on icon at bounding box center [1264, 302] width 10 height 10
type input "$390.37"
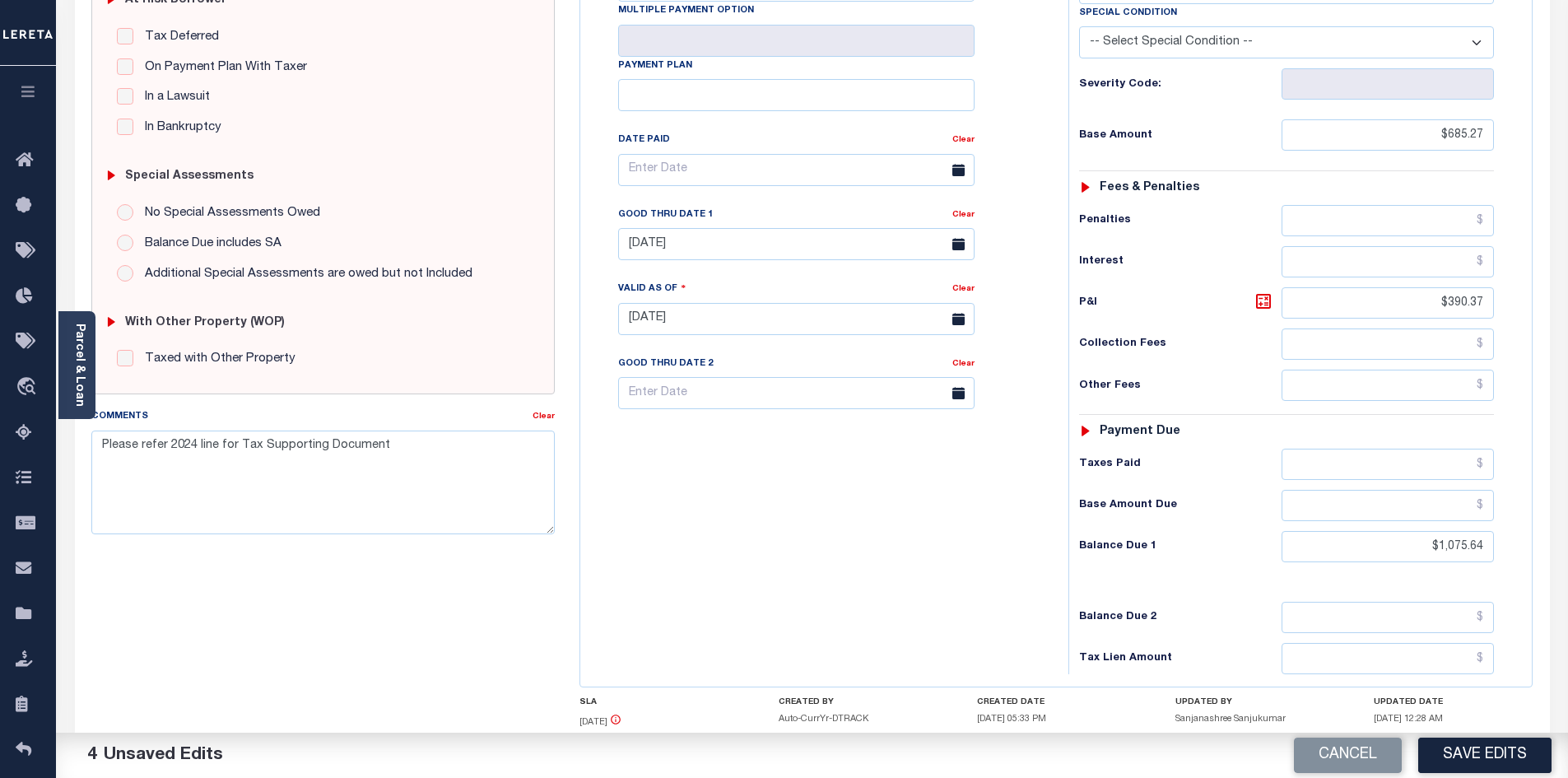
click at [909, 537] on div "Tax Bill No Multiple Payment Option Payment Plan Clear" at bounding box center [820, 311] width 471 height 728
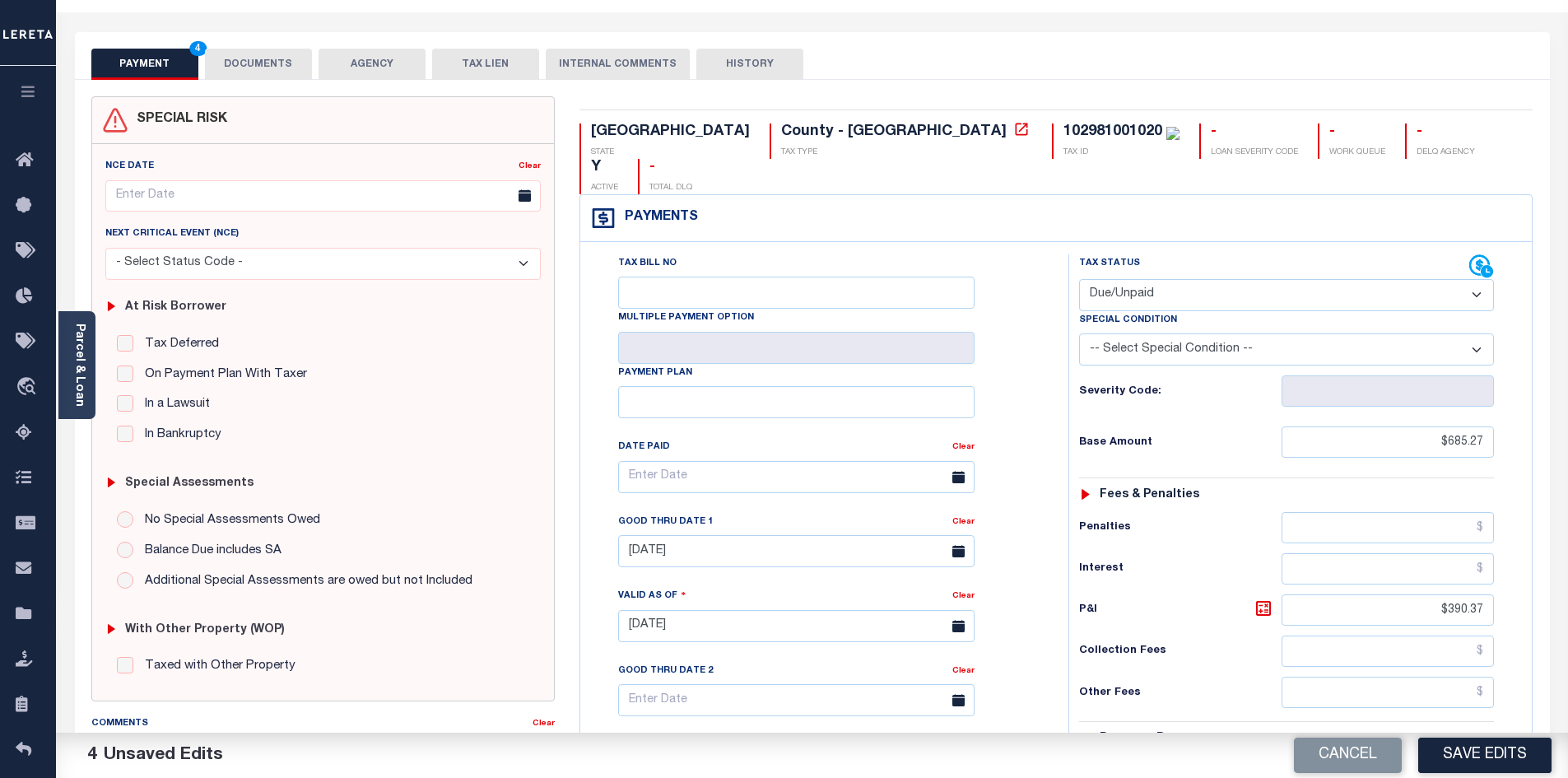
scroll to position [0, 0]
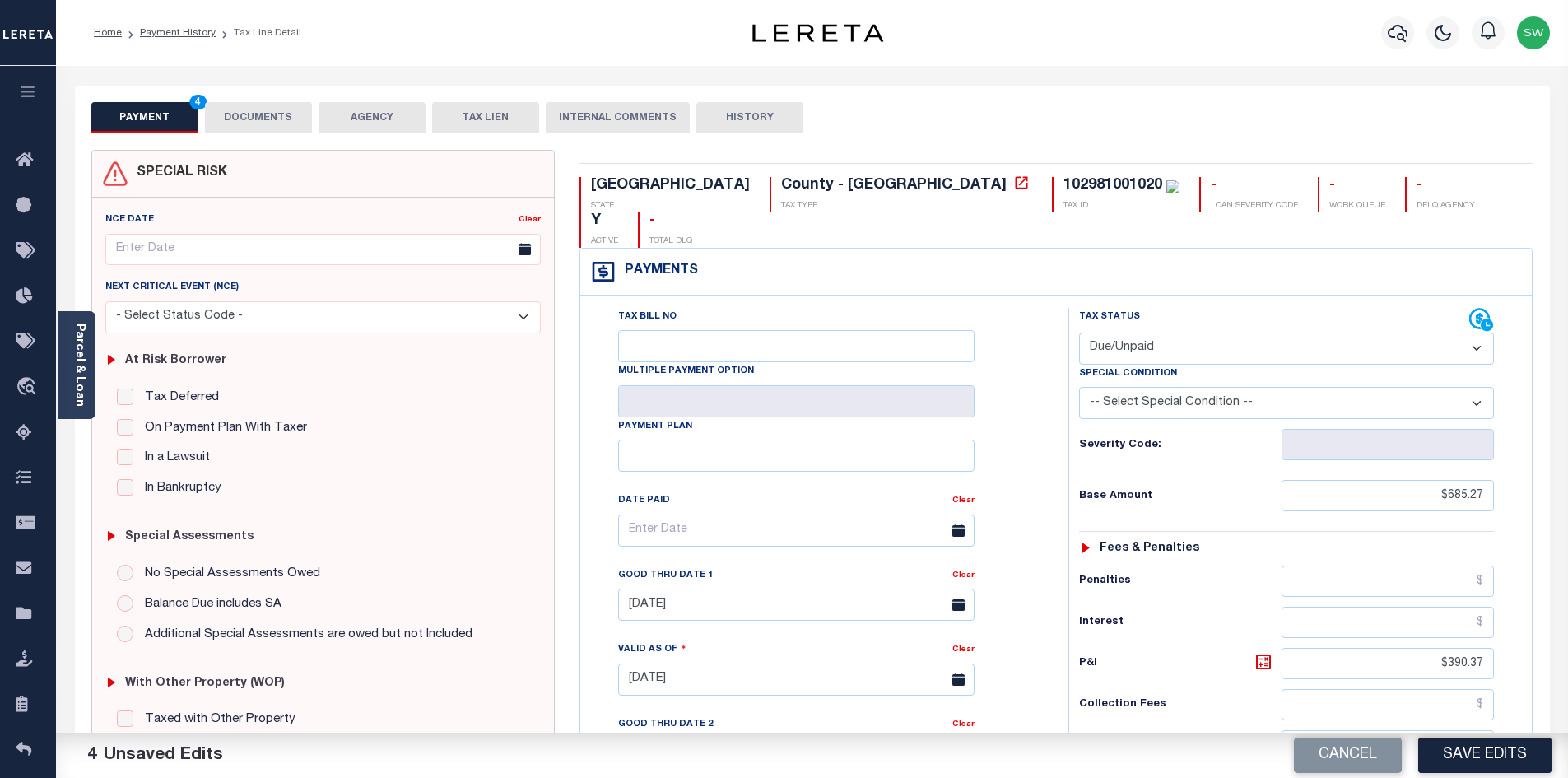
click at [287, 112] on button "DOCUMENTS" at bounding box center [258, 118] width 107 height 32
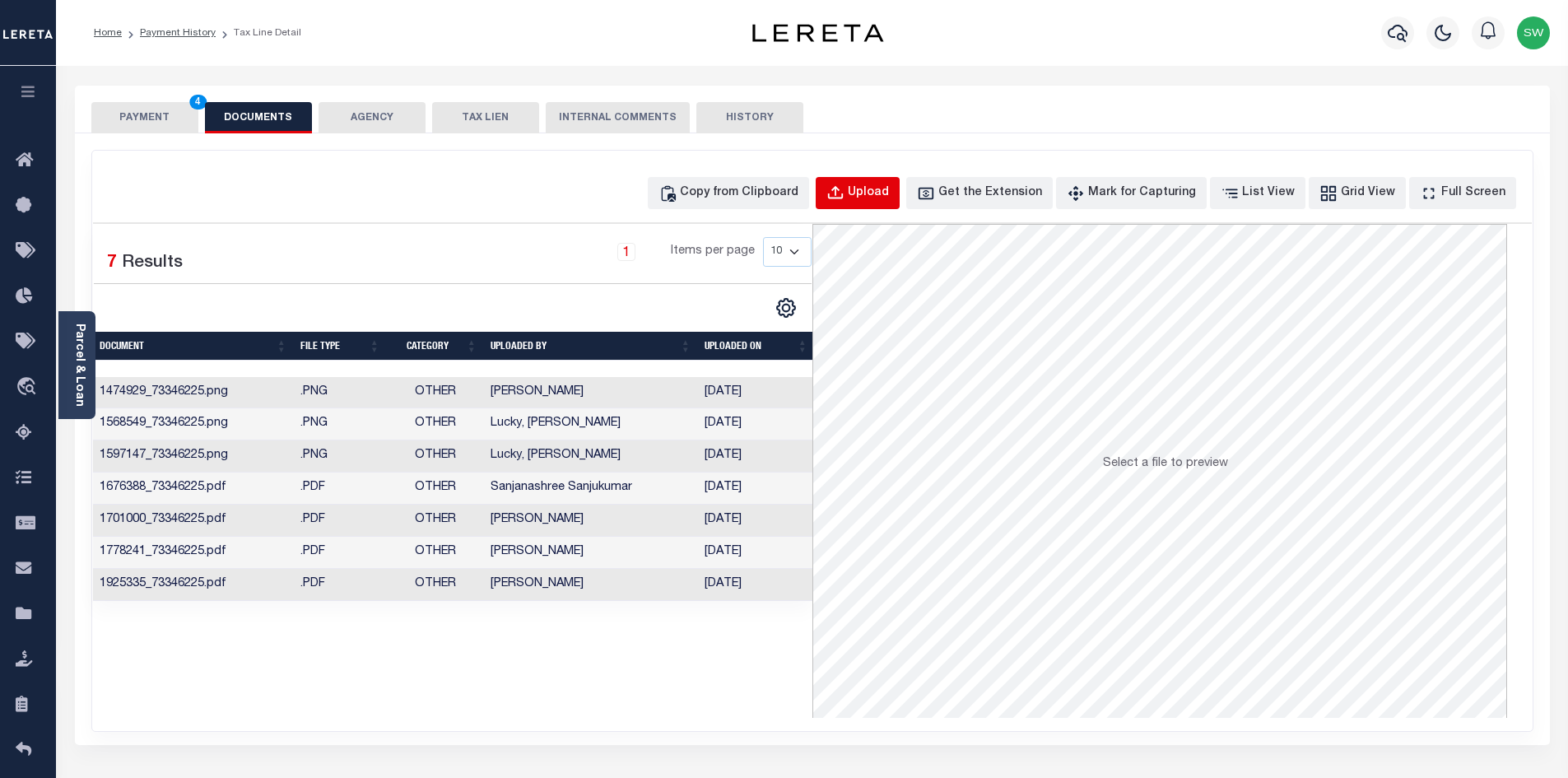
click at [896, 203] on button "Upload" at bounding box center [858, 193] width 84 height 32
select select "POP"
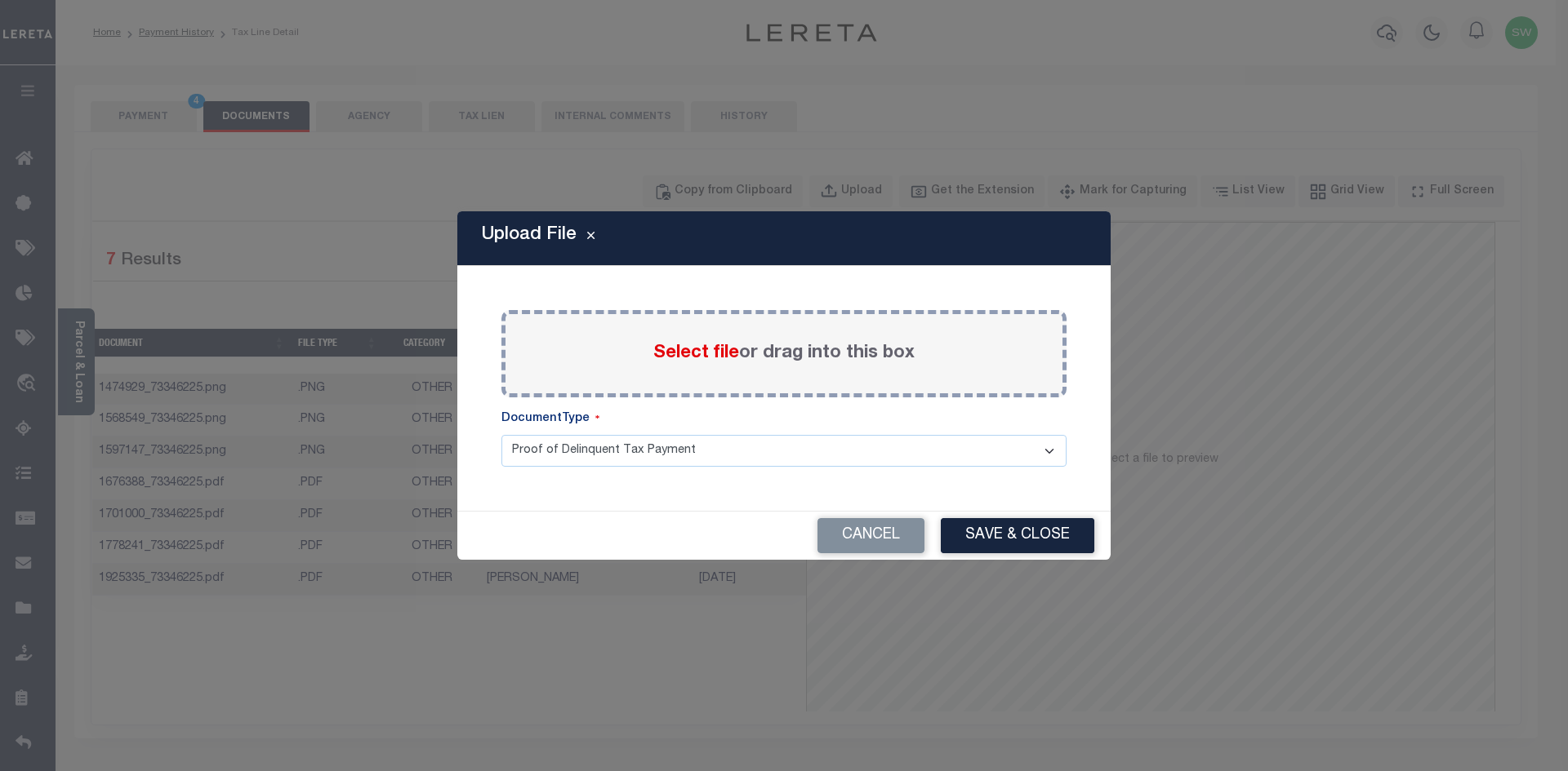
click at [666, 358] on span "Select file" at bounding box center [696, 354] width 85 height 18
click at [0, 0] on input "Select file or drag into this box" at bounding box center [0, 0] width 0 height 0
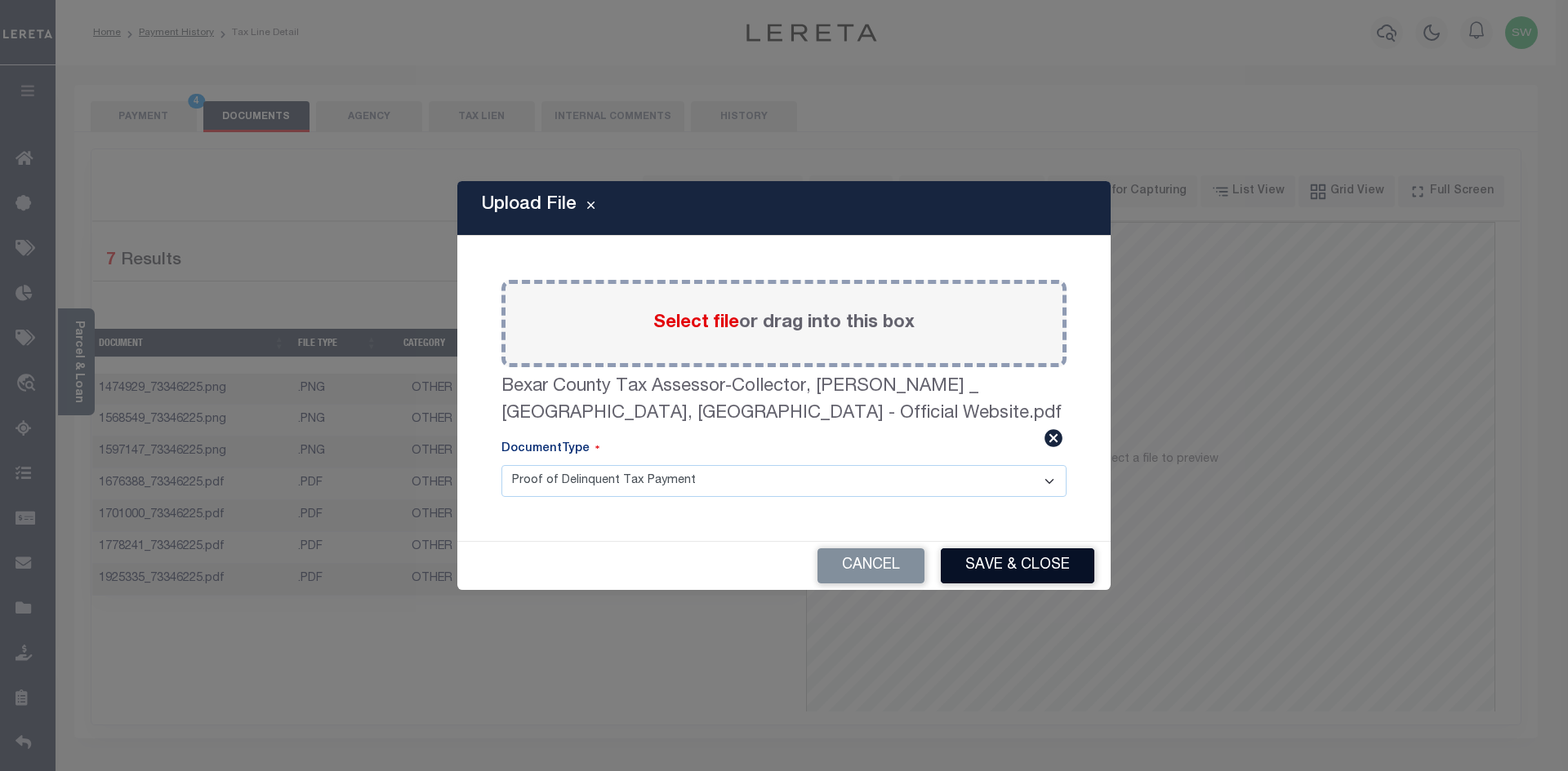
click at [1026, 560] on button "Save & Close" at bounding box center [1017, 566] width 154 height 35
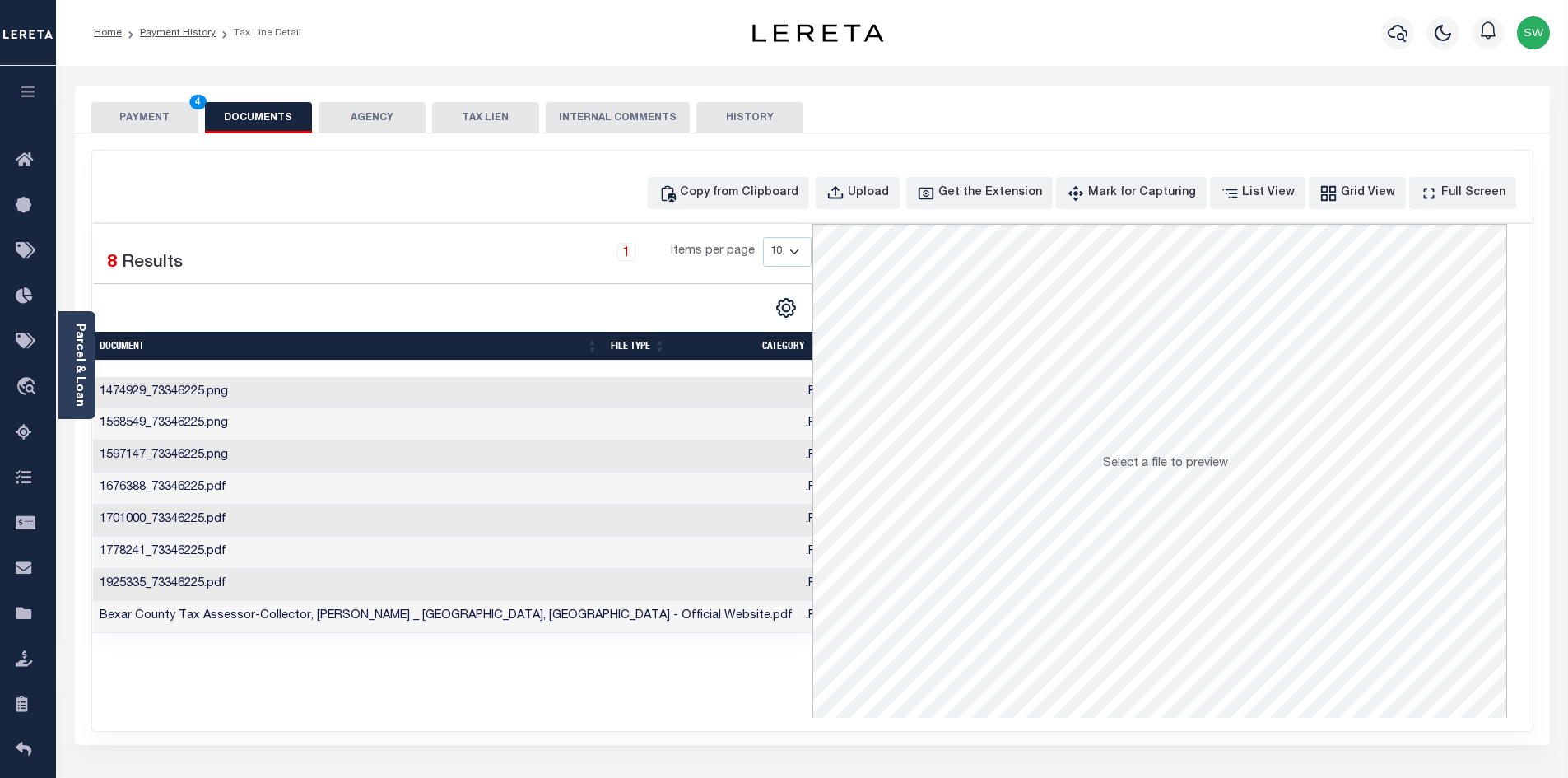
click at [165, 120] on button "PAYMENT 4" at bounding box center [144, 118] width 107 height 32
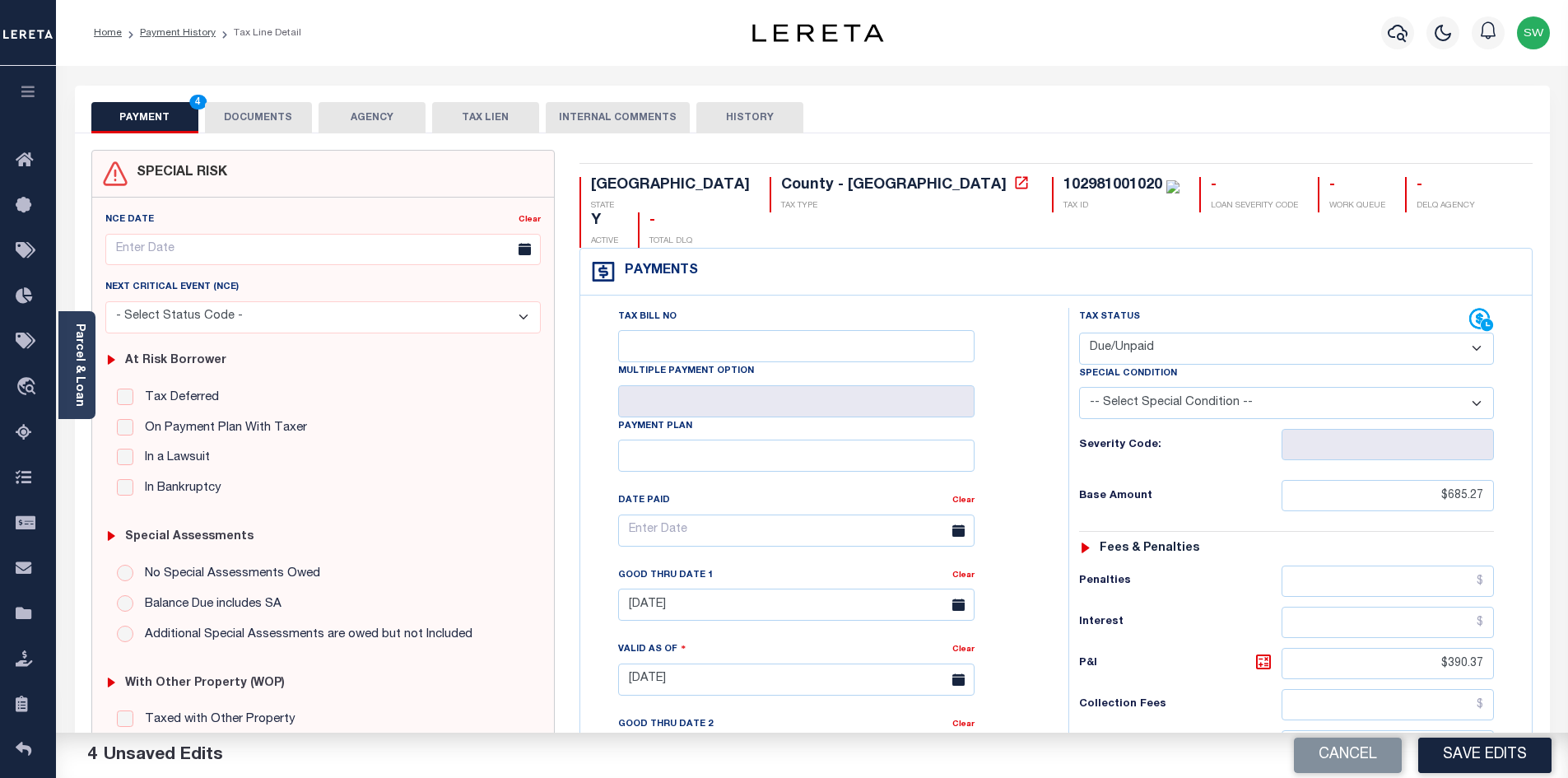
click at [1494, 754] on button "Save Edits" at bounding box center [1485, 756] width 133 height 36
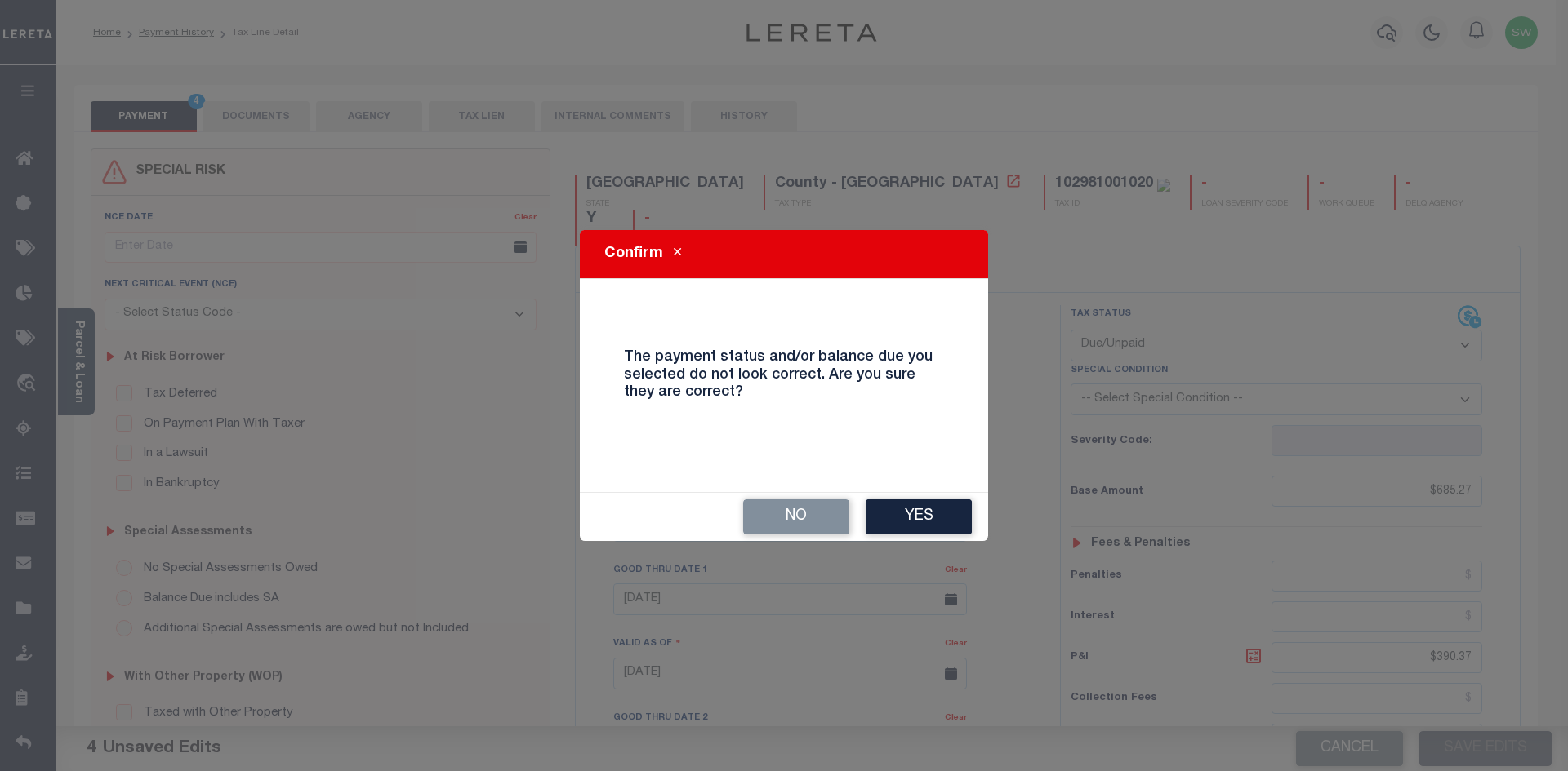
drag, startPoint x: 938, startPoint y: 526, endPoint x: 958, endPoint y: 516, distance: 22.4
click at [938, 526] on button "Yes" at bounding box center [918, 517] width 106 height 35
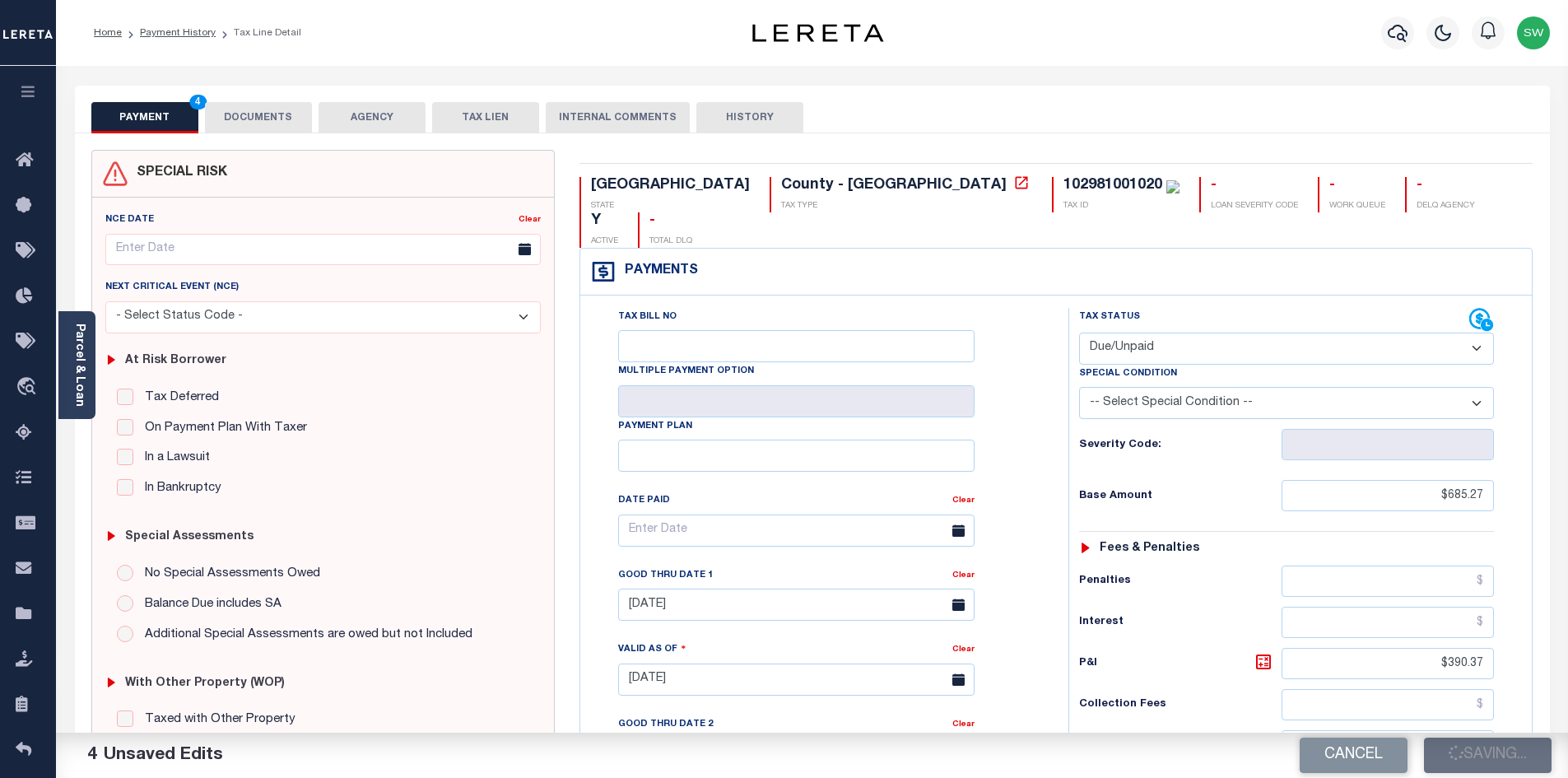
checkbox input "false"
type input "$685.27"
type input "$390.37"
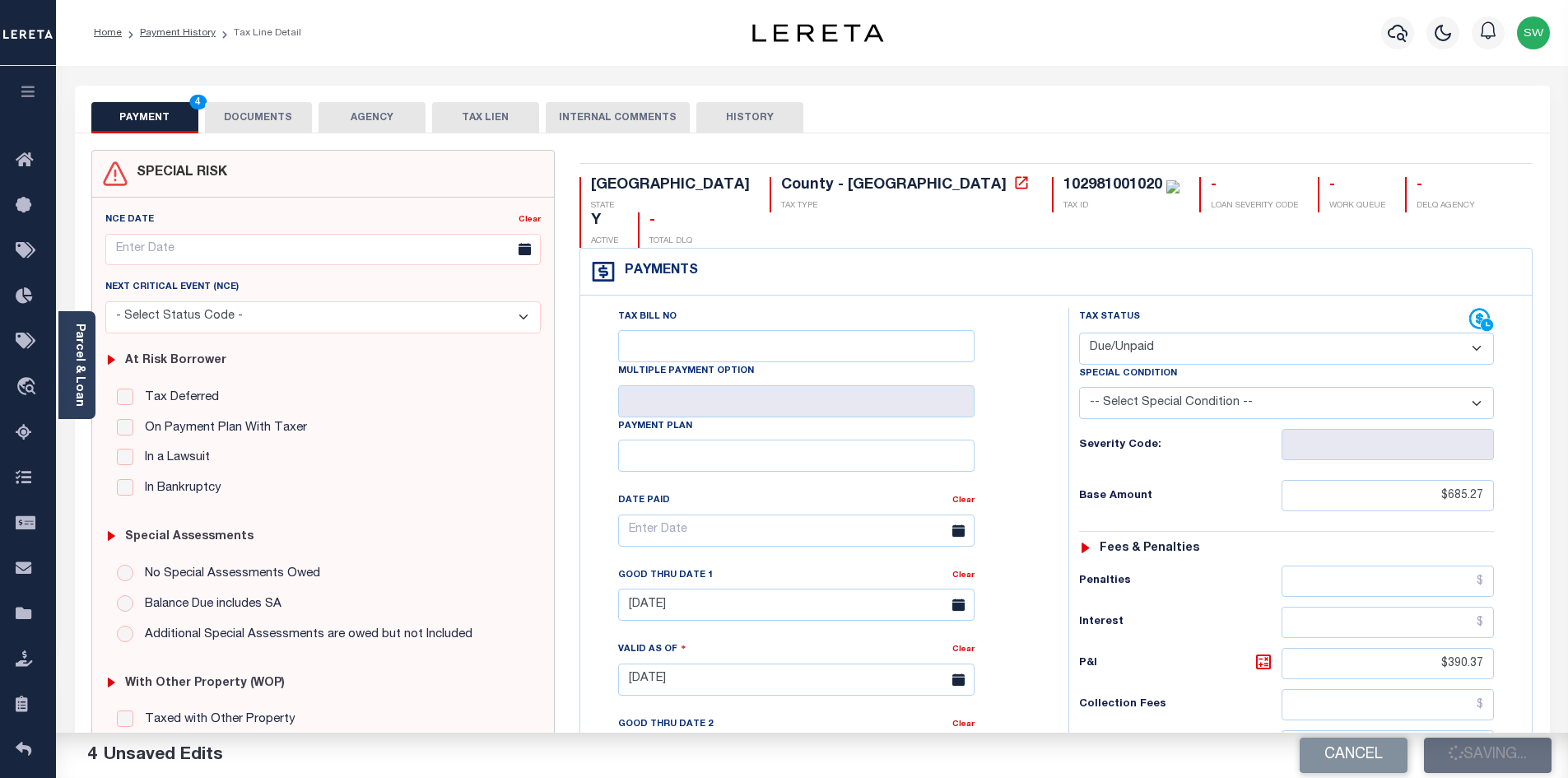
type input "$1,075.64"
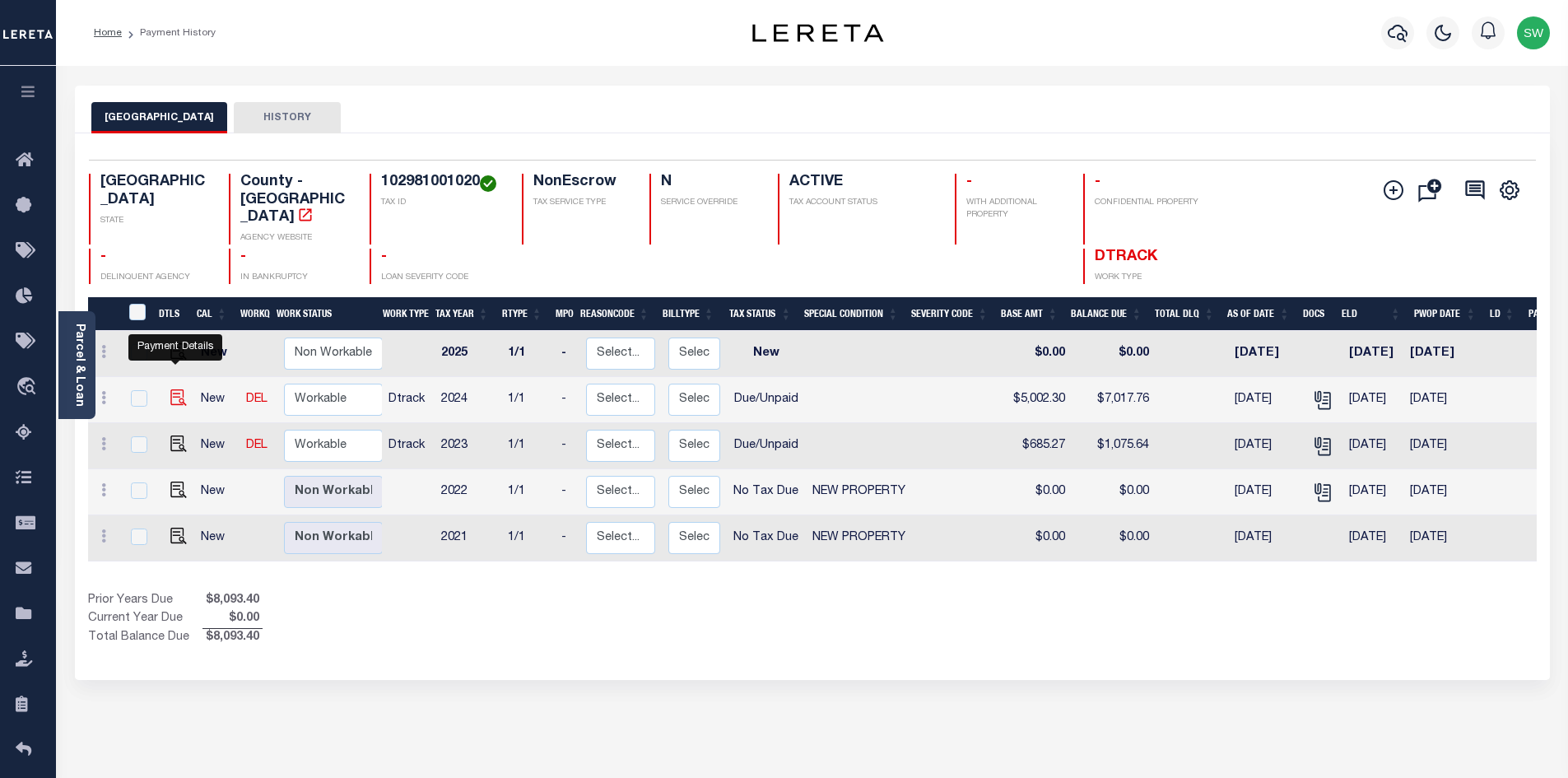
click at [176, 389] on img "" at bounding box center [178, 397] width 17 height 17
checkbox input "true"
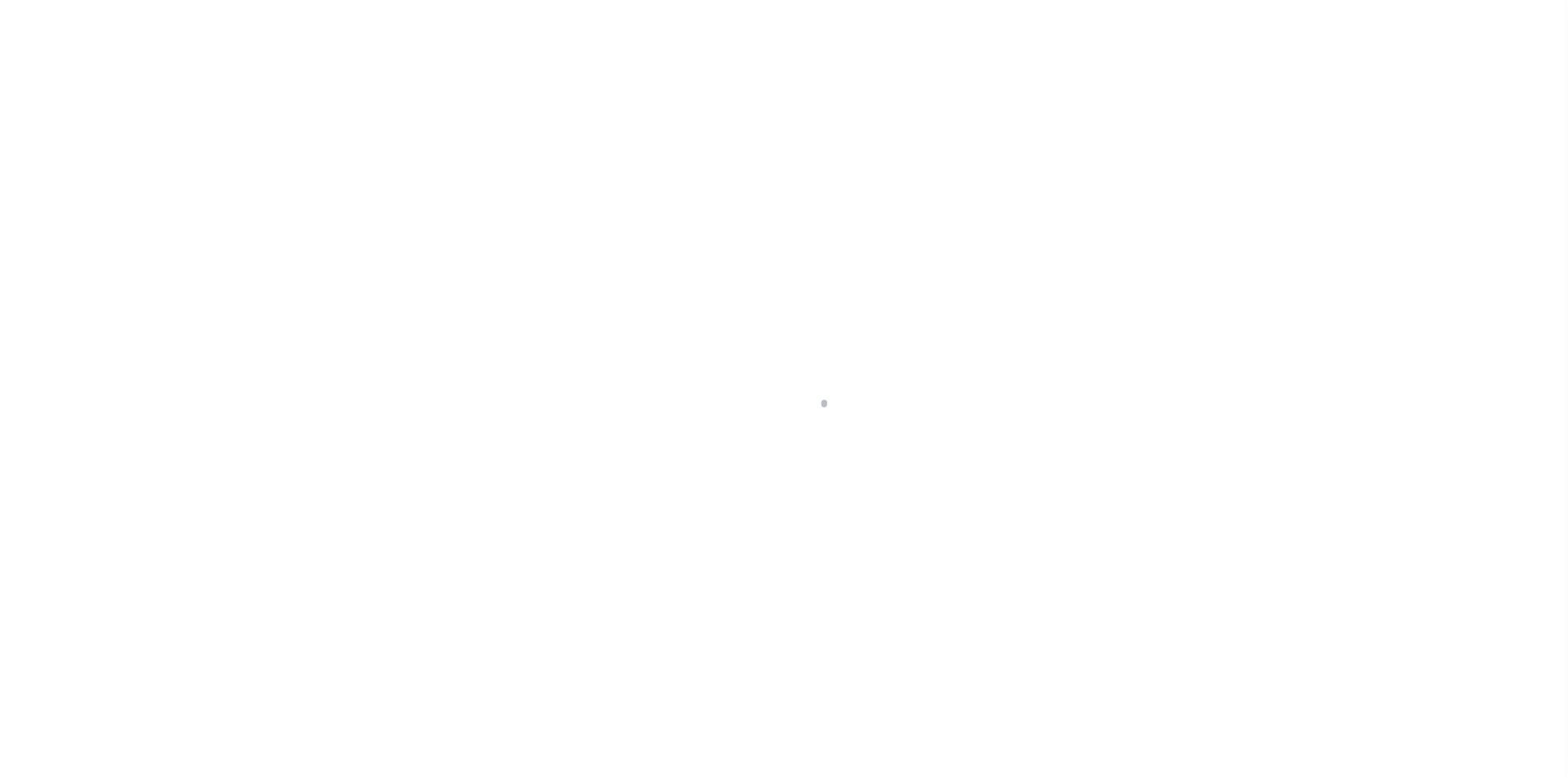
select select "DUE"
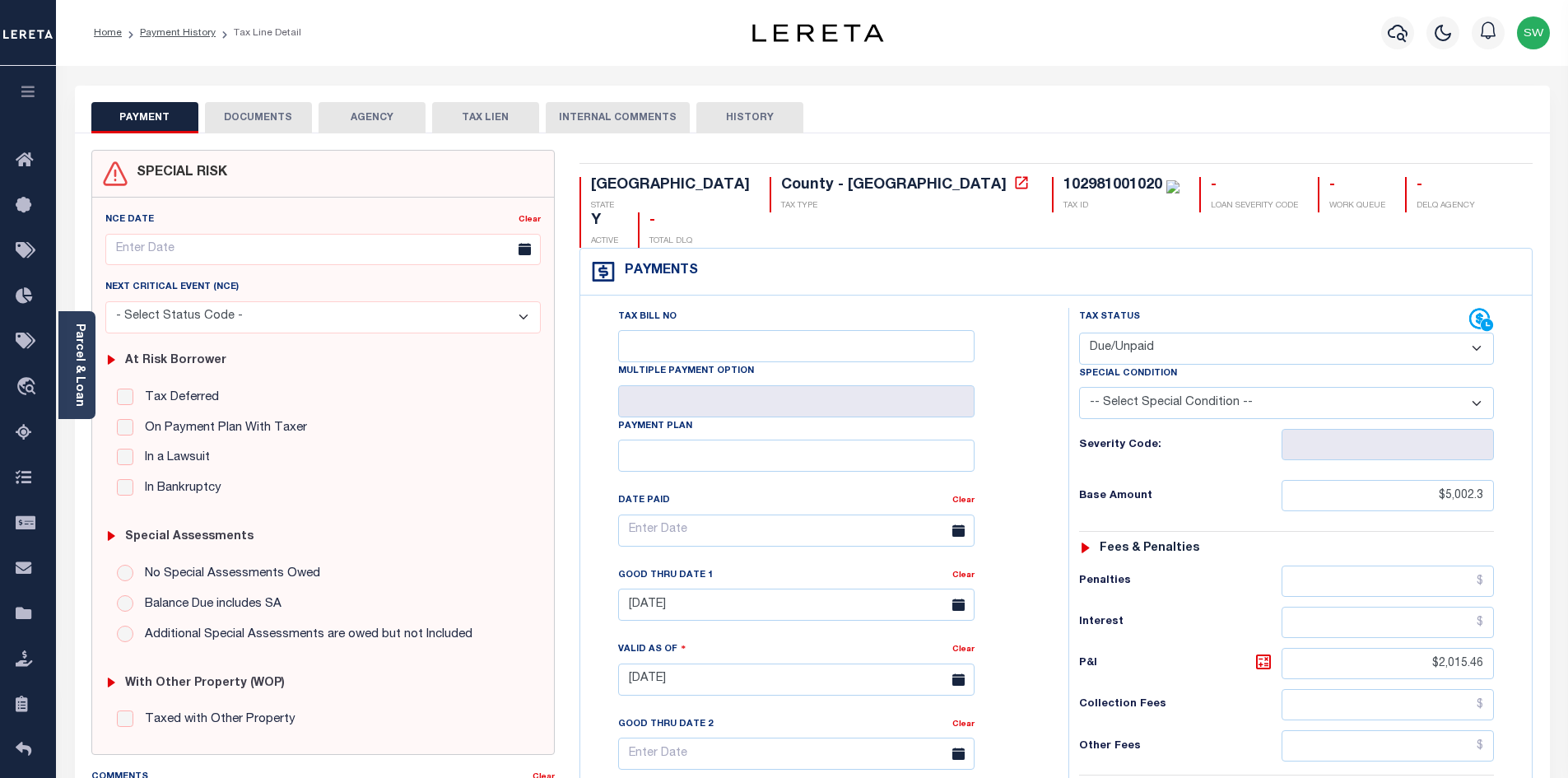
click at [282, 116] on button "DOCUMENTS" at bounding box center [258, 118] width 107 height 32
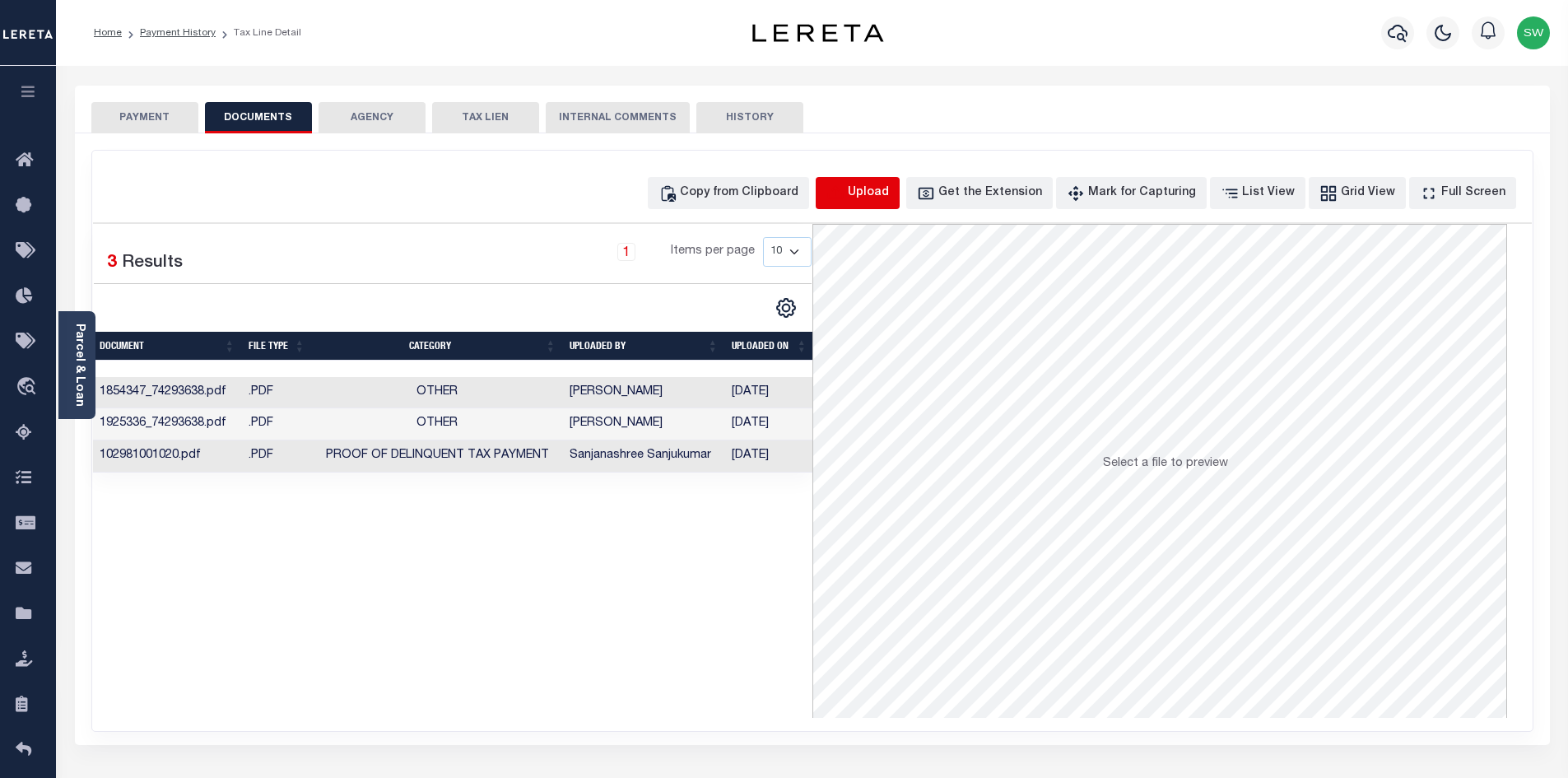
click at [845, 188] on icon "button" at bounding box center [836, 194] width 18 height 18
select select "POP"
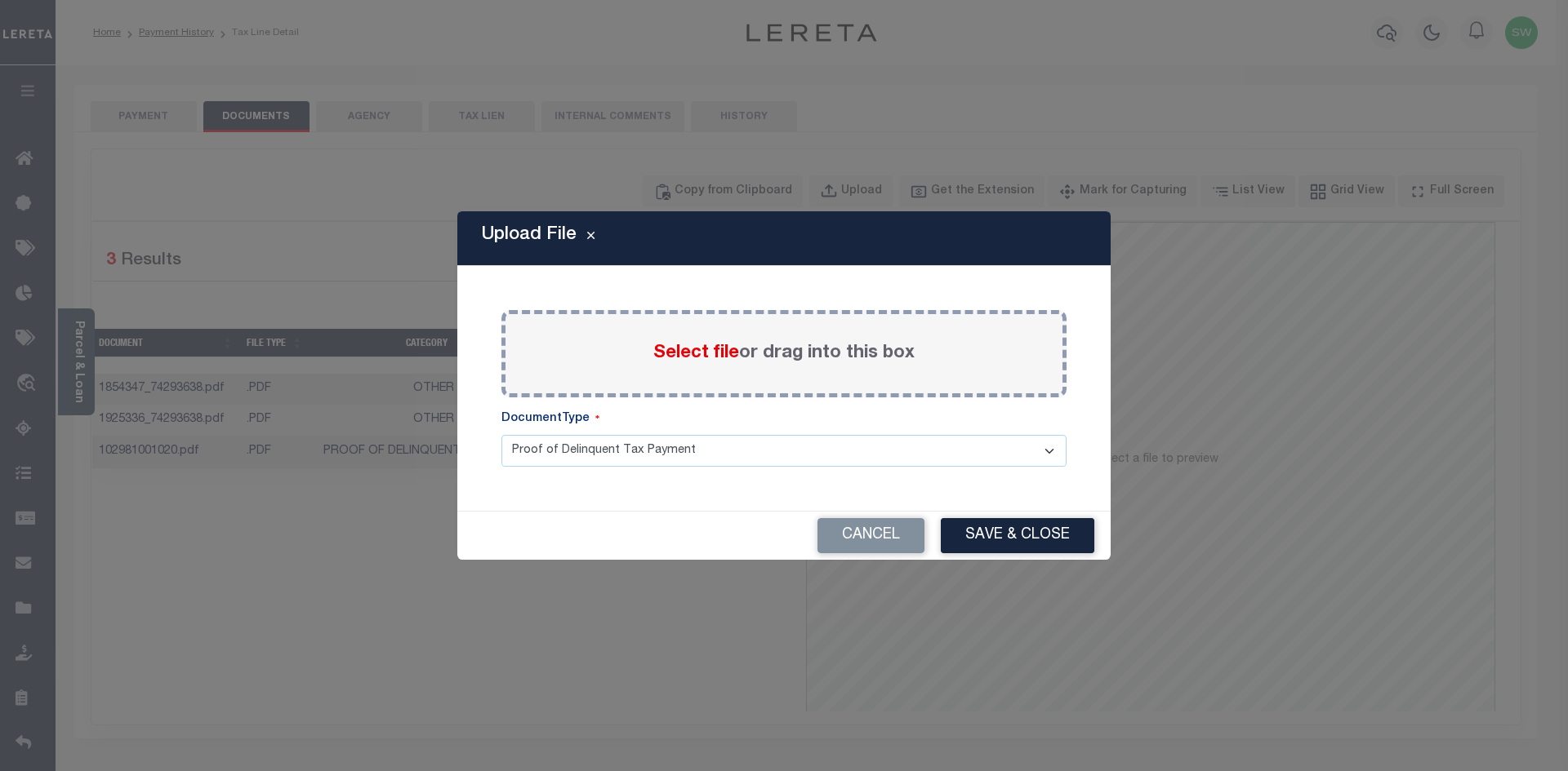
click at [713, 345] on span "Select file" at bounding box center [696, 354] width 85 height 18
click at [0, 0] on input "Select file or drag into this box" at bounding box center [0, 0] width 0 height 0
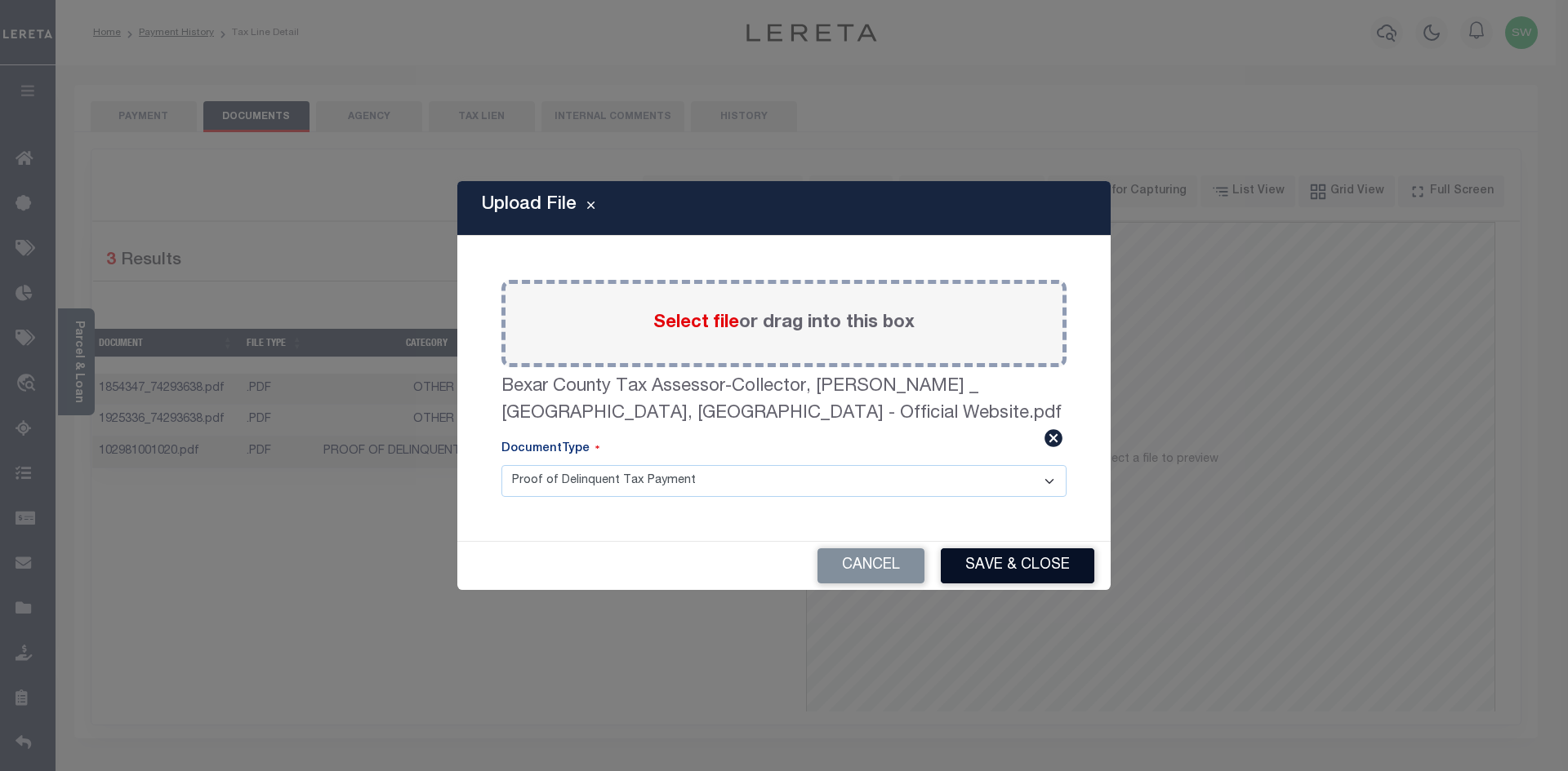
click at [1028, 559] on button "Save & Close" at bounding box center [1017, 566] width 154 height 35
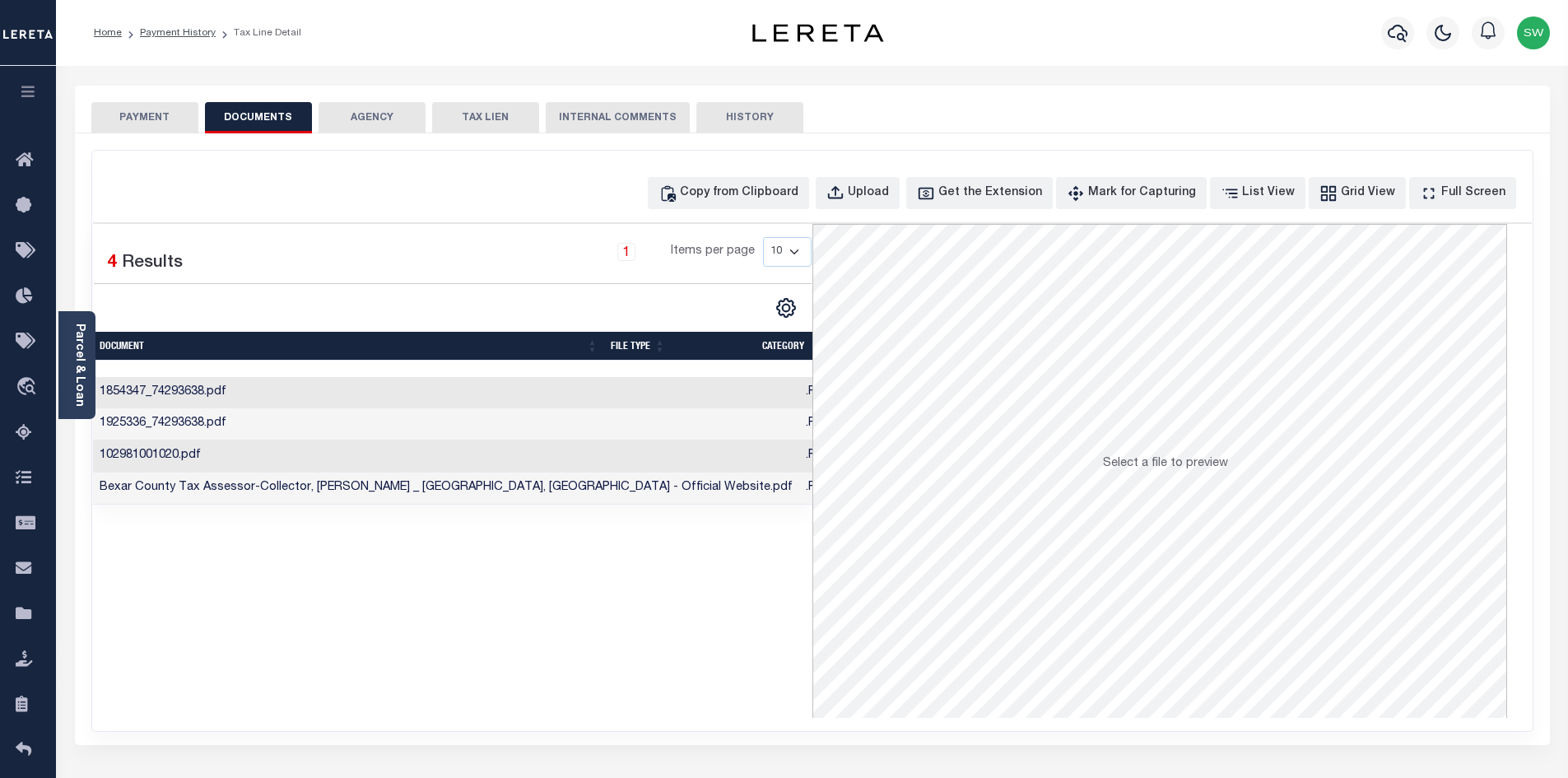
click at [140, 127] on button "PAYMENT" at bounding box center [144, 118] width 107 height 32
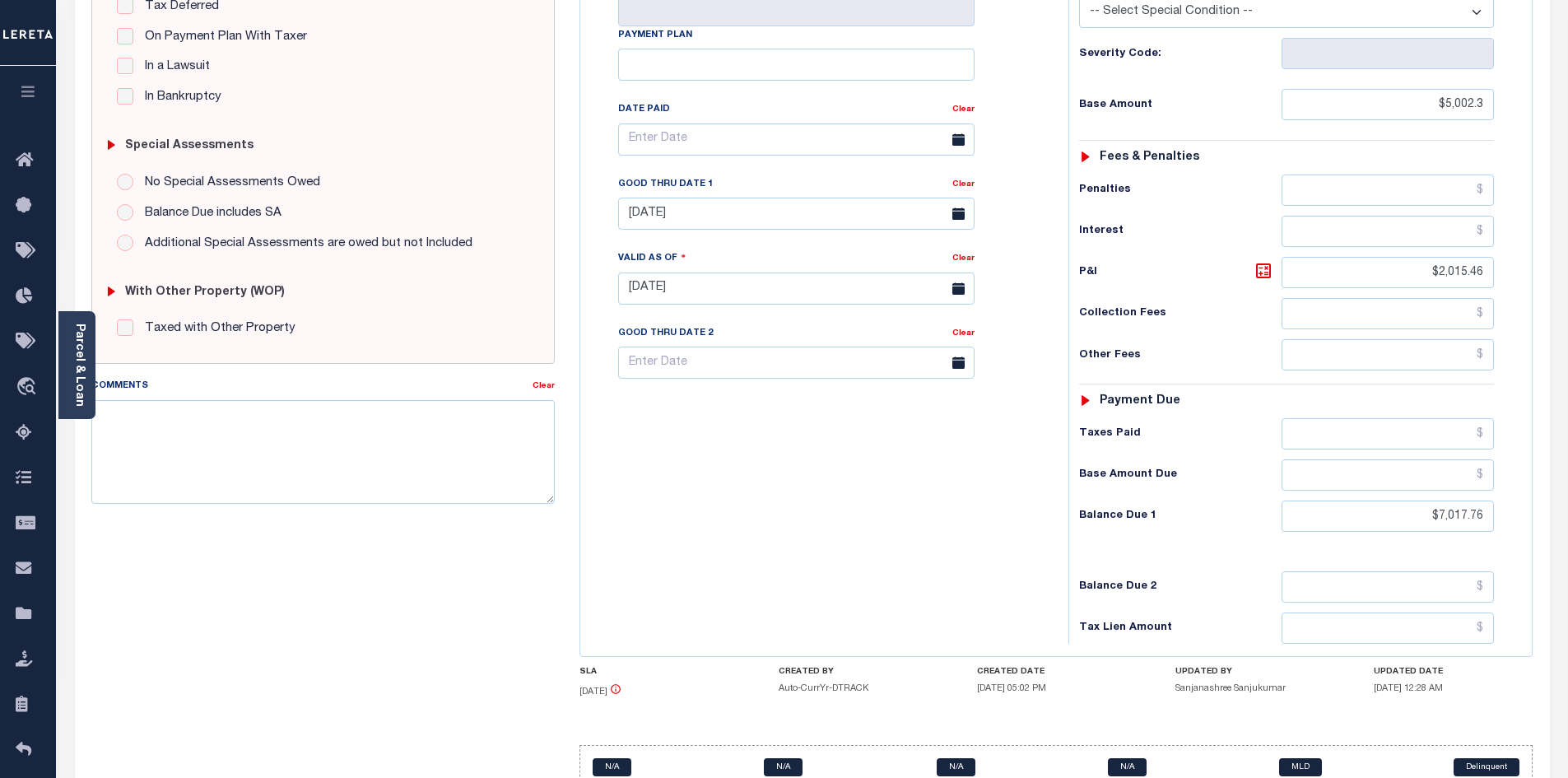
scroll to position [423, 0]
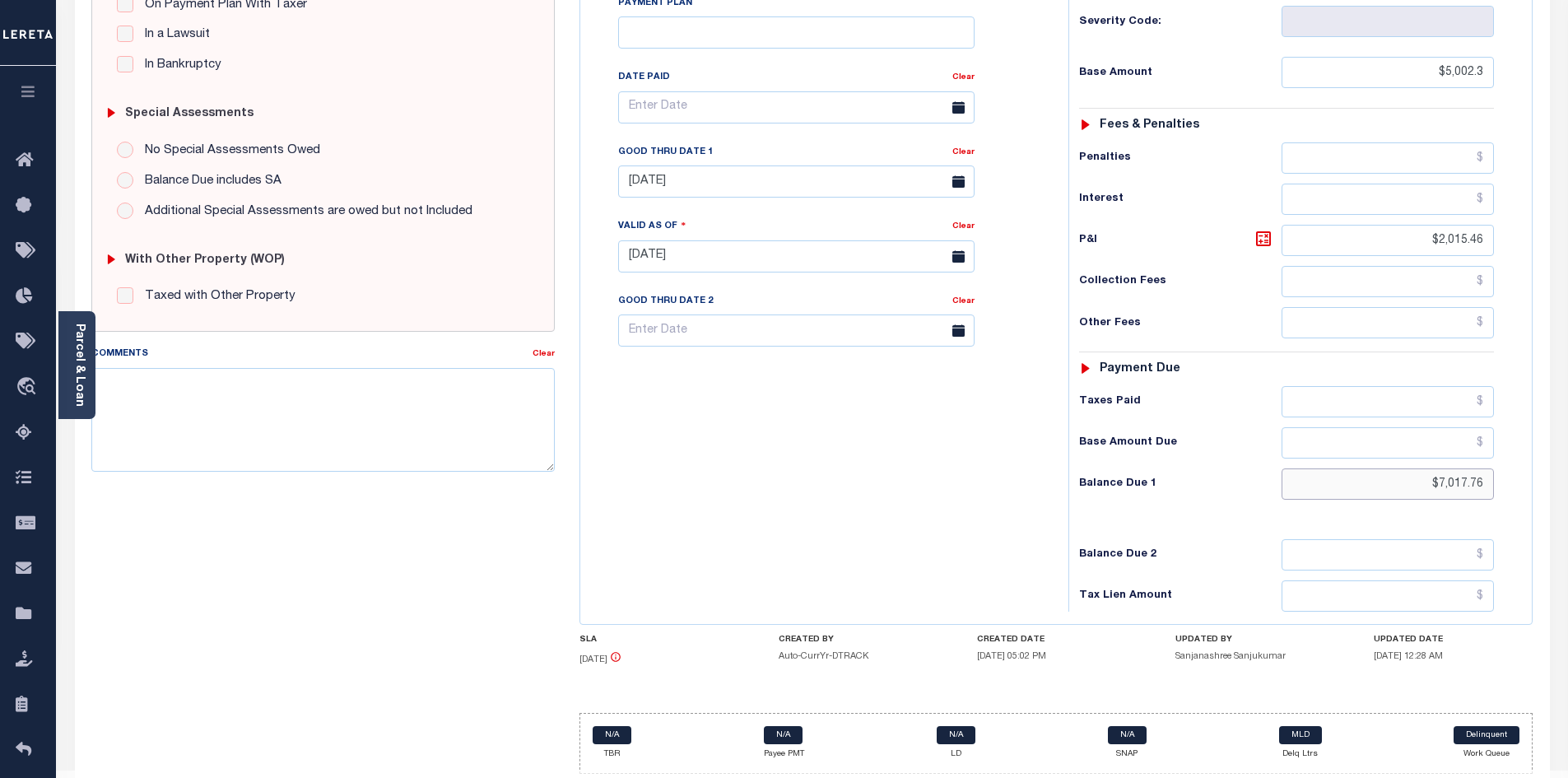
drag, startPoint x: 1442, startPoint y: 447, endPoint x: 1504, endPoint y: 447, distance: 62.0
click at [1504, 447] on div "Tax Status Status - Select Status Code -" at bounding box center [1292, 248] width 447 height 728
type input "$7,136.70"
type input "[DATE]"
click at [1266, 229] on icon at bounding box center [1264, 239] width 20 height 20
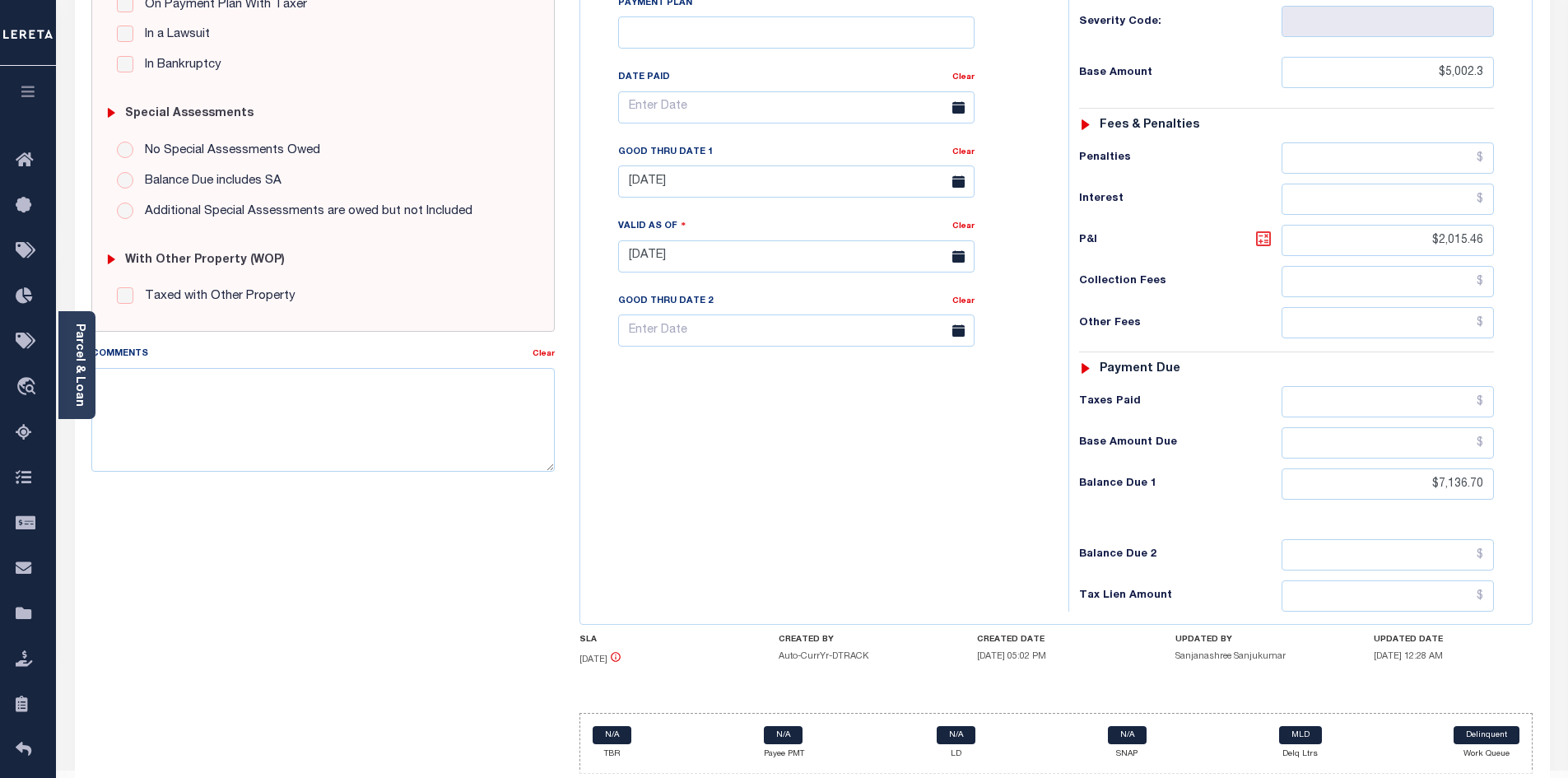
type input "$2,134.40"
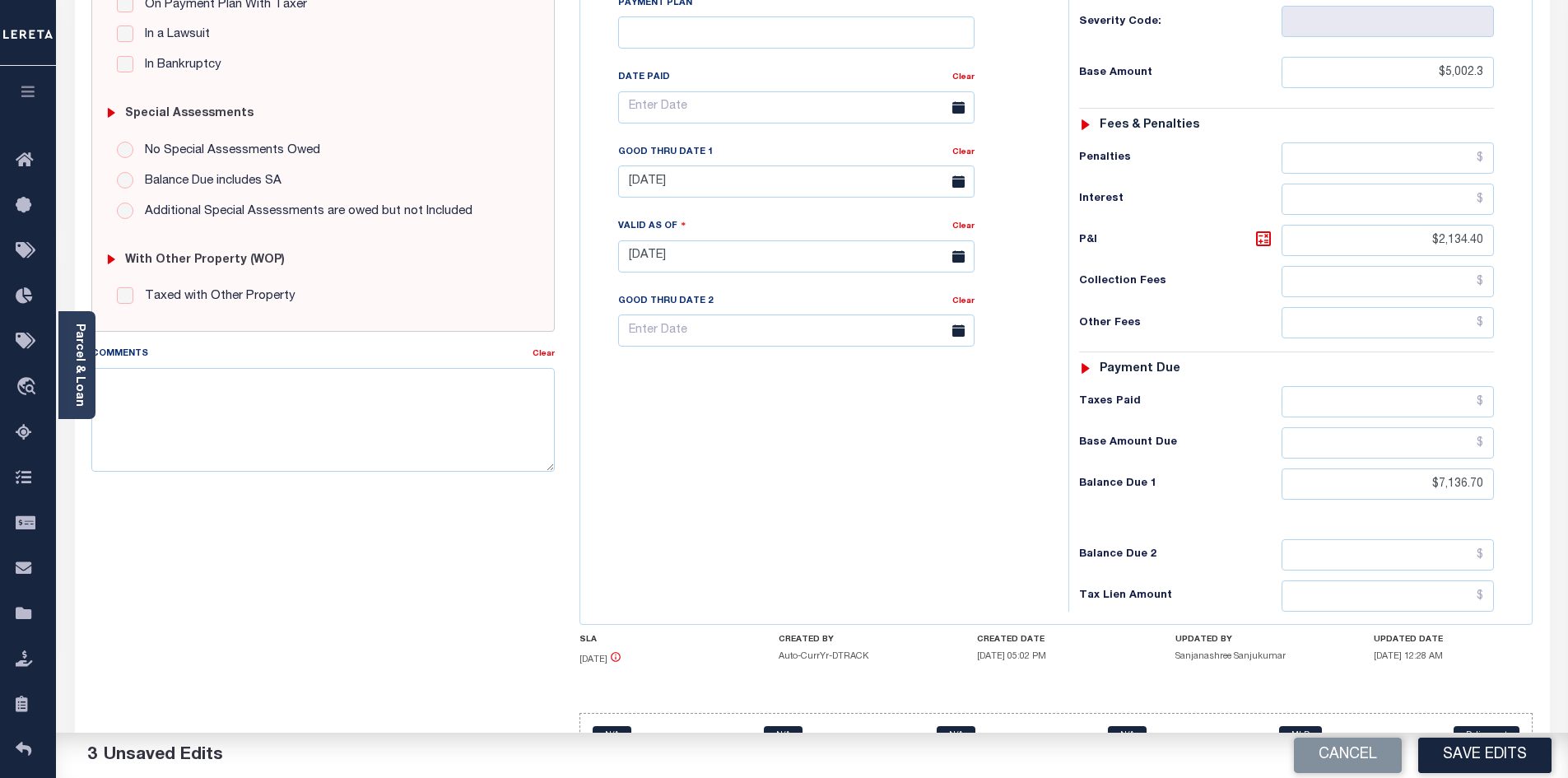
click at [852, 509] on div "Tax Bill No Multiple Payment Option Payment Plan Clear" at bounding box center [820, 248] width 471 height 728
click at [870, 165] on input "[DATE]" at bounding box center [796, 181] width 357 height 32
click at [711, 370] on span "30" at bounding box center [709, 371] width 32 height 32
type input "09/30/2025"
click at [877, 479] on div "Tax Bill No Multiple Payment Option Payment Plan Clear" at bounding box center [820, 248] width 471 height 728
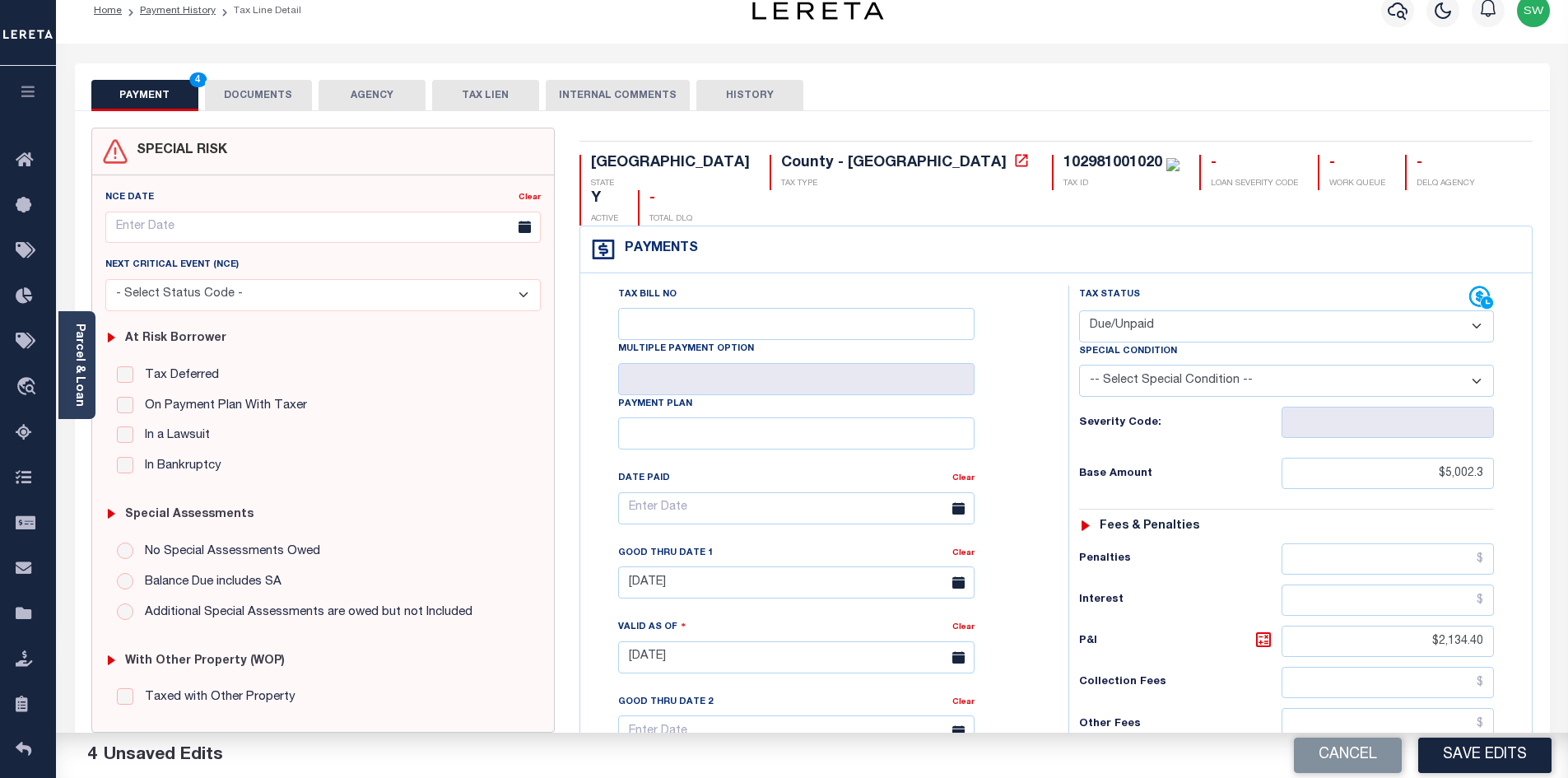
scroll to position [7, 0]
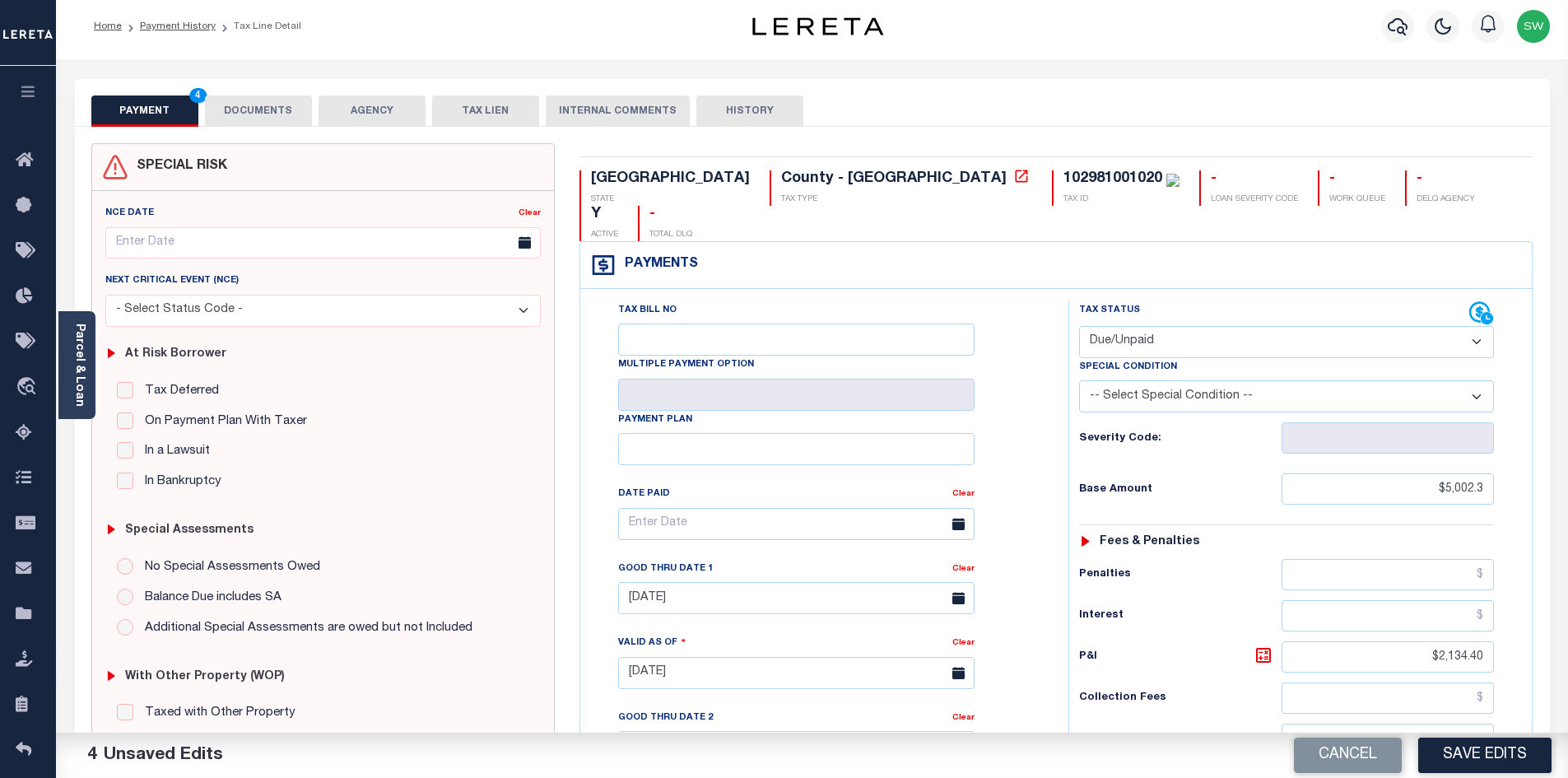
click at [286, 118] on button "DOCUMENTS" at bounding box center [258, 112] width 107 height 32
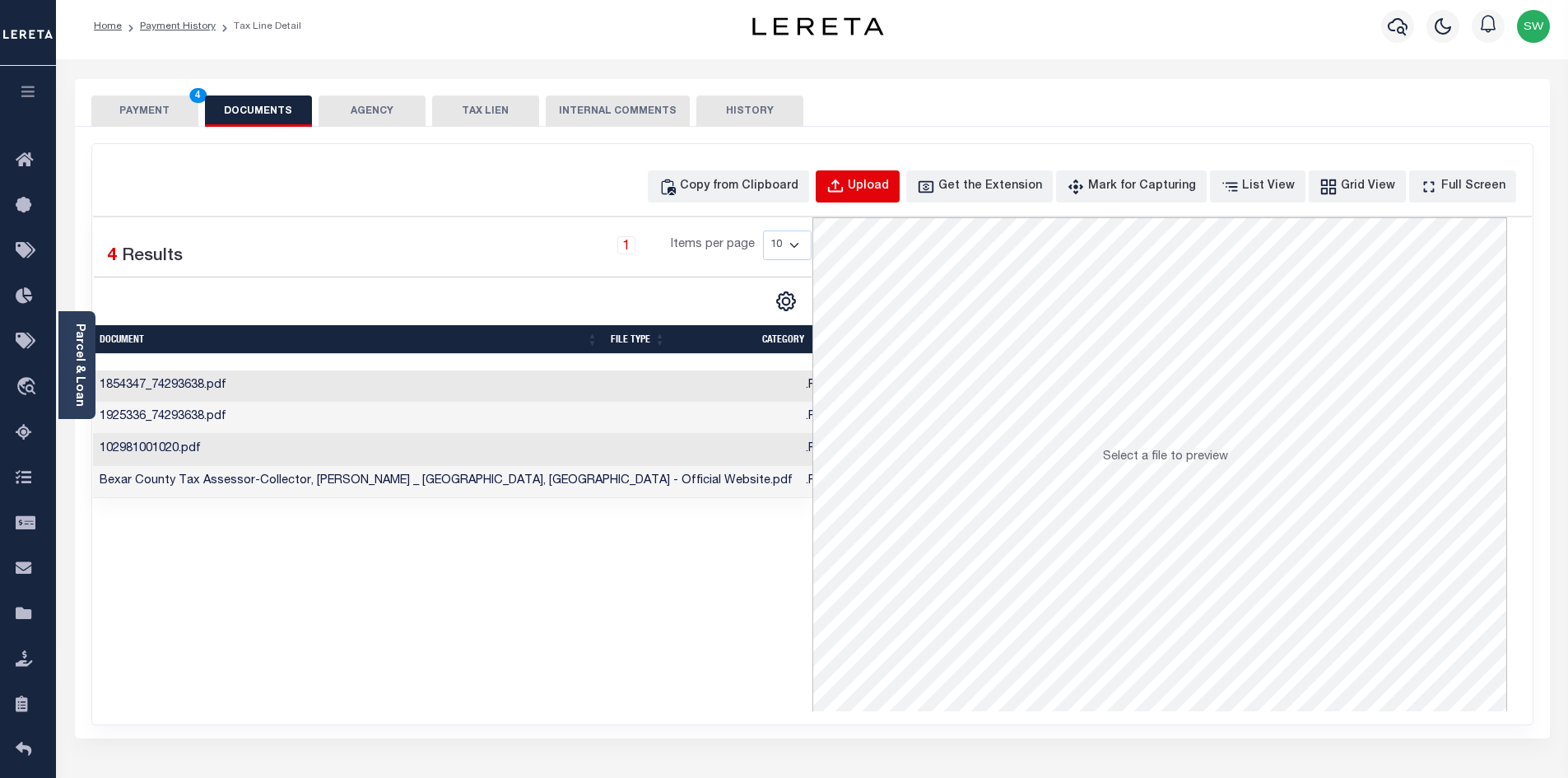
click at [889, 188] on div "Upload" at bounding box center [868, 187] width 41 height 18
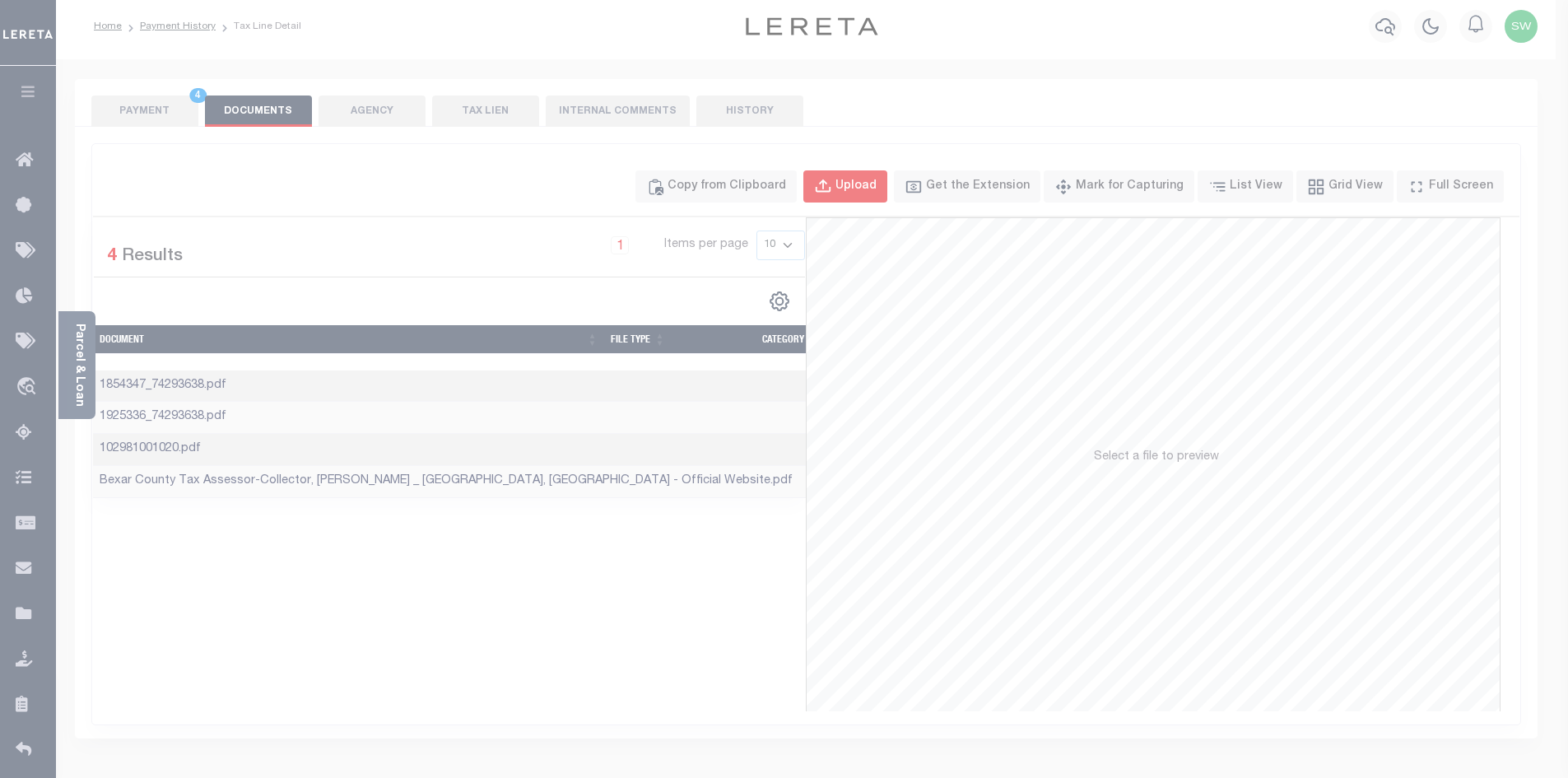
select select "POP"
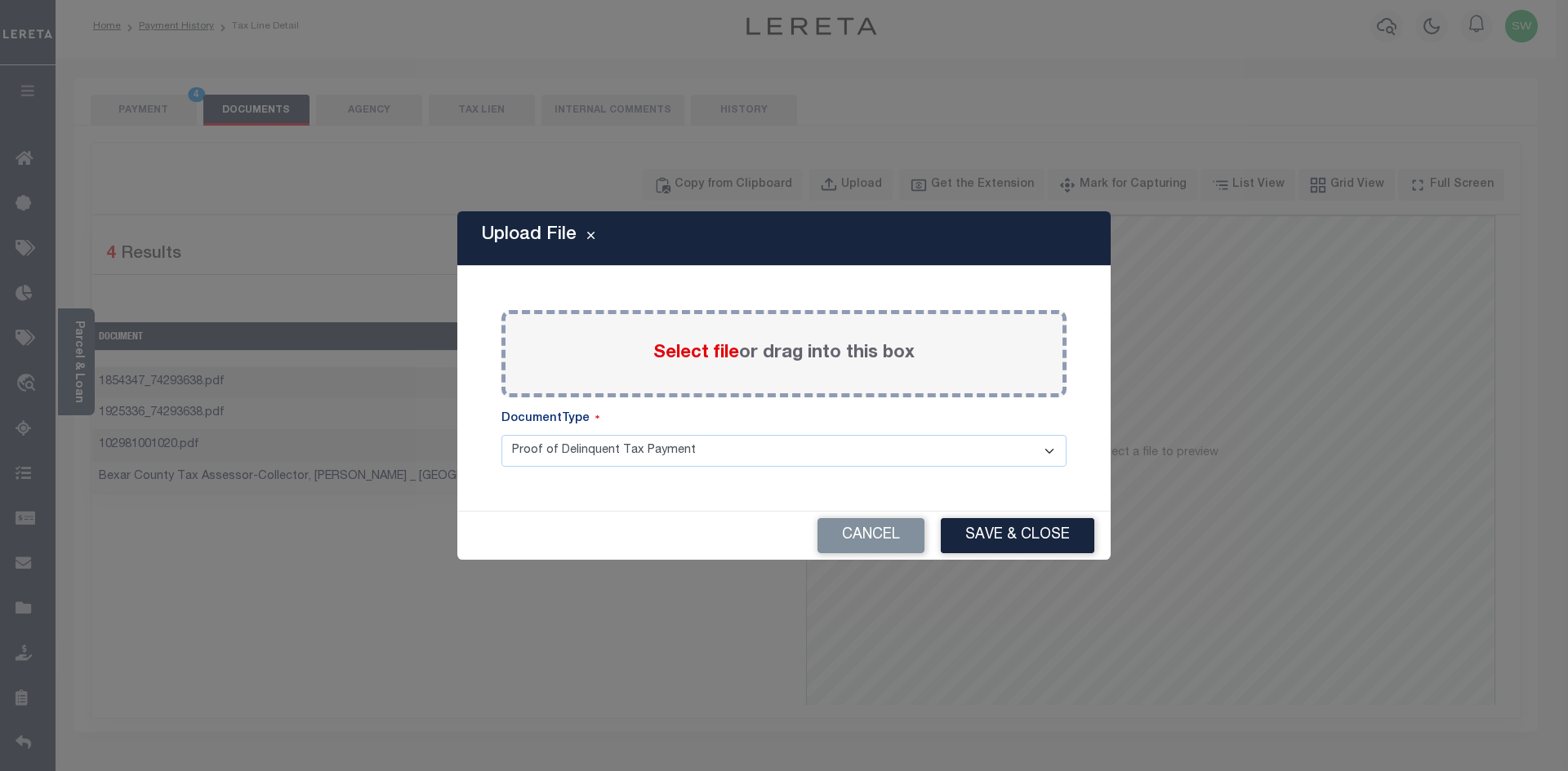
click at [683, 360] on span "Select file" at bounding box center [696, 354] width 85 height 18
click at [0, 0] on input "Select file or drag into this box" at bounding box center [0, 0] width 0 height 0
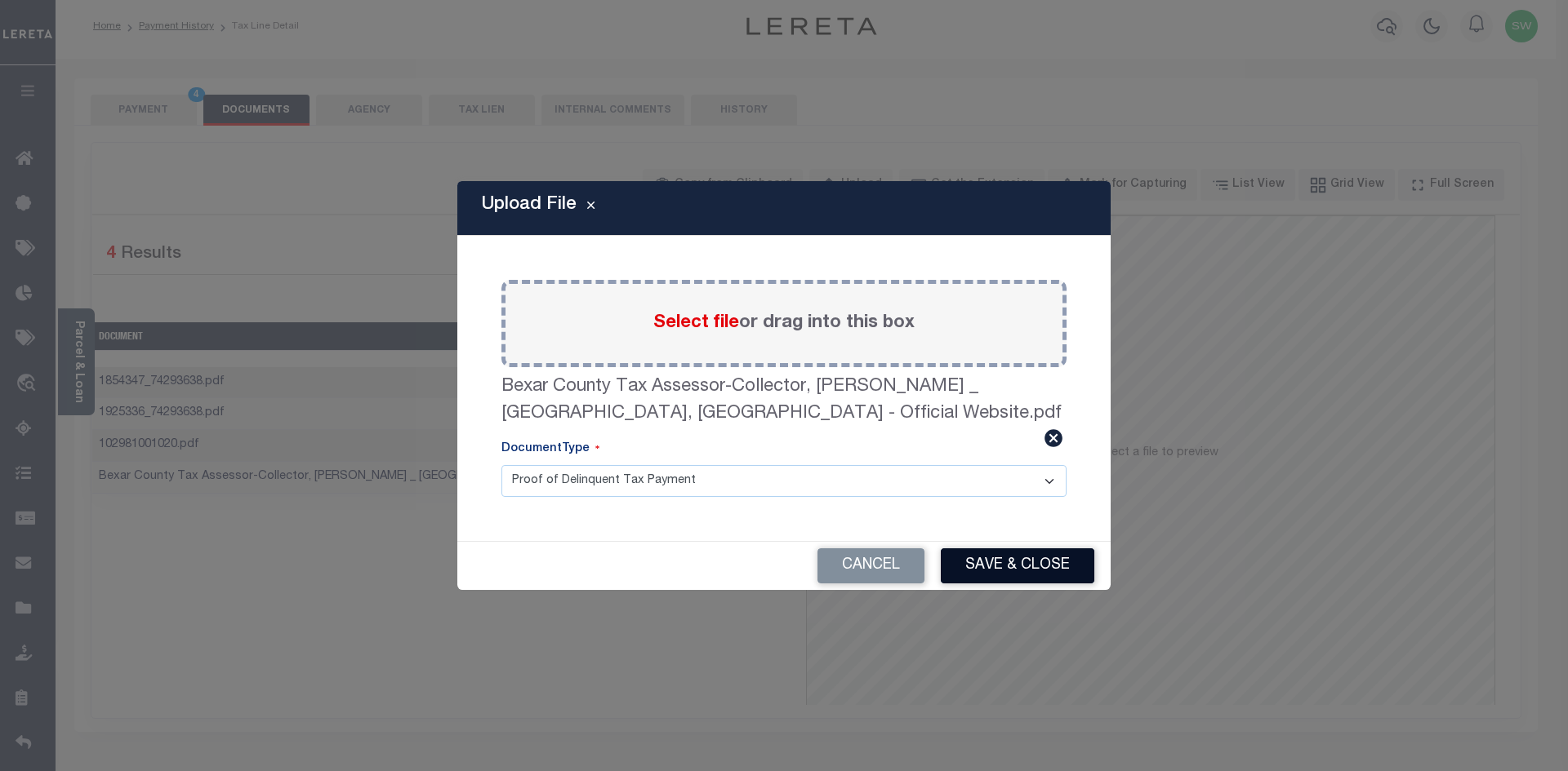
click at [1049, 570] on button "Save & Close" at bounding box center [1017, 566] width 154 height 35
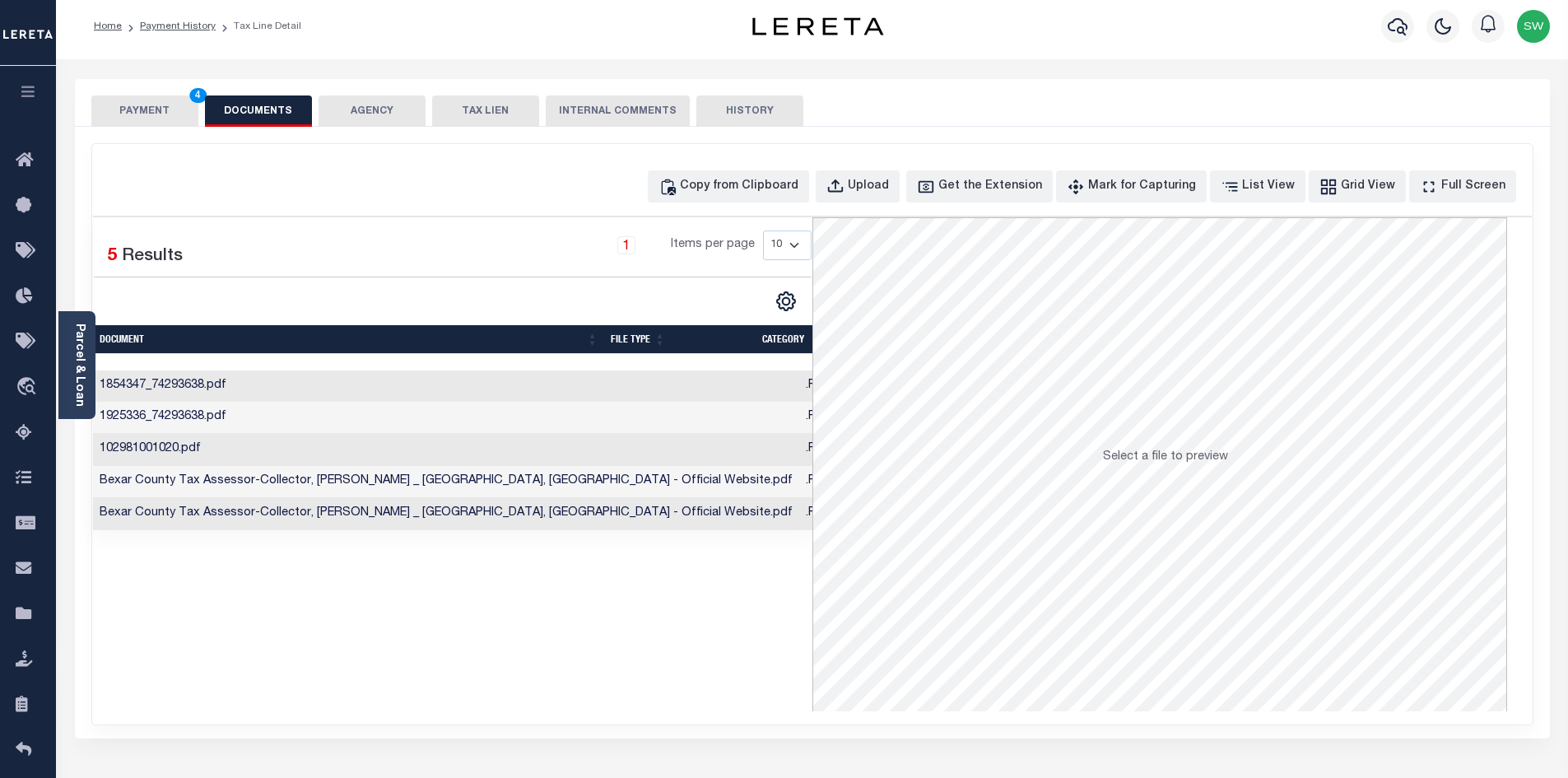
drag, startPoint x: 726, startPoint y: 612, endPoint x: 810, endPoint y: 510, distance: 132.1
click at [726, 611] on div "Selected 5 Results 1 Items per page 10 25 50 100" at bounding box center [453, 465] width 719 height 494
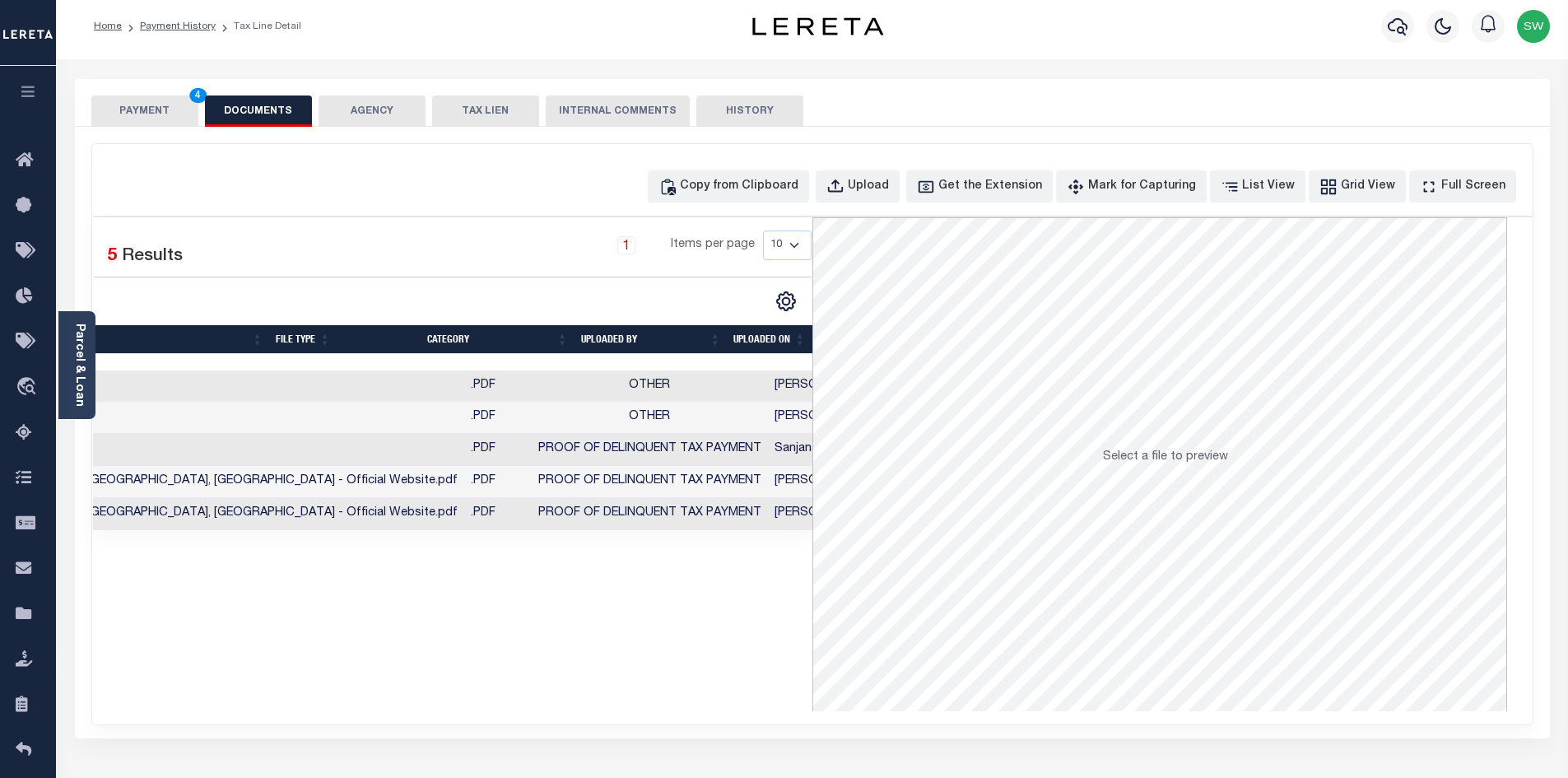
scroll to position [0, 0]
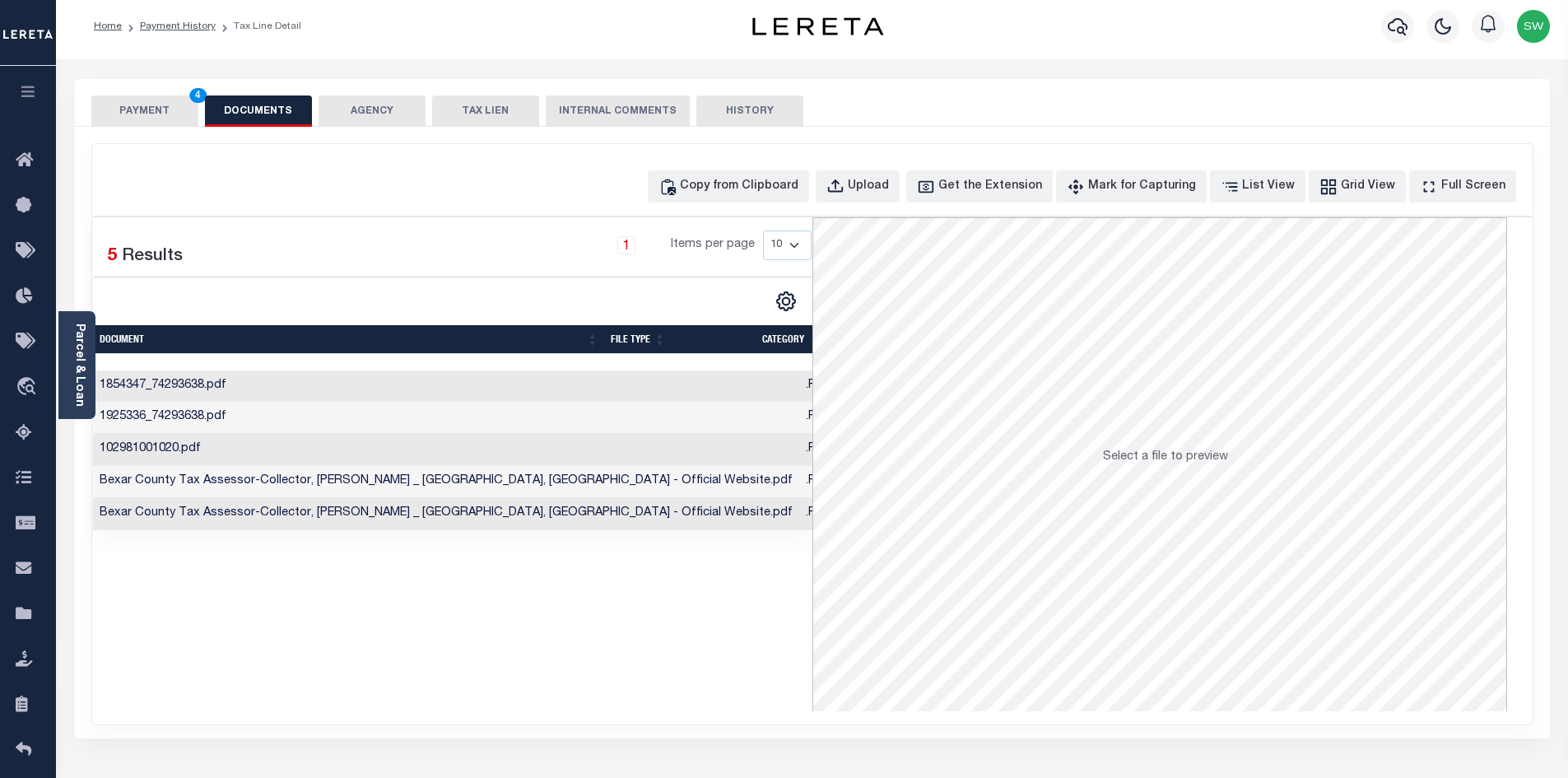
drag, startPoint x: 143, startPoint y: 116, endPoint x: 275, endPoint y: 138, distance: 133.8
click at [141, 116] on button "PAYMENT 4" at bounding box center [144, 112] width 107 height 32
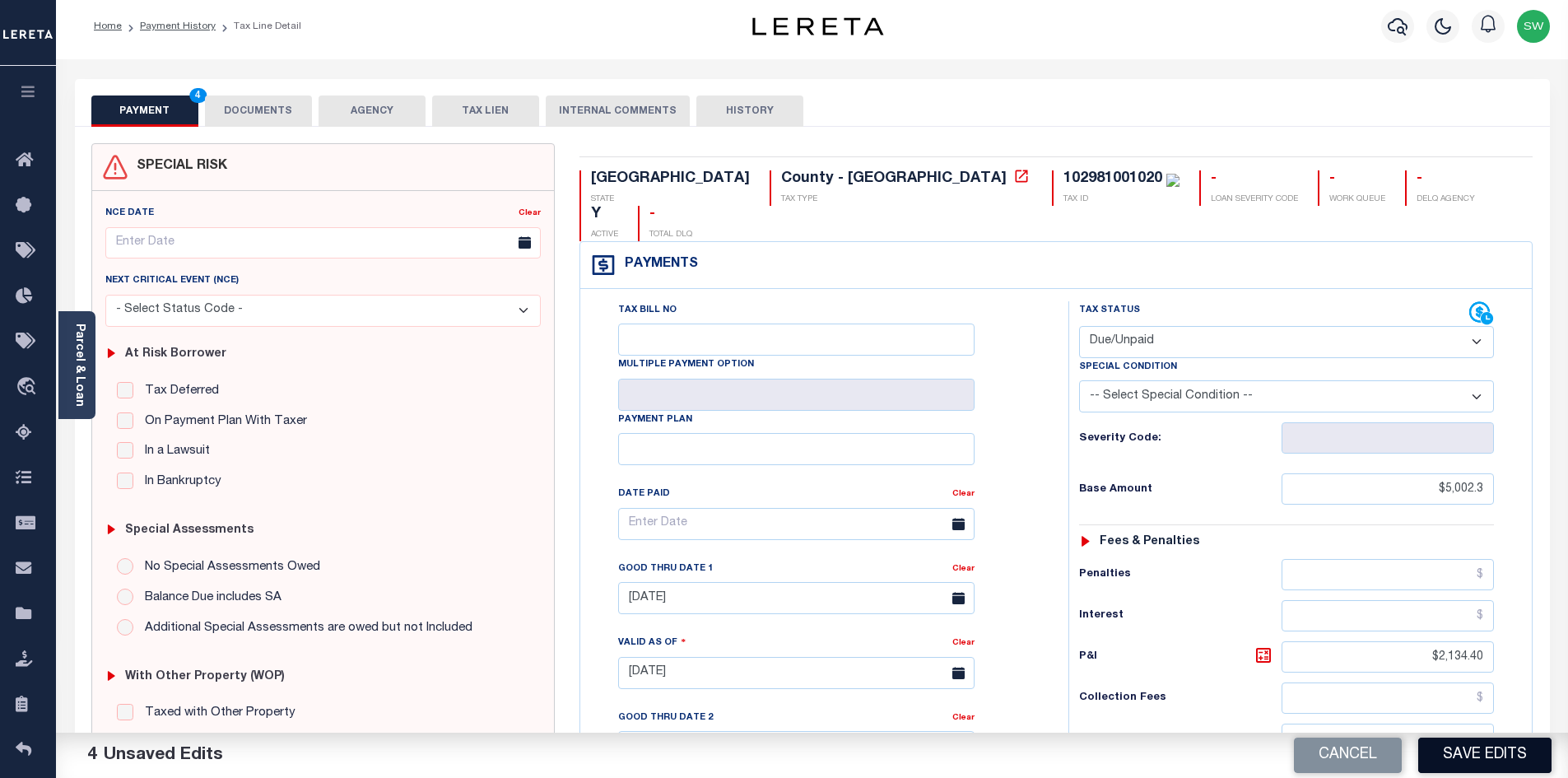
click at [1449, 754] on button "Save Edits" at bounding box center [1485, 756] width 133 height 36
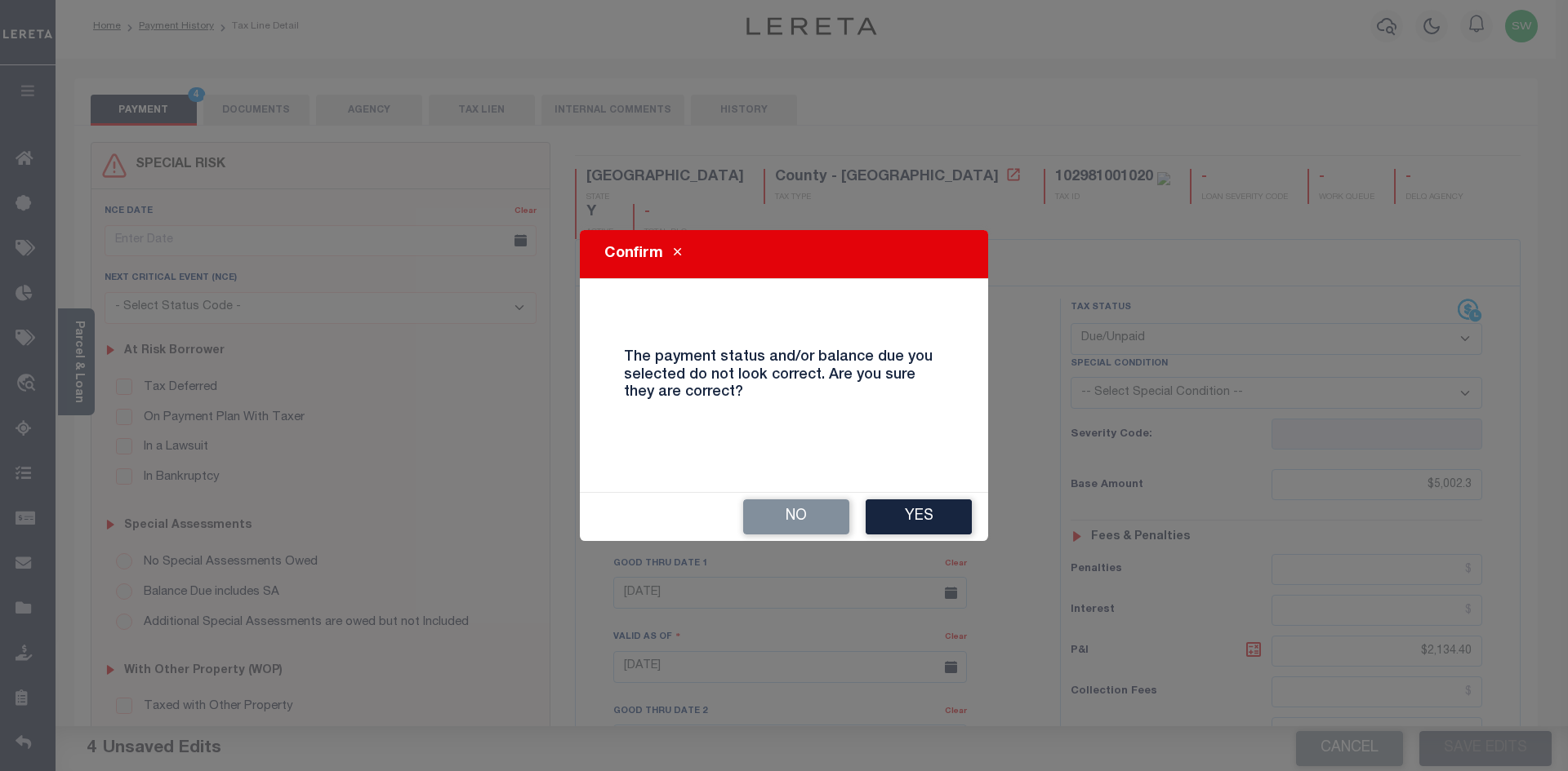
click at [939, 519] on button "Yes" at bounding box center [918, 517] width 106 height 35
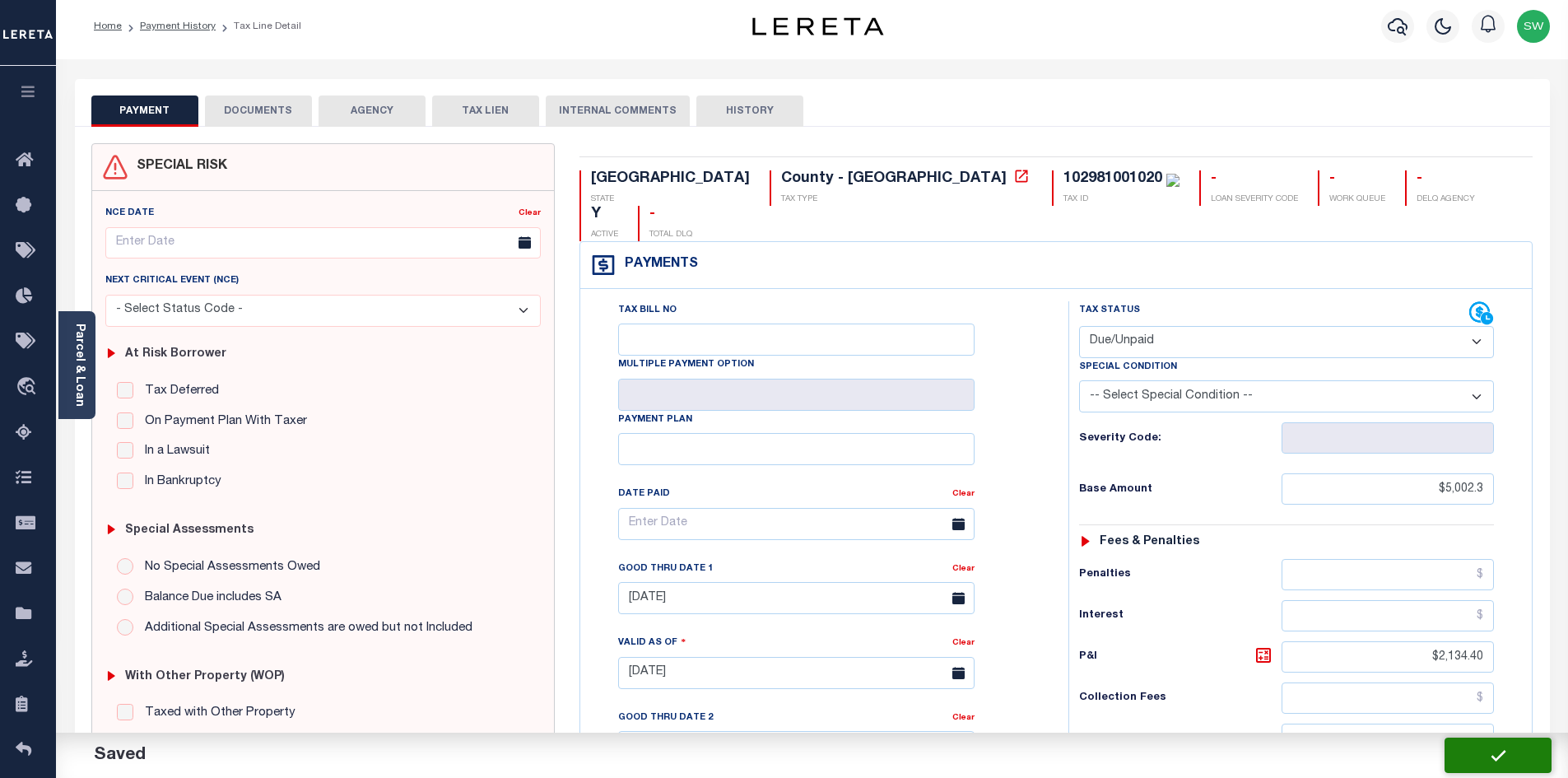
checkbox input "false"
type input "$5,002.3"
type input "$2,134.4"
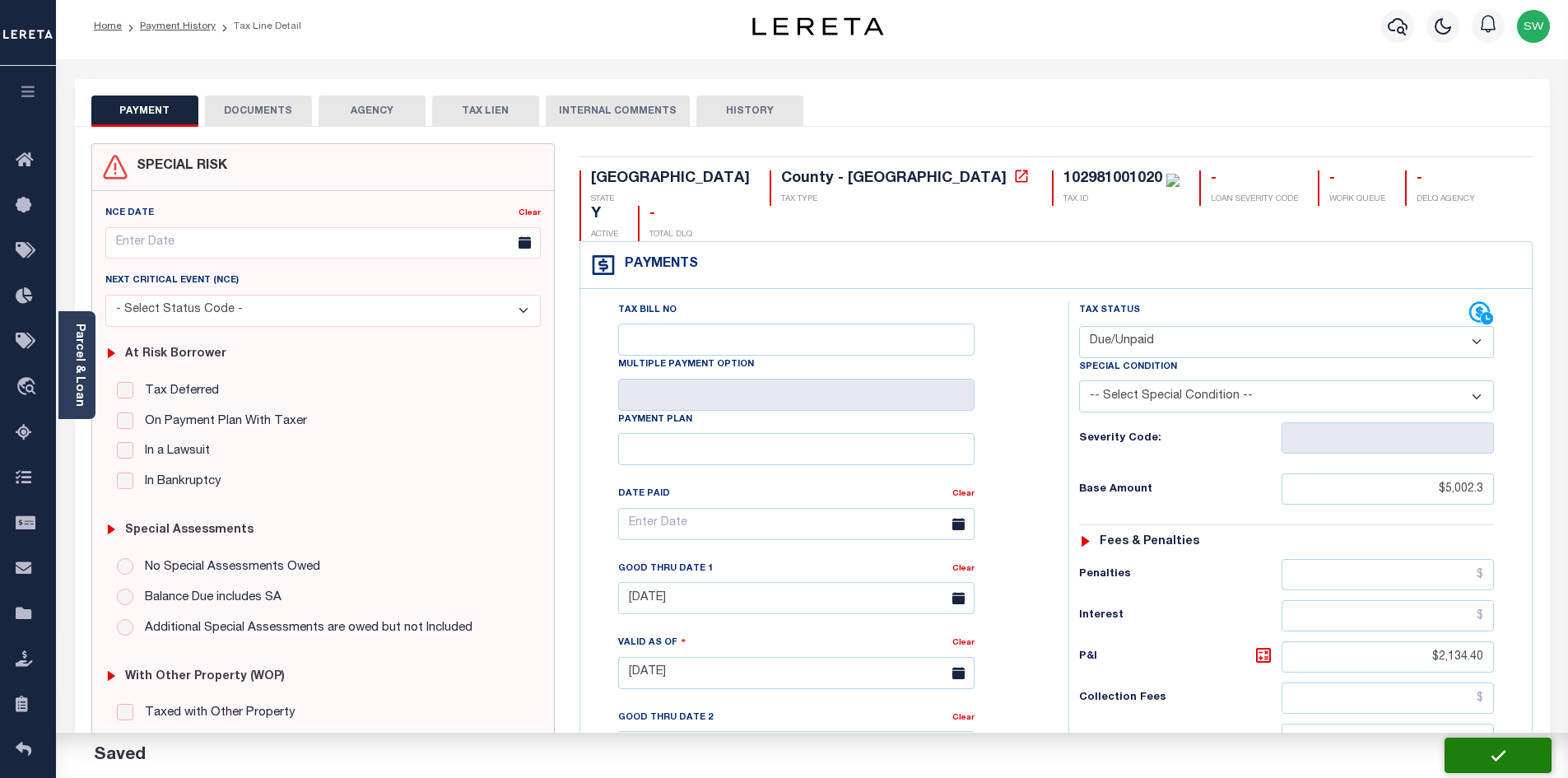
type input "$7,136.7"
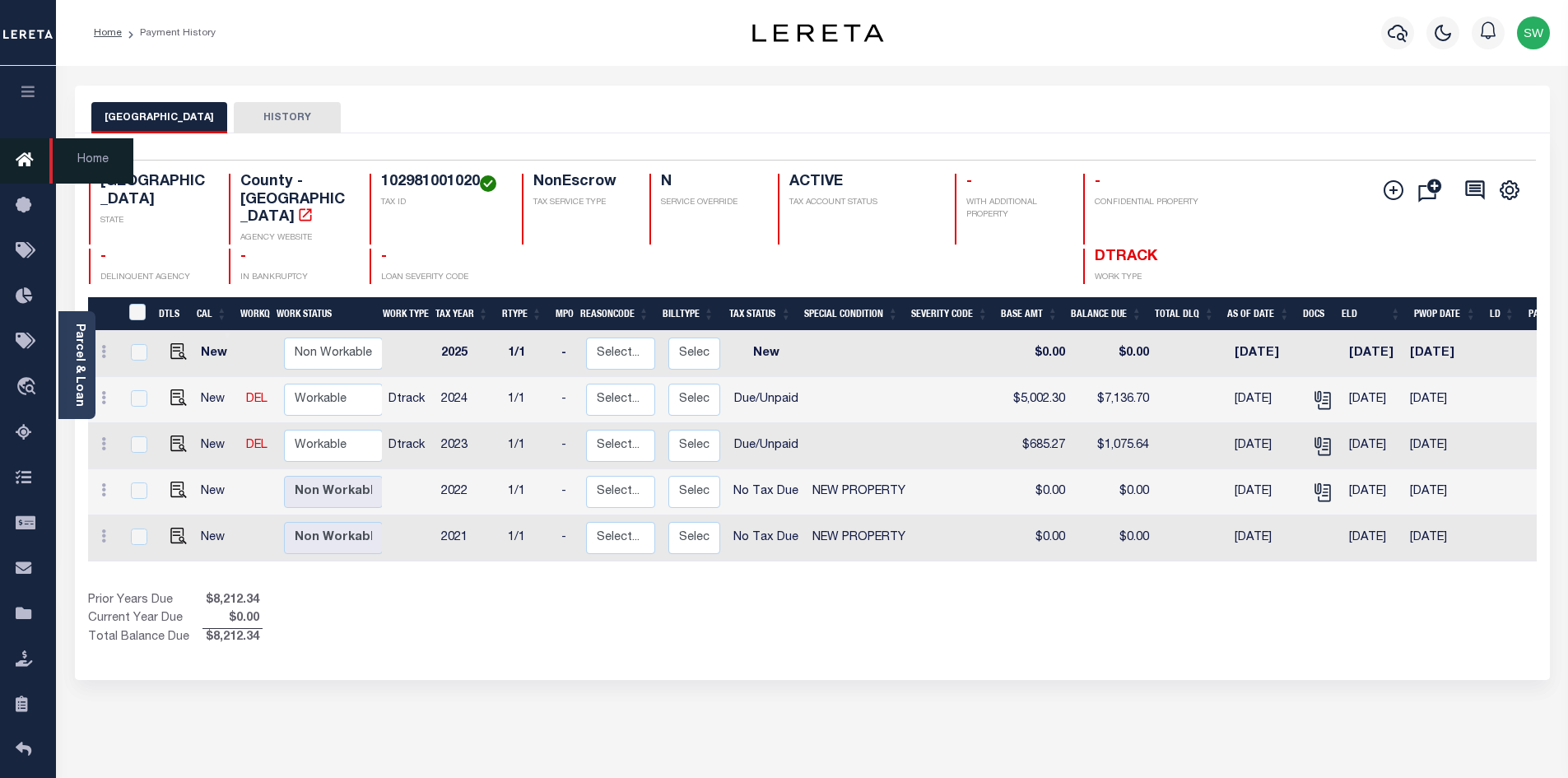
click at [29, 162] on icon at bounding box center [29, 160] width 27 height 21
